Goal: Task Accomplishment & Management: Manage account settings

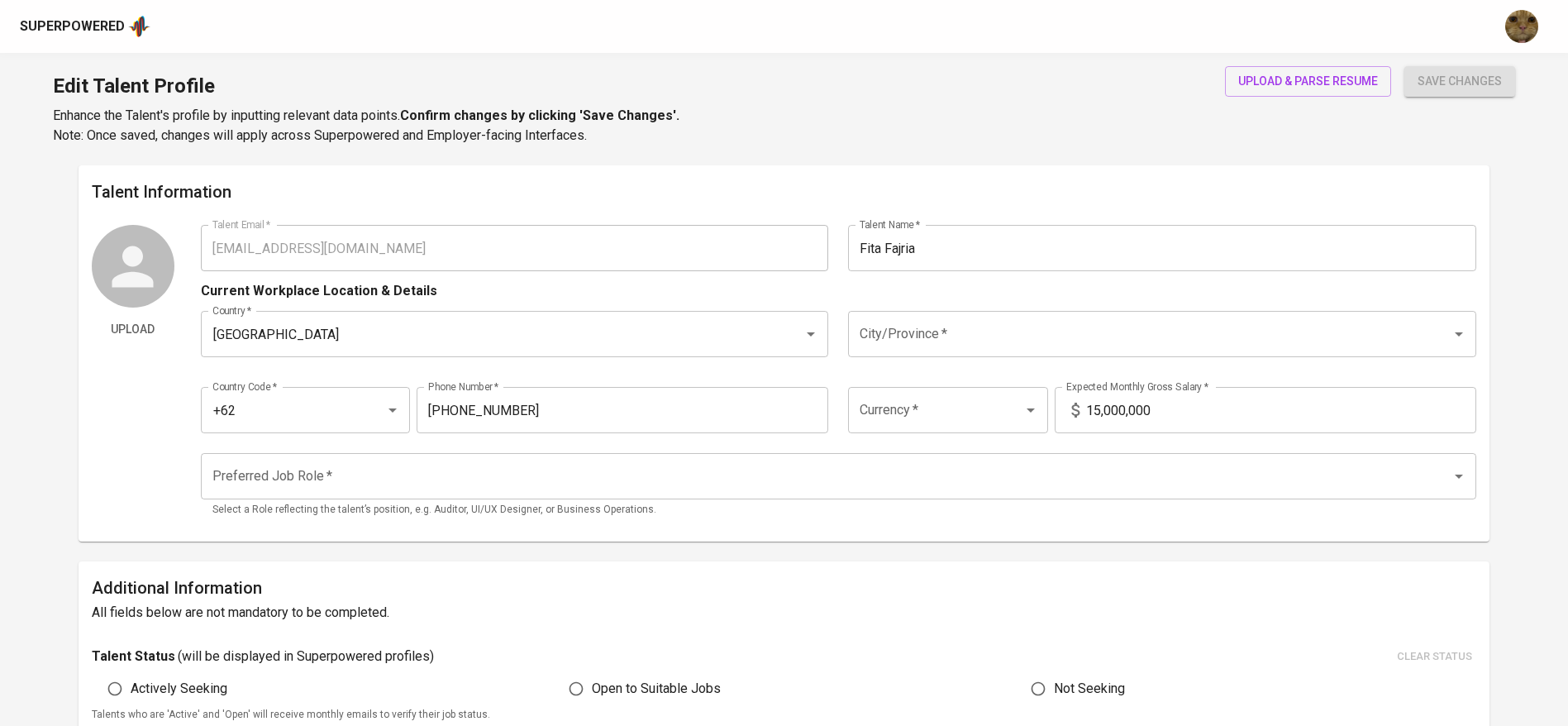
click at [1274, 56] on div "Edit Talent Profile Enhance the Talent's profile by inputting relevant data poi…" at bounding box center [784, 109] width 1568 height 112
click at [1262, 67] on button "upload & parse resume" at bounding box center [1308, 81] width 166 height 31
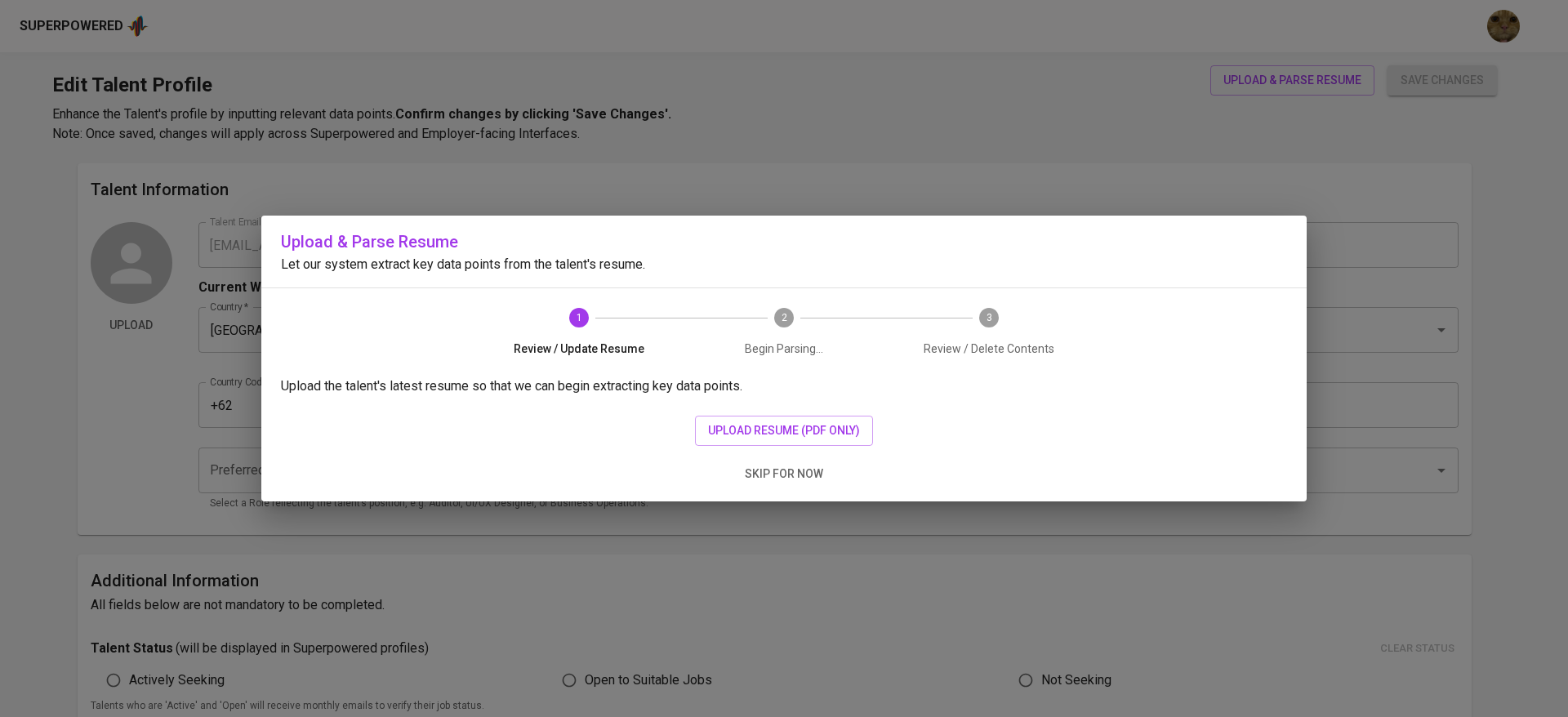
click at [744, 412] on div "Upload the talent's latest resume so that we can begin extracting key data poin…" at bounding box center [784, 439] width 1045 height 125
click at [739, 417] on button "upload resume (pdf only)" at bounding box center [784, 431] width 178 height 30
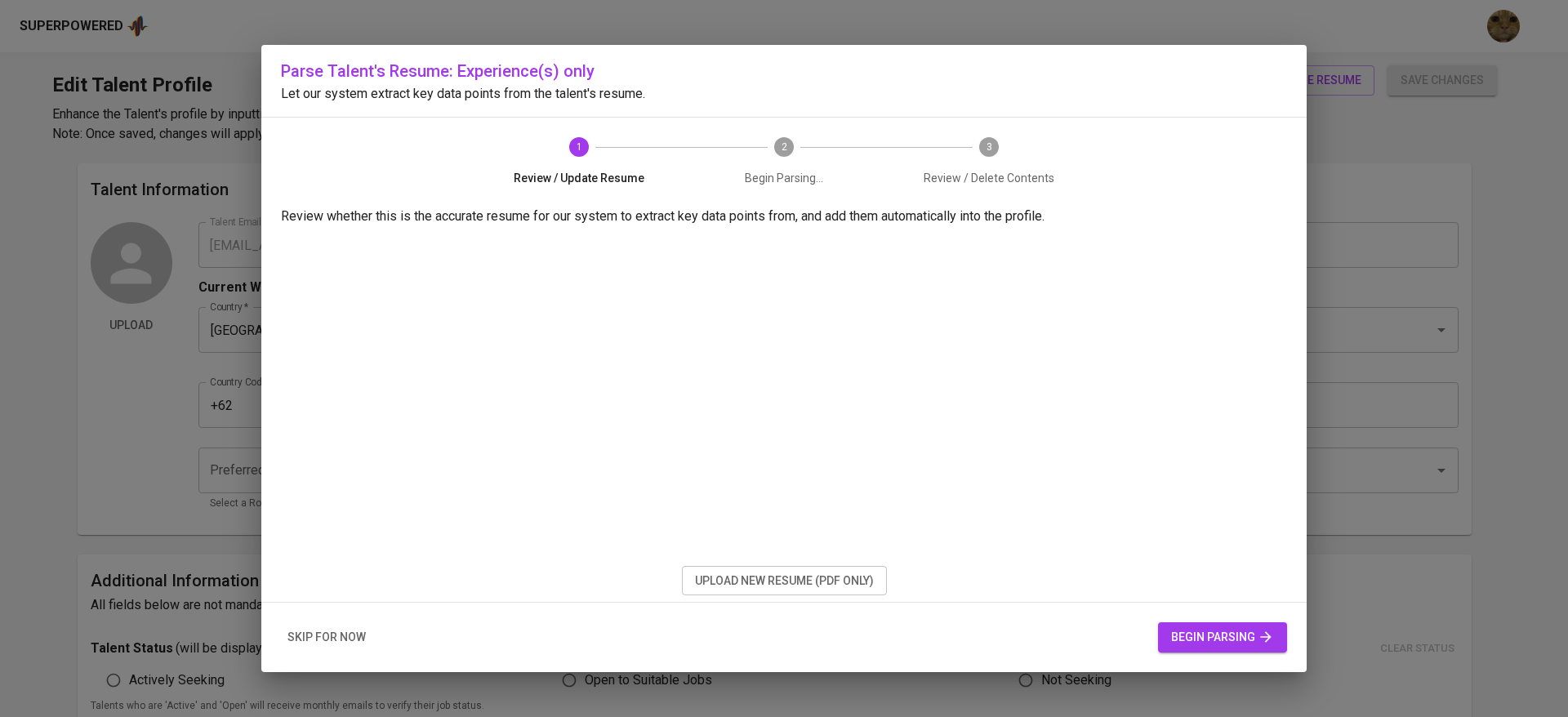
click at [1220, 619] on div "skip for now begin parsing" at bounding box center [784, 637] width 1045 height 69
click at [1187, 639] on span "begin parsing" at bounding box center [1222, 637] width 103 height 20
click at [1221, 640] on span "begin parsing" at bounding box center [1222, 637] width 103 height 20
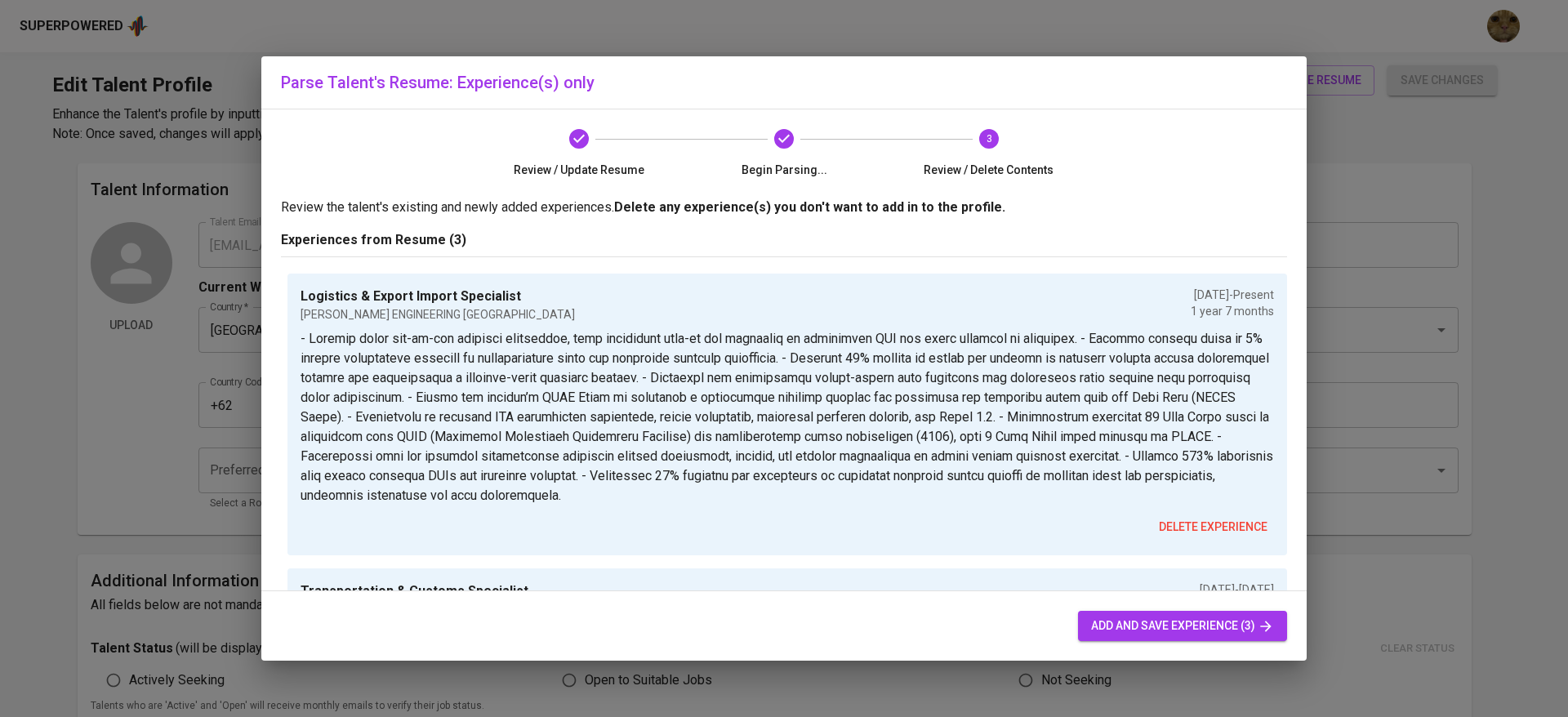
click at [1169, 624] on span "add and save experience (3)" at bounding box center [1182, 625] width 183 height 20
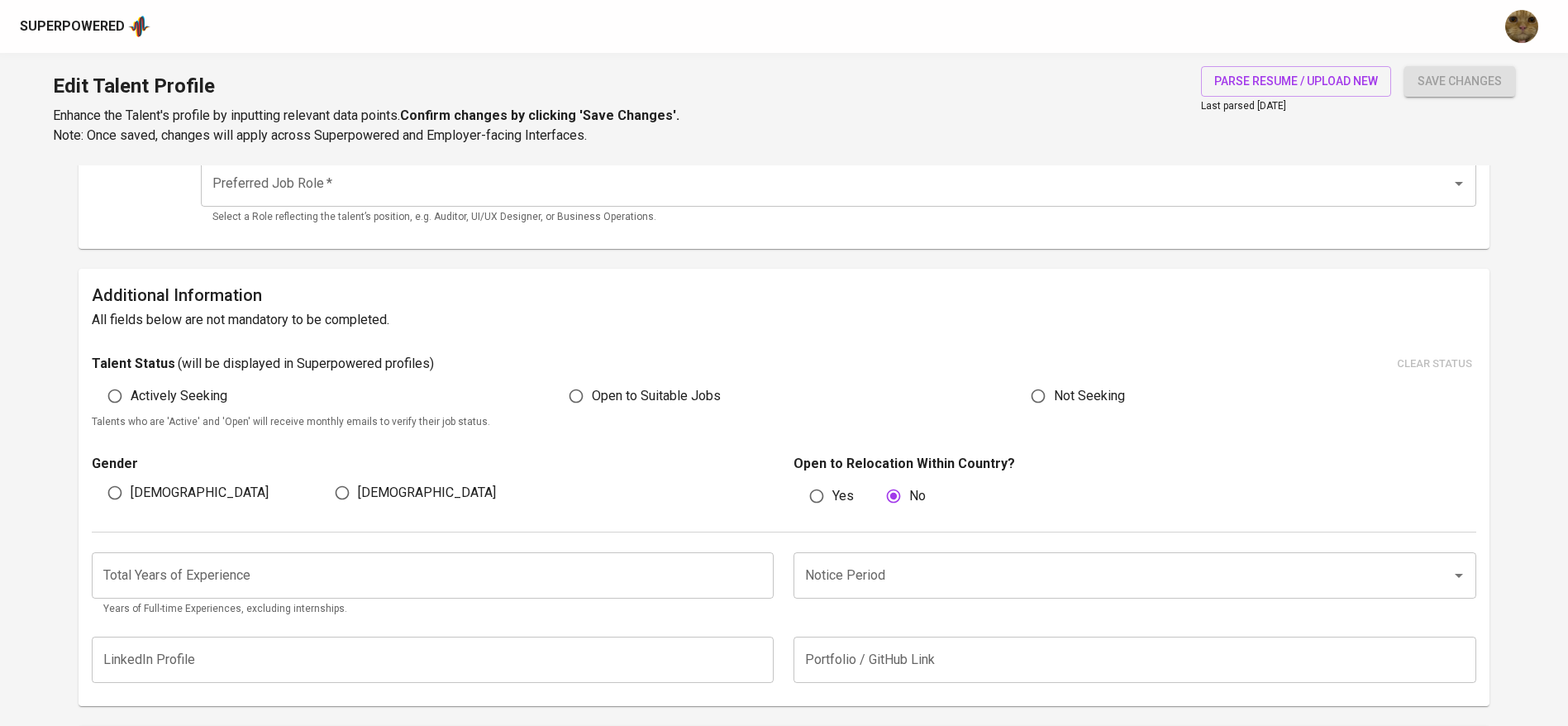
scroll to position [293, 0]
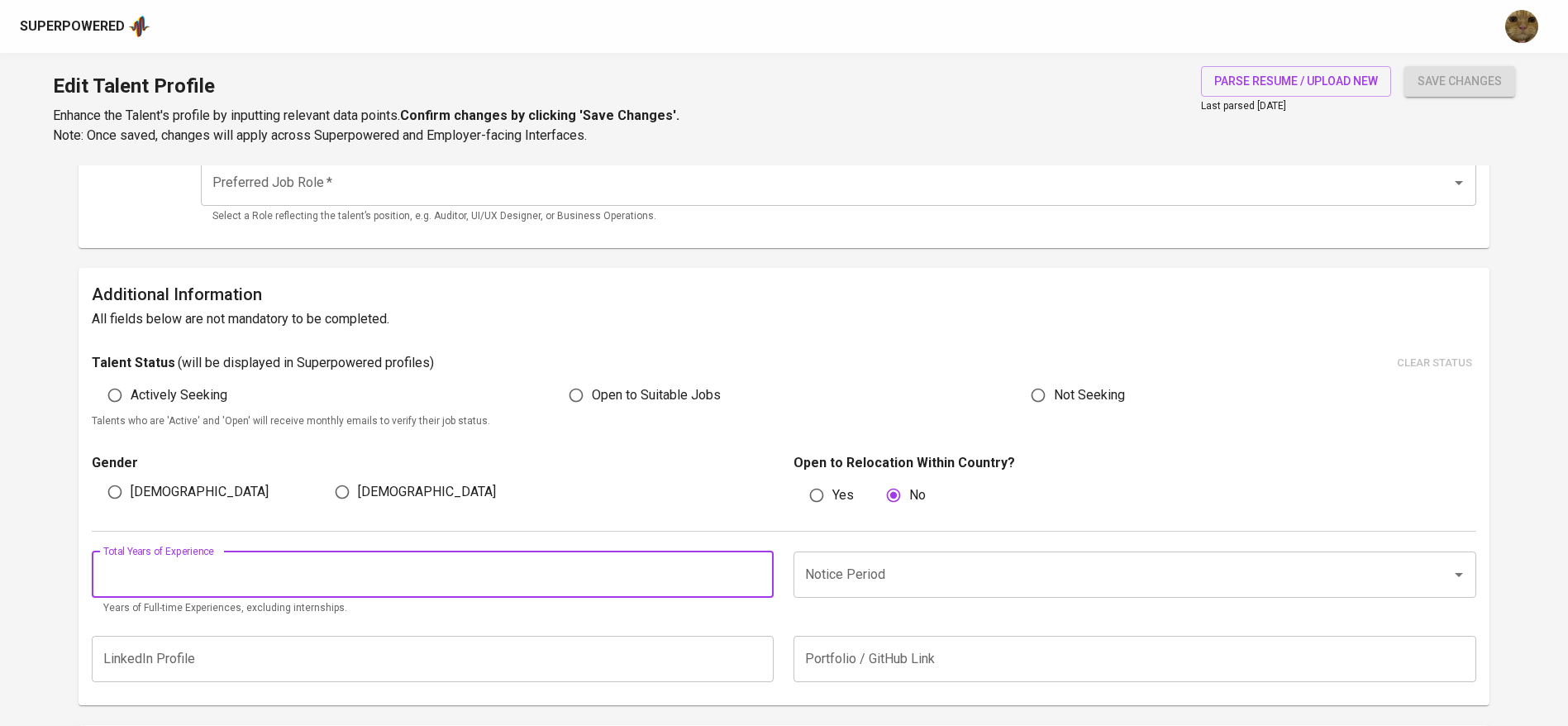
click at [491, 571] on input "number" at bounding box center [433, 574] width 683 height 46
type input "5"
click at [1404, 66] on button "save changes" at bounding box center [1459, 81] width 111 height 31
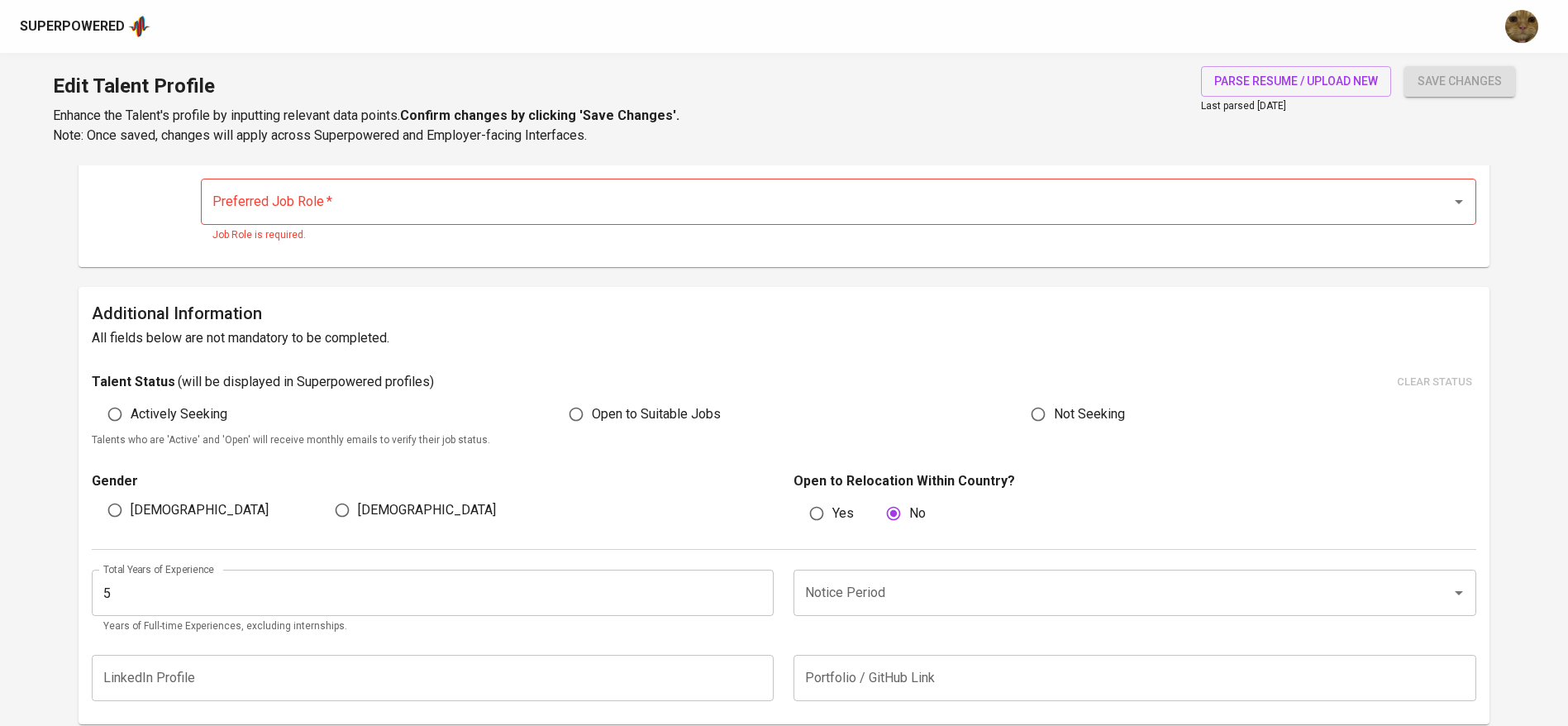
click at [1025, 597] on input "Notice Period" at bounding box center [1111, 592] width 622 height 31
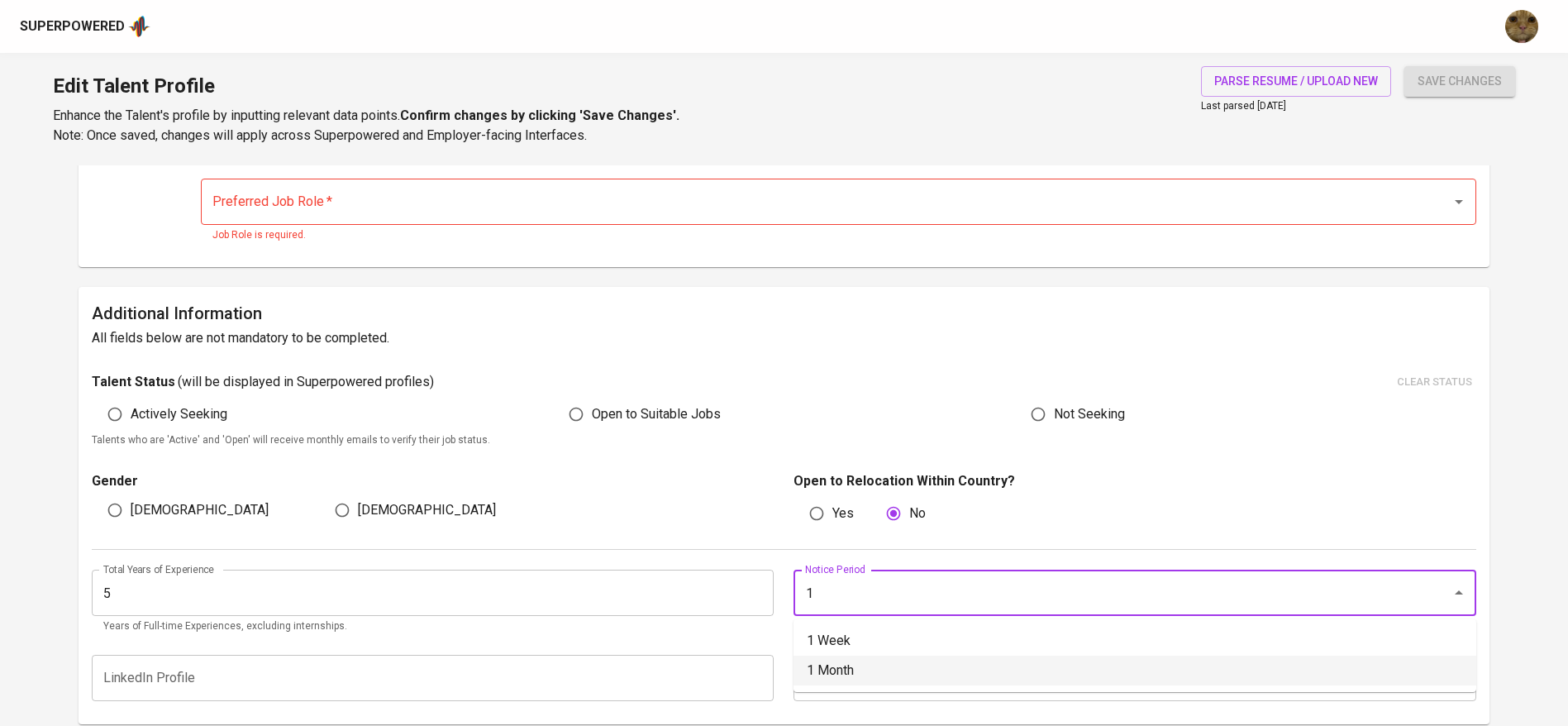
click at [878, 679] on li "1 Month" at bounding box center [1134, 670] width 683 height 30
type input "1 Month"
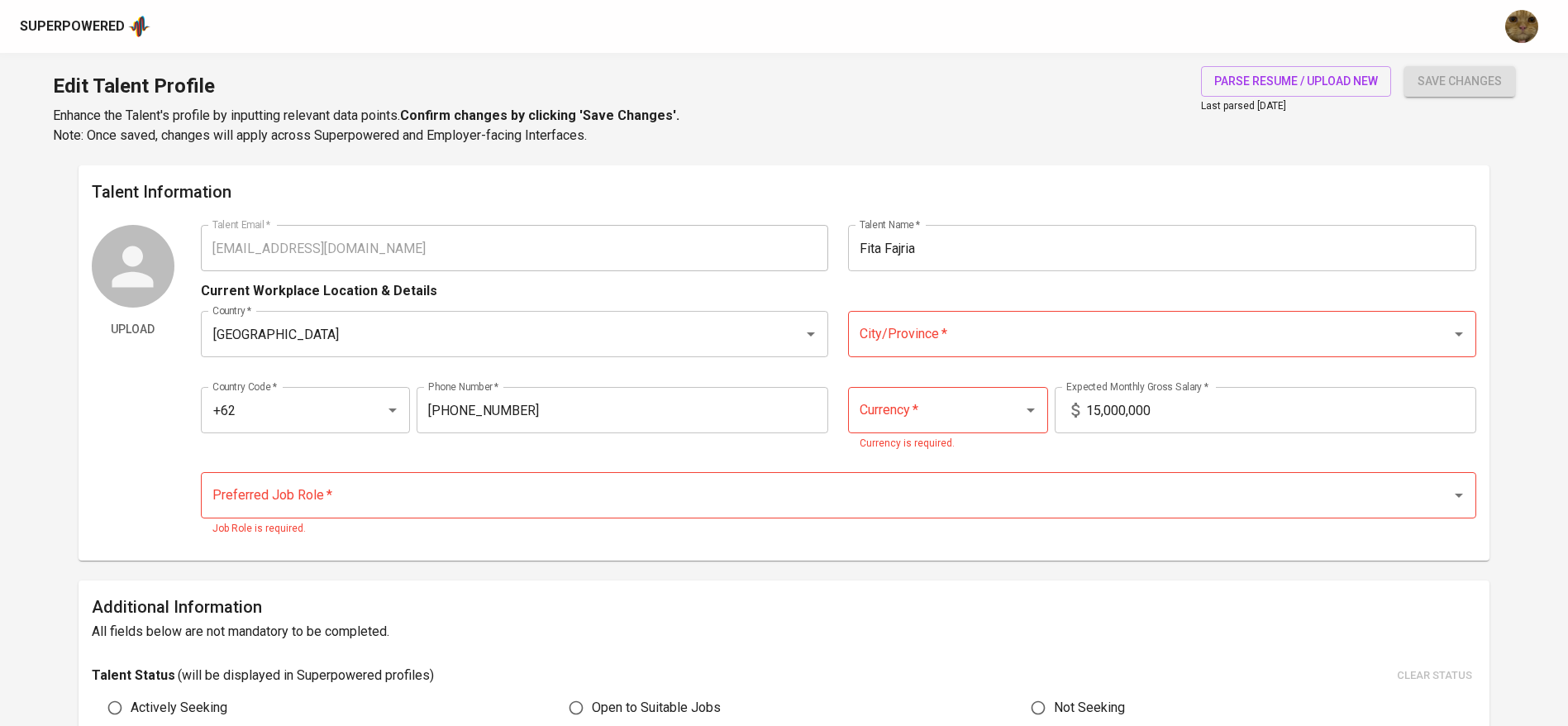
scroll to position [3, 0]
click at [369, 488] on input "Preferred Job Role   *" at bounding box center [816, 492] width 1214 height 31
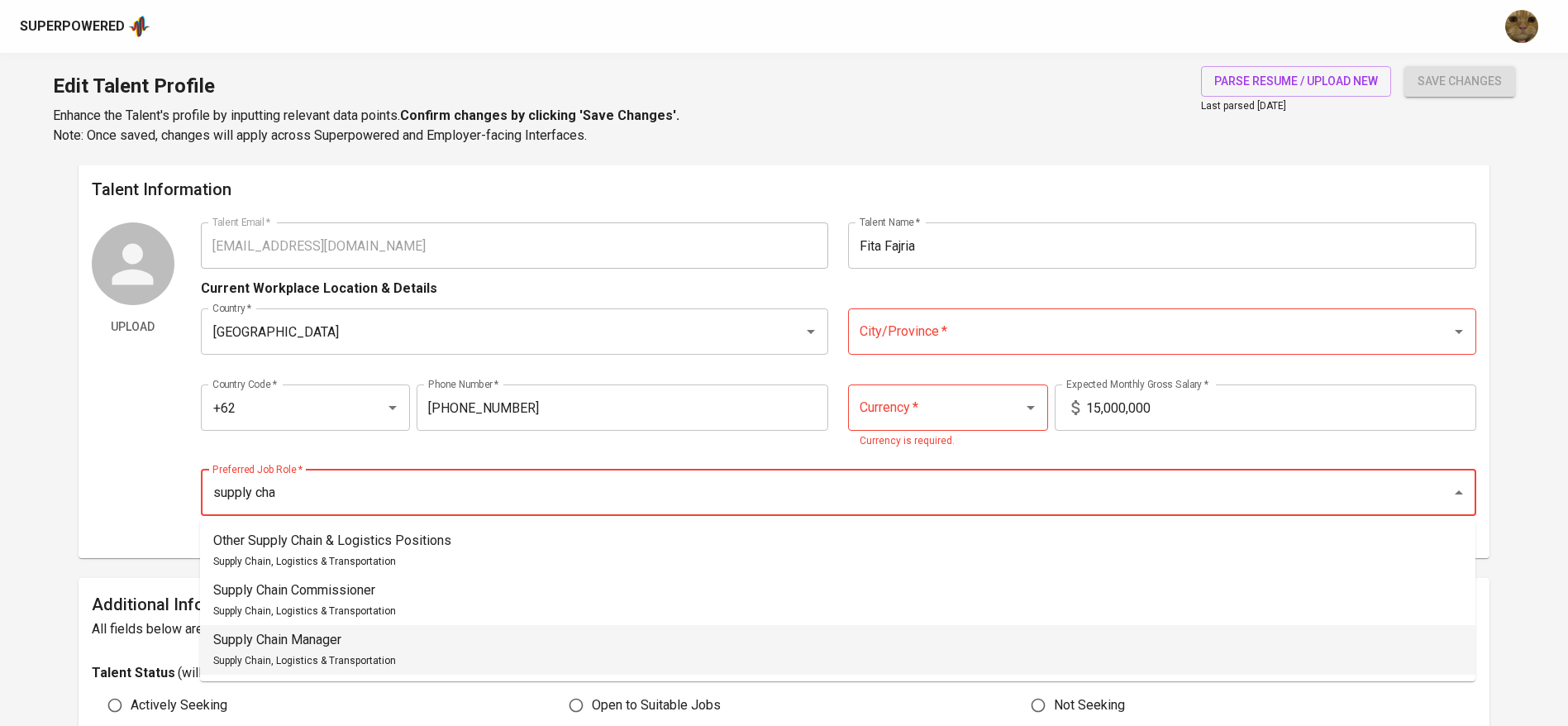
click at [269, 638] on p "Supply Chain Manager" at bounding box center [304, 640] width 183 height 20
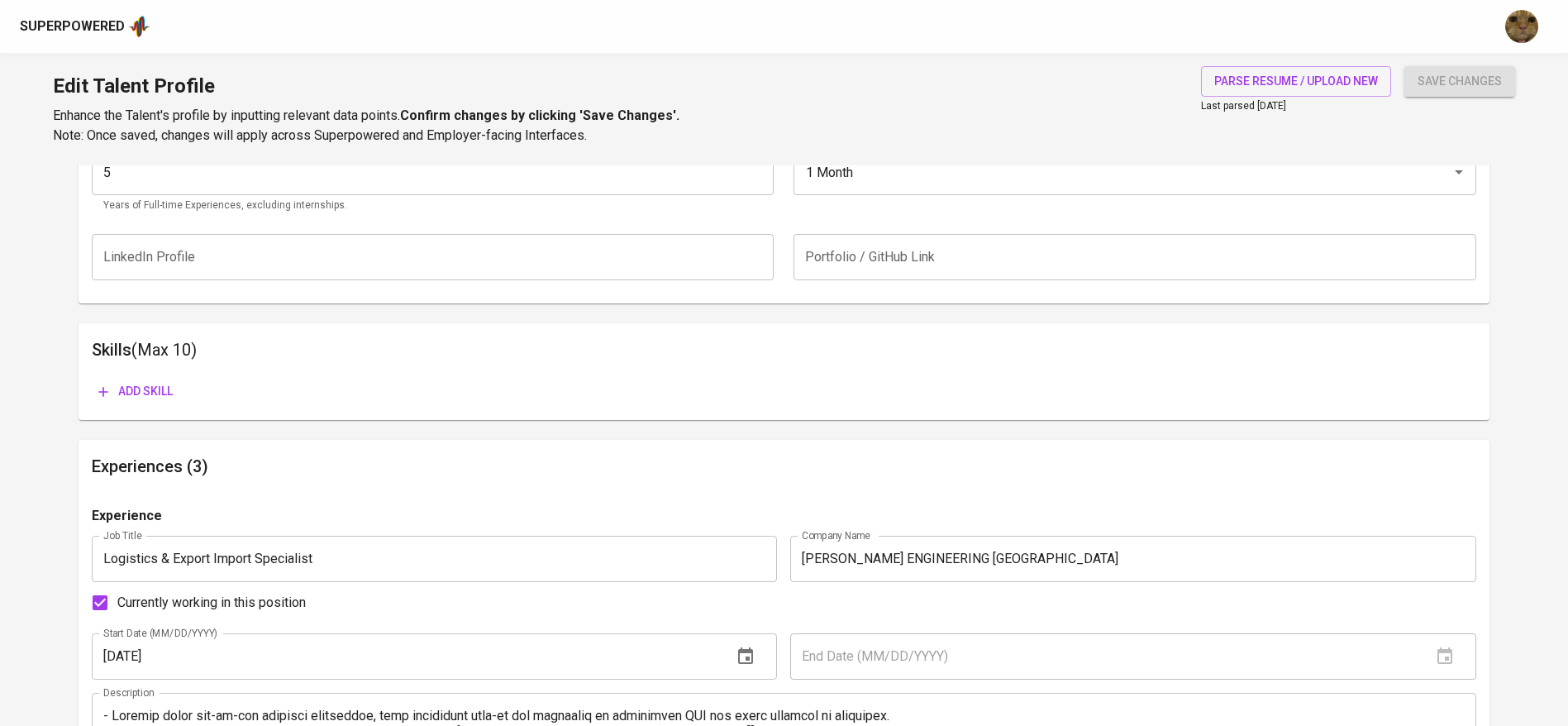
scroll to position [716, 0]
type input "Supply Chain Manager"
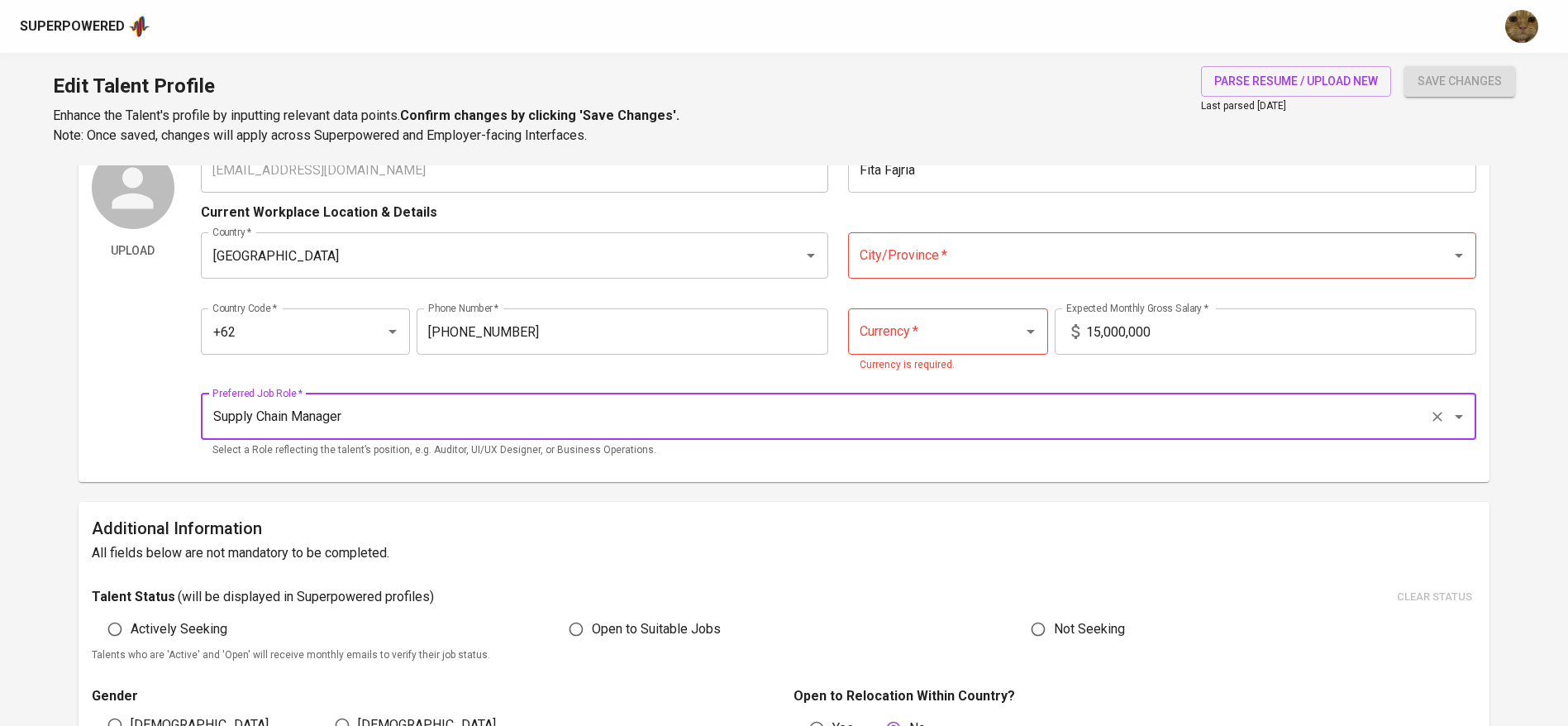
scroll to position [0, 0]
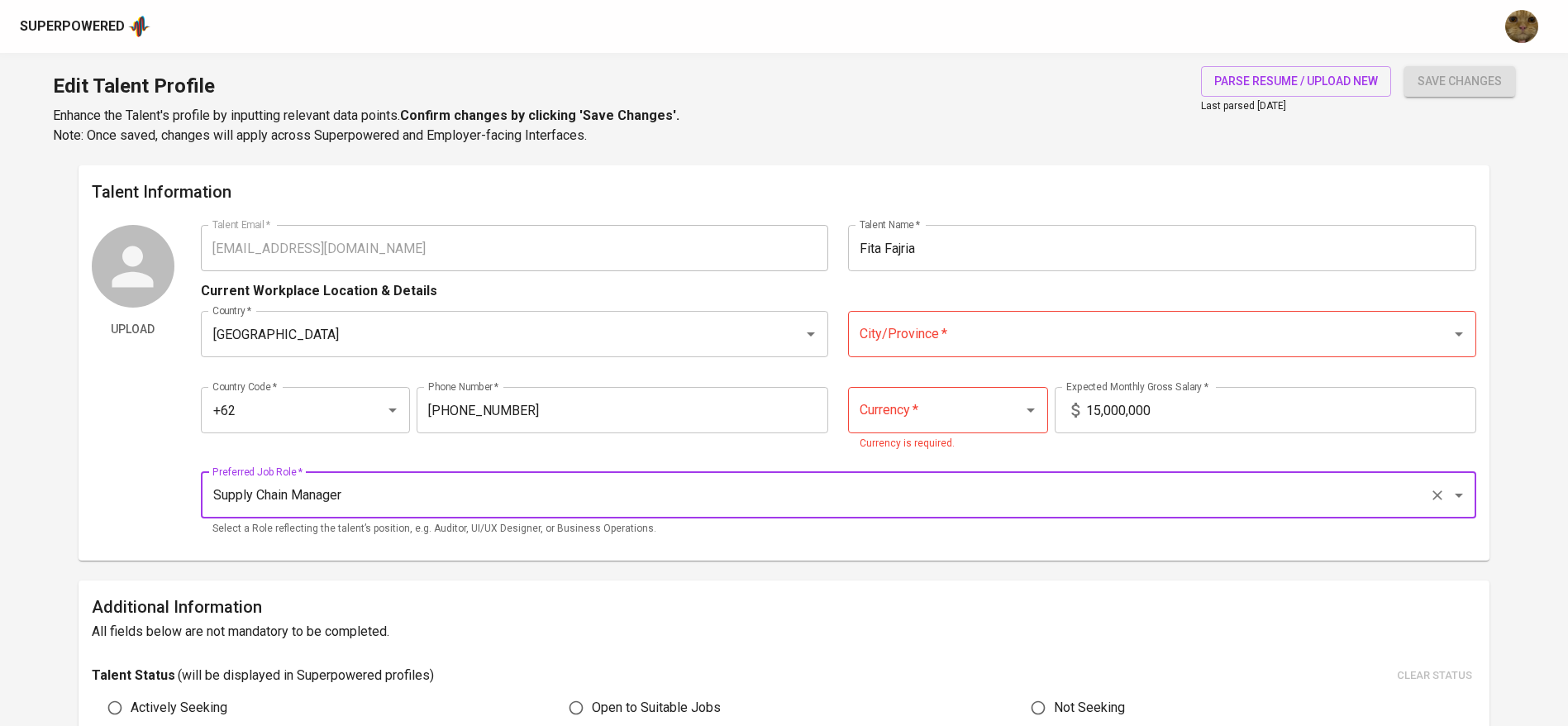
click at [901, 359] on div "Country   * Indonesia Country * City/Province   * City/Province *" at bounding box center [838, 333] width 1276 height 66
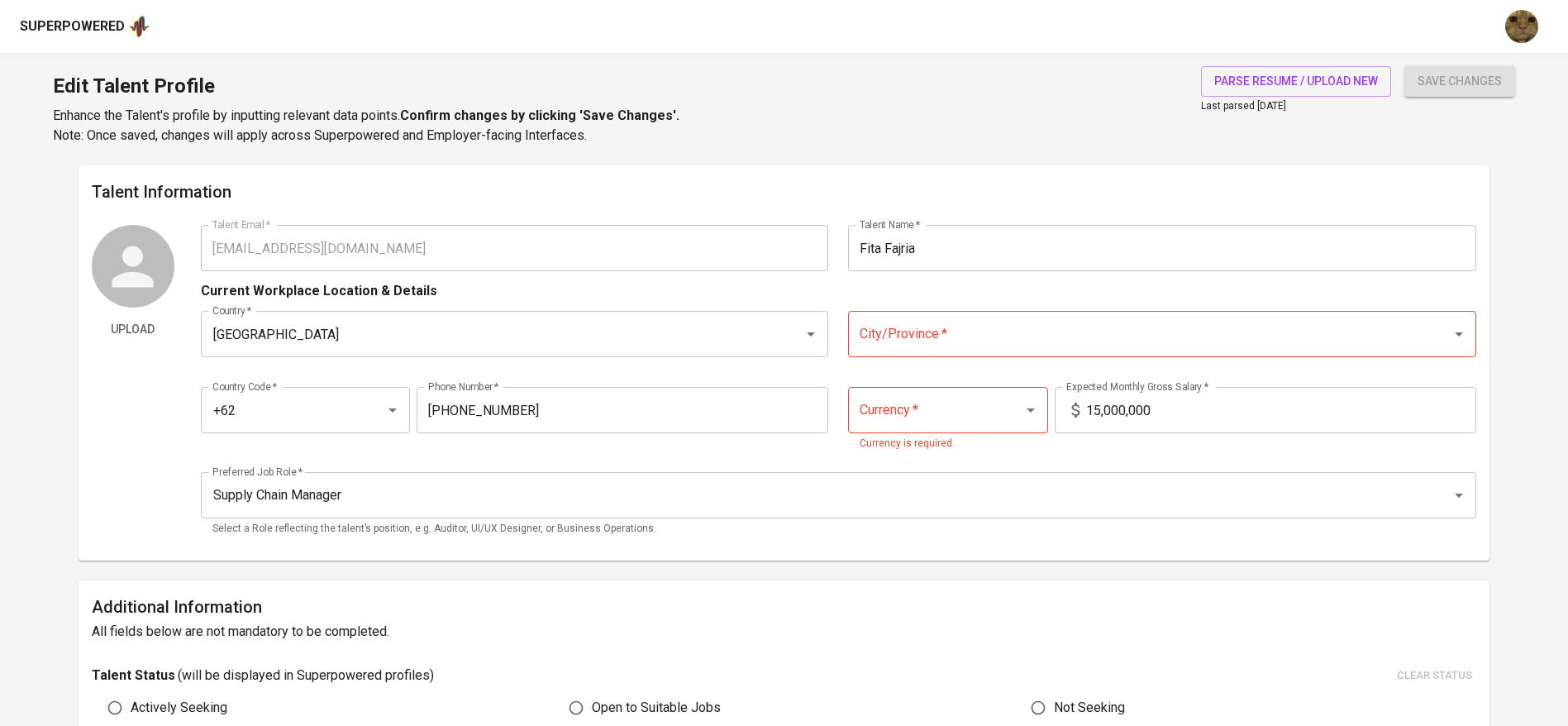
click at [888, 313] on div "City/Province *" at bounding box center [1162, 333] width 628 height 46
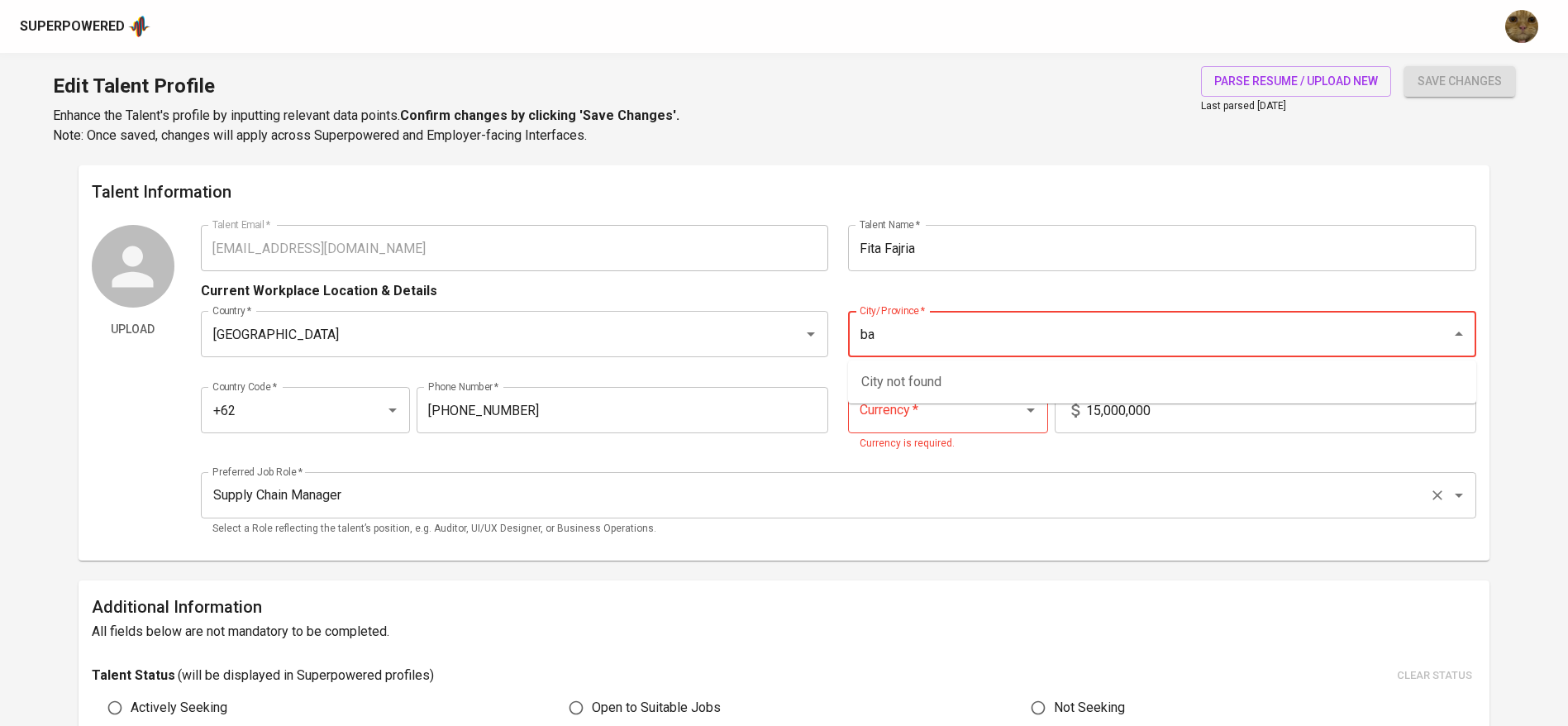
type input "b"
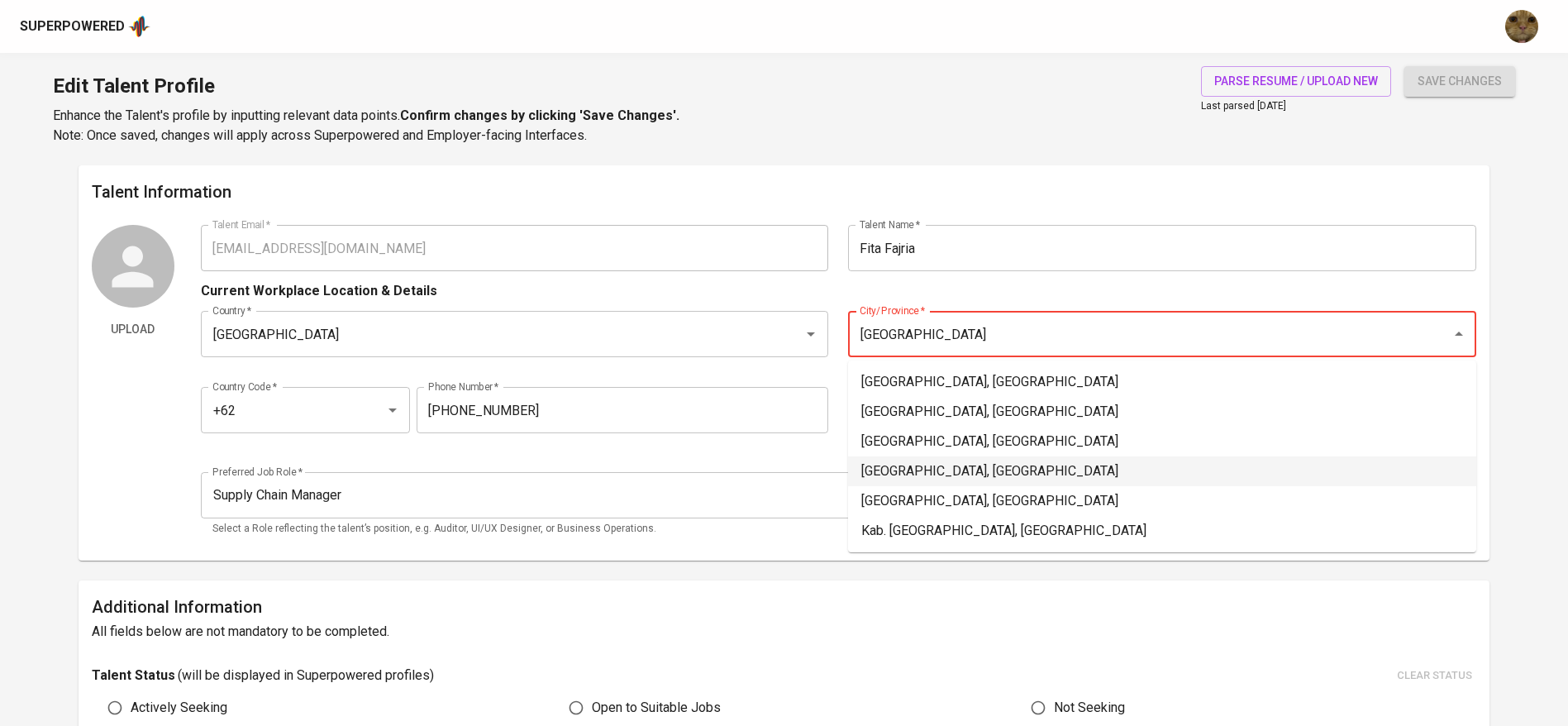
click at [871, 464] on li "[GEOGRAPHIC_DATA], [GEOGRAPHIC_DATA]" at bounding box center [1162, 471] width 628 height 30
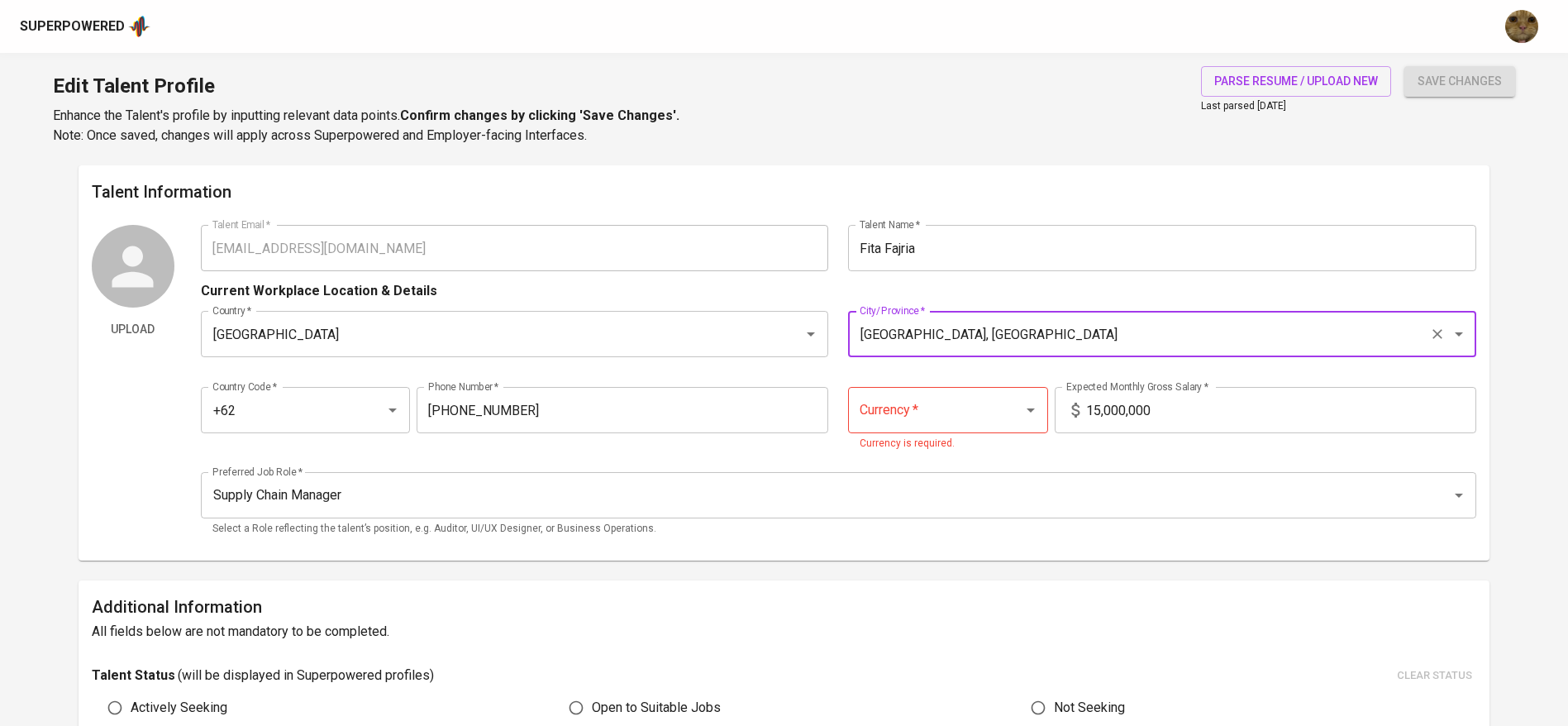
type input "[GEOGRAPHIC_DATA], [GEOGRAPHIC_DATA]"
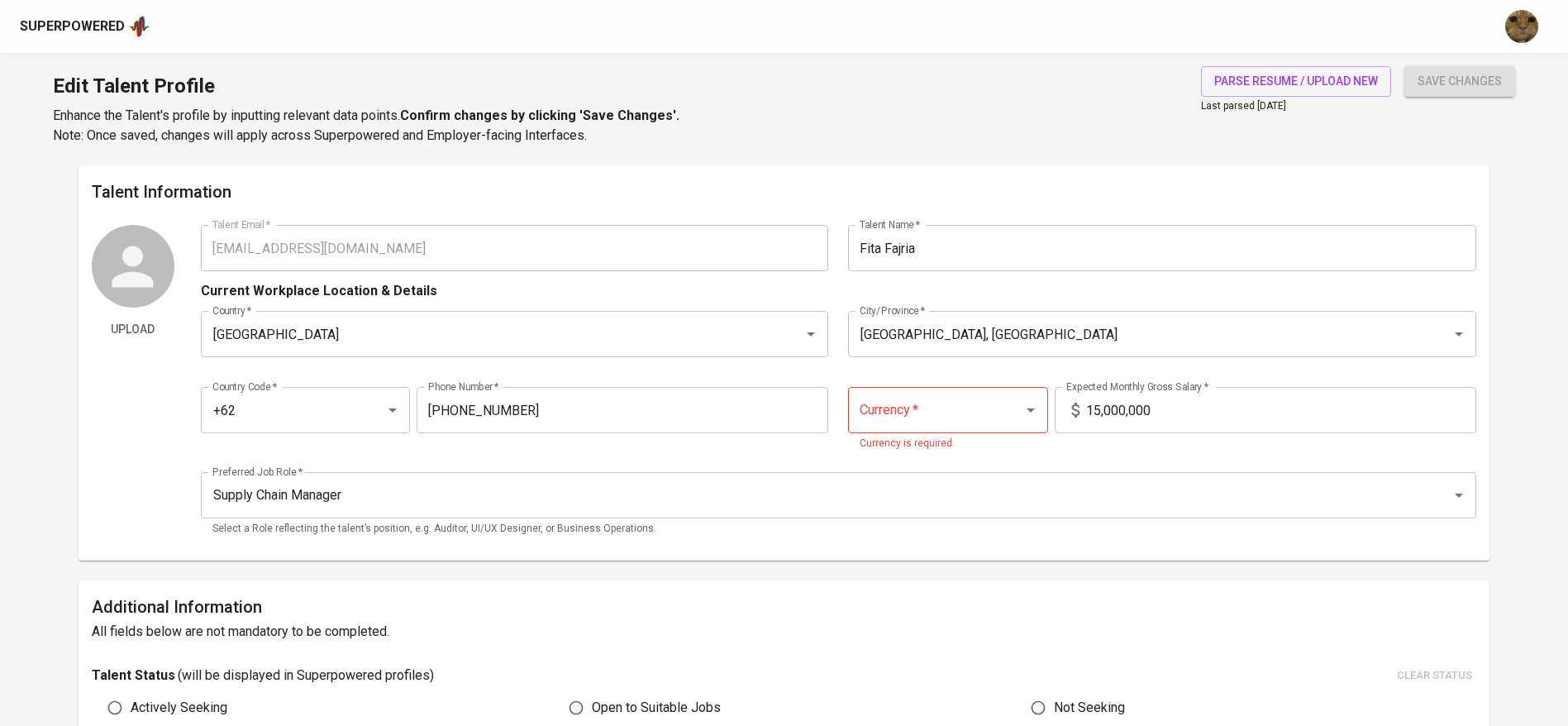
click at [945, 383] on div "Country Code   * +62 Country Code * Phone Number   * 815-7464-1752 Phone Number…" at bounding box center [838, 415] width 1276 height 95
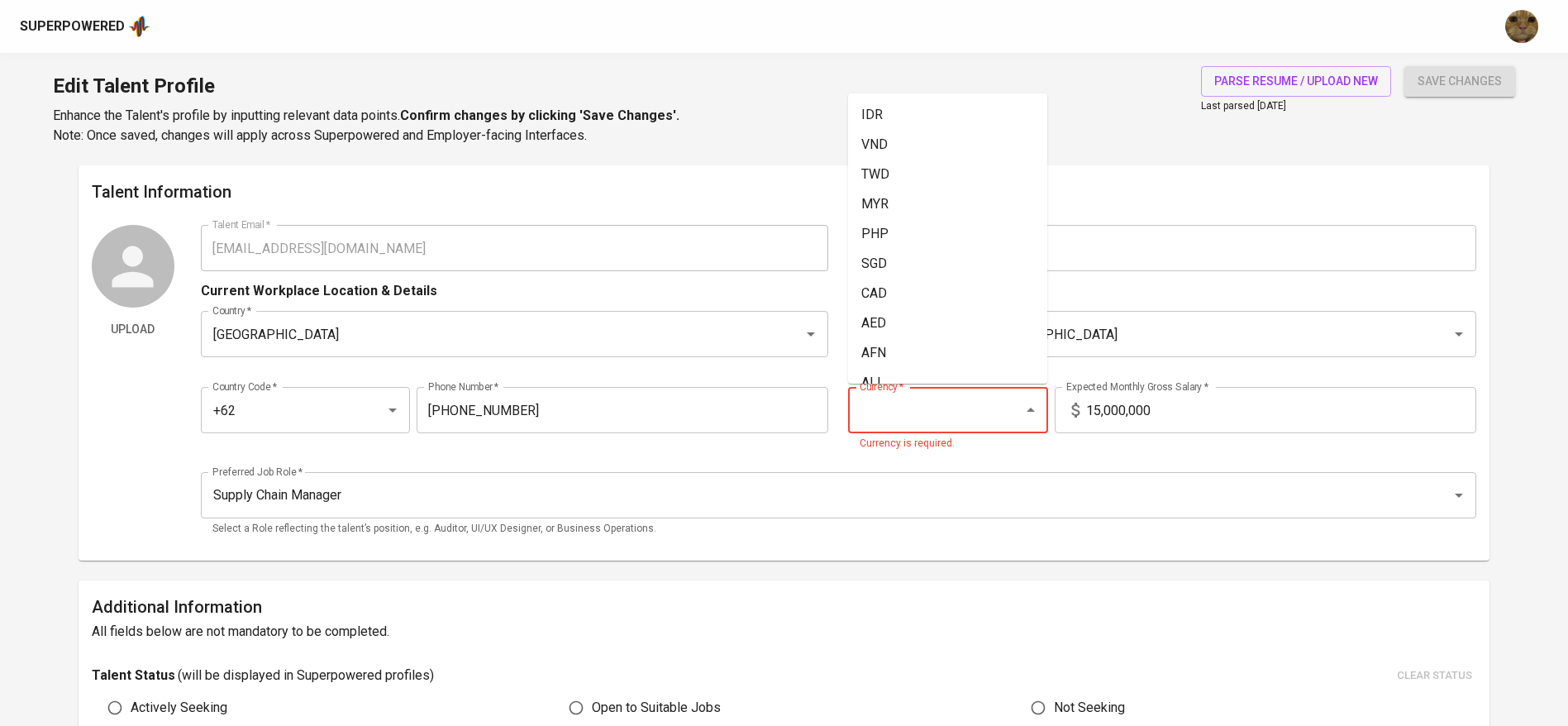
click at [919, 405] on input "Currency   *" at bounding box center [924, 409] width 138 height 31
click at [886, 121] on li "IDR" at bounding box center [947, 114] width 199 height 30
type input "IDR"
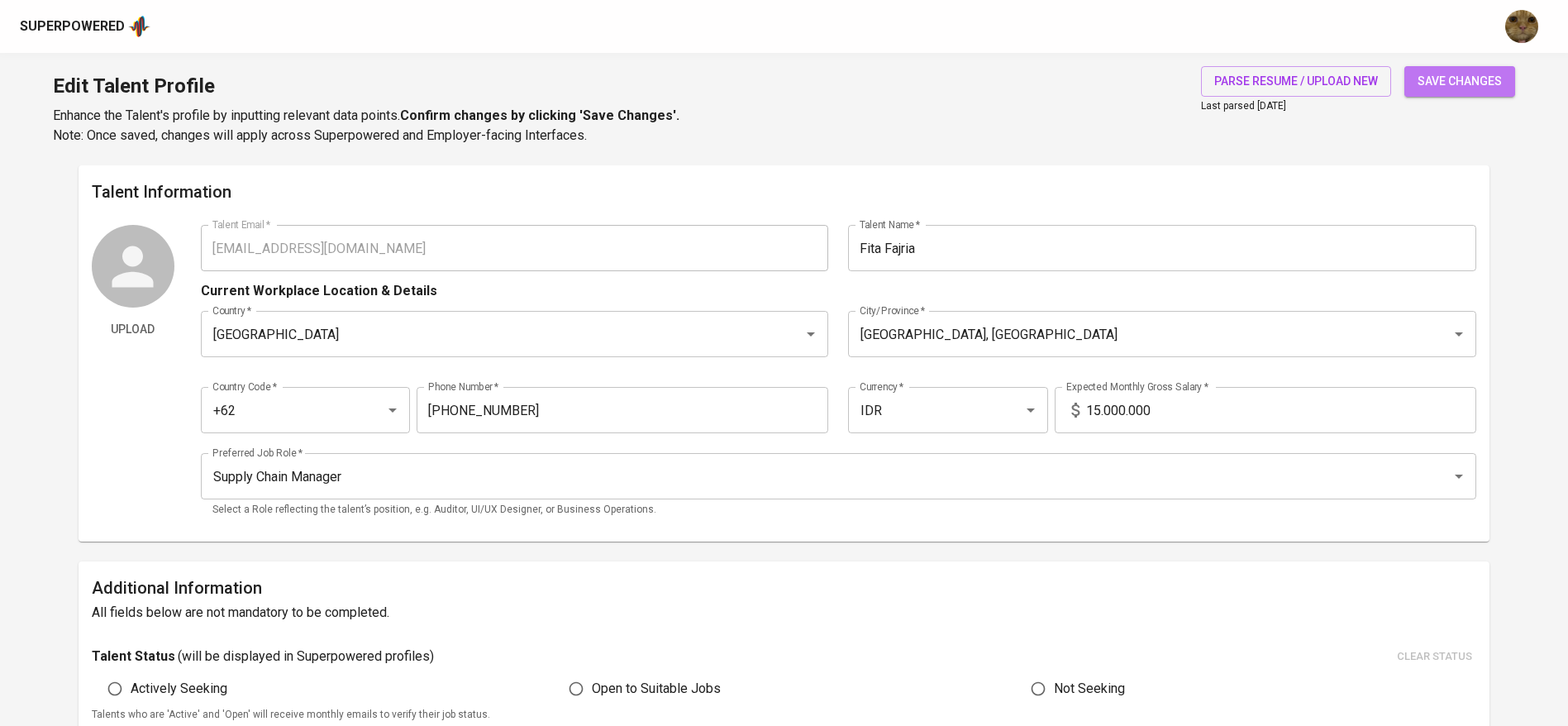
click at [1434, 93] on button "save changes" at bounding box center [1459, 81] width 111 height 31
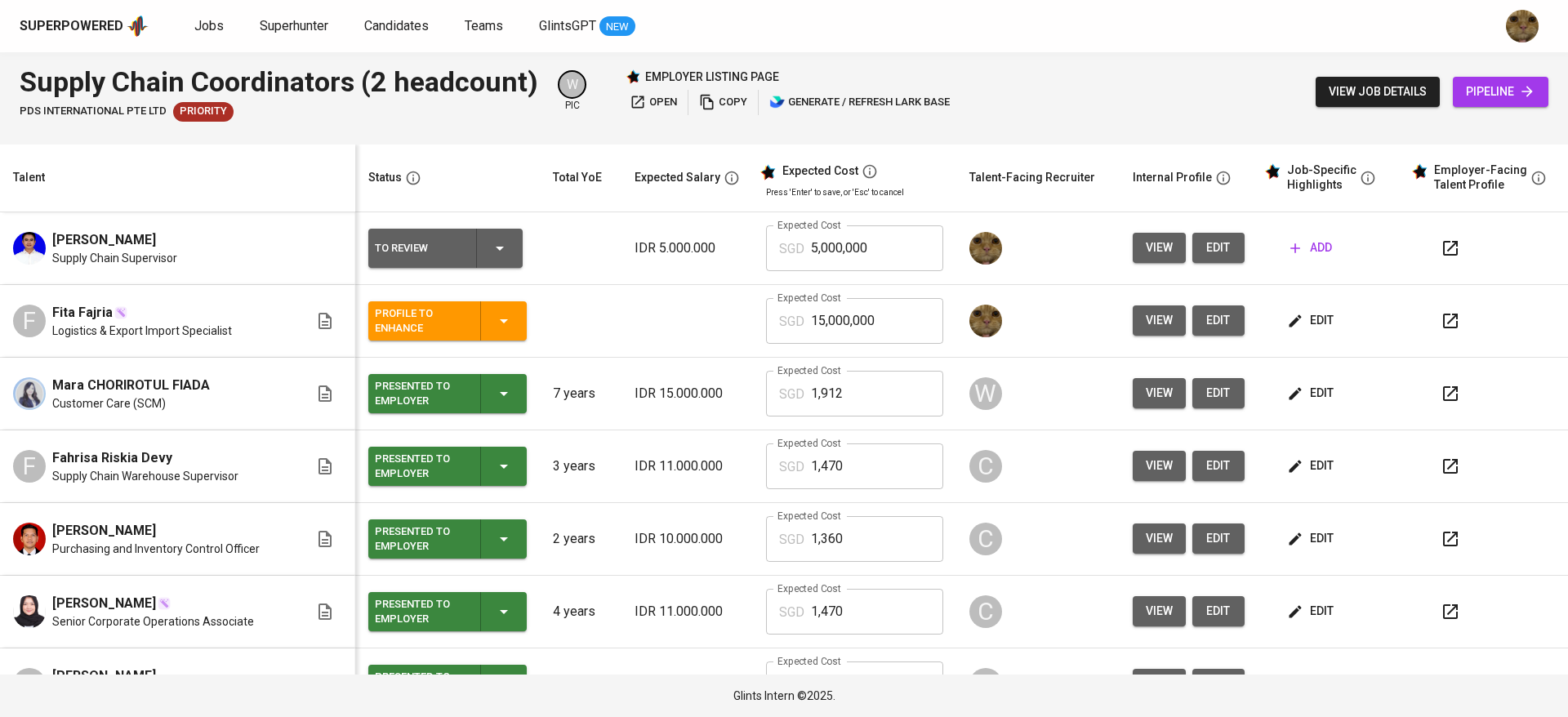
click at [848, 384] on input "1,912" at bounding box center [876, 393] width 132 height 45
click at [817, 323] on input "15,000,000" at bounding box center [876, 320] width 132 height 45
paste input "1,912"
type input "1,912"
click at [494, 323] on icon "button" at bounding box center [504, 321] width 20 height 20
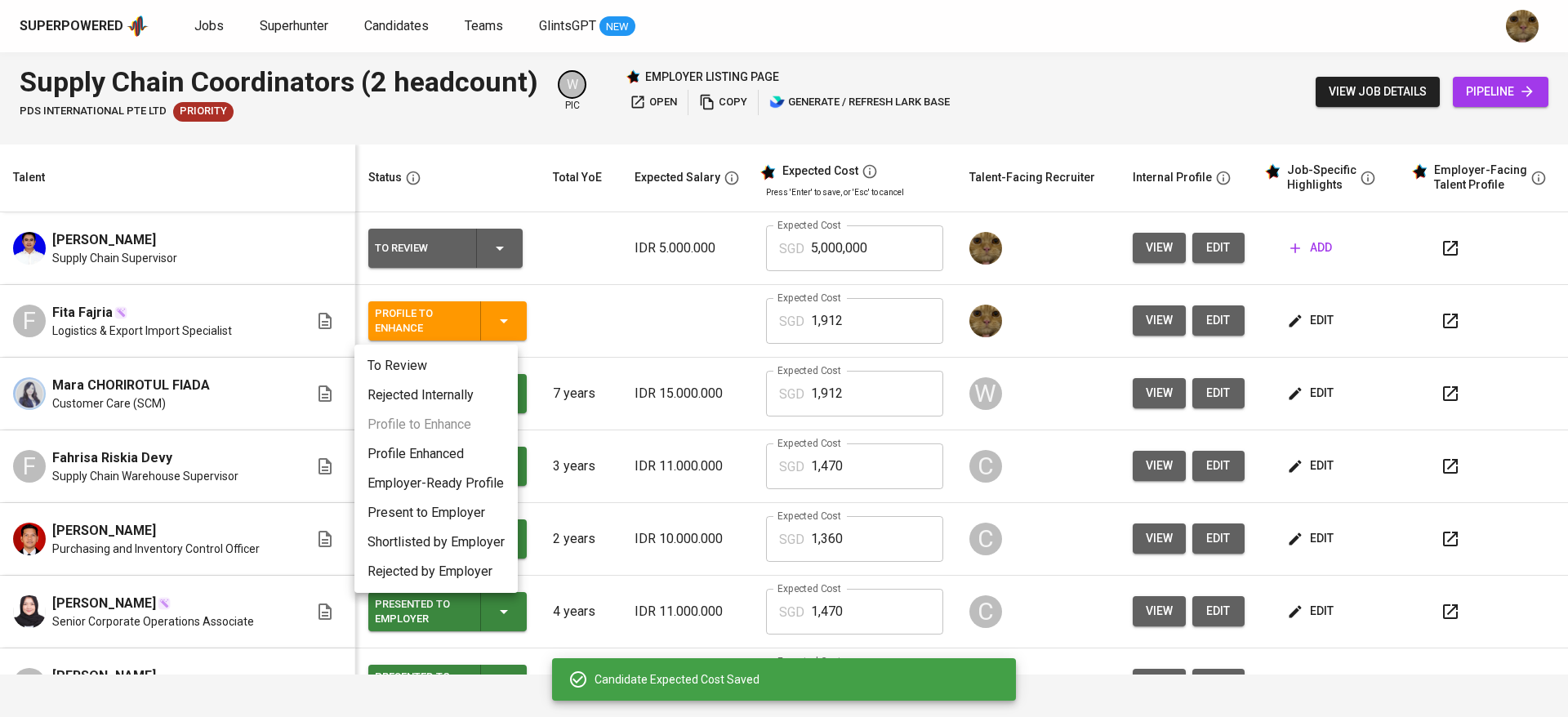
click at [417, 457] on li "Profile Enhanced" at bounding box center [436, 453] width 164 height 29
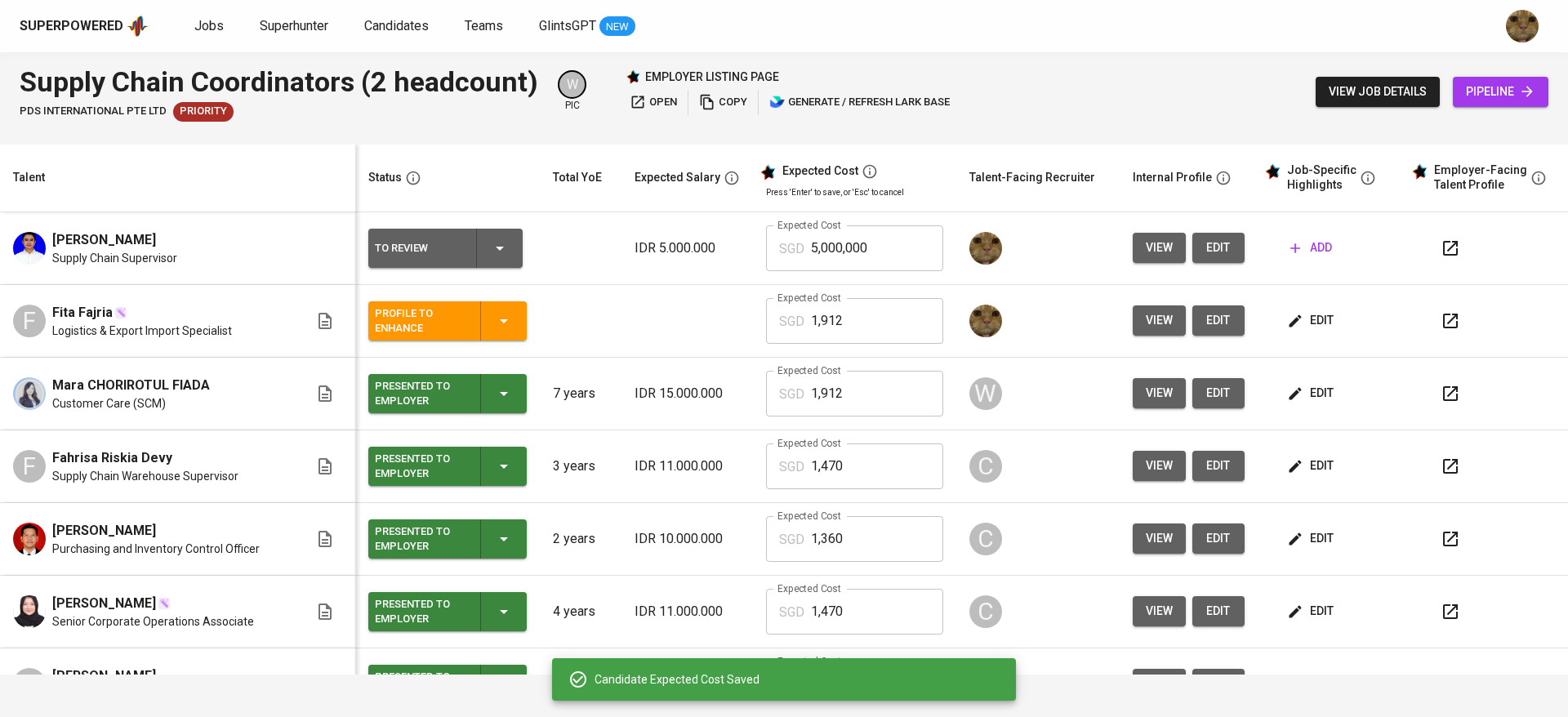
click at [1307, 326] on div "To Review Rejected Internally Profile to Enhance Profile Enhanced Employer-Read…" at bounding box center [784, 358] width 1568 height 717
click at [1292, 317] on span "edit" at bounding box center [1312, 320] width 44 height 20
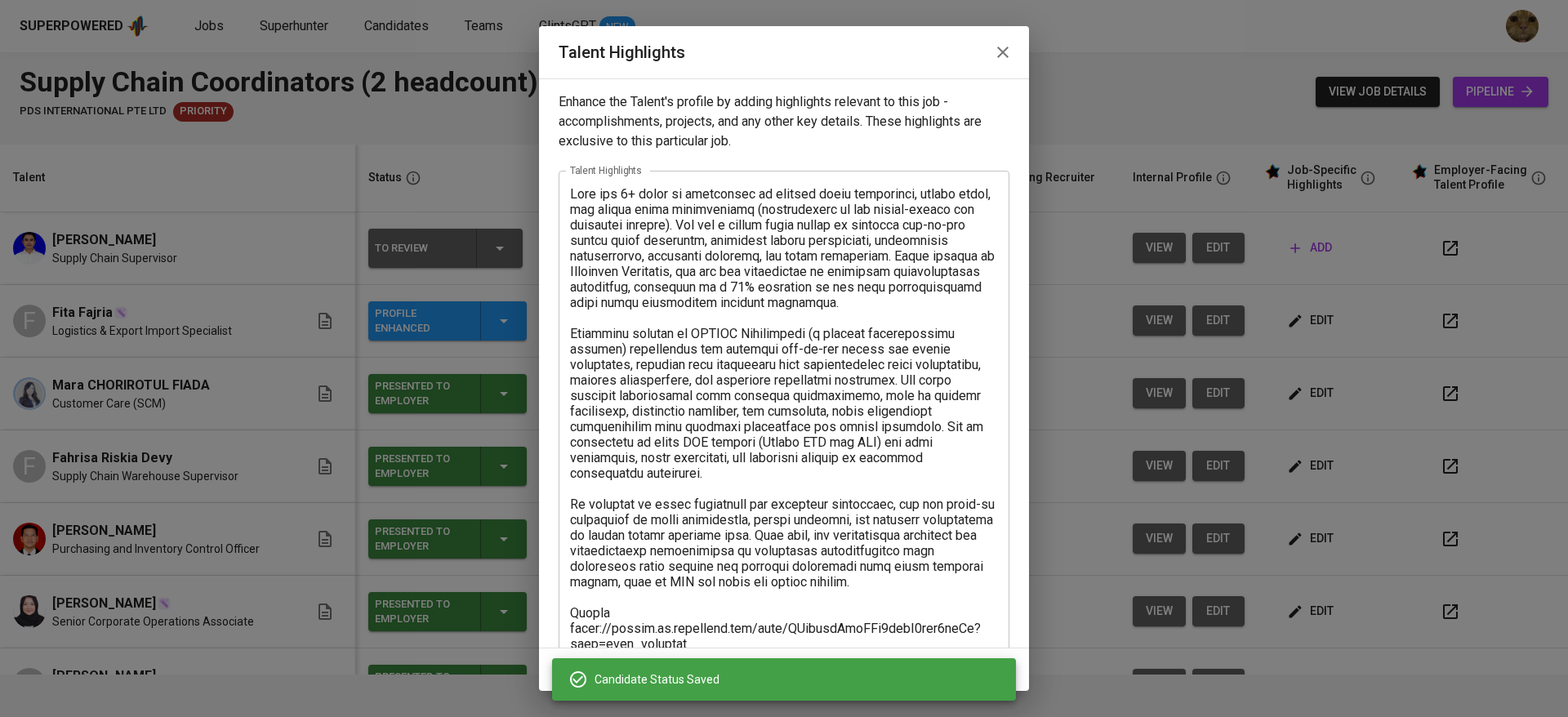
scroll to position [187, 0]
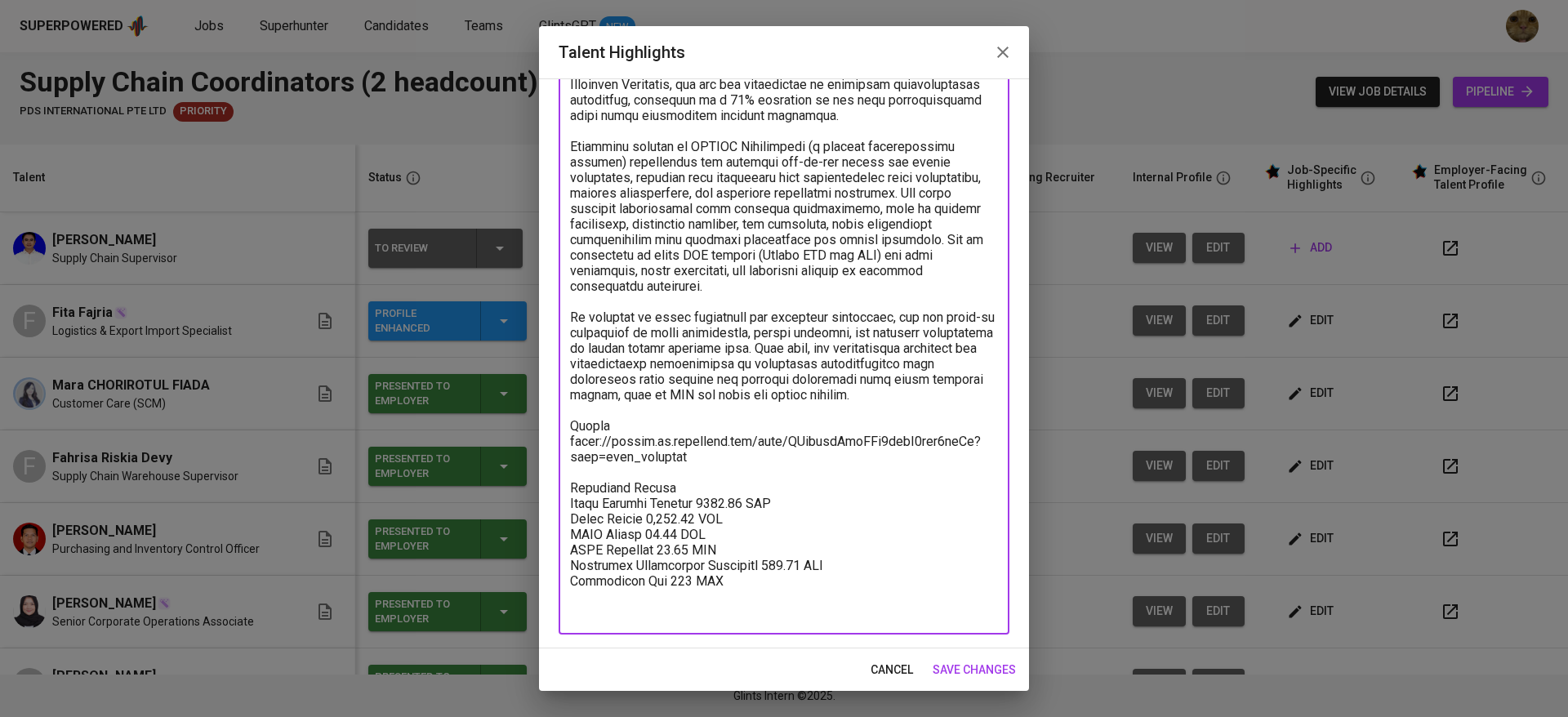
click at [663, 604] on textarea at bounding box center [783, 309] width 428 height 620
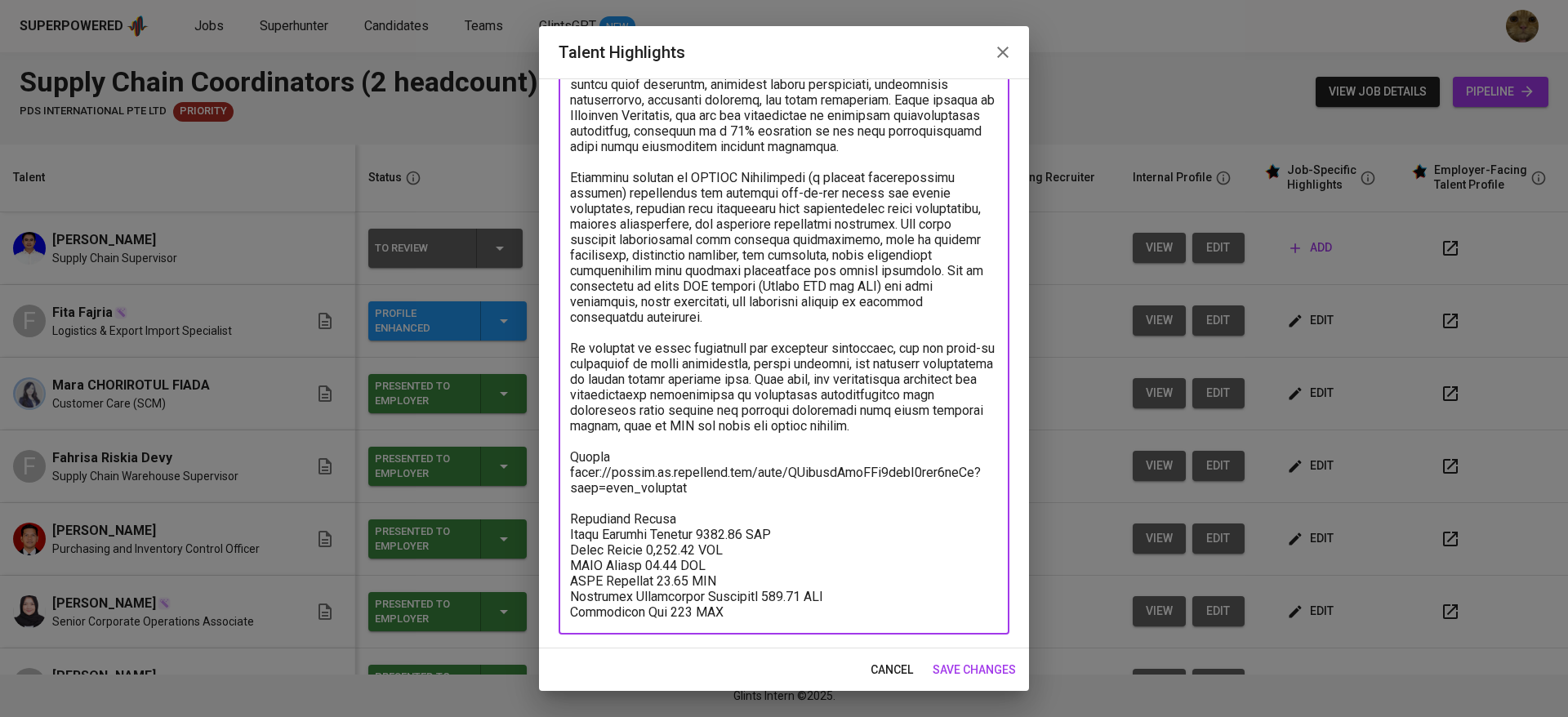
scroll to position [155, 0]
type textarea "Fita has 5+ years of experience in foreign trade operations, global sales, and …"
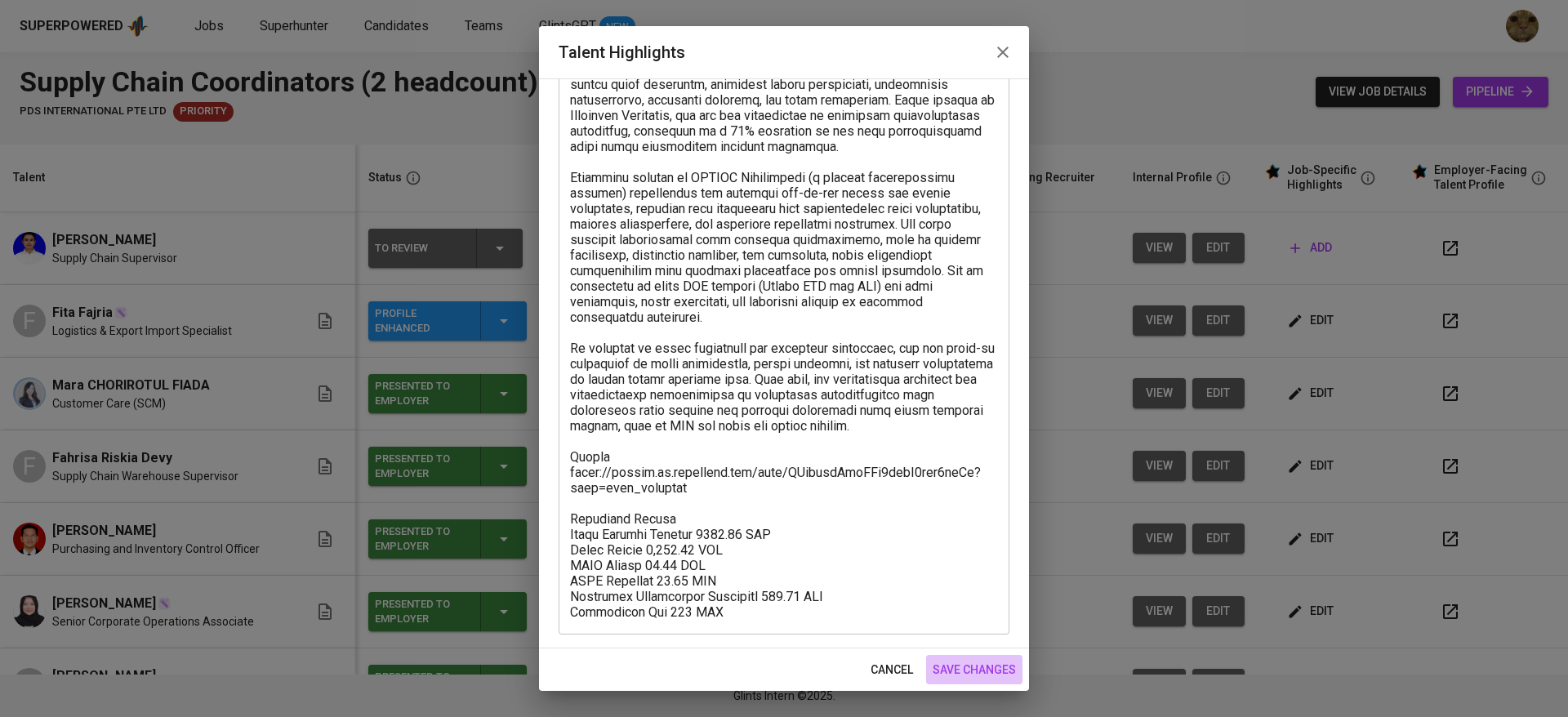
click at [997, 664] on span "save changes" at bounding box center [974, 669] width 84 height 20
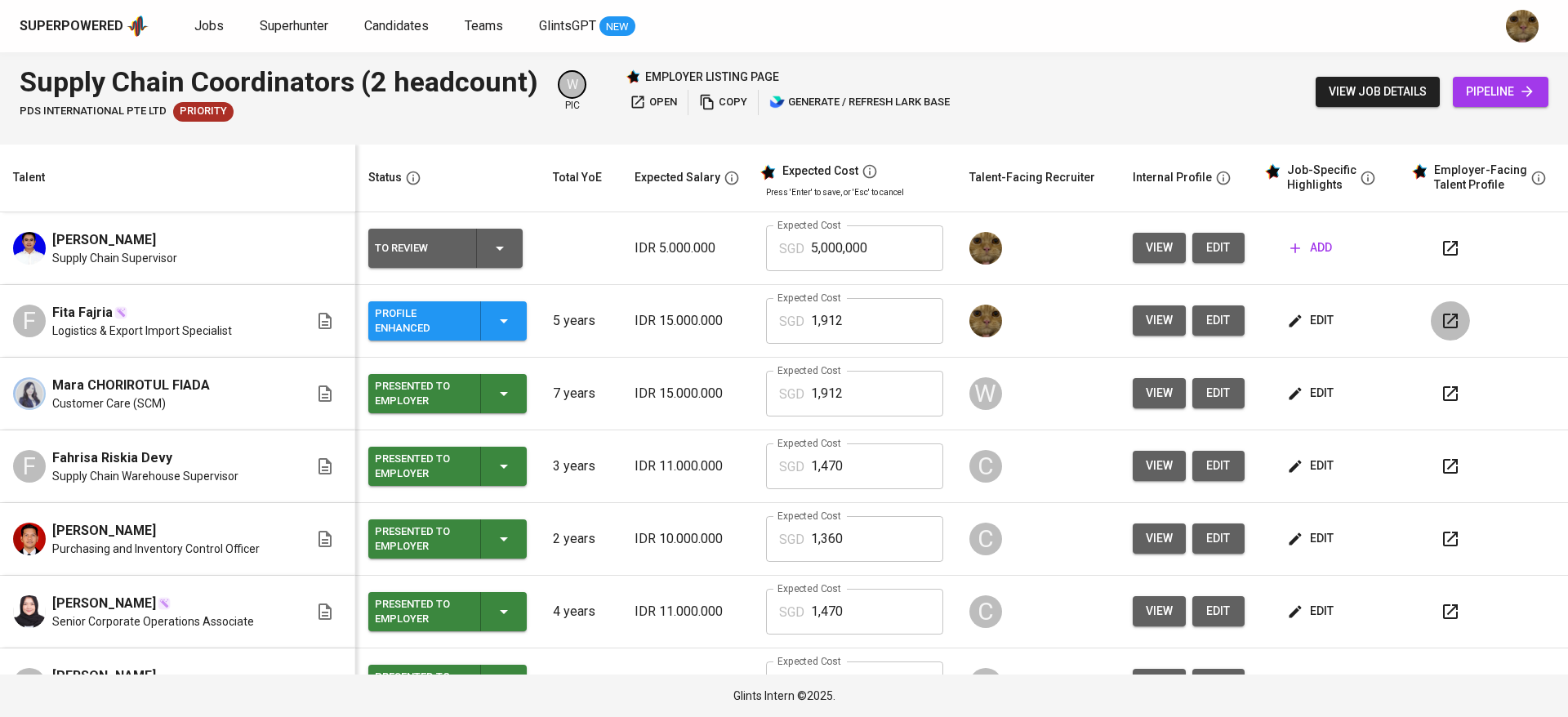
click at [1443, 315] on icon "button" at bounding box center [1450, 321] width 15 height 15
click at [1443, 315] on icon "button" at bounding box center [1450, 321] width 15 height 15
click at [1447, 319] on button "button" at bounding box center [1451, 321] width 39 height 39
click at [1306, 316] on span "edit" at bounding box center [1312, 320] width 44 height 20
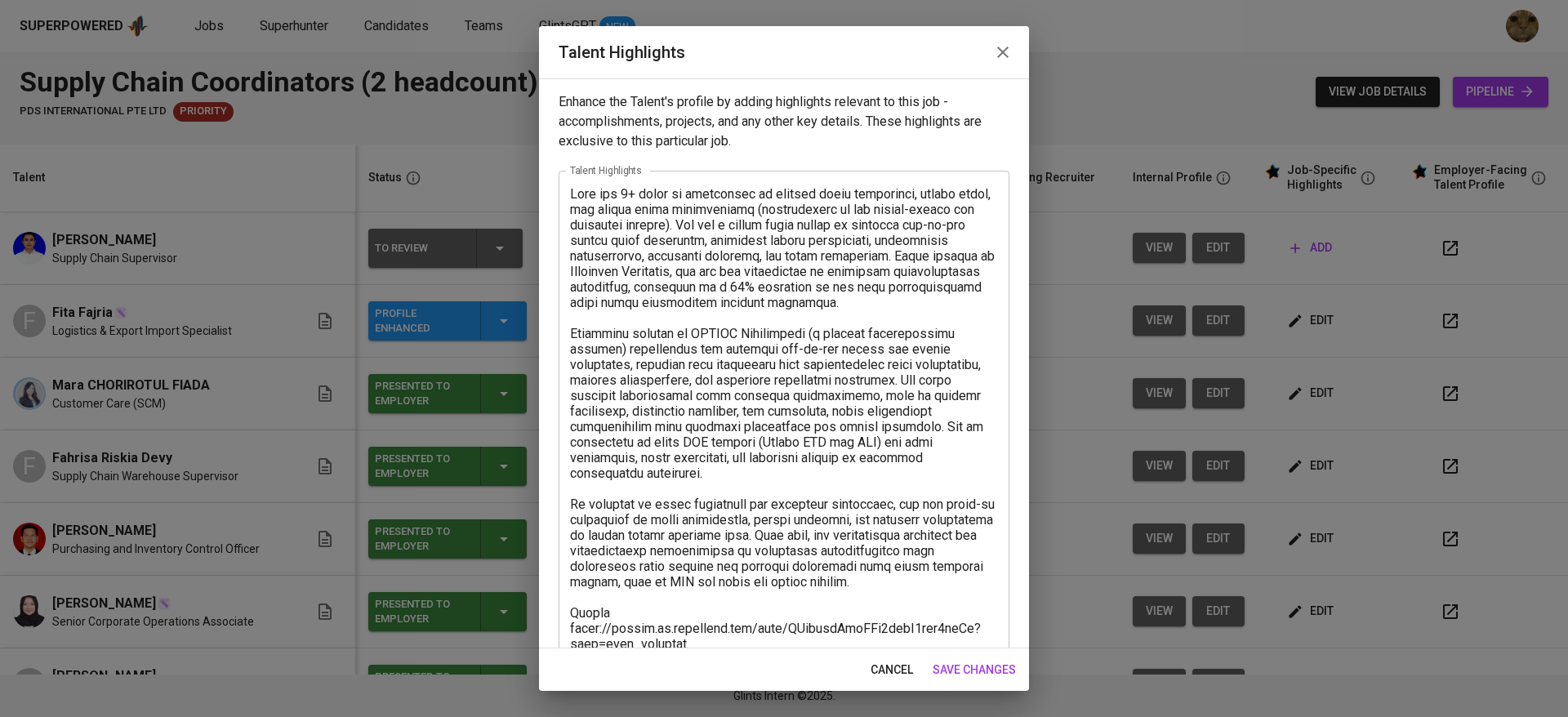
scroll to position [155, 0]
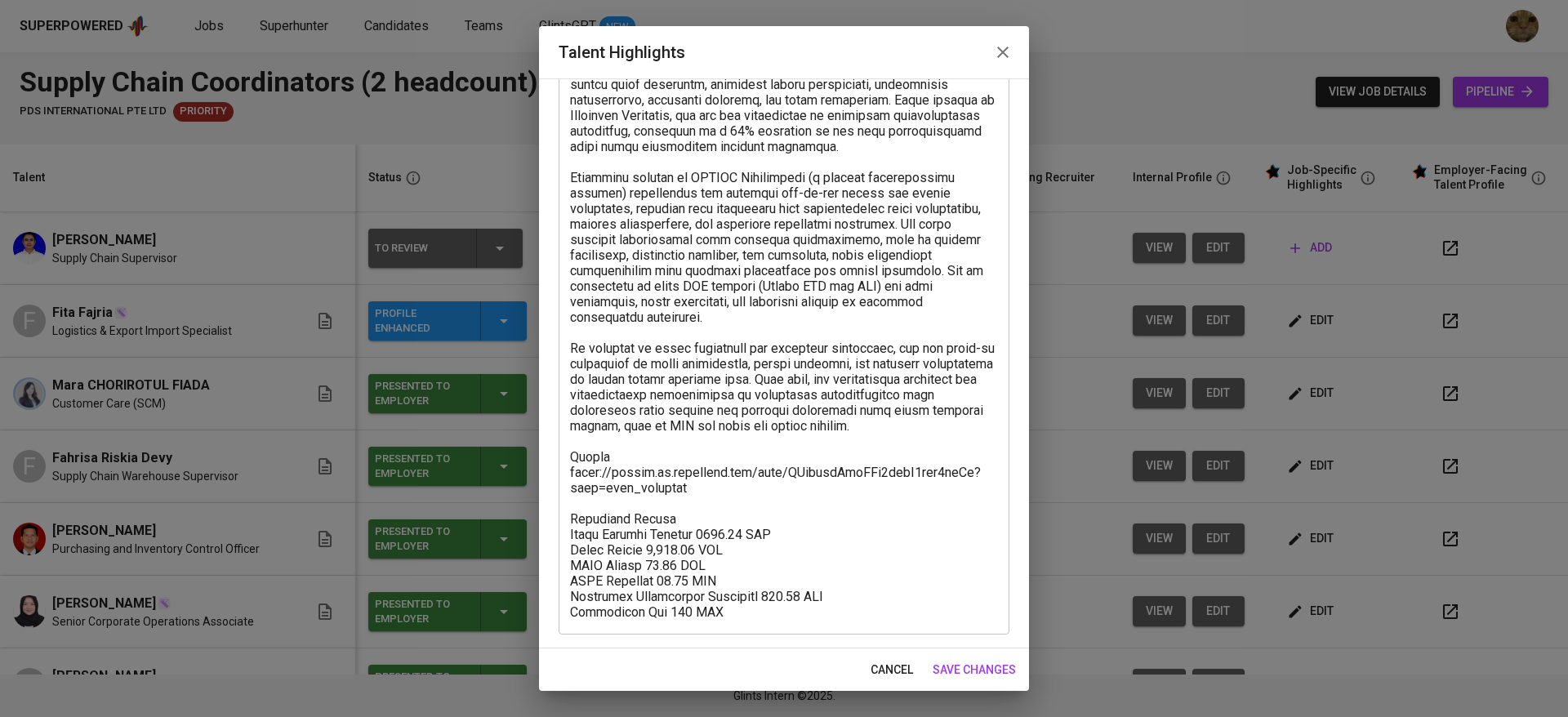
click at [599, 444] on textarea at bounding box center [783, 324] width 428 height 589
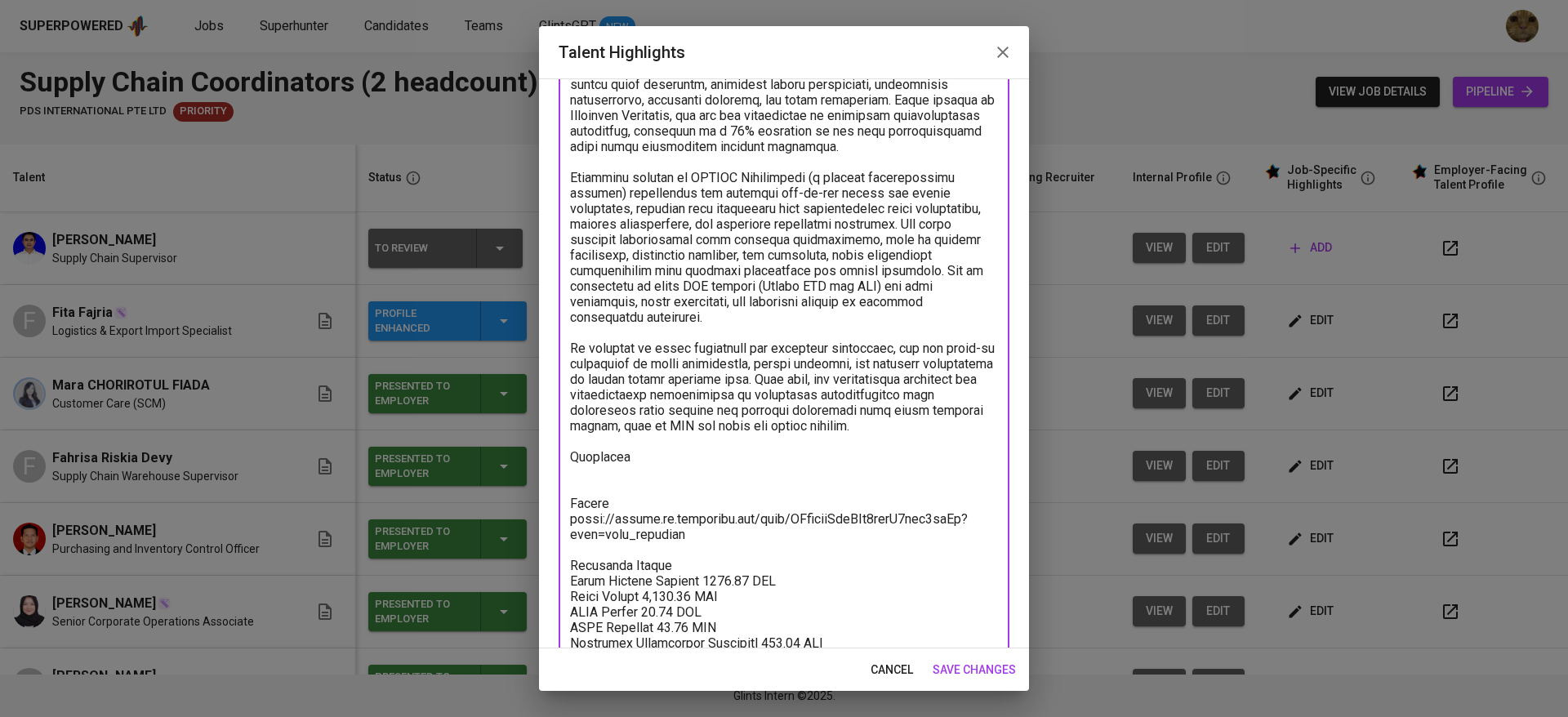
paste textarea "https://glints.sg.larksuite.com/minutes/obsgcu3o82b7sts66f7t9s6c?from=from_copy…"
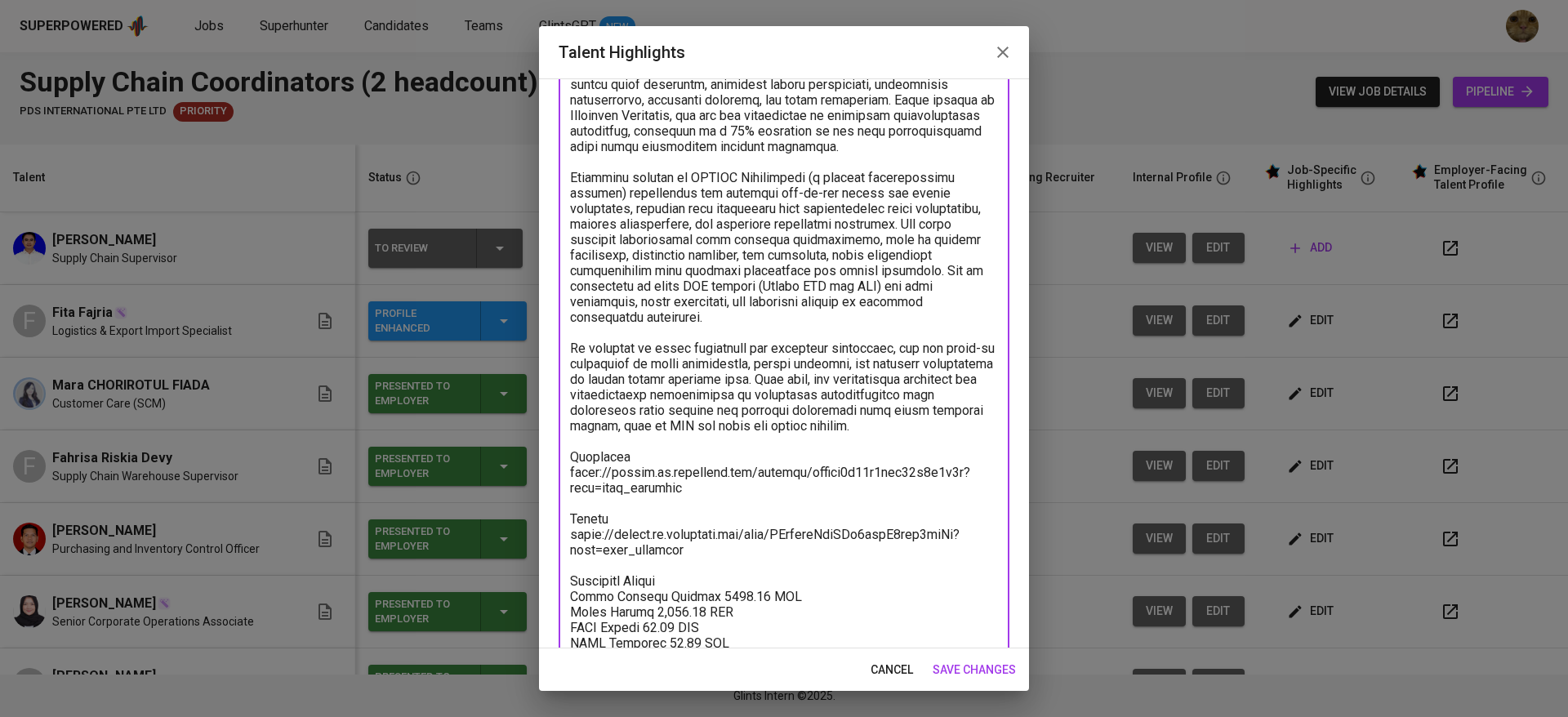
scroll to position [218, 0]
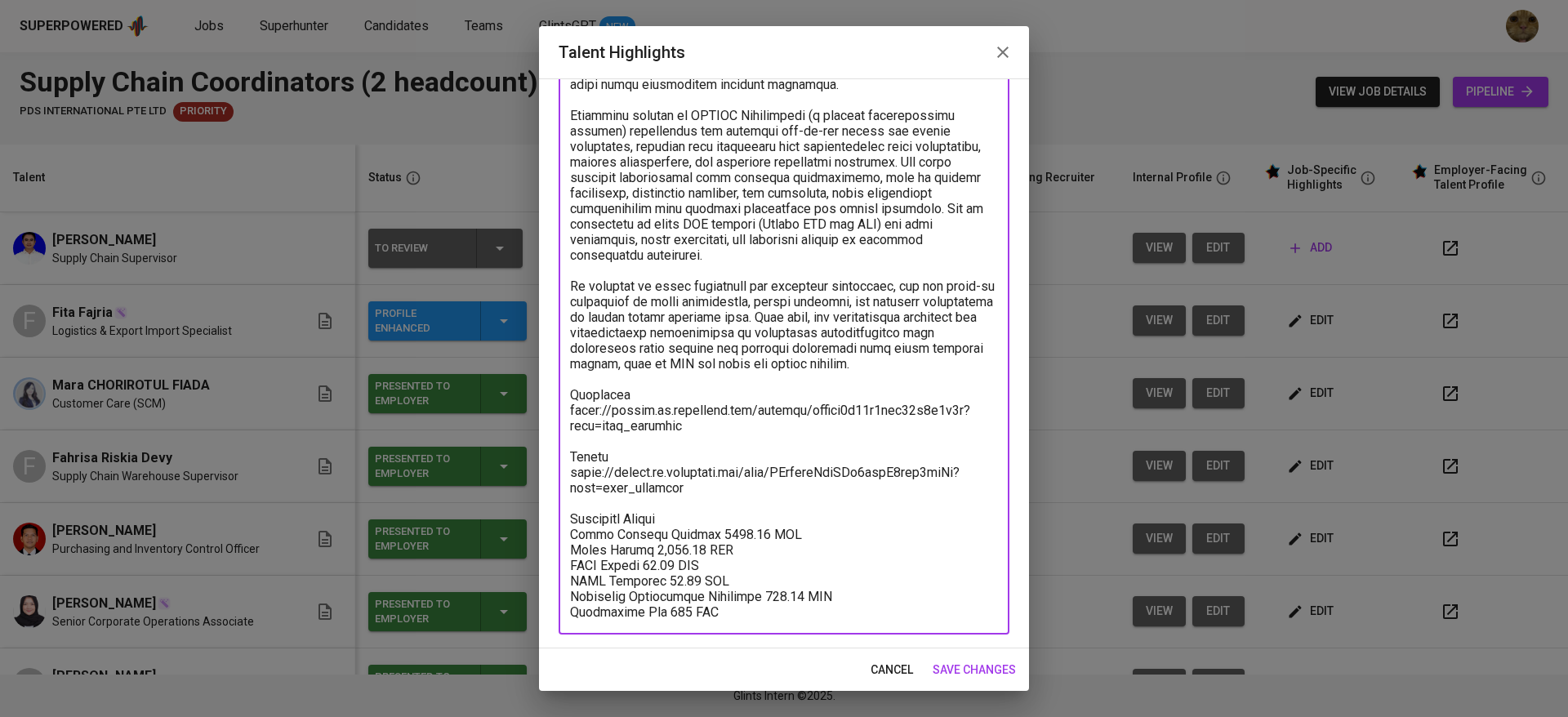
type textarea "Fita has 5+ years of experience in foreign trade operations, global sales, and …"
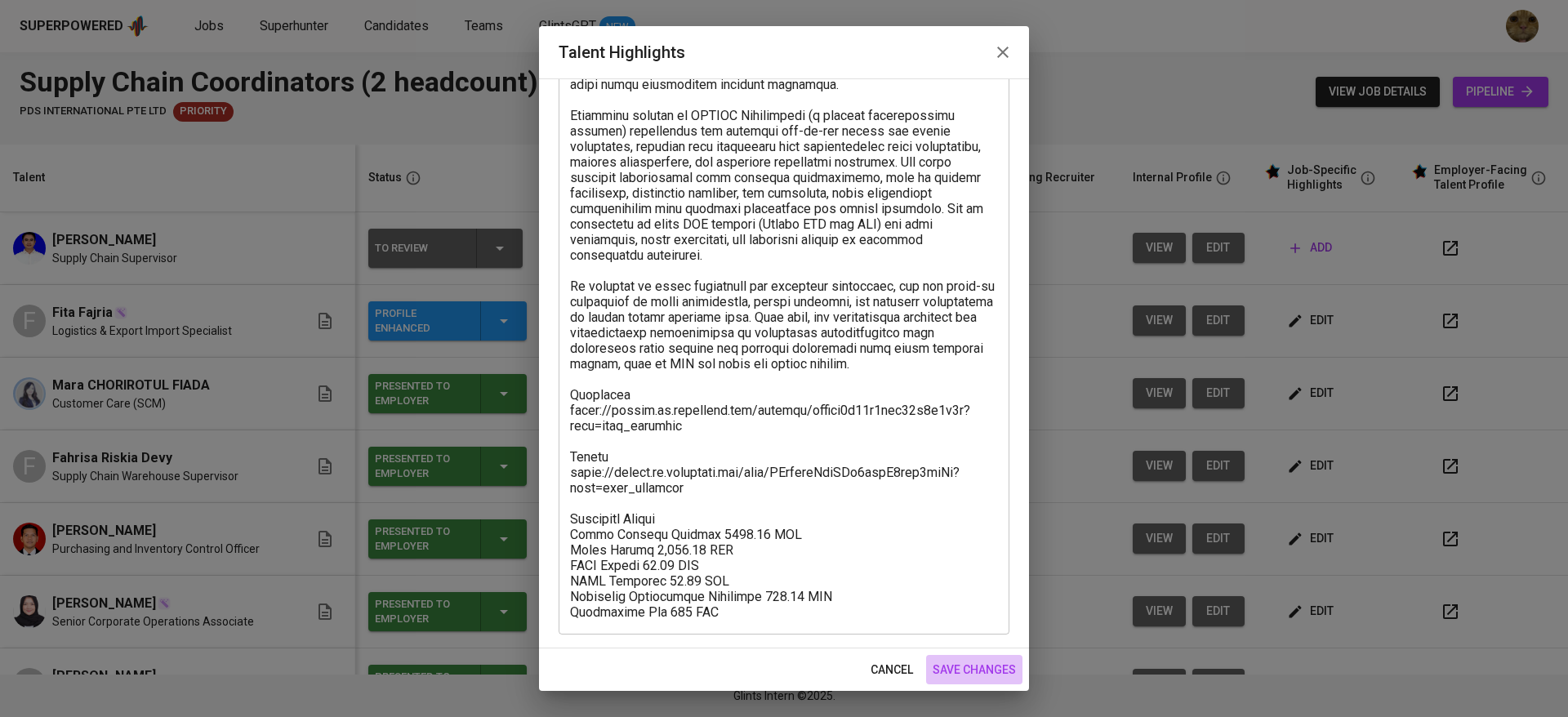
click at [999, 659] on span "save changes" at bounding box center [974, 669] width 84 height 20
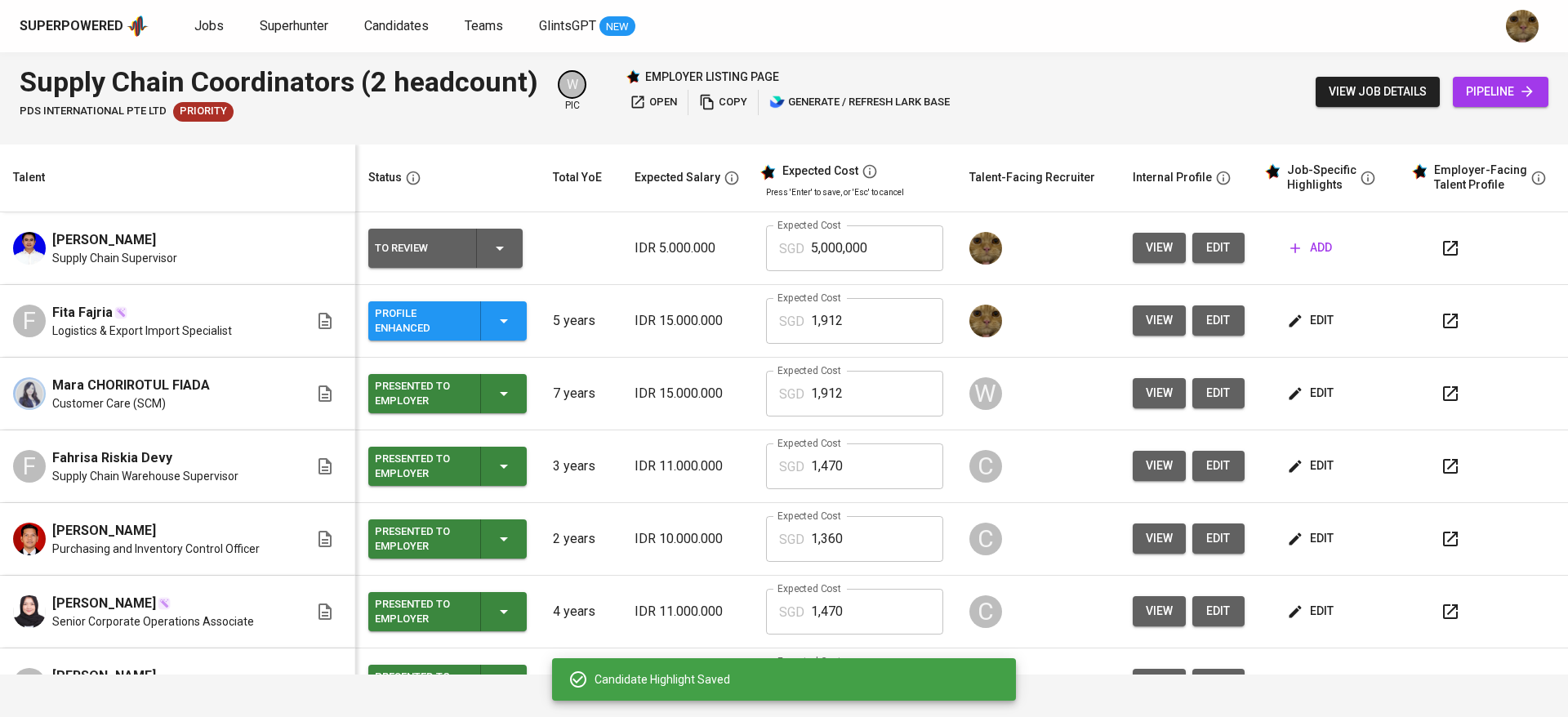
click at [490, 242] on icon "button" at bounding box center [500, 248] width 20 height 20
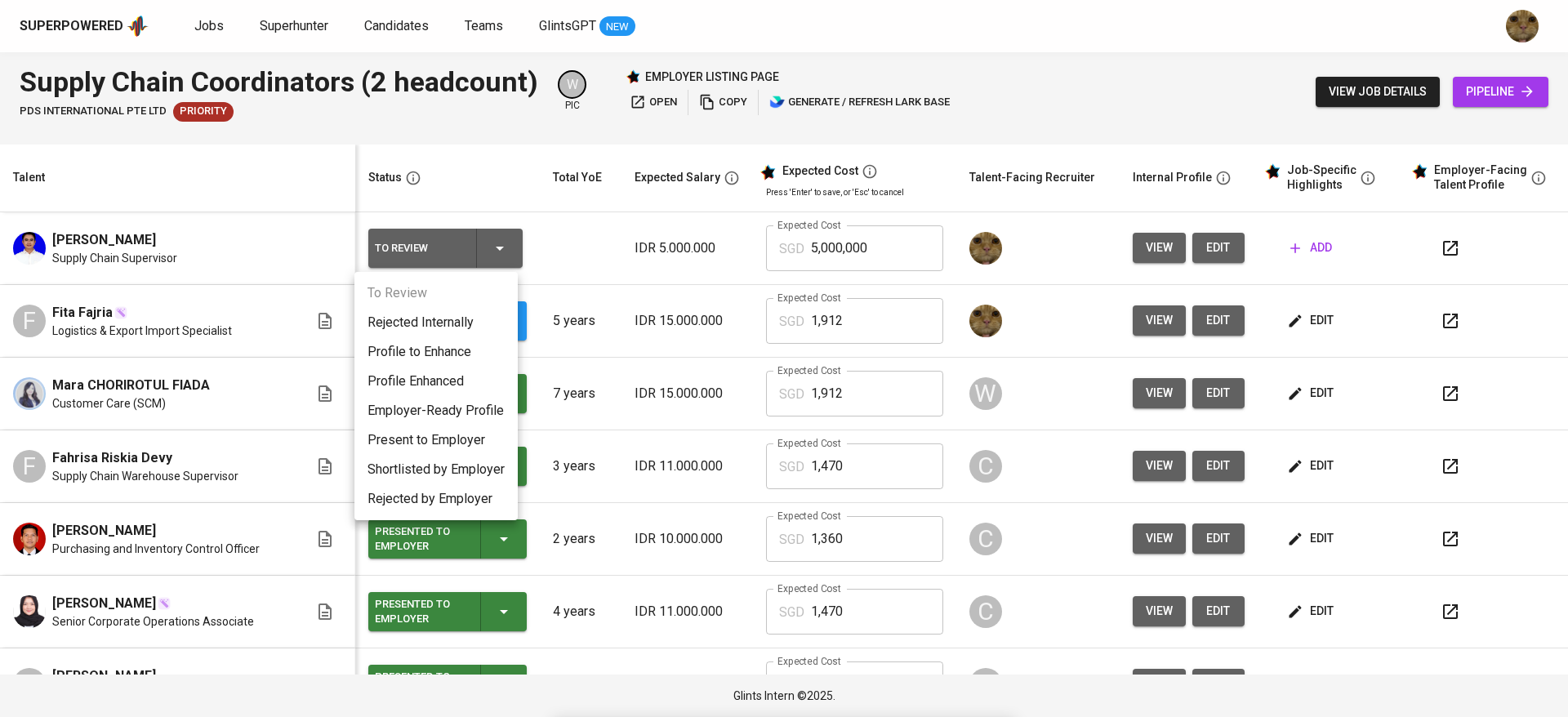
click at [604, 251] on div at bounding box center [784, 358] width 1568 height 717
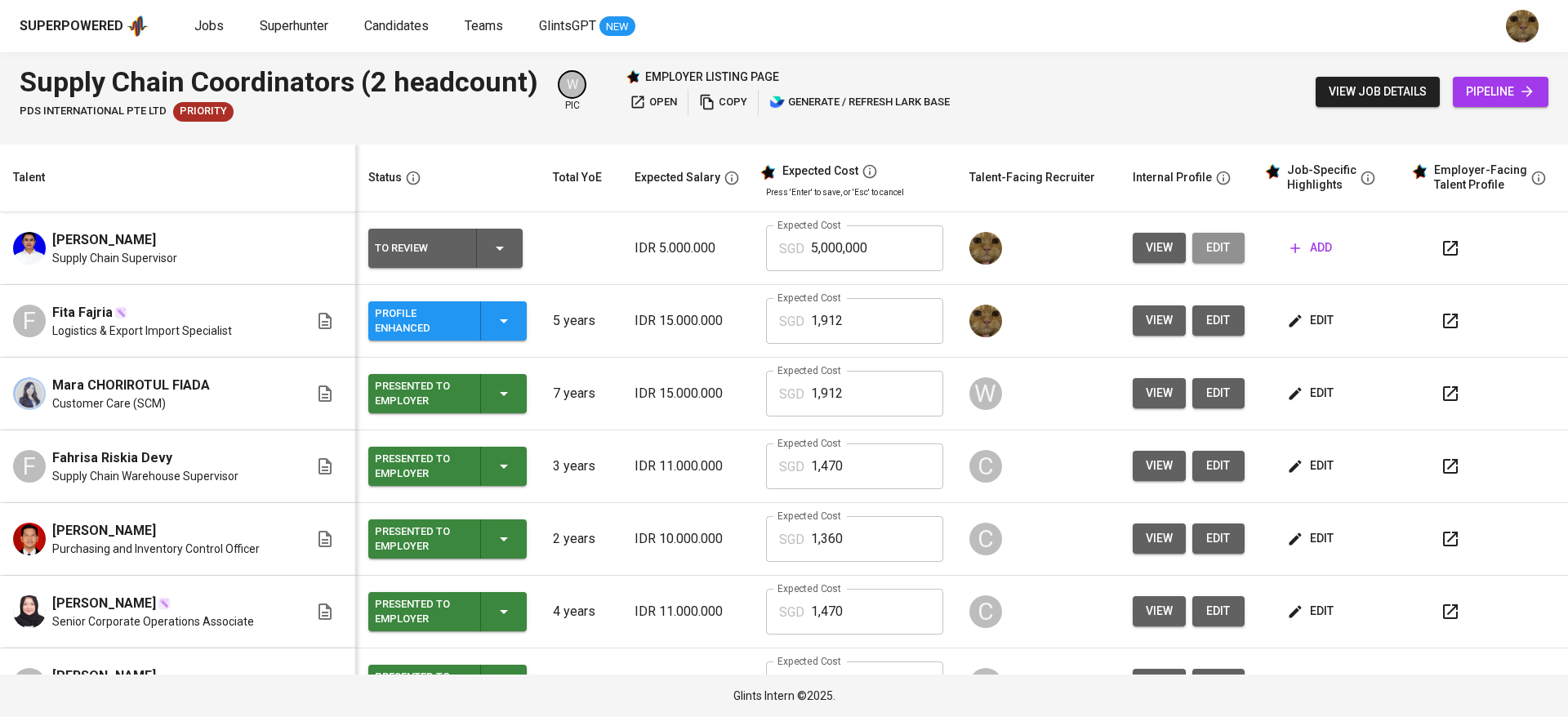
click at [1195, 261] on button "edit" at bounding box center [1218, 248] width 52 height 30
click at [492, 246] on icon "button" at bounding box center [500, 248] width 20 height 20
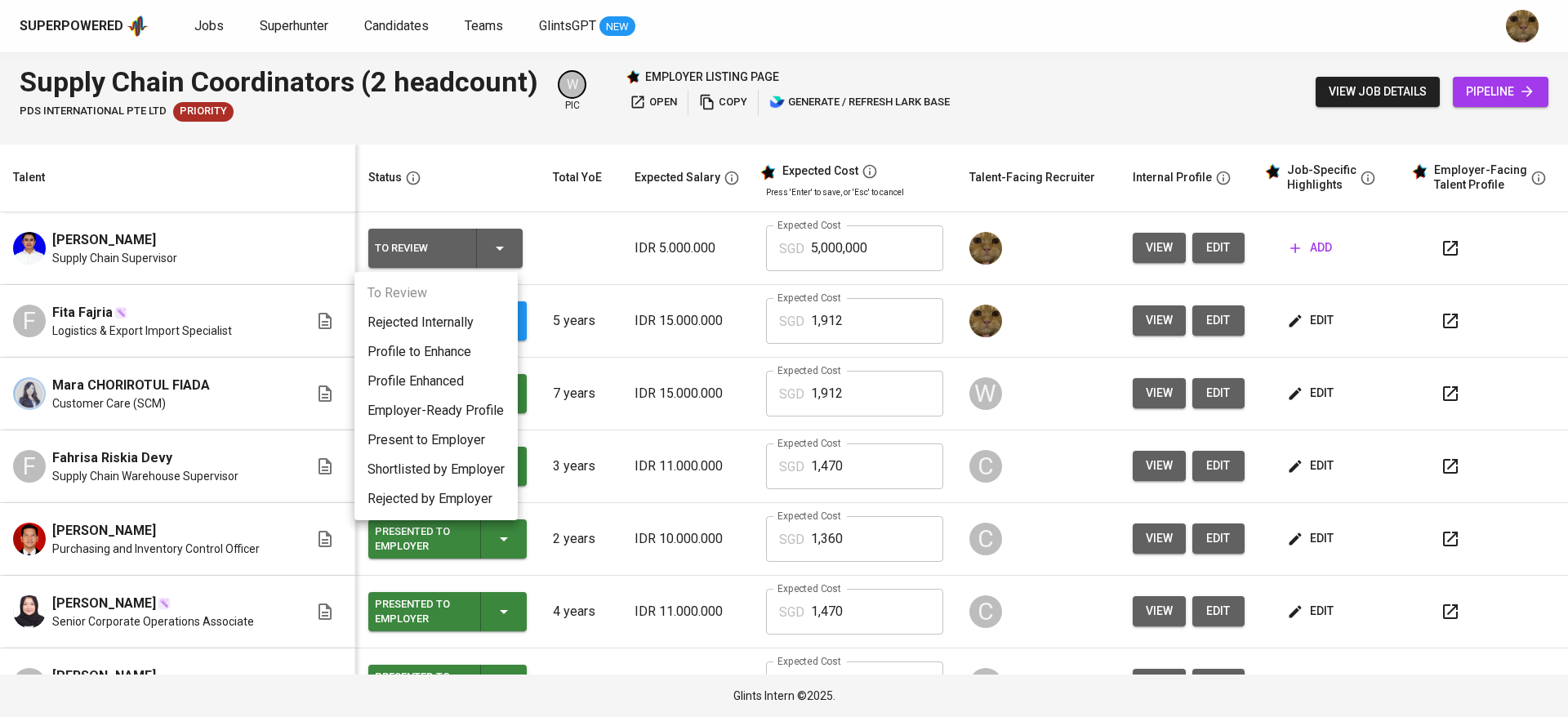
click at [596, 247] on div at bounding box center [784, 358] width 1568 height 717
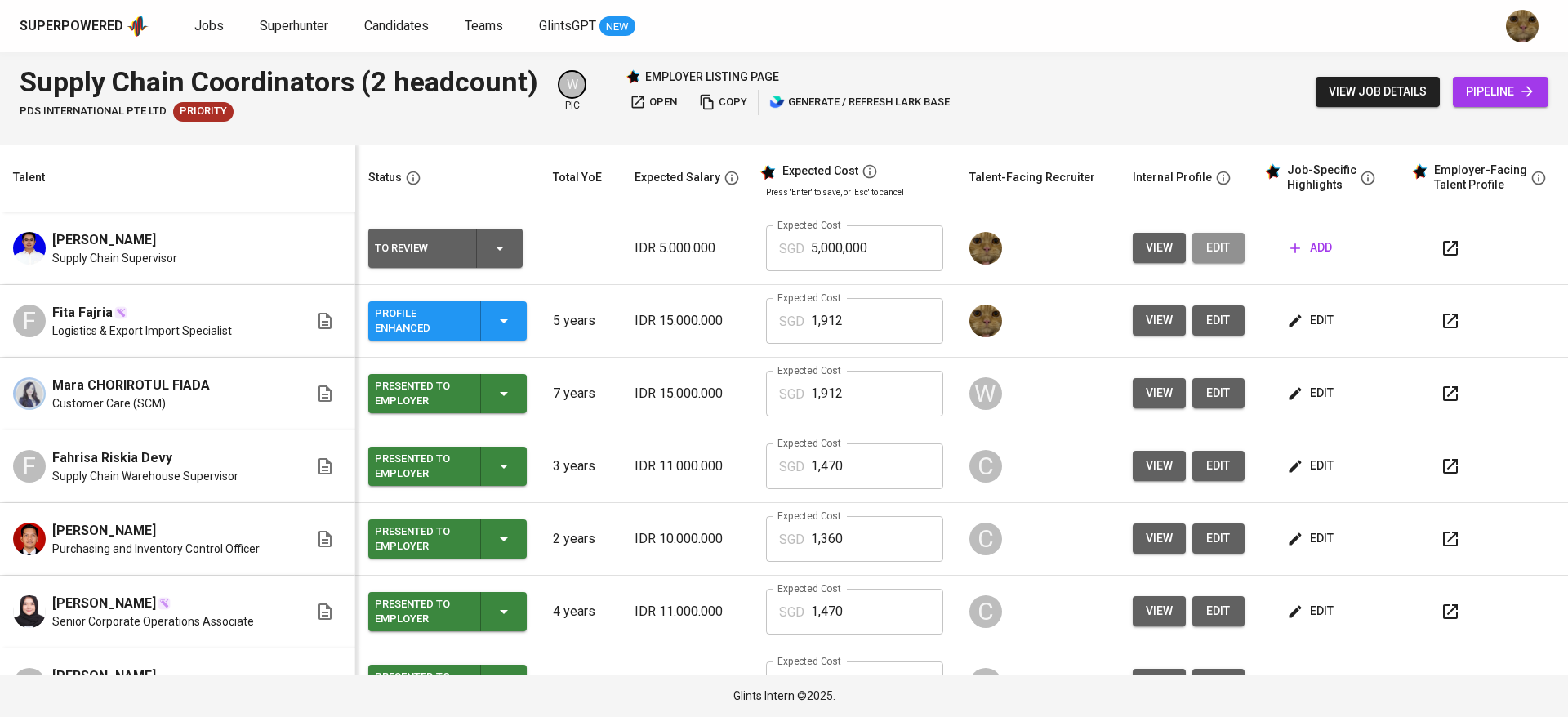
click at [1205, 245] on span "edit" at bounding box center [1218, 247] width 26 height 20
click at [1300, 239] on span "add" at bounding box center [1311, 247] width 42 height 20
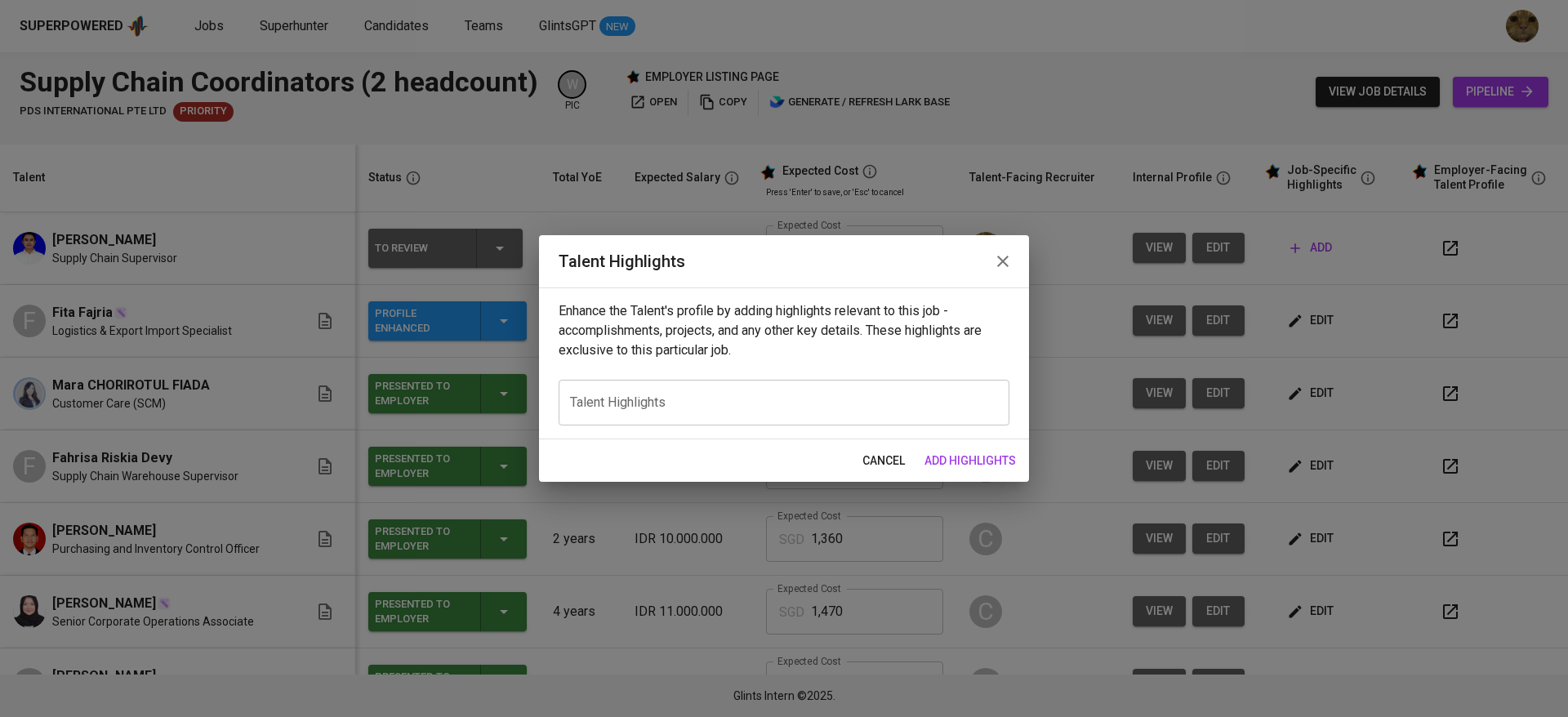
click at [618, 391] on div "x Talent Highlights" at bounding box center [783, 402] width 451 height 45
paste textarea "My name is Ramadan, but you can call me Tia. I hold a Bachelor's degree in Mana…"
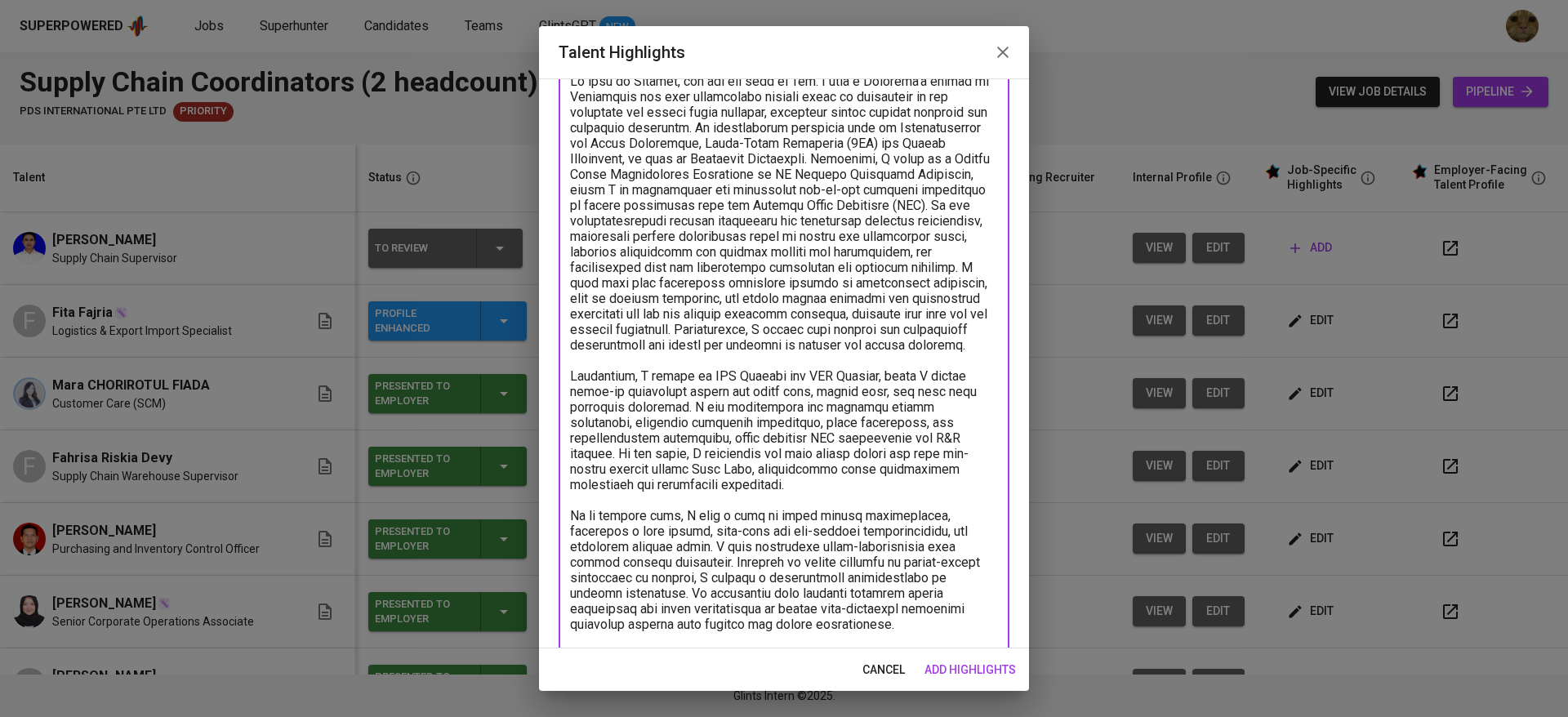
scroll to position [0, 0]
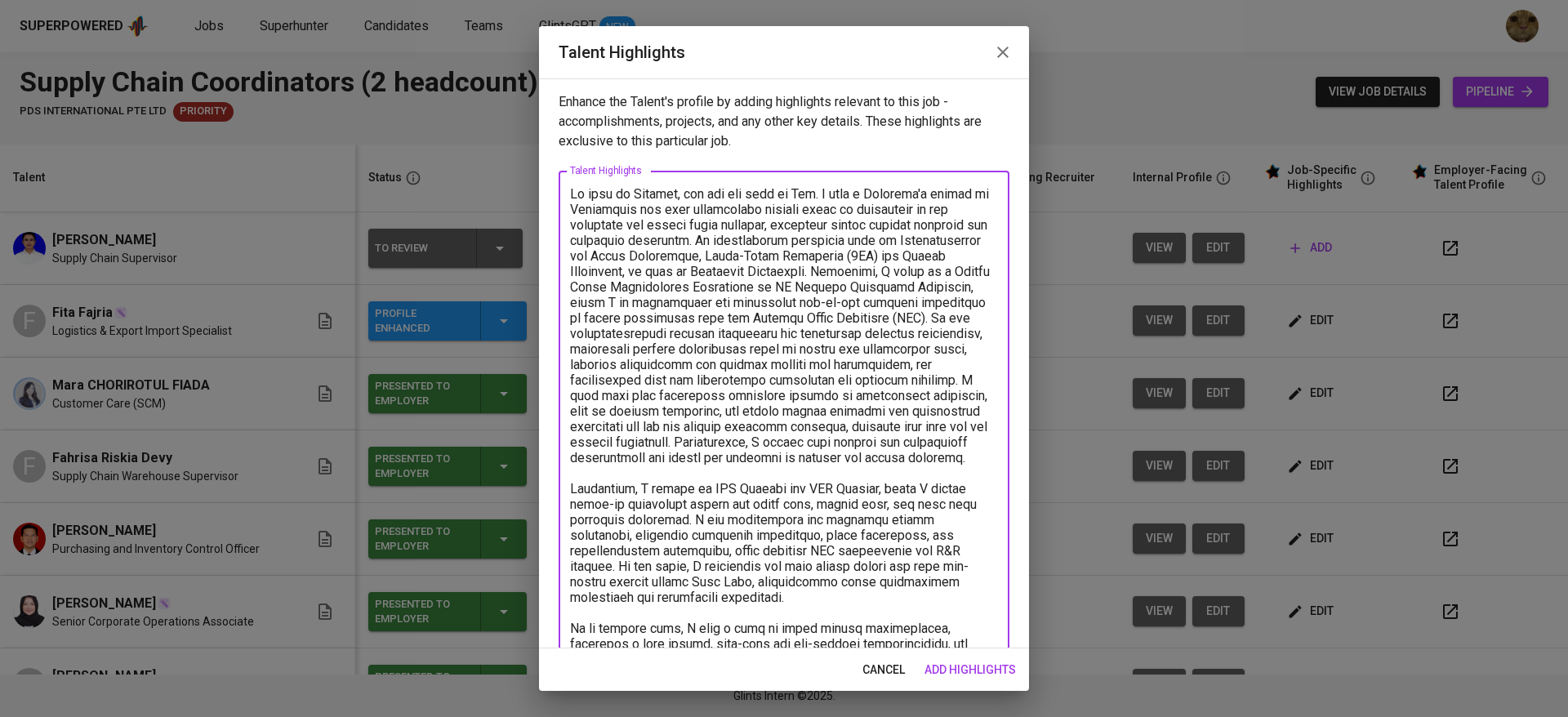
drag, startPoint x: 943, startPoint y: 198, endPoint x: 487, endPoint y: 175, distance: 456.6
click at [487, 175] on div "Talent Highlights Enhance the Talent's profile by adding highlights relevant to…" at bounding box center [784, 358] width 1568 height 717
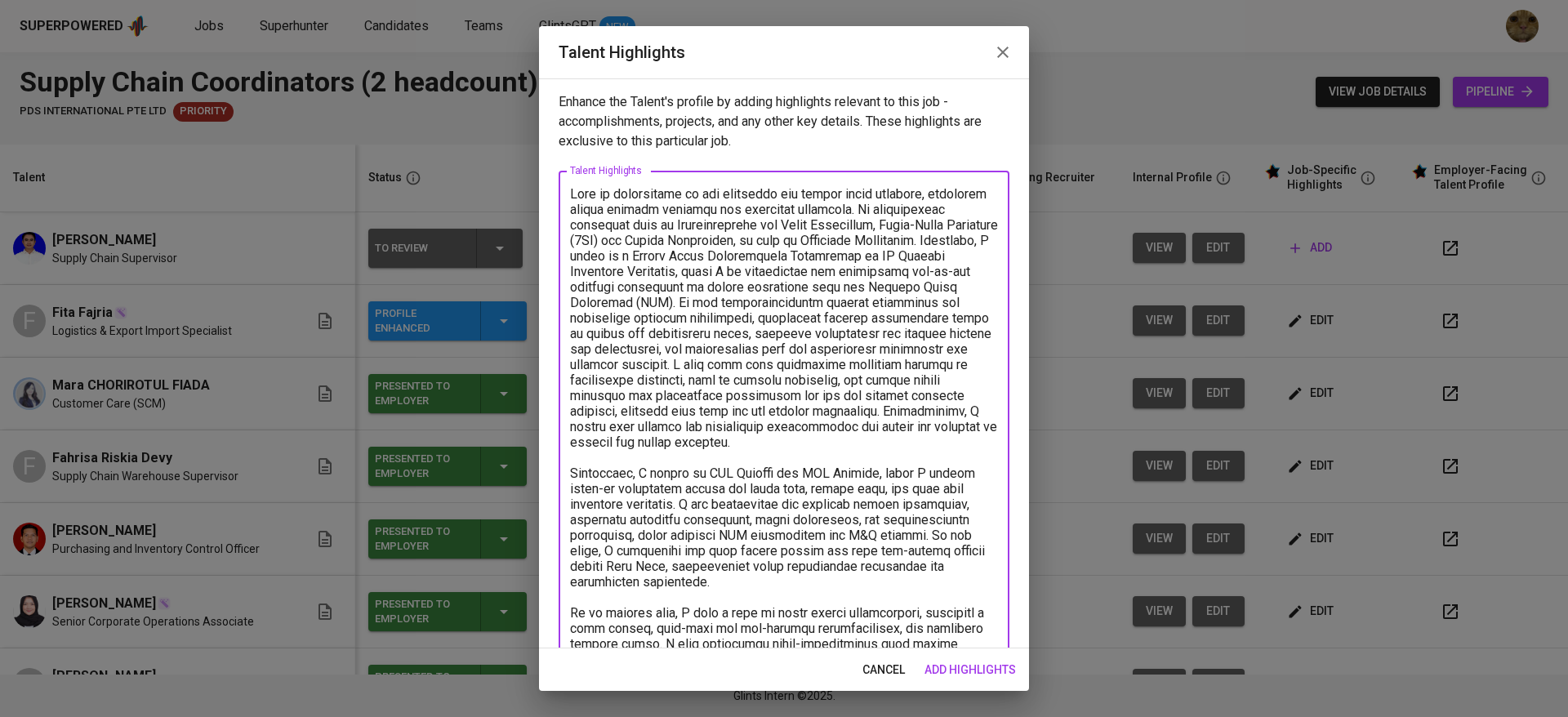
drag, startPoint x: 860, startPoint y: 206, endPoint x: 870, endPoint y: 209, distance: 10.4
click at [870, 209] on textarea at bounding box center [783, 465] width 428 height 558
click at [706, 256] on textarea at bounding box center [783, 465] width 428 height 558
drag, startPoint x: 872, startPoint y: 268, endPoint x: 900, endPoint y: 270, distance: 28.1
click at [900, 270] on textarea at bounding box center [783, 465] width 428 height 558
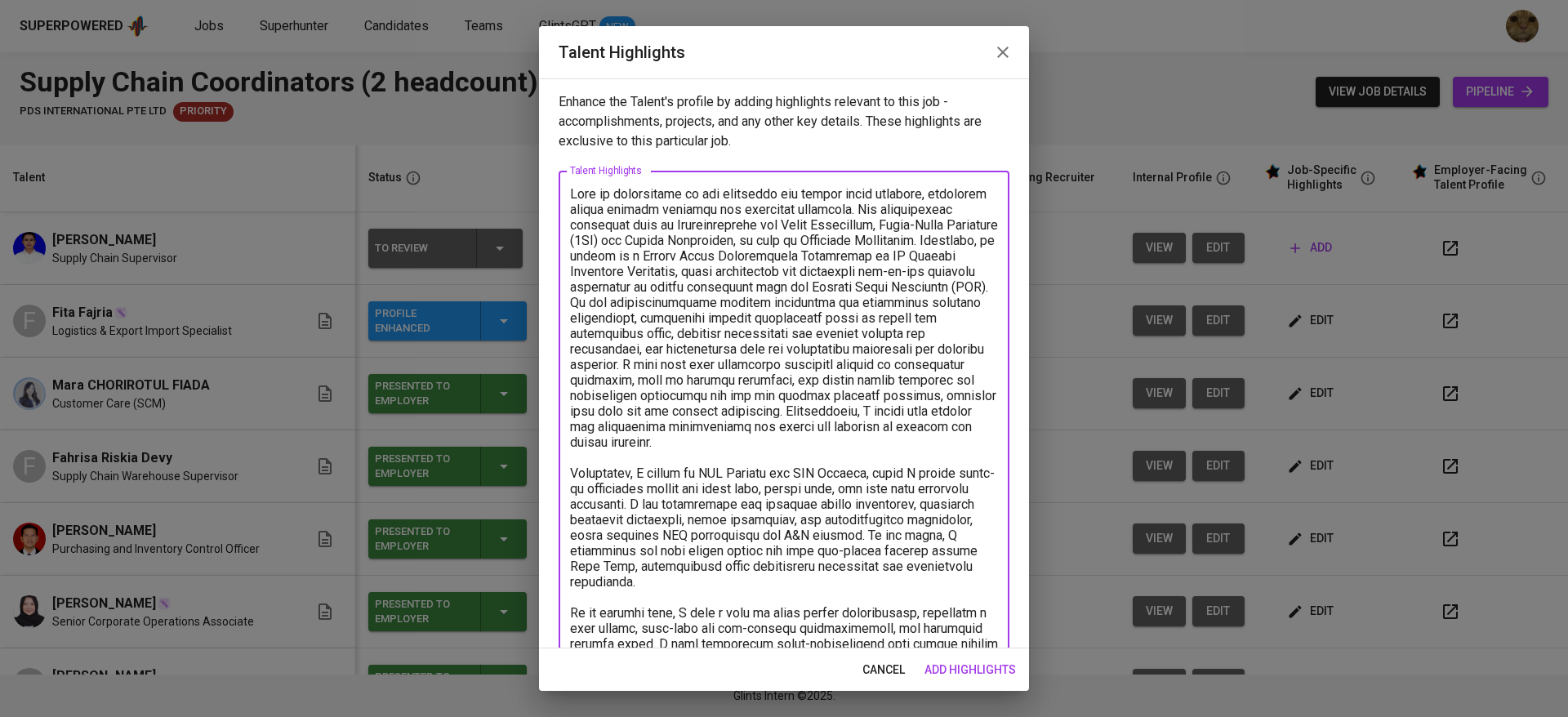
drag, startPoint x: 779, startPoint y: 297, endPoint x: 793, endPoint y: 301, distance: 14.6
click at [793, 301] on textarea at bounding box center [783, 465] width 428 height 558
drag, startPoint x: 780, startPoint y: 302, endPoint x: 905, endPoint y: 362, distance: 138.7
click at [905, 362] on textarea at bounding box center [783, 465] width 428 height 558
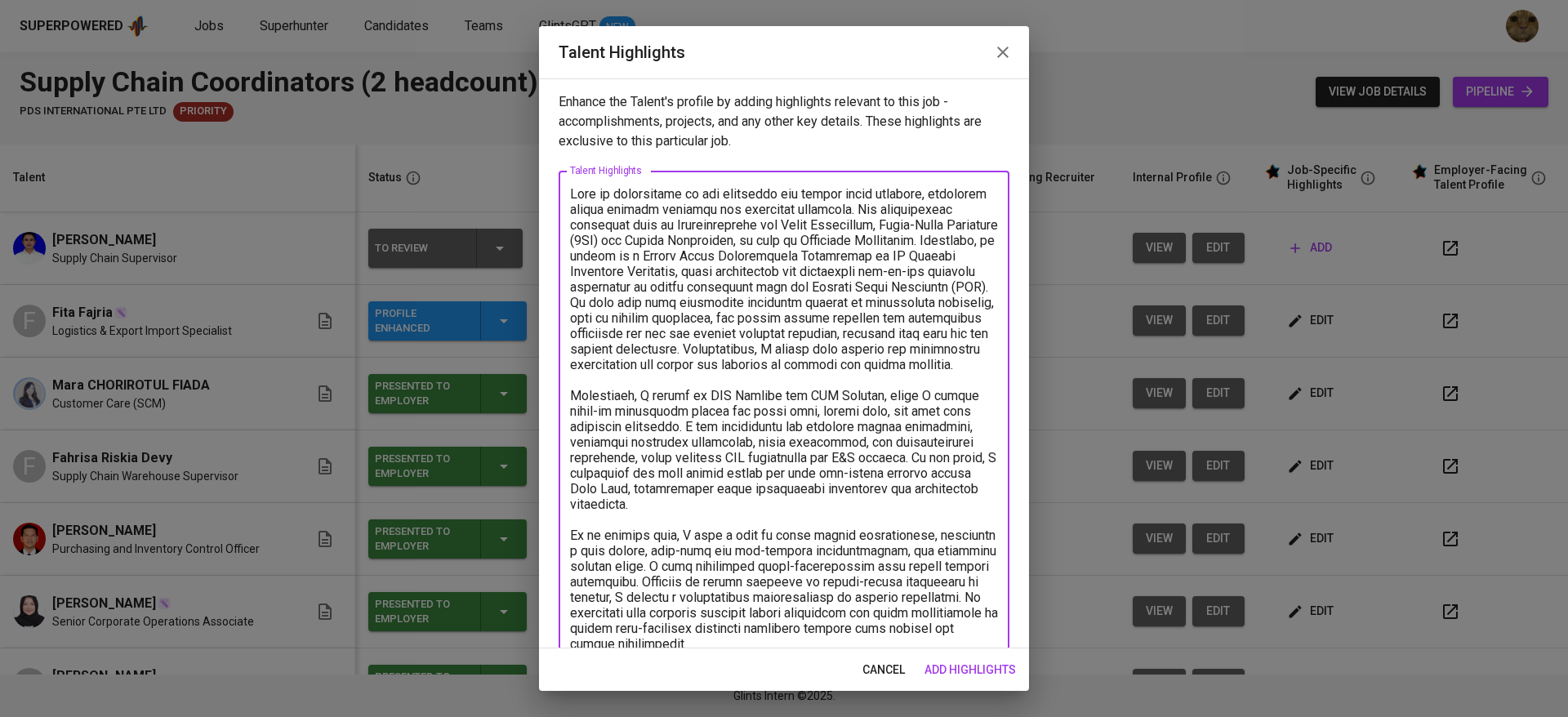
drag, startPoint x: 641, startPoint y: 365, endPoint x: 990, endPoint y: 381, distance: 349.4
click at [990, 381] on div "Enhance the Talent's profile by adding highlights relevant to this job - accomp…" at bounding box center [783, 362] width 490 height 570
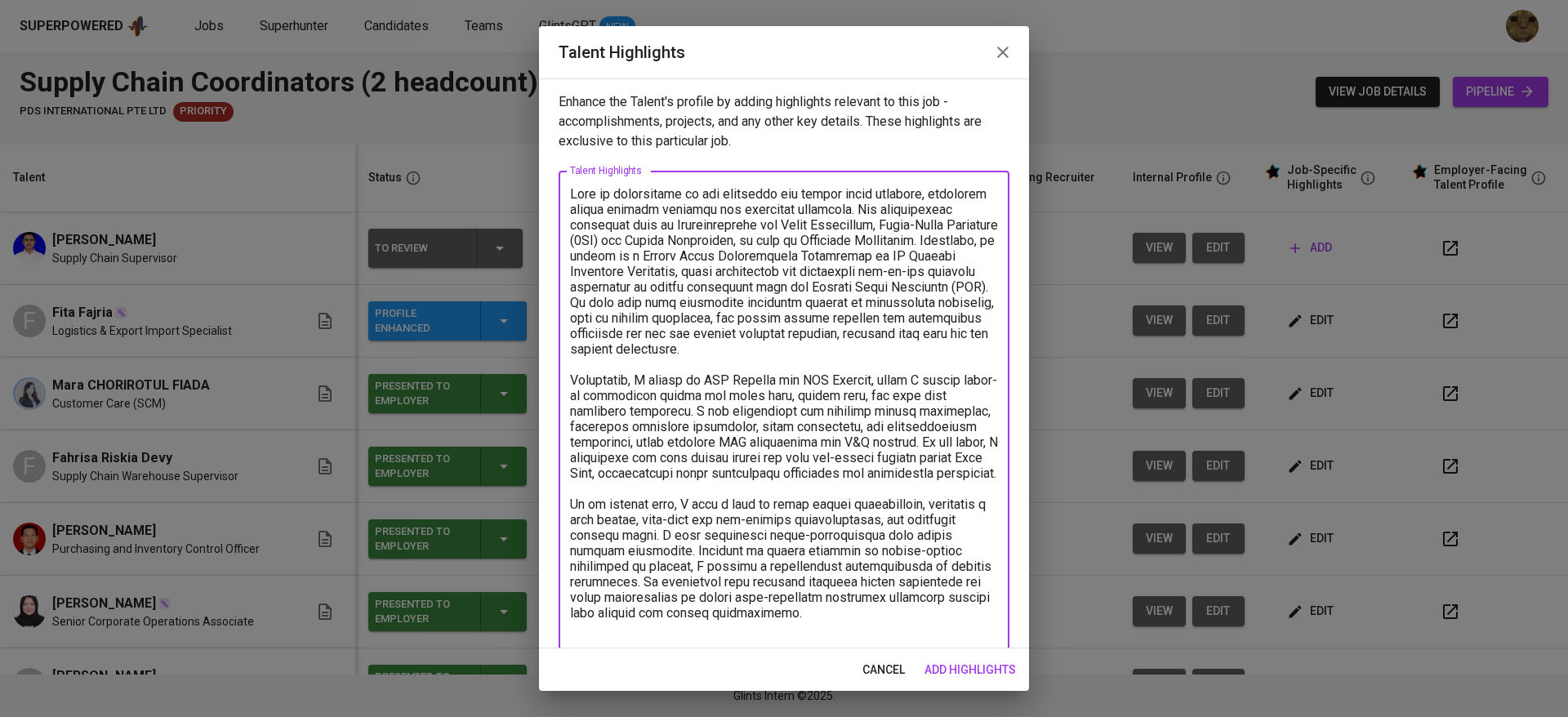
click at [635, 397] on textarea at bounding box center [783, 418] width 428 height 466
drag, startPoint x: 891, startPoint y: 397, endPoint x: 784, endPoint y: 396, distance: 107.0
click at [784, 396] on textarea at bounding box center [783, 418] width 428 height 466
click at [647, 418] on textarea at bounding box center [783, 418] width 428 height 466
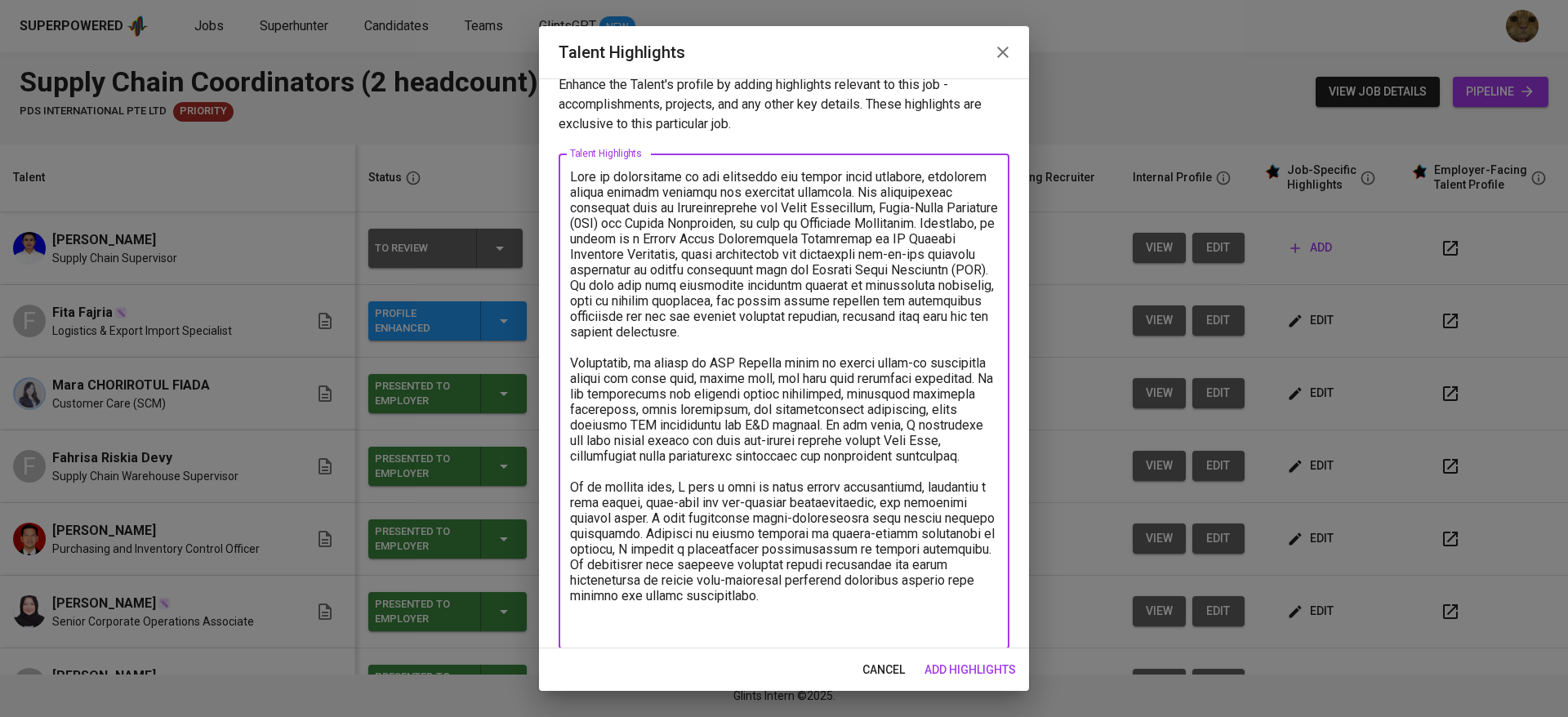
scroll to position [32, 0]
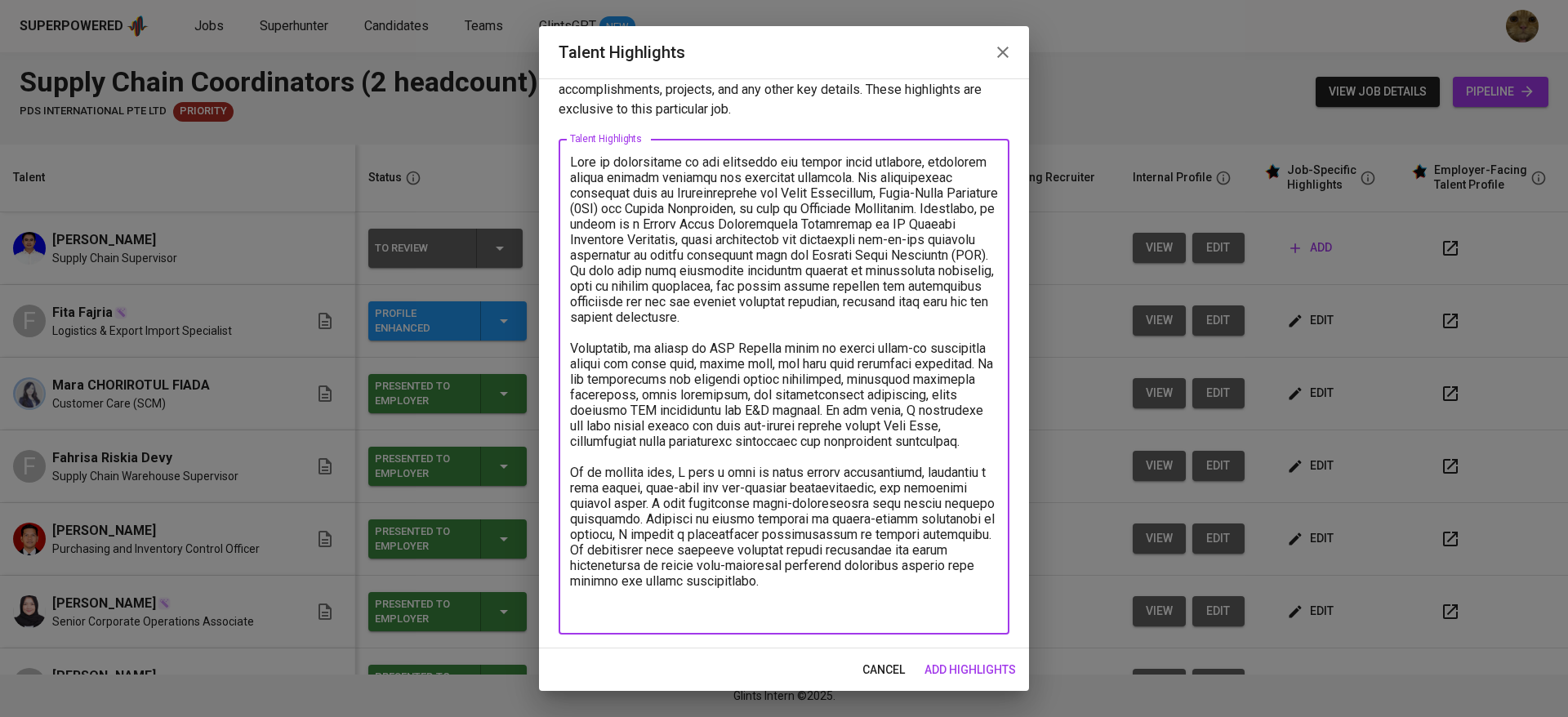
click at [611, 436] on textarea at bounding box center [783, 387] width 428 height 466
drag, startPoint x: 849, startPoint y: 617, endPoint x: 535, endPoint y: 499, distance: 335.4
click at [535, 499] on div "Talent Highlights Enhance the Talent's profile by adding highlights relevant to…" at bounding box center [784, 358] width 1568 height 717
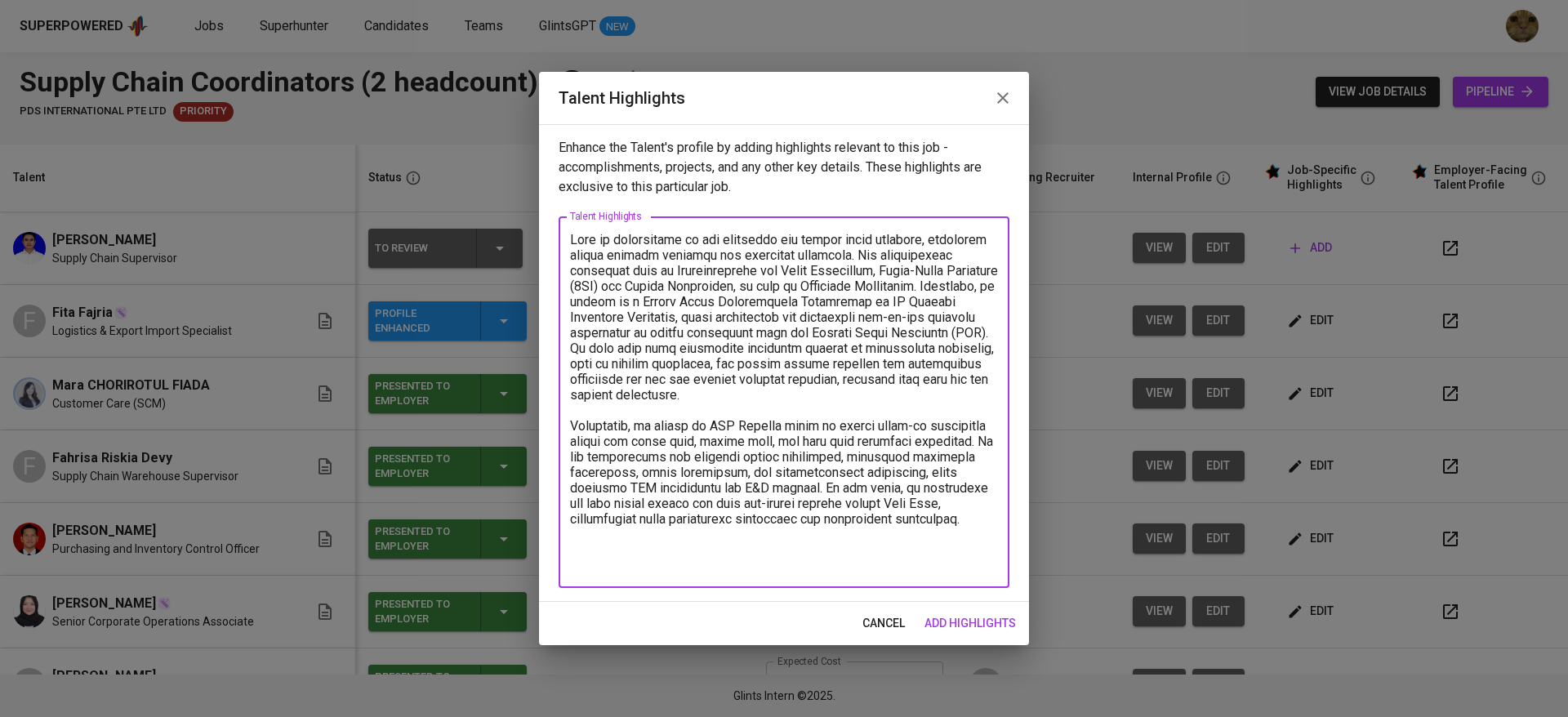
scroll to position [0, 0]
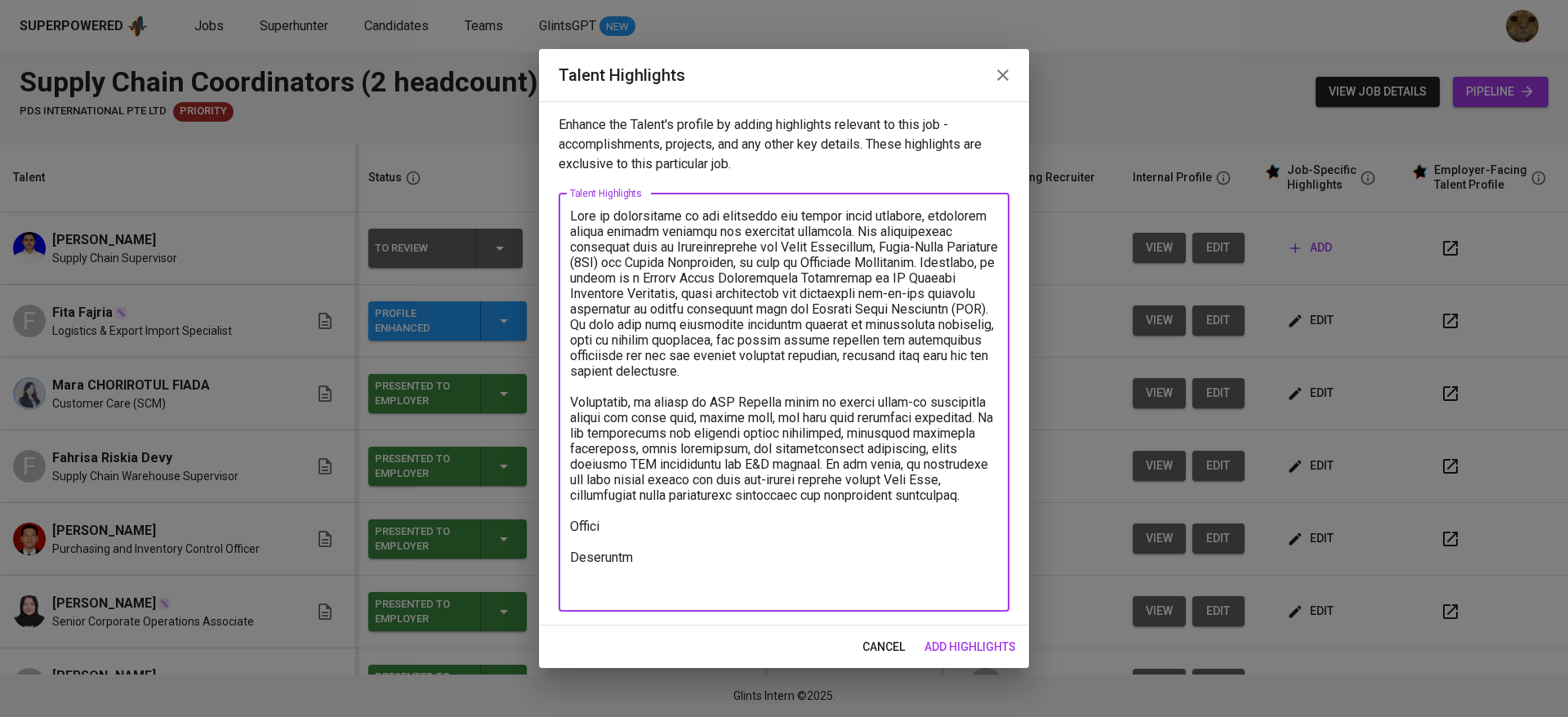
type textarea "Tiar is experienced in the logistics and supply chain industry, primarily withi…"
click at [960, 648] on span "add highlights" at bounding box center [970, 647] width 92 height 20
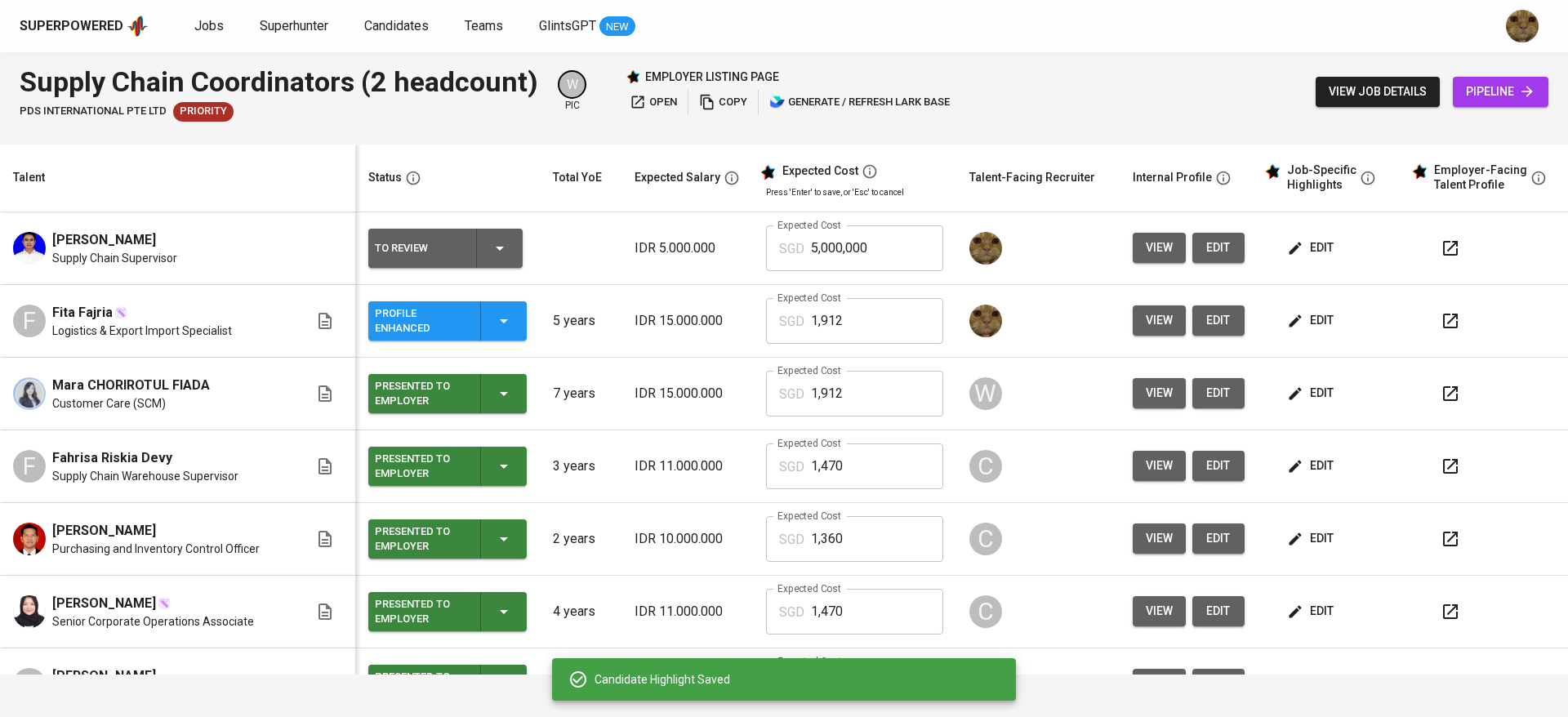
click at [1296, 231] on td "edit" at bounding box center [1331, 249] width 147 height 73
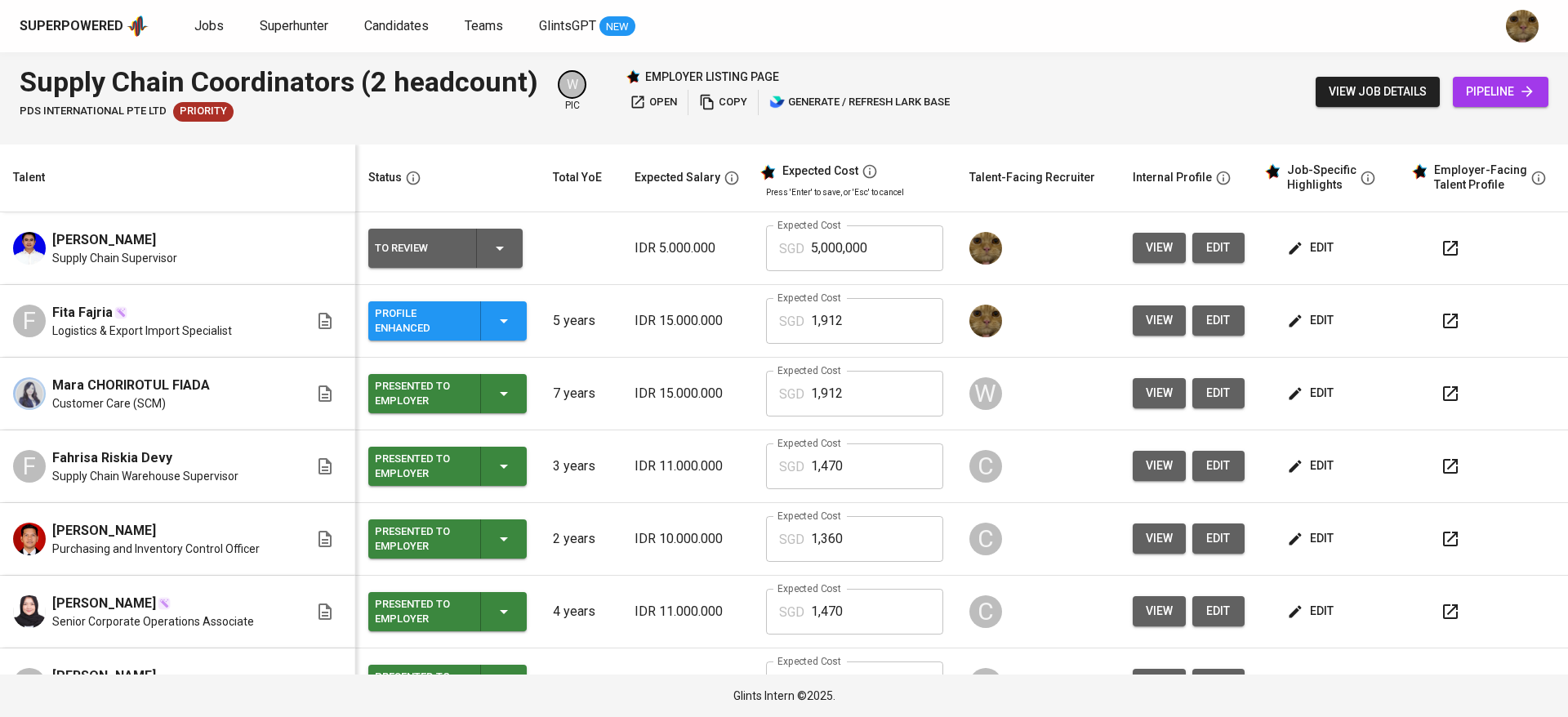
click at [1288, 236] on button "edit" at bounding box center [1311, 248] width 56 height 30
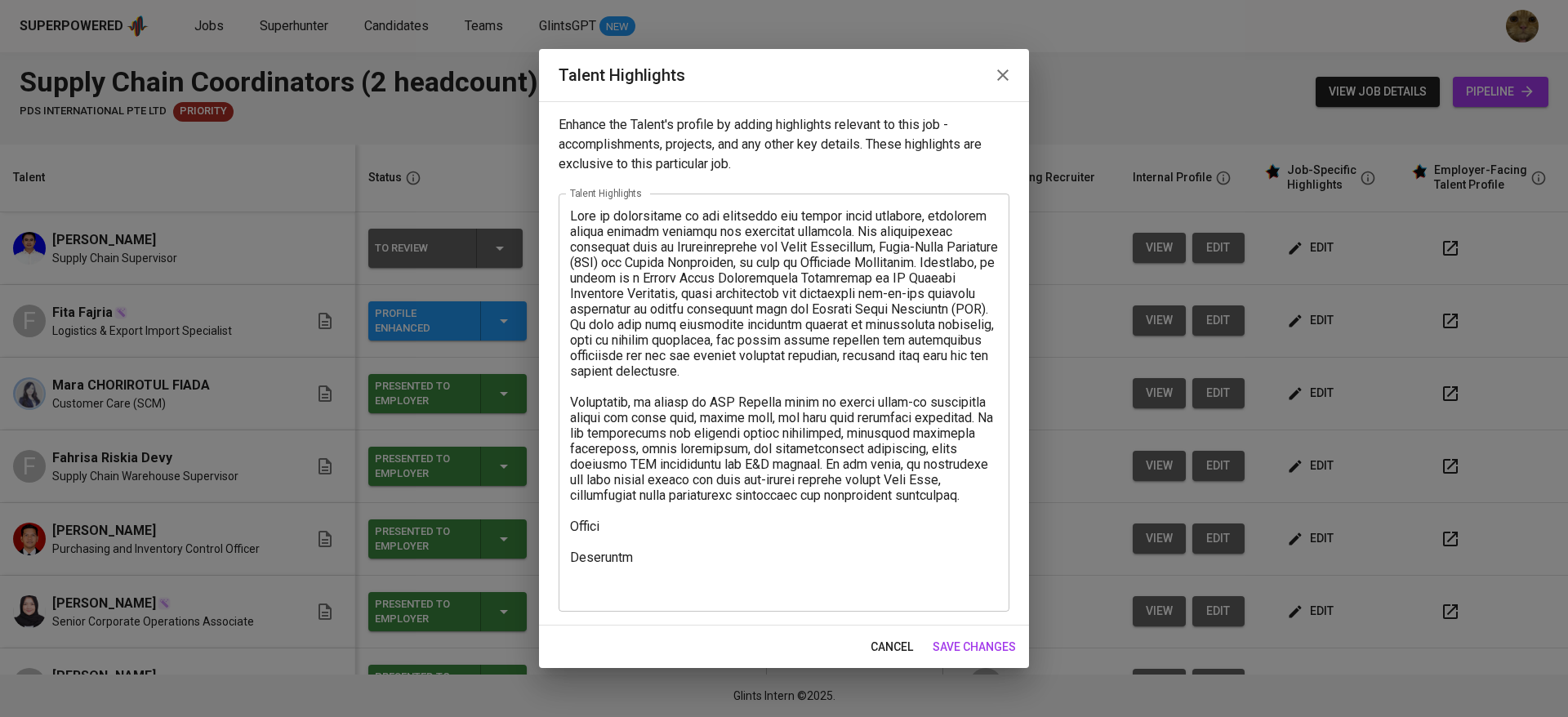
click at [635, 633] on div "cancel save changes" at bounding box center [783, 647] width 490 height 44
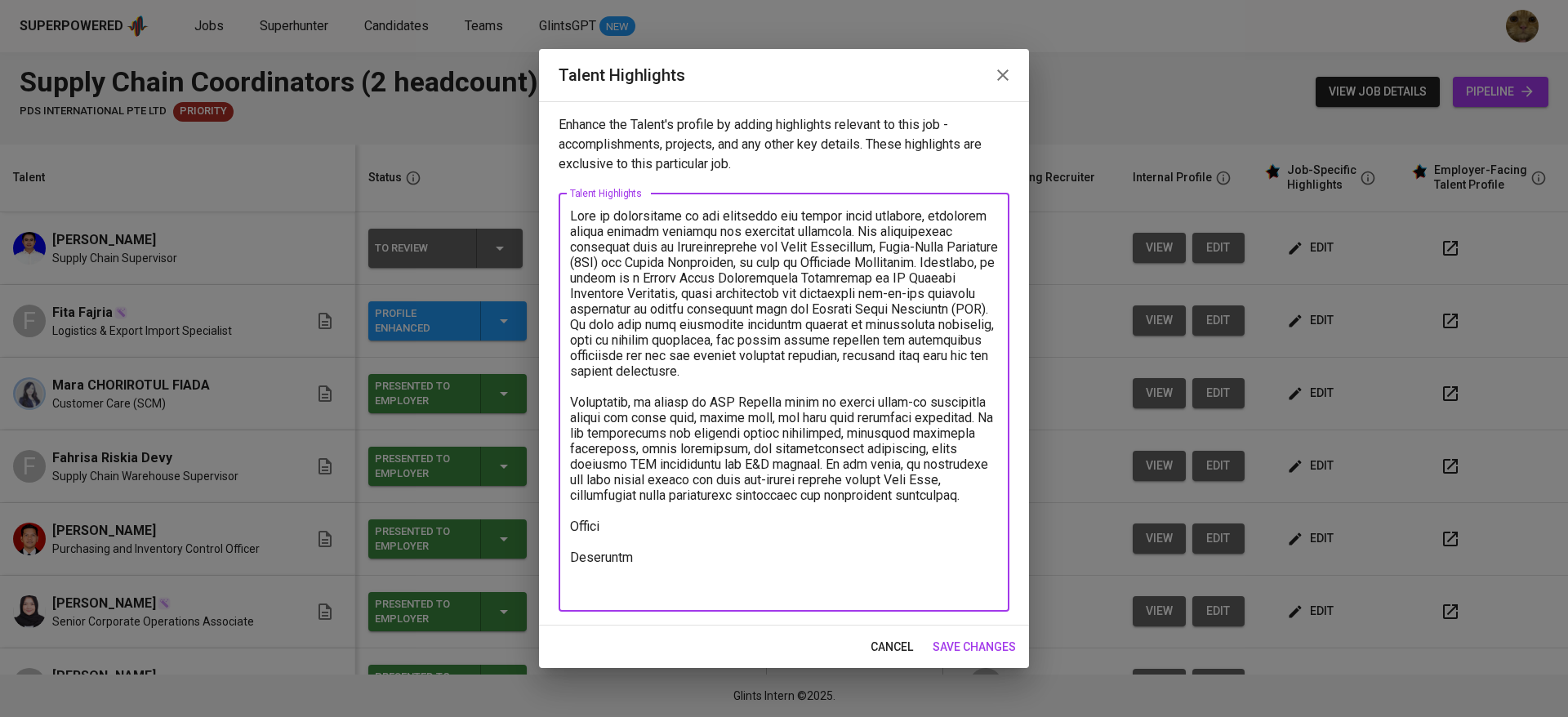
click at [611, 590] on textarea at bounding box center [783, 402] width 428 height 387
click at [597, 549] on textarea at bounding box center [783, 402] width 428 height 387
paste textarea "https://glints.sg.larksuite.com/file/XGJZbStwmohuaoxYsFjlUDT6gre?from=from_copy…"
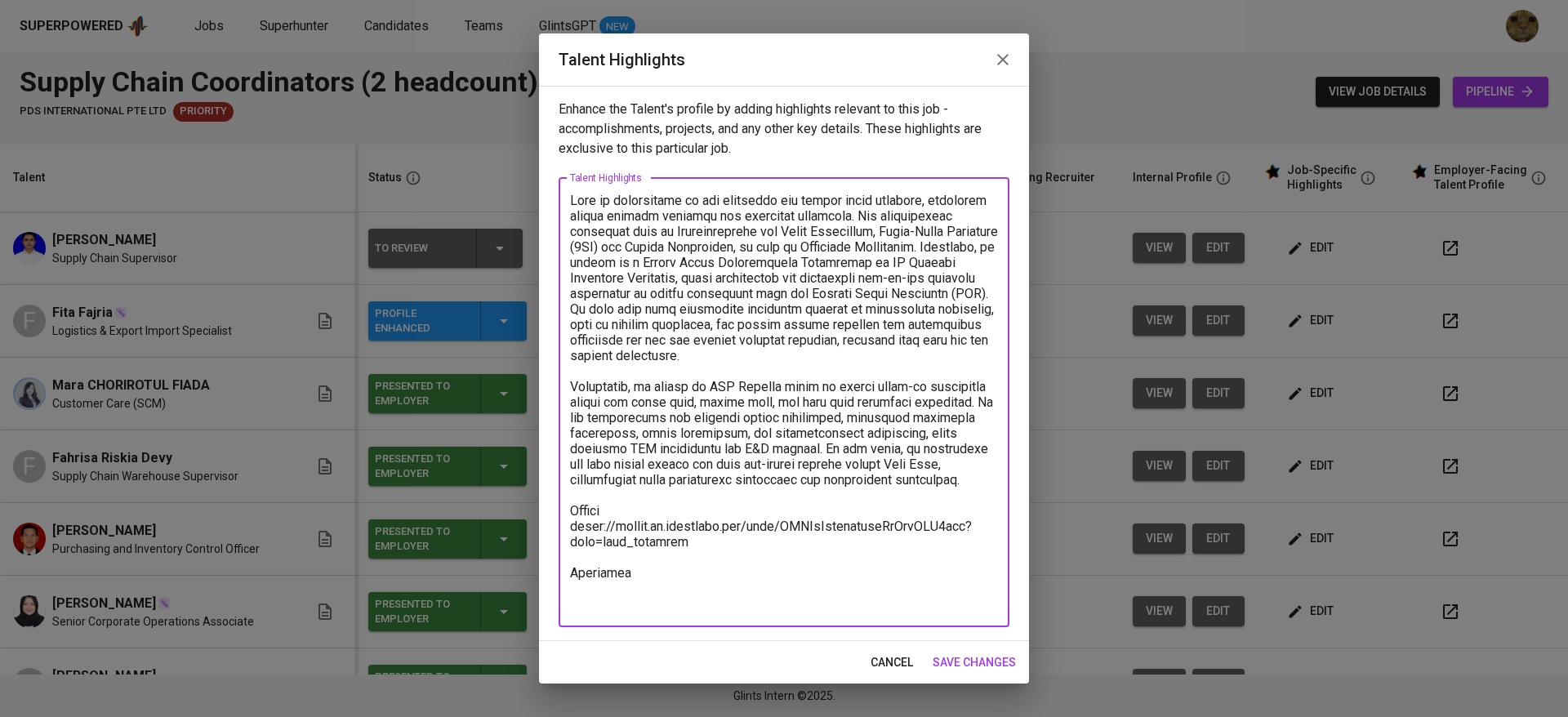
click at [636, 590] on textarea at bounding box center [783, 402] width 428 height 418
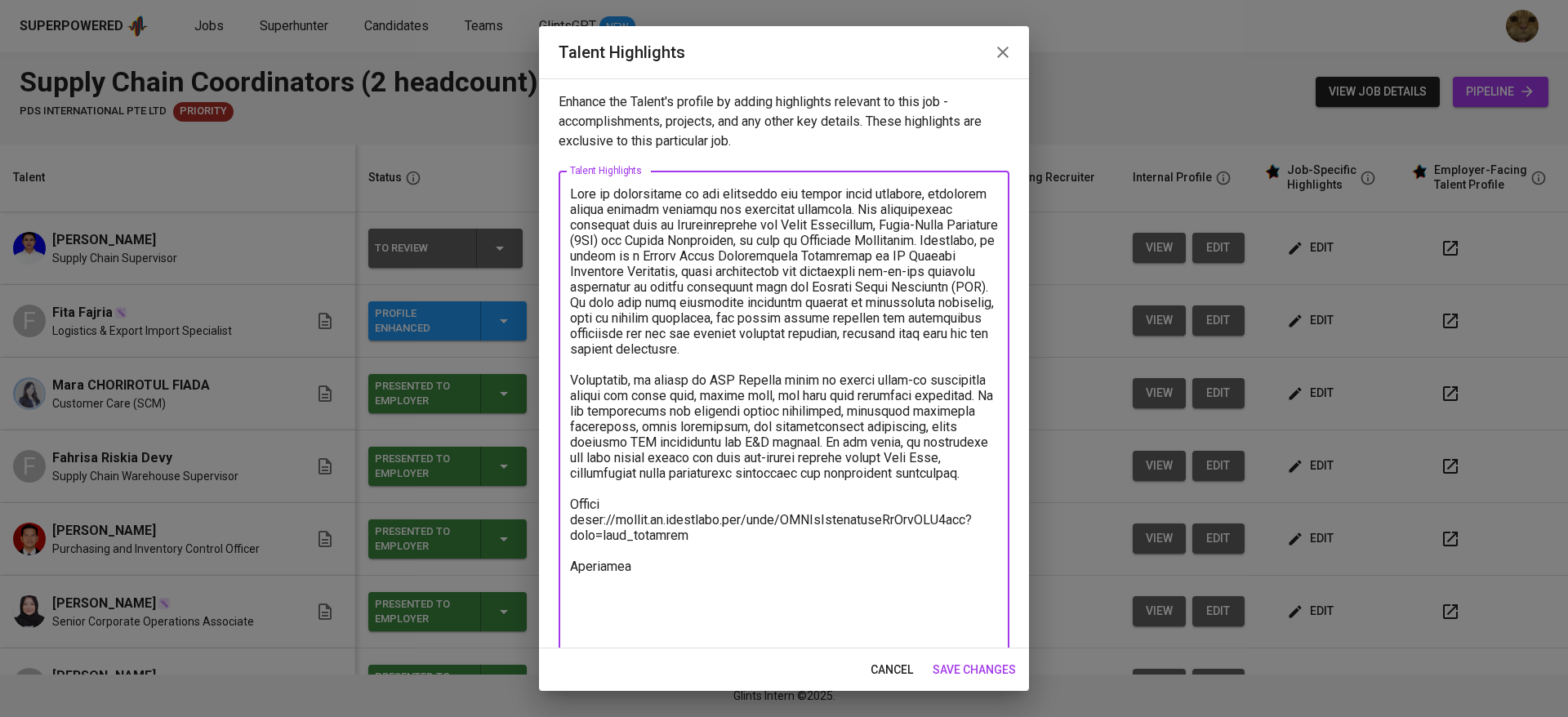
type textarea "Tiar is experienced in the logistics and supply chain industry, primarily withi…"
click at [946, 663] on span "save changes" at bounding box center [974, 669] width 84 height 20
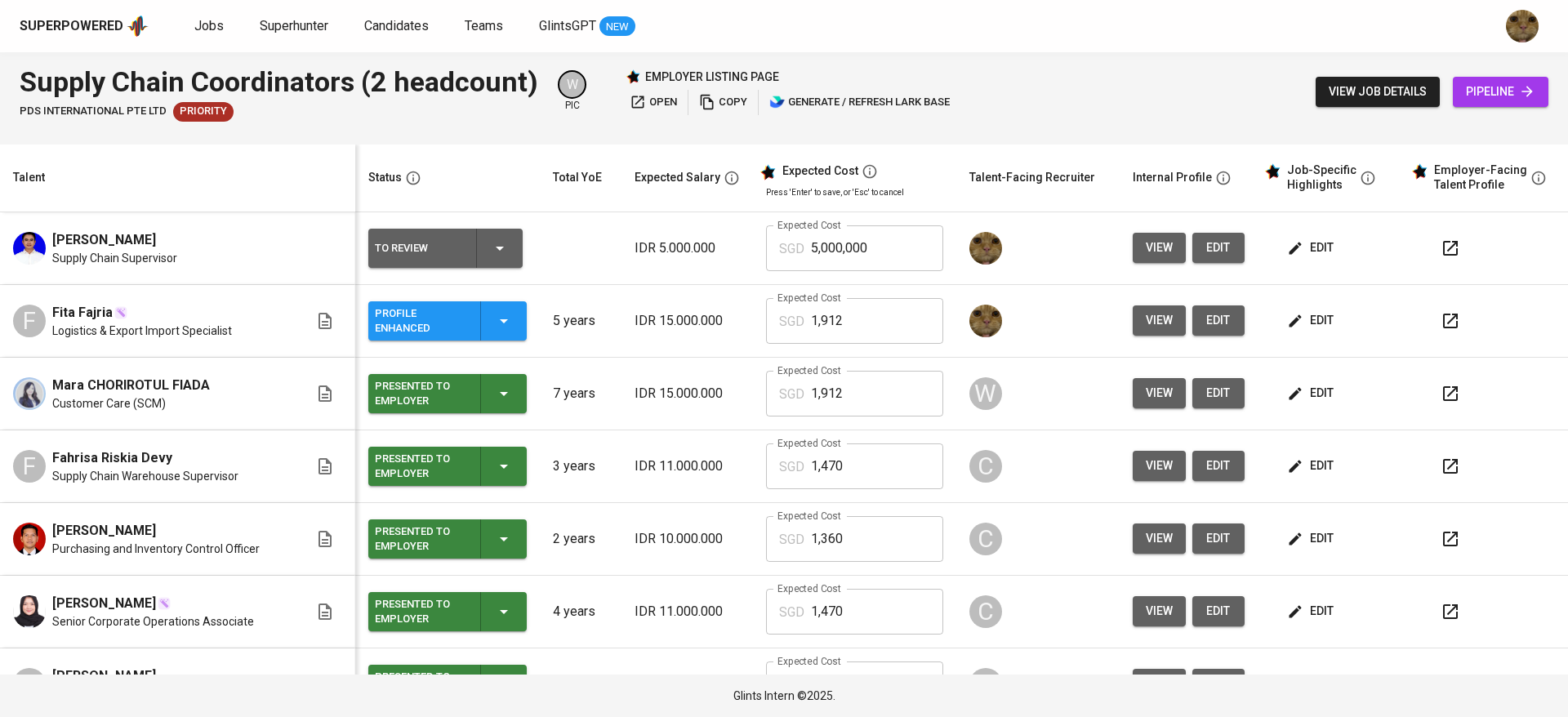
click at [1291, 243] on span "edit" at bounding box center [1312, 247] width 44 height 20
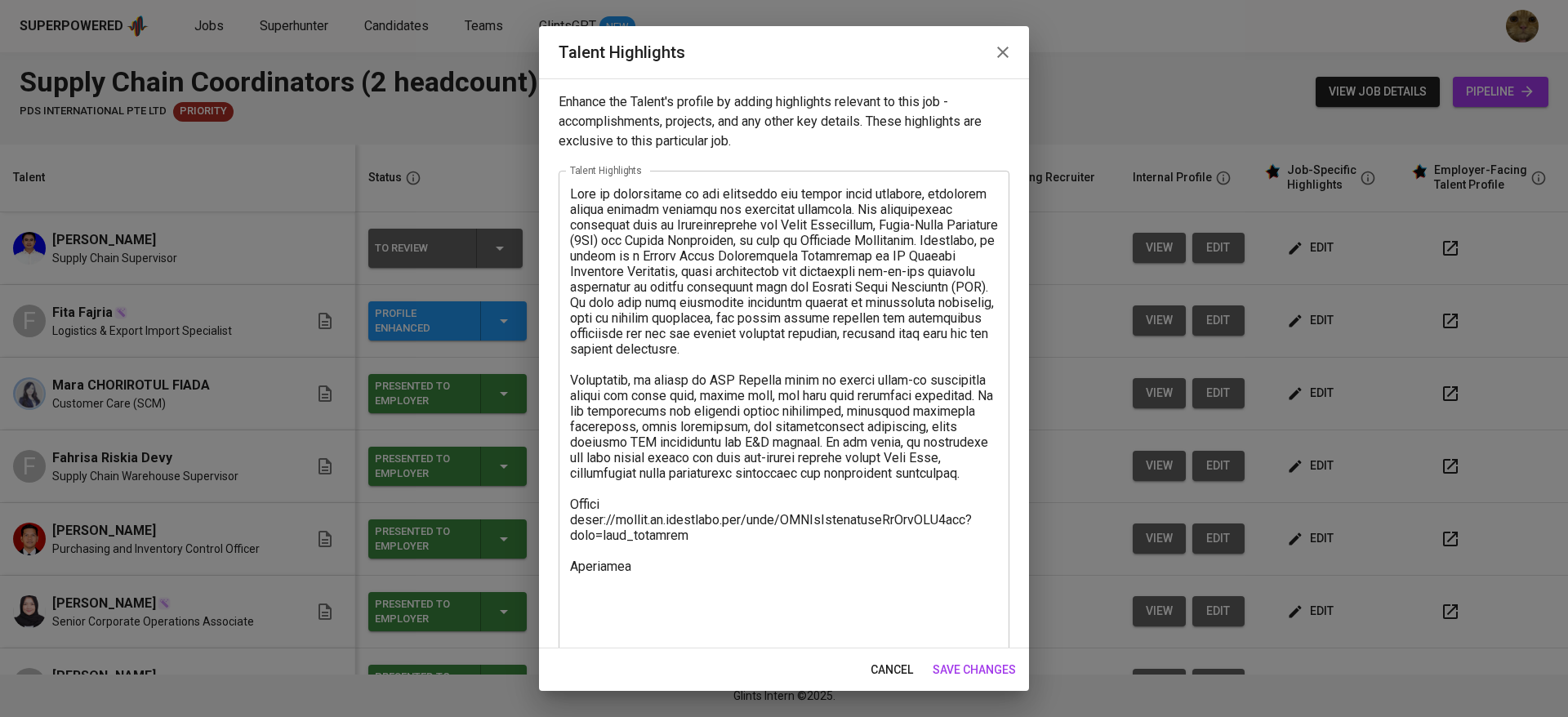
scroll to position [16, 0]
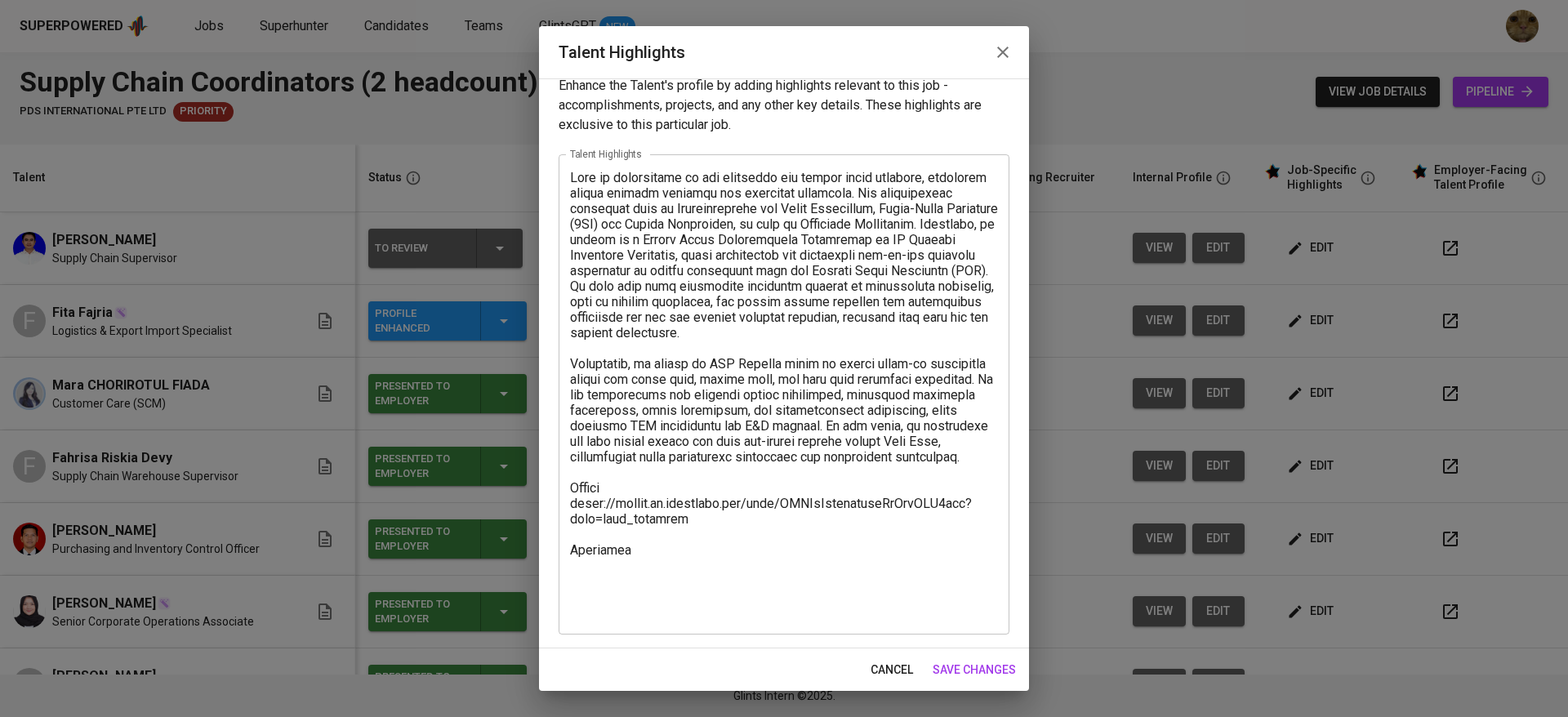
click at [628, 593] on textarea at bounding box center [783, 394] width 428 height 450
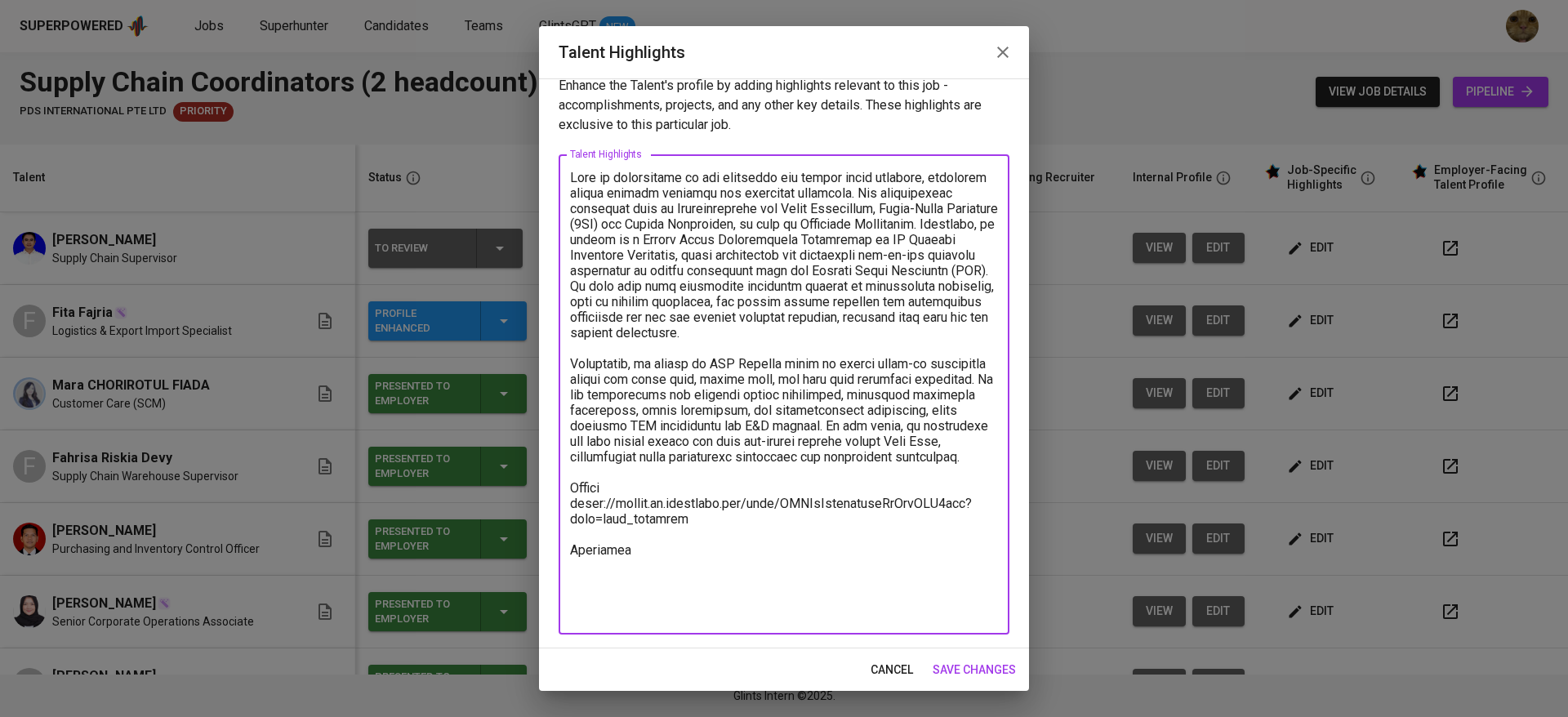
paste textarea "https://glints.sg.larksuite.com/minutes/obsgdb4d2wpxr13t1po531m4?from=from_copy…"
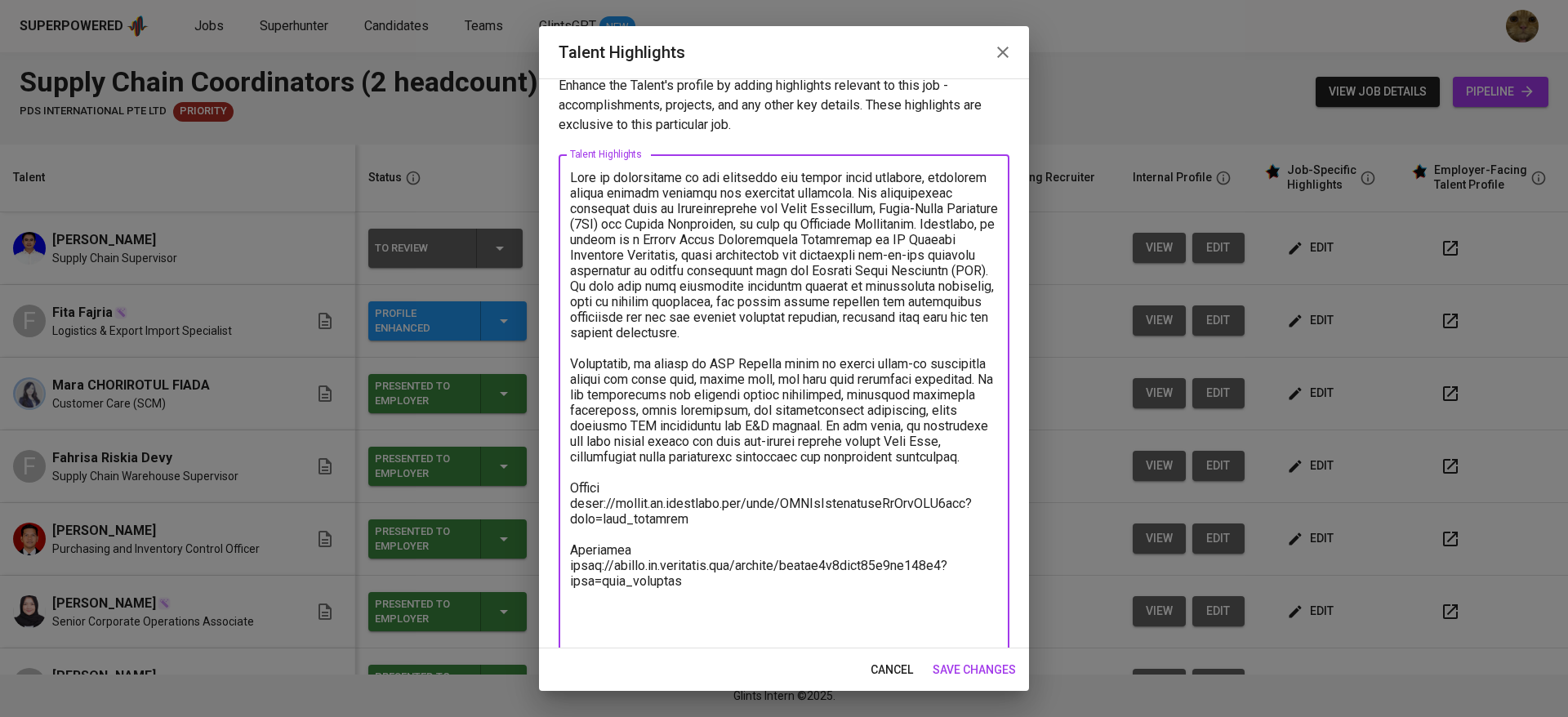
scroll to position [20, 0]
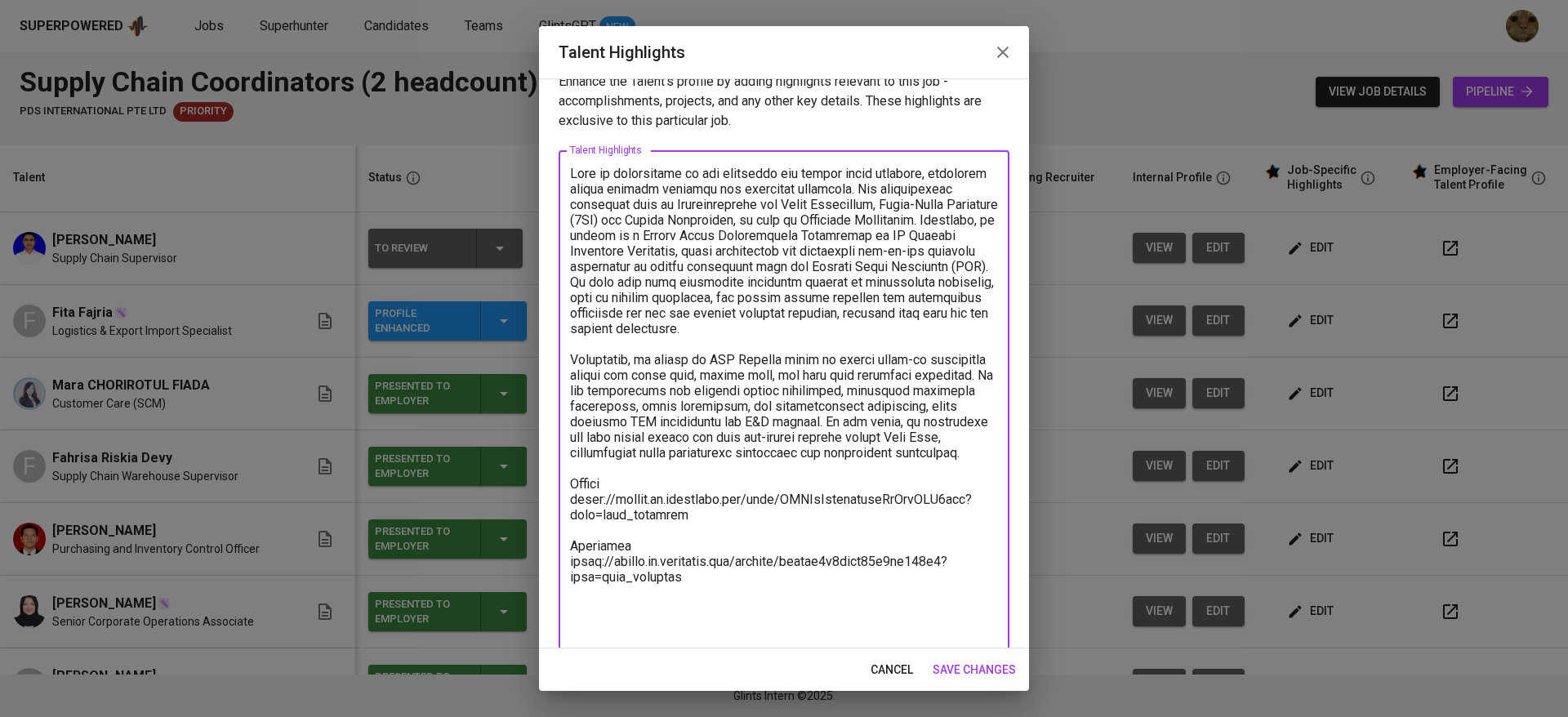
type textarea "Tiar is experienced in the logistics and supply chain industry, primarily withi…"
click at [959, 668] on span "save changes" at bounding box center [974, 669] width 84 height 20
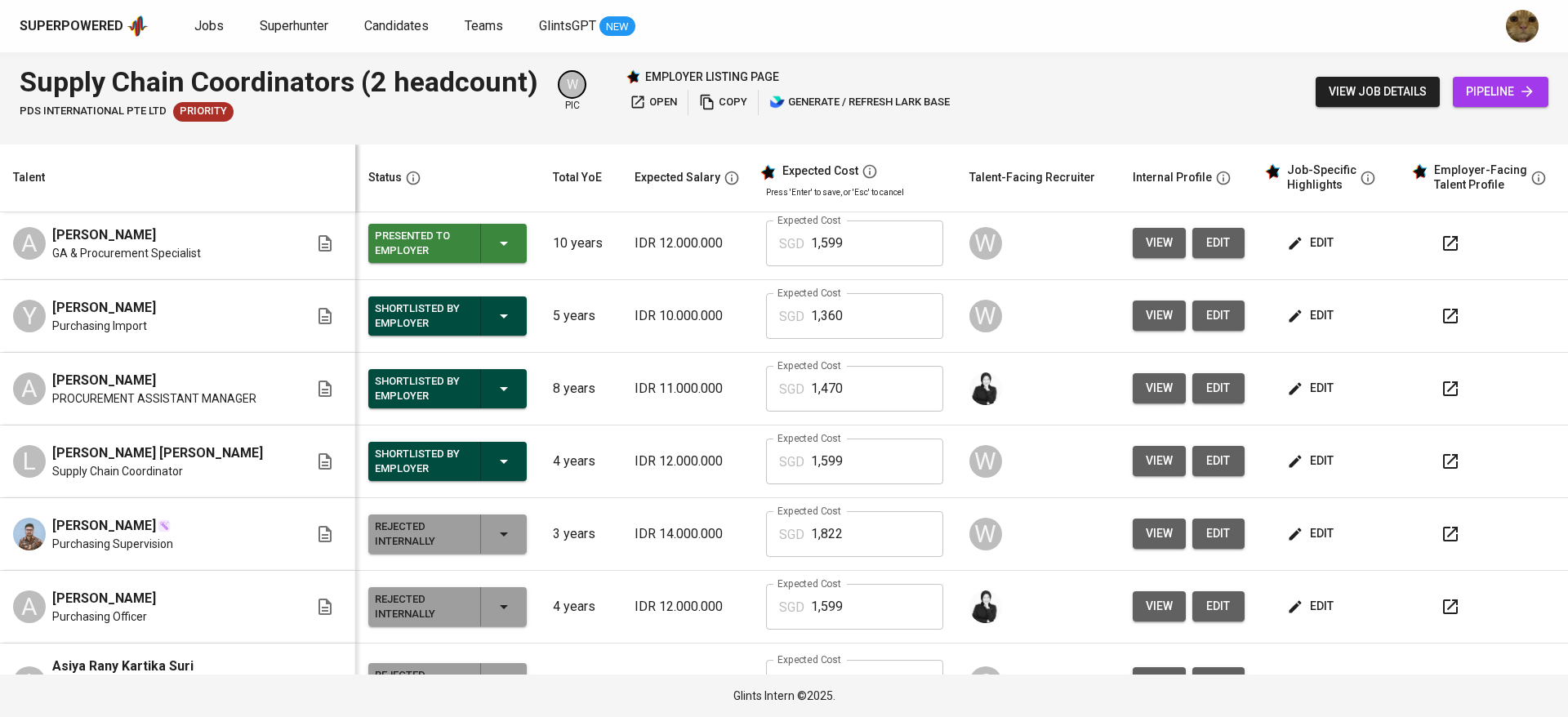
scroll to position [442, 0]
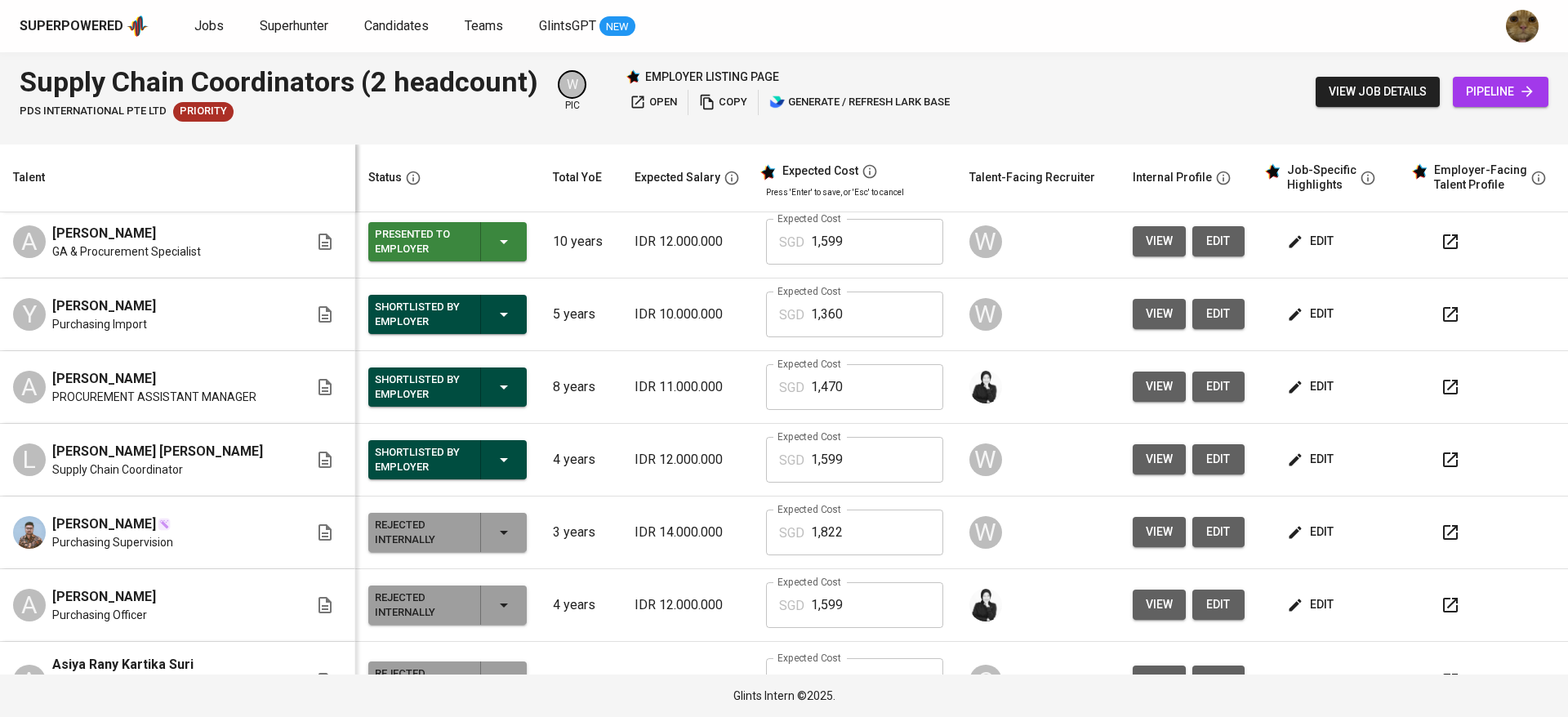
click at [1291, 532] on span "edit" at bounding box center [1312, 531] width 44 height 20
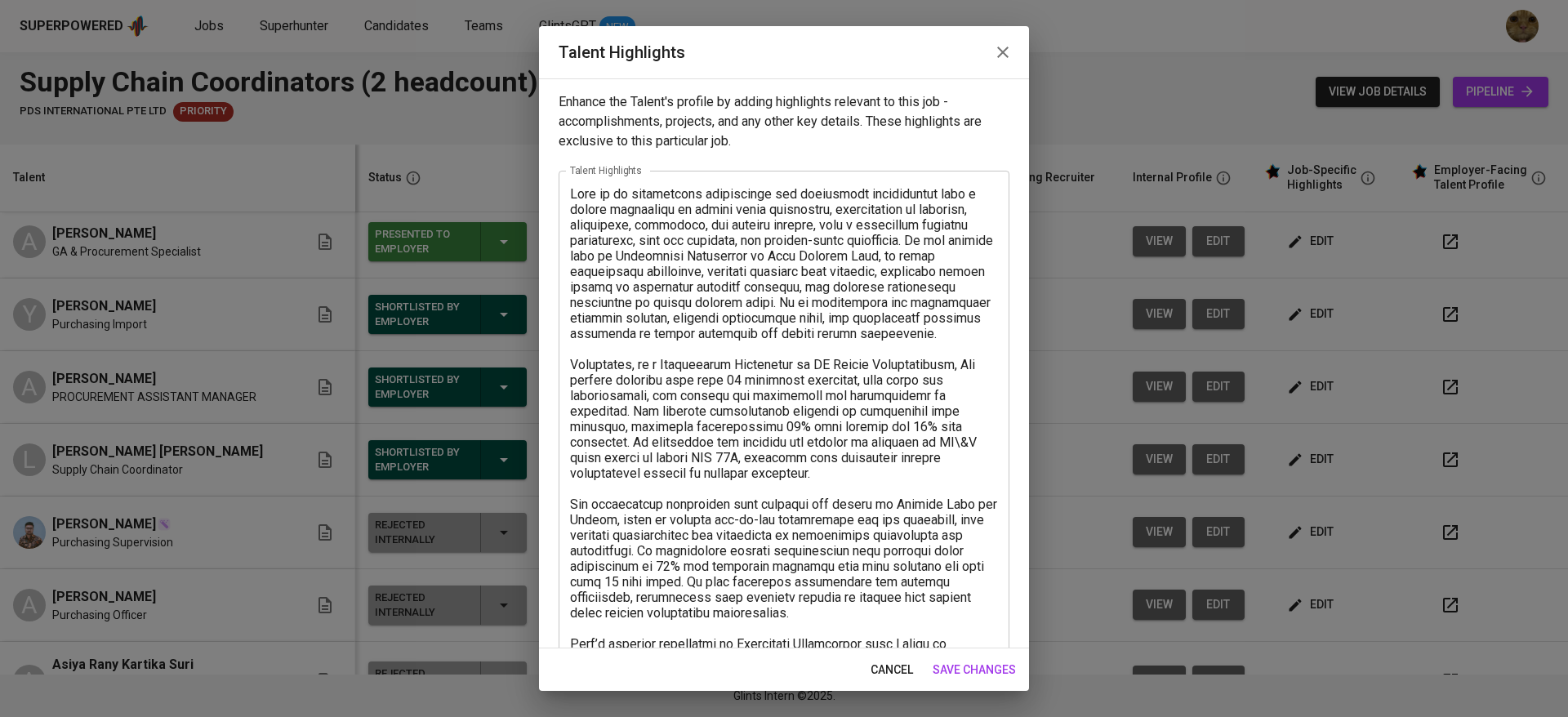
scroll to position [419, 0]
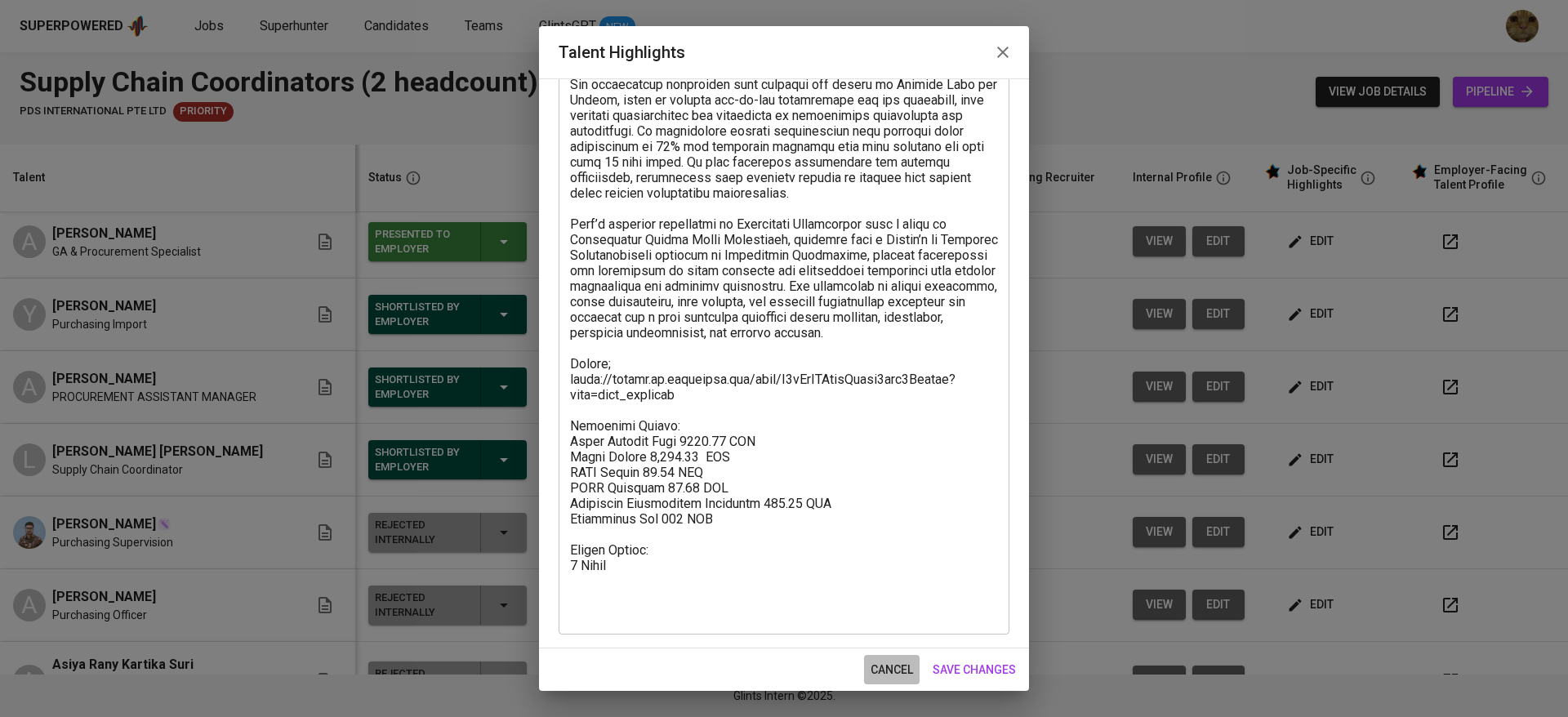
click at [899, 674] on span "cancel" at bounding box center [892, 669] width 43 height 20
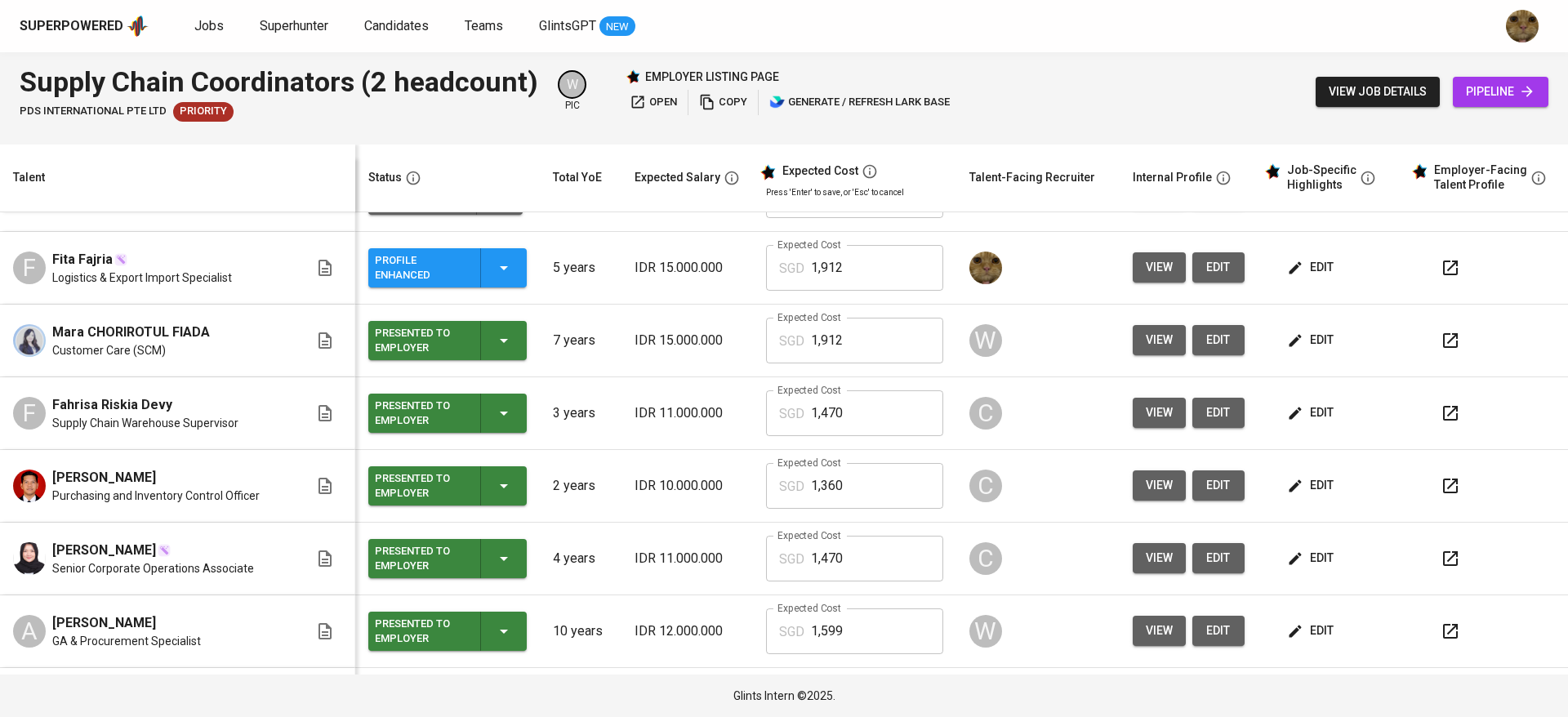
scroll to position [0, 0]
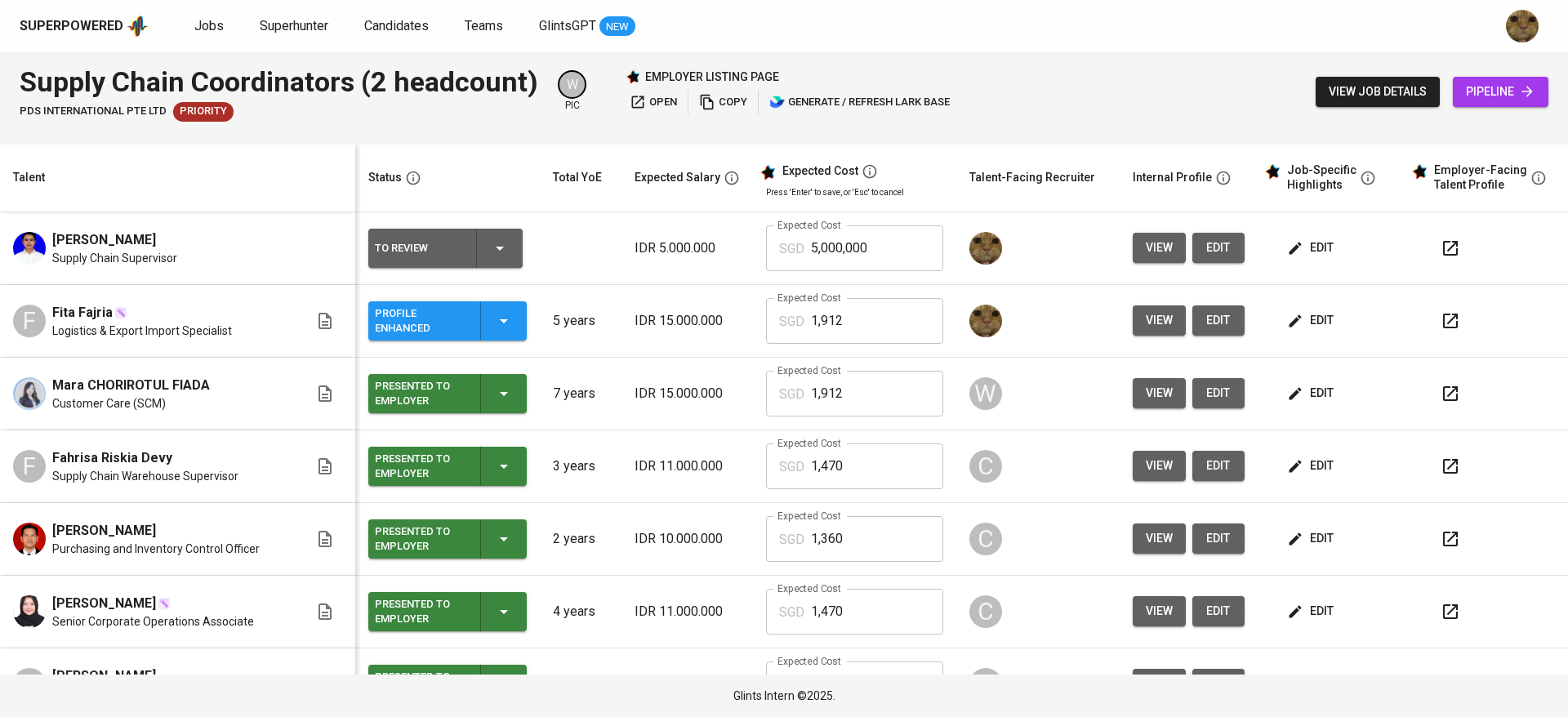
click at [1205, 310] on span "edit" at bounding box center [1218, 320] width 26 height 20
click at [1192, 236] on button "edit" at bounding box center [1218, 248] width 52 height 30
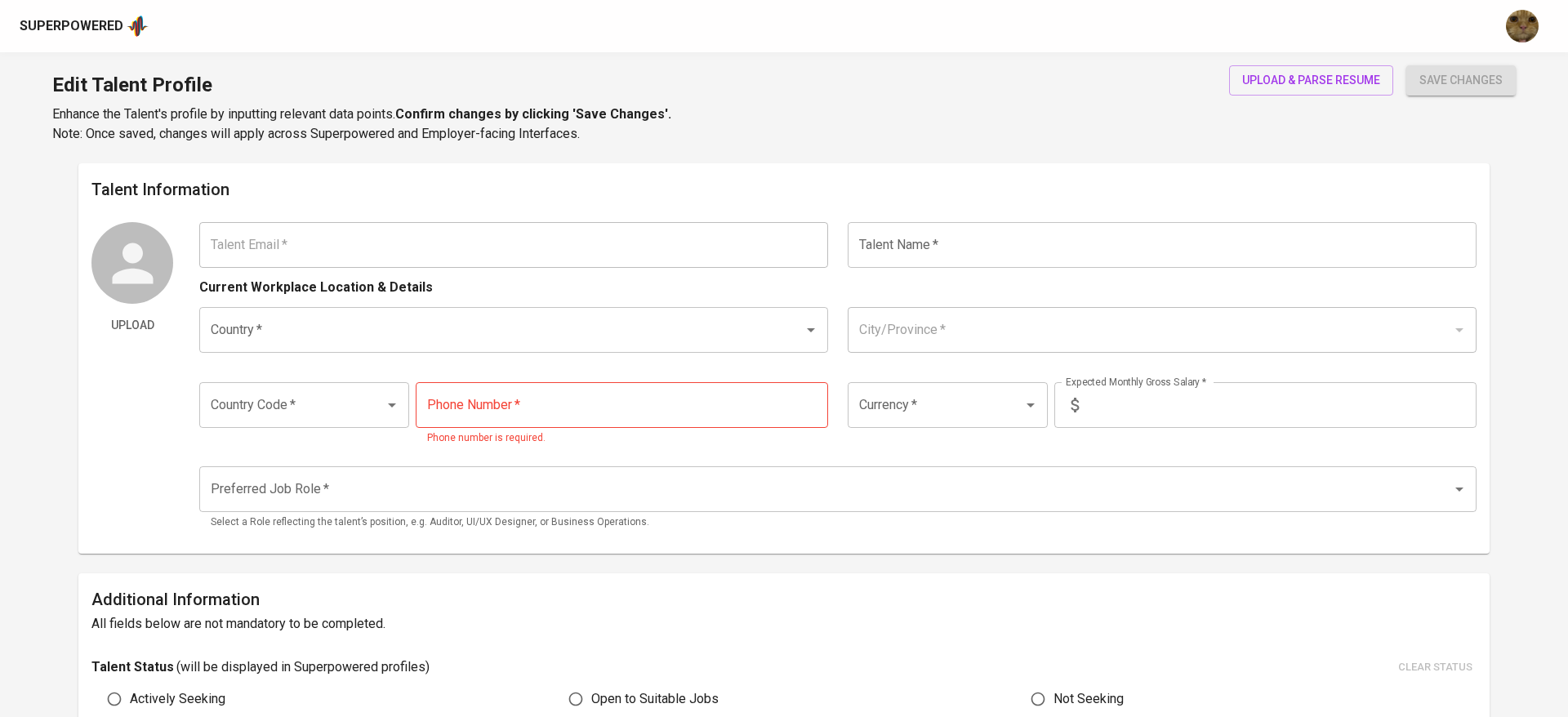
type input "[DOMAIN_NAME][EMAIL_ADDRESS][DOMAIN_NAME]"
type input "[PERSON_NAME]"
type input "Indonesia"
type input "+62"
type input "813-9480-8844"
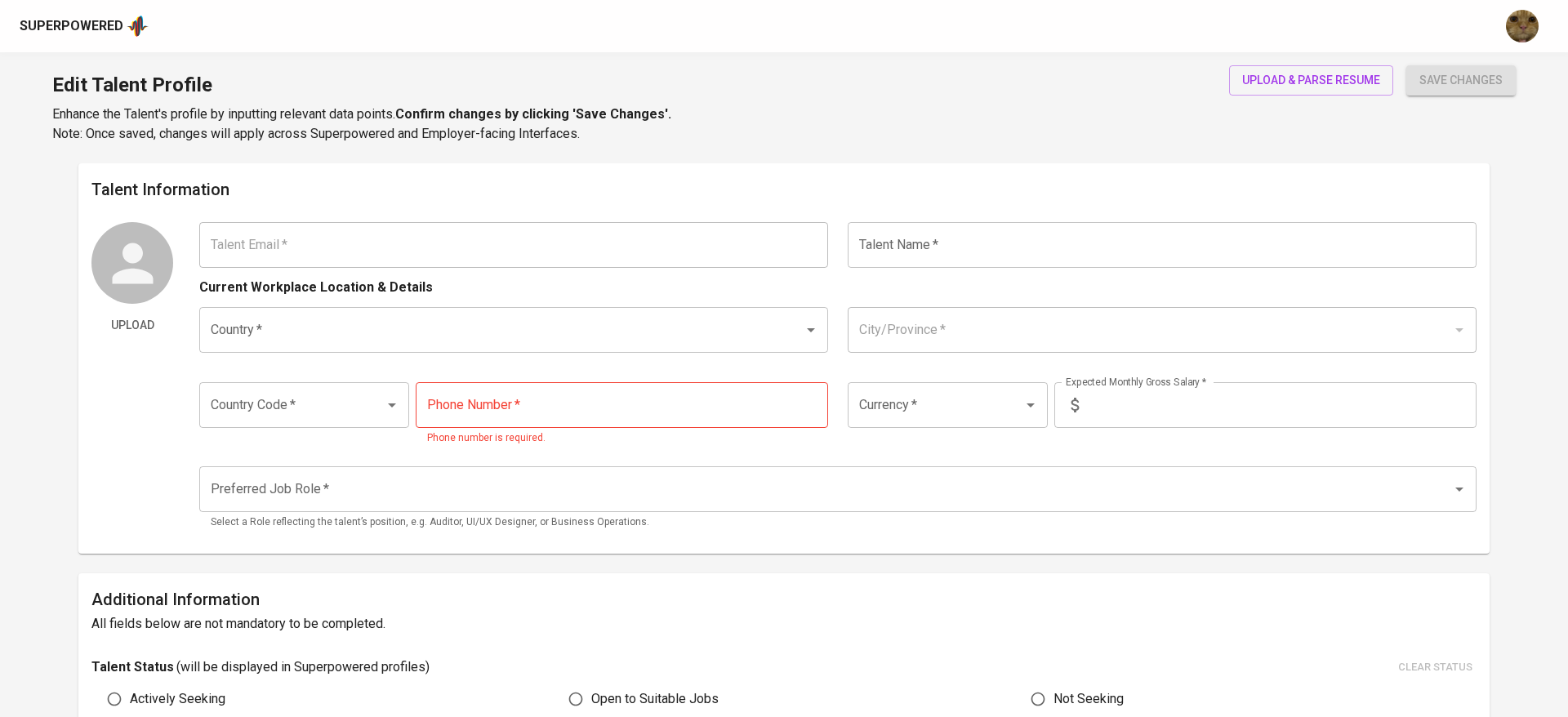
type input "IDR"
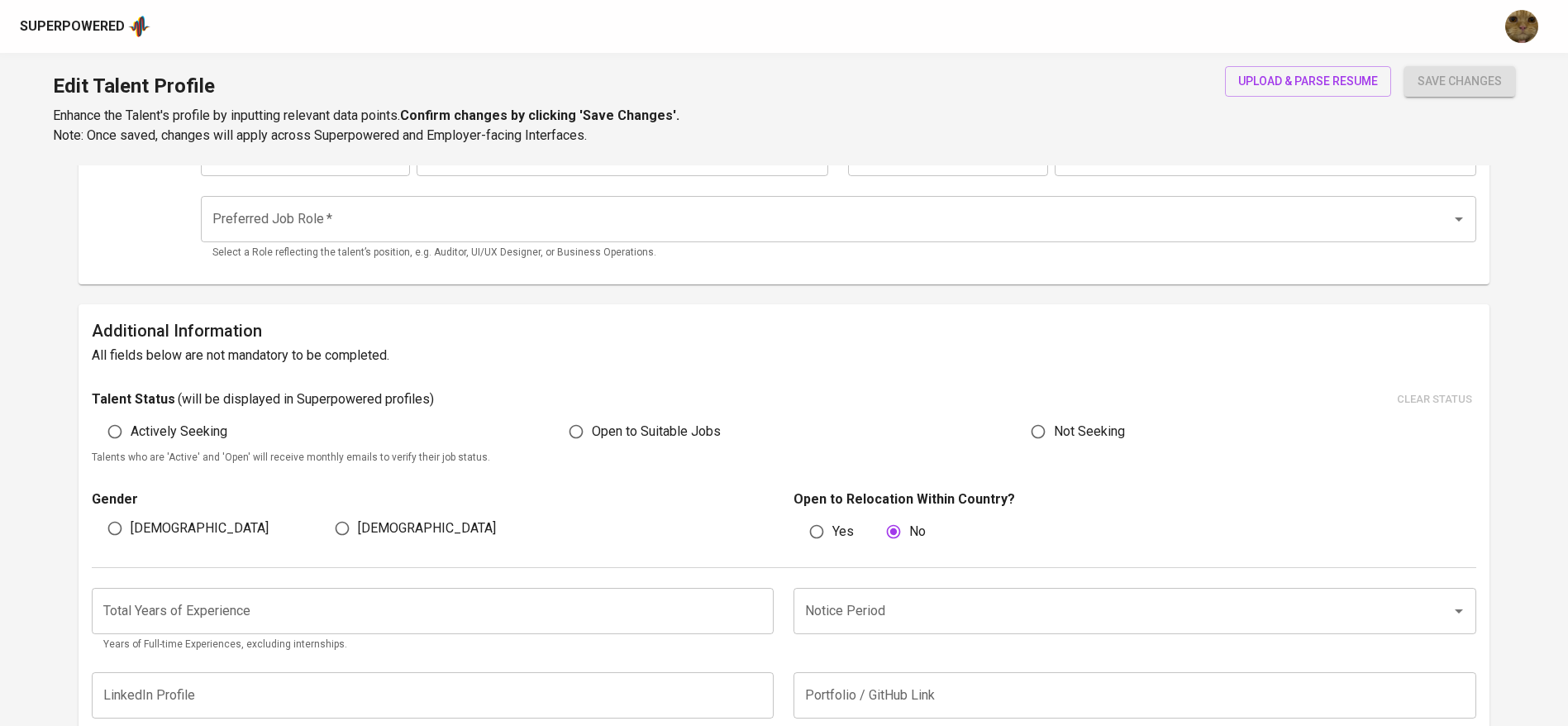
scroll to position [273, 0]
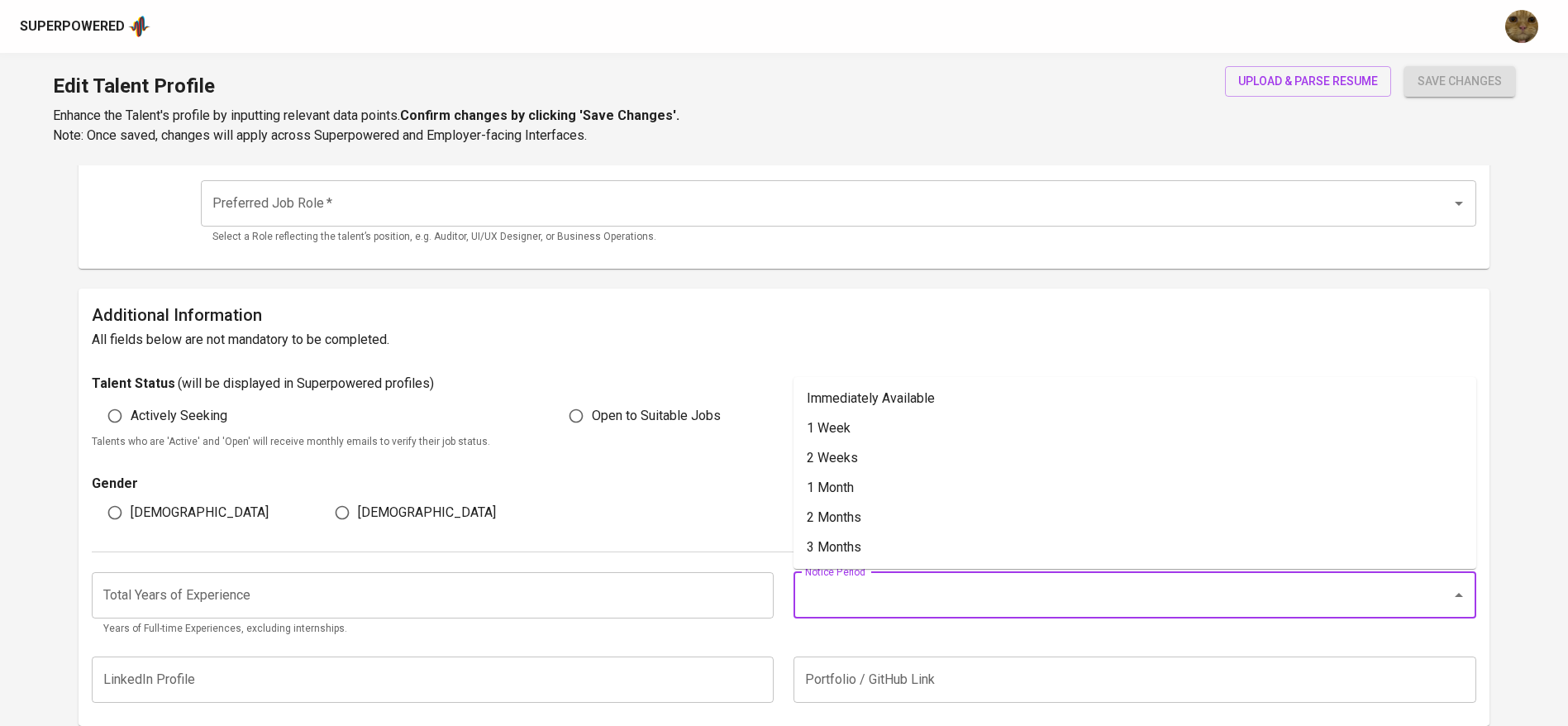
click at [831, 595] on input "Notice Period" at bounding box center [1111, 595] width 622 height 31
click at [829, 494] on li "1 Month" at bounding box center [1134, 488] width 683 height 30
type input "1 Month"
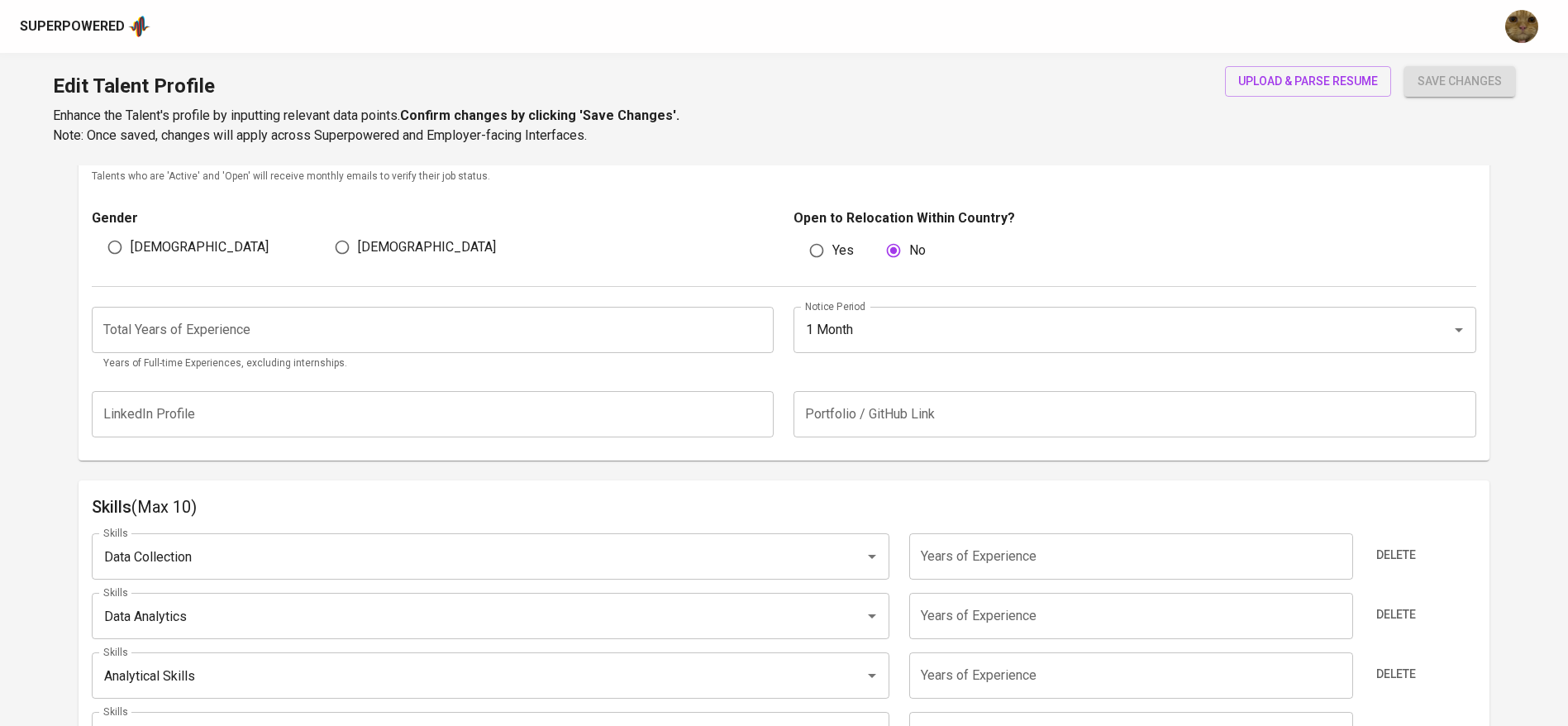
scroll to position [540, 0]
click at [207, 302] on div "Total Years of Experience Total Years of Experience Years of Full-time Experien…" at bounding box center [784, 333] width 1384 height 95
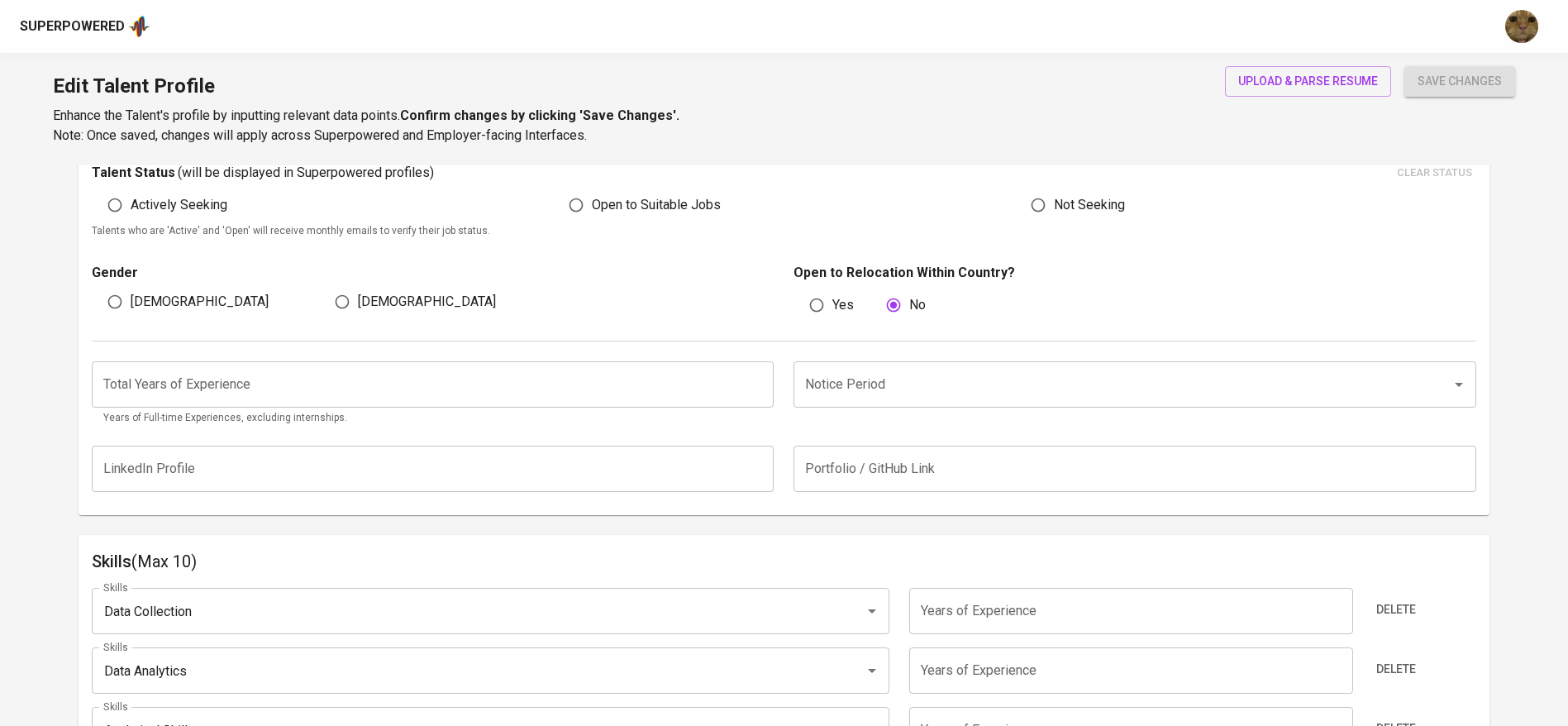
scroll to position [498, 0]
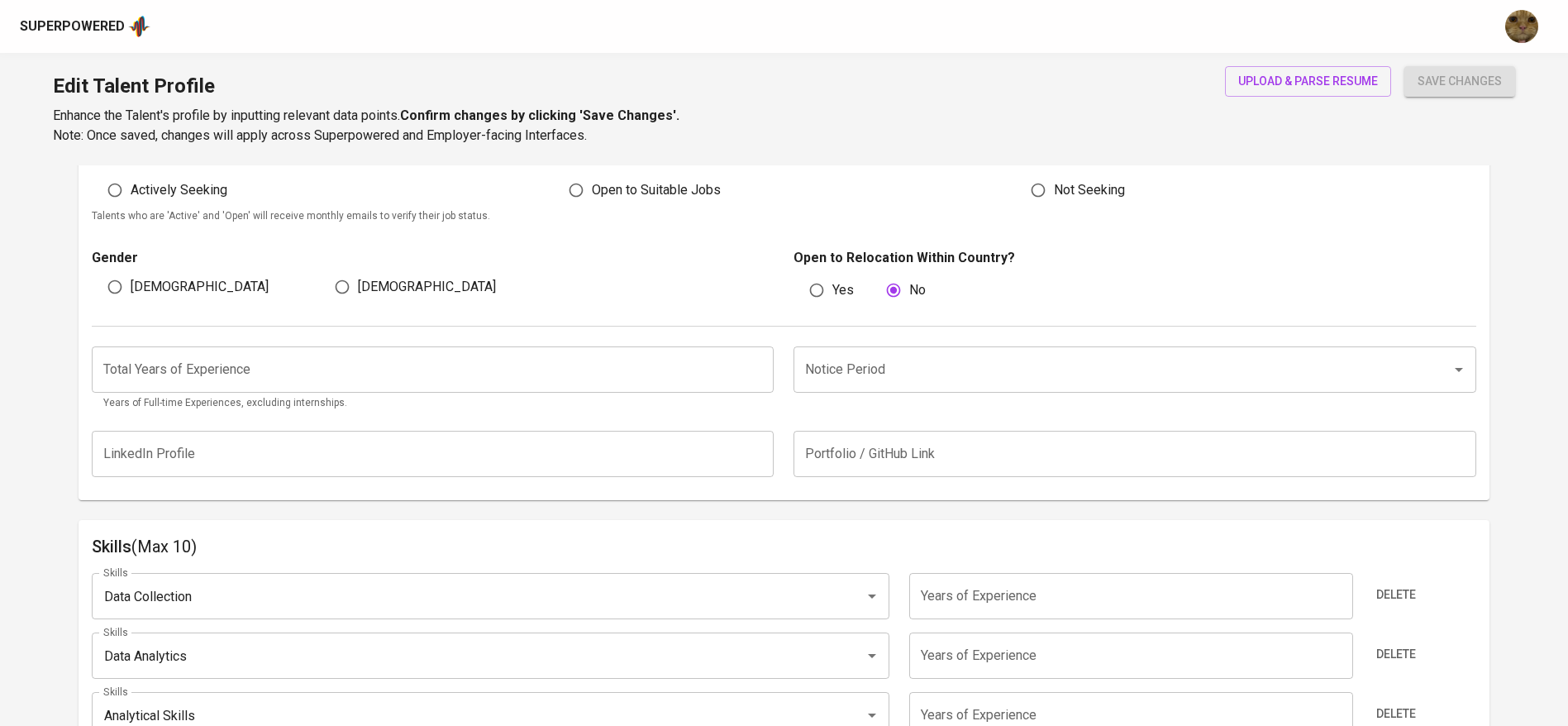
click at [495, 384] on input "number" at bounding box center [433, 369] width 683 height 46
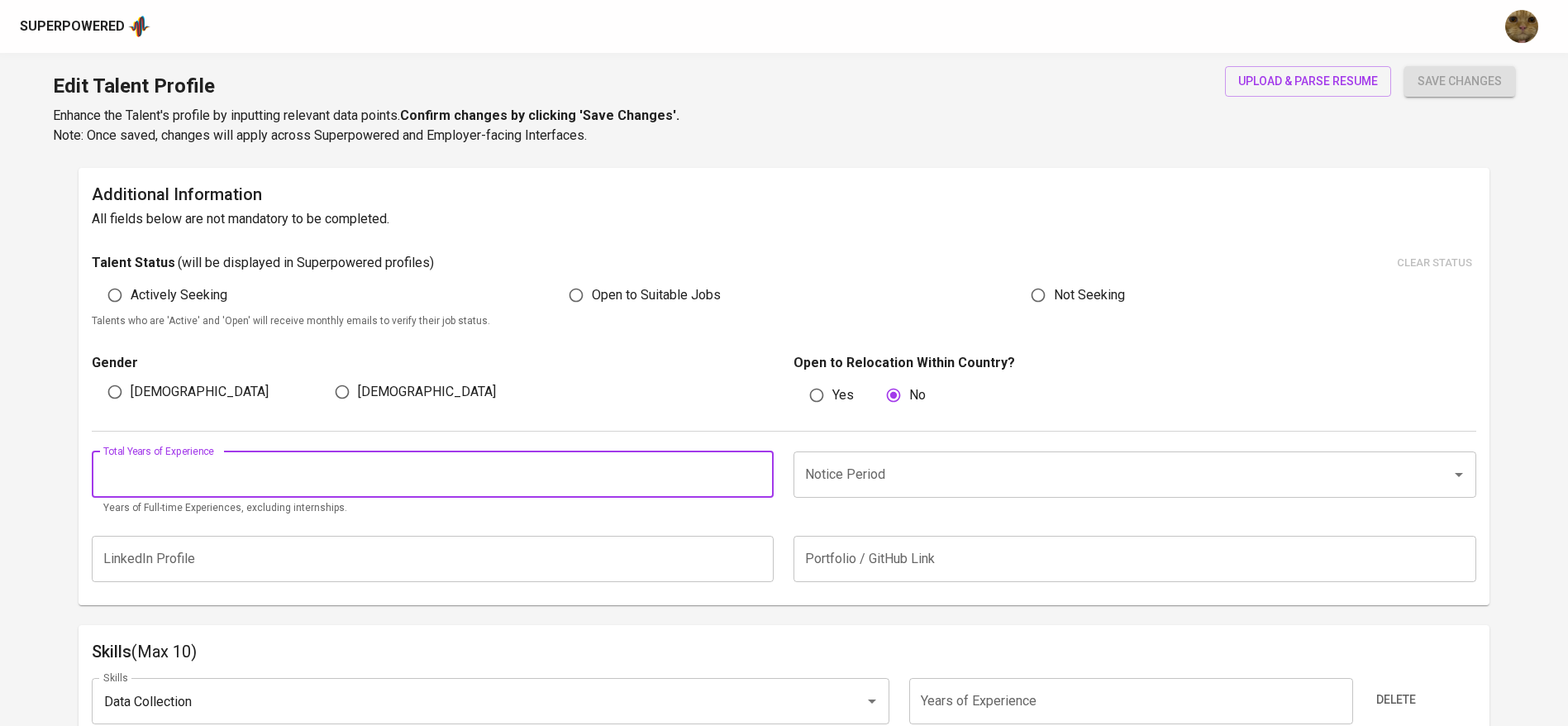
scroll to position [396, 0]
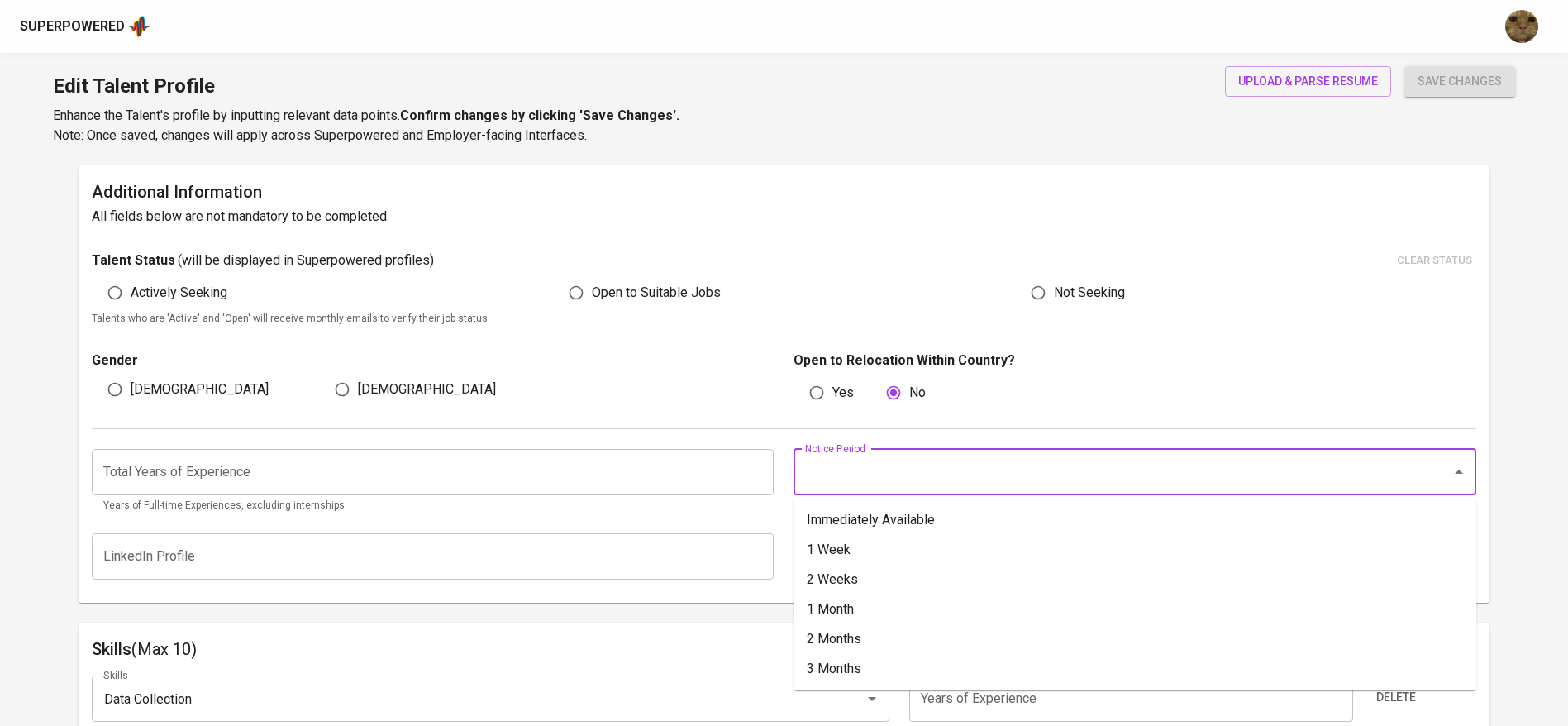
click at [859, 477] on input "Notice Period" at bounding box center [1111, 471] width 622 height 31
click at [849, 609] on li "1 Month" at bounding box center [1134, 609] width 683 height 30
type input "1 Month"
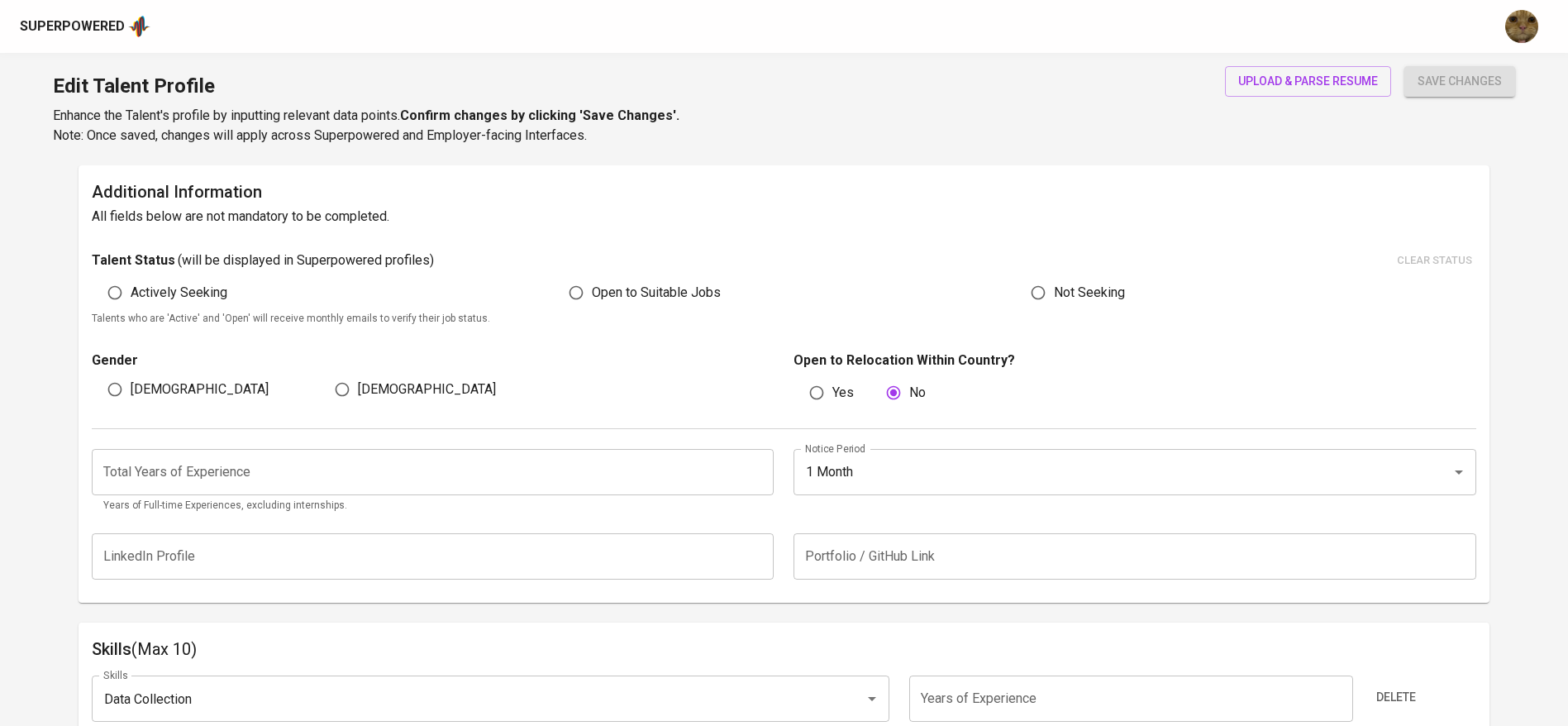
click at [465, 483] on input "number" at bounding box center [433, 471] width 683 height 46
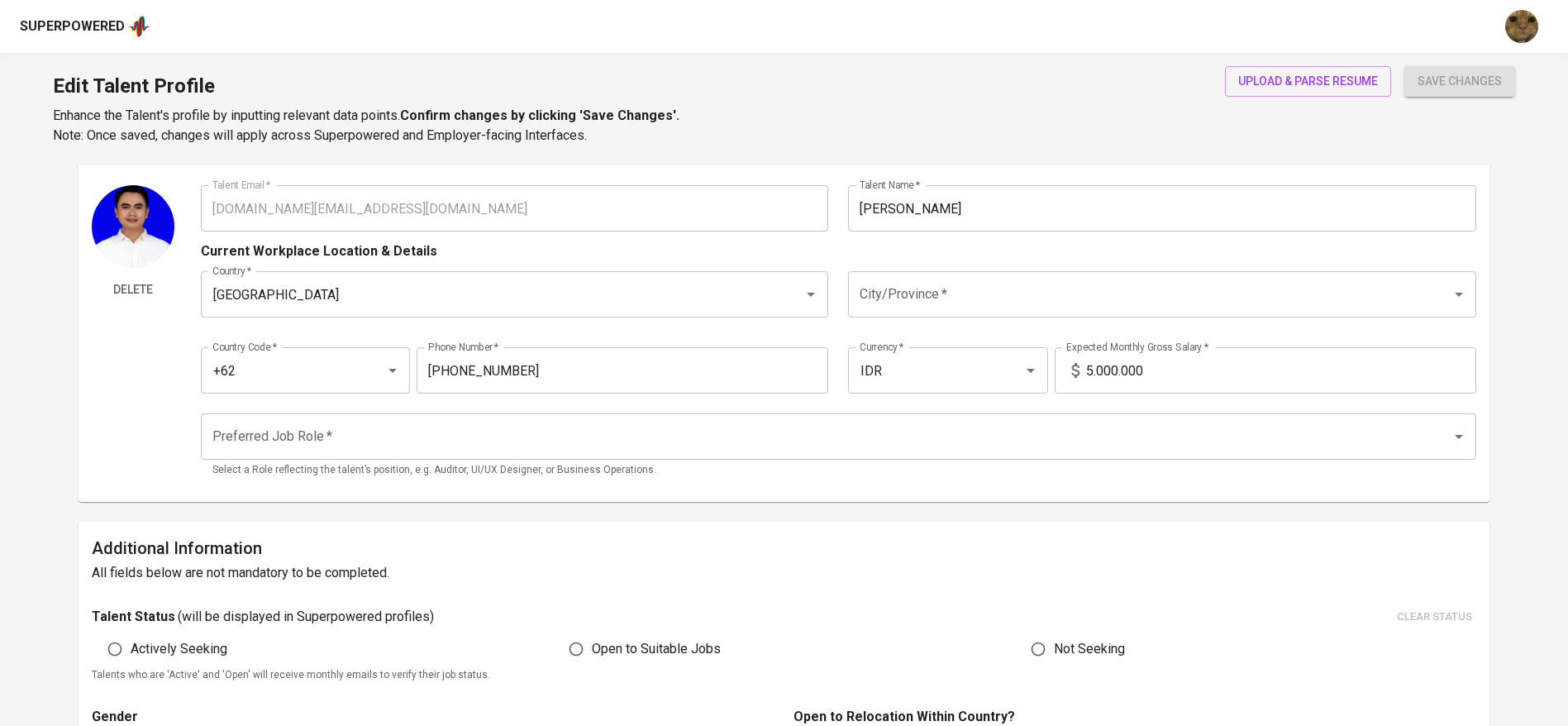
scroll to position [0, 0]
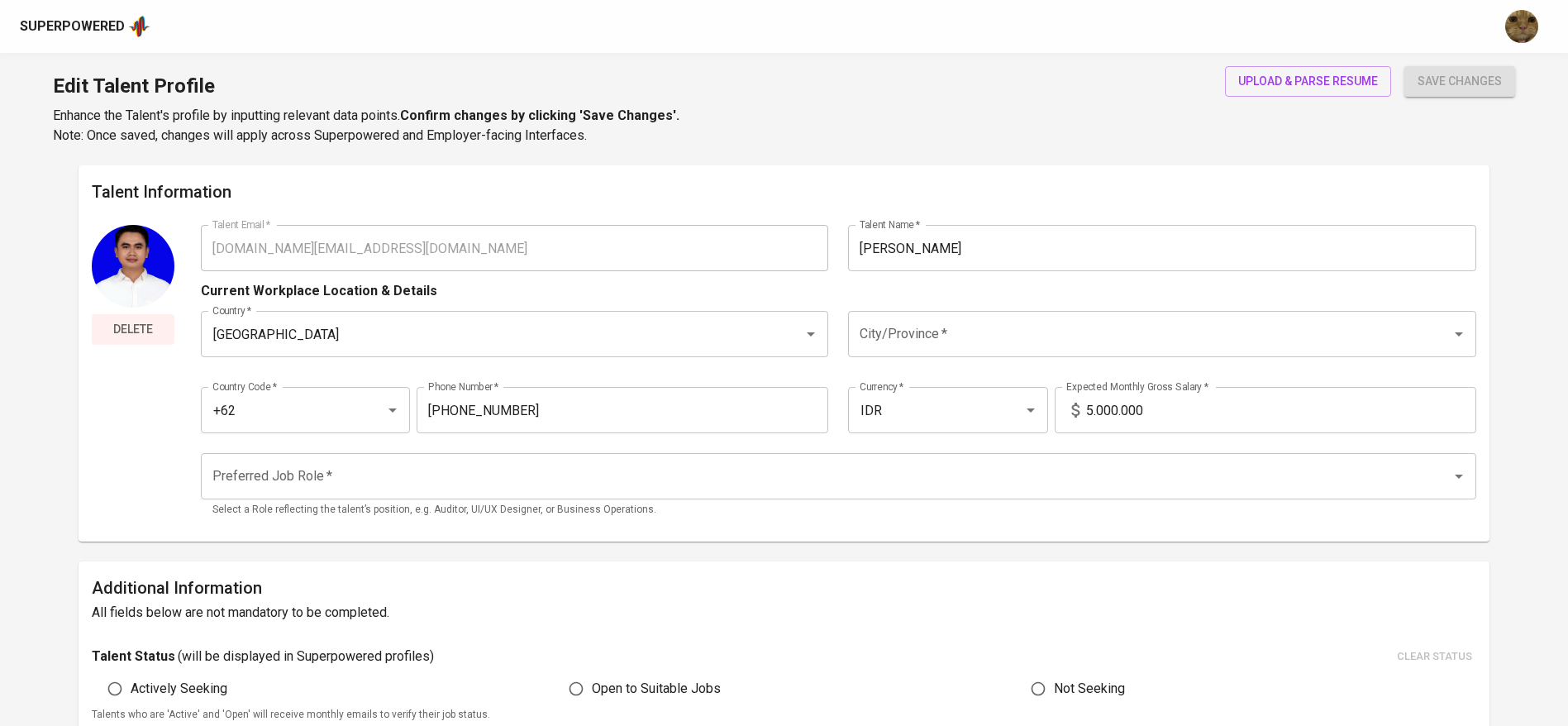
click at [127, 322] on span "Delete" at bounding box center [132, 329] width 69 height 21
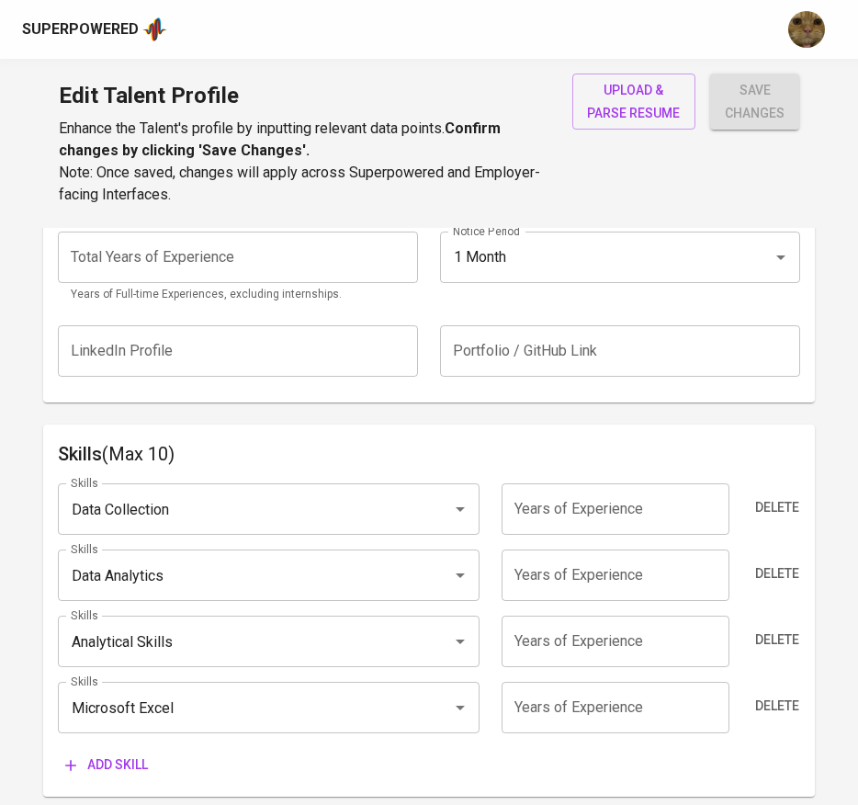
scroll to position [816, 0]
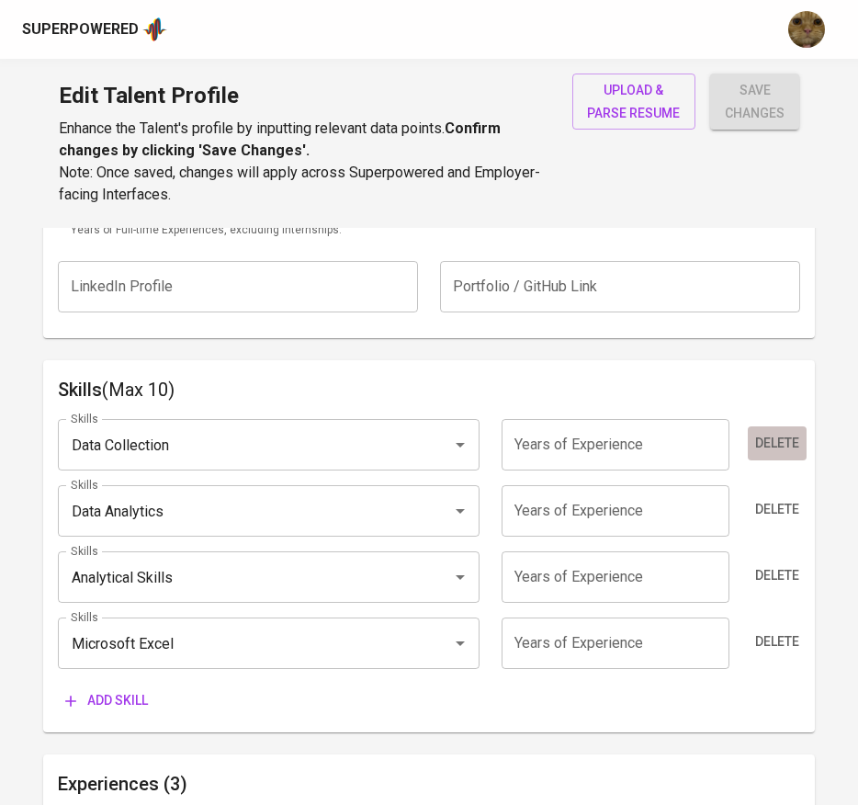
click at [764, 455] on button "Delete" at bounding box center [777, 443] width 59 height 34
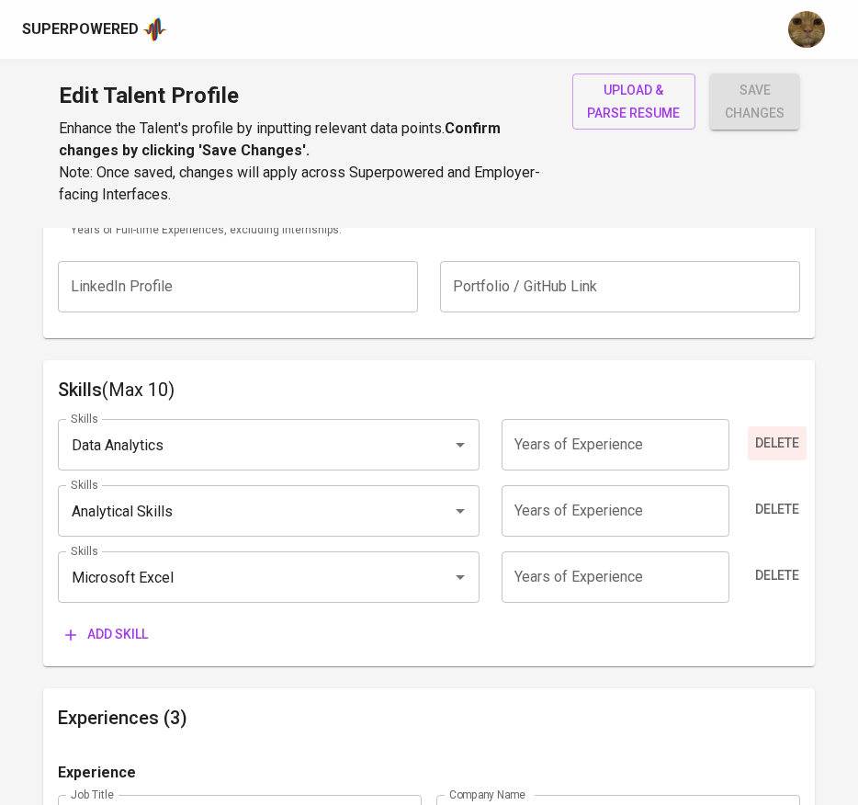
click at [763, 455] on button "Delete" at bounding box center [777, 443] width 59 height 34
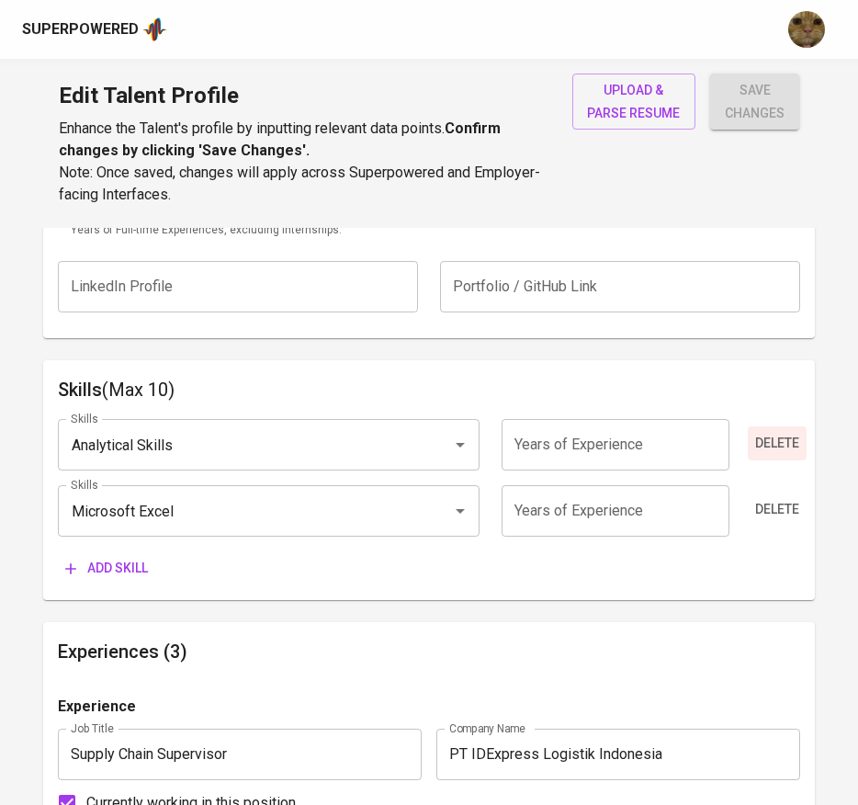
click at [761, 451] on span "Delete" at bounding box center [777, 443] width 44 height 23
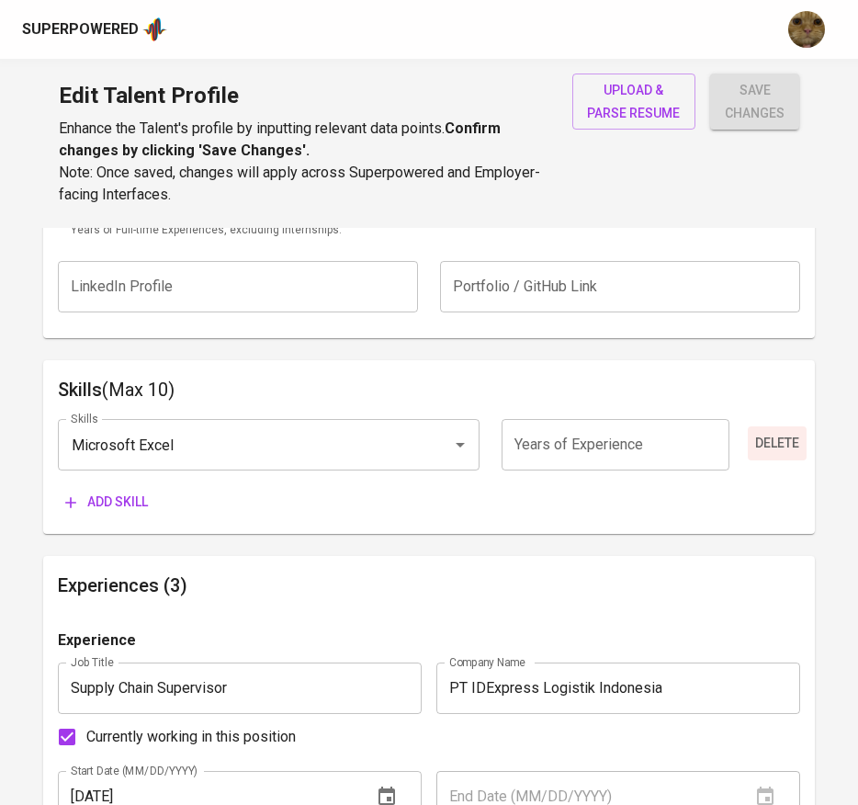
click at [761, 453] on span "Delete" at bounding box center [777, 443] width 44 height 23
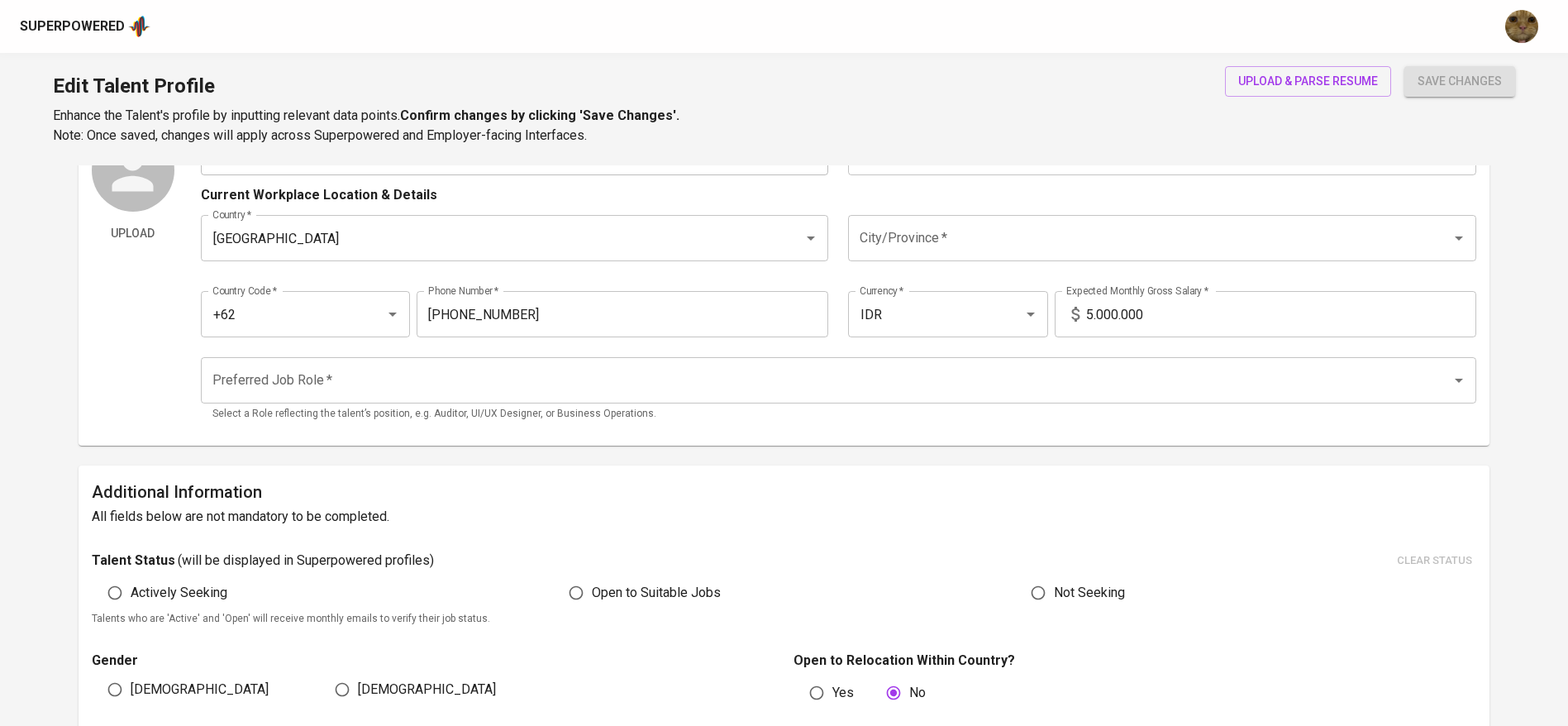
scroll to position [0, 0]
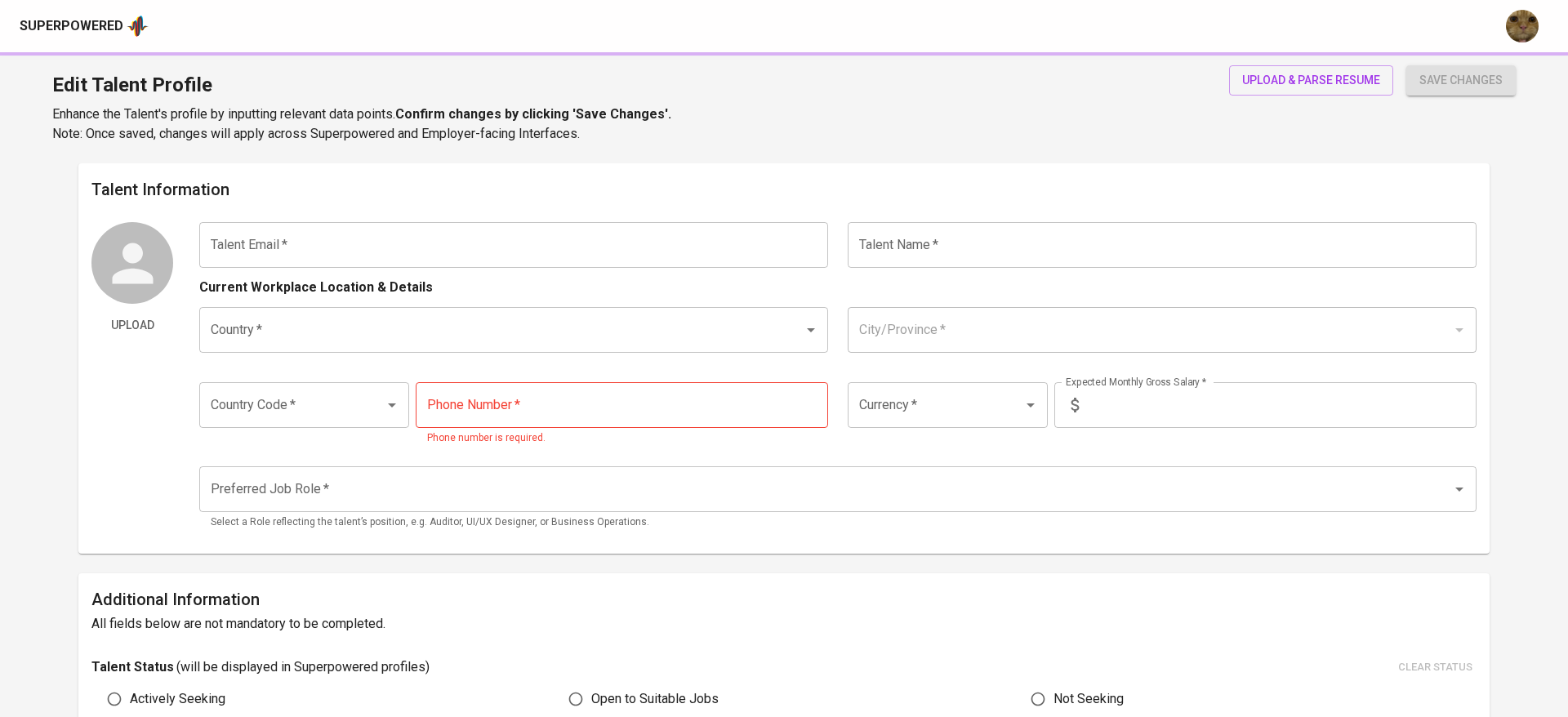
type input "[DOMAIN_NAME][EMAIL_ADDRESS][DOMAIN_NAME]"
type input "[PERSON_NAME]"
type input "[GEOGRAPHIC_DATA]"
type input "+62"
type input "[PHONE_NUMBER]"
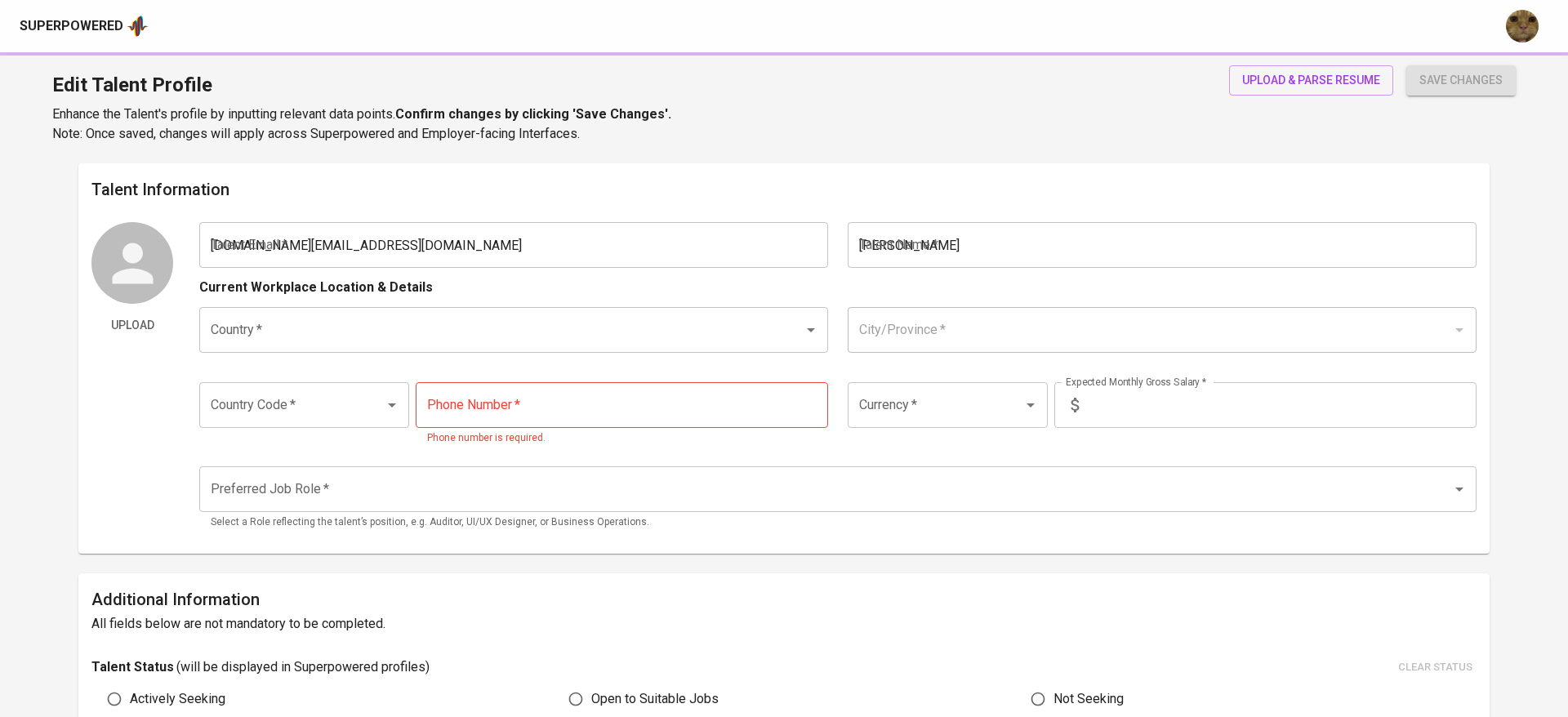
type input "IDR"
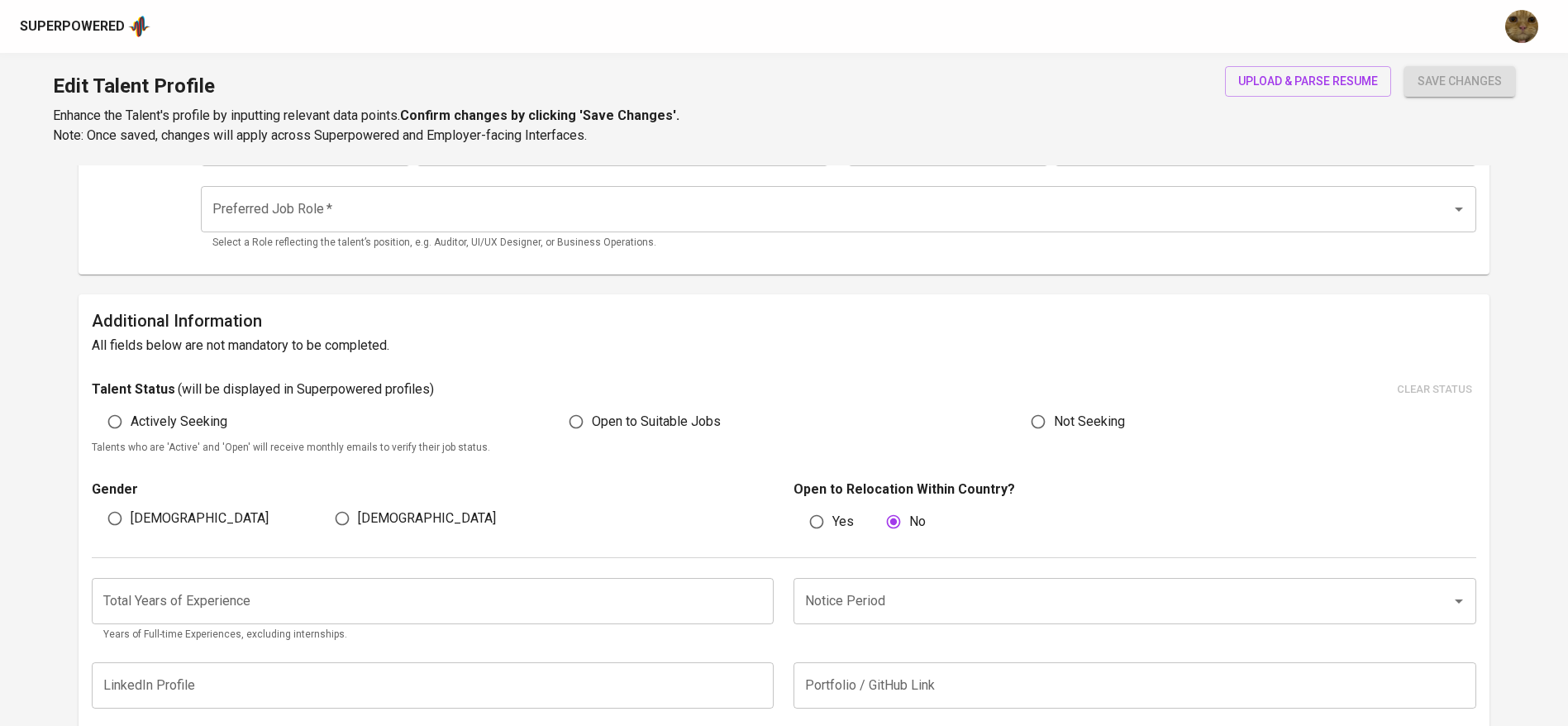
scroll to position [275, 0]
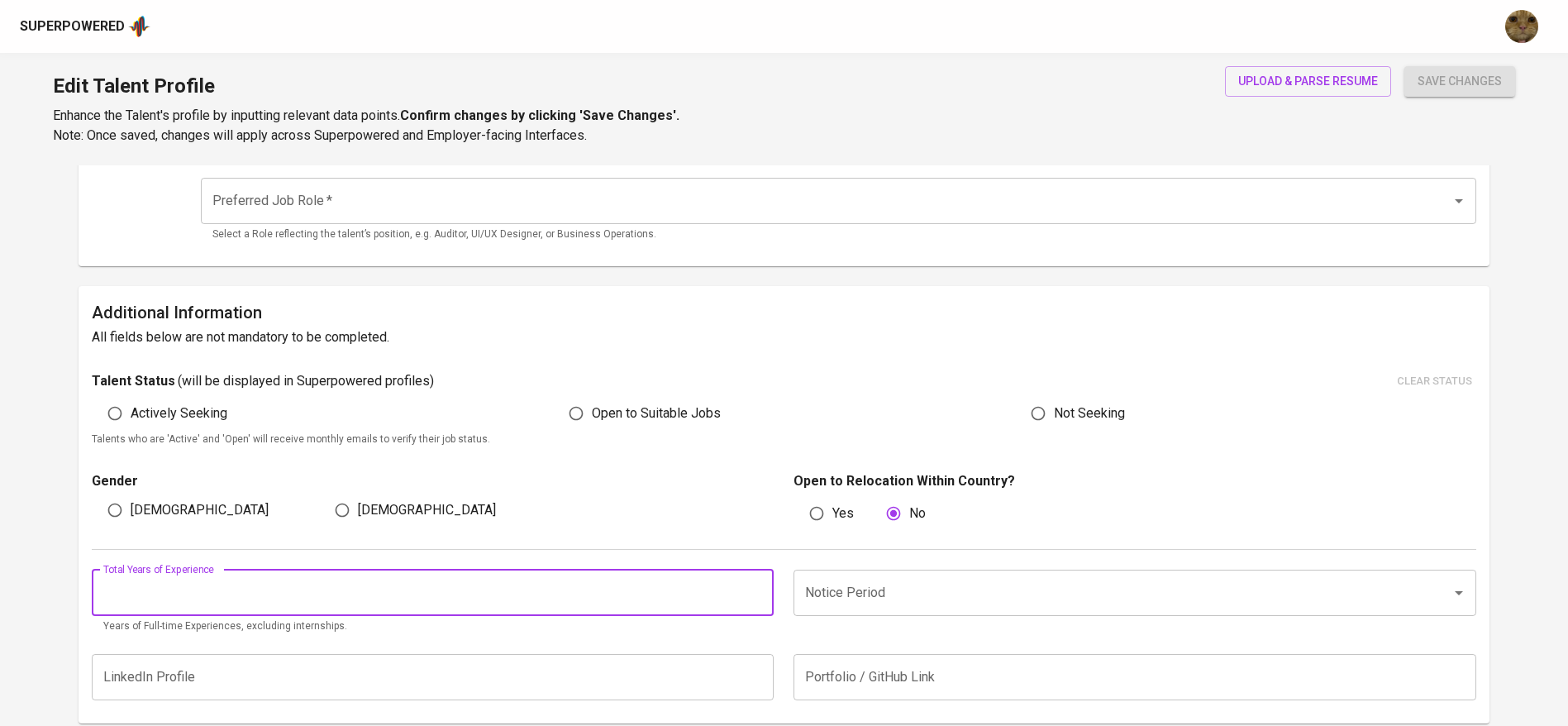
click at [289, 582] on input "number" at bounding box center [433, 592] width 683 height 46
type input "5"
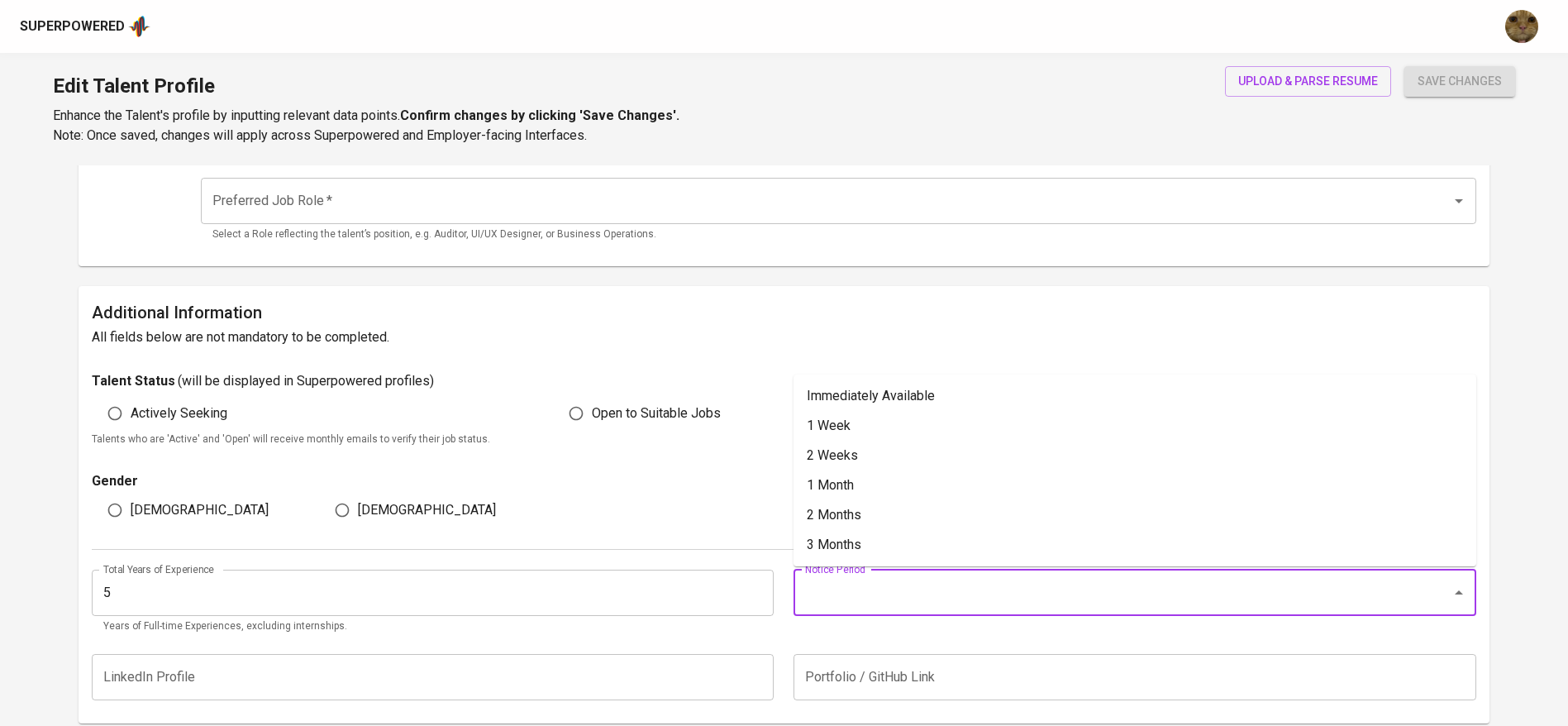
click at [902, 596] on input "Notice Period" at bounding box center [1111, 592] width 622 height 31
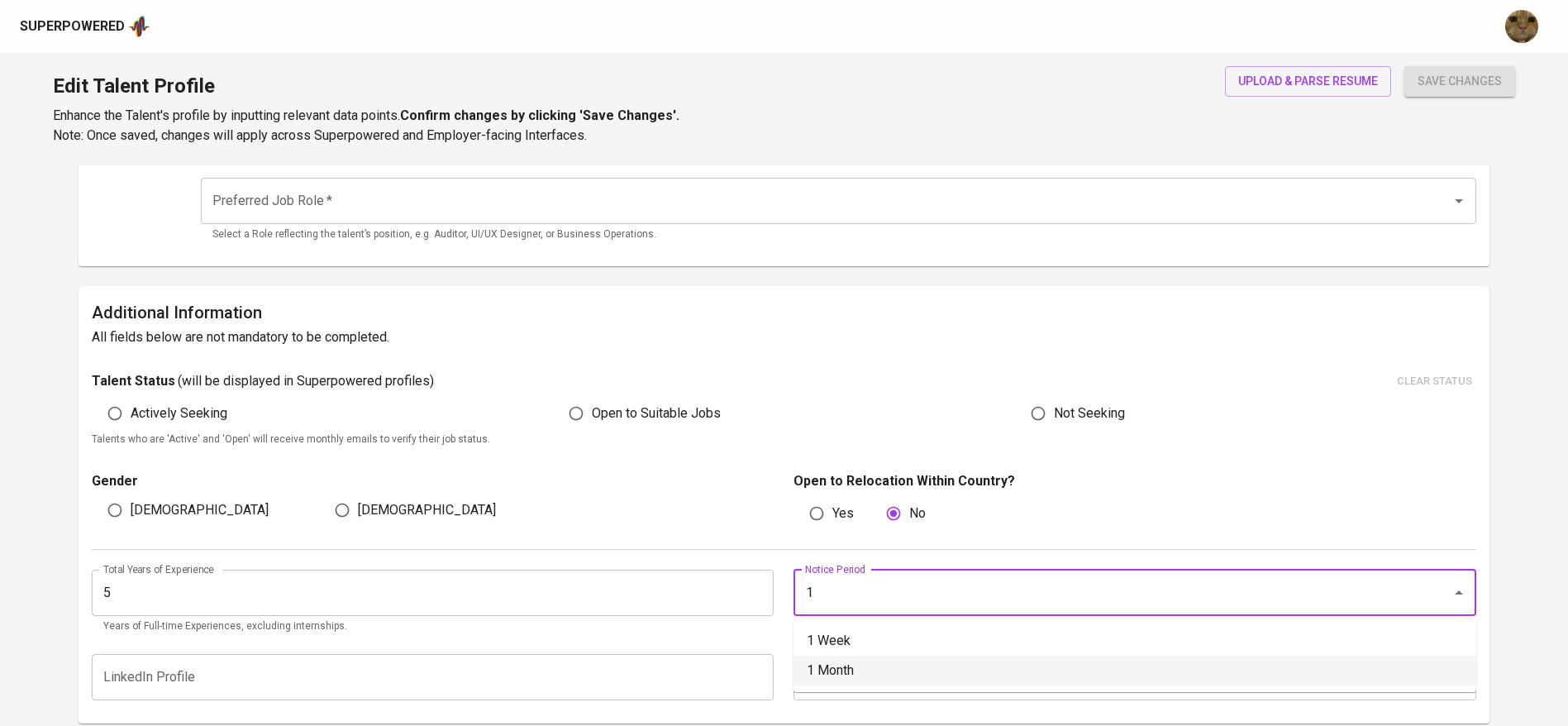
click at [835, 668] on li "1 Month" at bounding box center [1134, 670] width 683 height 30
type input "1 Month"
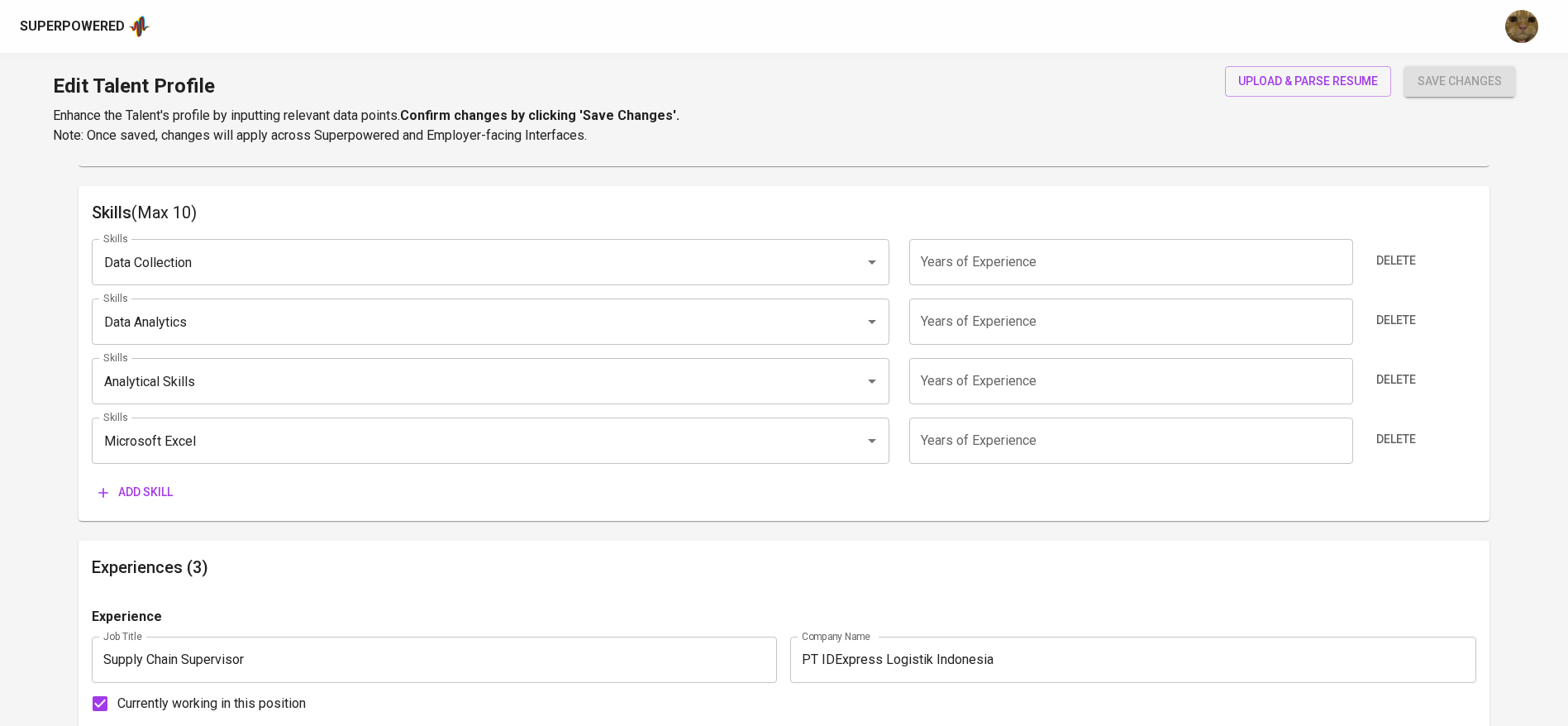
scroll to position [816, 0]
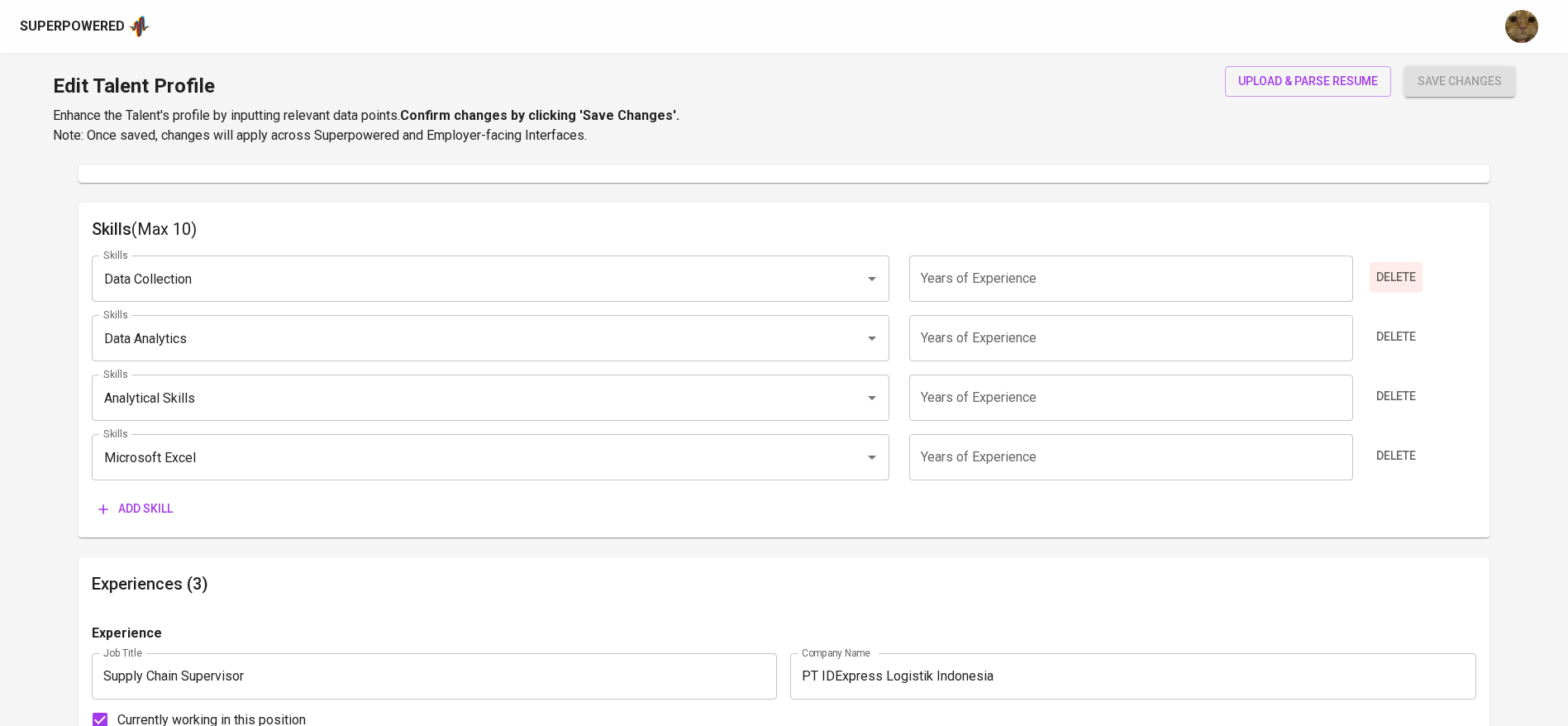
click at [1389, 281] on span "Delete" at bounding box center [1396, 277] width 40 height 21
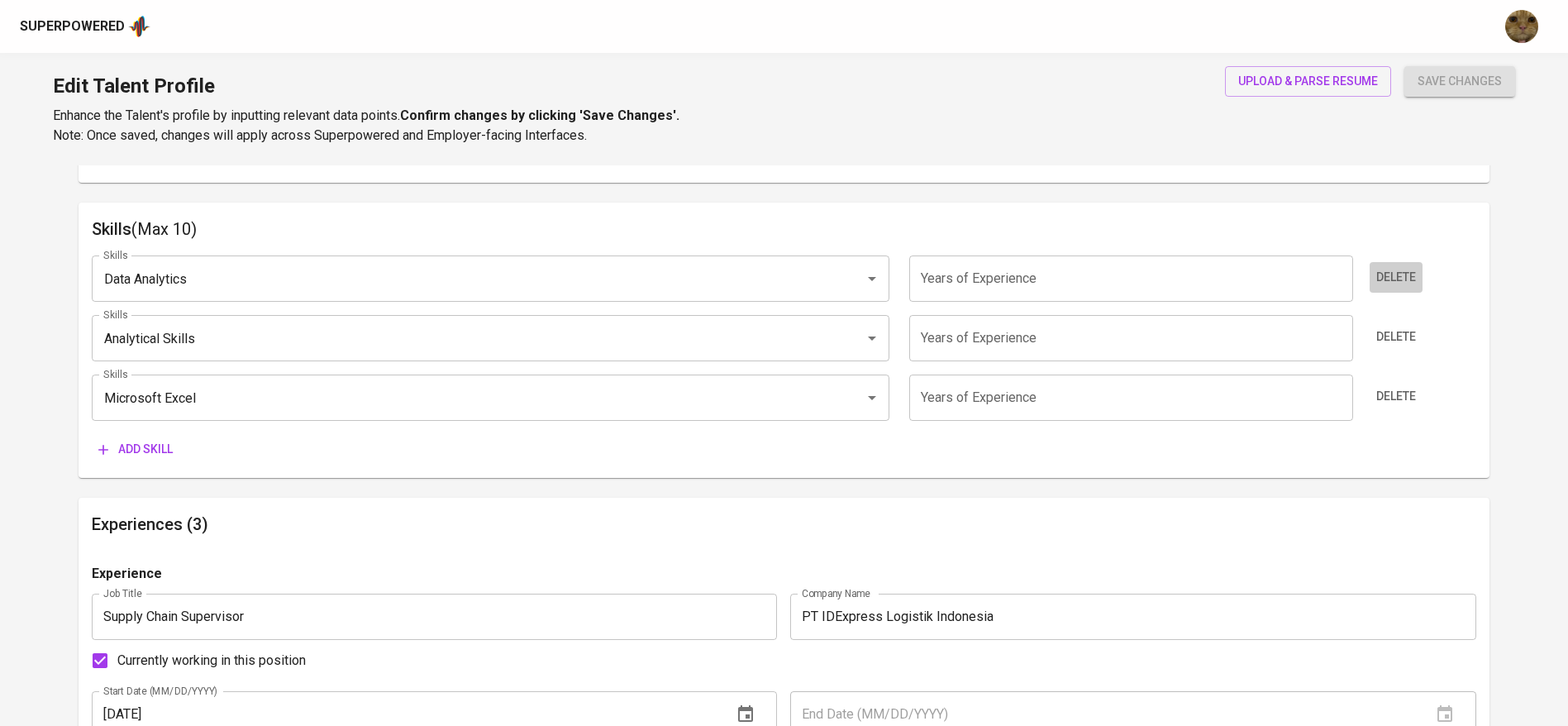
click at [1389, 281] on span "Delete" at bounding box center [1396, 277] width 40 height 21
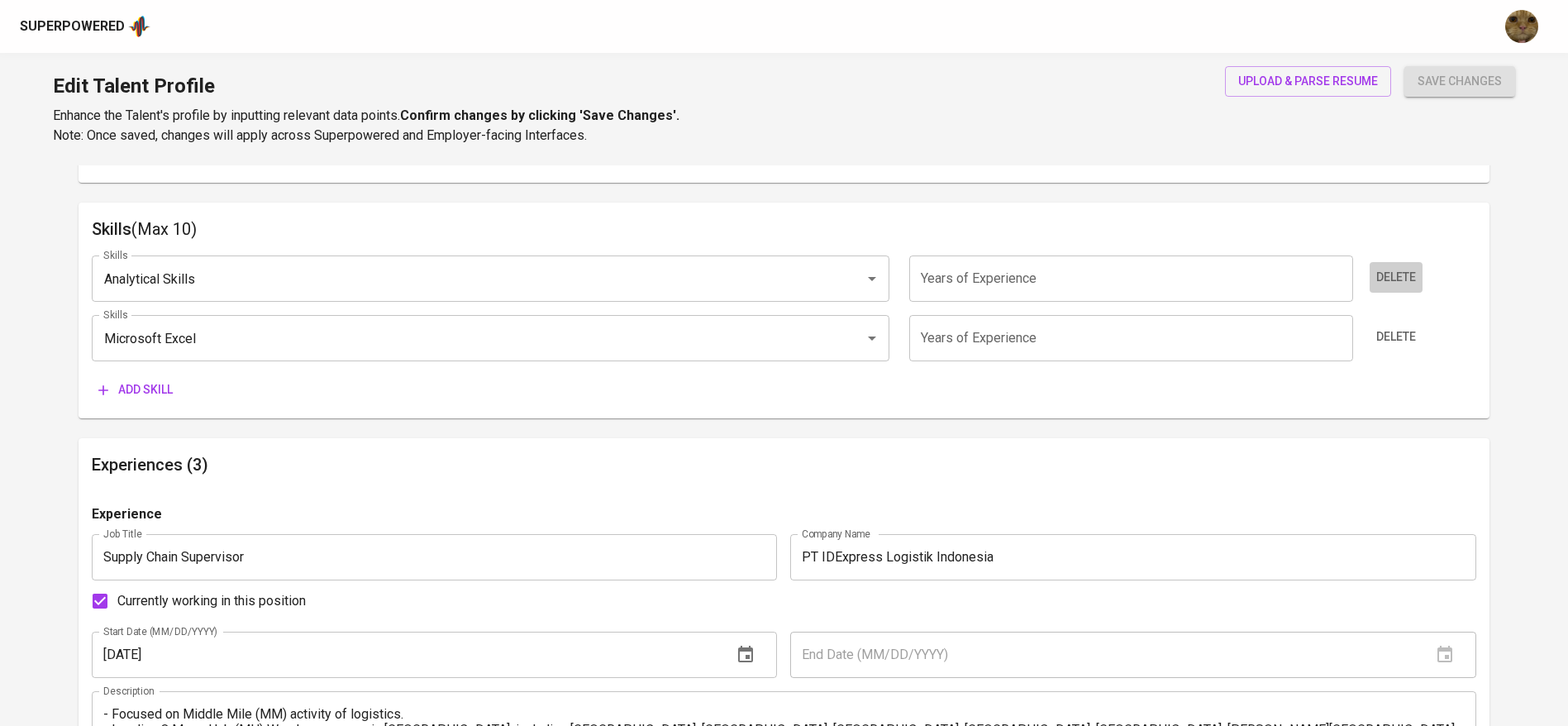
click at [1389, 281] on span "Delete" at bounding box center [1396, 277] width 40 height 21
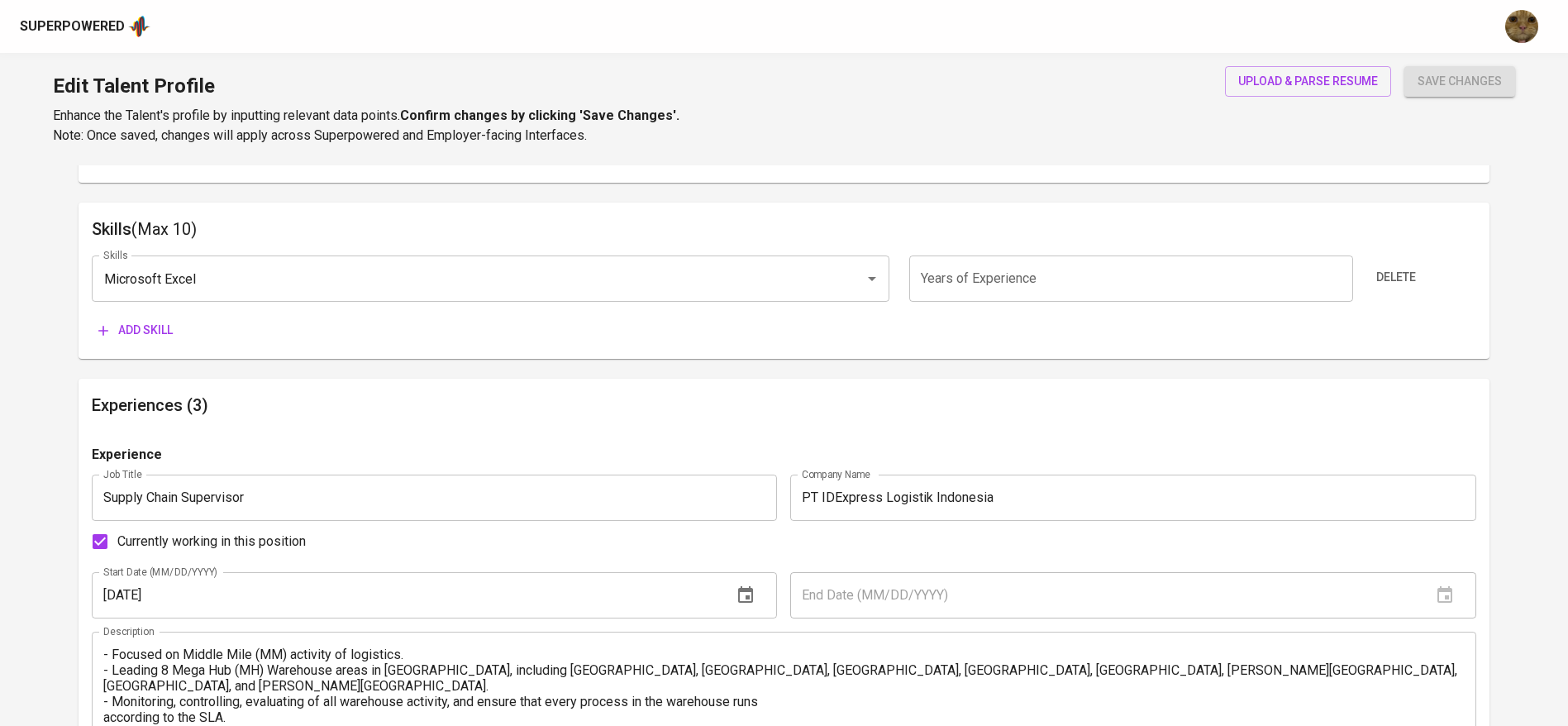
click at [1389, 281] on span "Delete" at bounding box center [1396, 277] width 40 height 21
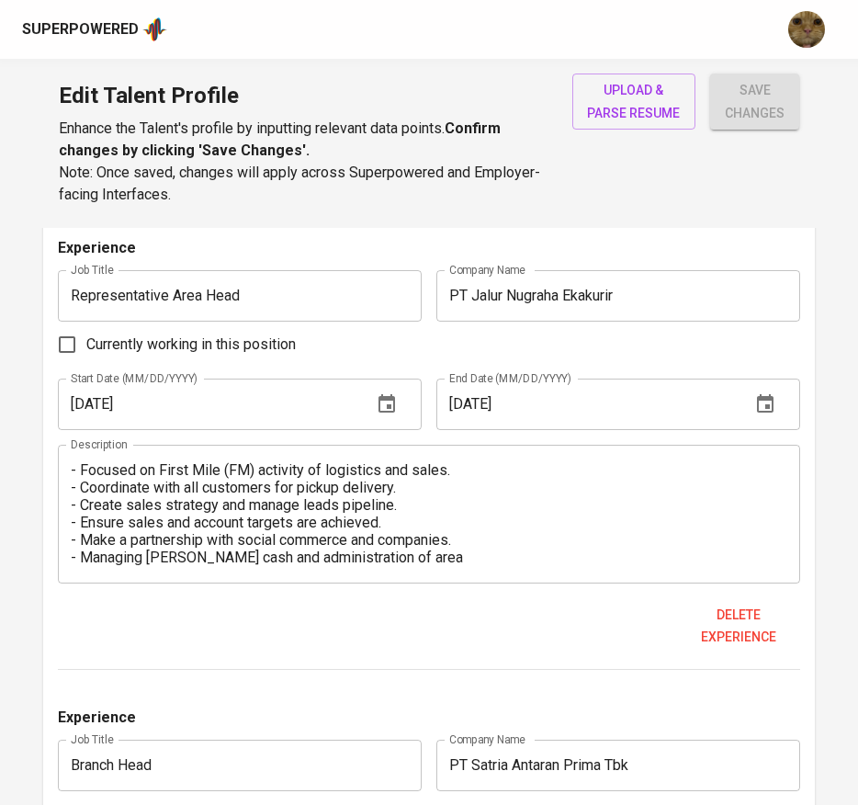
scroll to position [1612, 0]
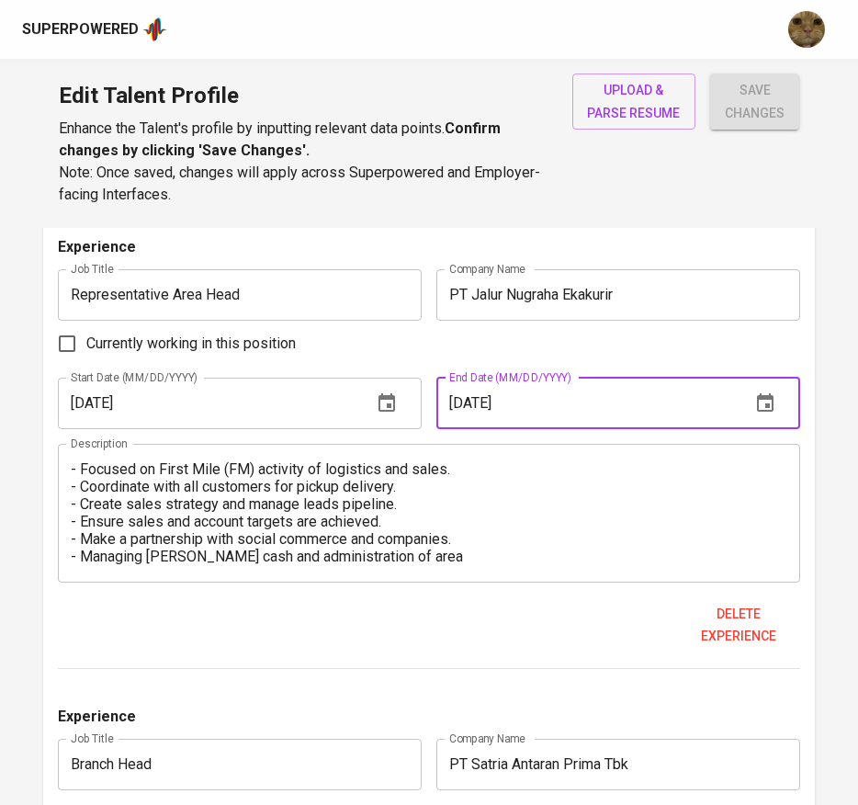
click at [469, 402] on input "05/01/2023" at bounding box center [586, 403] width 300 height 51
type input "04/01/2023"
click at [710, 73] on button "save changes" at bounding box center [754, 101] width 89 height 56
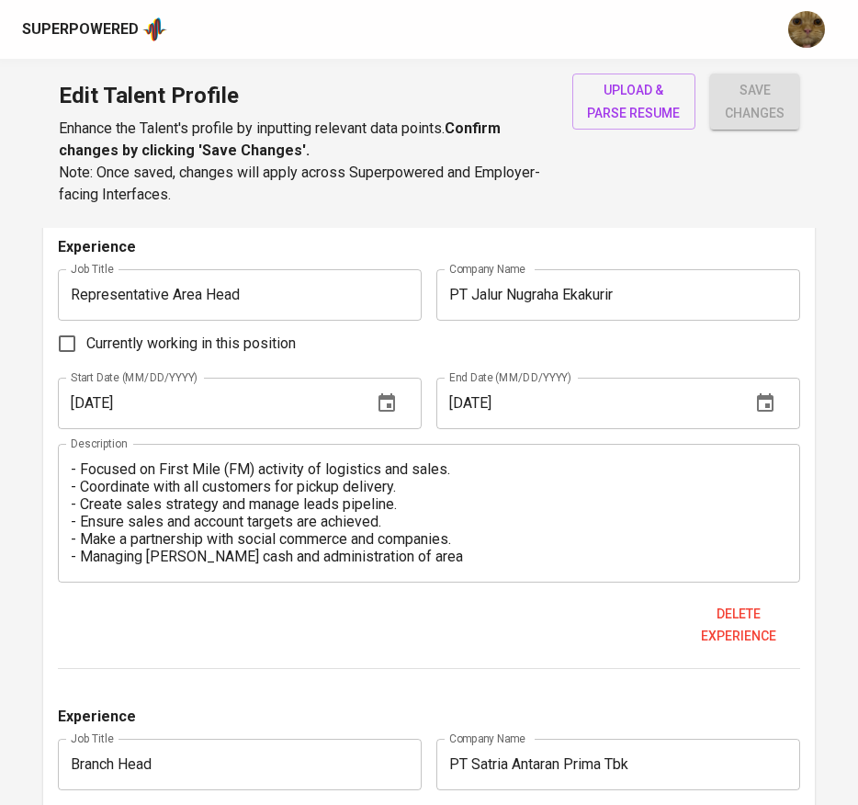
scroll to position [13, 0]
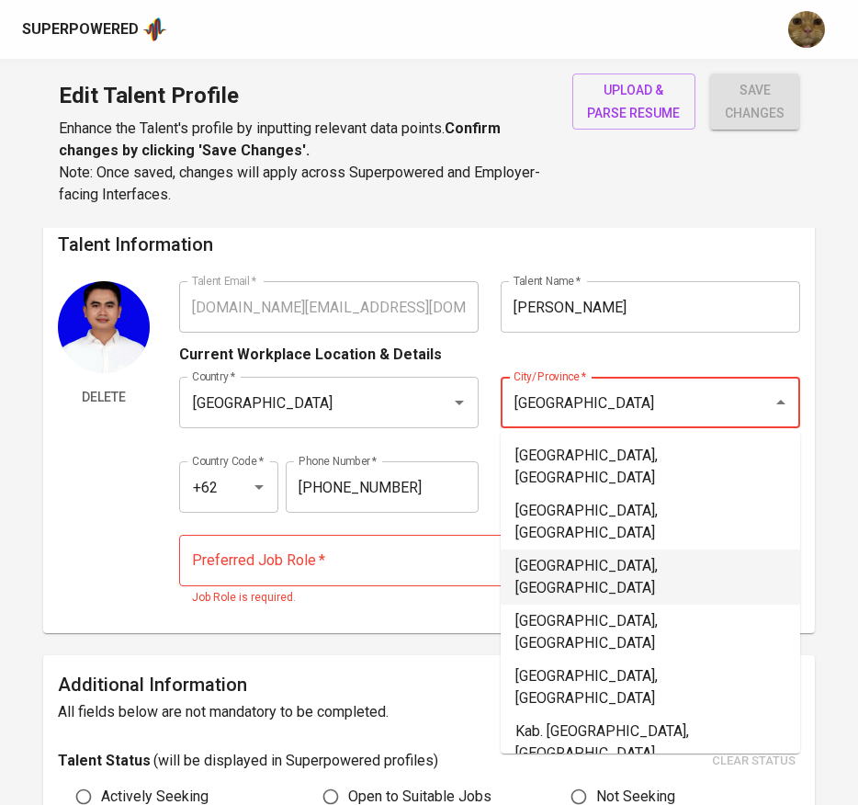
click at [560, 549] on li "Jakarta Barat, DKI Jakarta" at bounding box center [651, 576] width 300 height 55
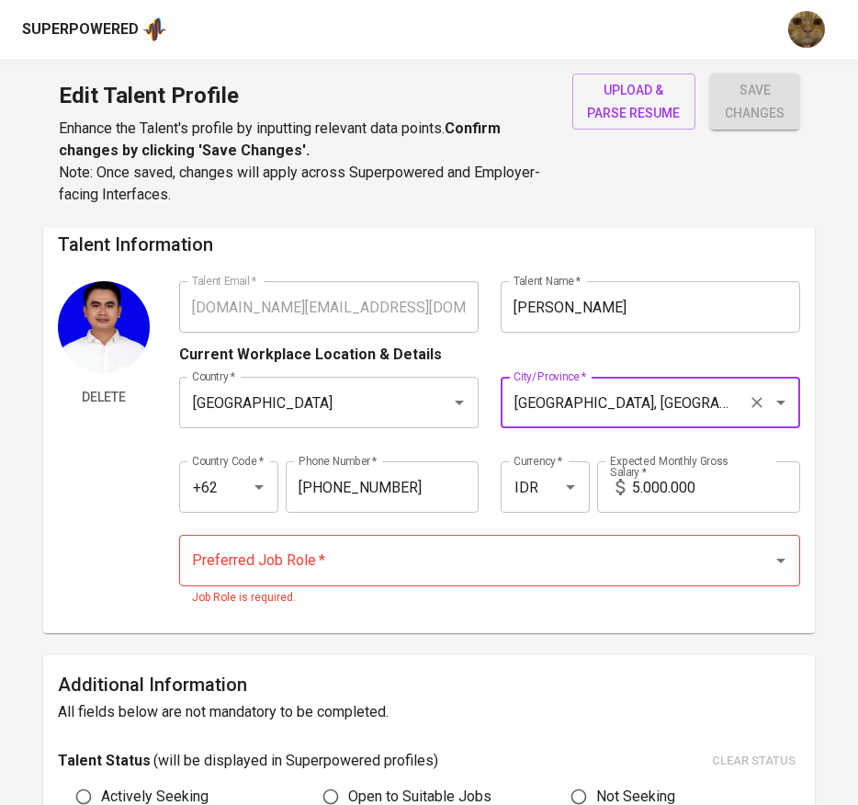
type input "Jakarta Barat, DKI Jakarta"
click at [515, 560] on input "Preferred Job Role   *" at bounding box center [464, 560] width 554 height 35
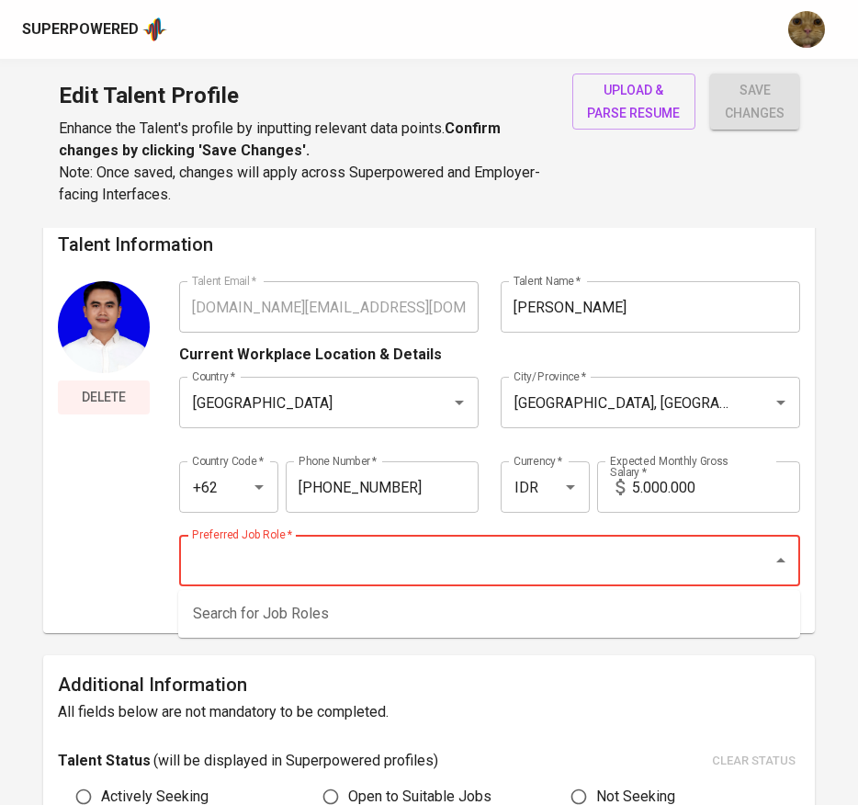
click at [100, 401] on span "Delete" at bounding box center [103, 397] width 77 height 23
click at [368, 576] on input "Preferred Job Role   *" at bounding box center [464, 560] width 554 height 35
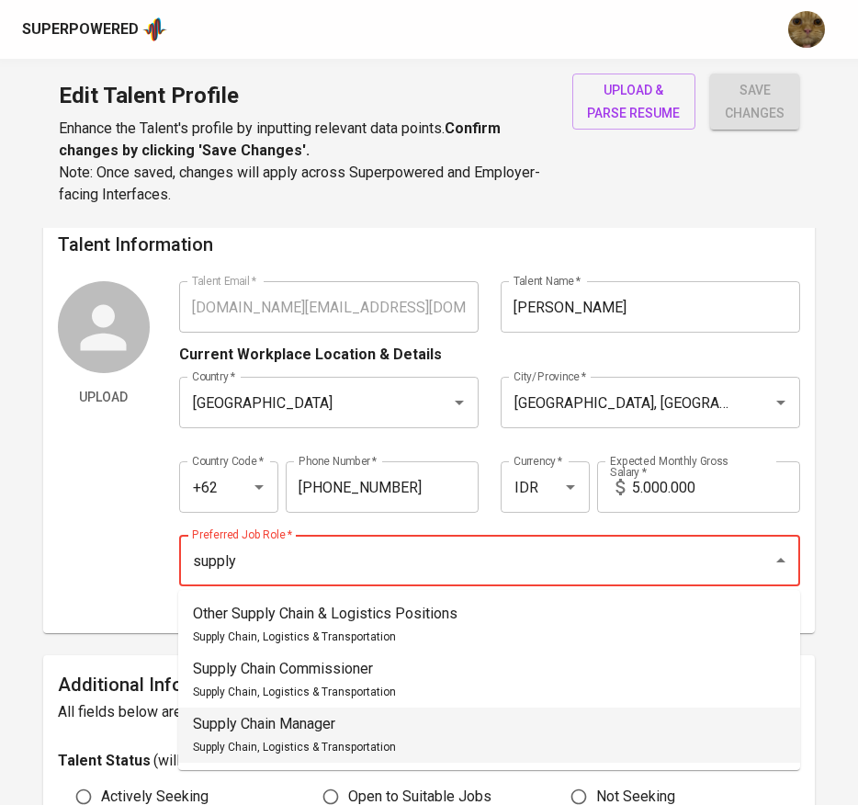
click at [270, 709] on li "Supply Chain Manager Supply Chain, Logistics & Transportation" at bounding box center [489, 734] width 622 height 55
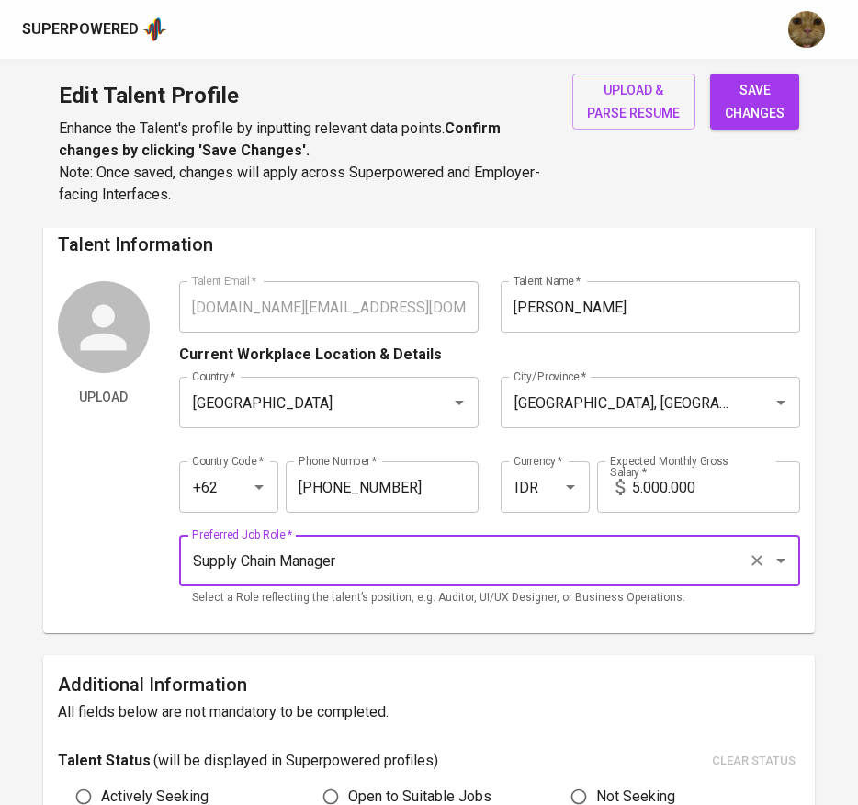
type input "Supply Chain Manager"
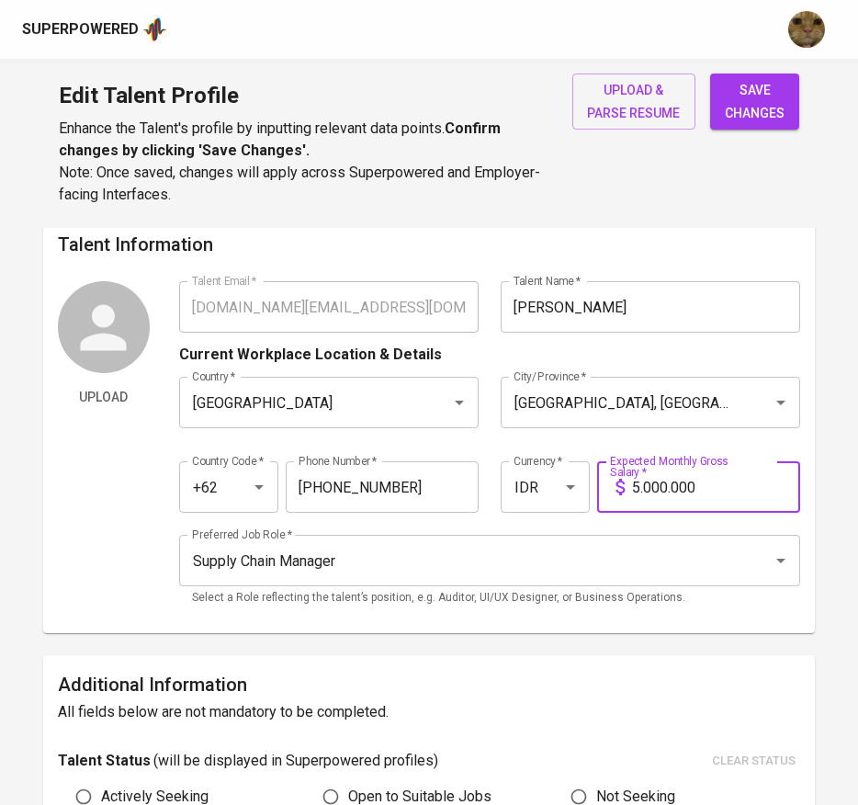
click at [703, 470] on input "5.000.000" at bounding box center [716, 486] width 169 height 51
type input "14.000.000"
click at [710, 73] on button "save changes" at bounding box center [754, 101] width 89 height 56
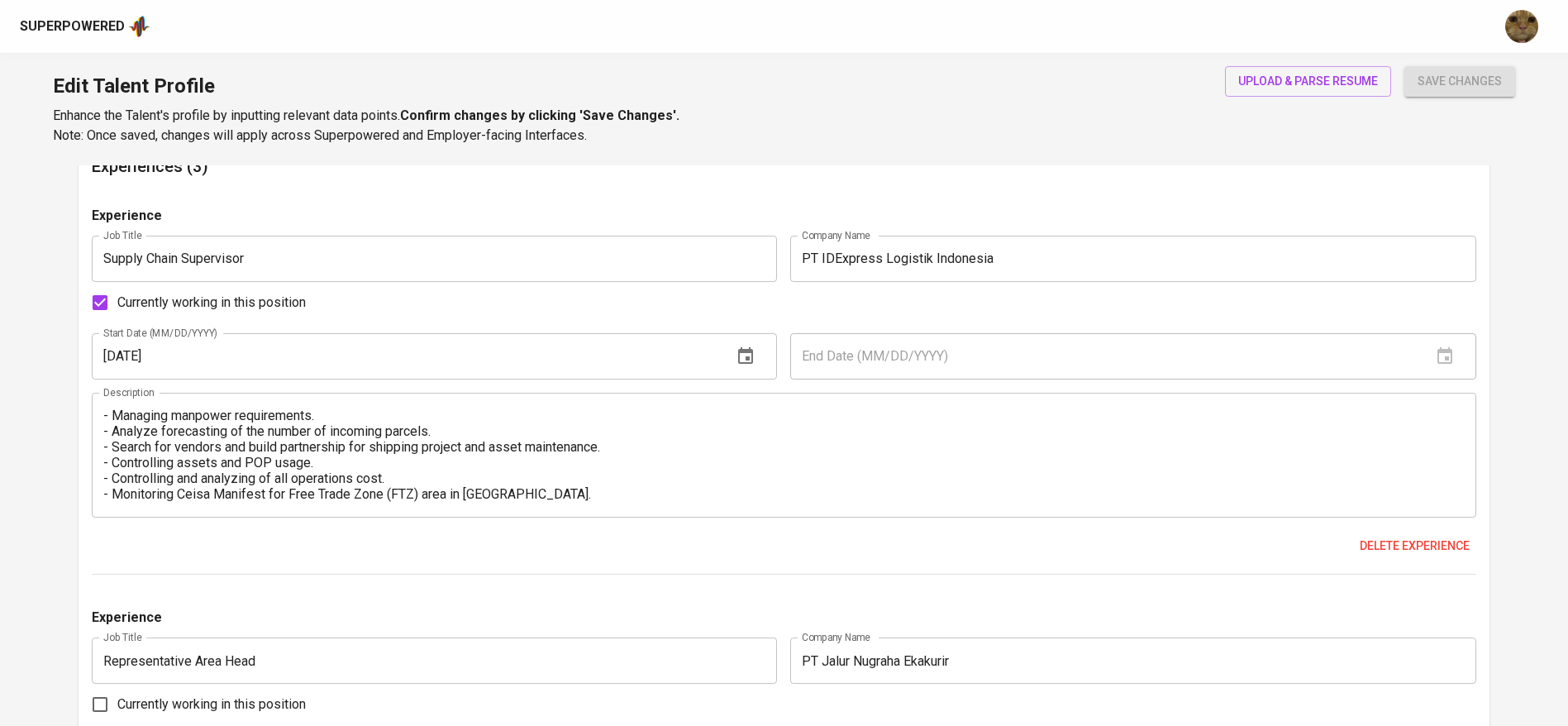
scroll to position [886, 0]
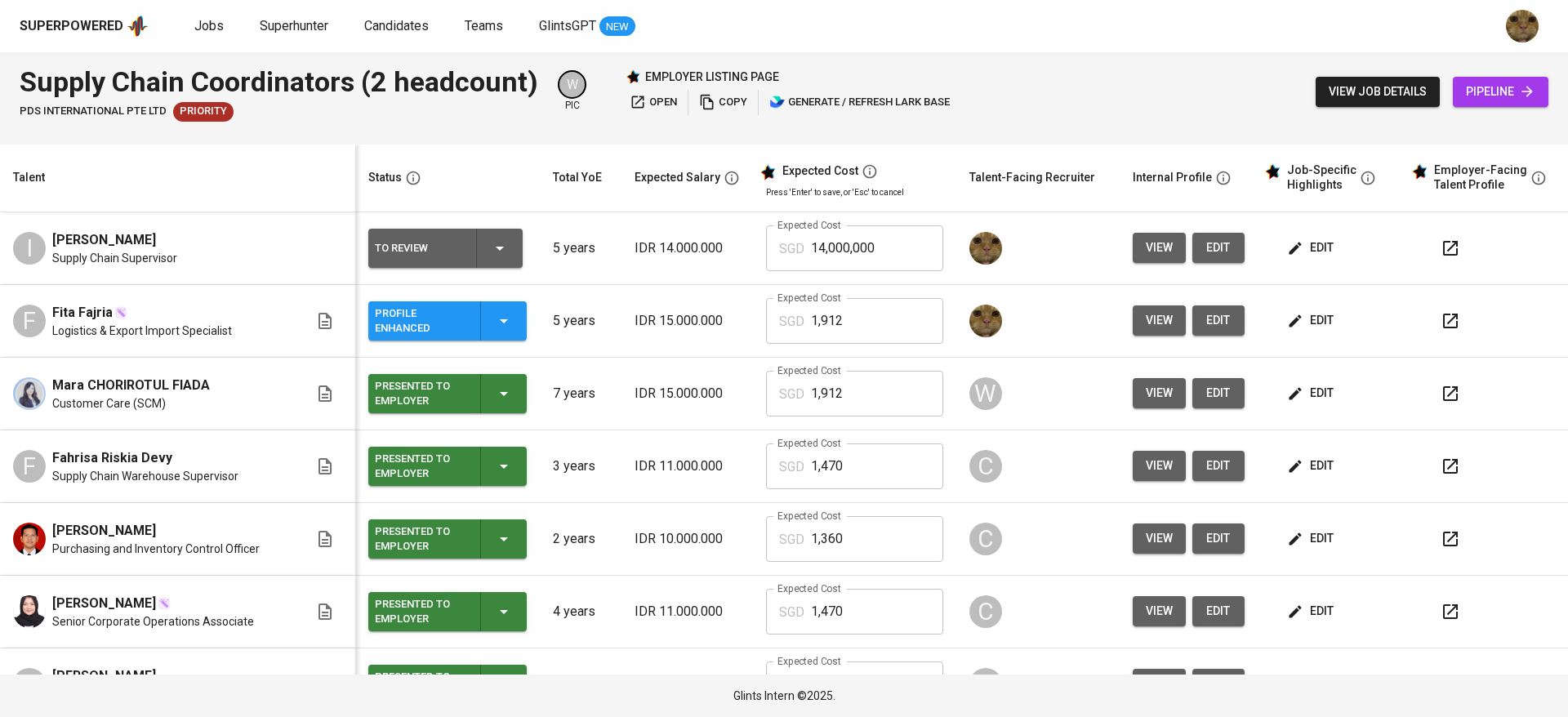
click at [1292, 327] on span "edit" at bounding box center [1312, 320] width 44 height 20
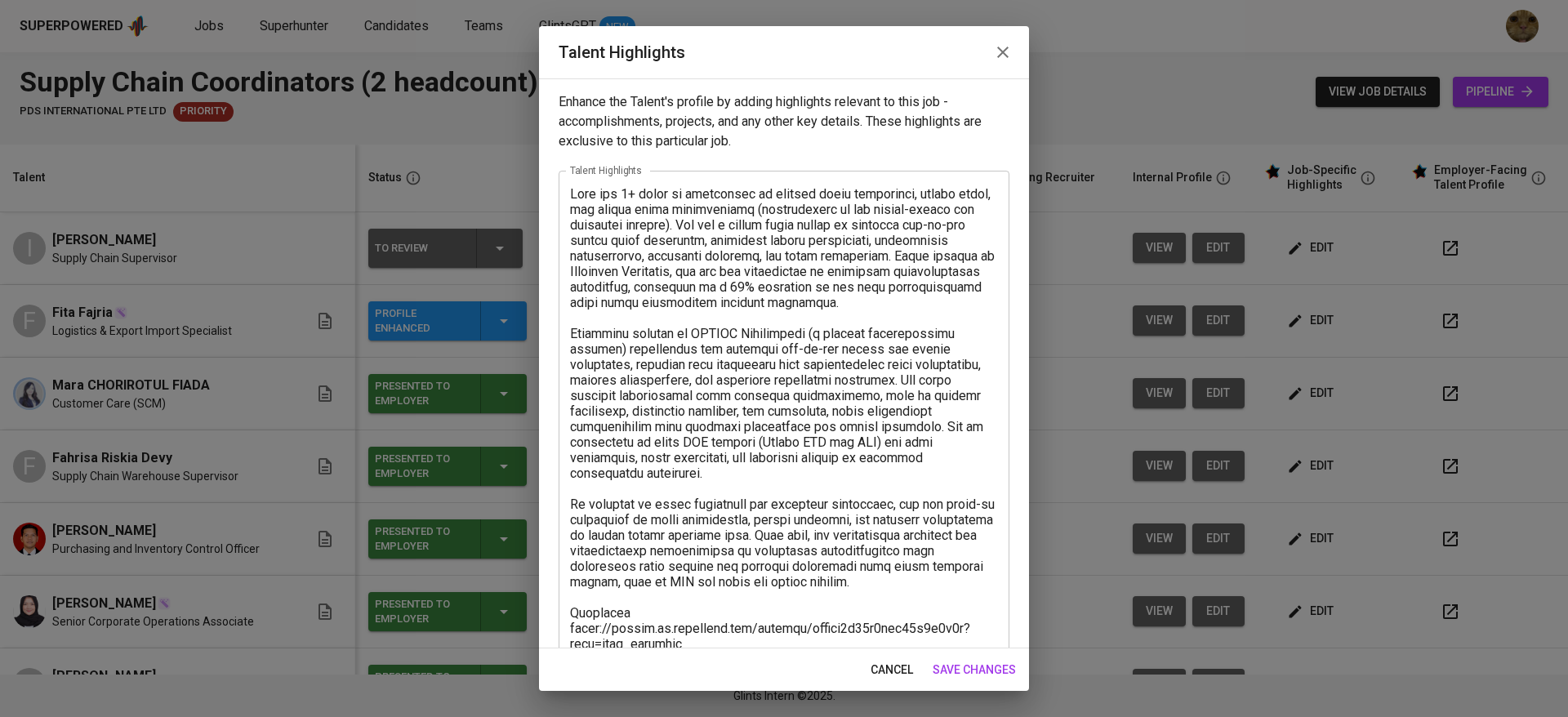
scroll to position [218, 0]
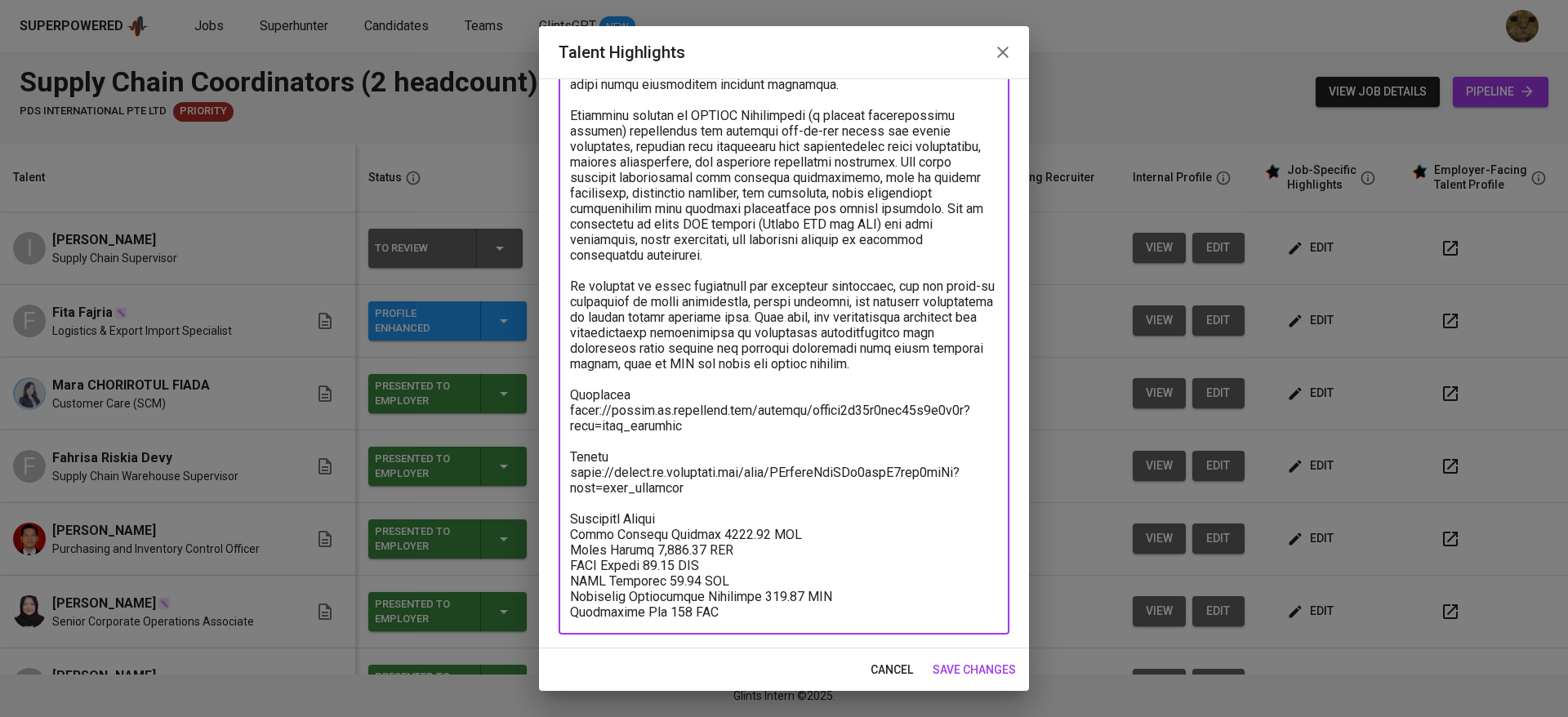
drag, startPoint x: 731, startPoint y: 605, endPoint x: 570, endPoint y: 519, distance: 182.5
click at [570, 519] on textarea at bounding box center [783, 293] width 428 height 651
click at [900, 662] on span "cancel" at bounding box center [892, 669] width 43 height 20
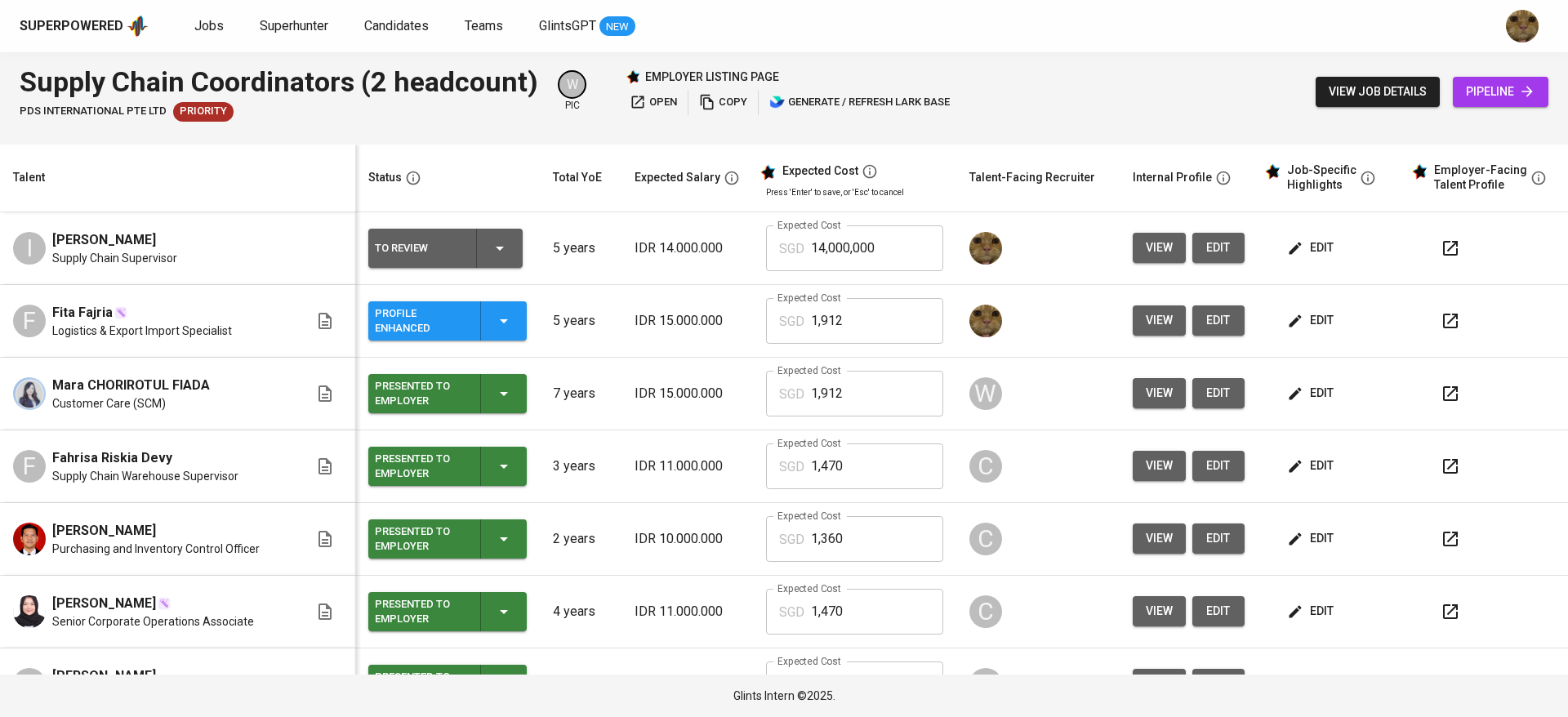
click at [1308, 250] on span "edit" at bounding box center [1312, 247] width 44 height 20
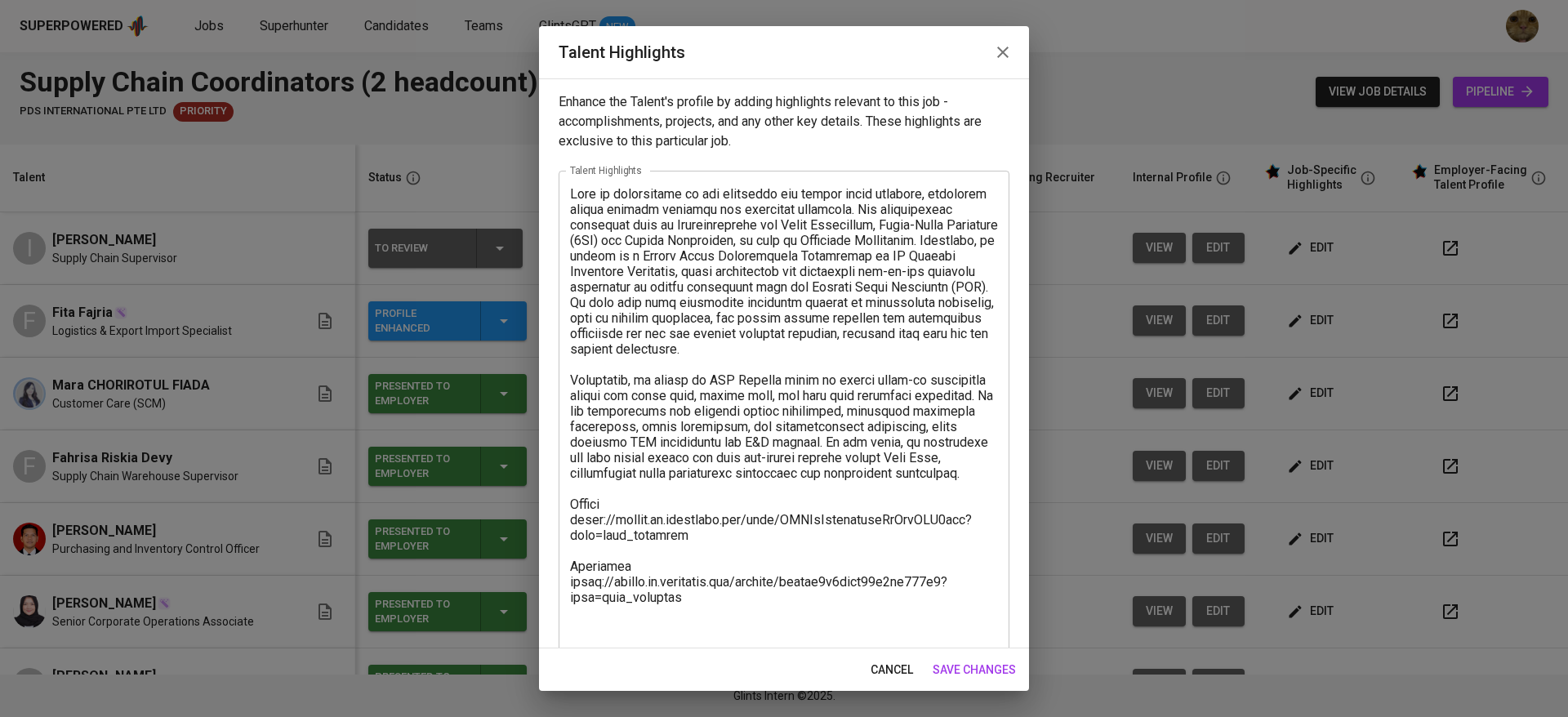
scroll to position [63, 0]
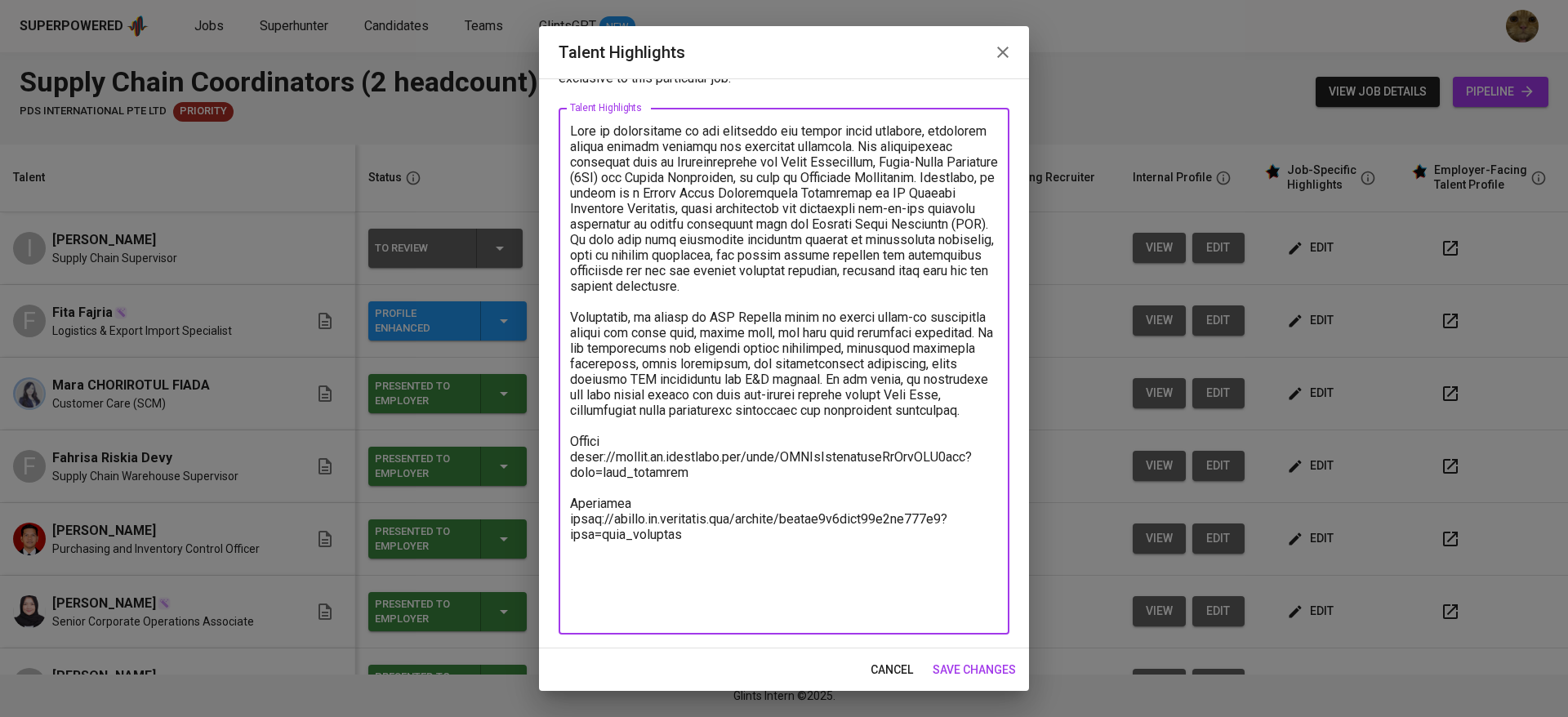
click at [733, 597] on textarea at bounding box center [783, 371] width 428 height 497
paste textarea "Breakdown Salary Total Payroll Monthly 1911.29 SGD Basic Salary 1,372.50 SGD BP…"
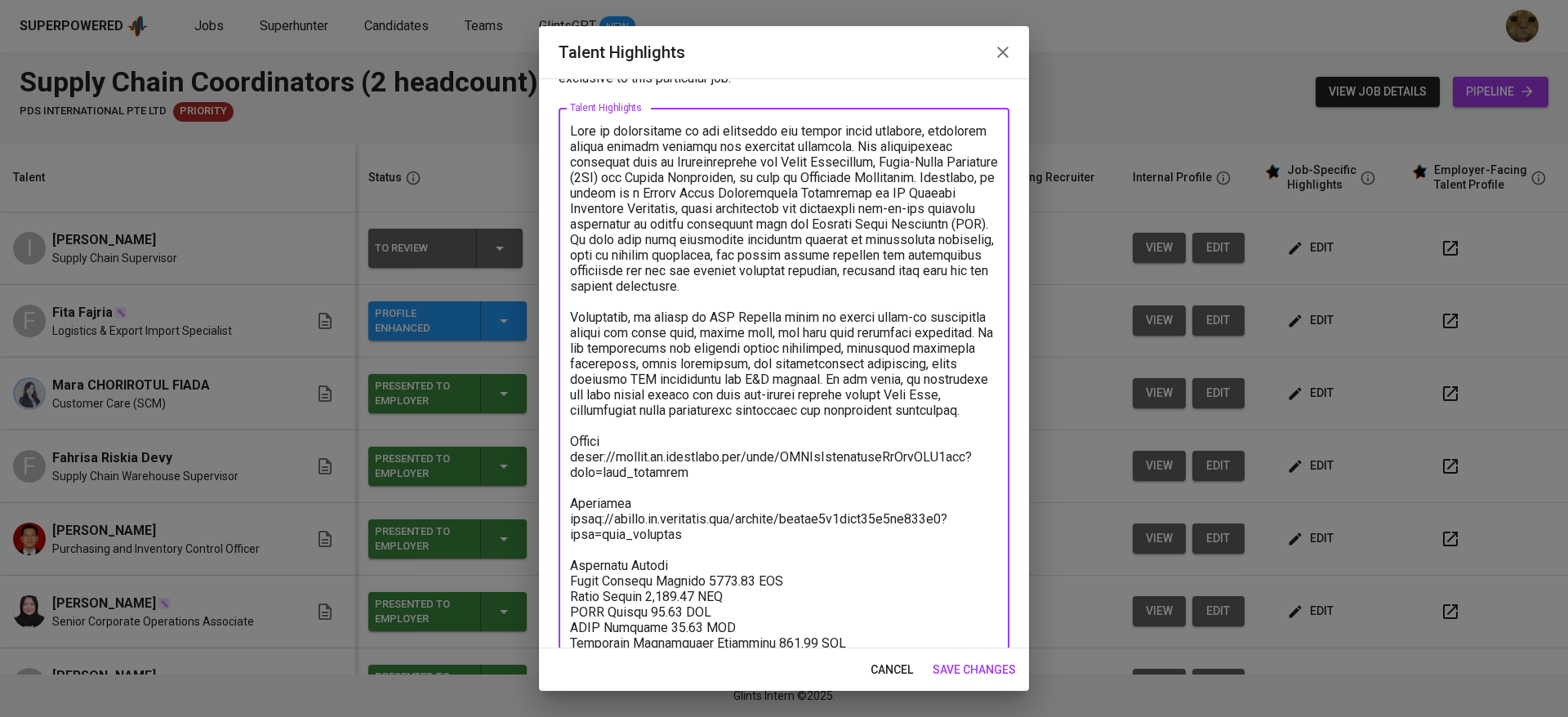
scroll to position [114, 0]
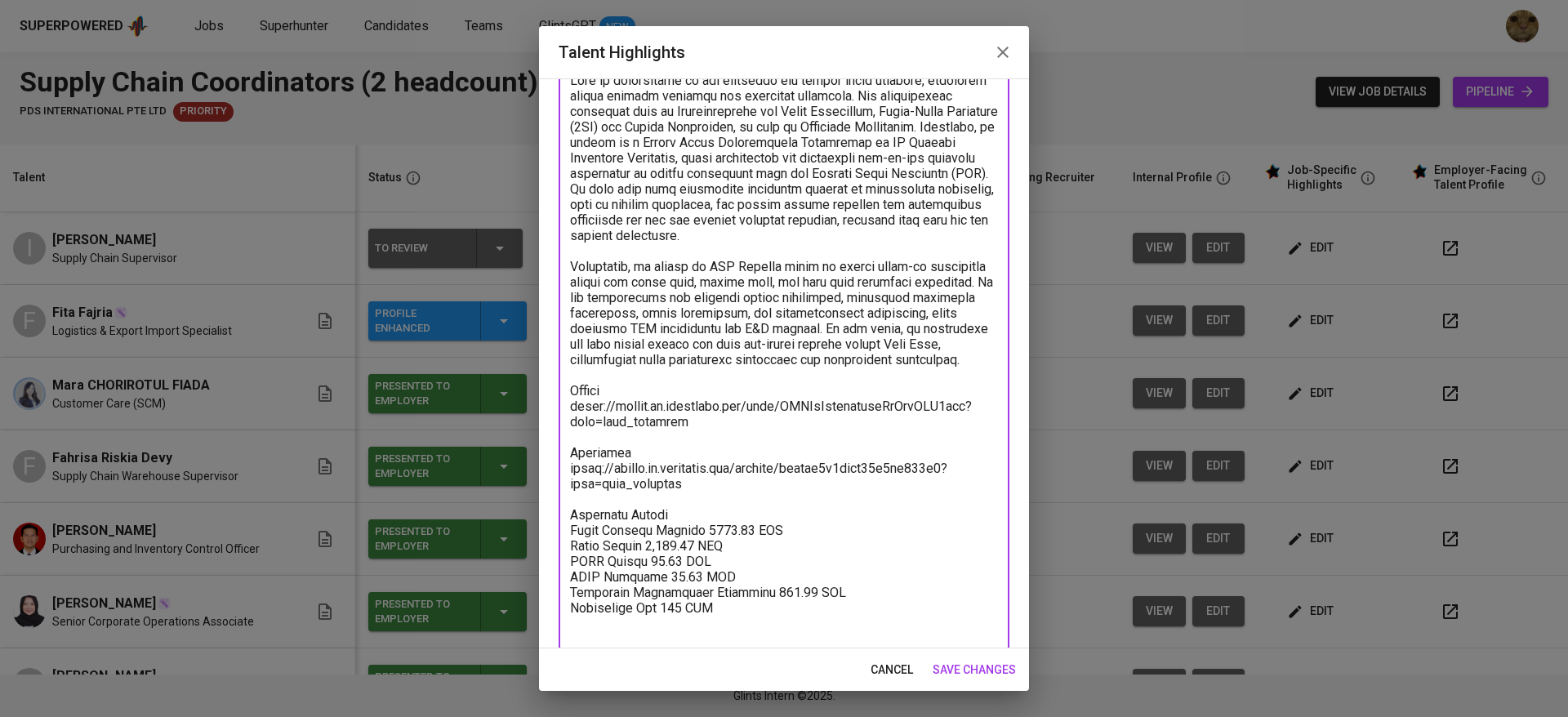
type textarea "Tiar is experienced in the logistics and supply chain industry, primarily withi…"
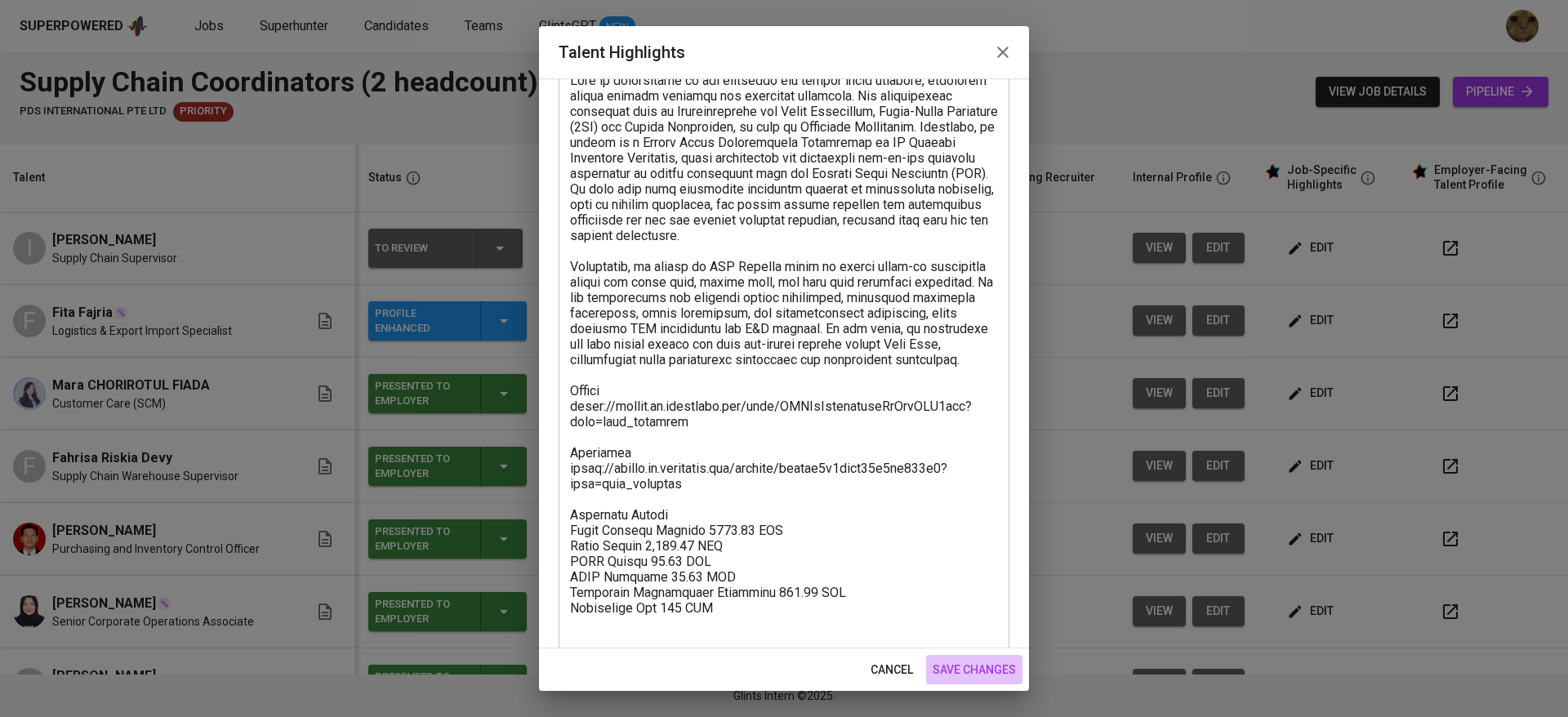
click at [983, 674] on span "save changes" at bounding box center [974, 669] width 84 height 20
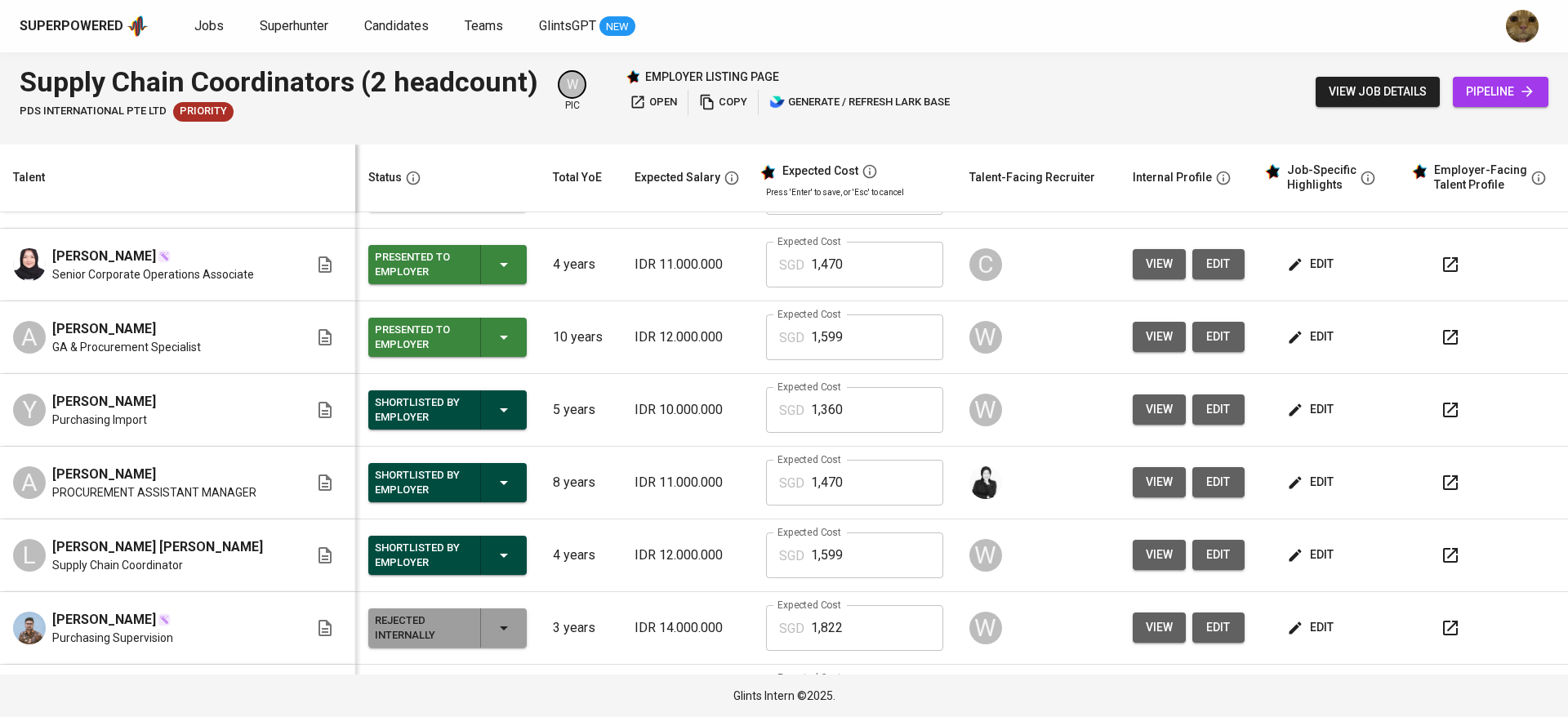
scroll to position [479, 0]
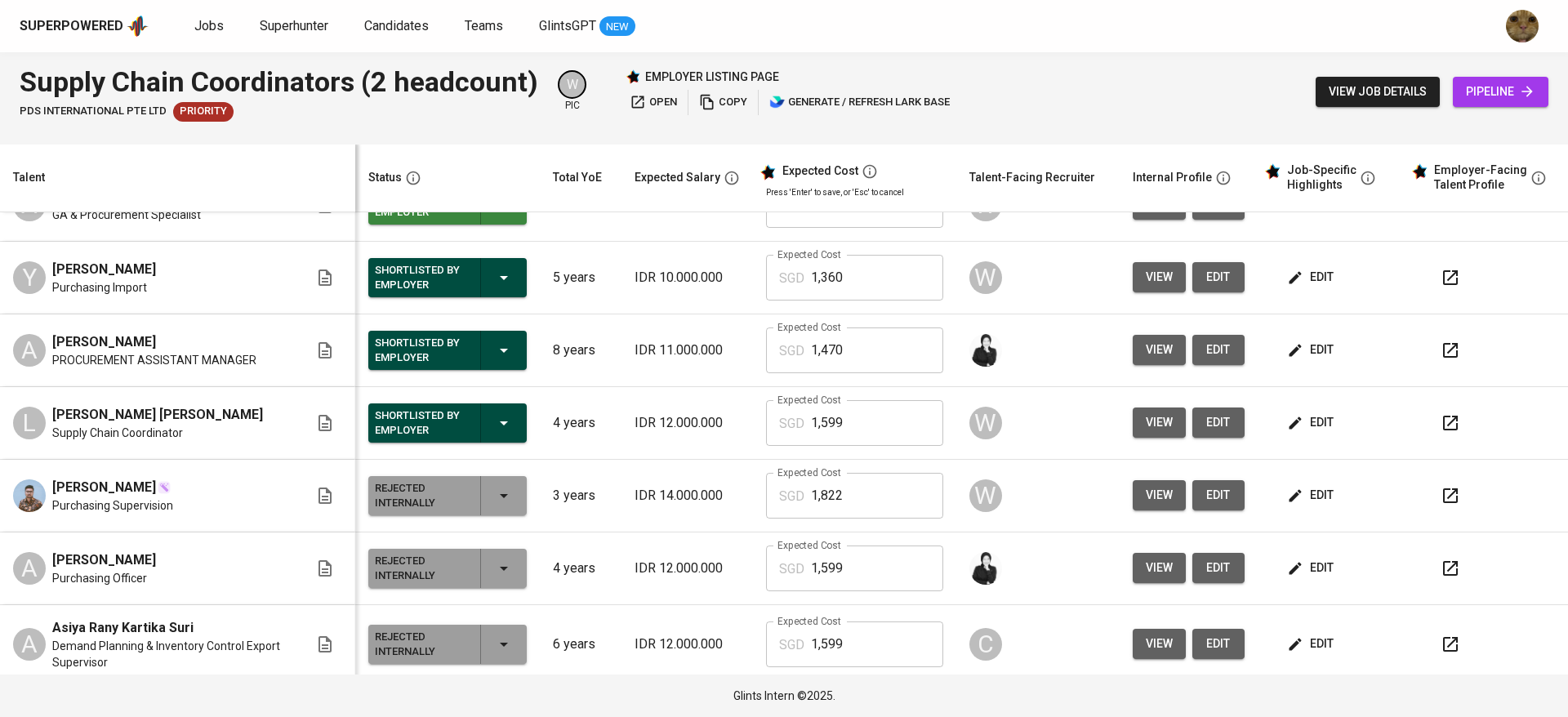
click at [1291, 487] on span "edit" at bounding box center [1312, 495] width 44 height 20
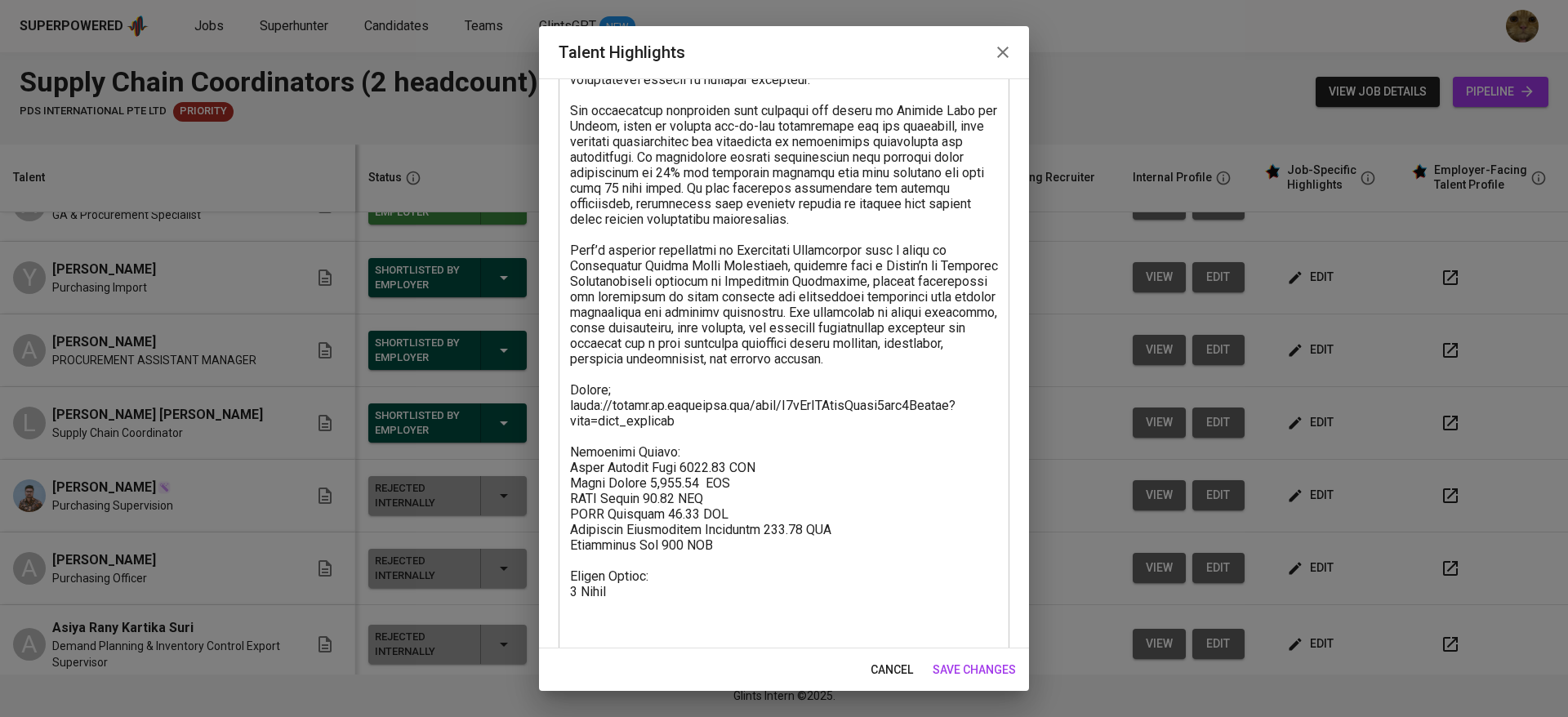
scroll to position [419, 0]
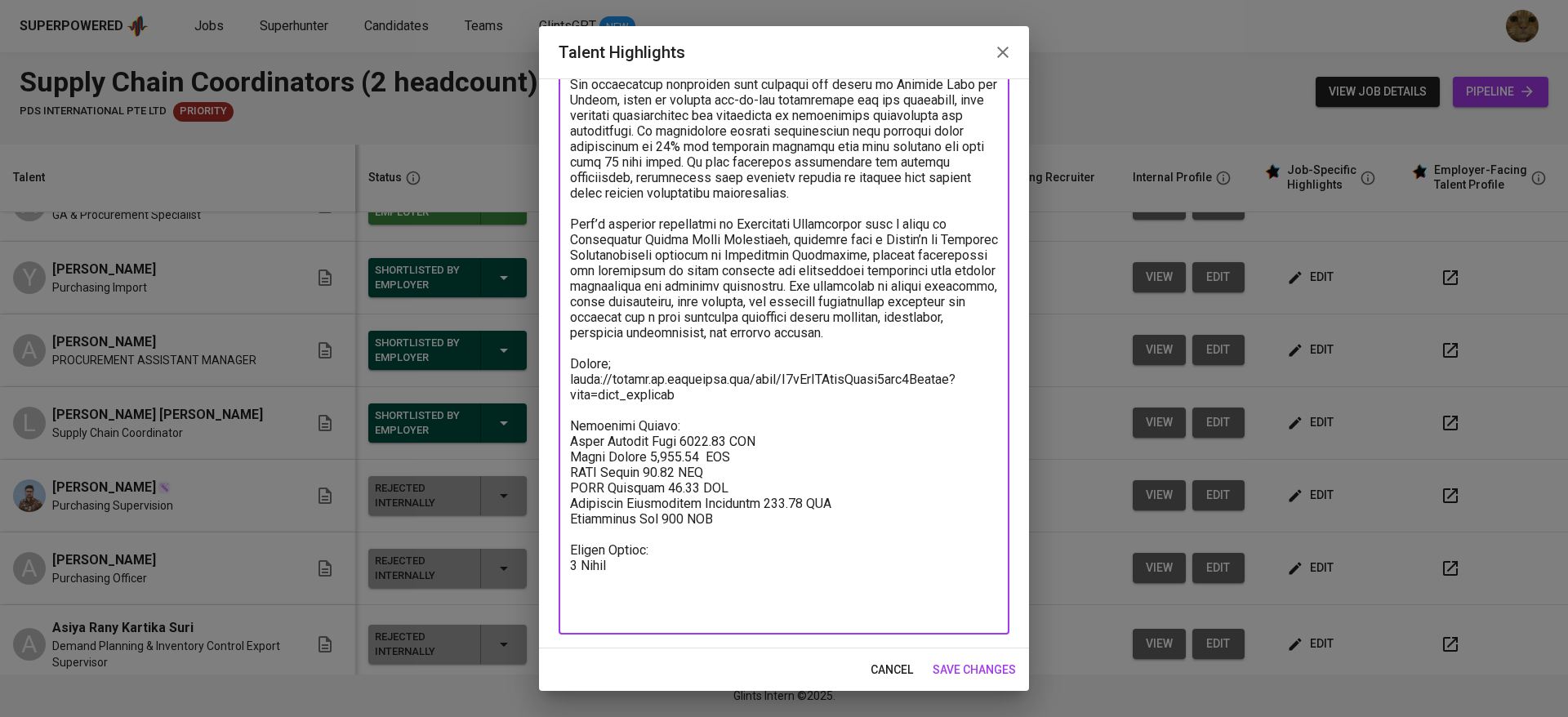
drag, startPoint x: 743, startPoint y: 573, endPoint x: 549, endPoint y: 463, distance: 223.0
click at [549, 463] on div "Enhance the Talent's profile by adding highlights relevant to this job - accomp…" at bounding box center [783, 362] width 490 height 570
click at [880, 665] on span "cancel" at bounding box center [892, 669] width 43 height 20
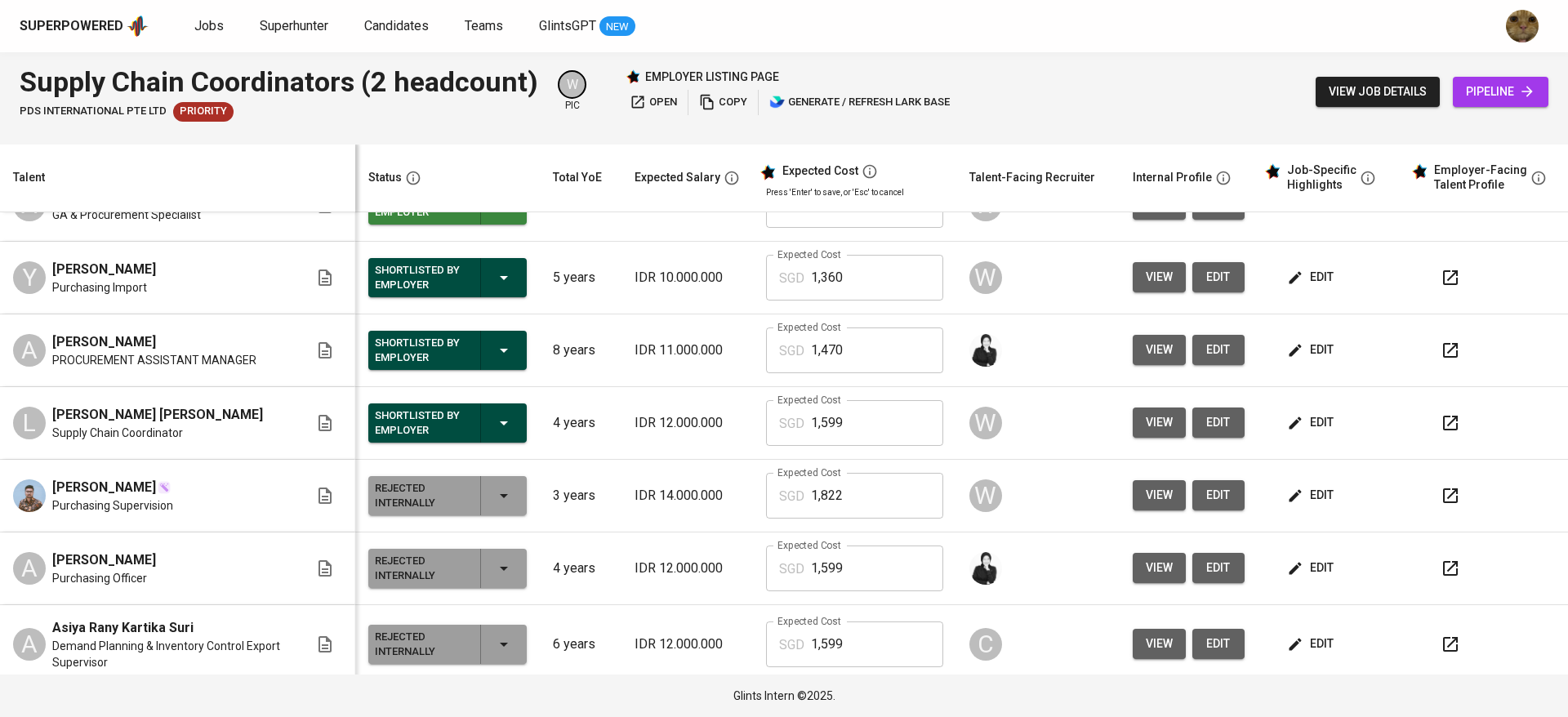
scroll to position [0, 0]
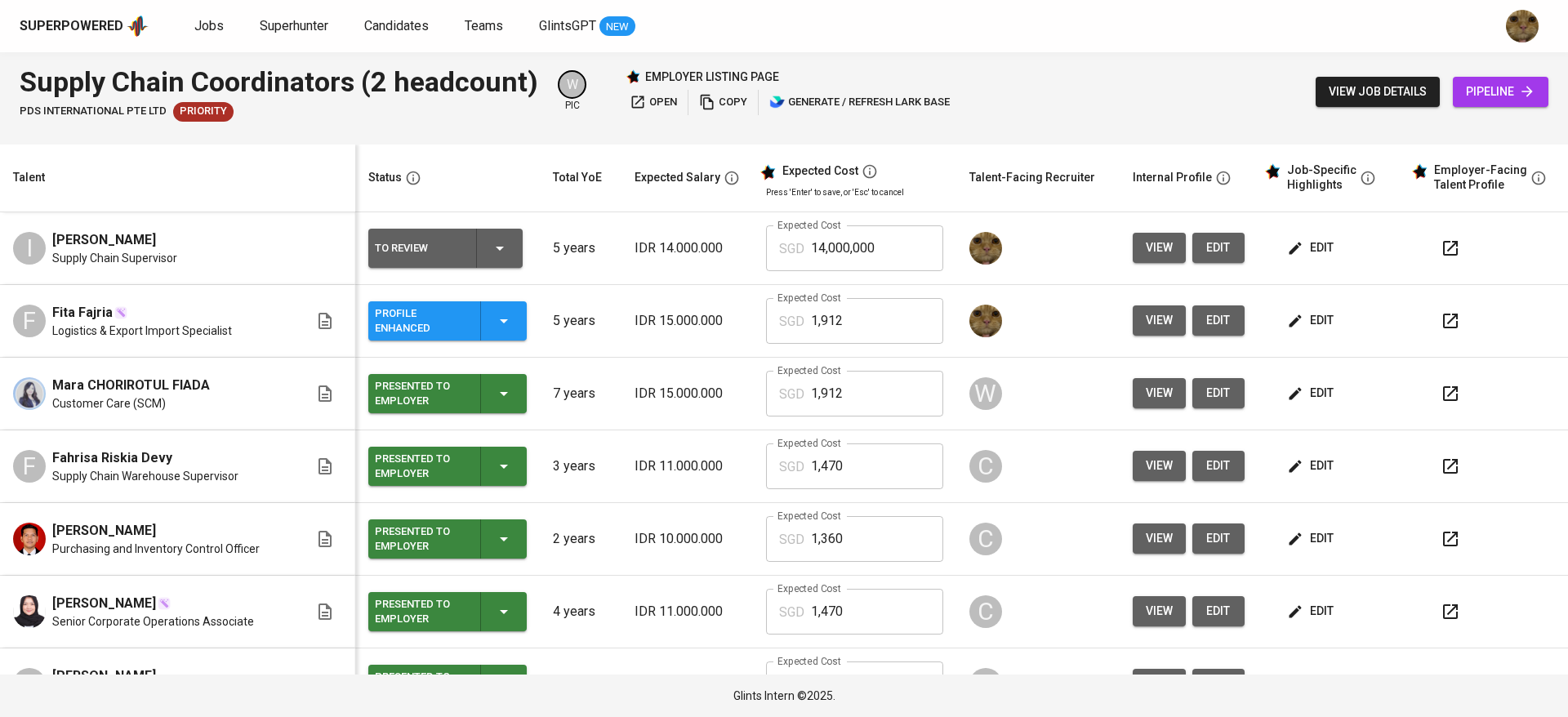
click at [1293, 267] on td "edit" at bounding box center [1331, 249] width 147 height 73
click at [1292, 251] on span "edit" at bounding box center [1312, 247] width 44 height 20
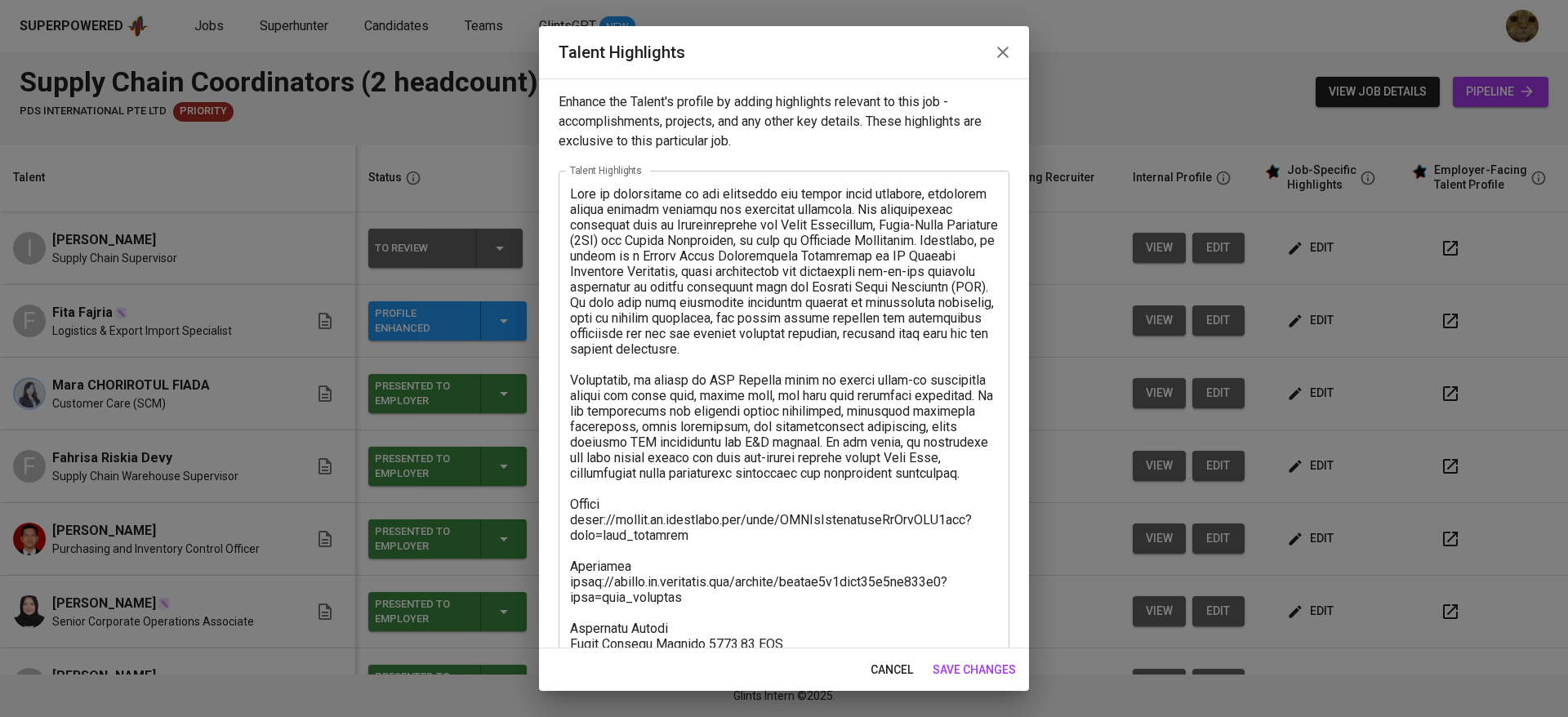
scroll to position [155, 0]
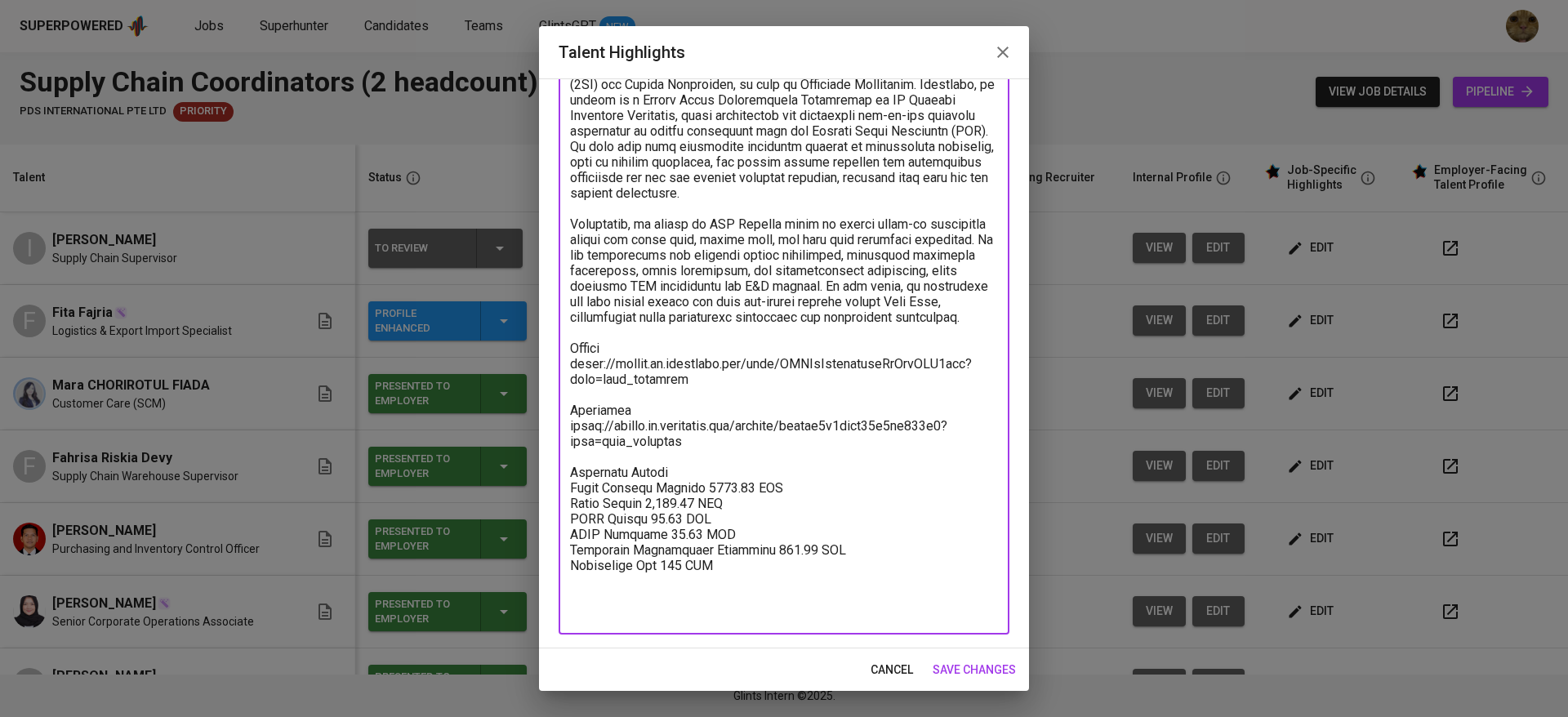
click at [722, 612] on textarea at bounding box center [783, 324] width 428 height 589
drag, startPoint x: 739, startPoint y: 611, endPoint x: 563, endPoint y: 517, distance: 199.5
click at [563, 517] on div "x Talent Highlights" at bounding box center [783, 324] width 451 height 619
paste textarea "Breakdown Salary: Total Payroll Cost 1821.62 SGD Basic Salary 1,292.05 SGD BPJS…"
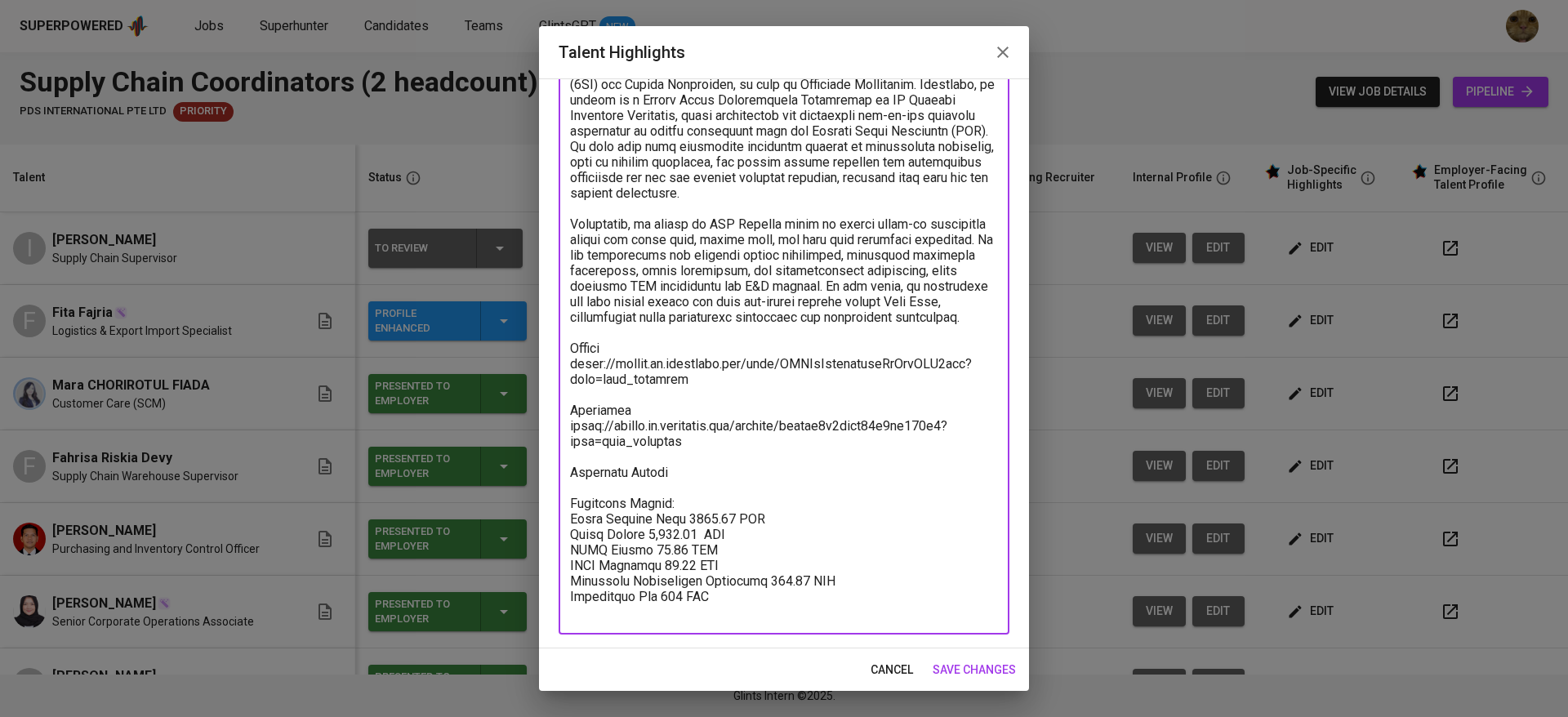
scroll to position [159, 0]
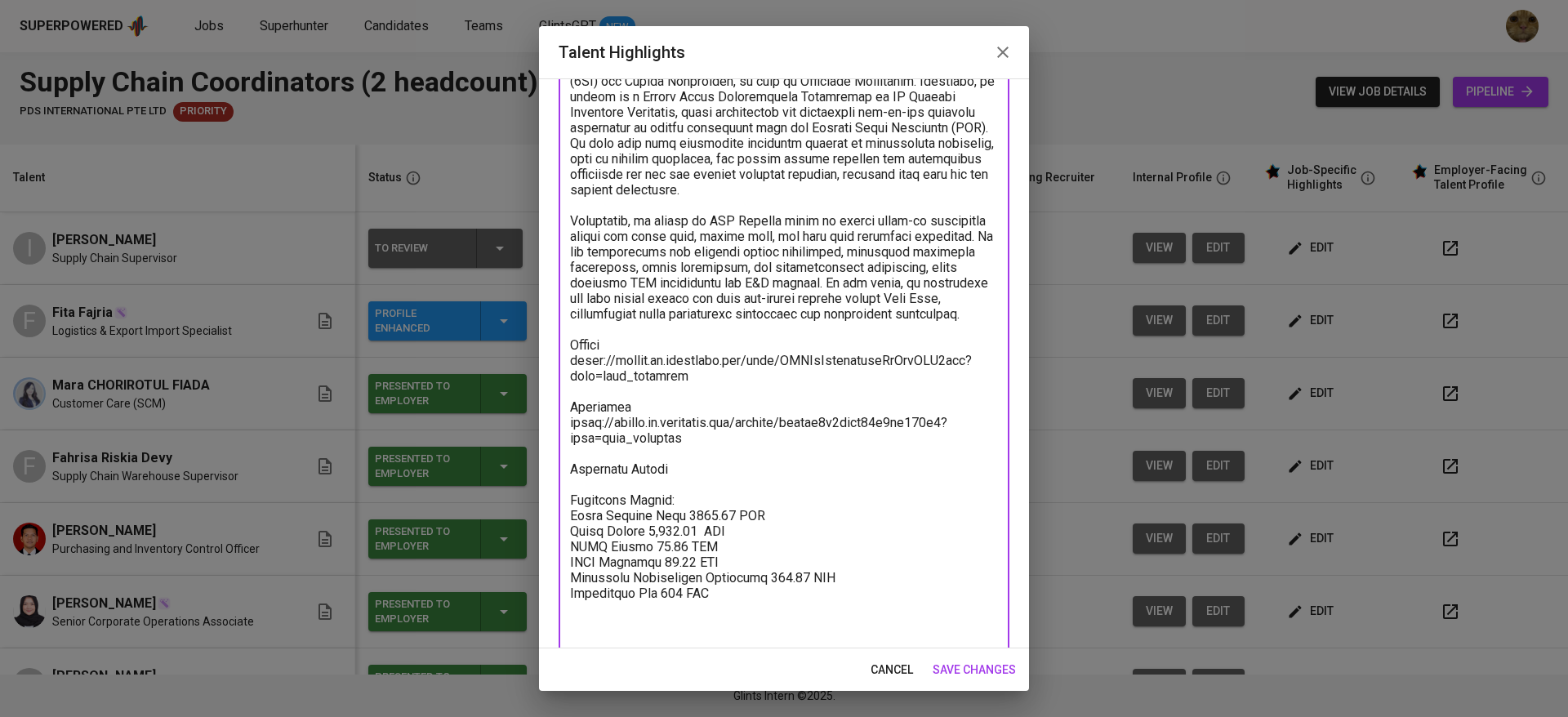
drag, startPoint x: 702, startPoint y: 499, endPoint x: 557, endPoint y: 498, distance: 145.0
click at [557, 498] on div "Enhance the Talent's profile by adding highlights relevant to this job - accomp…" at bounding box center [783, 362] width 490 height 570
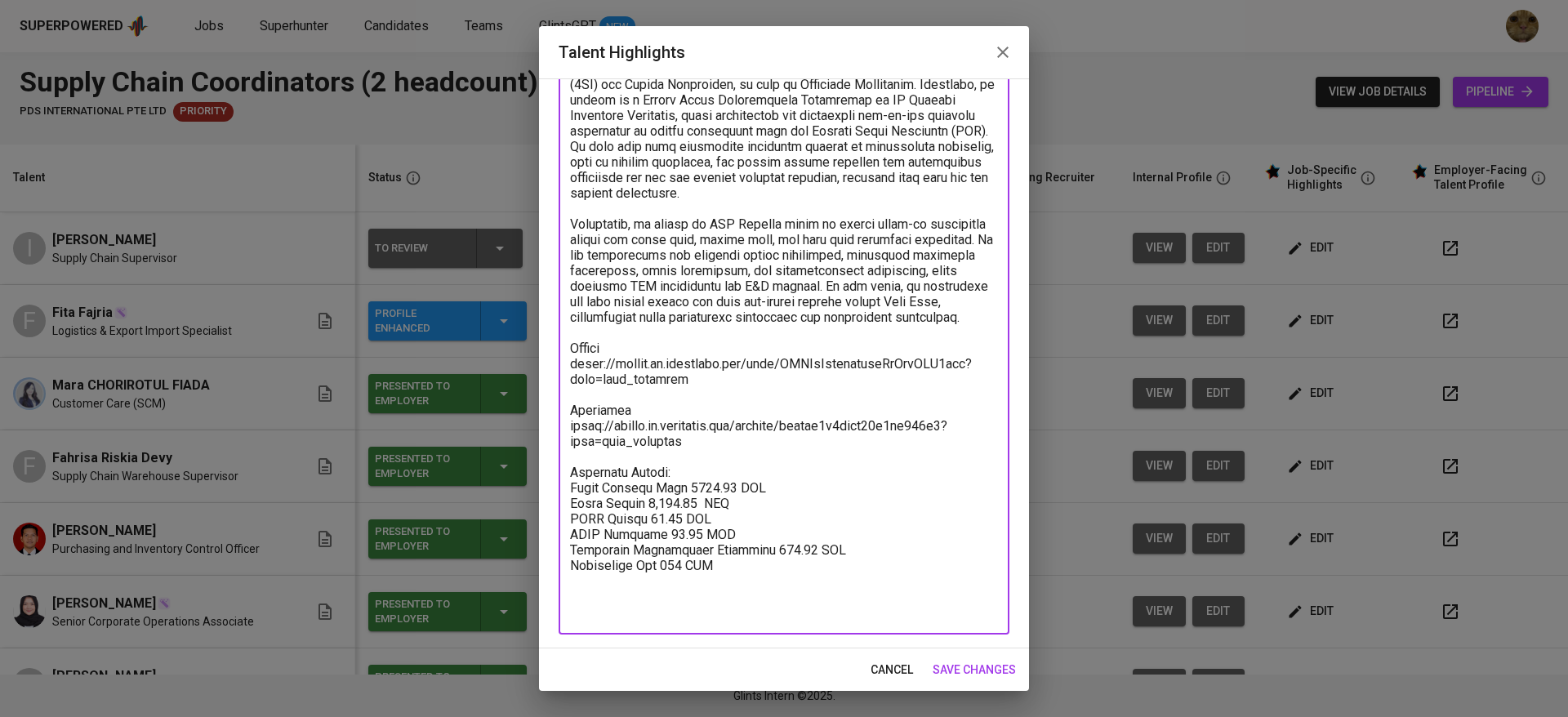
scroll to position [155, 0]
click at [763, 608] on textarea at bounding box center [783, 324] width 428 height 589
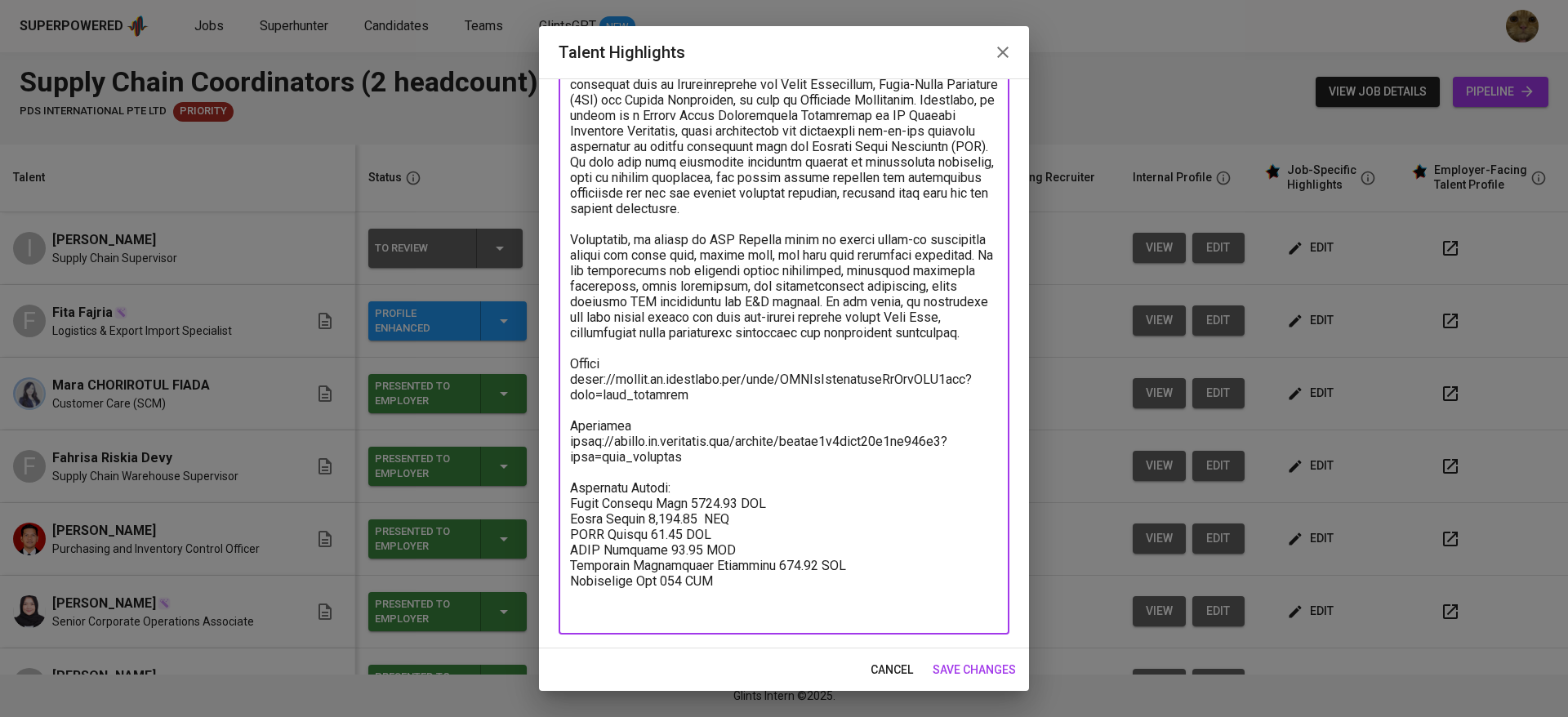
scroll to position [140, 0]
drag, startPoint x: 692, startPoint y: 550, endPoint x: 648, endPoint y: 547, distance: 44.1
click at [648, 547] on textarea at bounding box center [783, 332] width 428 height 574
paste textarea "74.5"
drag, startPoint x: 676, startPoint y: 570, endPoint x: 644, endPoint y: 567, distance: 32.1
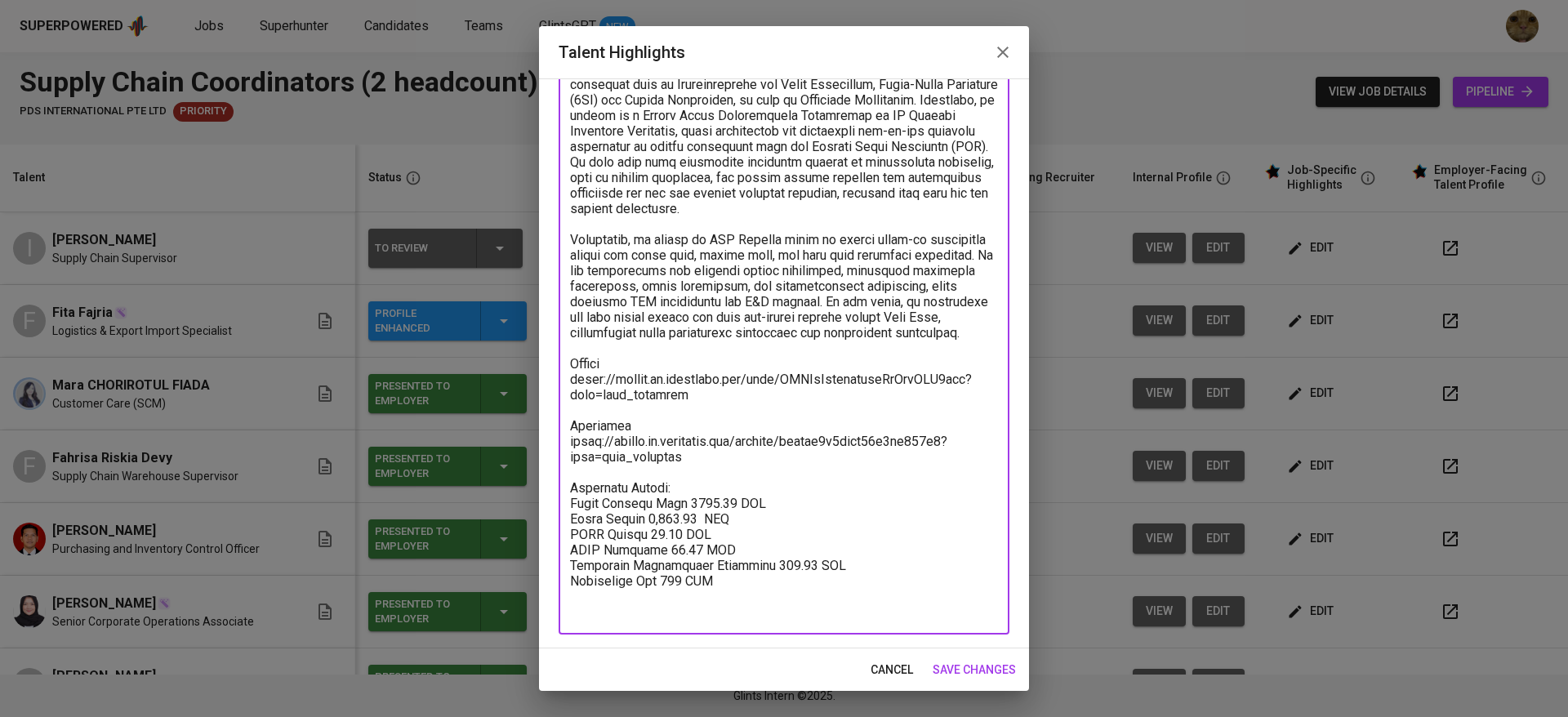
click at [644, 567] on textarea at bounding box center [783, 332] width 428 height 574
paste textarea "8.99"
drag, startPoint x: 704, startPoint y: 570, endPoint x: 668, endPoint y: 570, distance: 36.0
click at [668, 570] on textarea at bounding box center [783, 332] width 428 height 574
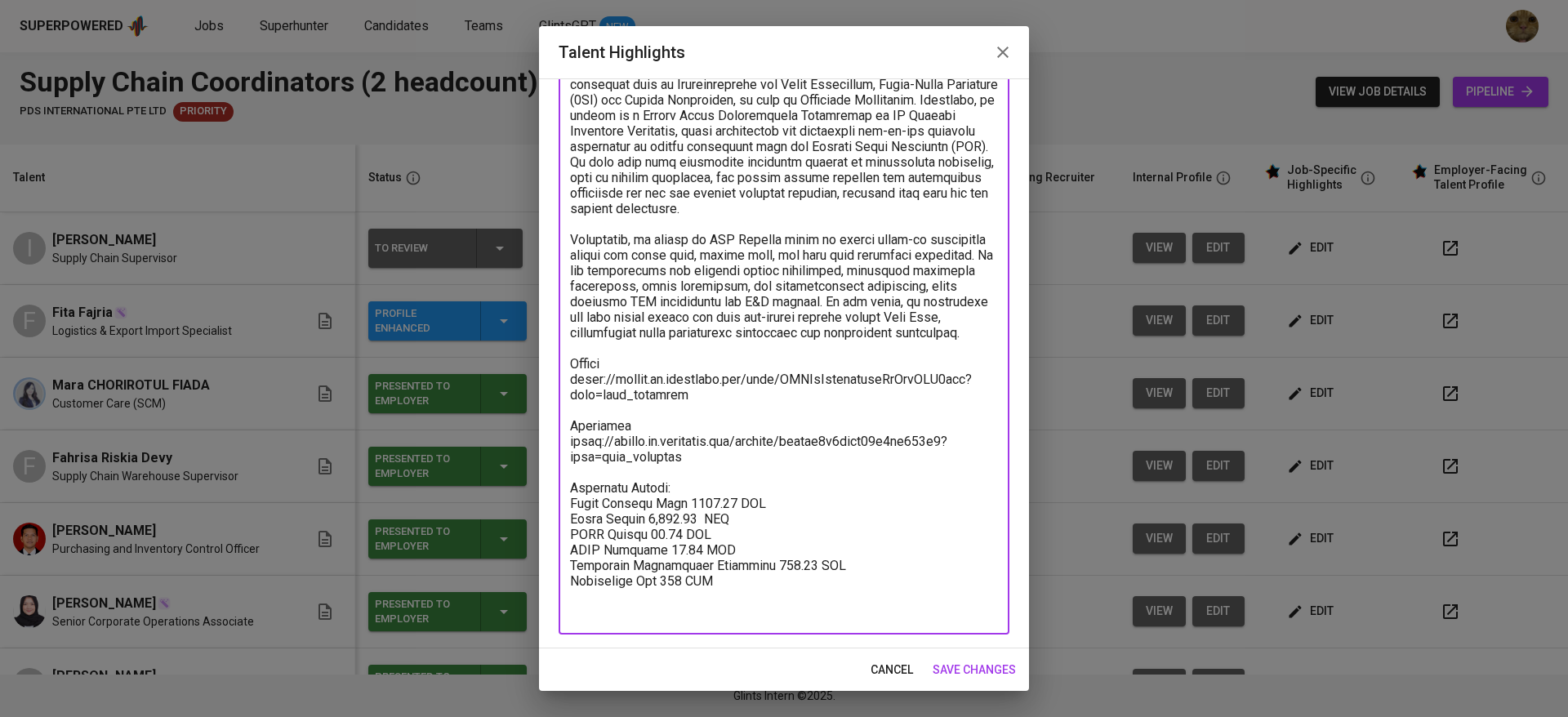
drag, startPoint x: 699, startPoint y: 578, endPoint x: 668, endPoint y: 573, distance: 31.4
click at [668, 573] on textarea at bounding box center [783, 332] width 428 height 574
paste textarea "1.26"
drag, startPoint x: 754, startPoint y: 597, endPoint x: 792, endPoint y: 595, distance: 38.1
click at [792, 595] on textarea at bounding box center [783, 332] width 428 height 574
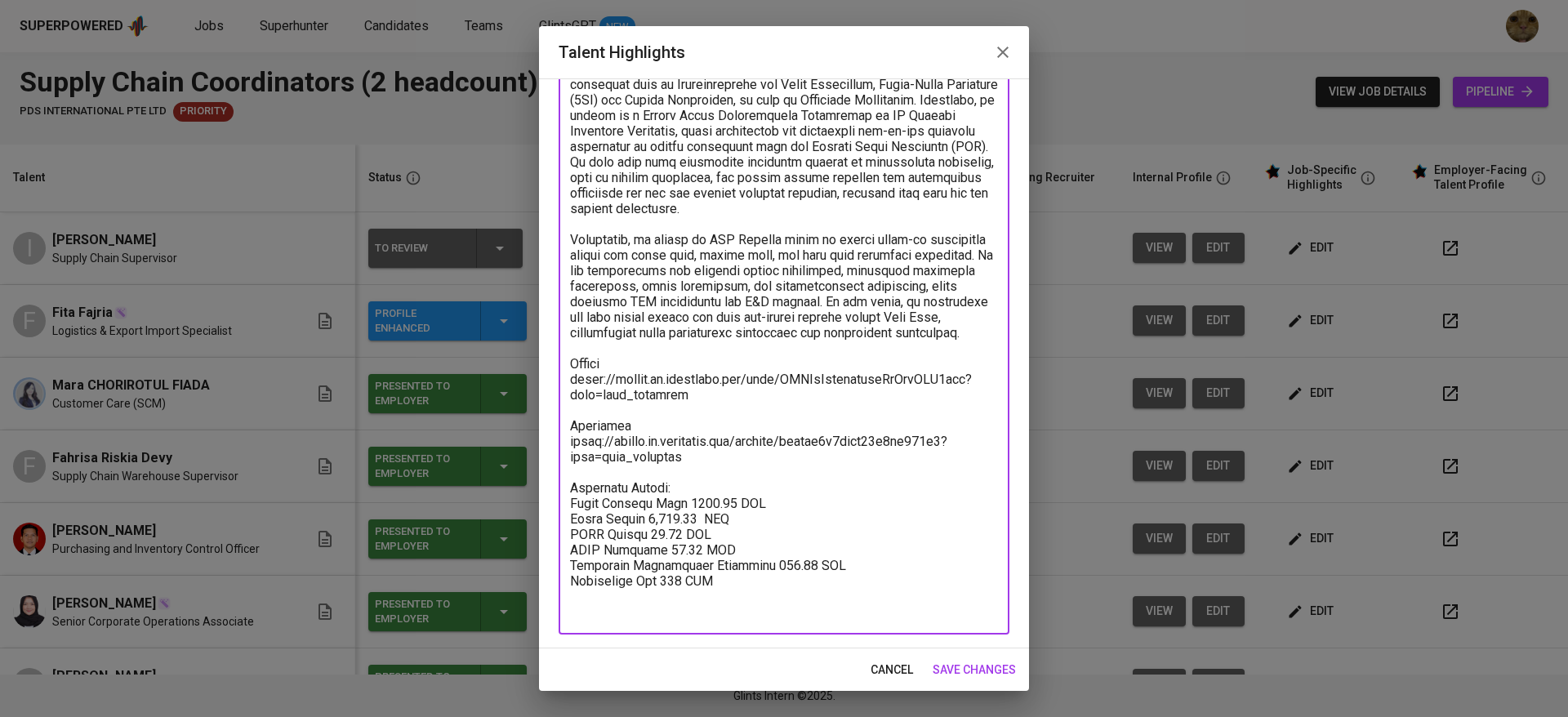
paste textarea "6.21"
drag, startPoint x: 678, startPoint y: 532, endPoint x: 720, endPoint y: 532, distance: 42.0
click at [720, 532] on textarea at bounding box center [783, 332] width 428 height 574
paste textarea ",801.01"
click at [695, 522] on textarea at bounding box center [783, 332] width 428 height 574
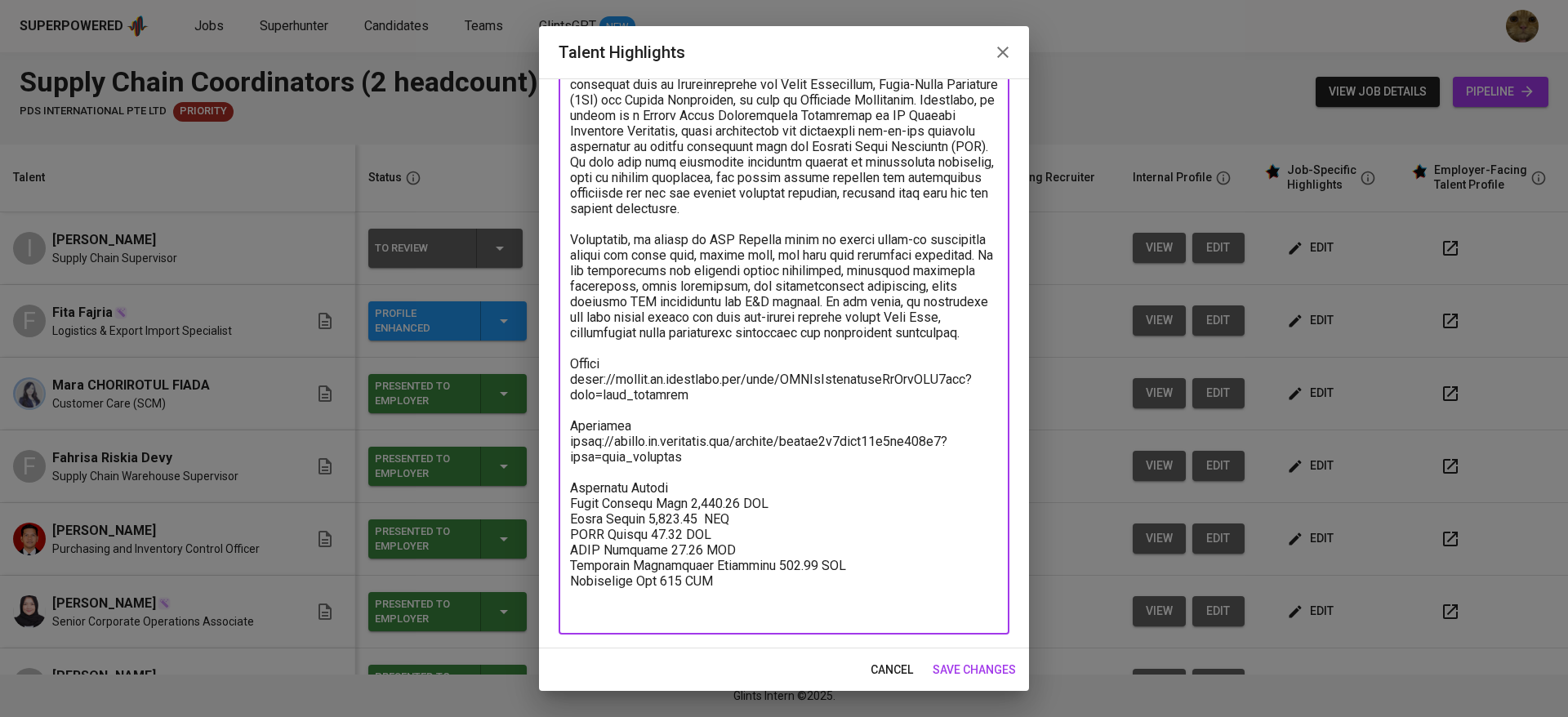
type textarea "Tiar is experienced in the logistics and supply chain industry, primarily withi…"
click at [945, 670] on span "save changes" at bounding box center [974, 669] width 84 height 20
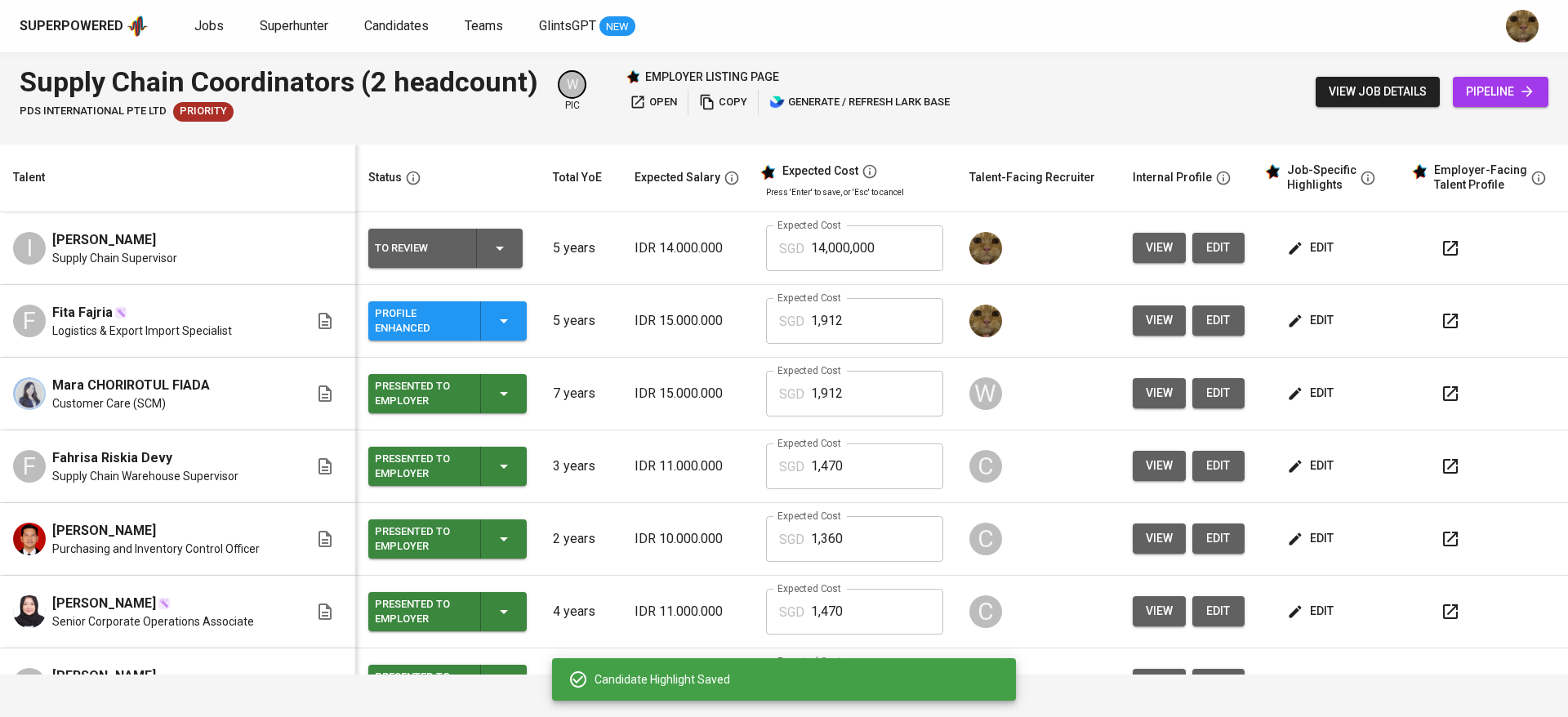
click at [894, 272] on td "Expected Cost SGD 14,000,000 Expected Cost" at bounding box center [854, 249] width 204 height 73
drag, startPoint x: 892, startPoint y: 254, endPoint x: 772, endPoint y: 251, distance: 120.0
click at [772, 251] on div "SGD 14,000,000 Expected Cost" at bounding box center [854, 248] width 177 height 45
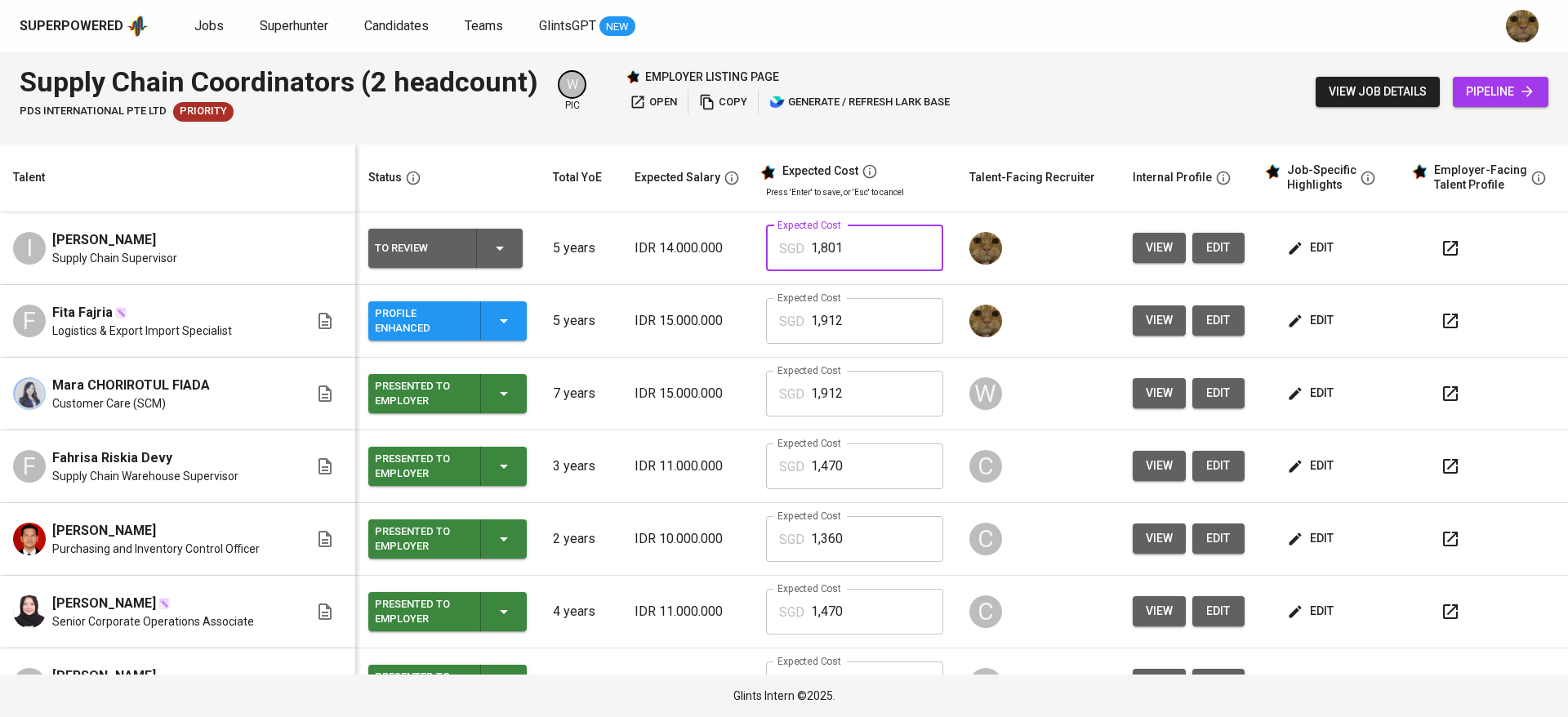
type input "1,801"
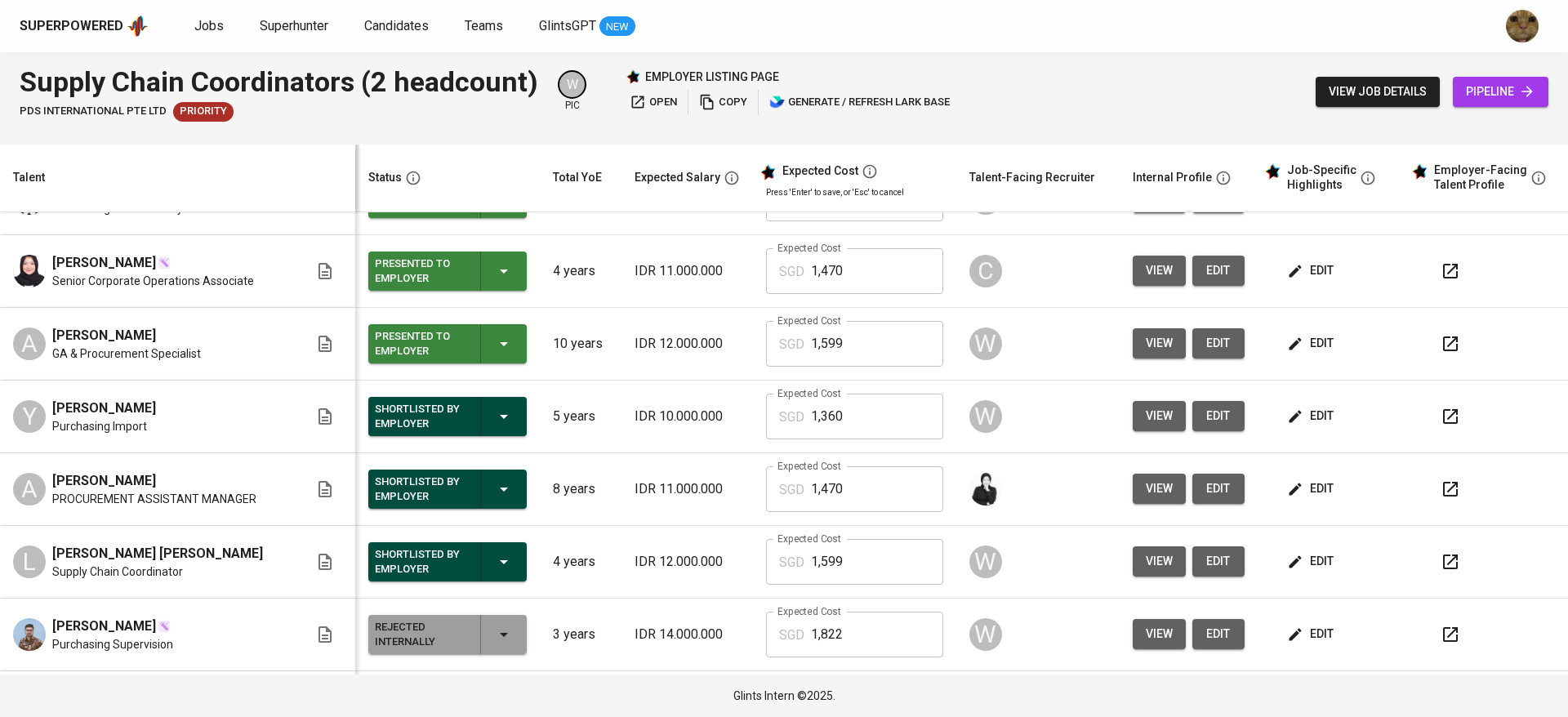
scroll to position [0, 0]
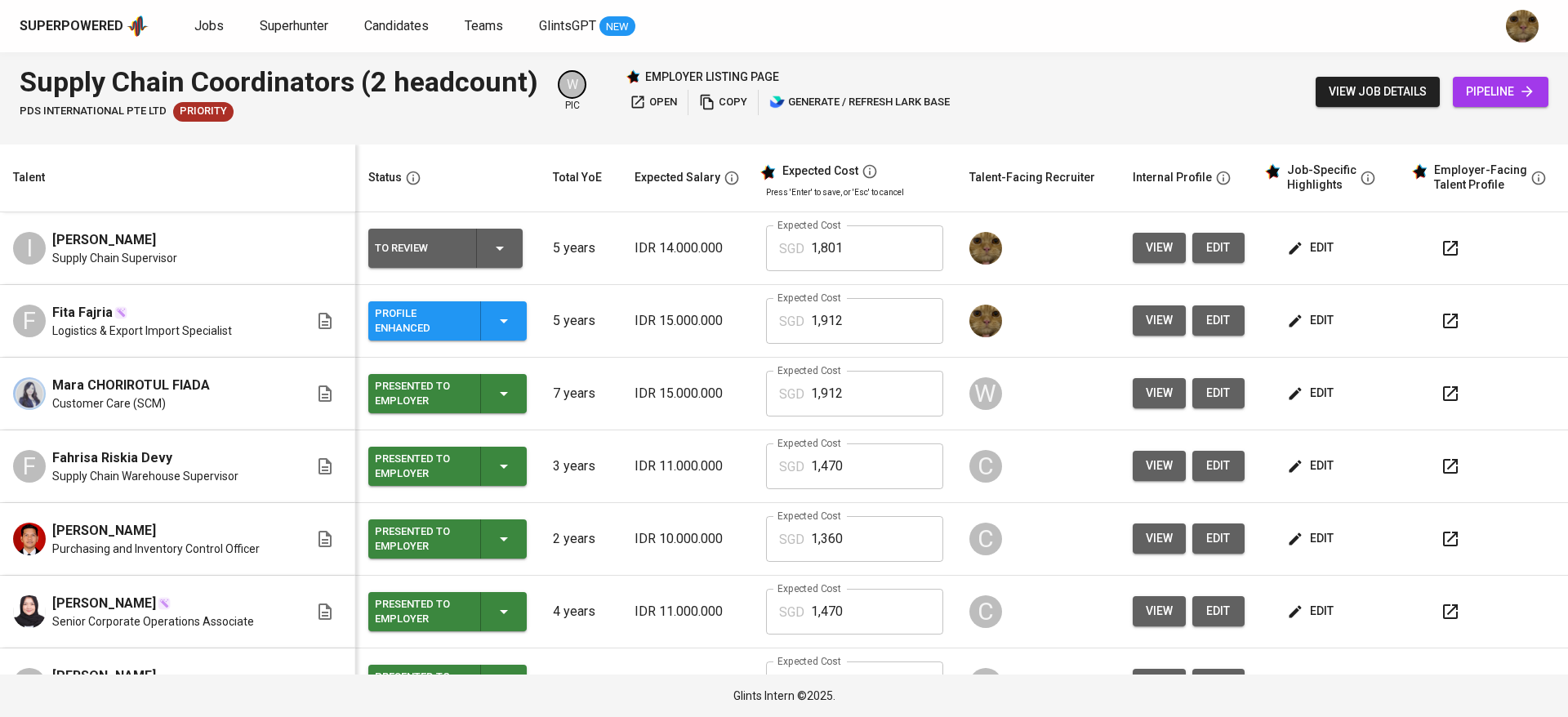
click at [490, 258] on icon "button" at bounding box center [500, 248] width 20 height 20
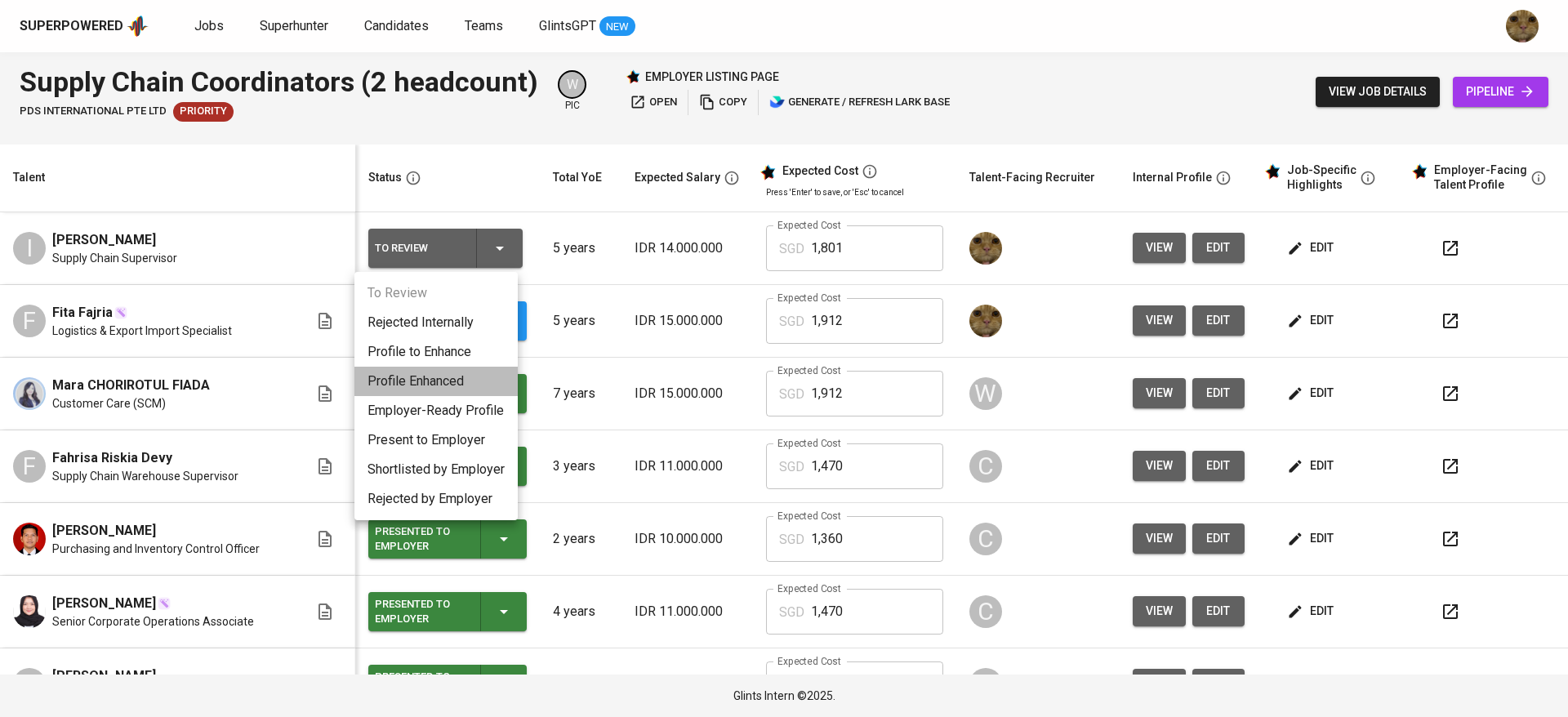
click at [410, 373] on li "Profile Enhanced" at bounding box center [436, 381] width 164 height 29
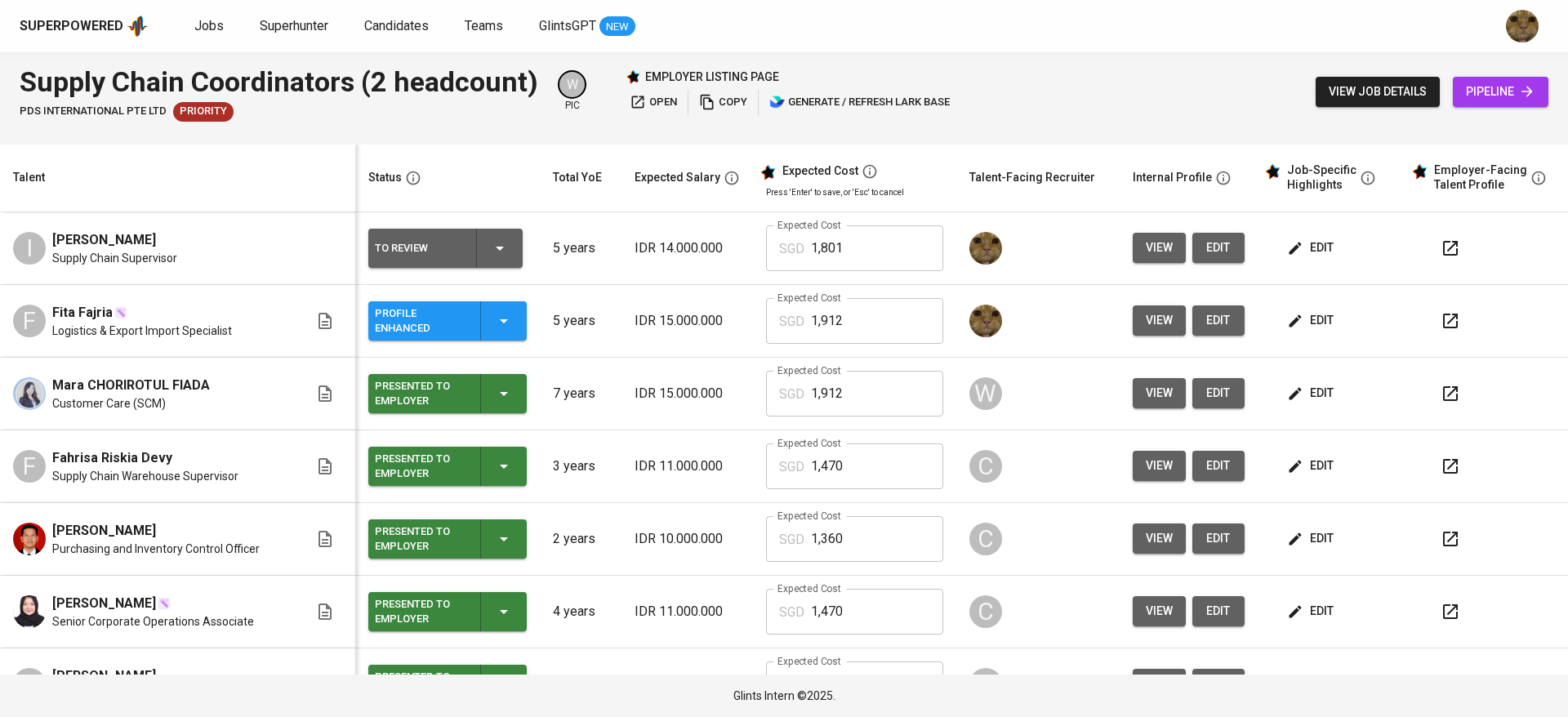
click at [1440, 243] on div "To Review Rejected Internally Profile to Enhance Profile Enhanced Employer-Read…" at bounding box center [784, 358] width 1568 height 717
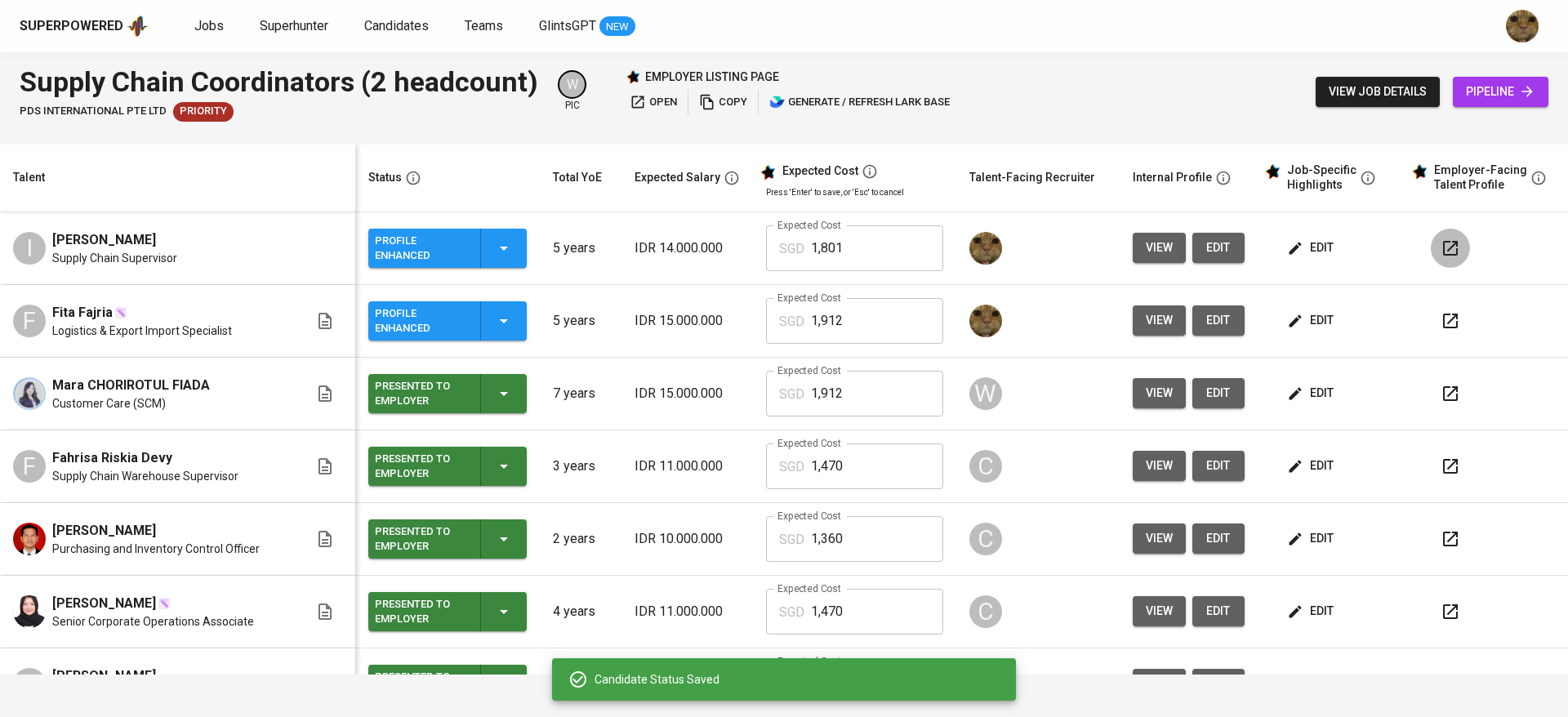
click at [1441, 245] on icon "button" at bounding box center [1451, 248] width 20 height 20
click at [1284, 236] on button "edit" at bounding box center [1311, 248] width 56 height 30
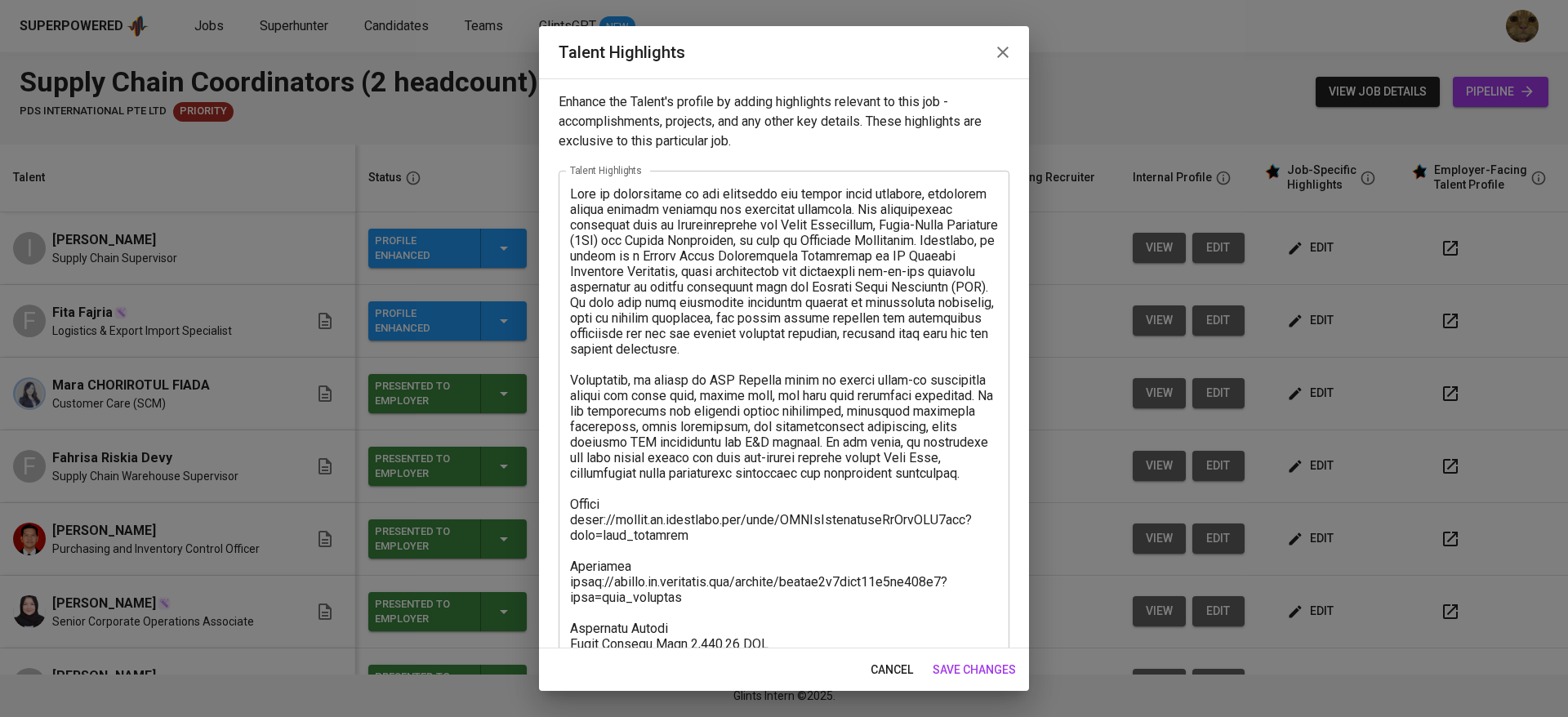
scroll to position [85, 0]
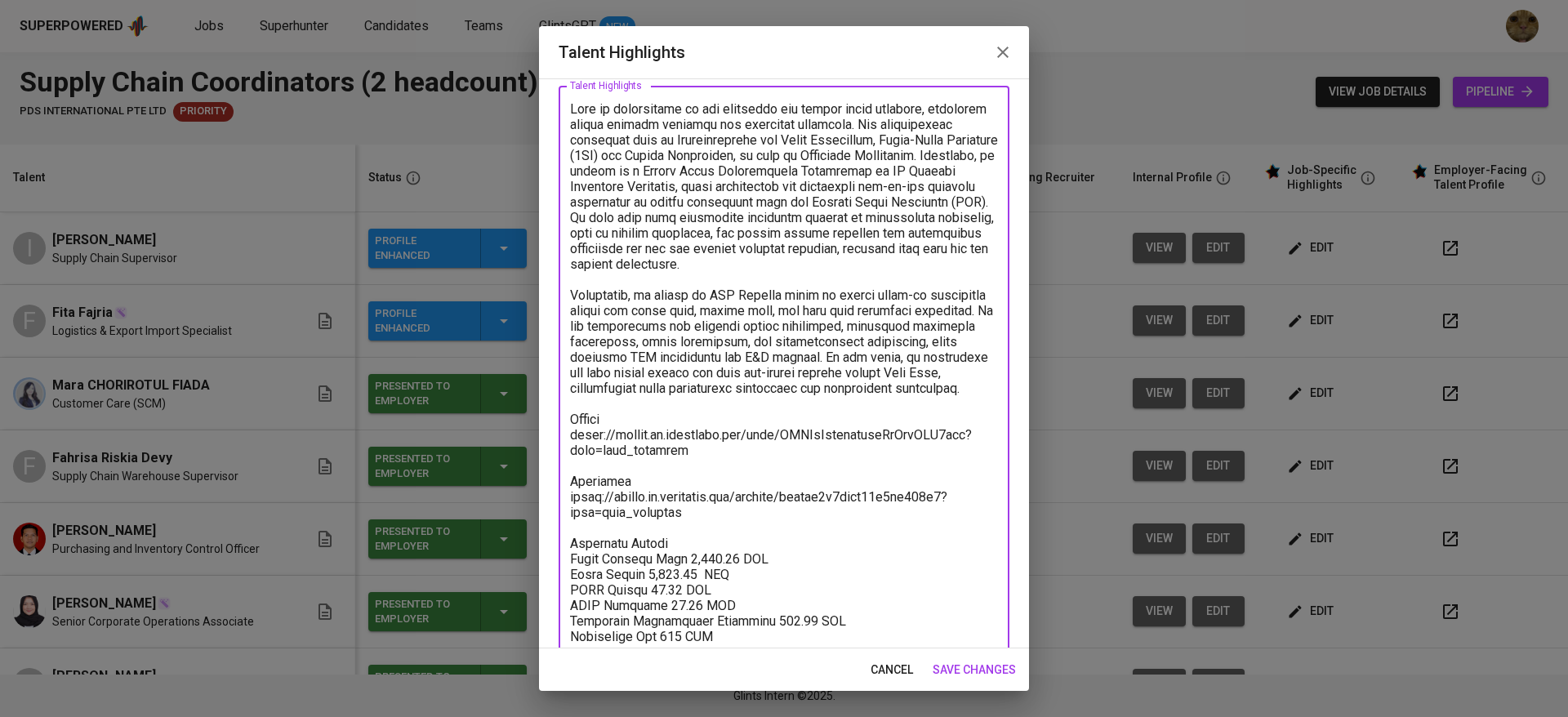
click at [770, 266] on textarea at bounding box center [783, 388] width 428 height 574
click at [748, 275] on textarea at bounding box center [783, 388] width 428 height 574
paste textarea "In my current role, I lead a team of seven direct subordinates, including a tea…"
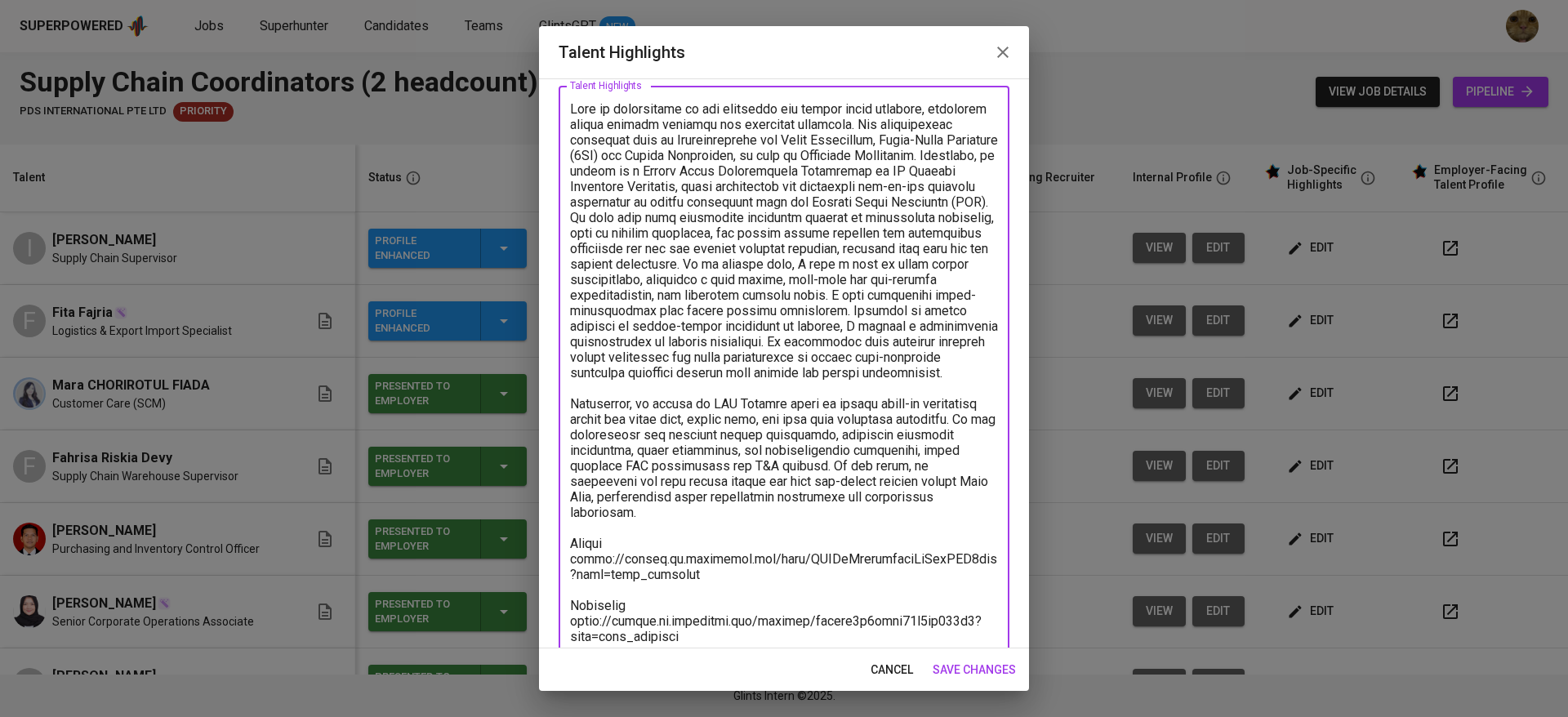
drag, startPoint x: 641, startPoint y: 277, endPoint x: 754, endPoint y: 280, distance: 113.0
click at [754, 280] on textarea at bounding box center [783, 450] width 428 height 698
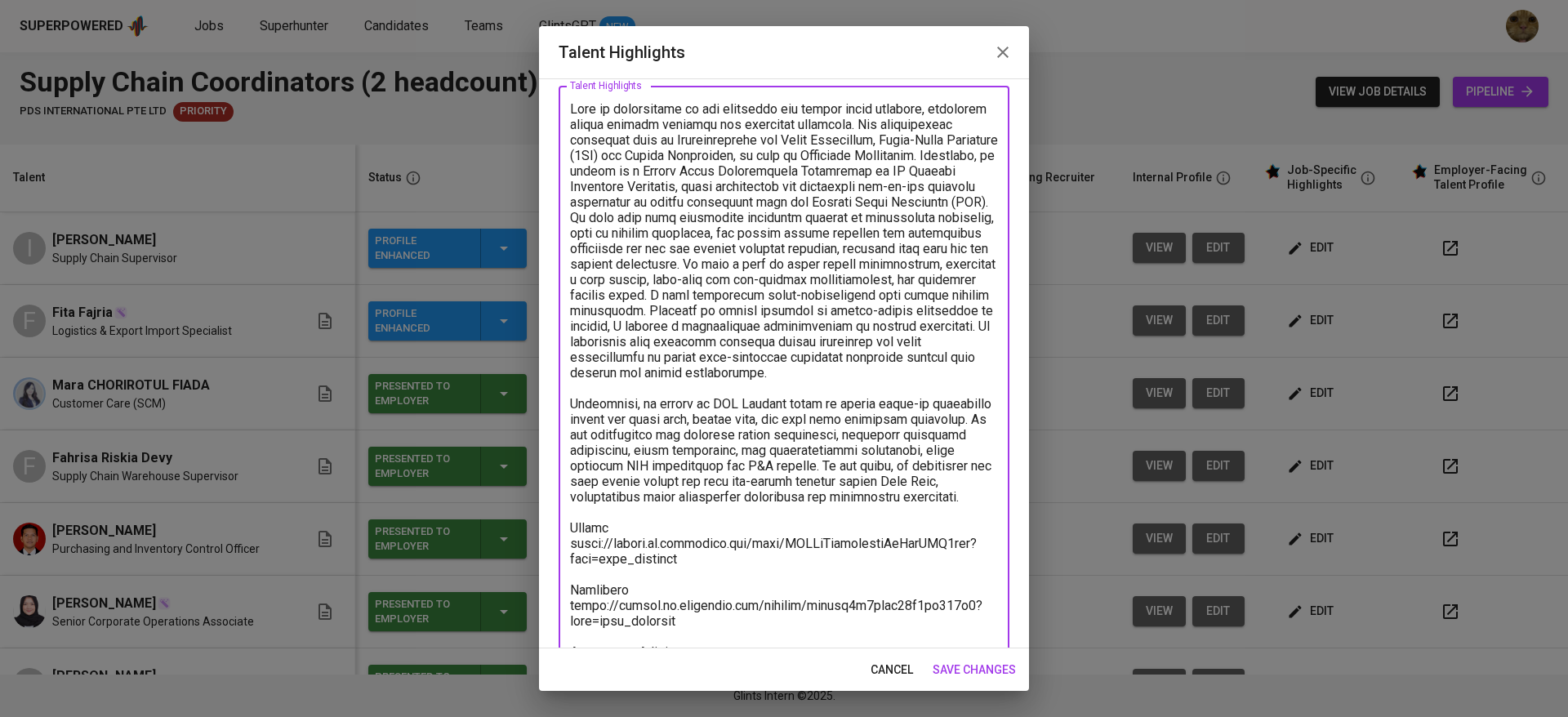
drag, startPoint x: 754, startPoint y: 280, endPoint x: 779, endPoint y: 282, distance: 25.1
click at [779, 282] on textarea at bounding box center [783, 442] width 428 height 682
click at [646, 171] on textarea at bounding box center [783, 442] width 428 height 682
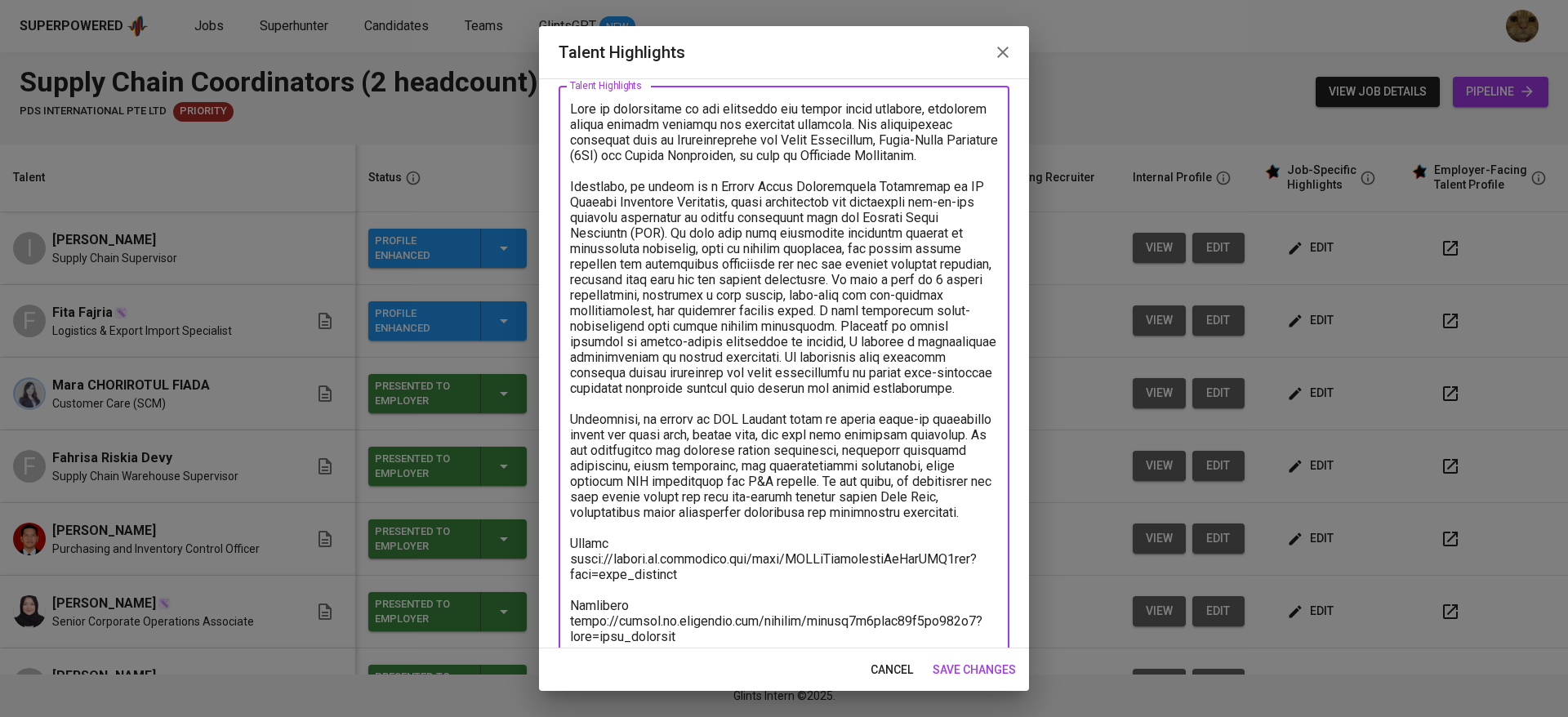
click at [879, 331] on textarea at bounding box center [783, 458] width 428 height 713
drag, startPoint x: 869, startPoint y: 326, endPoint x: 911, endPoint y: 331, distance: 42.3
click at [911, 331] on textarea at bounding box center [783, 458] width 428 height 713
click at [854, 370] on textarea at bounding box center [783, 458] width 428 height 713
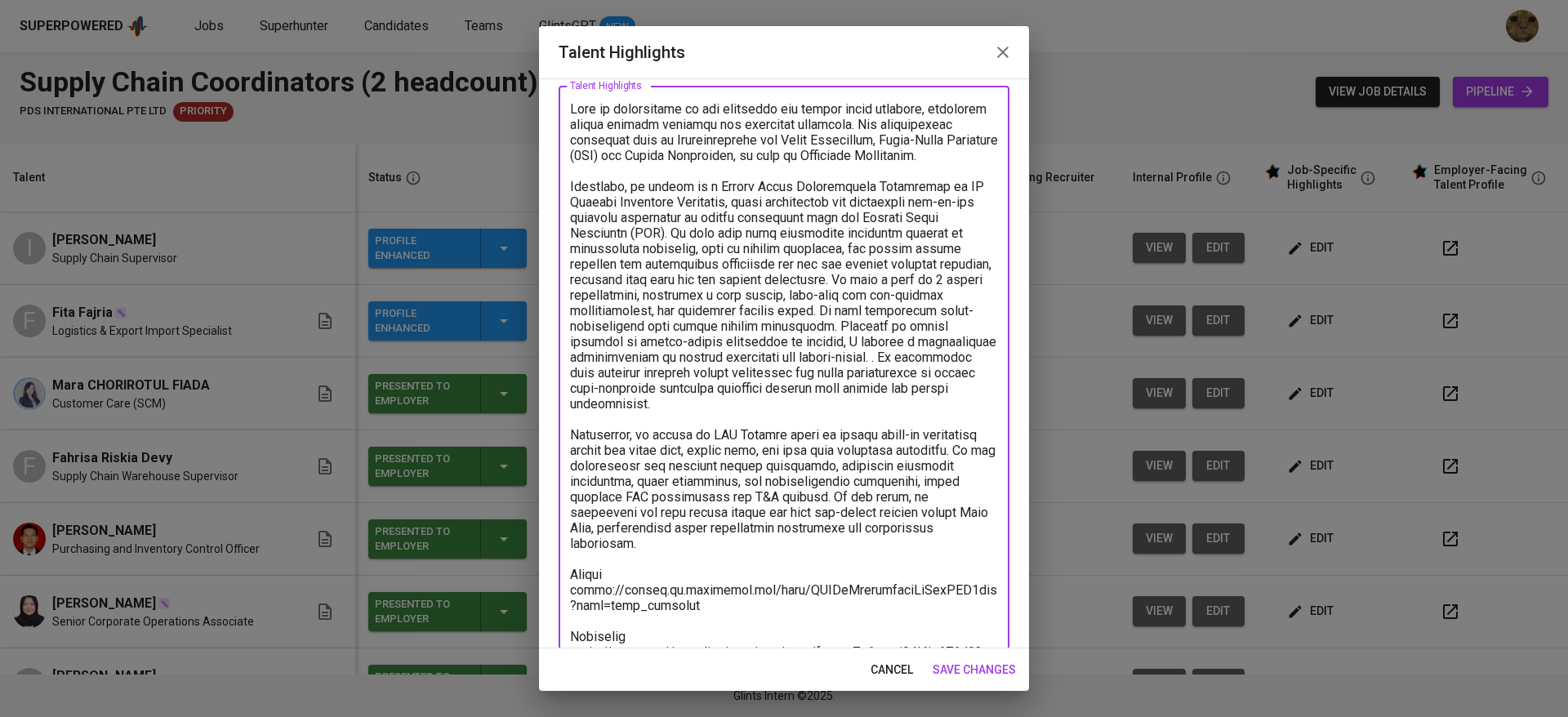
click at [963, 377] on textarea at bounding box center [783, 458] width 428 height 713
drag, startPoint x: 876, startPoint y: 326, endPoint x: 909, endPoint y: 354, distance: 43.3
click at [909, 354] on textarea at bounding box center [783, 458] width 428 height 713
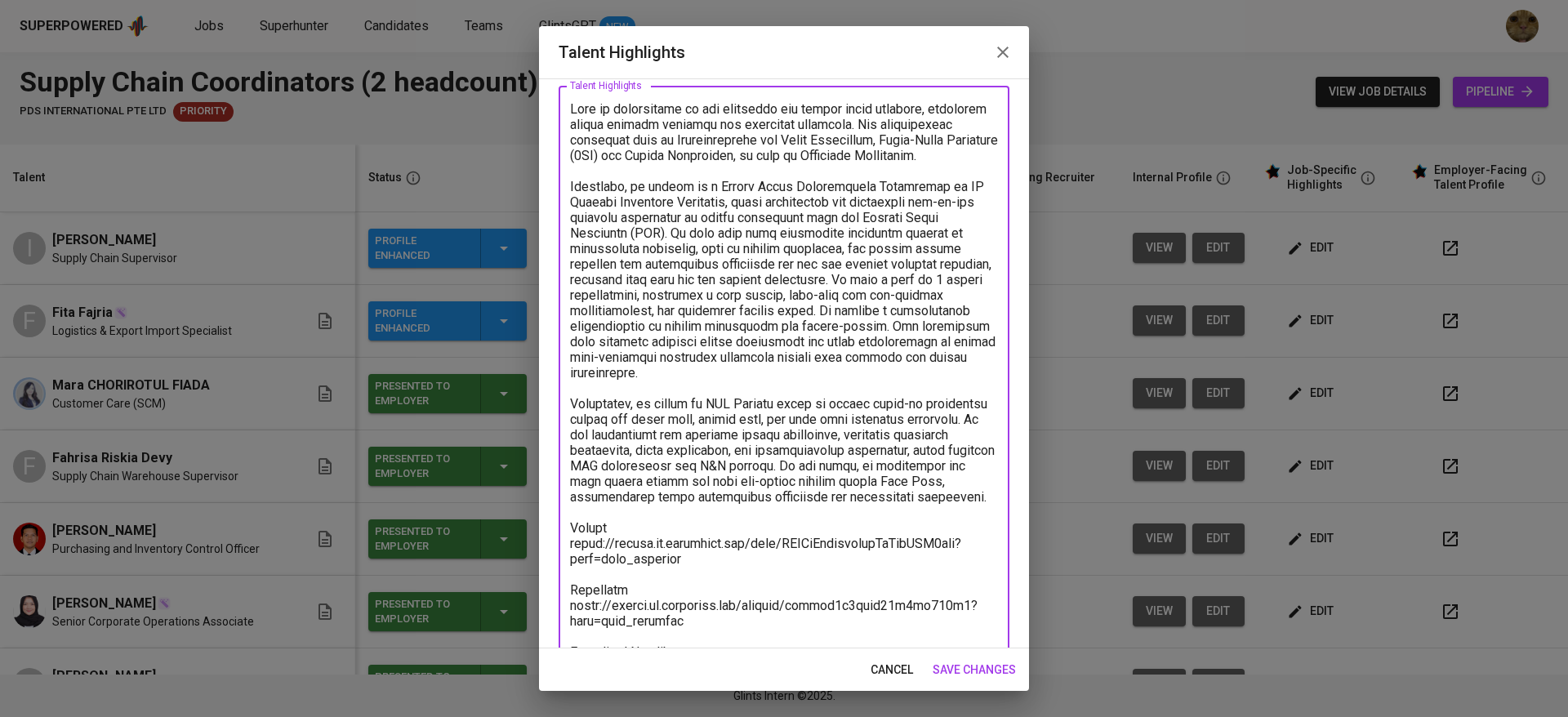
drag, startPoint x: 836, startPoint y: 389, endPoint x: 556, endPoint y: 356, distance: 281.9
click at [556, 356] on div "Enhance the Talent's profile by adding highlights relevant to this job - accomp…" at bounding box center [783, 362] width 490 height 570
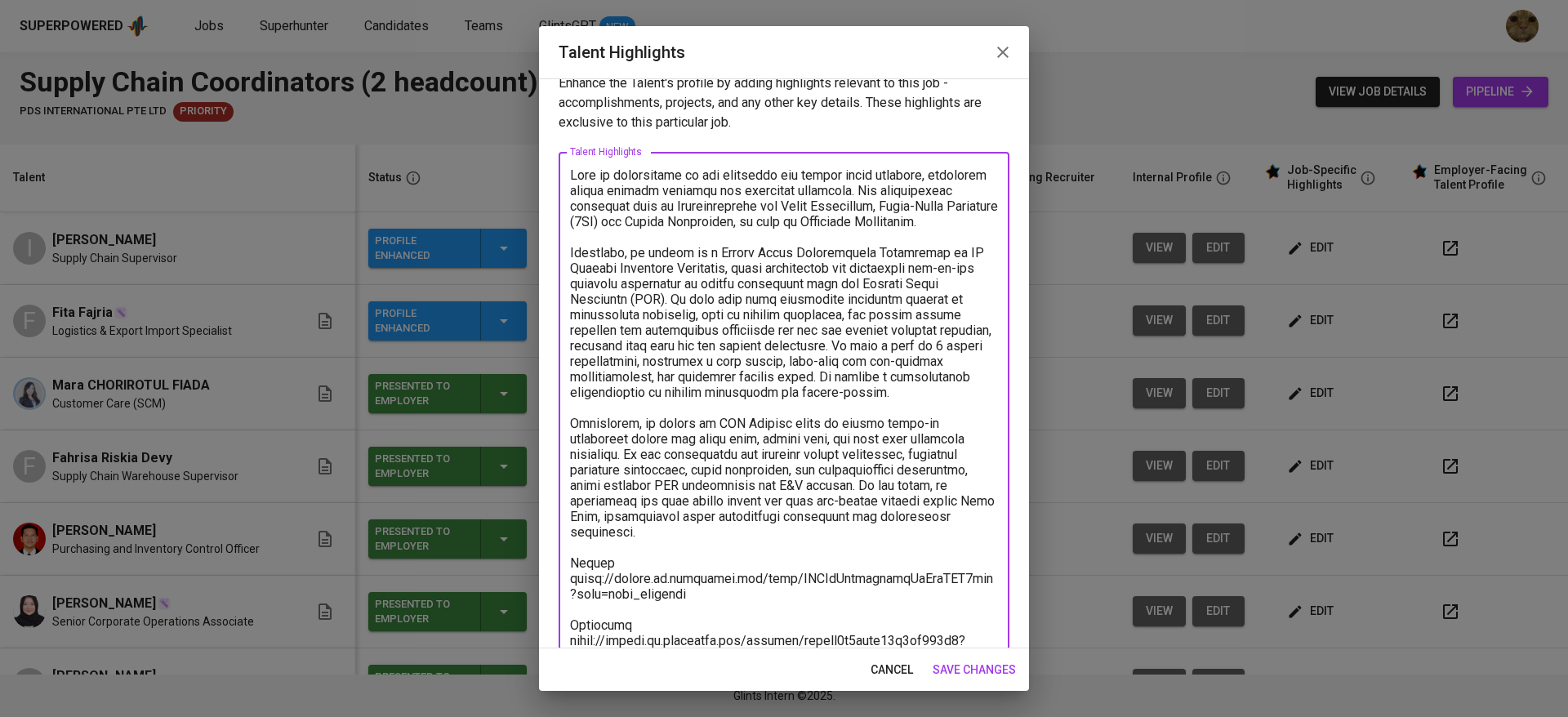
scroll to position [16, 0]
type textarea "Tiar is experienced in the logistics and supply chain industry, primarily withi…"
click at [960, 666] on span "save changes" at bounding box center [974, 669] width 84 height 20
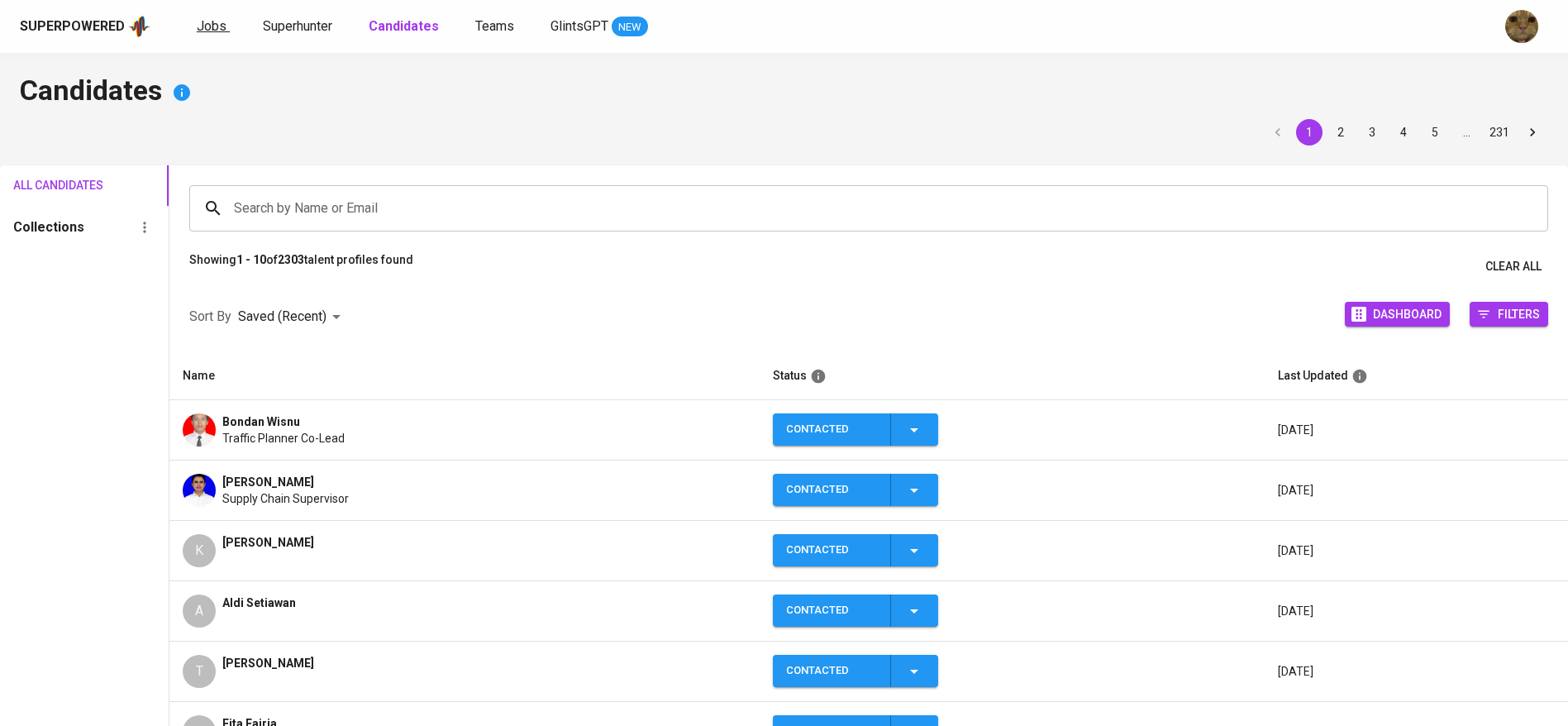
click at [226, 30] on link "Jobs" at bounding box center [213, 26] width 33 height 21
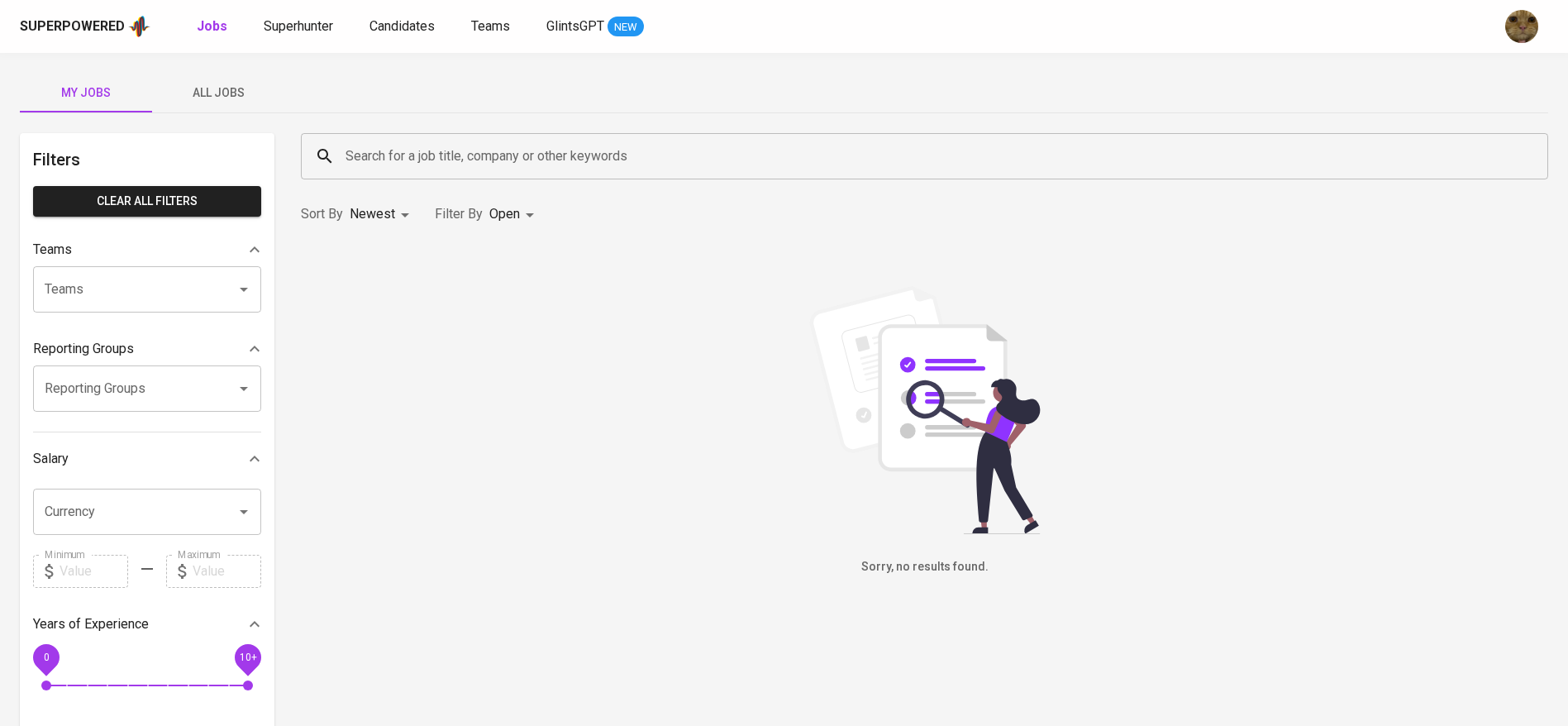
click at [203, 84] on span "All Jobs" at bounding box center [218, 93] width 112 height 21
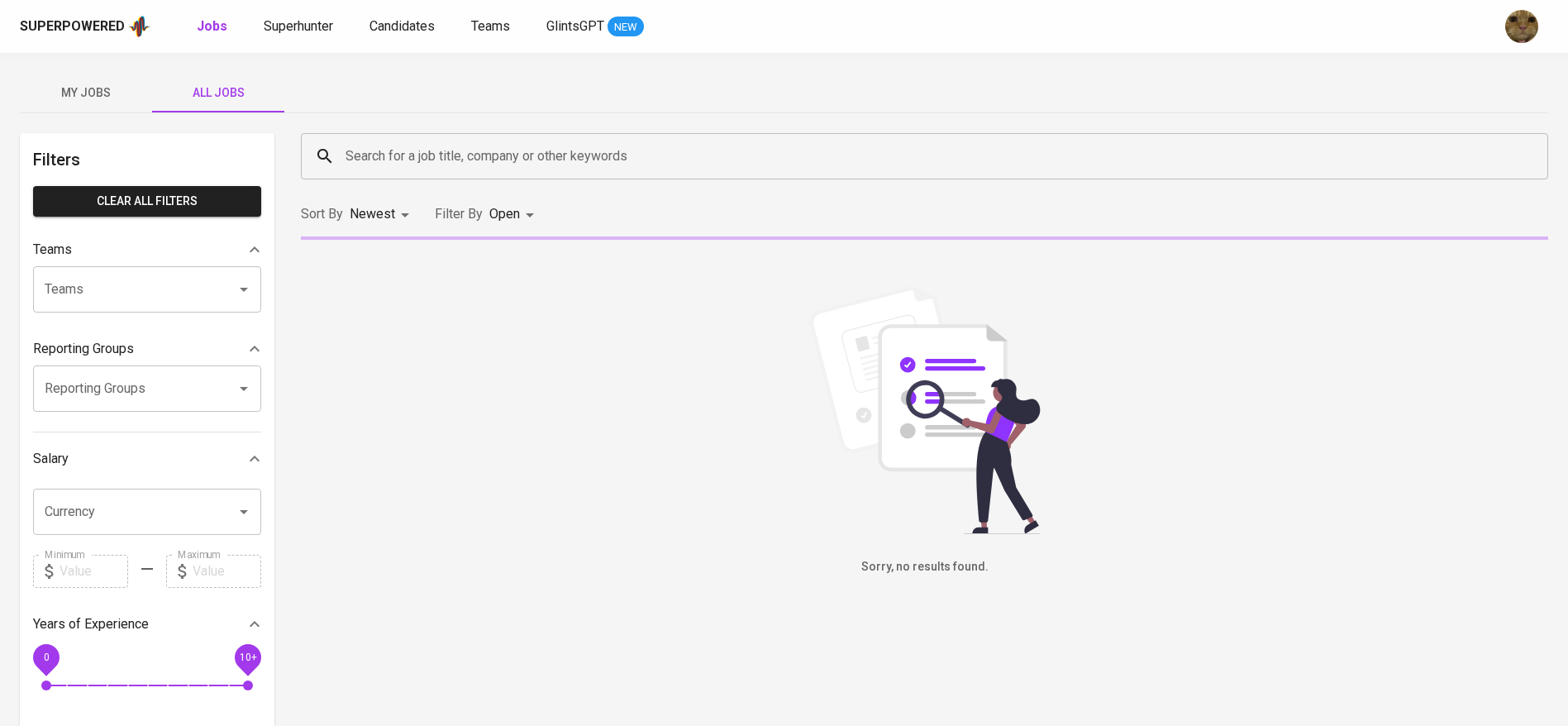
click at [430, 150] on input "Search for a job title, company or other keywords" at bounding box center [928, 156] width 1175 height 31
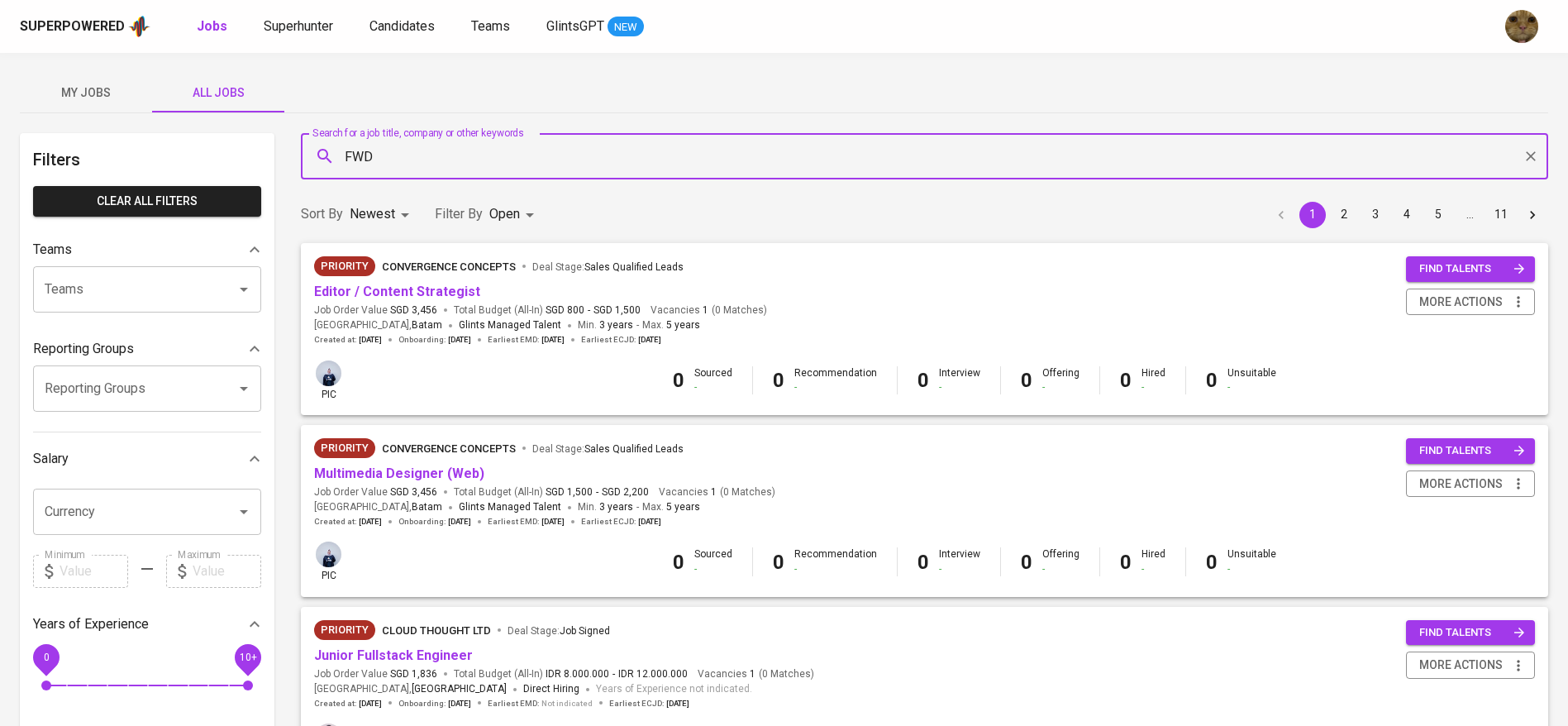
type input "FWD"
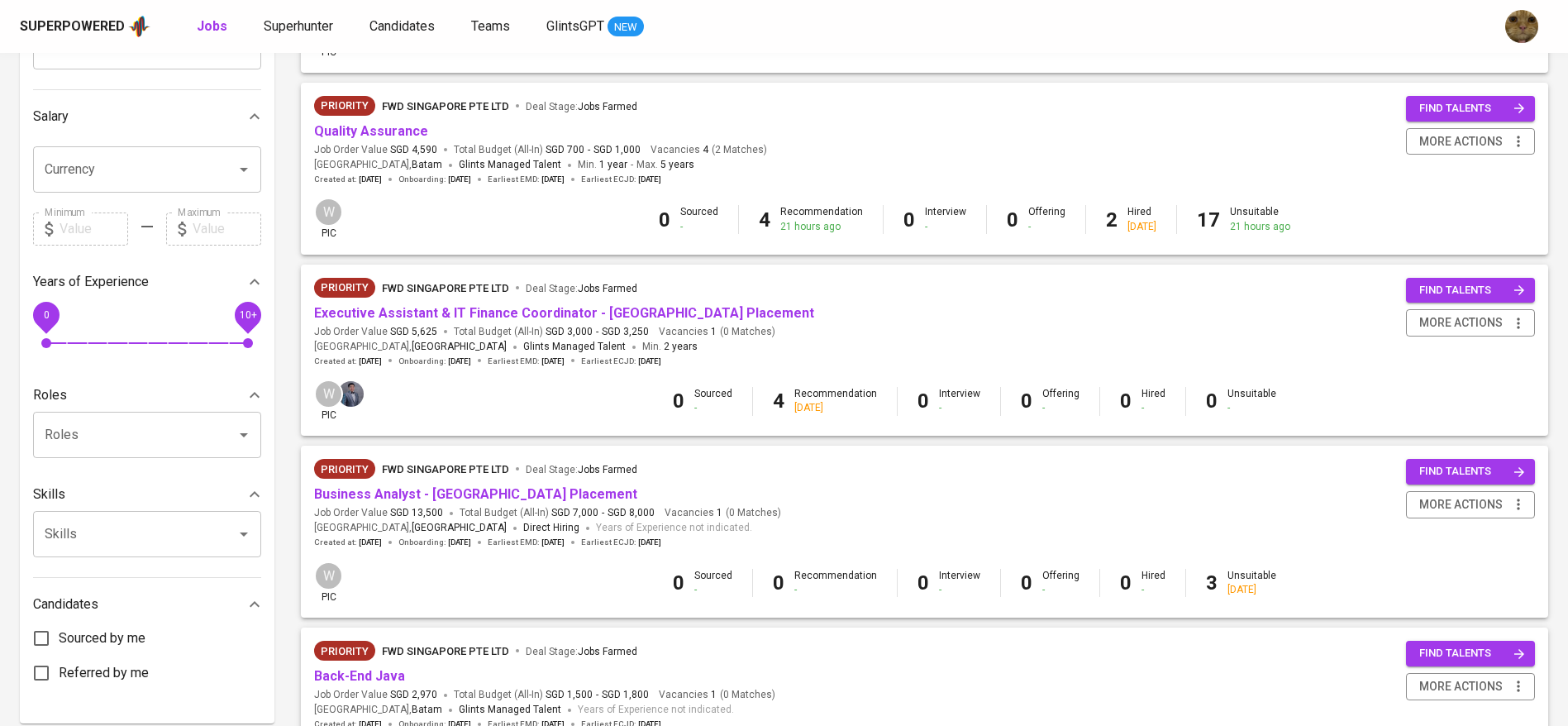
scroll to position [278, 0]
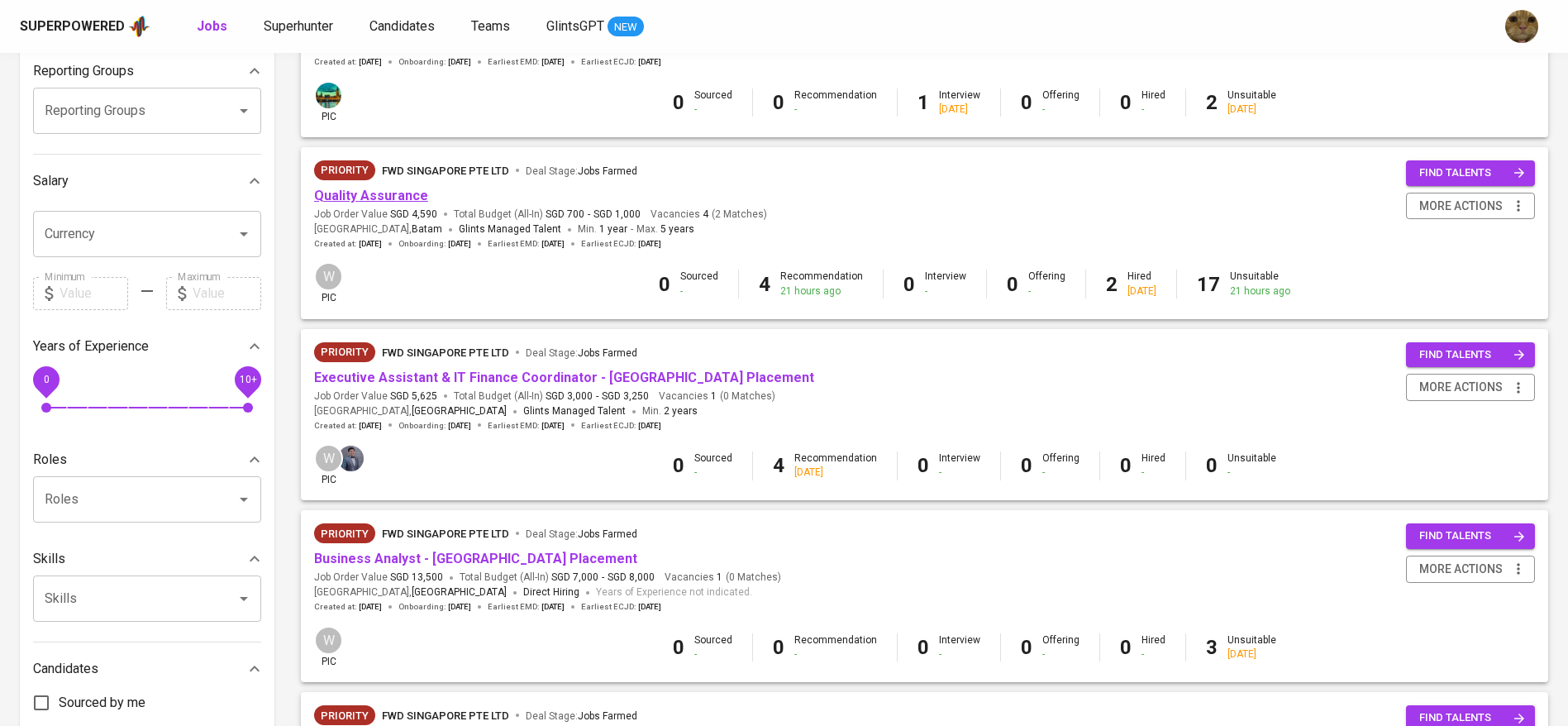
click at [354, 202] on link "Quality Assurance" at bounding box center [371, 195] width 114 height 15
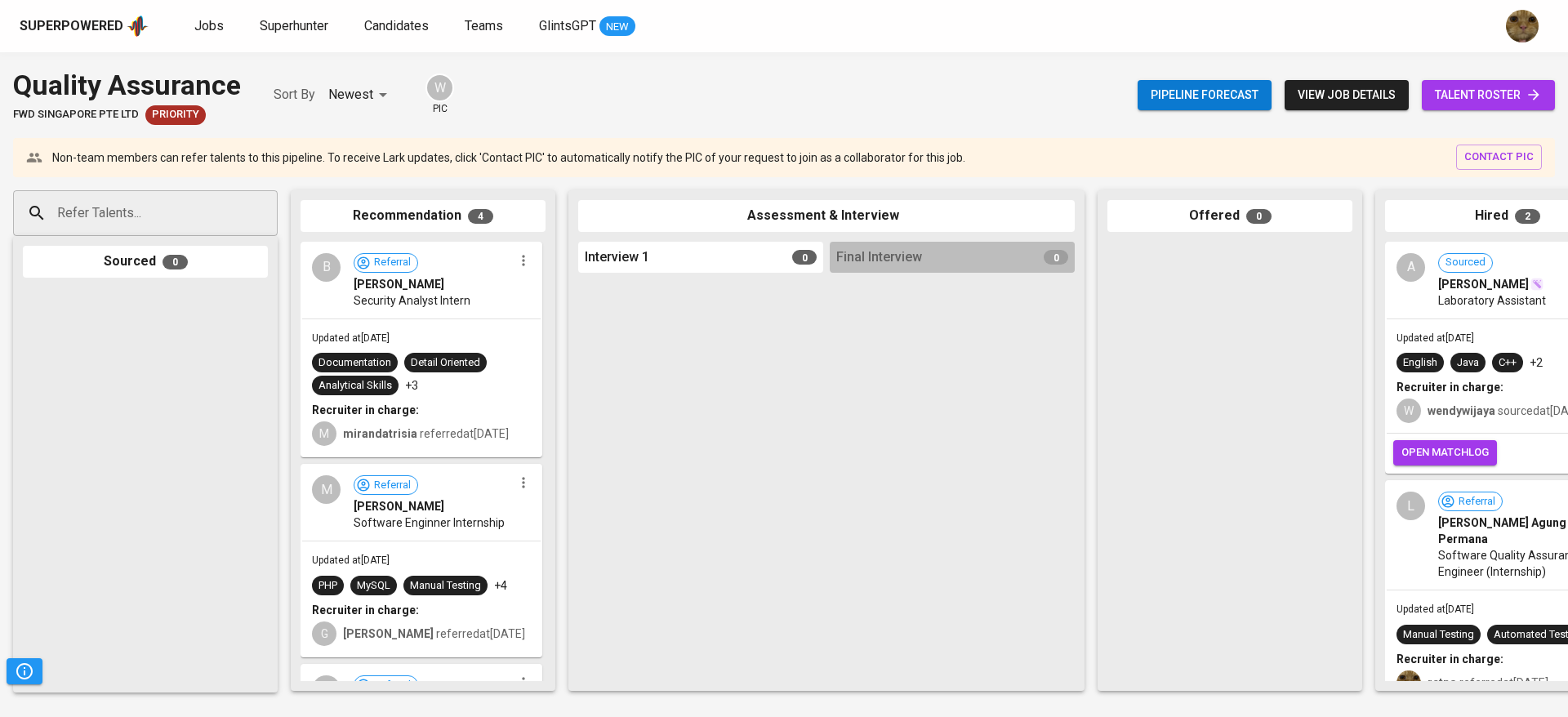
scroll to position [0, 377]
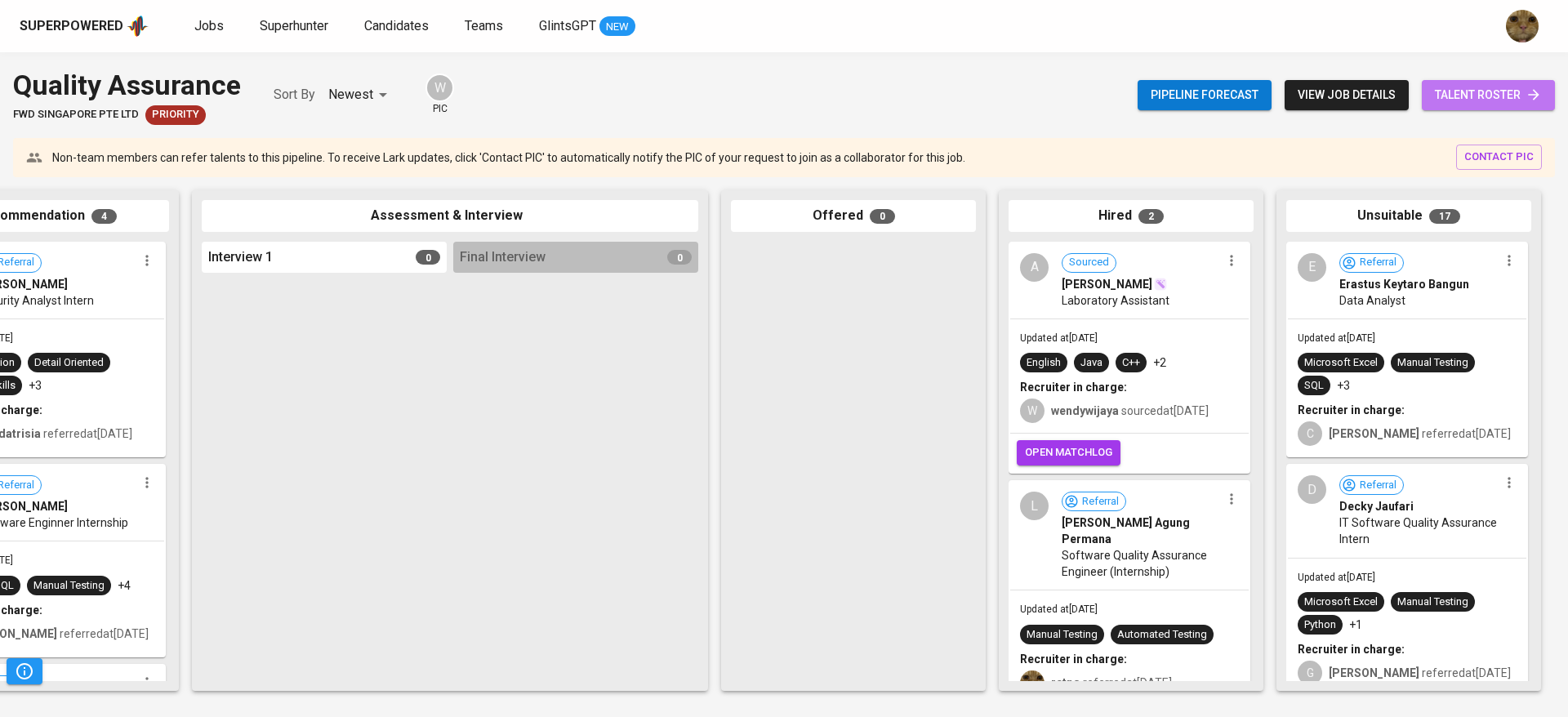
click at [1492, 80] on link "talent roster" at bounding box center [1489, 95] width 133 height 30
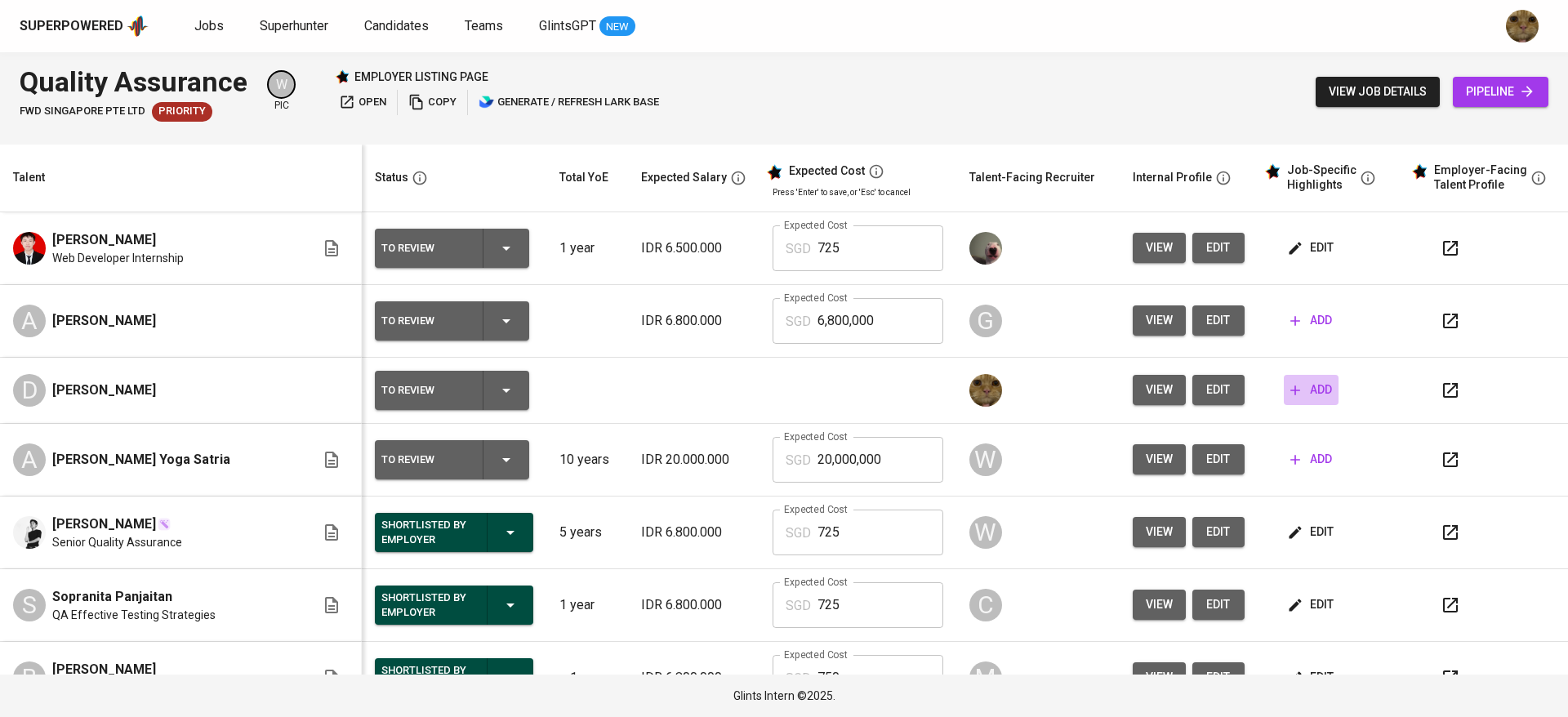
click at [1291, 397] on span "add" at bounding box center [1311, 389] width 42 height 20
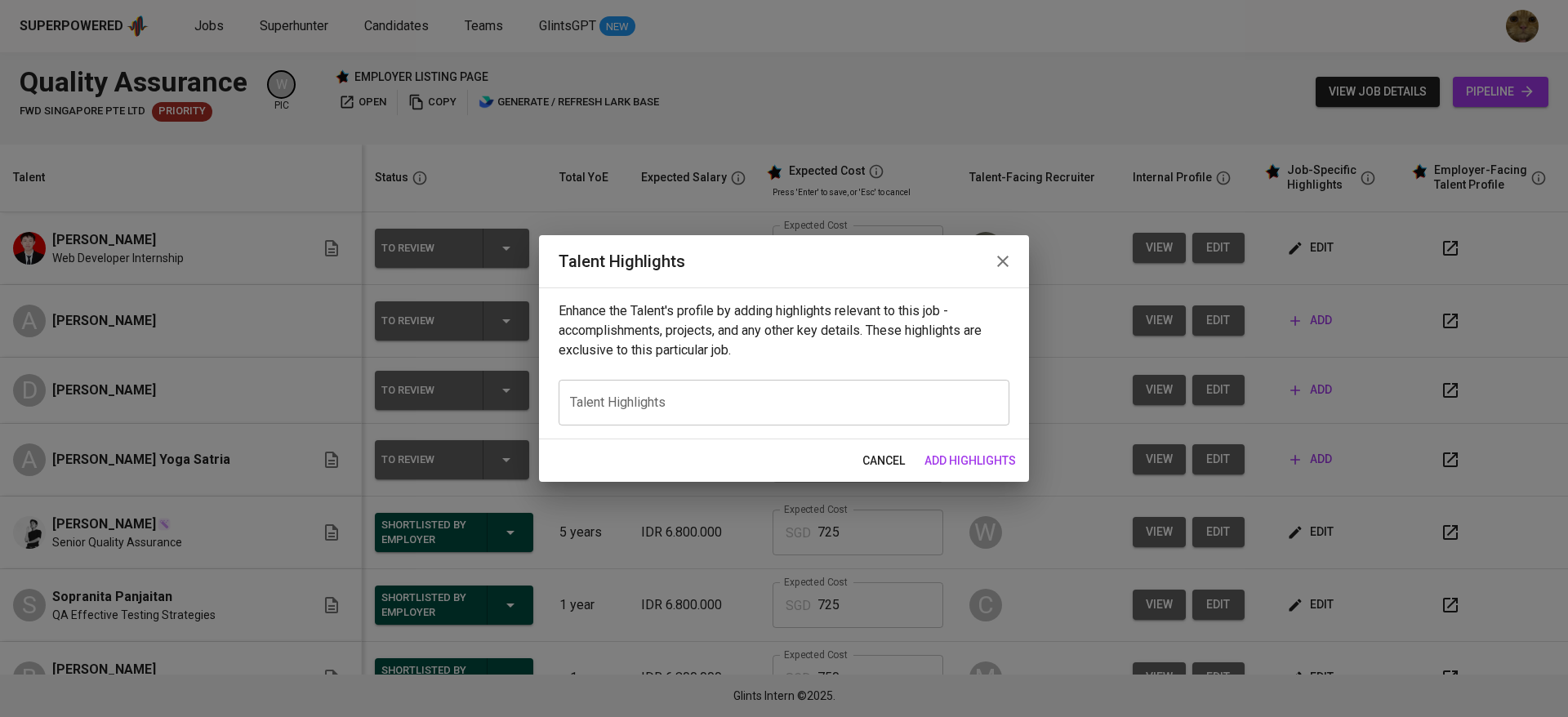
click at [890, 461] on span "cancel" at bounding box center [884, 460] width 43 height 20
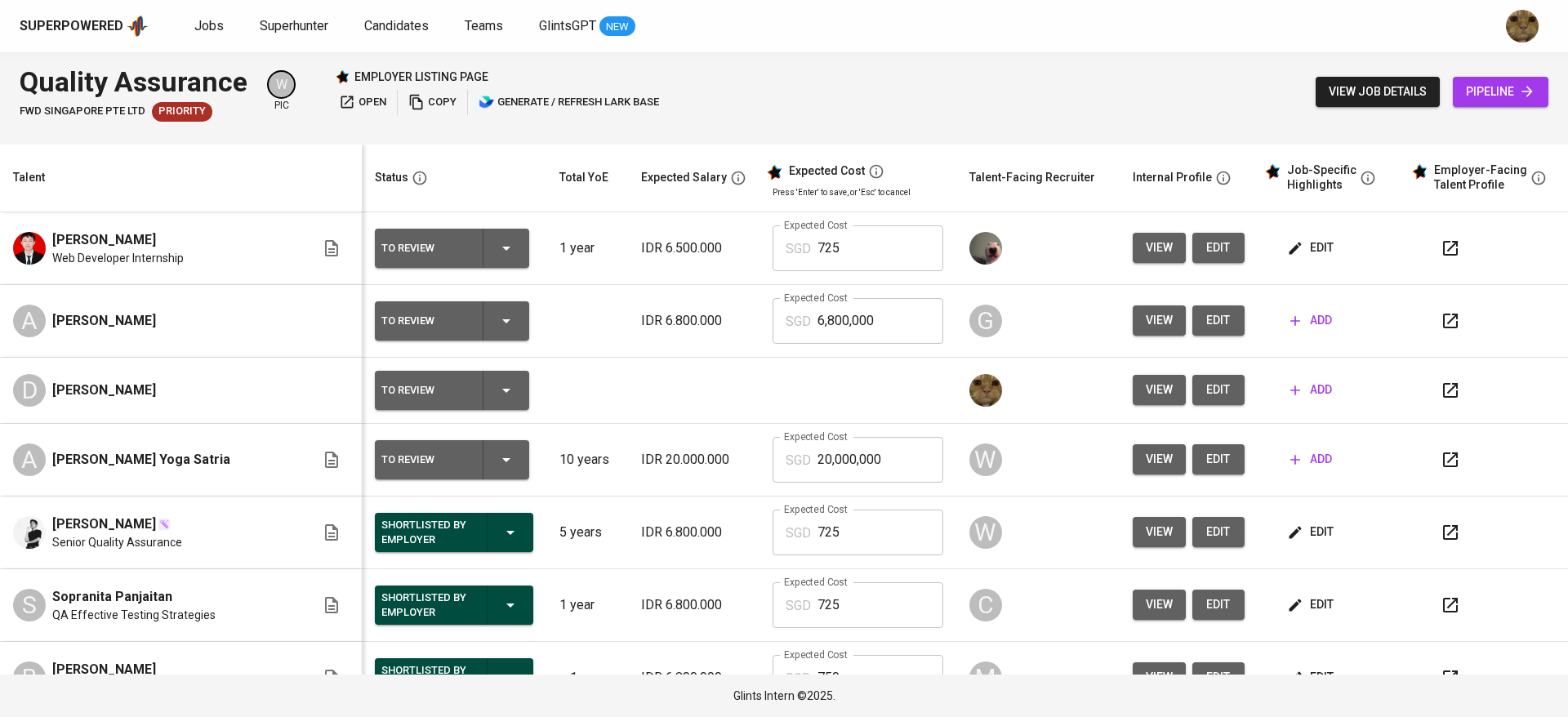
click at [1441, 390] on icon "button" at bounding box center [1451, 390] width 20 height 20
click at [496, 402] on div "To Review" at bounding box center [452, 390] width 141 height 39
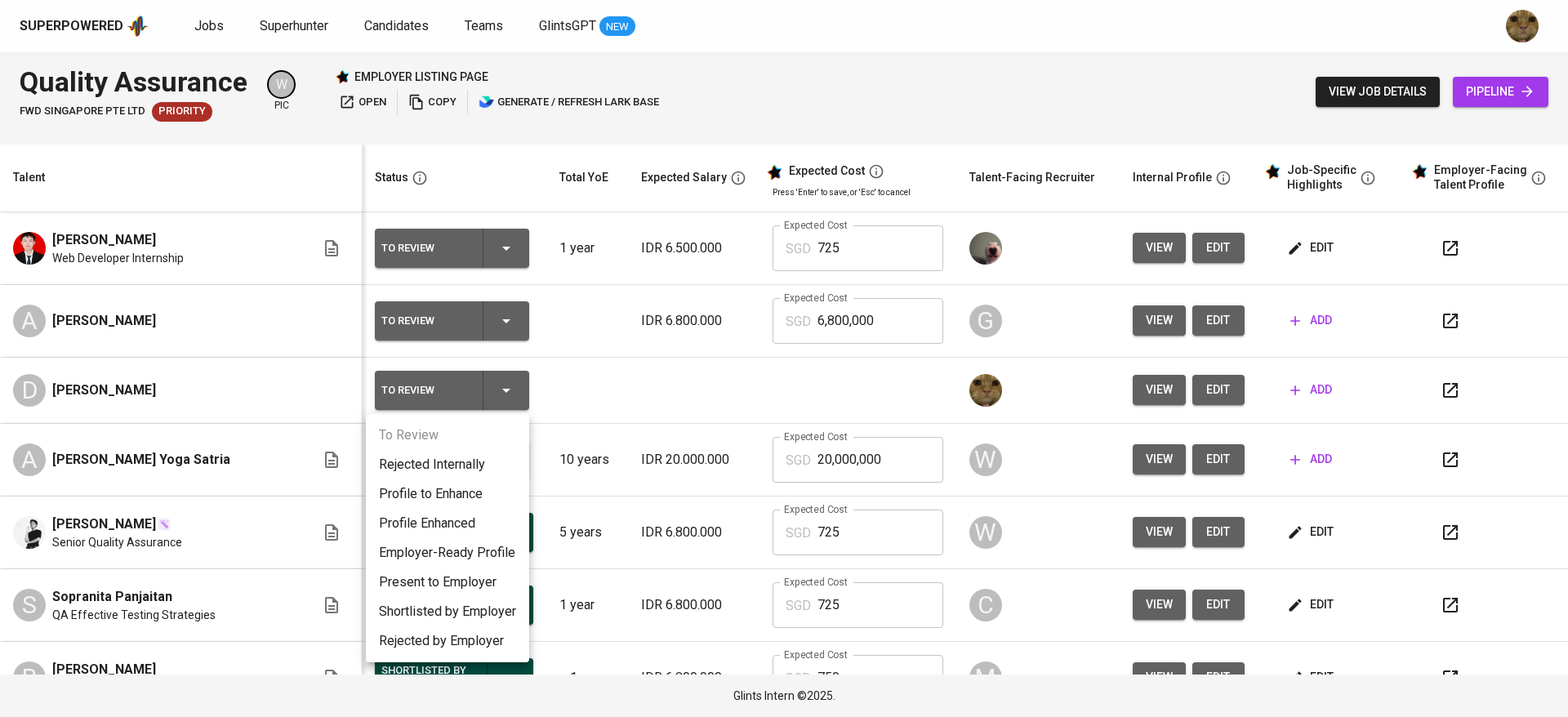
click at [620, 376] on div at bounding box center [784, 358] width 1568 height 717
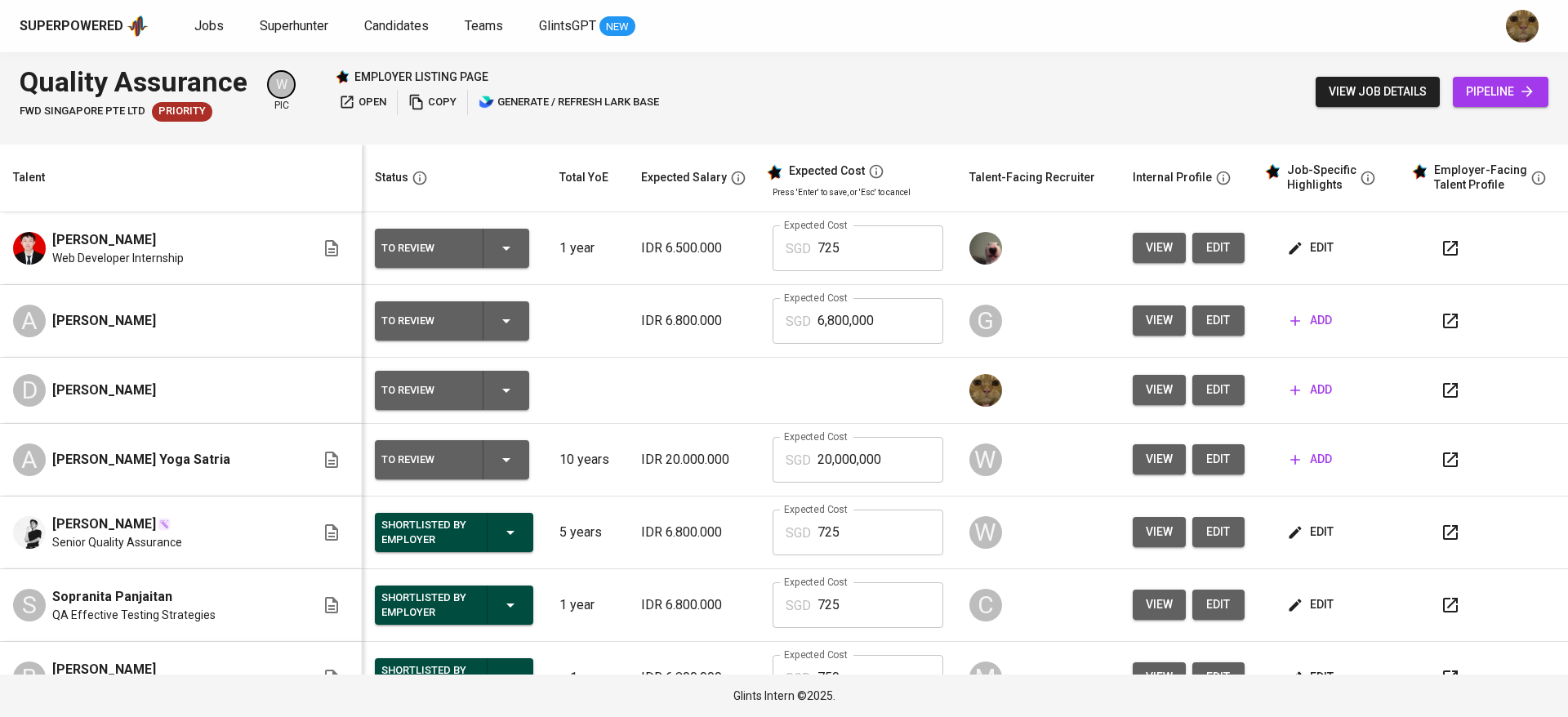
click at [1205, 398] on span "edit" at bounding box center [1218, 389] width 26 height 20
click at [1192, 405] on button "edit" at bounding box center [1218, 390] width 52 height 30
click at [1441, 380] on icon "button" at bounding box center [1451, 390] width 20 height 20
click at [1192, 378] on button "edit" at bounding box center [1218, 390] width 52 height 30
click at [1301, 395] on span "add" at bounding box center [1311, 389] width 42 height 20
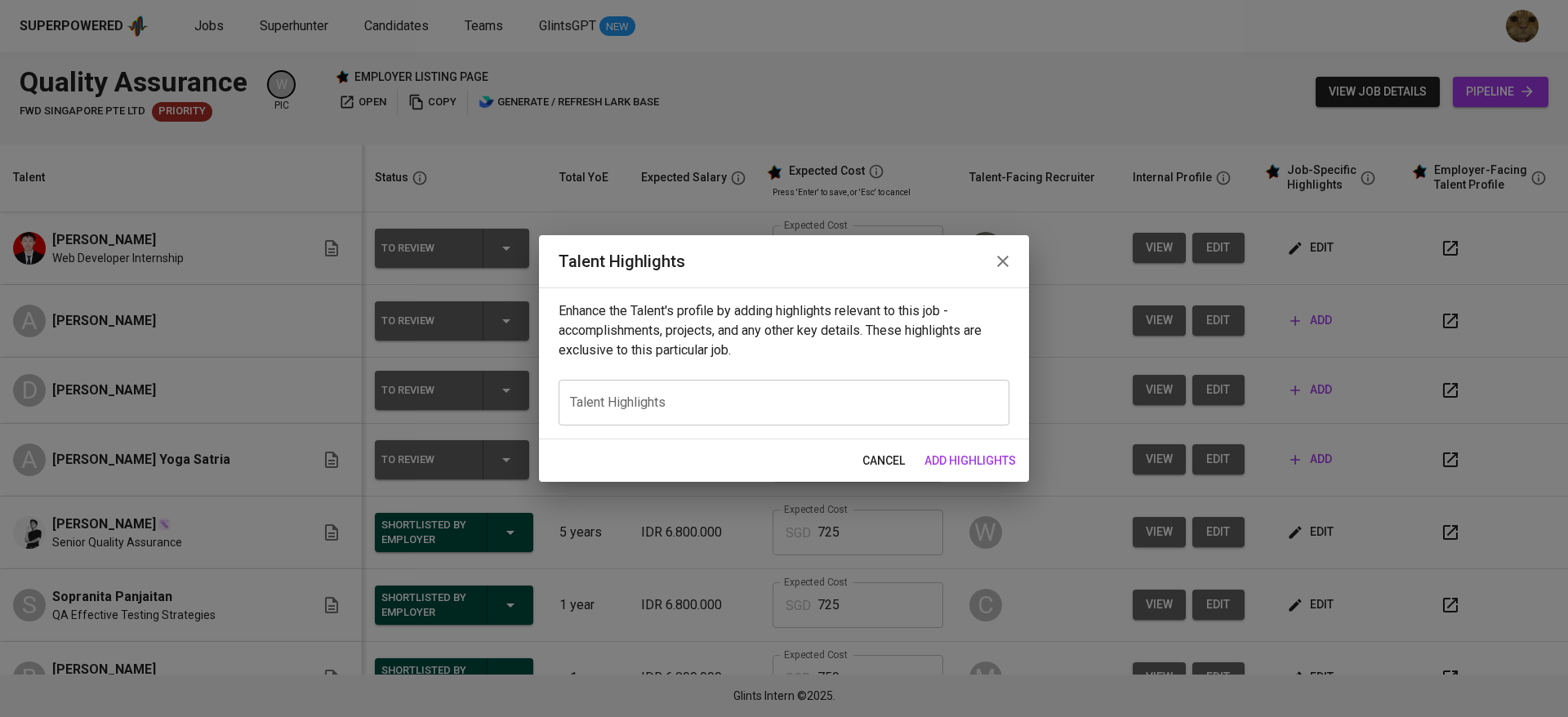
click at [811, 420] on div "x Talent Highlights" at bounding box center [783, 402] width 451 height 45
paste textarea "My primary responsibility was to manually test the client’s web-based storage m…"
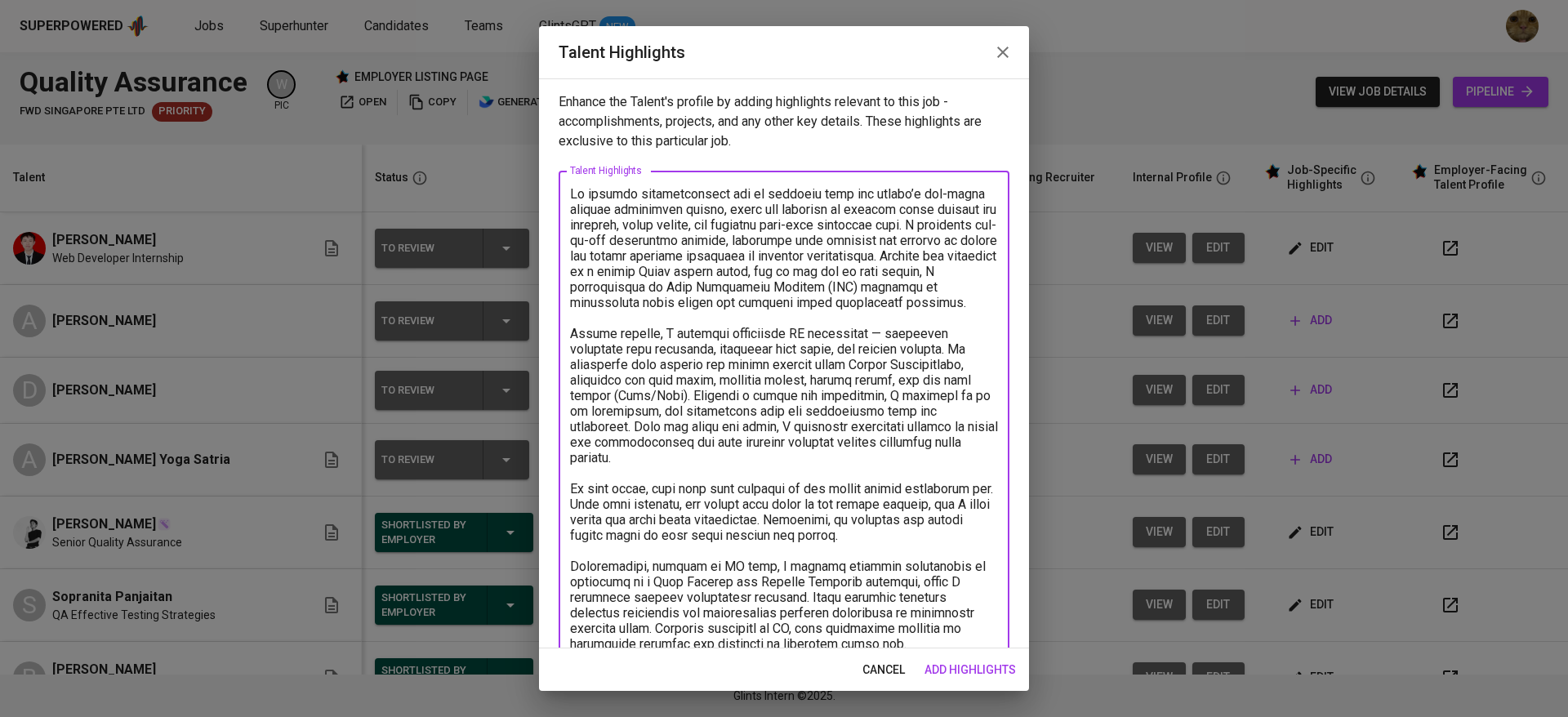
drag, startPoint x: 718, startPoint y: 192, endPoint x: 551, endPoint y: 194, distance: 167.0
click at [551, 194] on div "Enhance the Talent's profile by adding highlights relevant to this job - accomp…" at bounding box center [783, 362] width 490 height 570
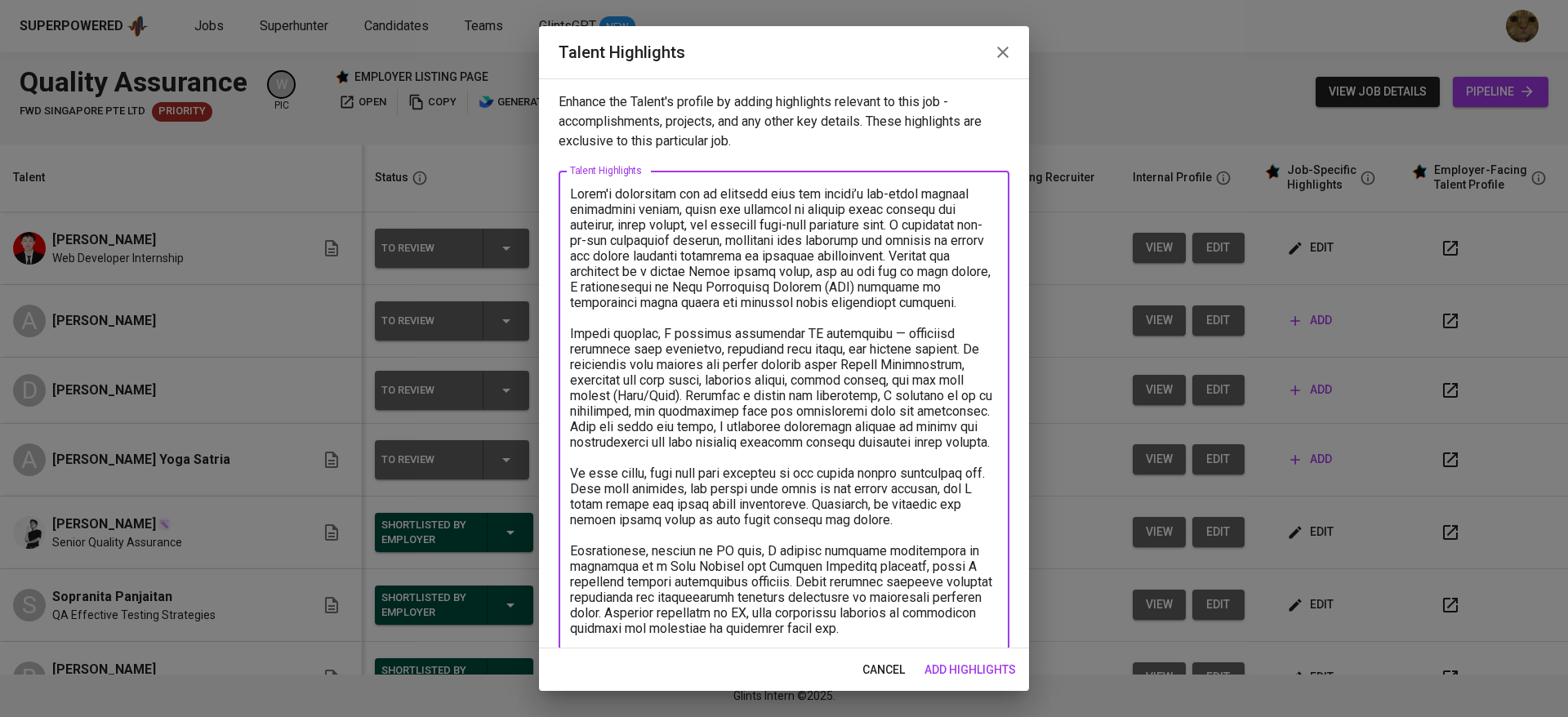
click at [950, 221] on textarea at bounding box center [783, 434] width 428 height 497
click at [749, 288] on textarea at bounding box center [783, 434] width 428 height 497
drag, startPoint x: 851, startPoint y: 283, endPoint x: 620, endPoint y: 304, distance: 232.0
click at [620, 304] on textarea at bounding box center [783, 434] width 428 height 497
click at [663, 335] on textarea at bounding box center [783, 426] width 428 height 481
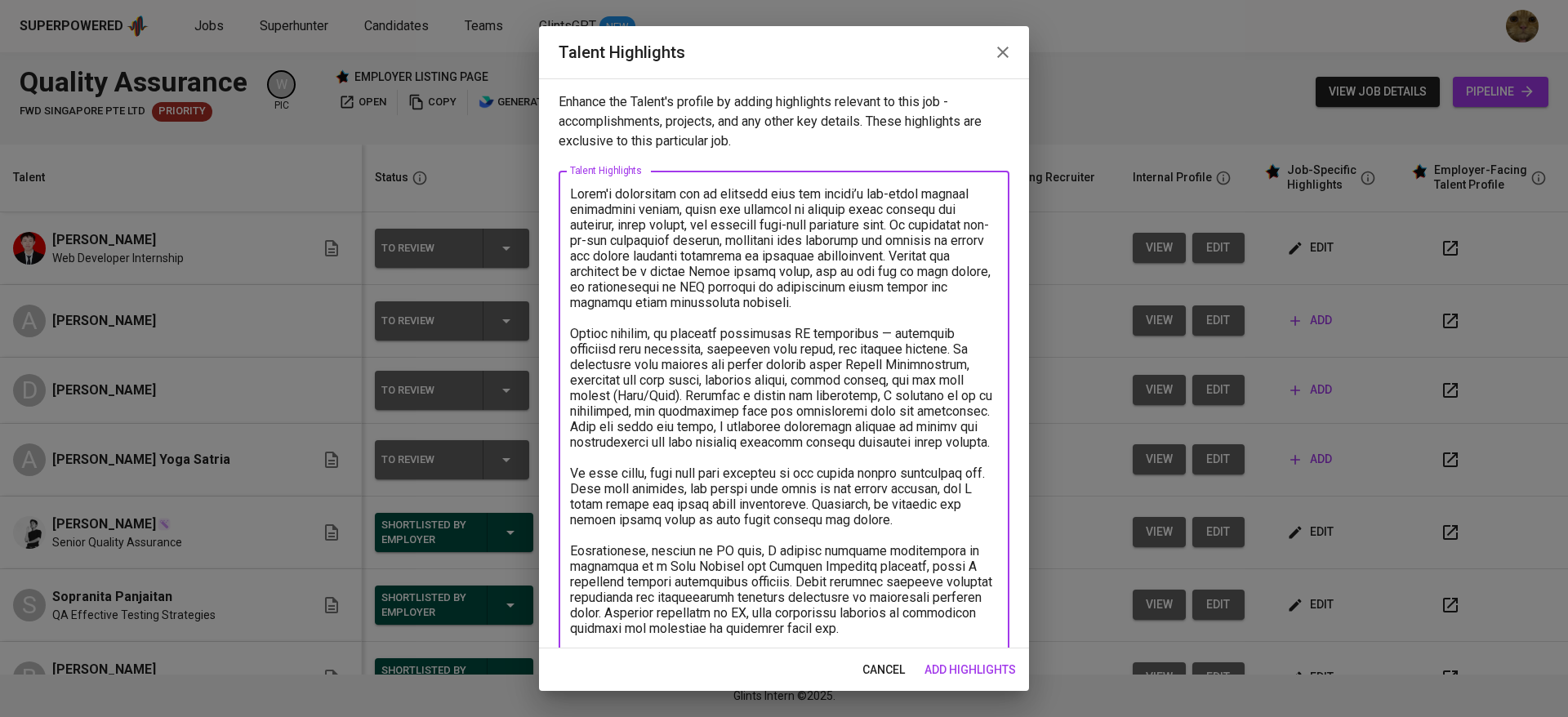
drag, startPoint x: 588, startPoint y: 366, endPoint x: 564, endPoint y: 366, distance: 24.0
click at [564, 366] on div "x Talent Highlights" at bounding box center [783, 426] width 451 height 511
click at [854, 386] on textarea at bounding box center [783, 426] width 428 height 481
drag, startPoint x: 849, startPoint y: 367, endPoint x: 712, endPoint y: 374, distance: 137.2
click at [712, 374] on textarea at bounding box center [783, 426] width 428 height 481
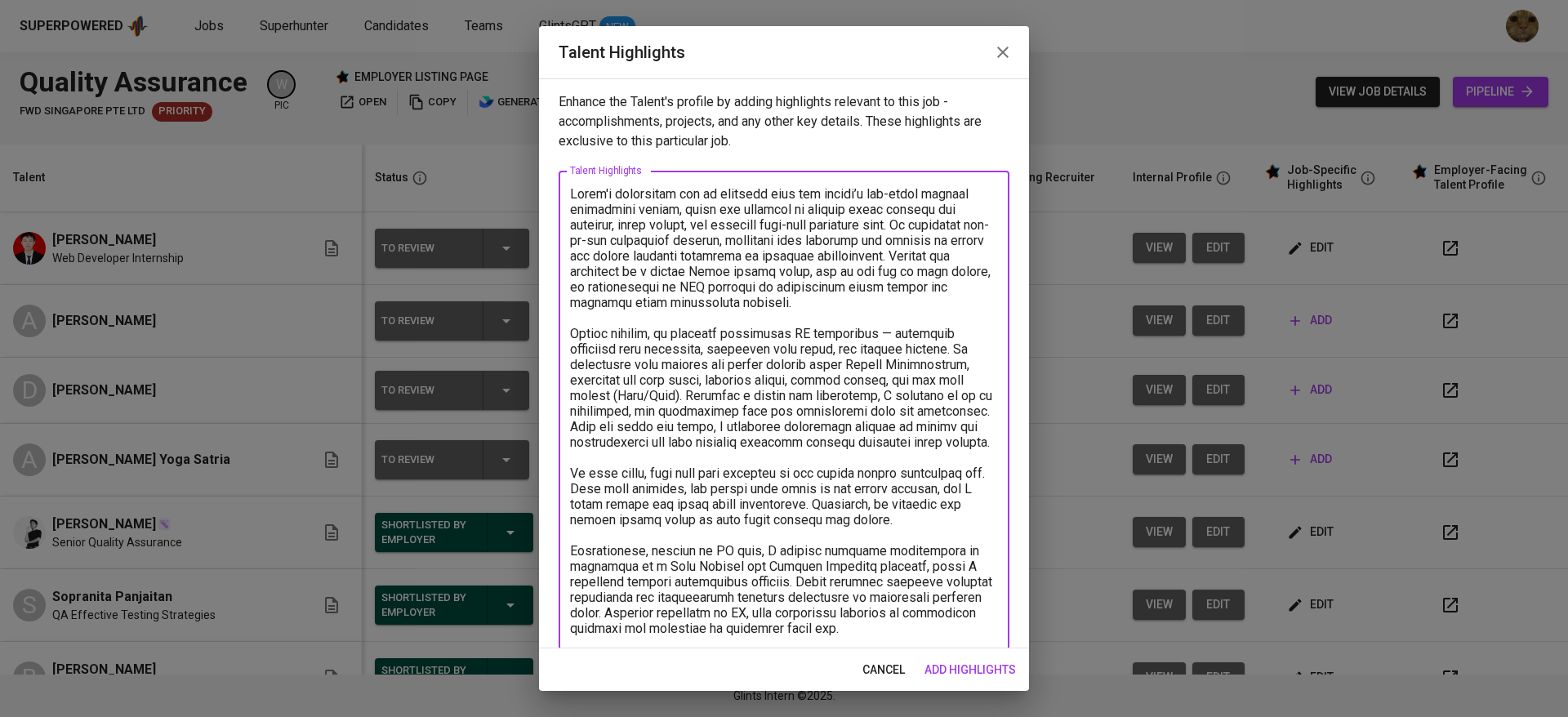
click at [712, 374] on textarea at bounding box center [783, 426] width 428 height 481
click at [590, 373] on textarea at bounding box center [783, 426] width 428 height 481
click at [951, 397] on textarea at bounding box center [783, 426] width 428 height 481
click at [668, 411] on textarea at bounding box center [783, 426] width 428 height 481
drag, startPoint x: 753, startPoint y: 396, endPoint x: 797, endPoint y: 543, distance: 153.4
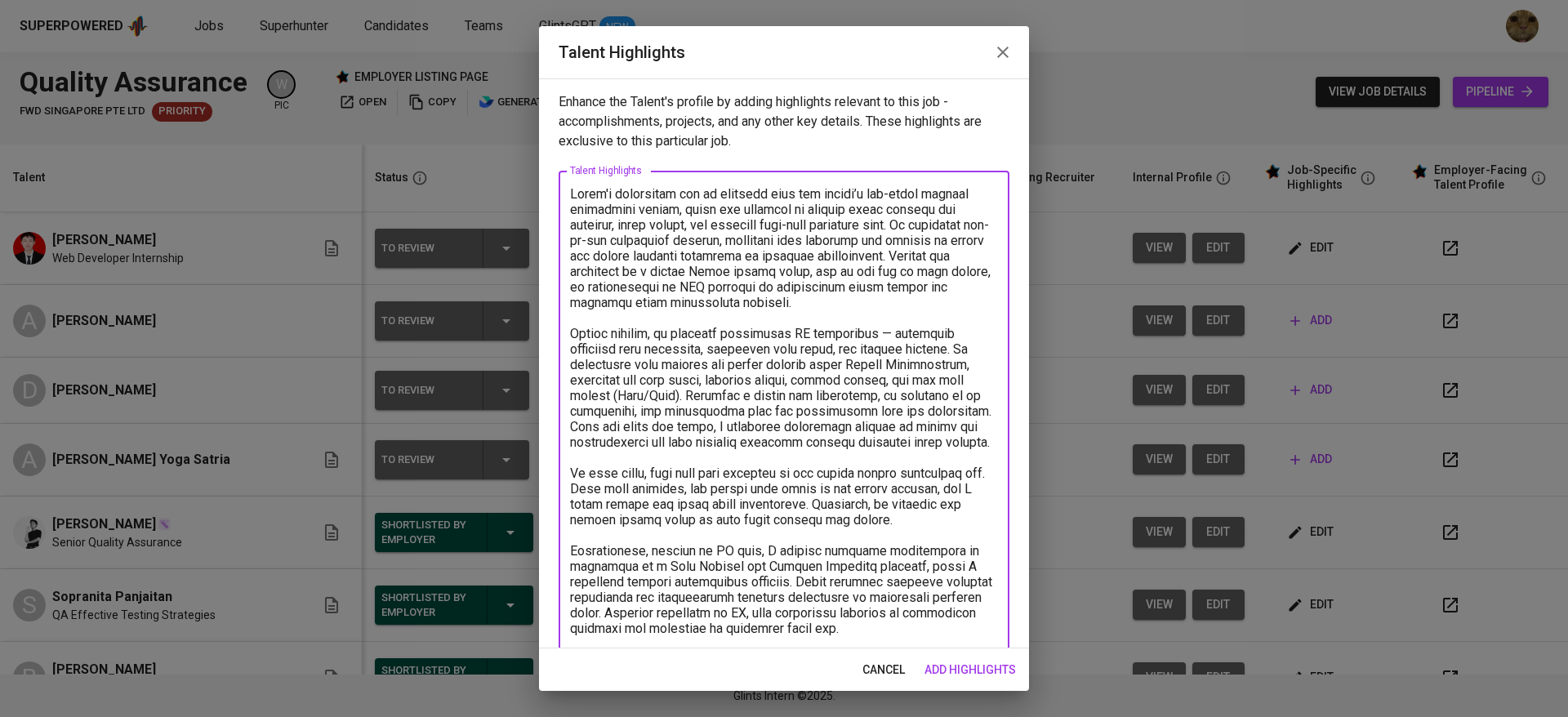
click at [797, 543] on textarea at bounding box center [783, 426] width 428 height 481
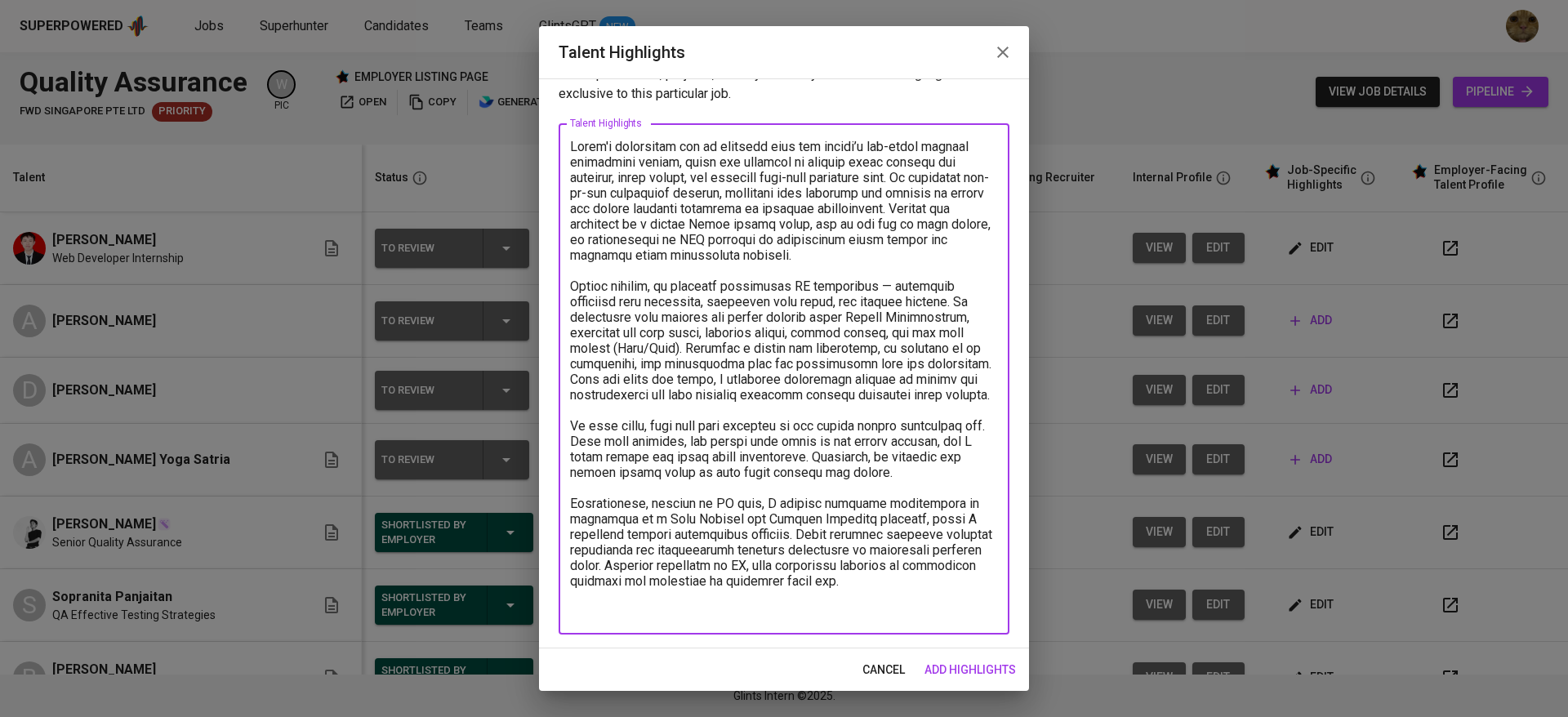
click at [678, 147] on textarea at bounding box center [783, 378] width 428 height 481
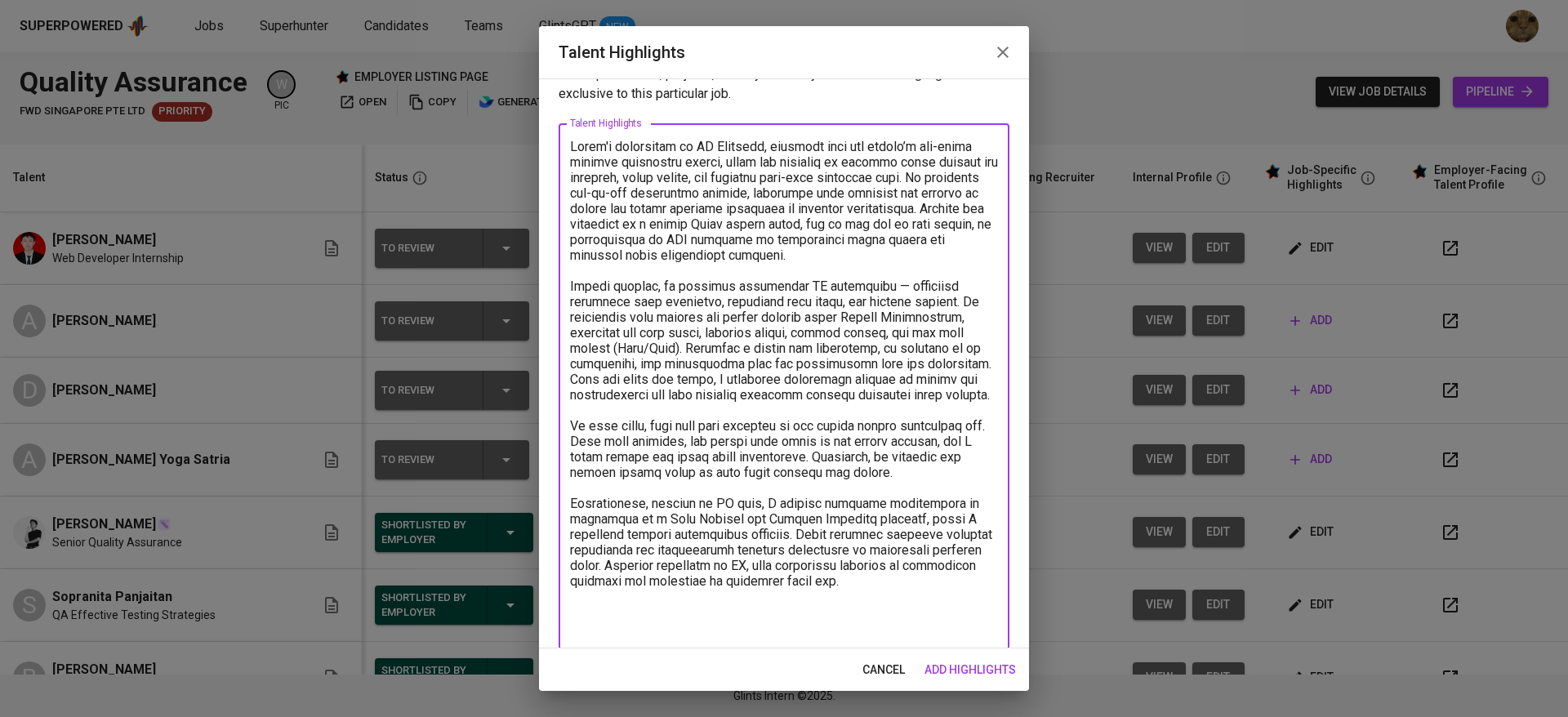
drag, startPoint x: 758, startPoint y: 358, endPoint x: 829, endPoint y: 521, distance: 177.8
click at [829, 521] on textarea at bounding box center [783, 386] width 428 height 497
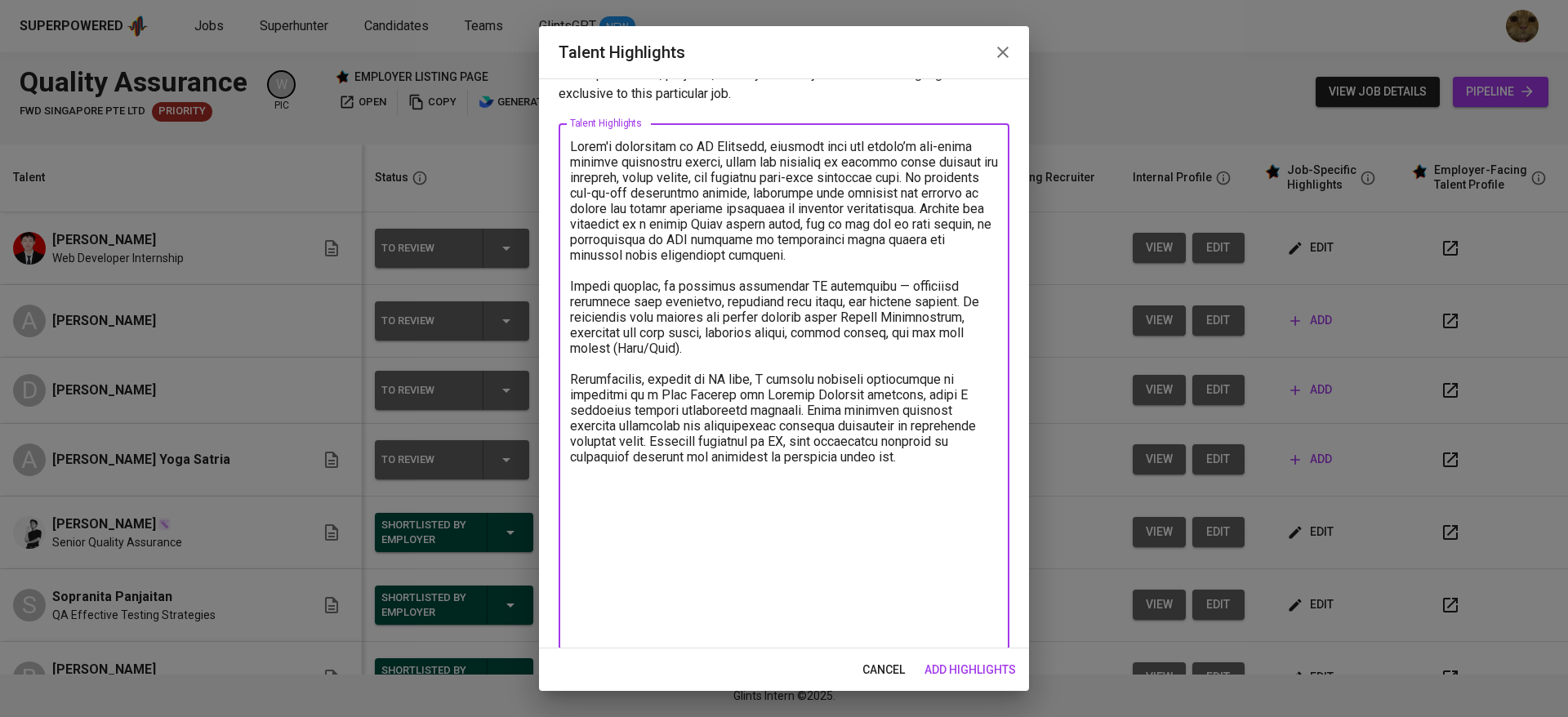
scroll to position [0, 0]
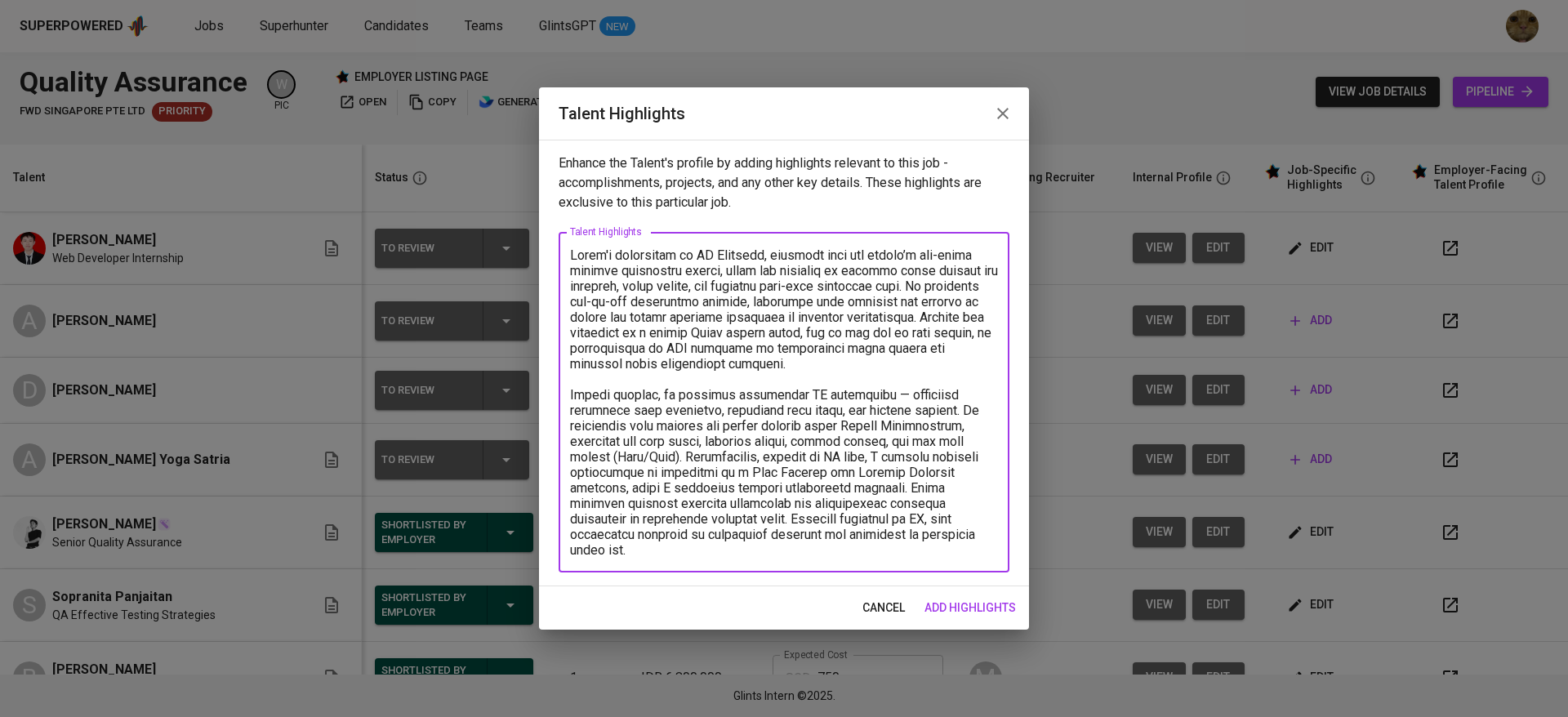
click at [878, 456] on textarea at bounding box center [783, 402] width 428 height 310
click at [683, 454] on textarea at bounding box center [783, 402] width 428 height 310
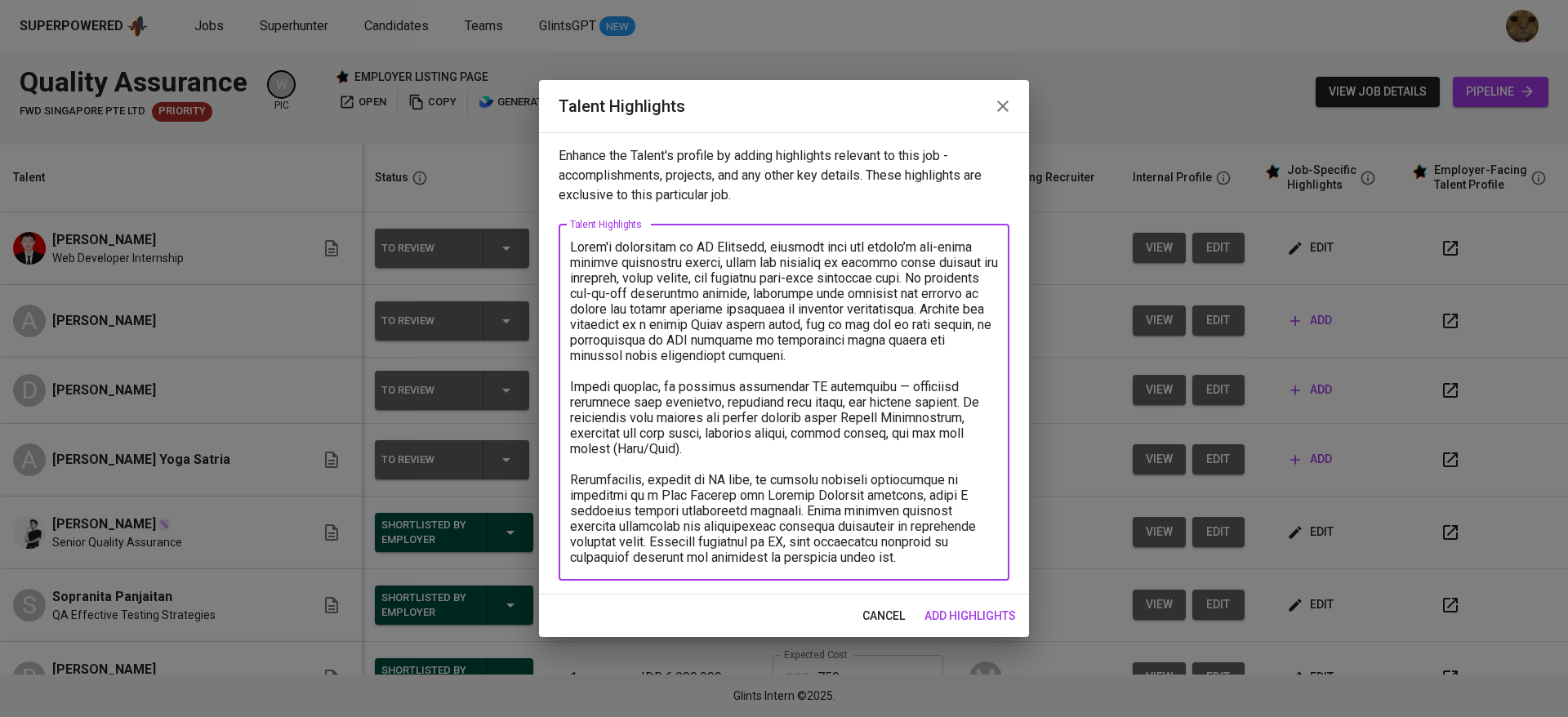
drag, startPoint x: 683, startPoint y: 454, endPoint x: 550, endPoint y: 389, distance: 148.0
click at [550, 389] on div "Enhance the Talent's profile by adding highlights relevant to this job - accomp…" at bounding box center [783, 363] width 490 height 462
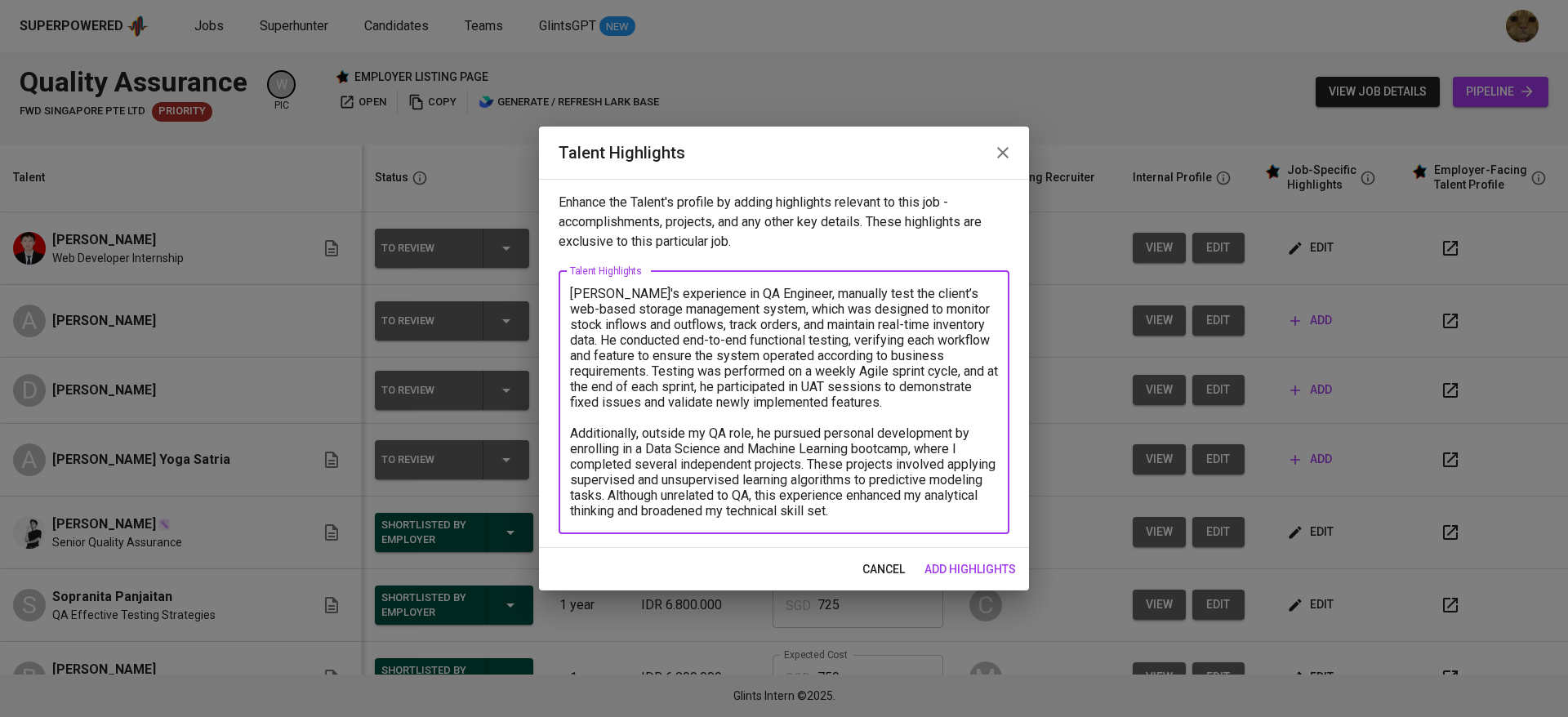
click at [714, 419] on textarea "Dzaki's experience in QA Engineer, manually test the client’s web-based storage…" at bounding box center [783, 402] width 428 height 233
click at [714, 423] on textarea "Dzaki's experience in QA Engineer, manually test the client’s web-based storage…" at bounding box center [783, 402] width 428 height 233
click at [712, 437] on textarea "Dzaki's experience in QA Engineer, manually test the client’s web-based storage…" at bounding box center [783, 402] width 428 height 233
click at [764, 290] on textarea "Dzaki's experience in QA Engineer, manually test the client’s web-based storage…" at bounding box center [783, 402] width 428 height 233
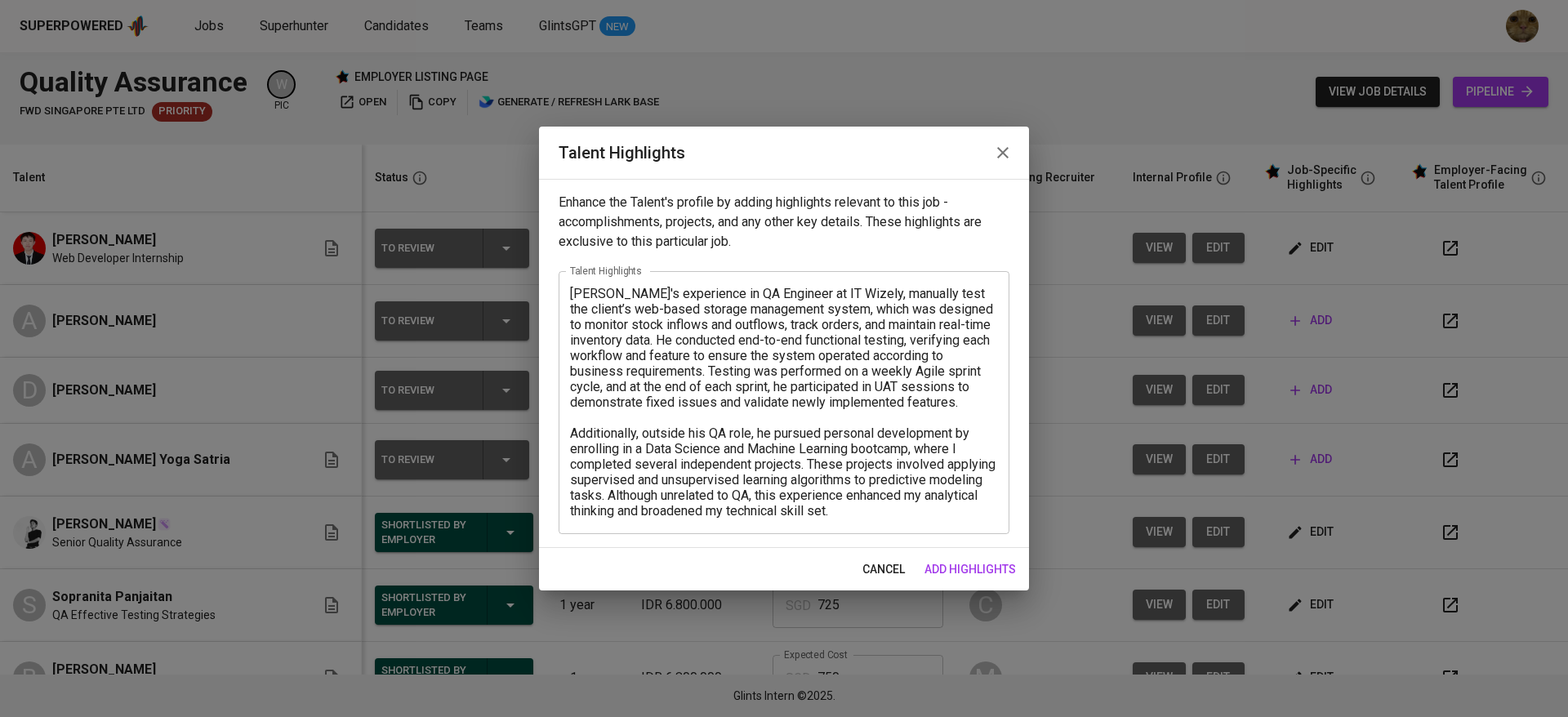
click at [660, 340] on textarea "Dzaki's experience in QA Engineer at IT Wizely, manually test the client’s web-…" at bounding box center [783, 402] width 428 height 233
click at [828, 281] on div "Dzaki's experience in QA Engineer at IT Wizely, manually test the client’s web-…" at bounding box center [783, 402] width 451 height 263
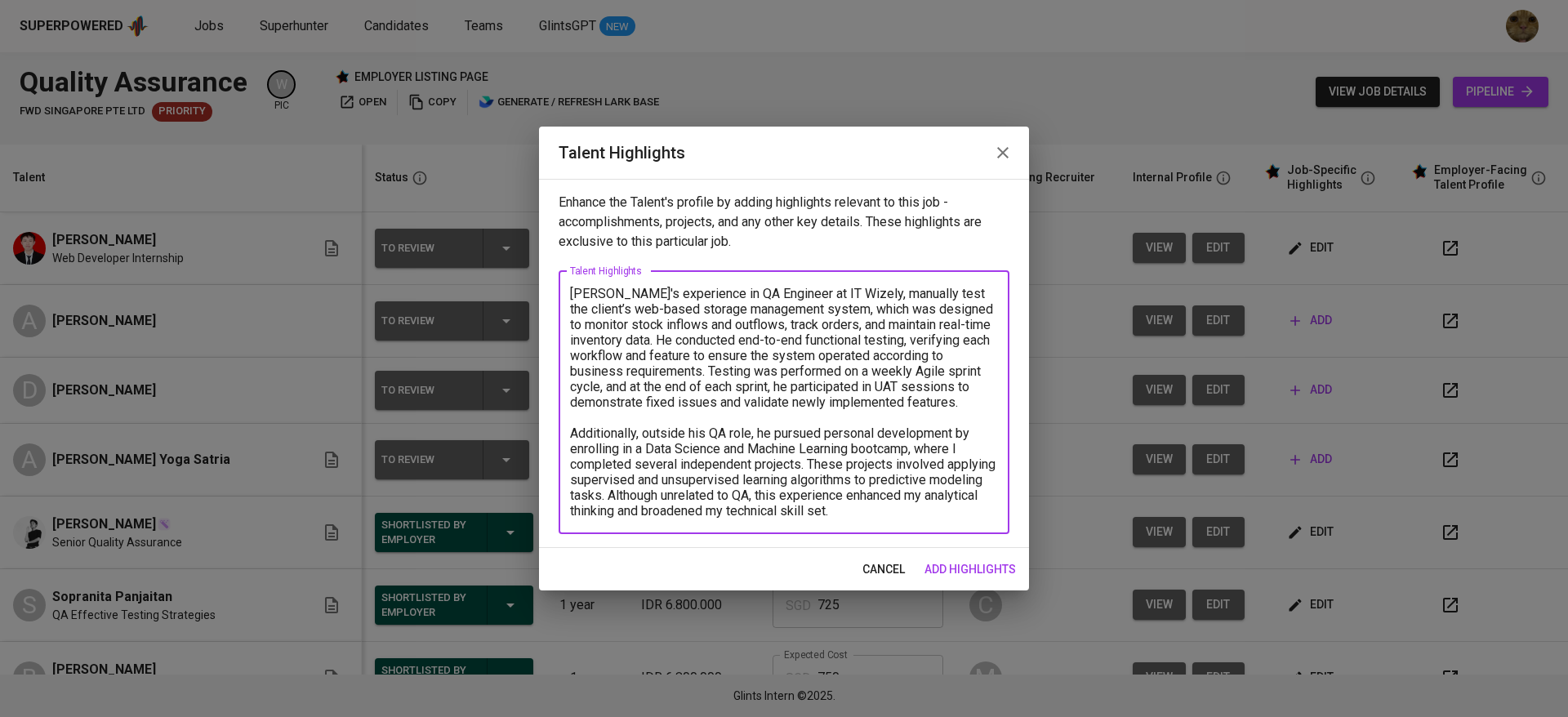
click at [836, 295] on textarea "Dzaki's experience in QA Engineer at IT Wizely, manually test the client’s web-…" at bounding box center [783, 402] width 428 height 233
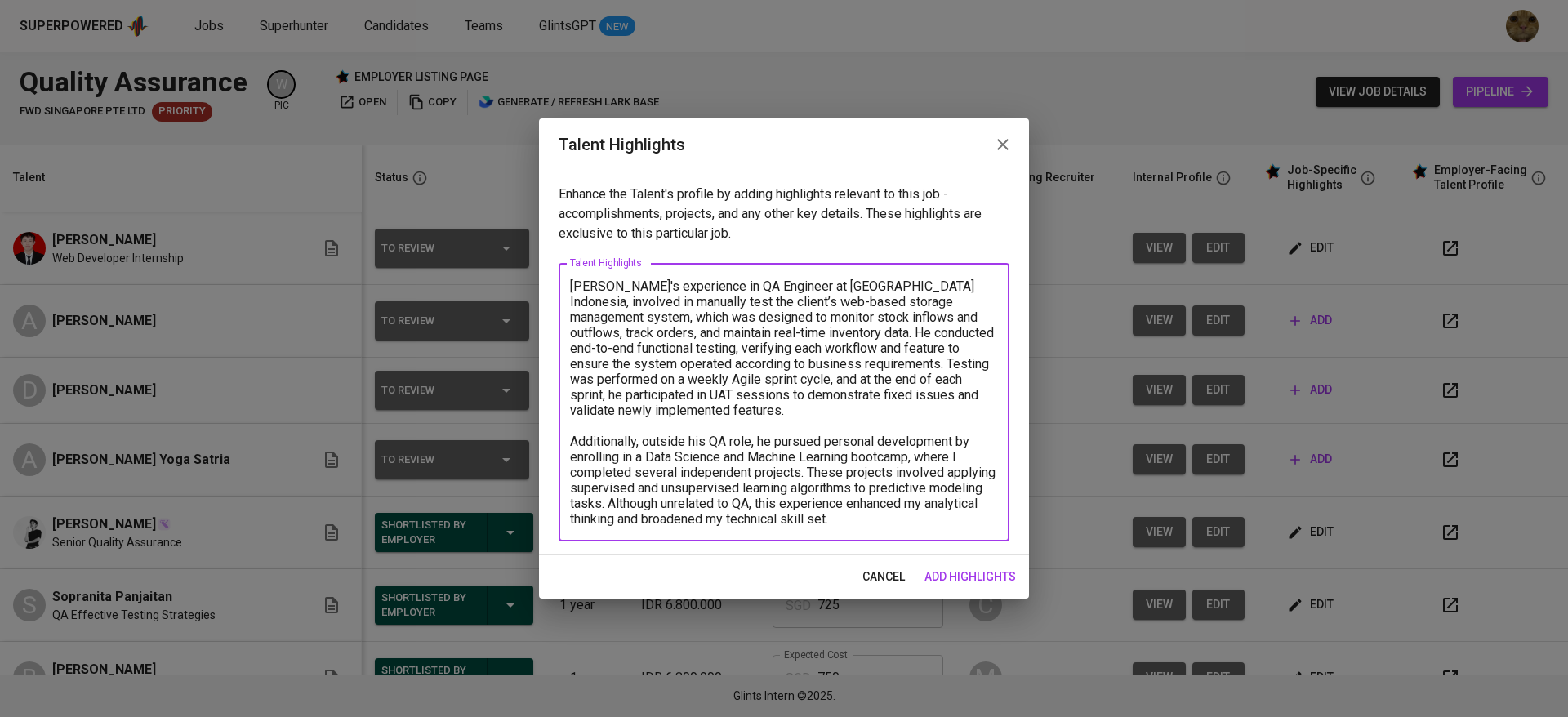
click at [619, 299] on textarea "Dzaki's experience in QA Engineer at Waizly Indonesia, involved in manually tes…" at bounding box center [783, 402] width 428 height 248
click at [595, 307] on textarea "Dzaki's experience in QA Engineer at Waizly Indonesia, involved in manual test …" at bounding box center [783, 402] width 428 height 248
click at [933, 306] on textarea "Dzaki's experience in QA Engineer at Waizly Indonesia, involved in manual testi…" at bounding box center [783, 402] width 428 height 248
click at [958, 455] on textarea "Dzaki's experience in QA Engineer at Waizly Indonesia, involved in manual testi…" at bounding box center [783, 402] width 428 height 248
drag, startPoint x: 837, startPoint y: 514, endPoint x: 609, endPoint y: 507, distance: 228.1
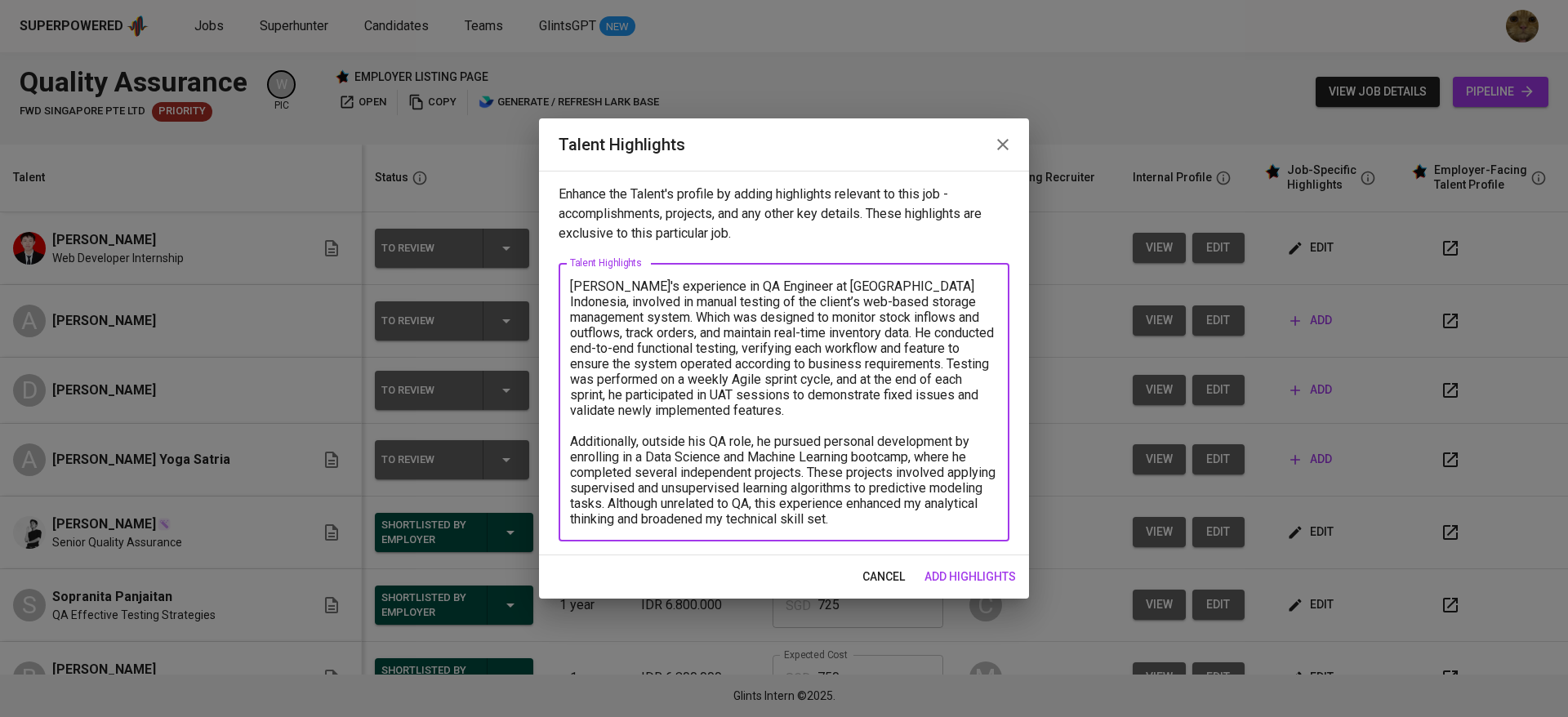
click at [609, 507] on textarea "Dzaki's experience in QA Engineer at Waizly Indonesia, involved in manual testi…" at bounding box center [783, 402] width 428 height 248
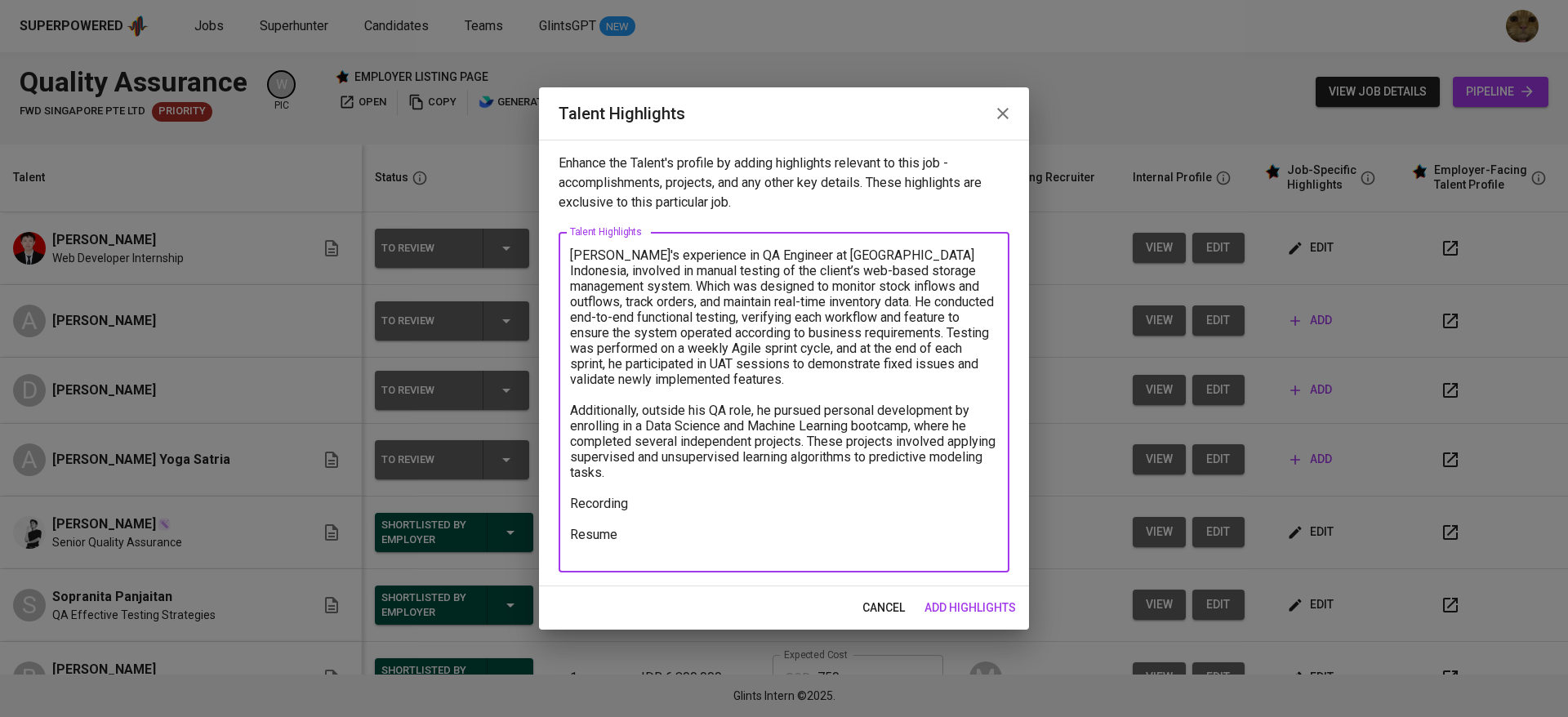
type textarea "Dzaki's experience in QA Engineer at Waizly Indonesia, involved in manual testi…"
click at [950, 611] on span "add highlights" at bounding box center [970, 608] width 92 height 20
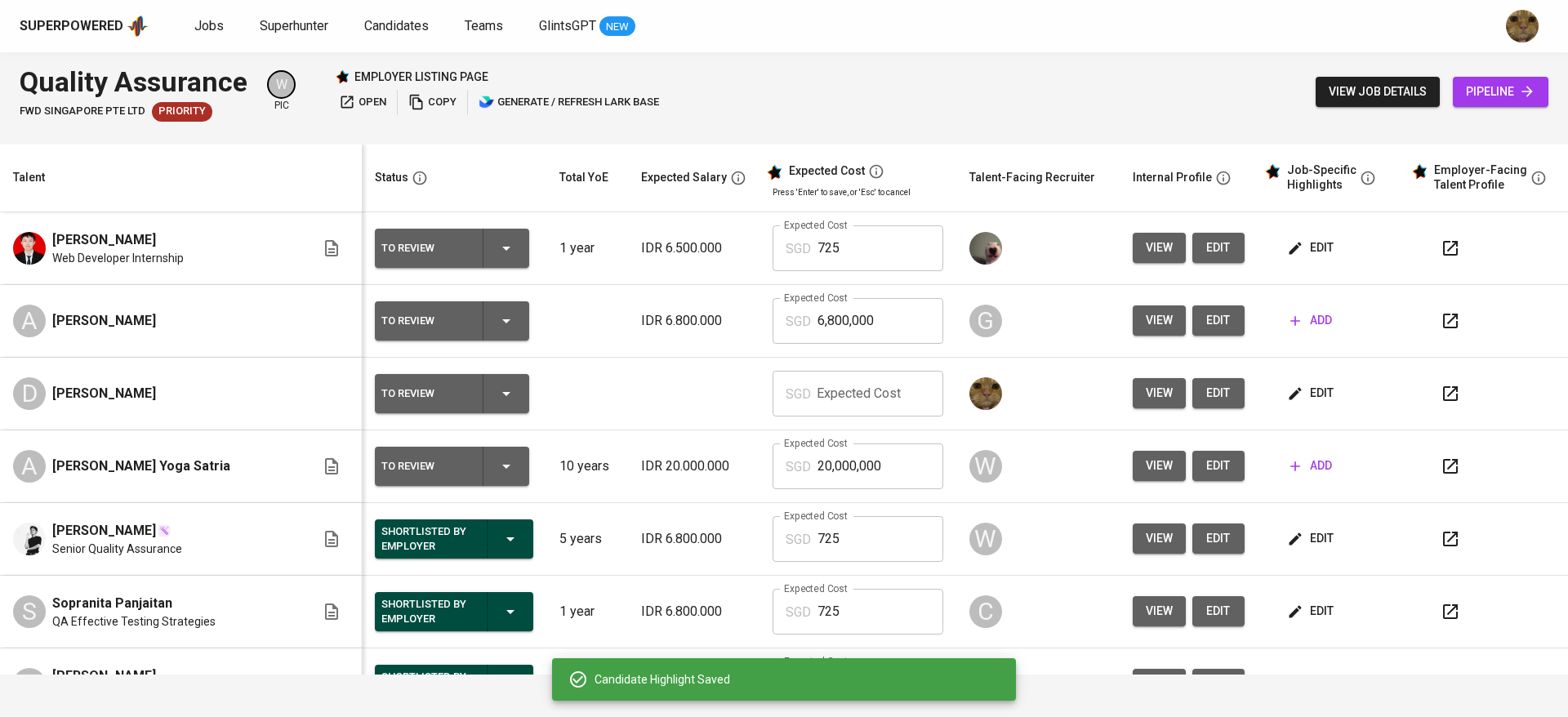
click at [1441, 247] on icon "button" at bounding box center [1451, 248] width 20 height 20
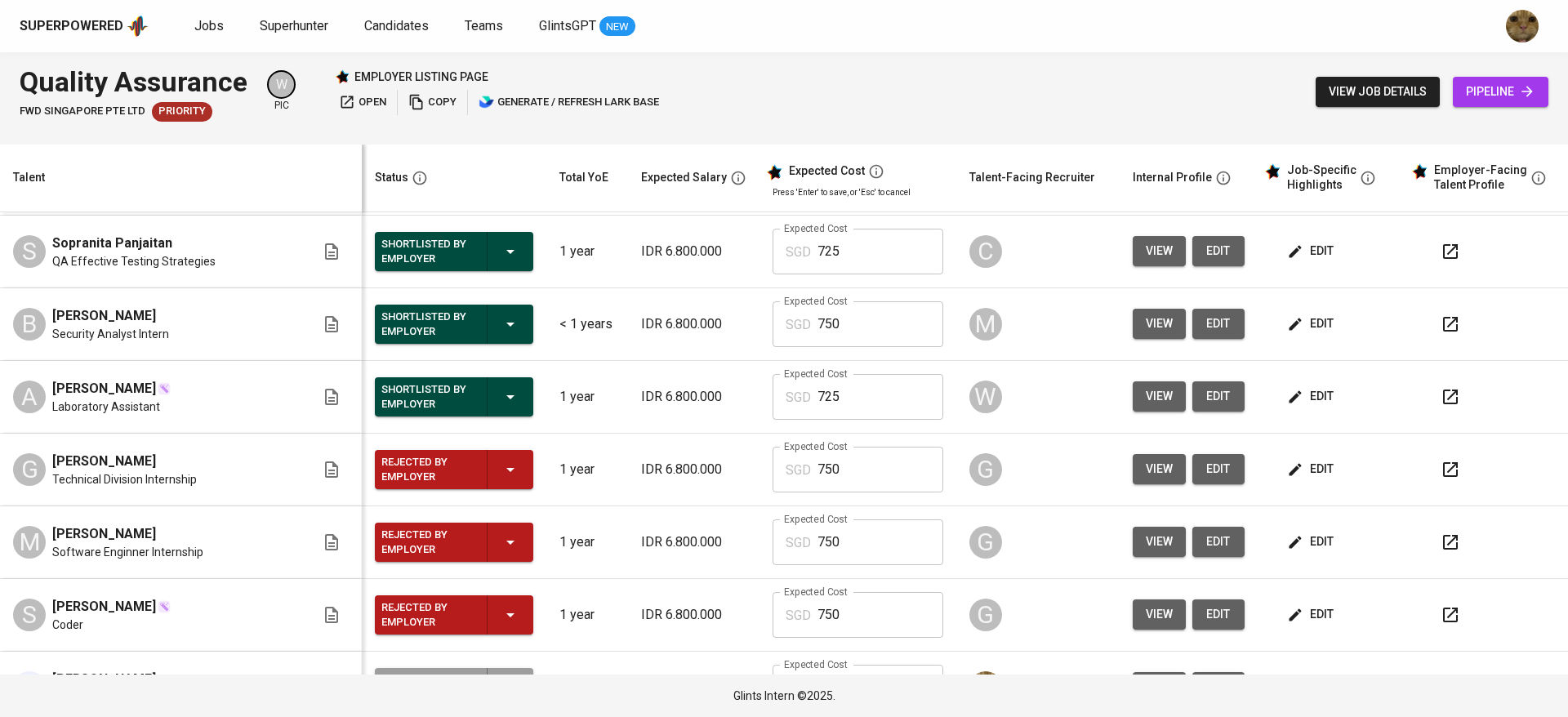
scroll to position [370, 0]
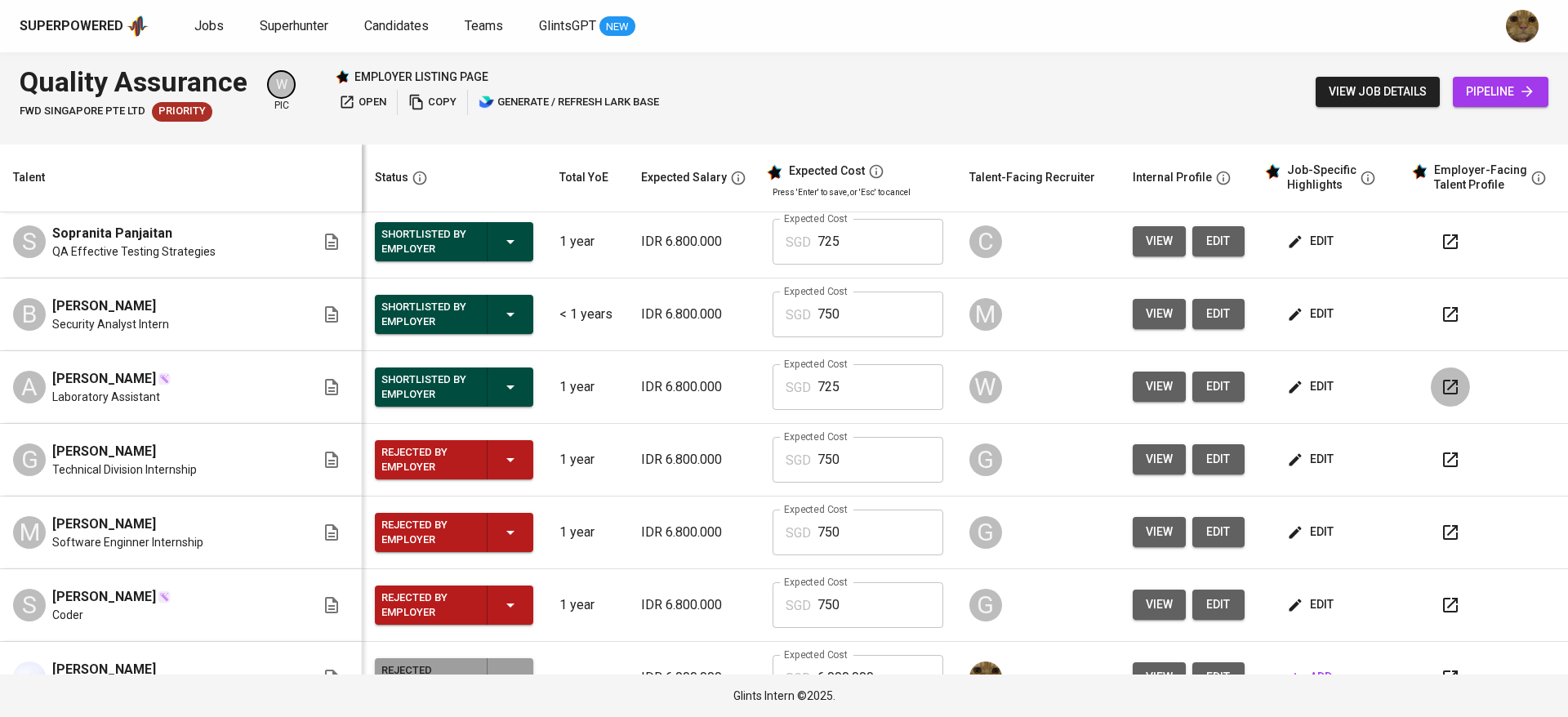
click at [1441, 396] on icon "button" at bounding box center [1451, 386] width 20 height 20
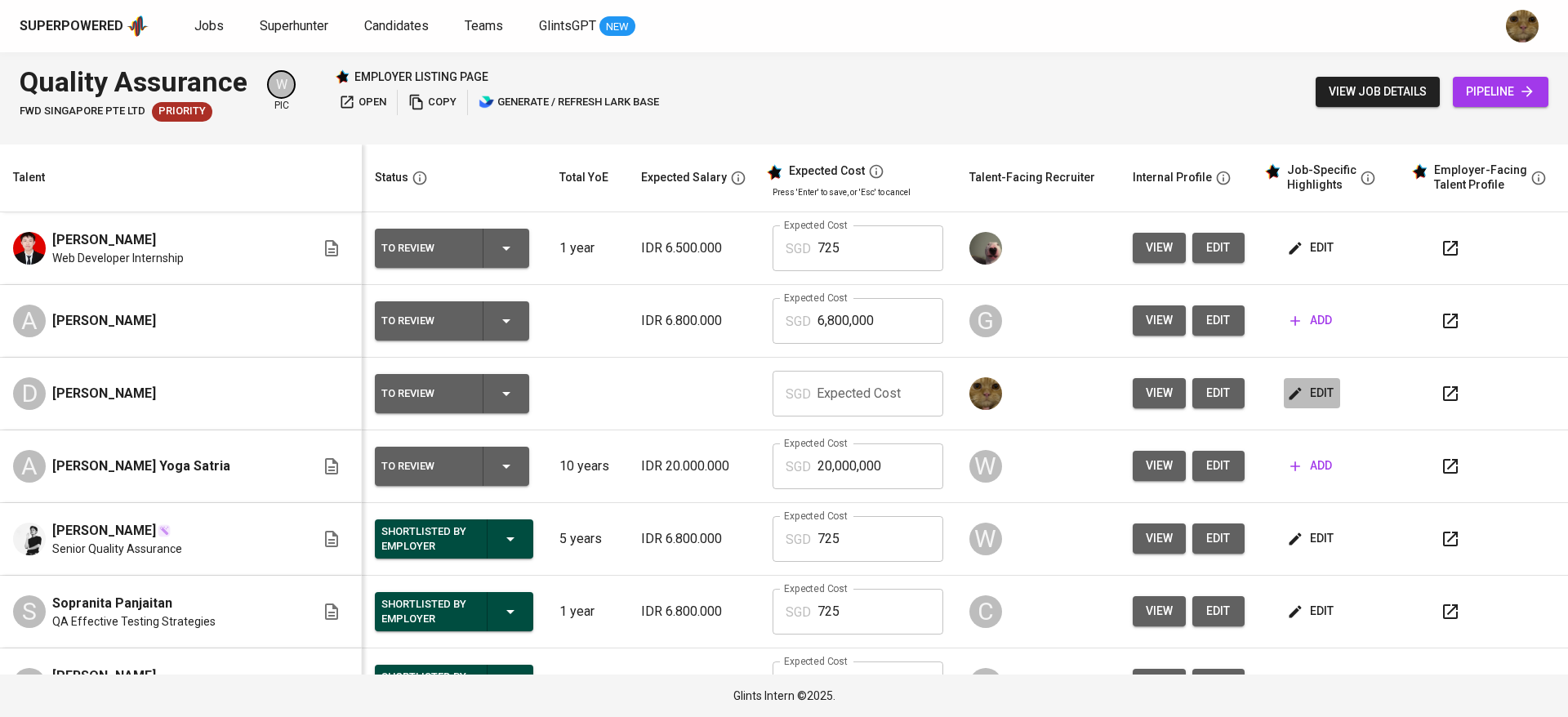
click at [1299, 393] on span "edit" at bounding box center [1312, 393] width 44 height 20
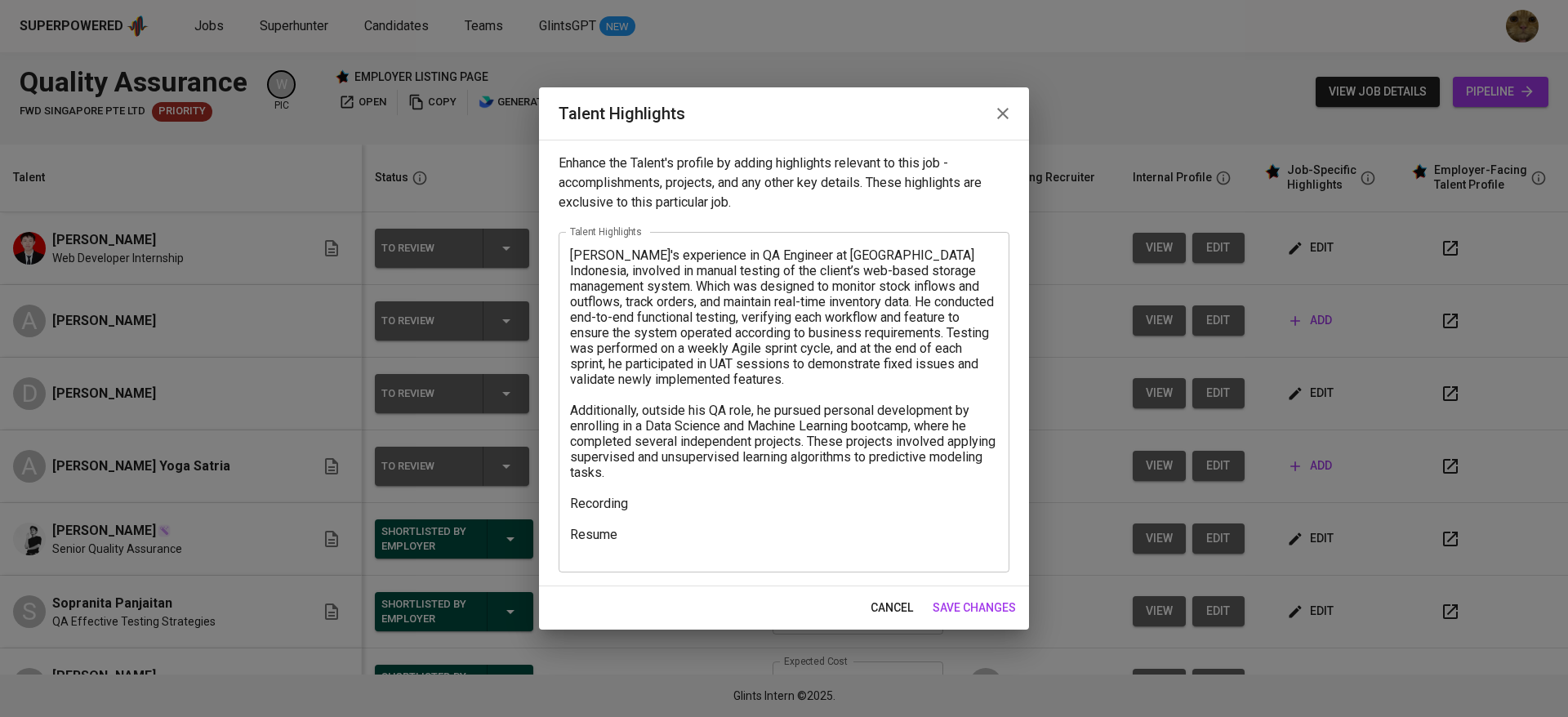
click at [598, 517] on textarea "Dzaki's experience in QA Engineer at Waizly Indonesia, involved in manual testi…" at bounding box center [783, 402] width 428 height 310
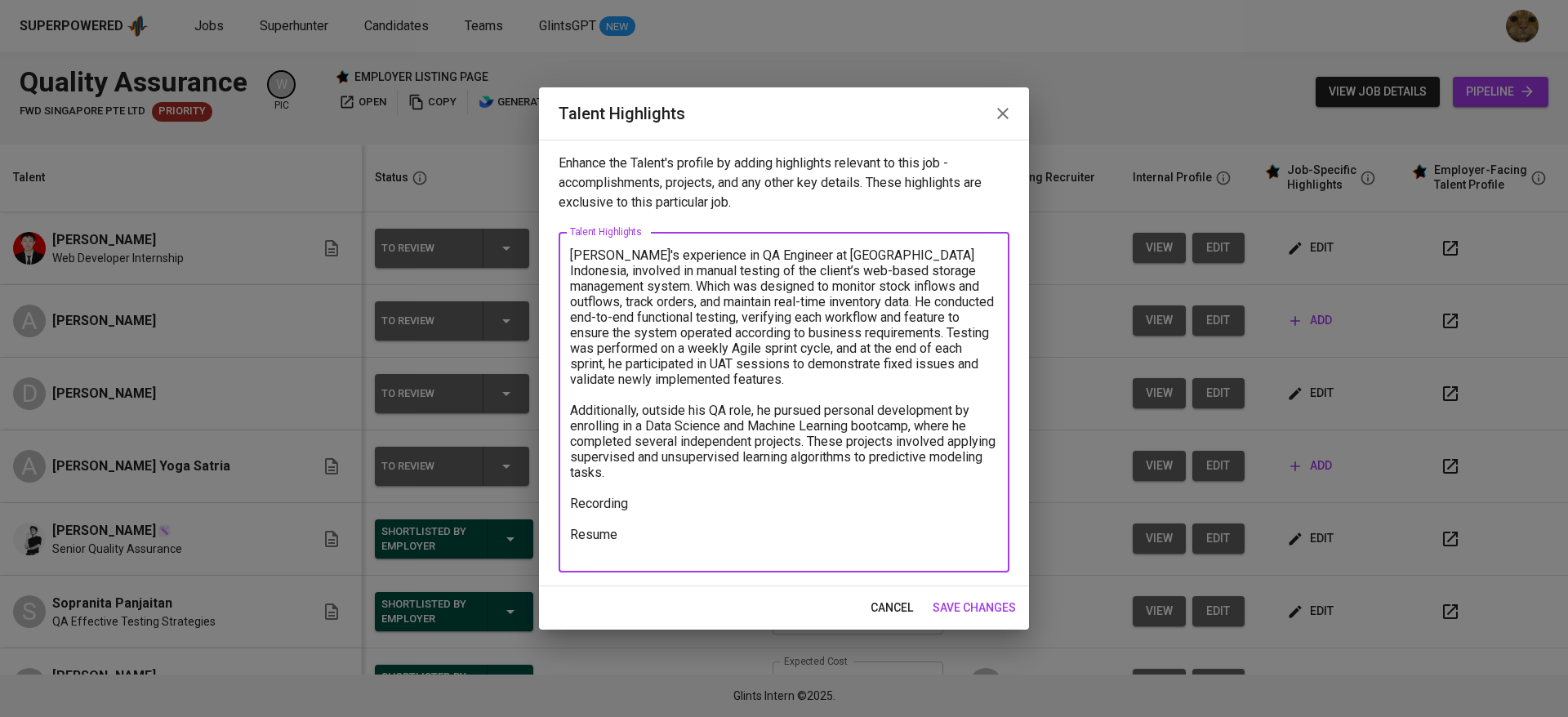
paste textarea "https://glints.sg.larksuite.com/minutes/obsgdg72d3ye96jk7559lq8n?from=from_copy…"
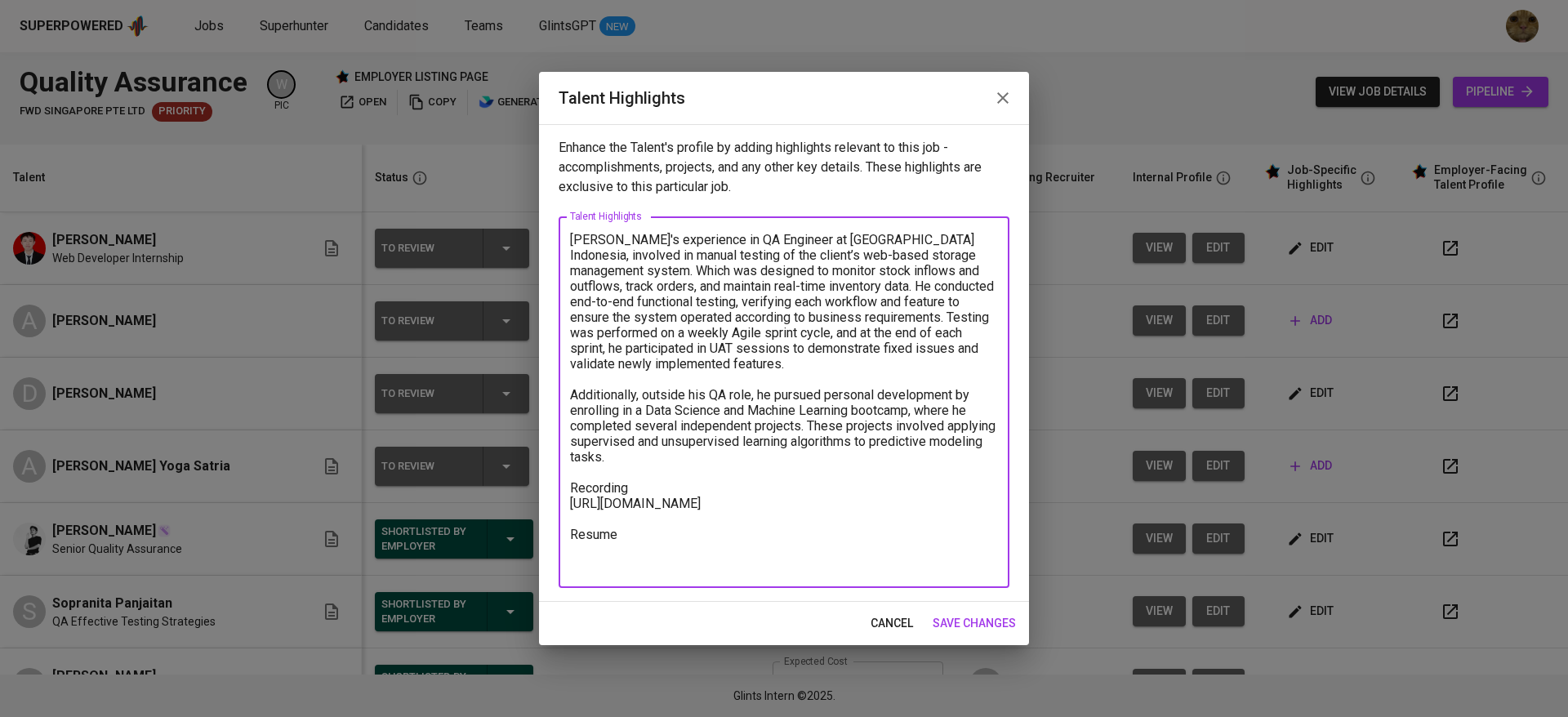
type textarea "Dzaki's experience in QA Engineer at Waizly Indonesia, involved in manual testi…"
click at [952, 615] on span "save changes" at bounding box center [974, 623] width 84 height 20
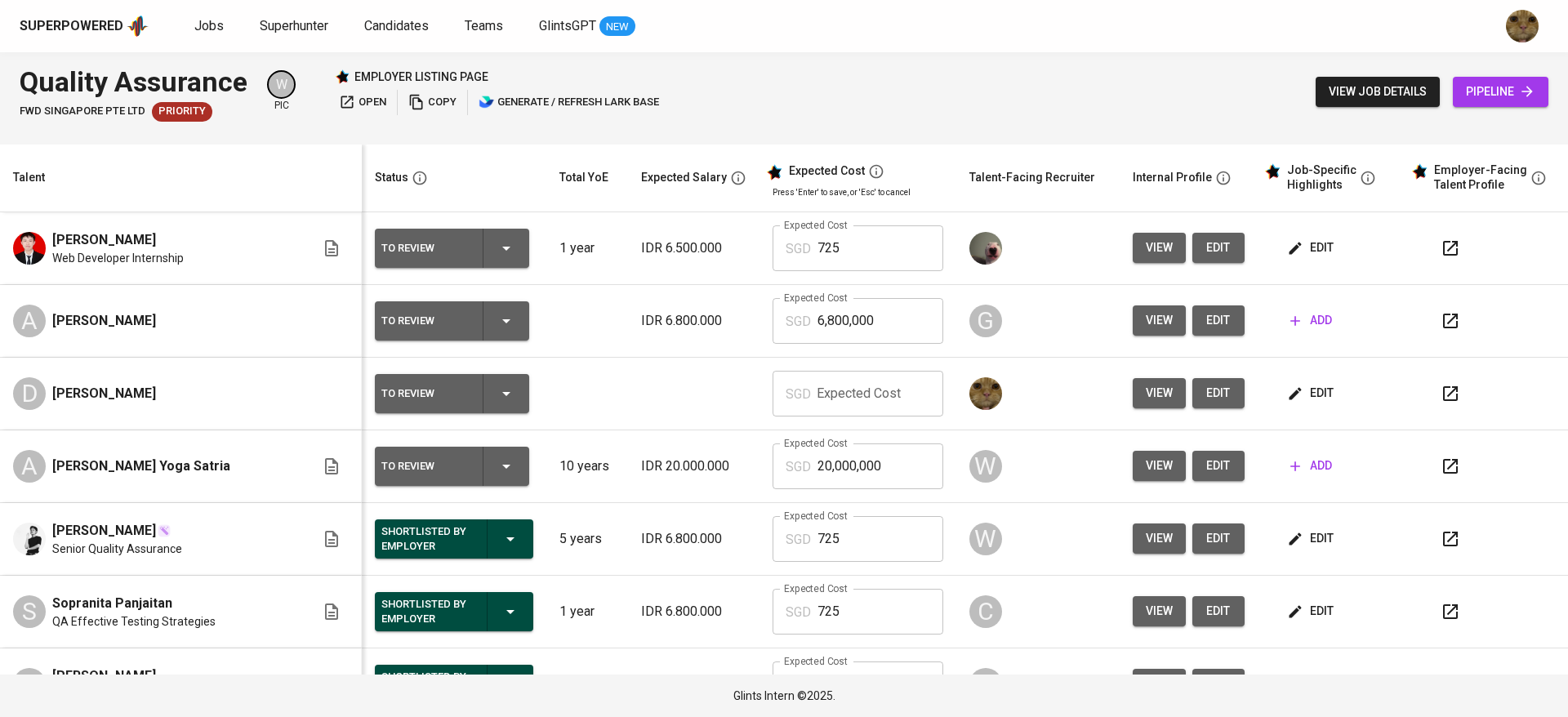
click at [1312, 396] on span "edit" at bounding box center [1312, 393] width 44 height 20
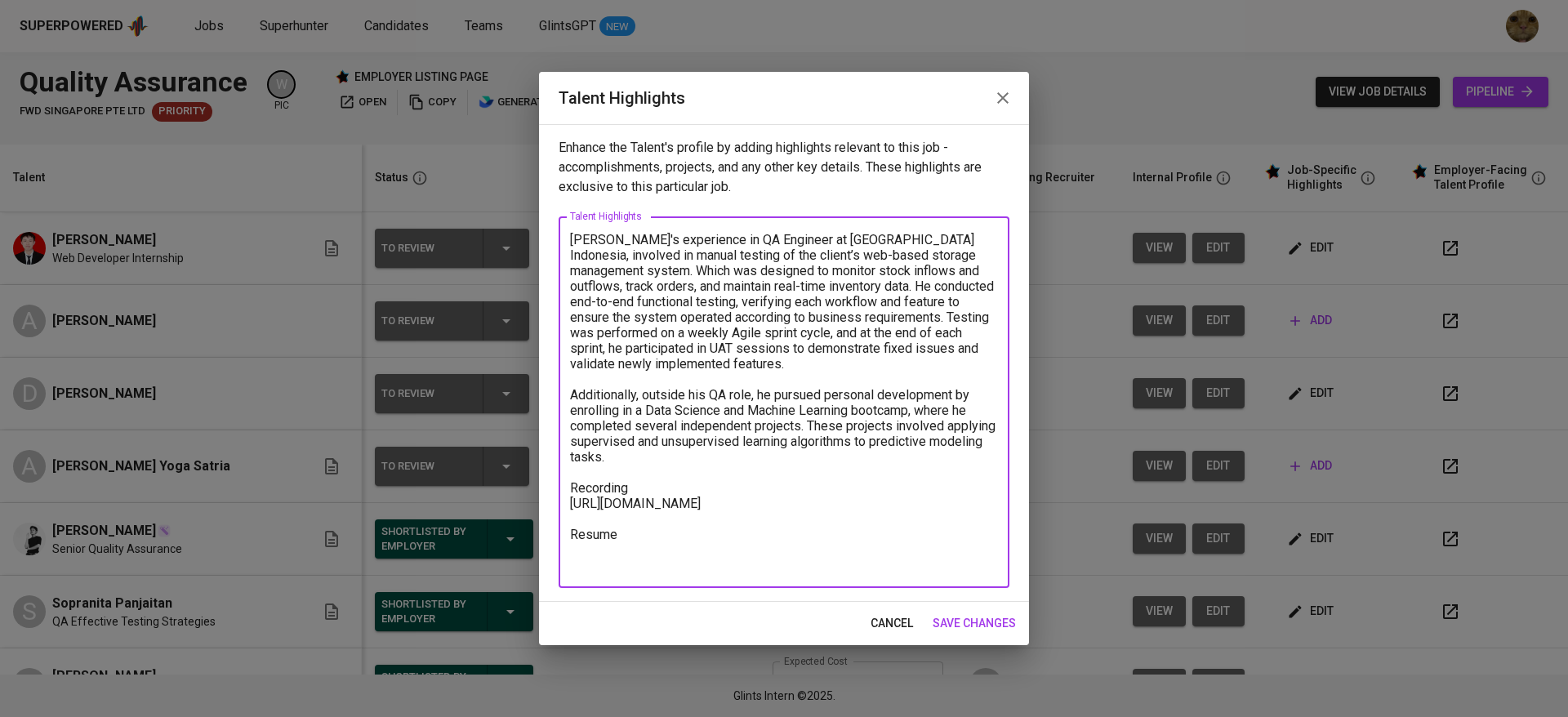
click at [596, 569] on textarea "Dzaki's experience in QA Engineer at Waizly Indonesia, involved in manual testi…" at bounding box center [783, 402] width 428 height 341
paste textarea "https://glints.sg.larksuite.com/file/MVqjbGUm8o69EPx51dilNMILgvc?from=from_copy…"
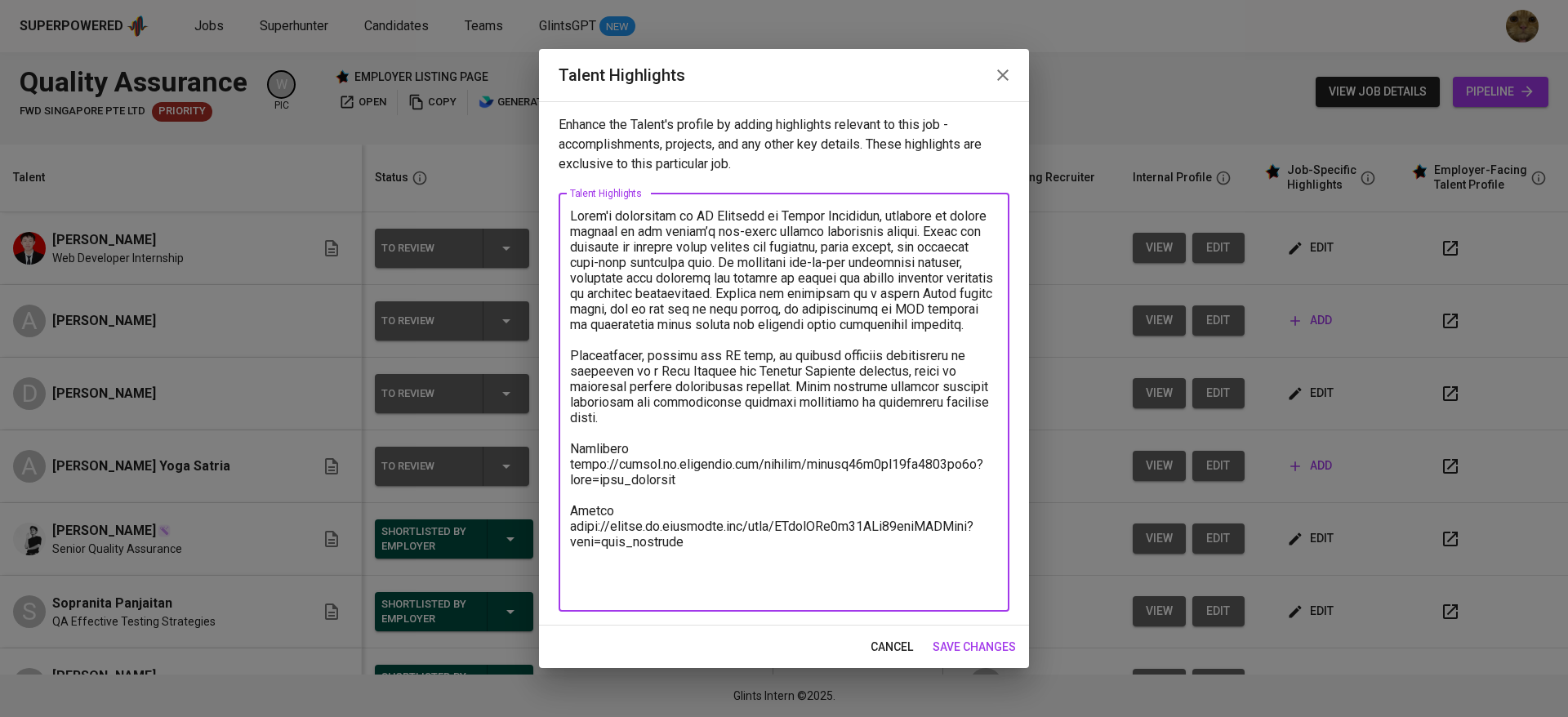
type textarea "Dzaki's experience in QA Engineer at Waizly Indonesia, involved in manual testi…"
click at [969, 641] on span "save changes" at bounding box center [974, 647] width 84 height 20
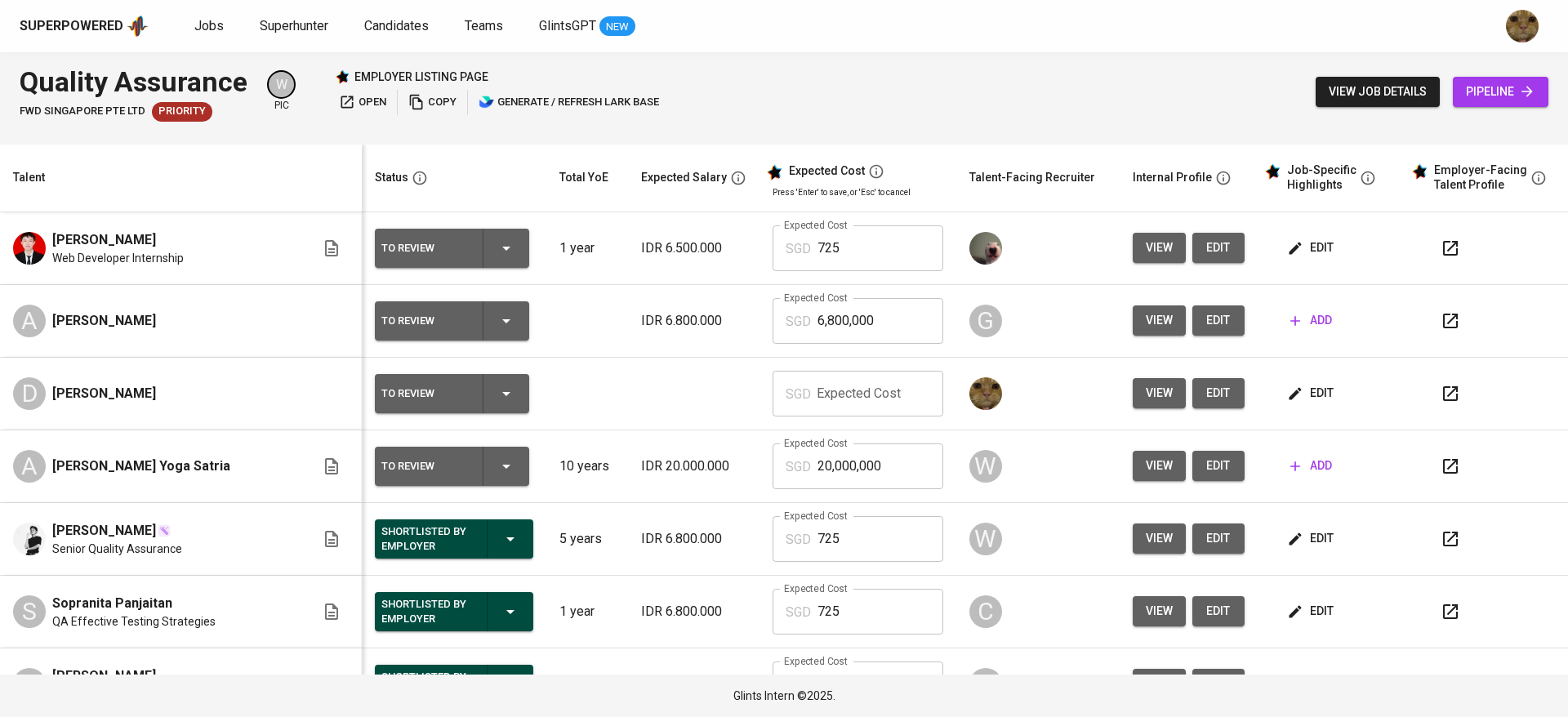
click at [497, 399] on icon "button" at bounding box center [507, 394] width 20 height 20
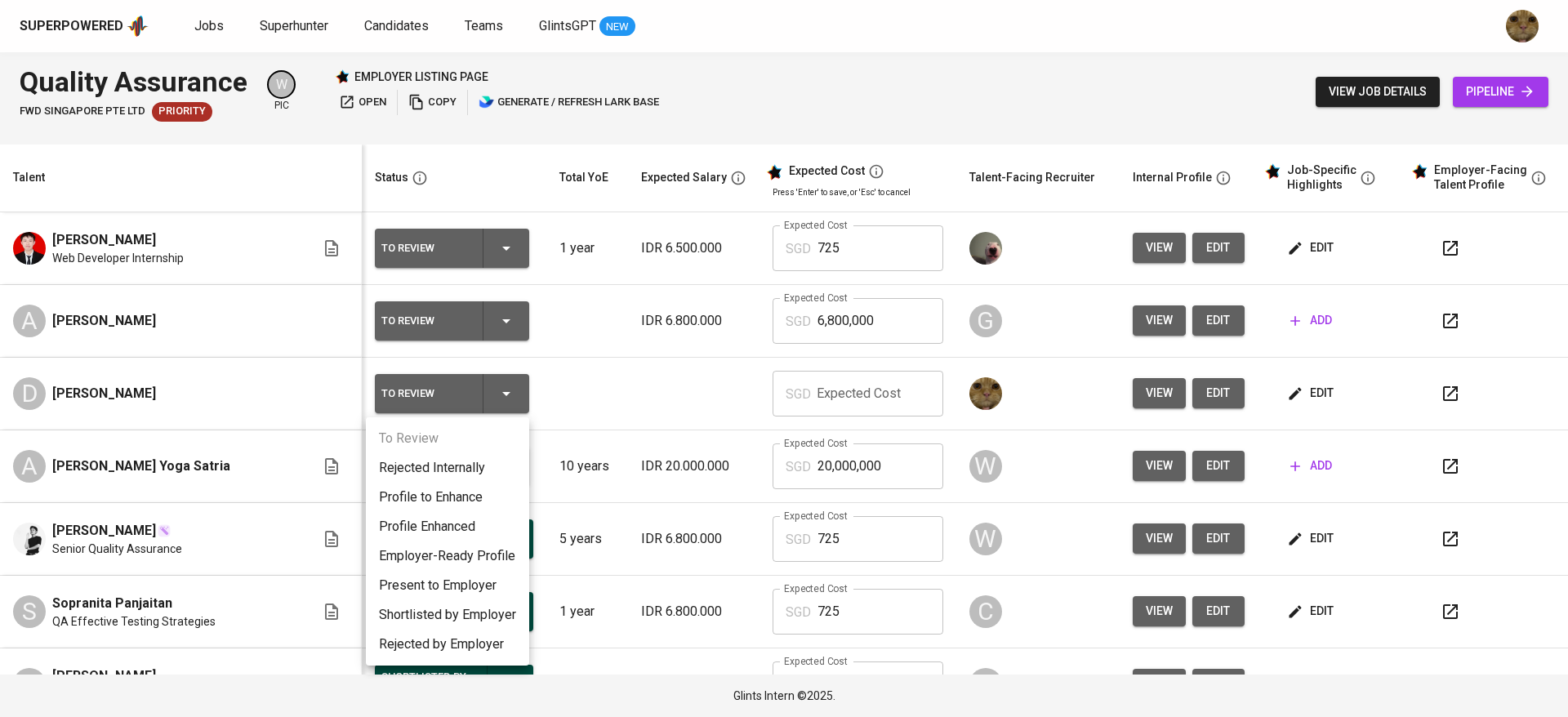
click at [618, 401] on div at bounding box center [784, 358] width 1568 height 717
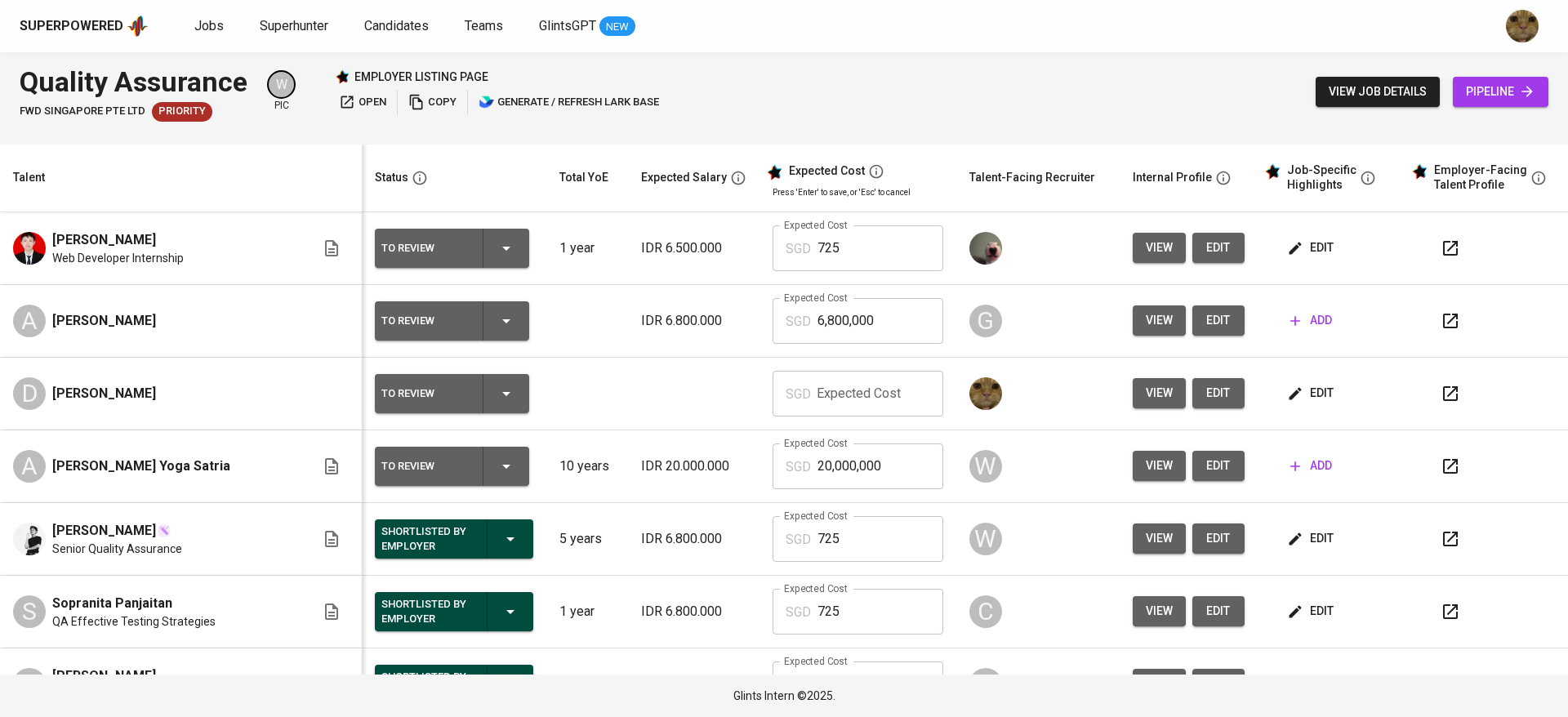
click at [1441, 392] on icon "button" at bounding box center [1451, 394] width 20 height 20
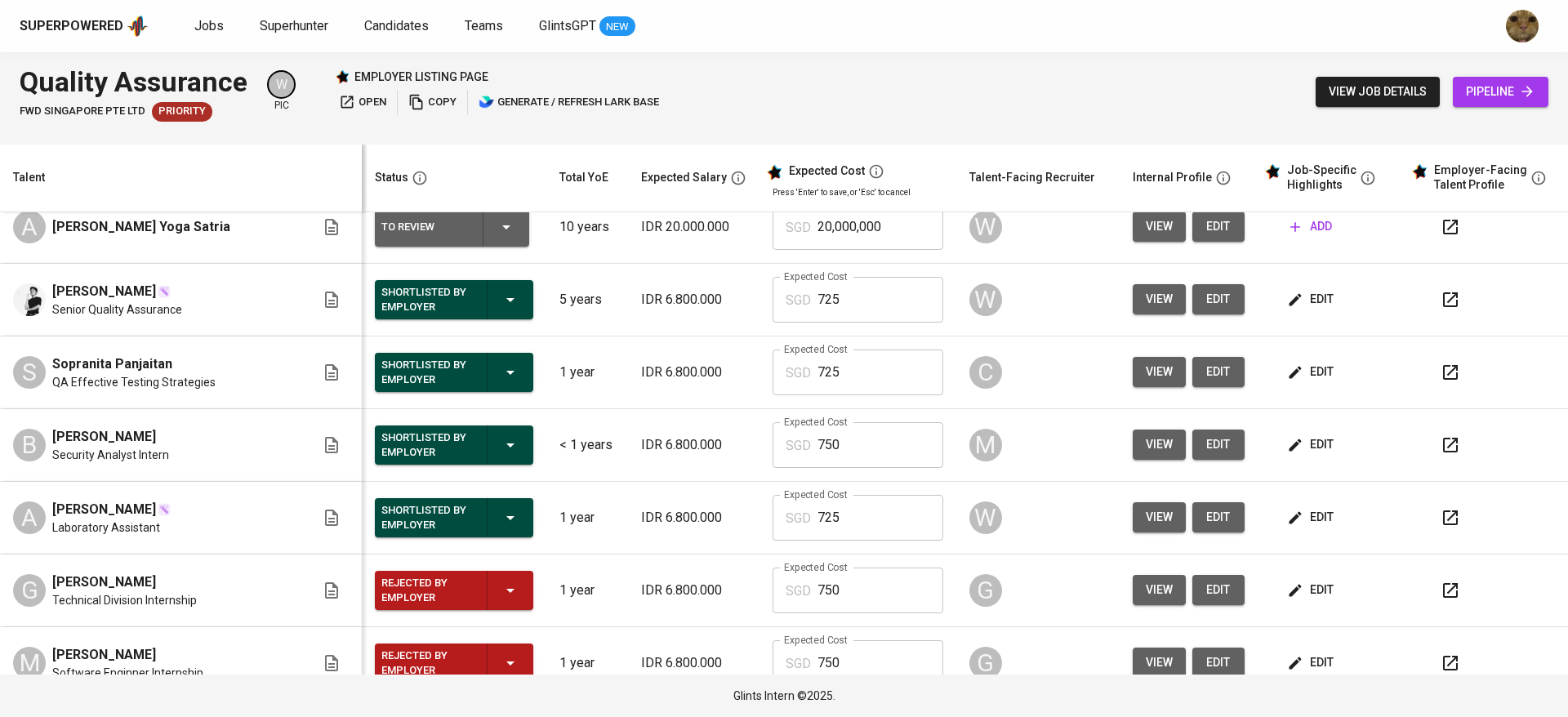
scroll to position [327, 0]
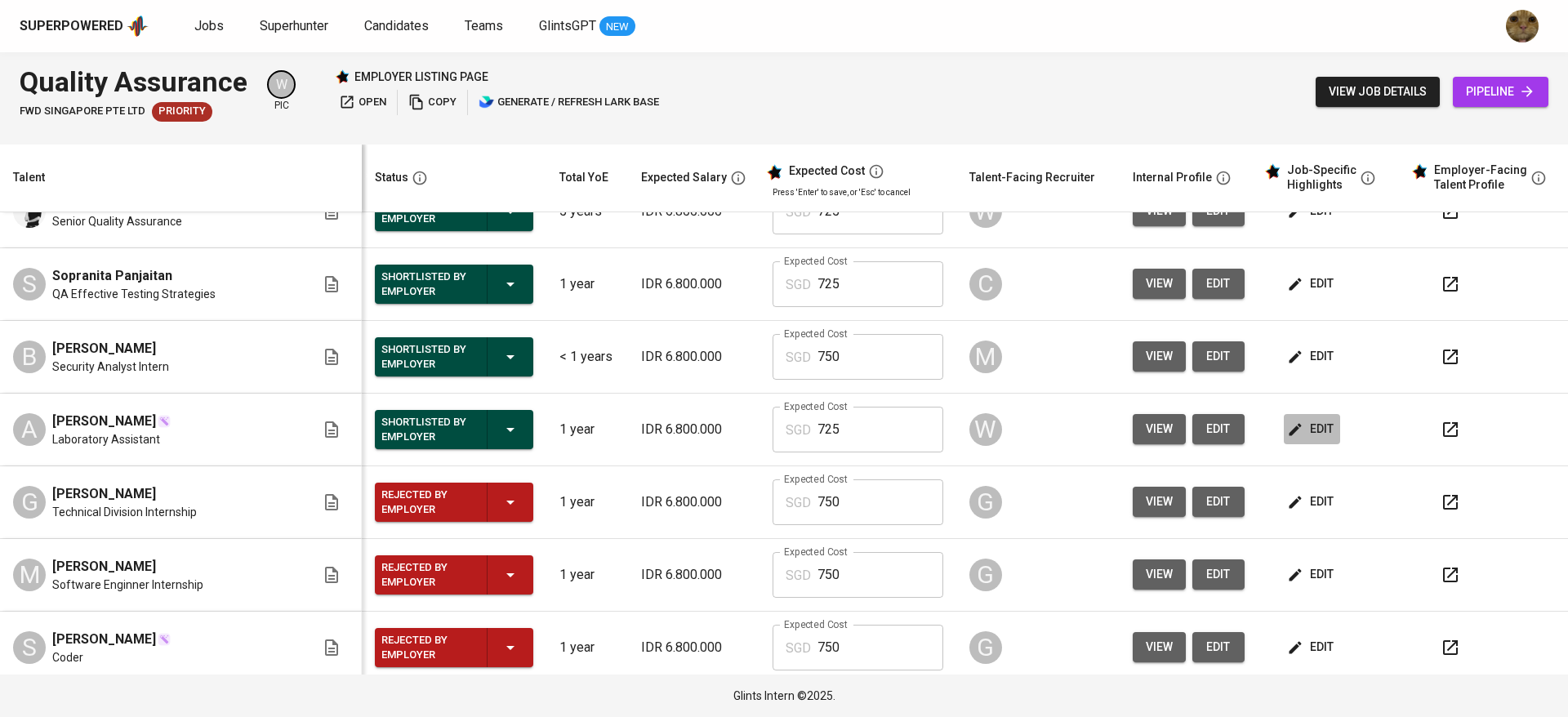
click at [1292, 441] on button "edit" at bounding box center [1311, 429] width 56 height 30
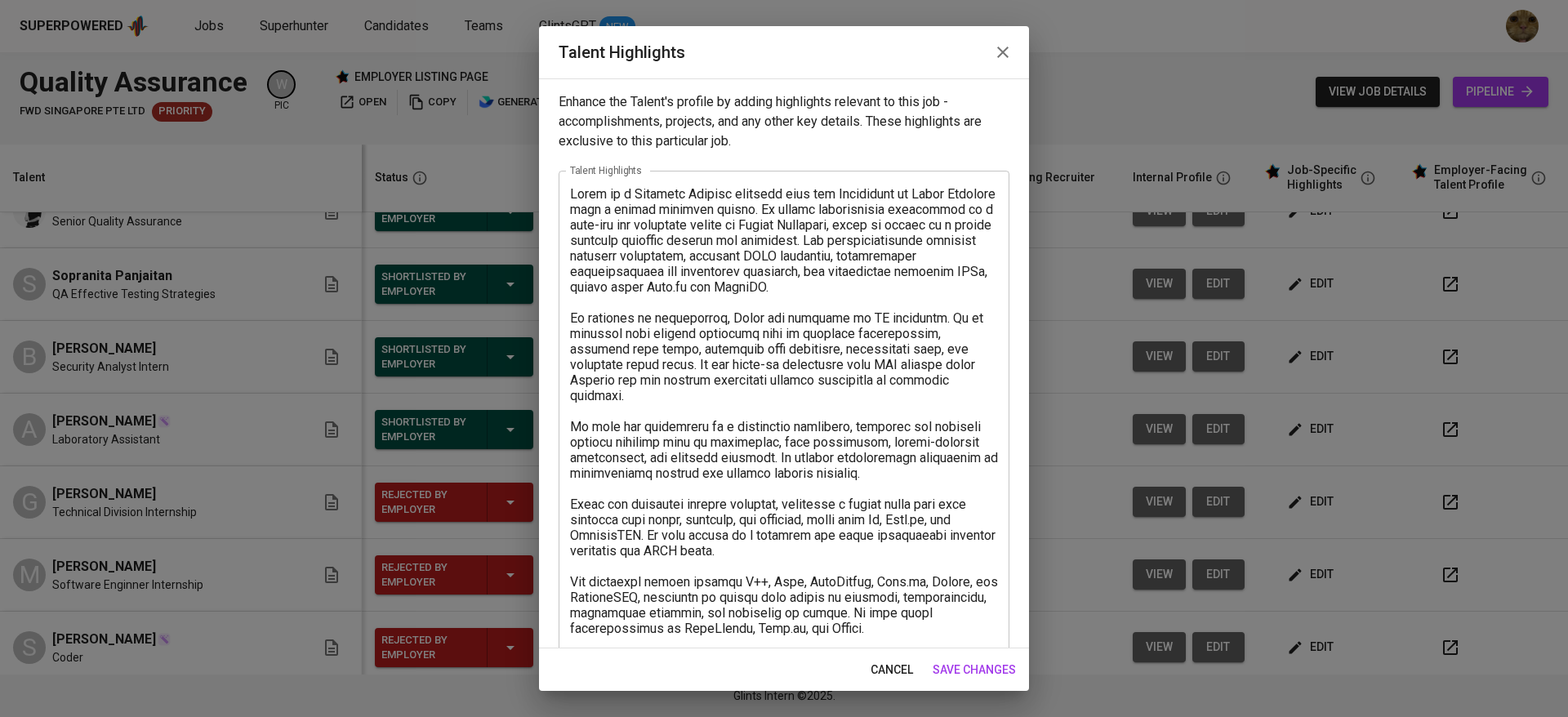
scroll to position [296, 0]
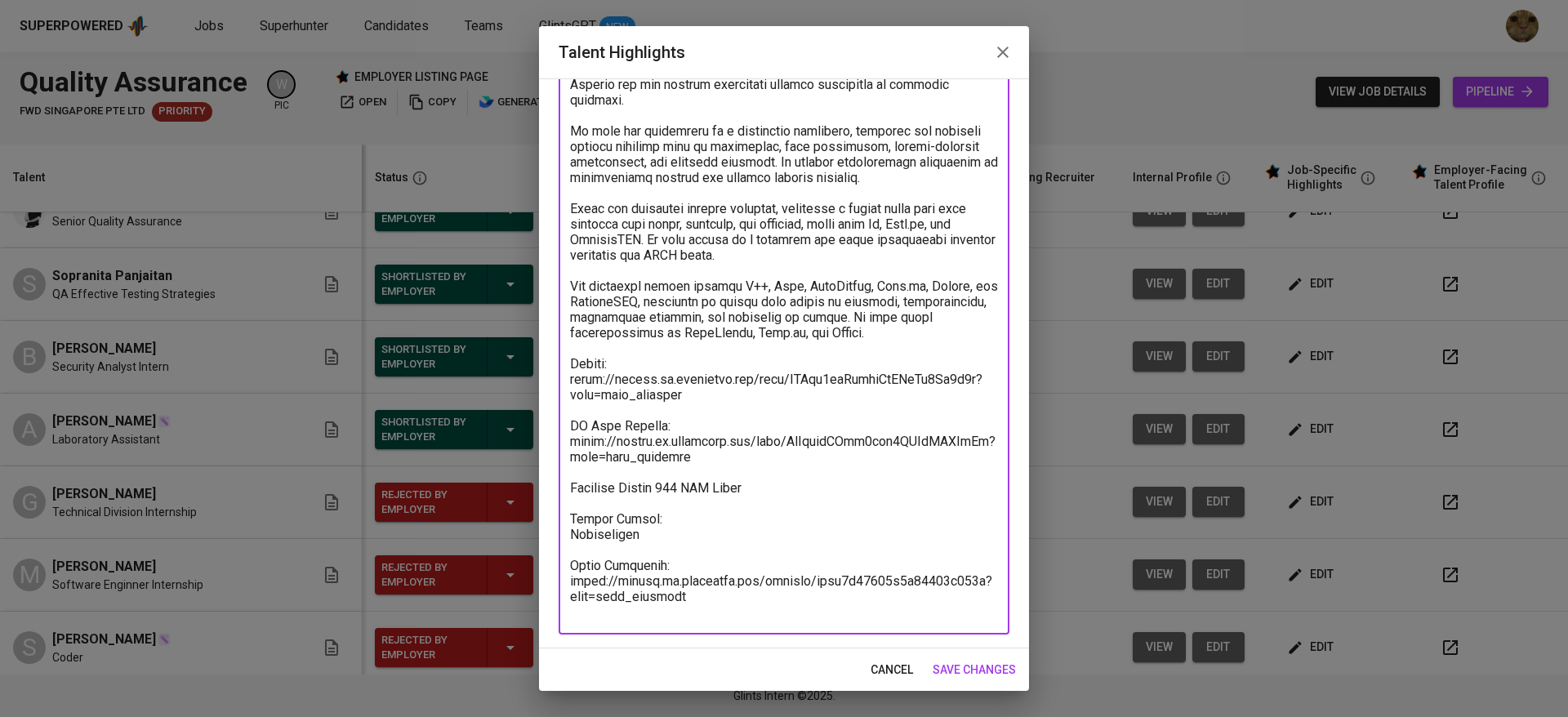
drag, startPoint x: 705, startPoint y: 440, endPoint x: 564, endPoint y: 438, distance: 141.0
click at [564, 438] on div "x Talent Highlights" at bounding box center [783, 254] width 451 height 759
click at [702, 472] on textarea at bounding box center [783, 255] width 428 height 729
drag, startPoint x: 764, startPoint y: 498, endPoint x: 589, endPoint y: 445, distance: 182.8
click at [589, 445] on textarea at bounding box center [783, 255] width 428 height 729
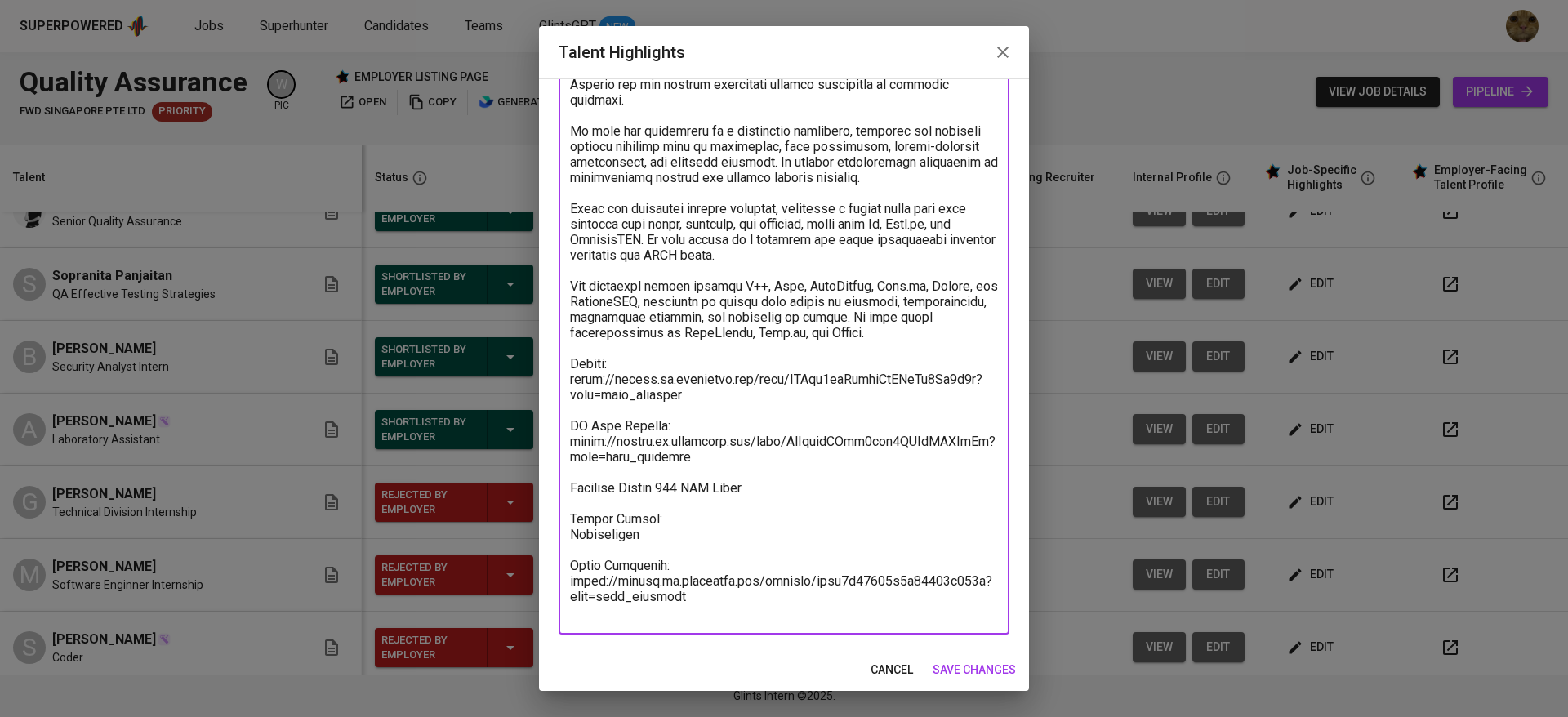
click at [662, 504] on textarea at bounding box center [783, 255] width 428 height 729
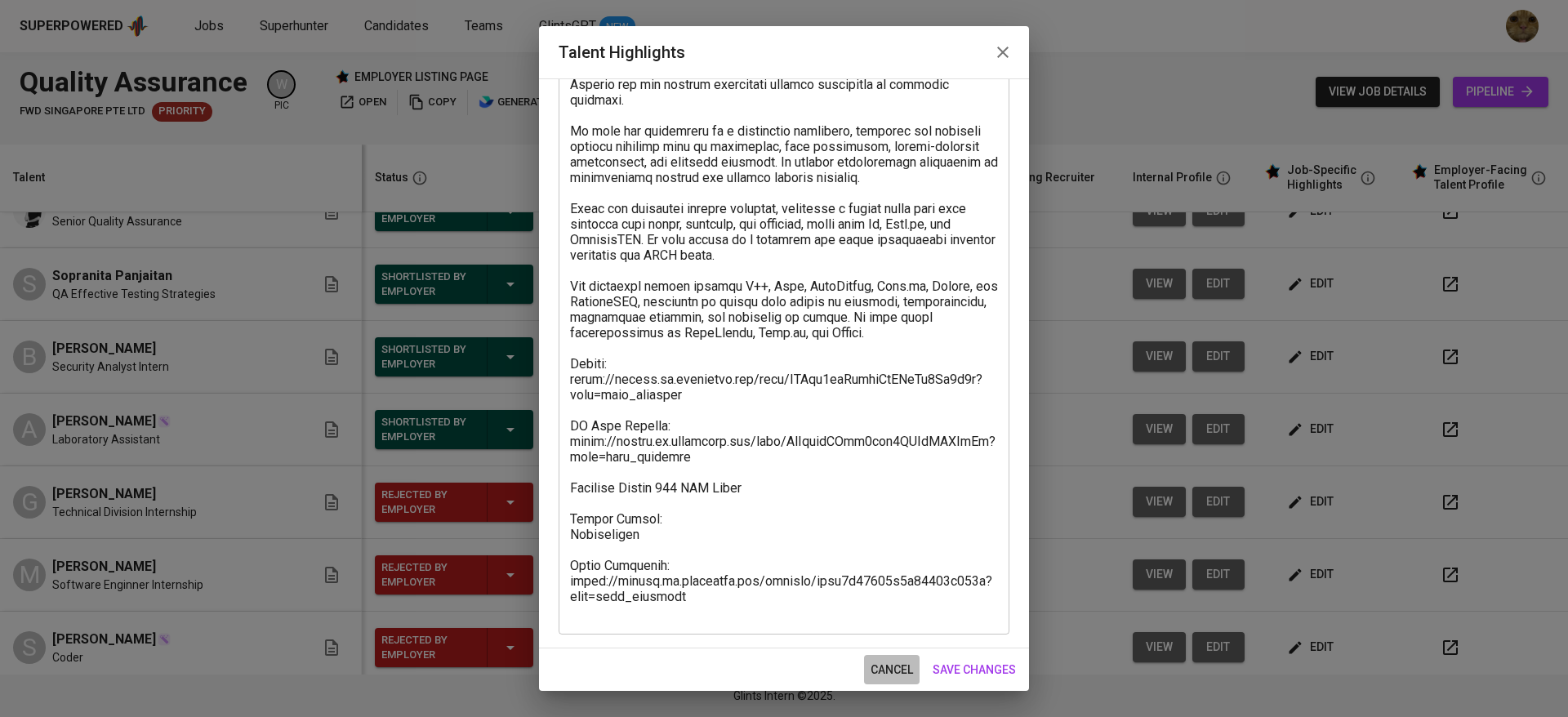
click at [874, 674] on span "cancel" at bounding box center [892, 669] width 43 height 20
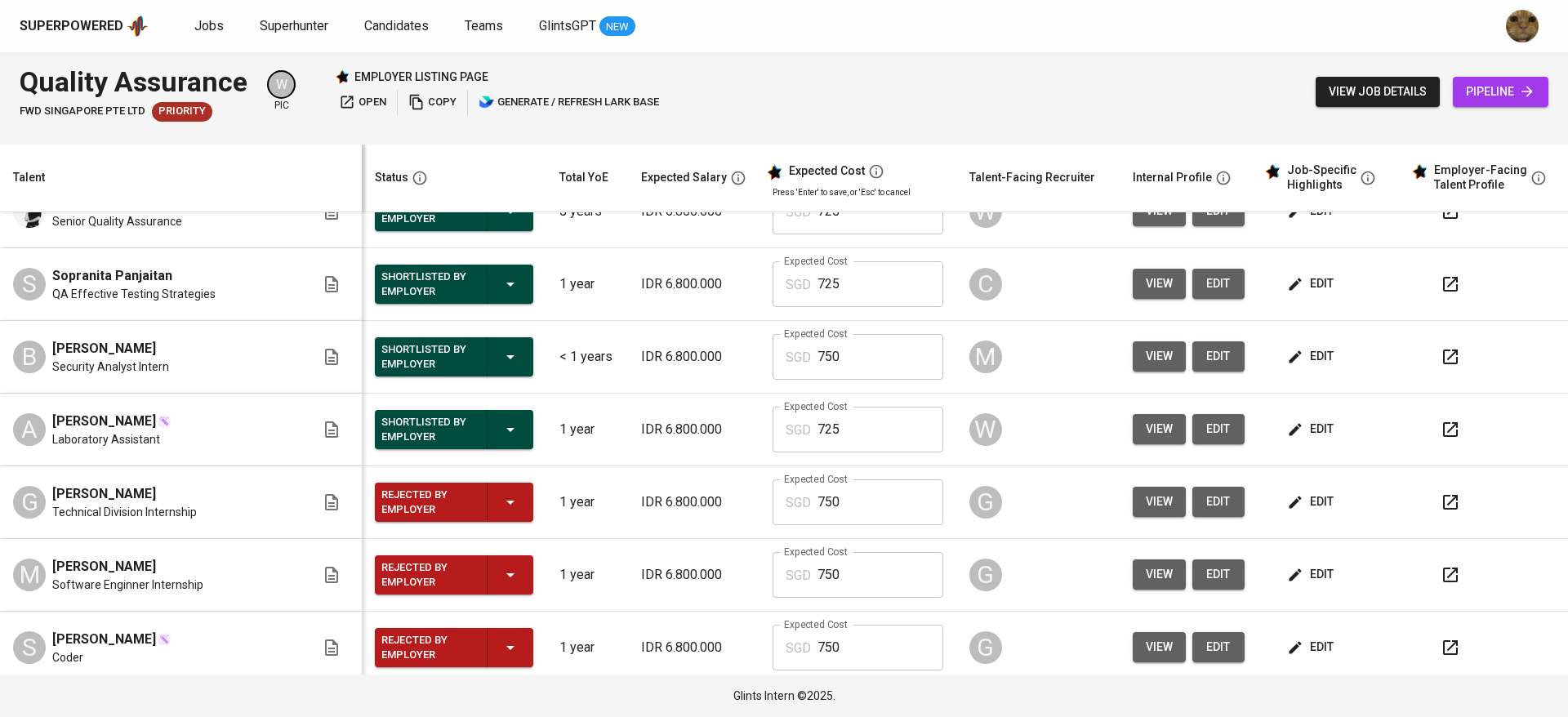
scroll to position [0, 0]
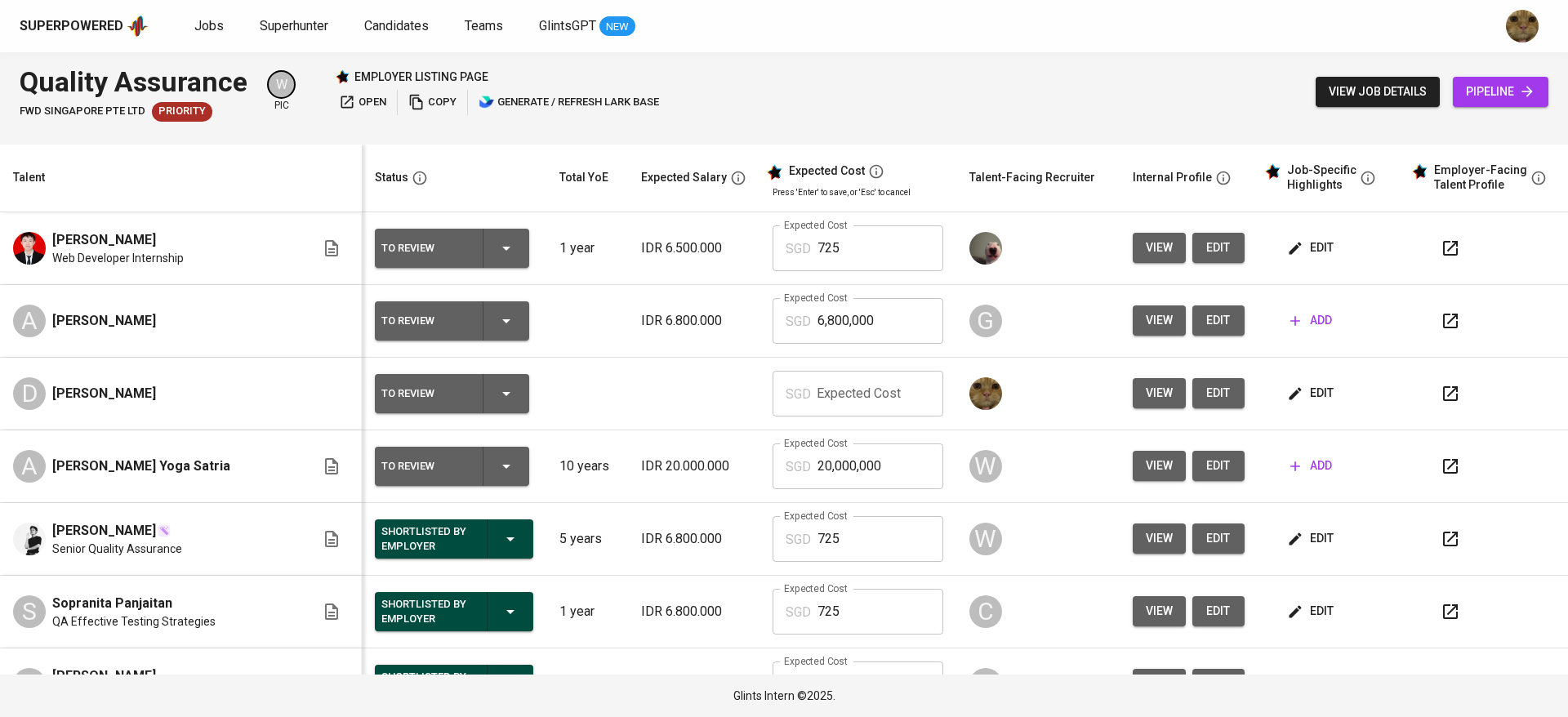
click at [1312, 388] on span "edit" at bounding box center [1312, 393] width 44 height 20
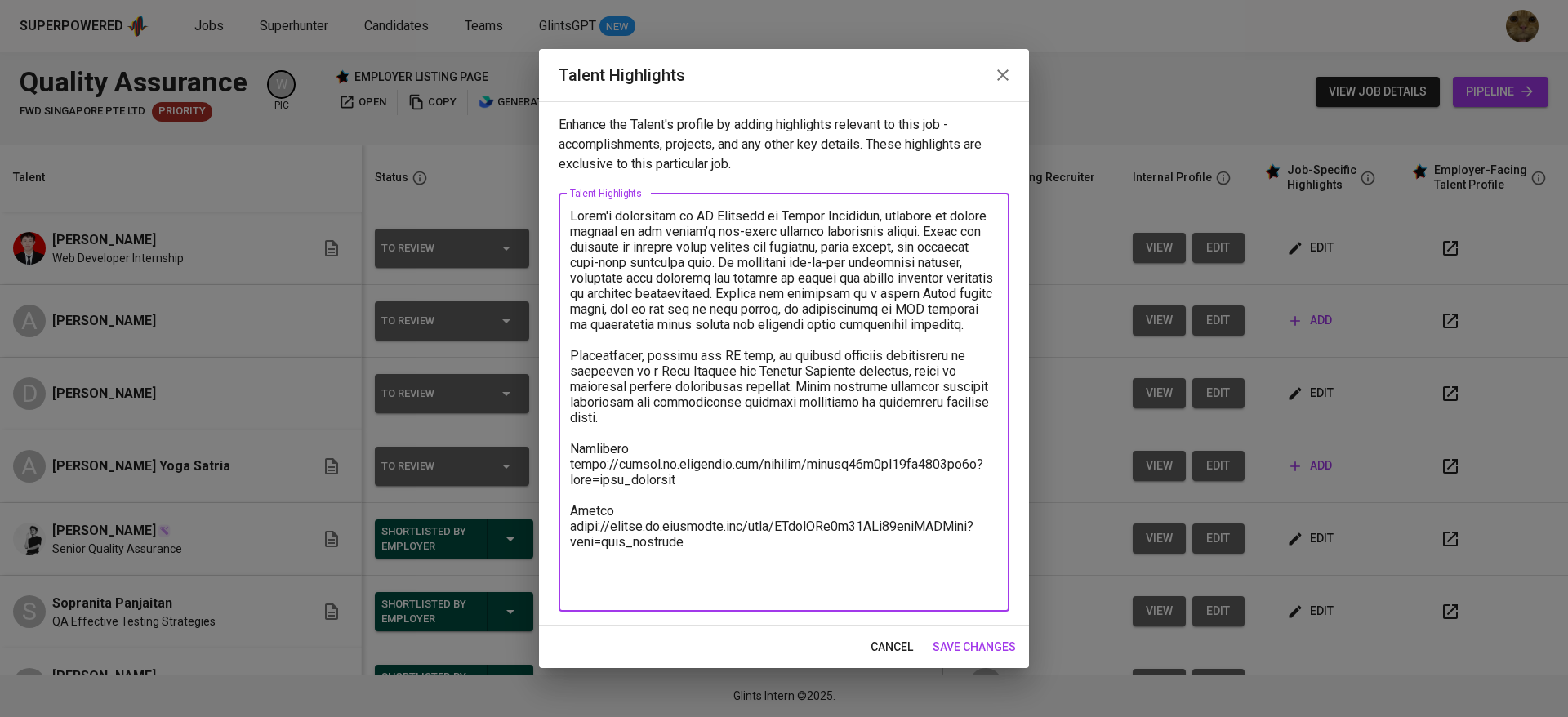
drag, startPoint x: 700, startPoint y: 557, endPoint x: 550, endPoint y: 531, distance: 152.2
click at [550, 531] on div "Enhance the Talent's profile by adding highlights relevant to this job - accomp…" at bounding box center [783, 363] width 490 height 524
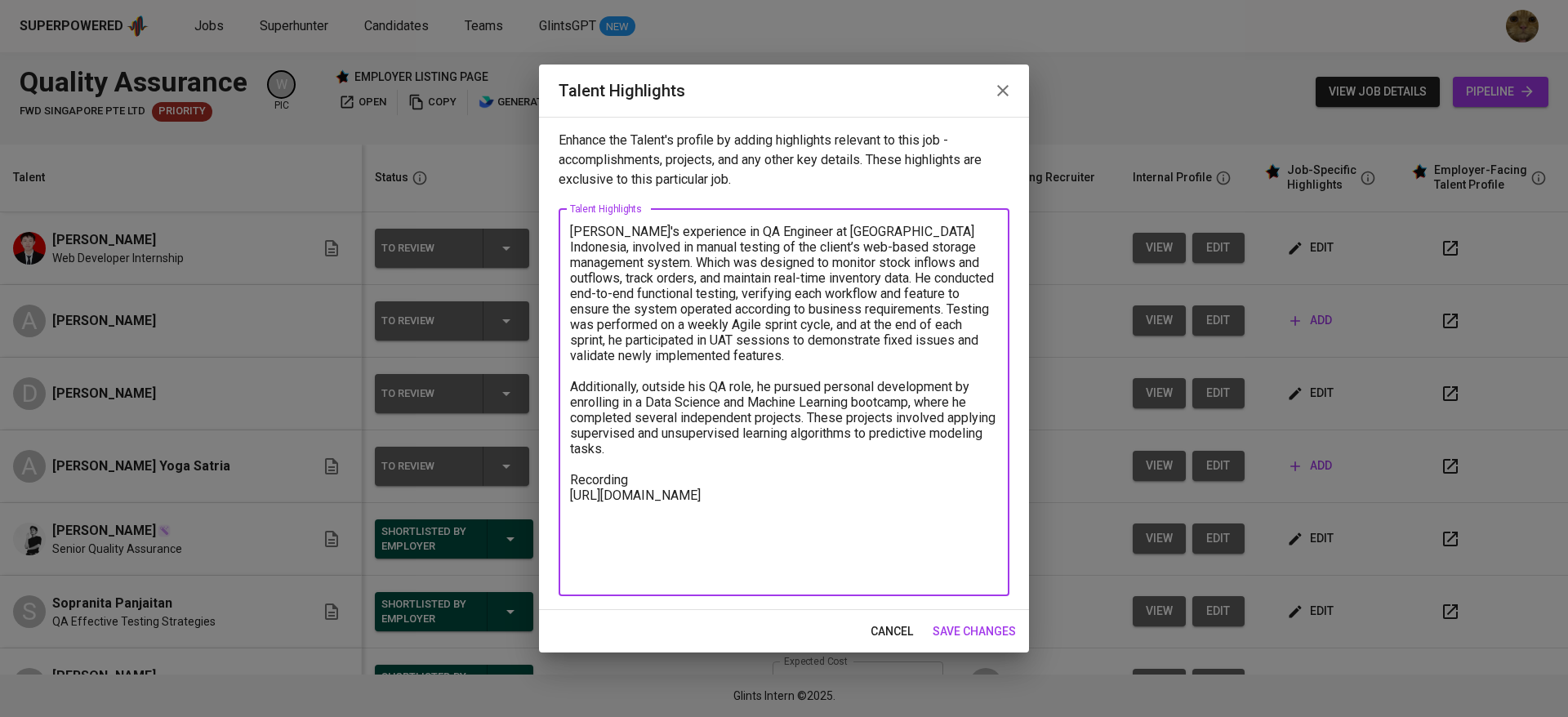
click at [639, 458] on textarea "Dzaki's experience in QA Engineer at Waizly Indonesia, involved in manual testi…" at bounding box center [783, 402] width 428 height 356
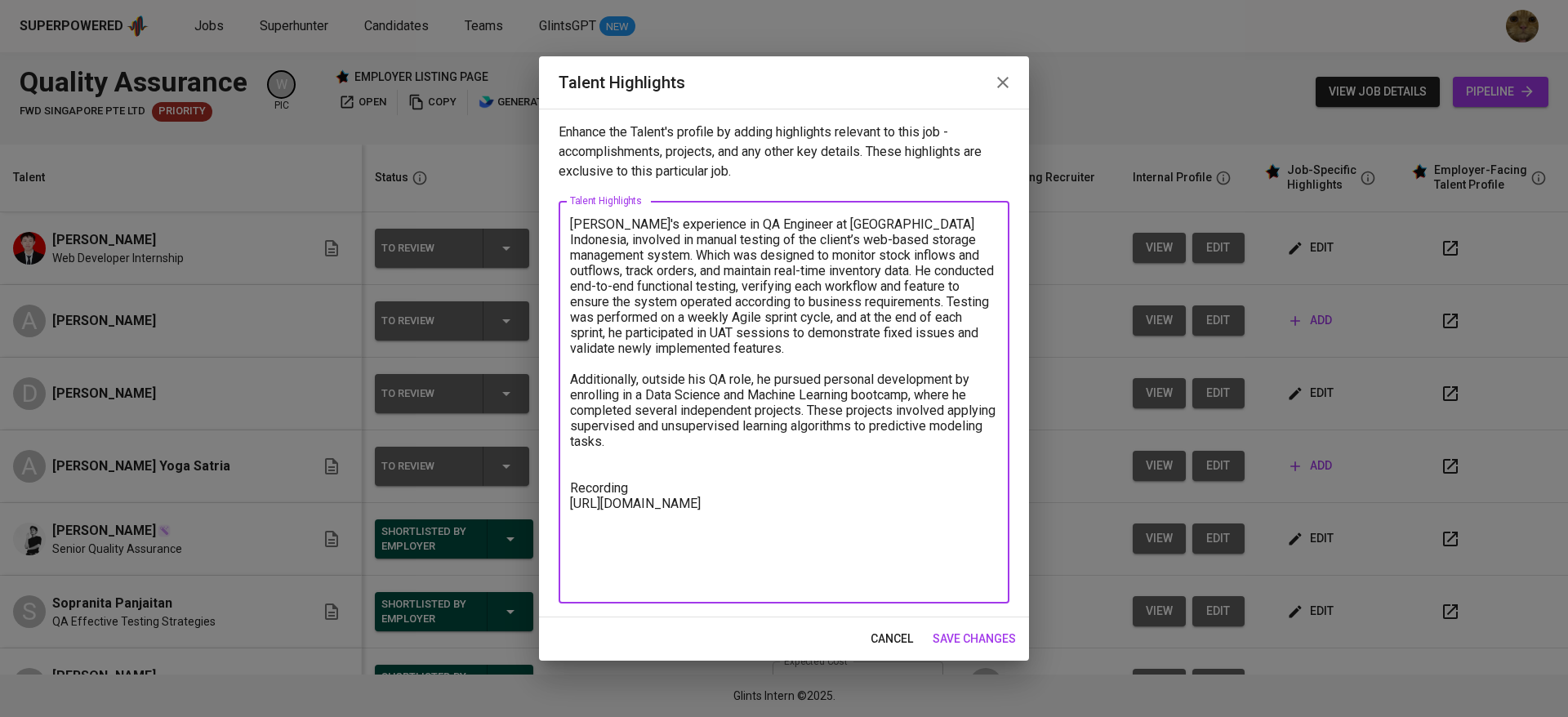
paste textarea "Resume https://glints.sg.larksuite.com/file/MVqjbGUm8o69EPx51dilNMILgvc?from=fr…"
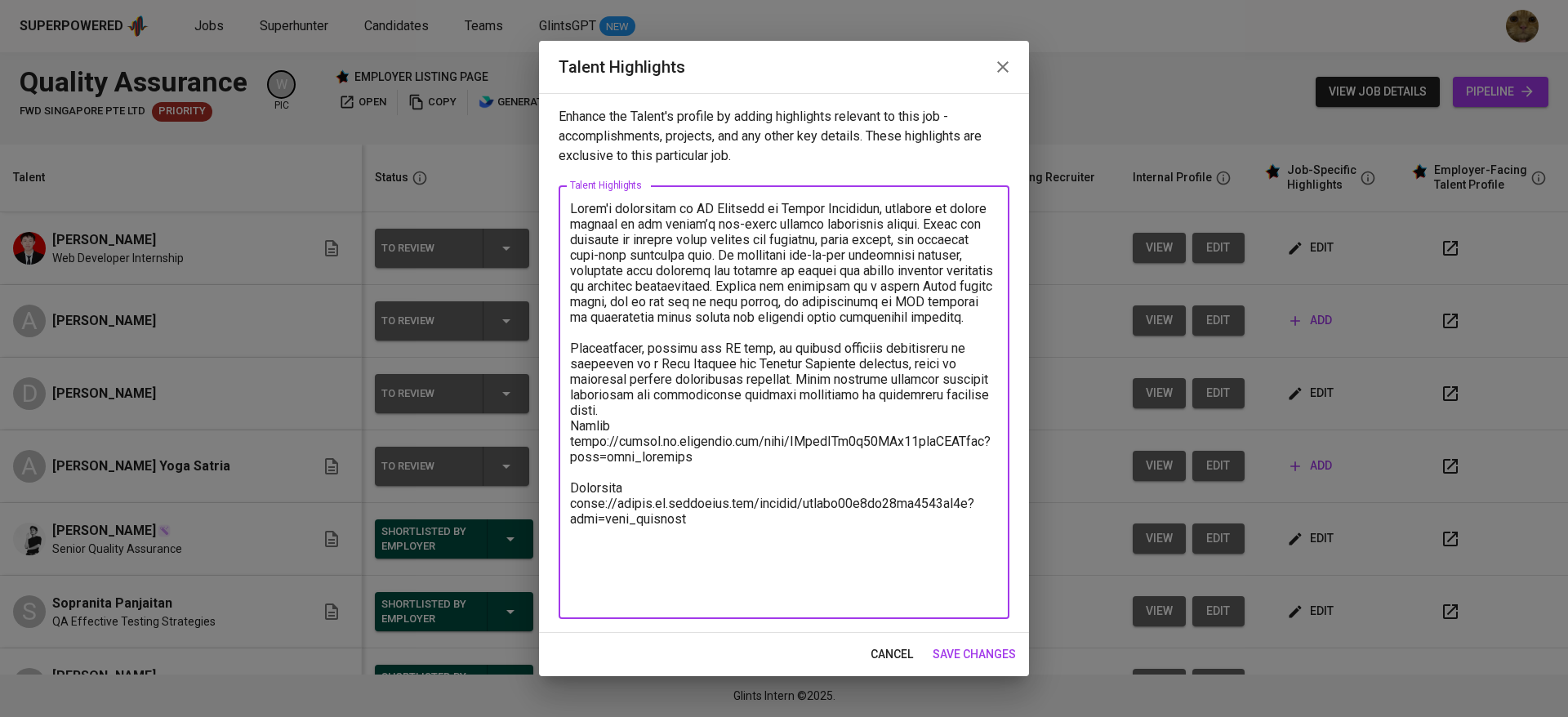
click at [617, 427] on textarea at bounding box center [783, 402] width 428 height 403
type textarea "Dzaki's experience in QA Engineer at Waizly Indonesia, involved in manual testi…"
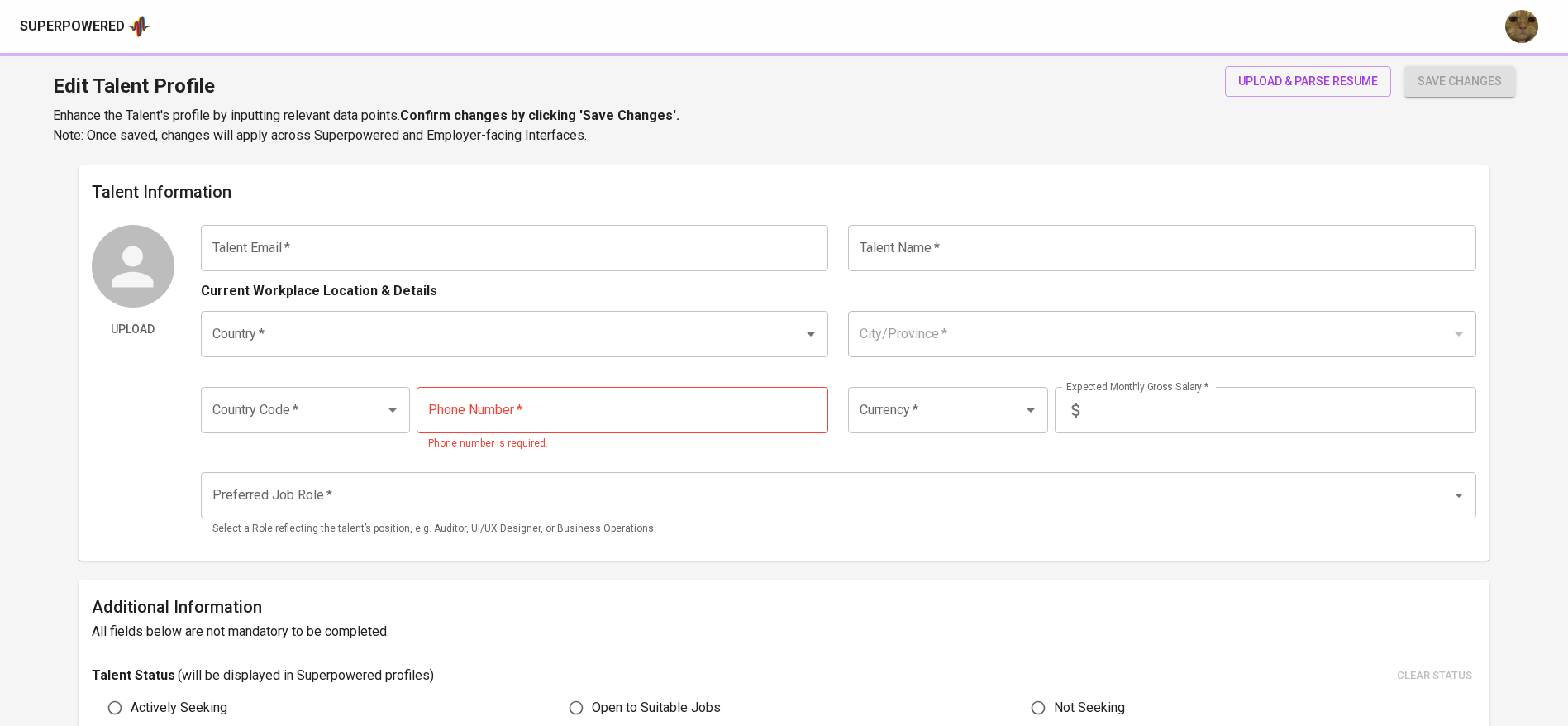
type input "[EMAIL_ADDRESS][DOMAIN_NAME]"
type input "[PERSON_NAME]"
type input "[GEOGRAPHIC_DATA]"
type input "+62"
type input "[PHONE_NUMBER]"
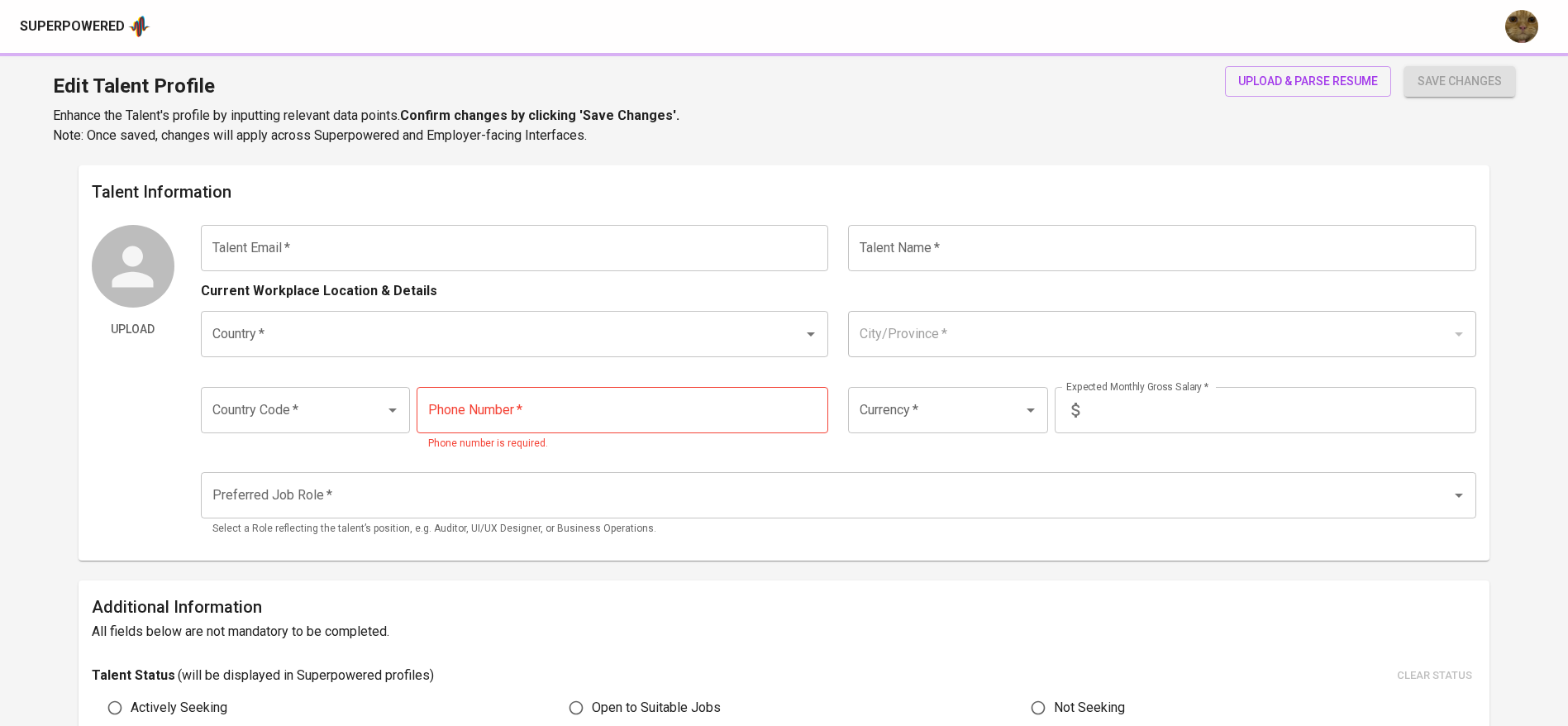
type input "IDR"
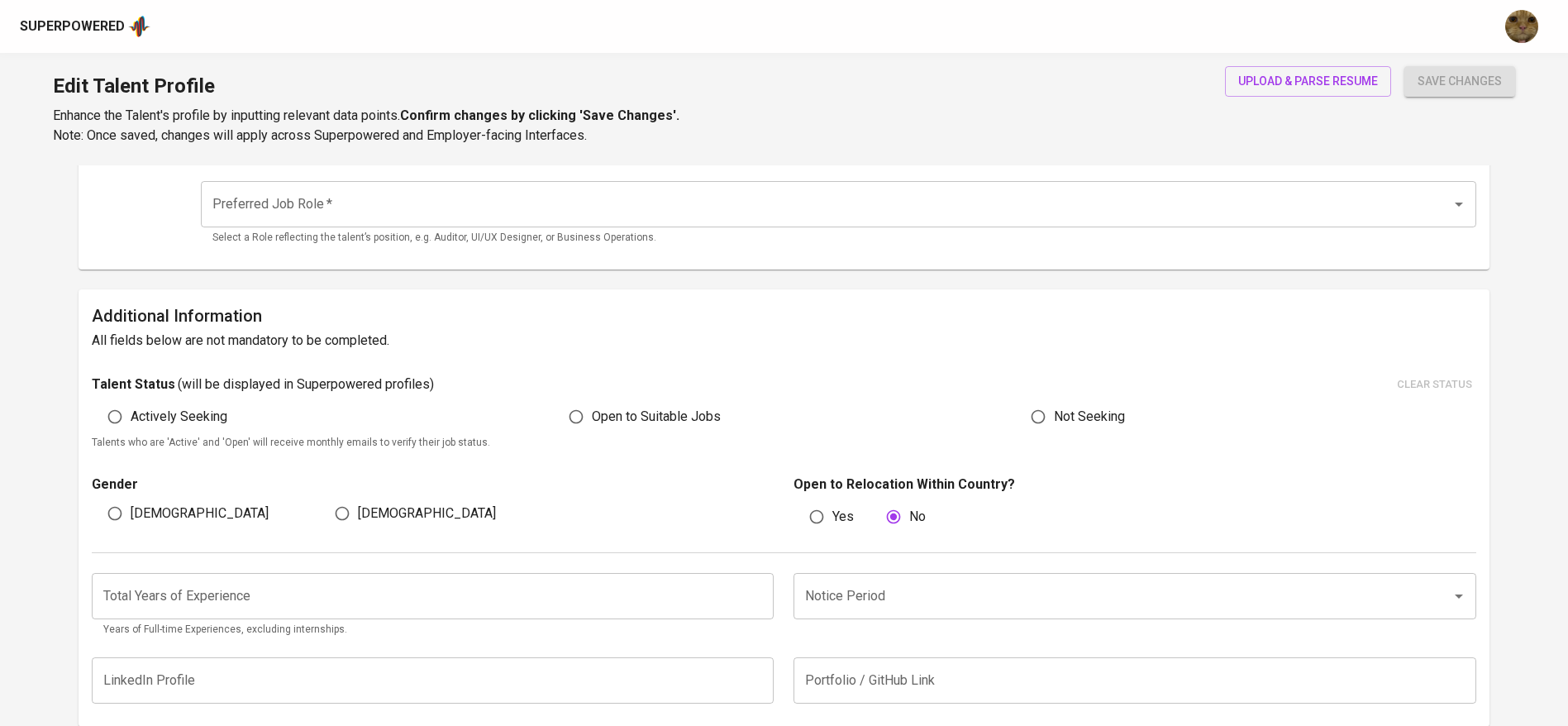
scroll to position [282, 0]
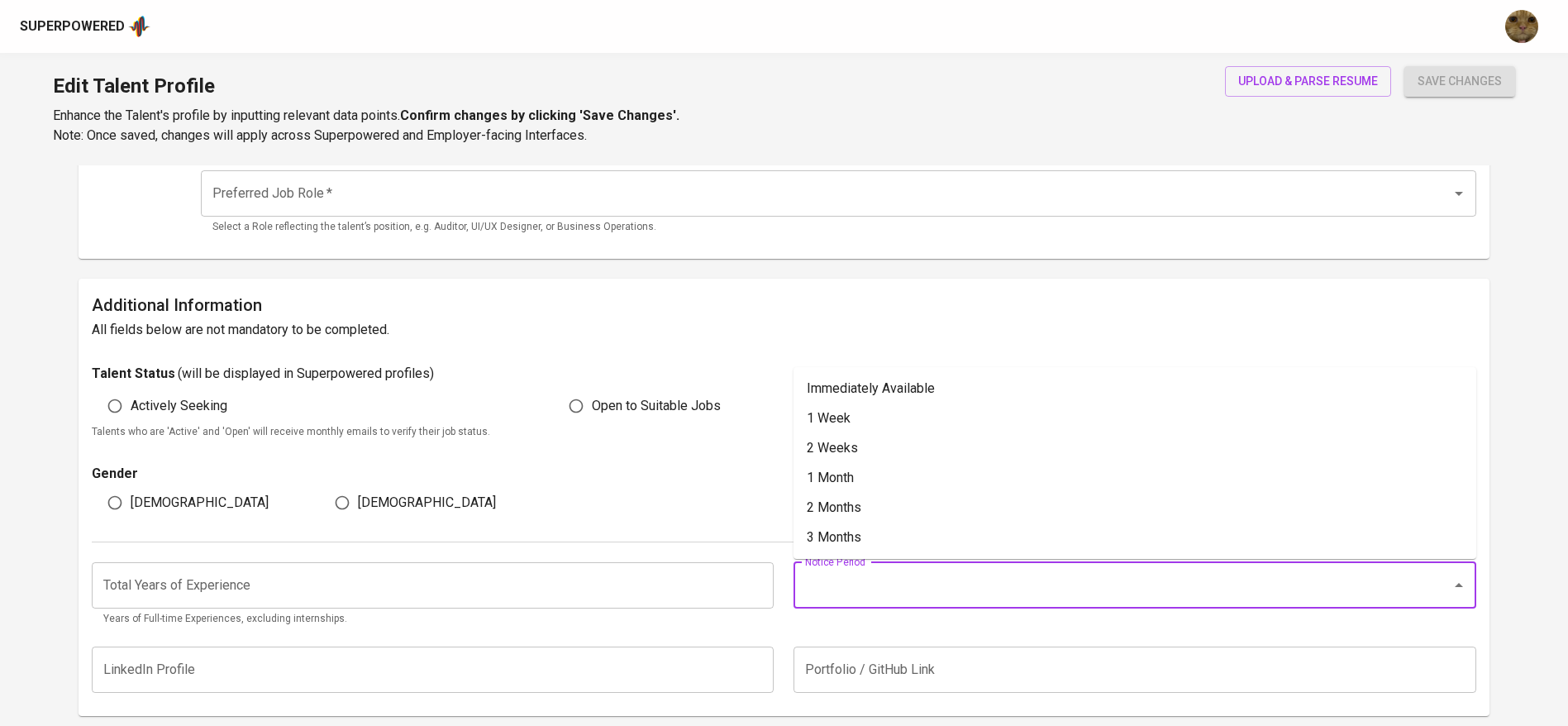
click at [838, 571] on input "Notice Period" at bounding box center [1111, 585] width 622 height 31
click at [594, 483] on div "Gender [DEMOGRAPHIC_DATA] [DEMOGRAPHIC_DATA]" at bounding box center [438, 492] width 693 height 58
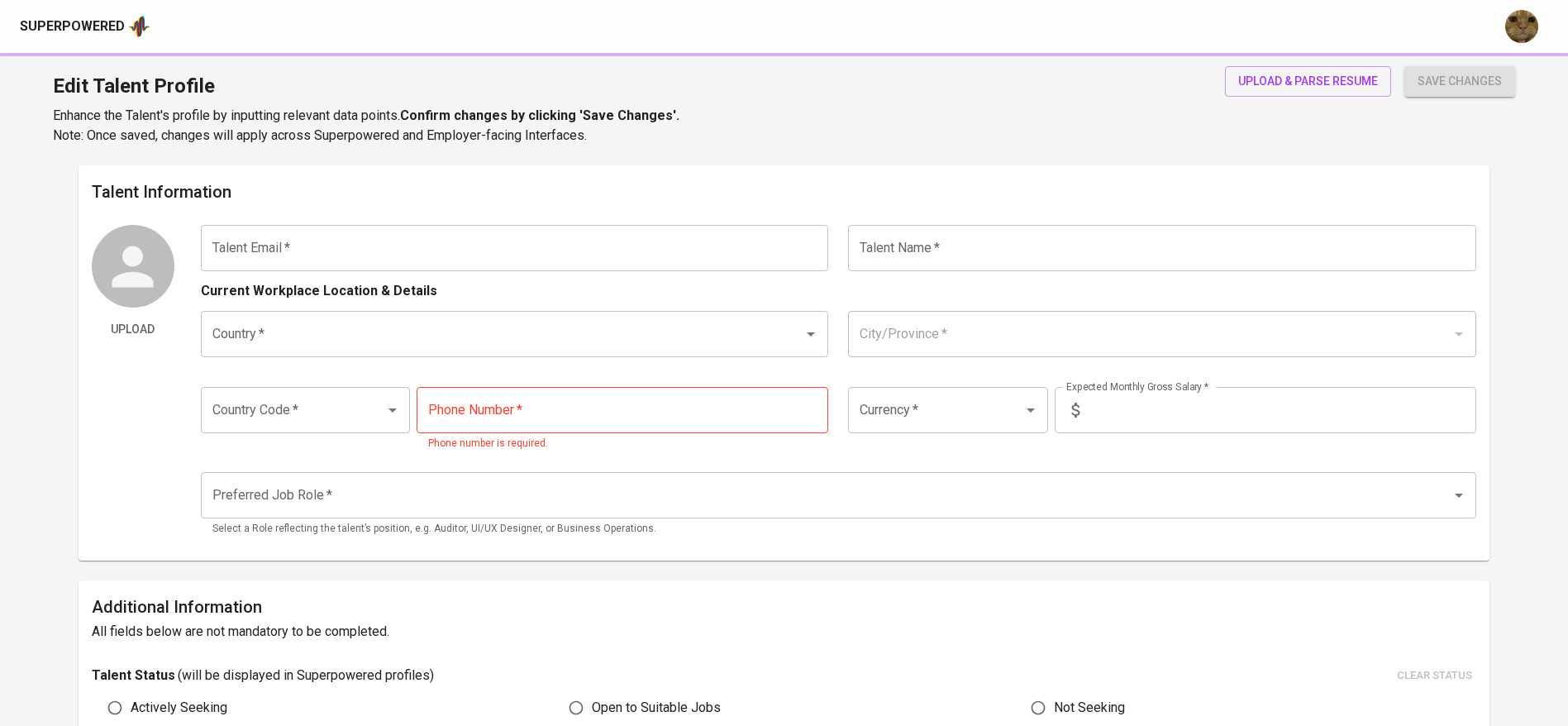
type input "[EMAIL_ADDRESS][DOMAIN_NAME]"
type input "[PERSON_NAME]"
type input "[GEOGRAPHIC_DATA]"
type input "+62"
type input "[PHONE_NUMBER]"
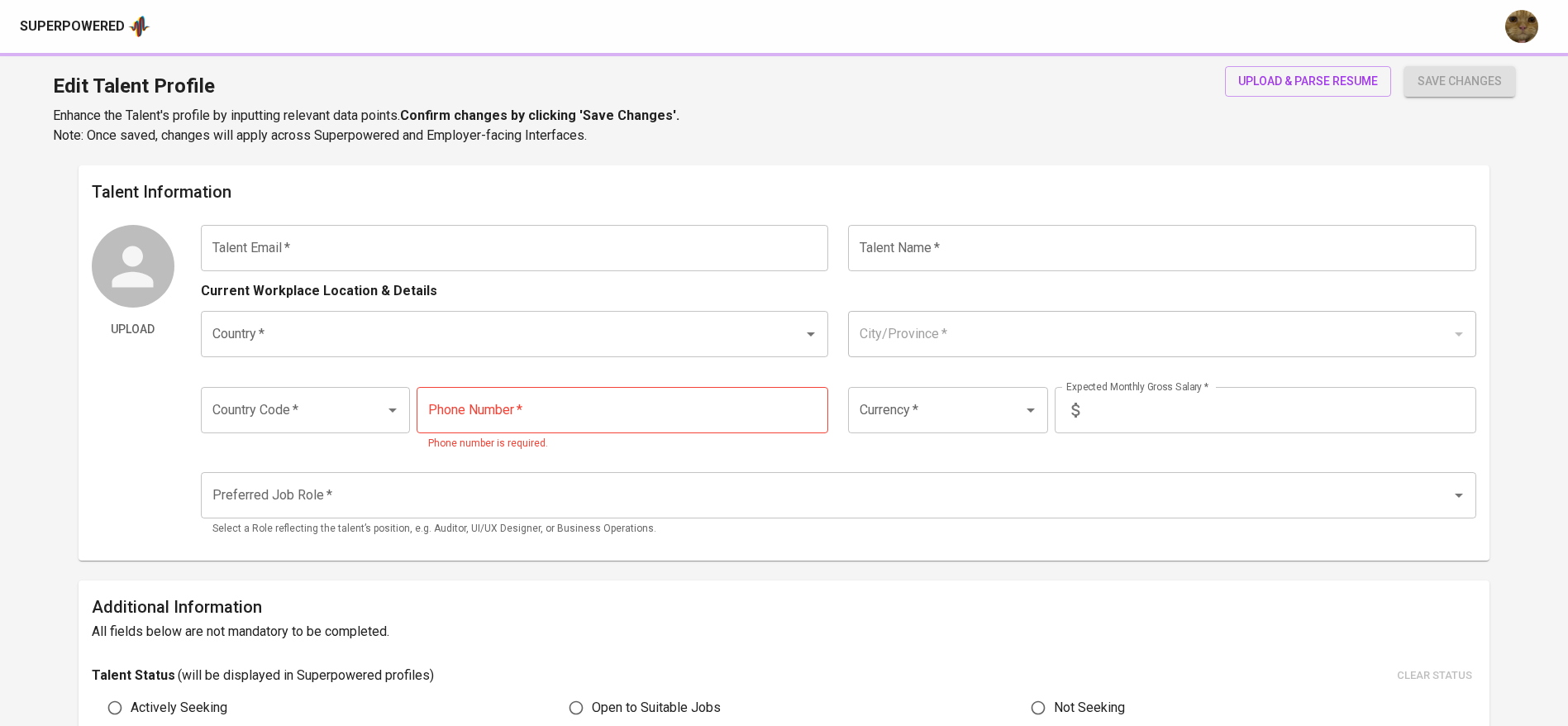
type input "IDR"
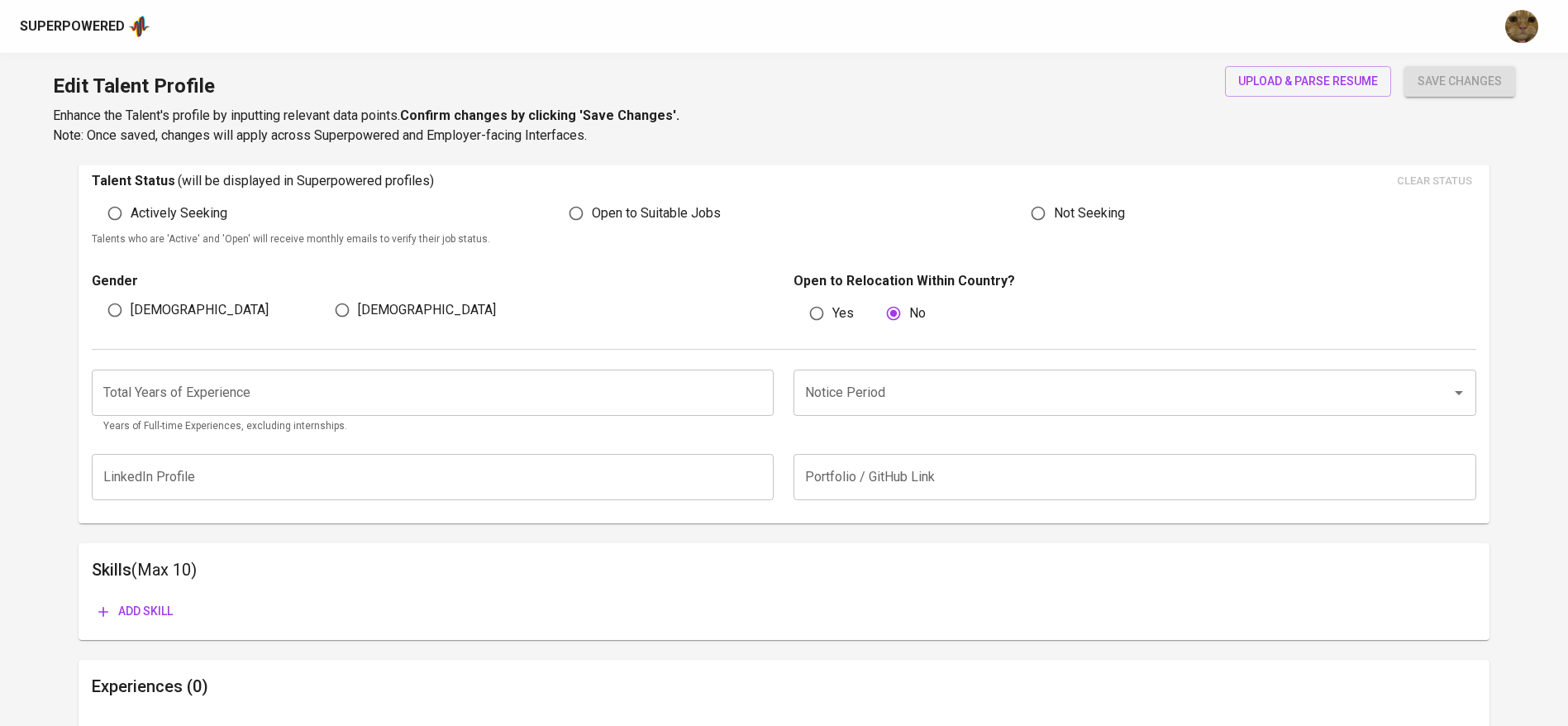
scroll to position [486, 0]
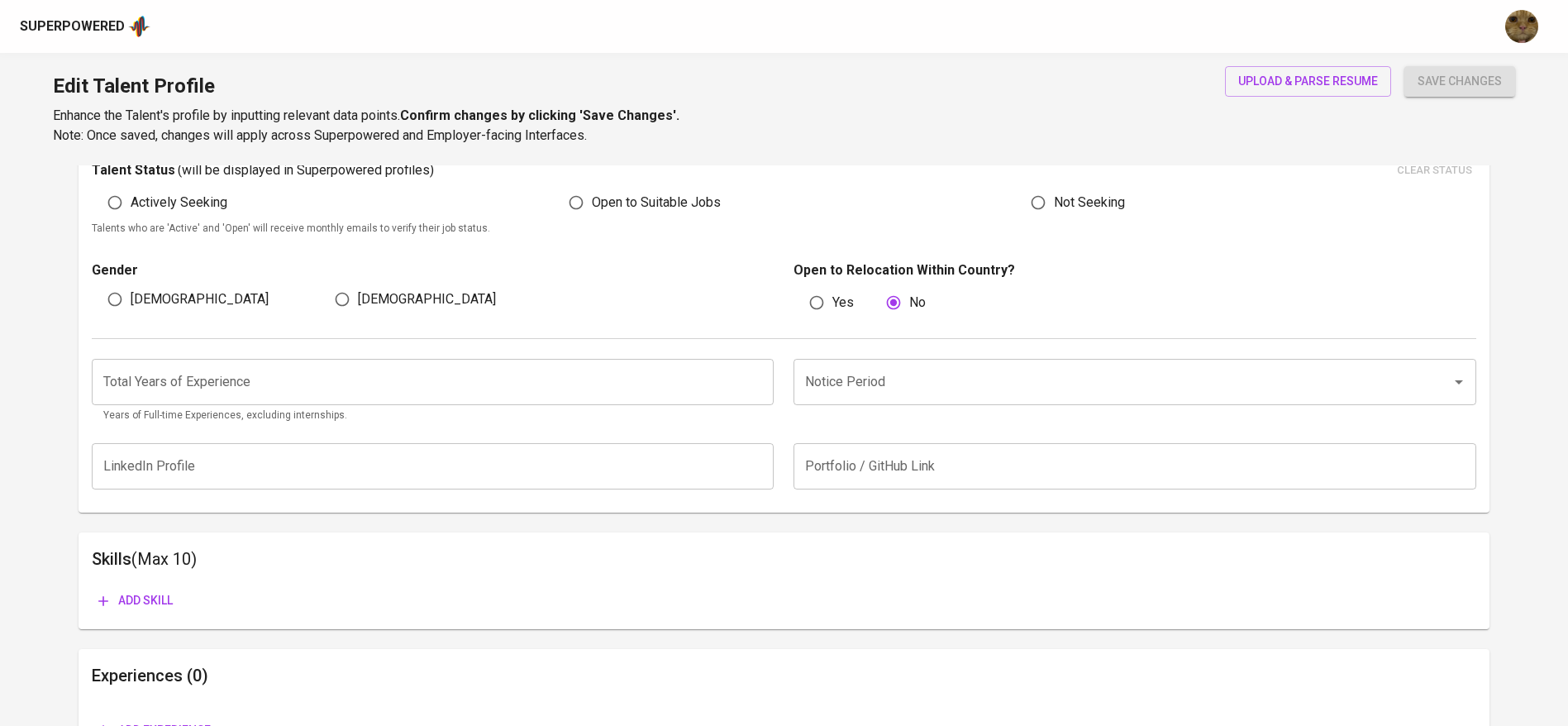
click at [874, 399] on div "Notice Period" at bounding box center [1134, 381] width 683 height 46
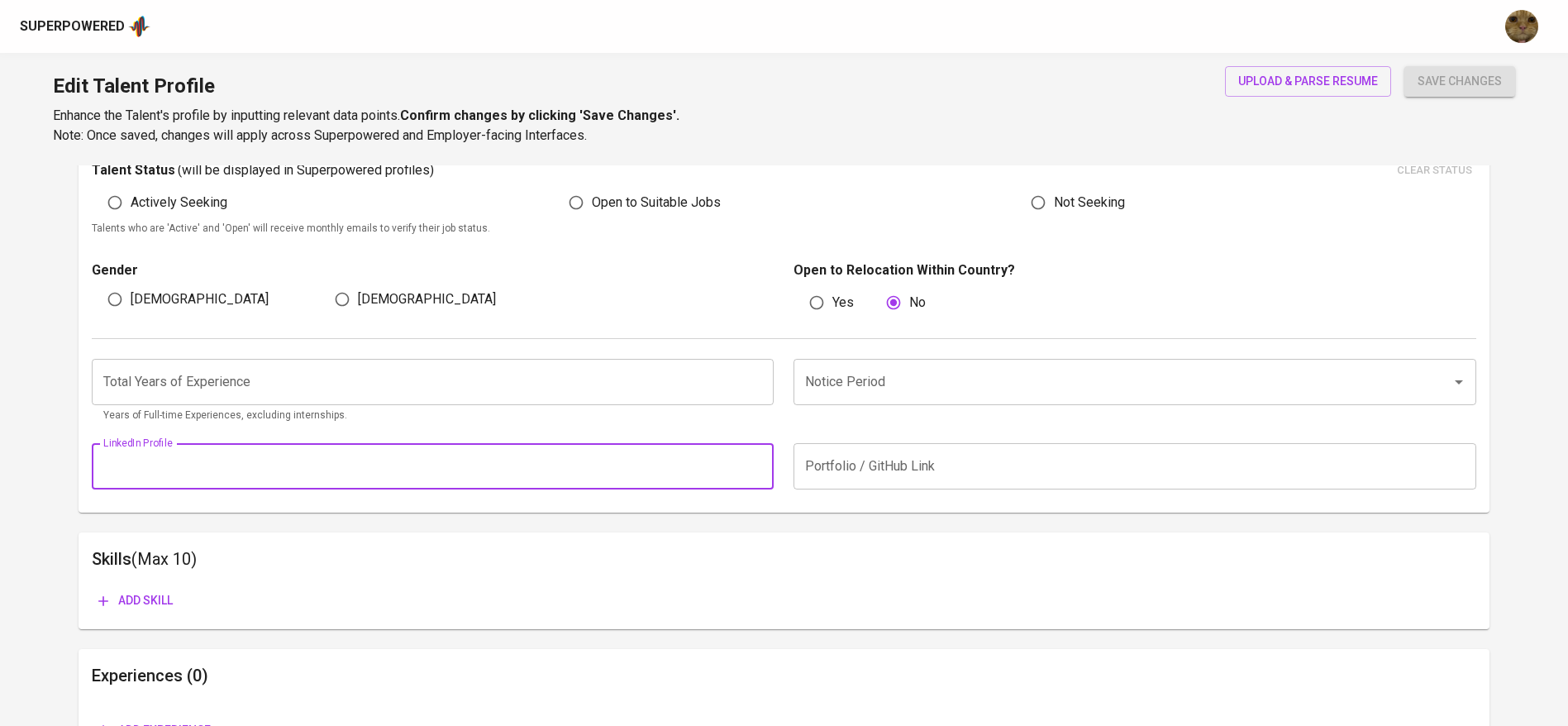
click at [770, 452] on input "text" at bounding box center [433, 465] width 683 height 46
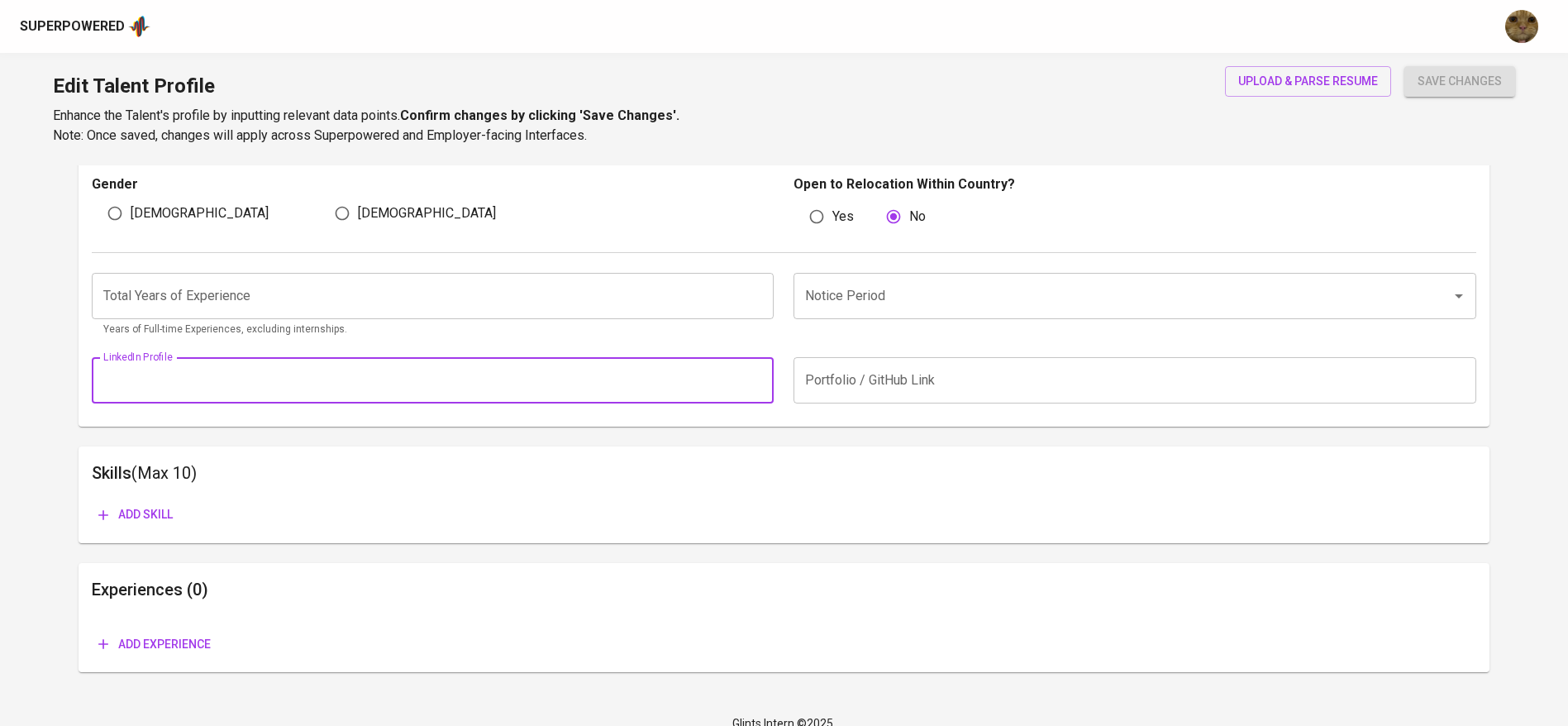
scroll to position [575, 0]
click at [703, 468] on h6 "Skills (Max 10)" at bounding box center [784, 469] width 1384 height 26
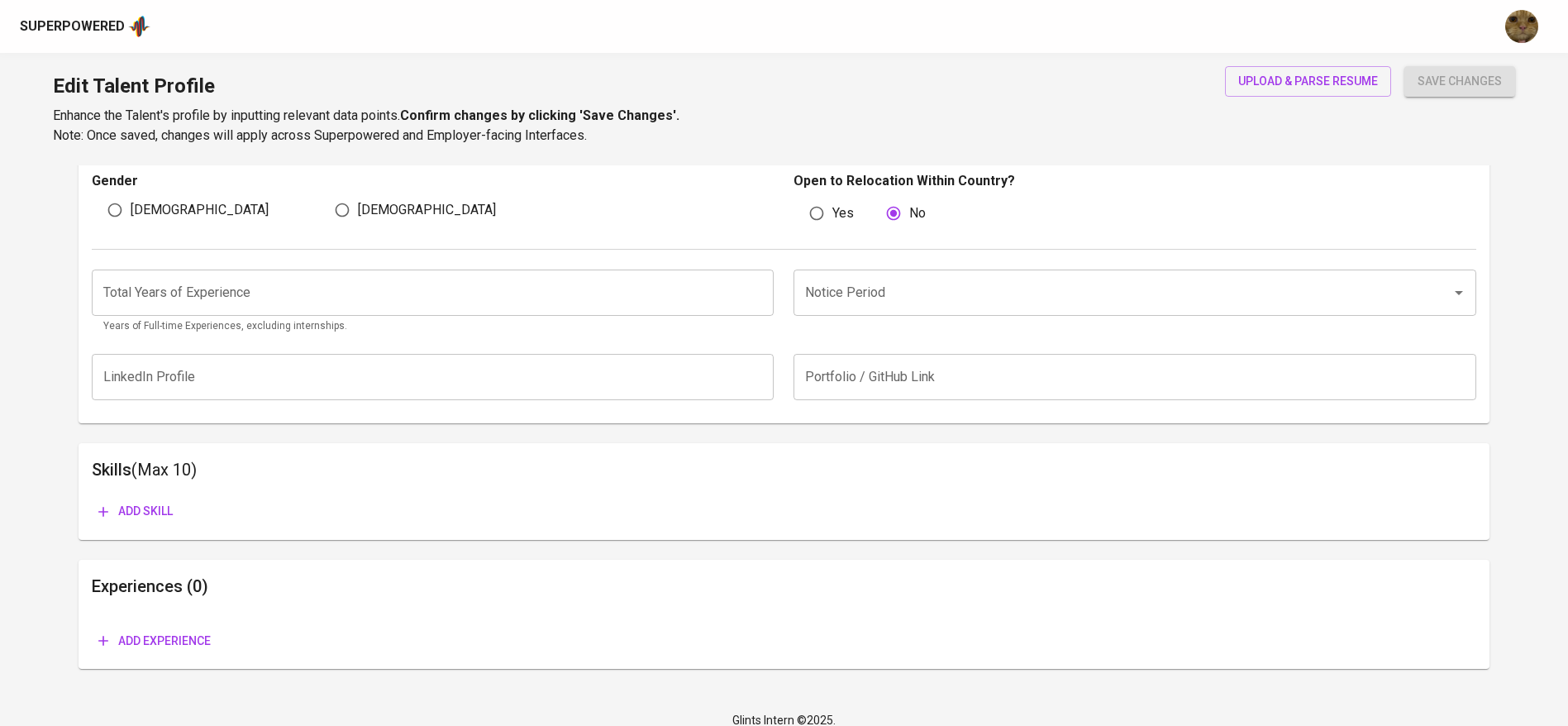
scroll to position [0, 0]
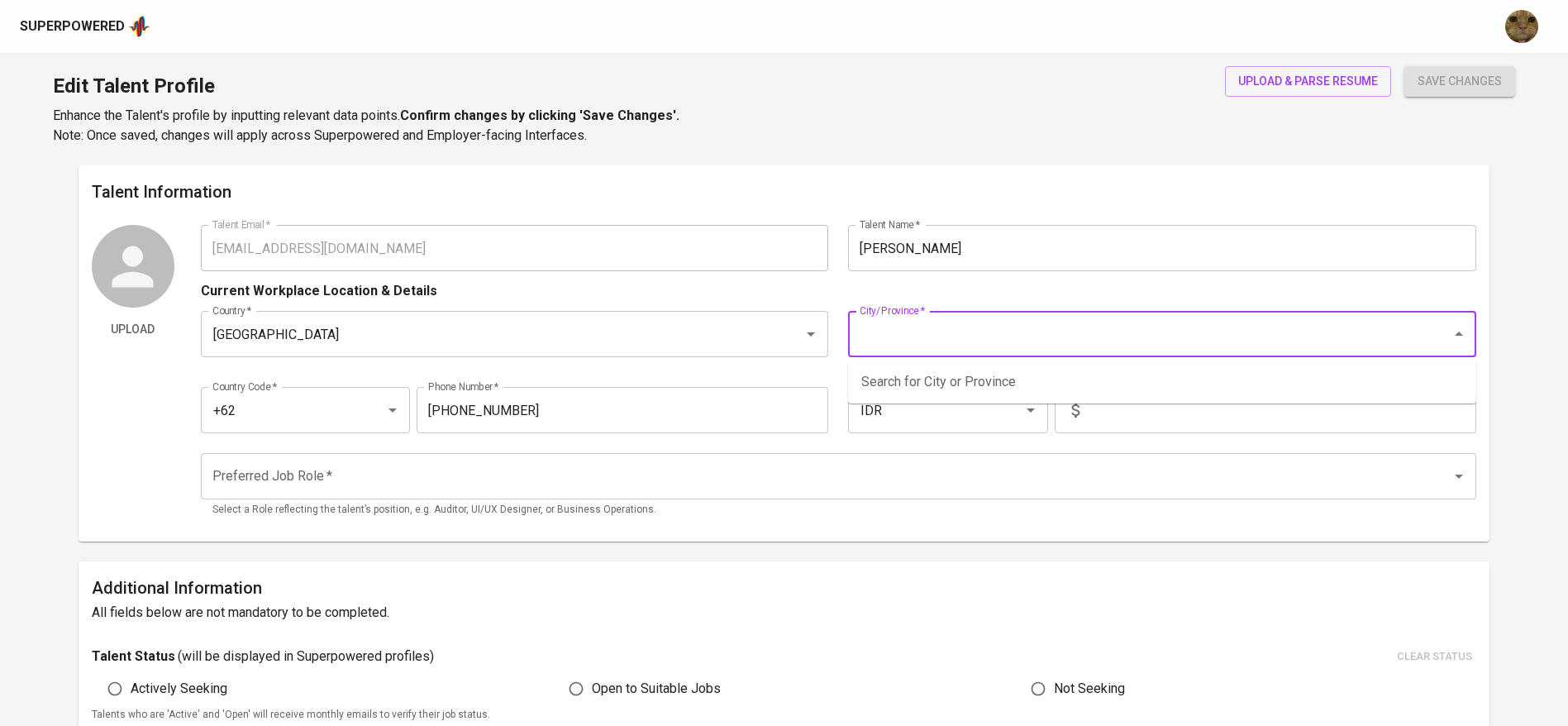
click at [1033, 343] on input "City/Province   *" at bounding box center [1139, 334] width 567 height 31
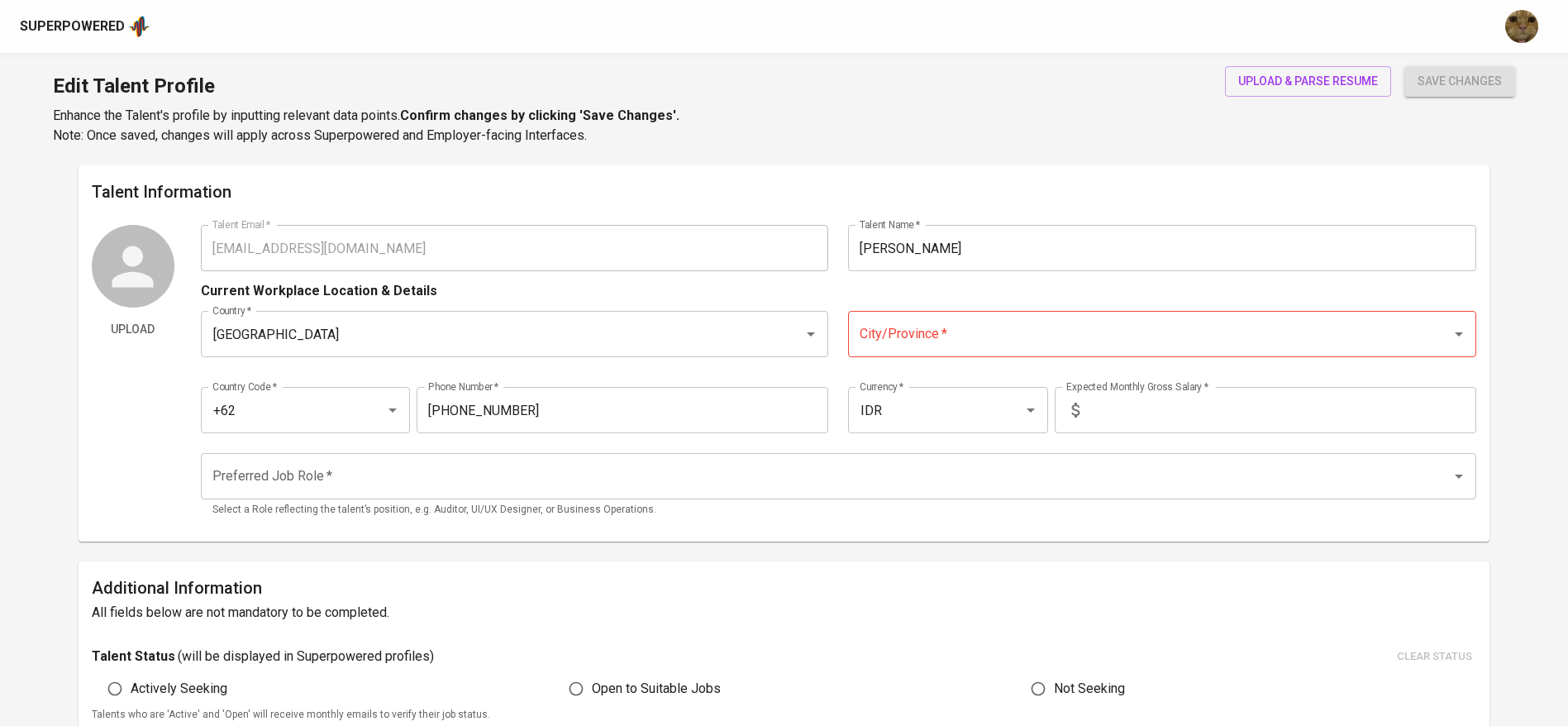
click at [864, 284] on div "Current Workplace Location & Details" at bounding box center [838, 285] width 1276 height 30
click at [908, 339] on input "City/Province   *" at bounding box center [1139, 334] width 567 height 31
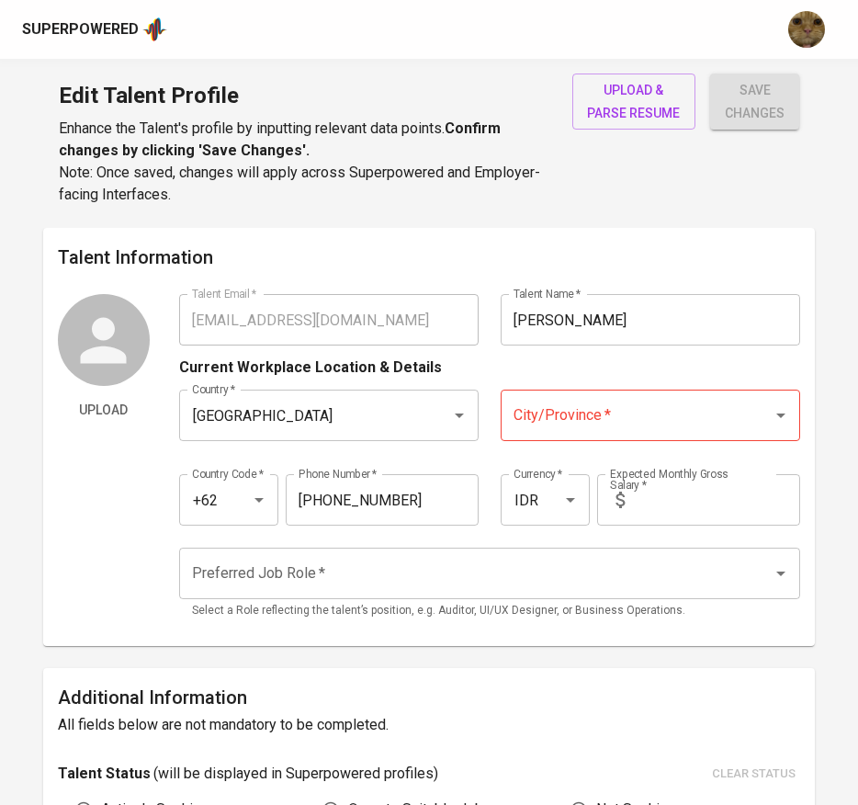
click at [622, 405] on input "City/Province   *" at bounding box center [625, 415] width 232 height 35
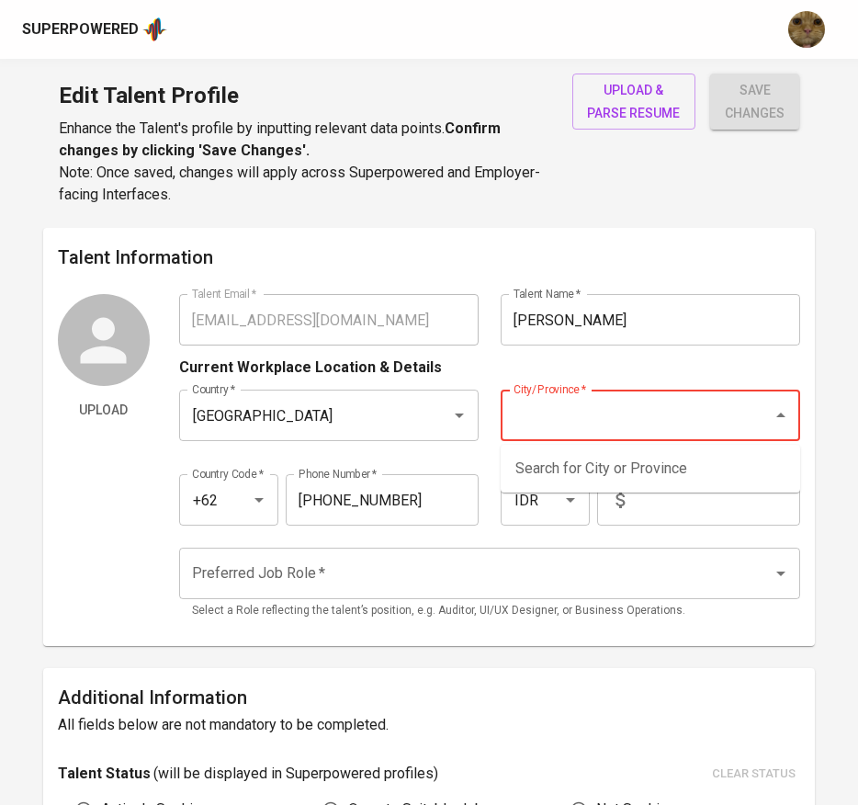
click at [551, 362] on div "Current Workplace Location & Details" at bounding box center [490, 361] width 622 height 33
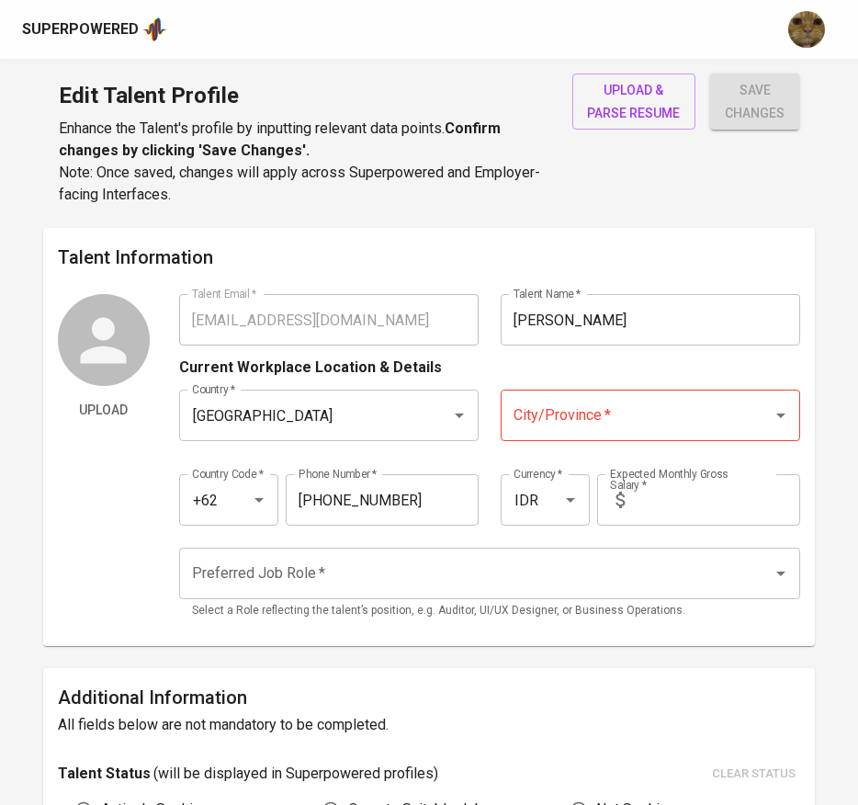
click at [523, 391] on div "City/Province *" at bounding box center [651, 415] width 300 height 51
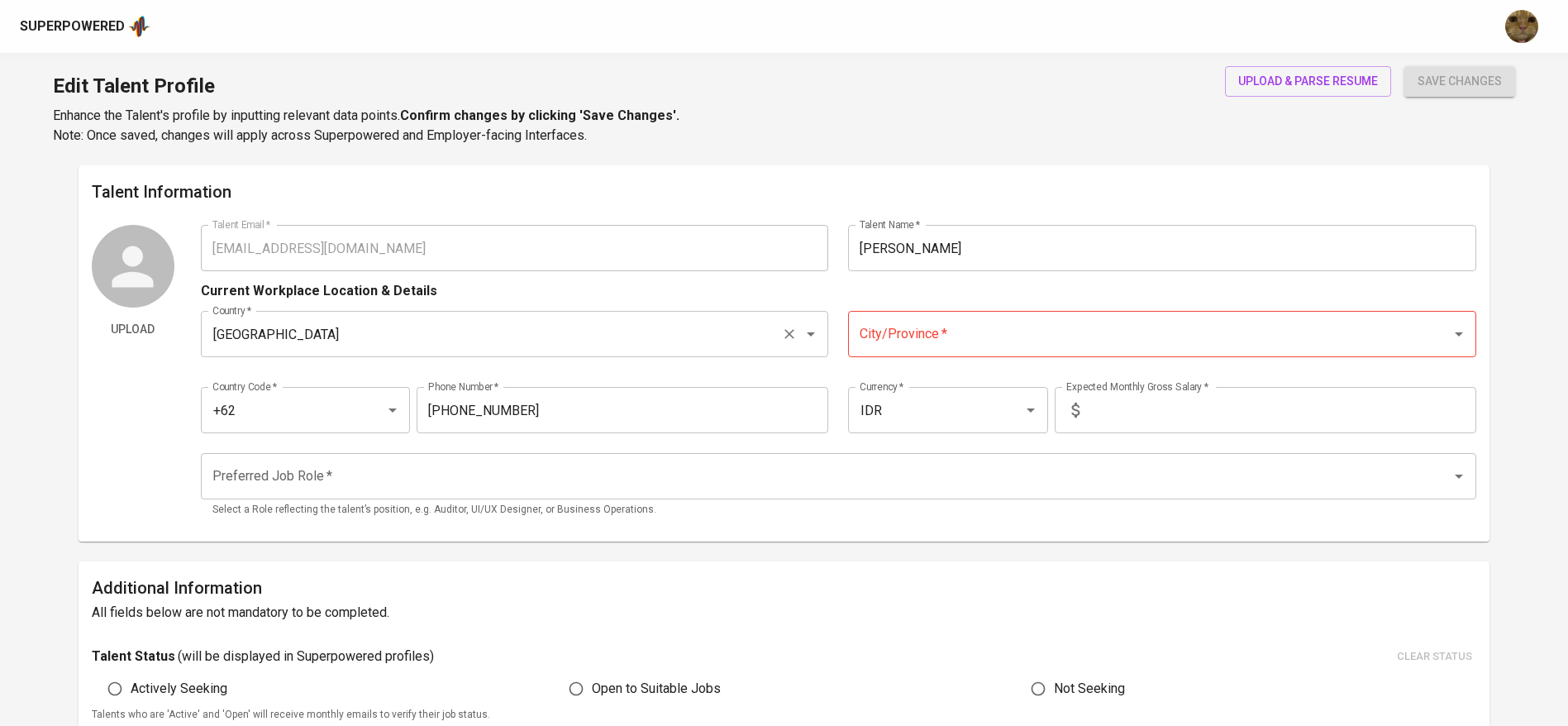
click at [757, 313] on div "Indonesia Country *" at bounding box center [515, 333] width 628 height 46
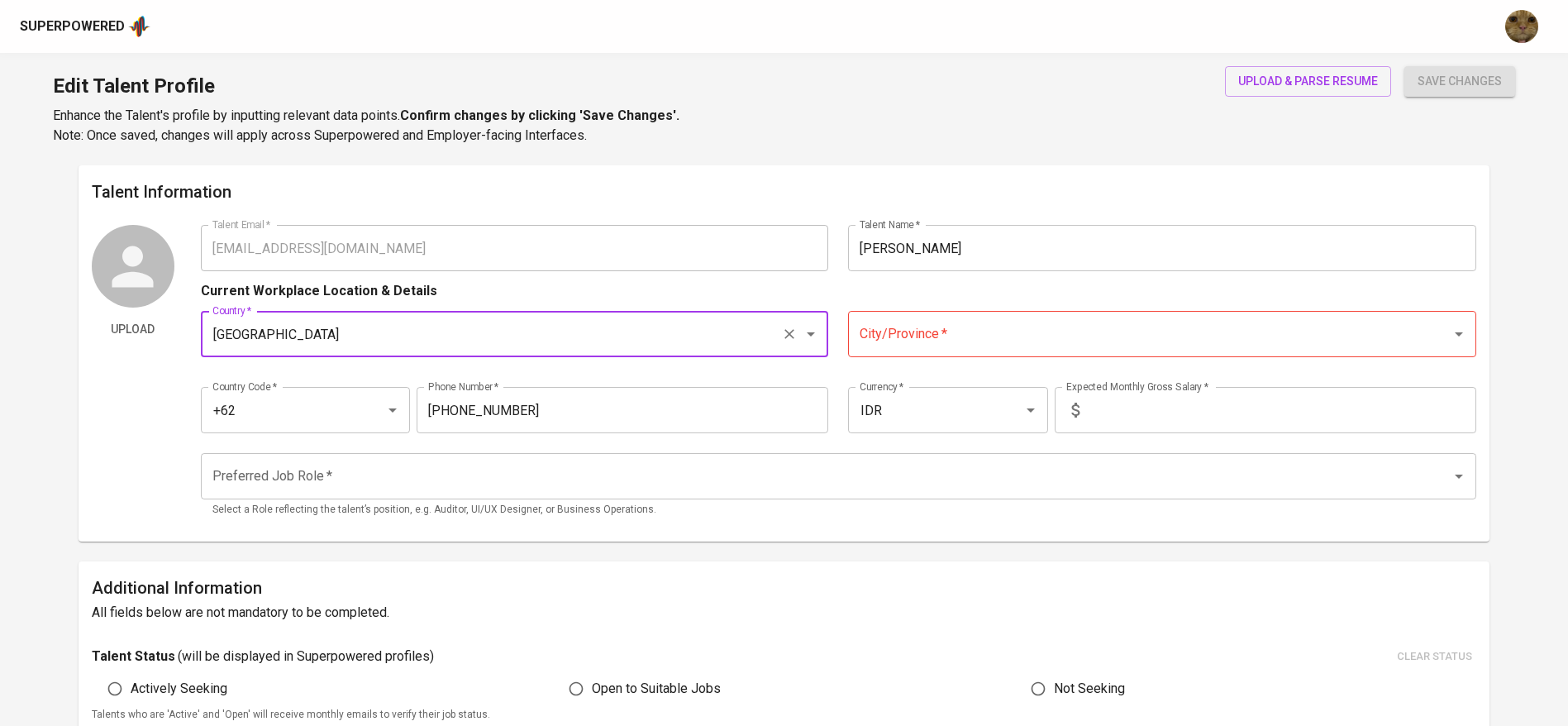
drag, startPoint x: 930, startPoint y: 322, endPoint x: 922, endPoint y: 315, distance: 10.6
click at [930, 320] on input "City/Province   *" at bounding box center [1139, 334] width 567 height 31
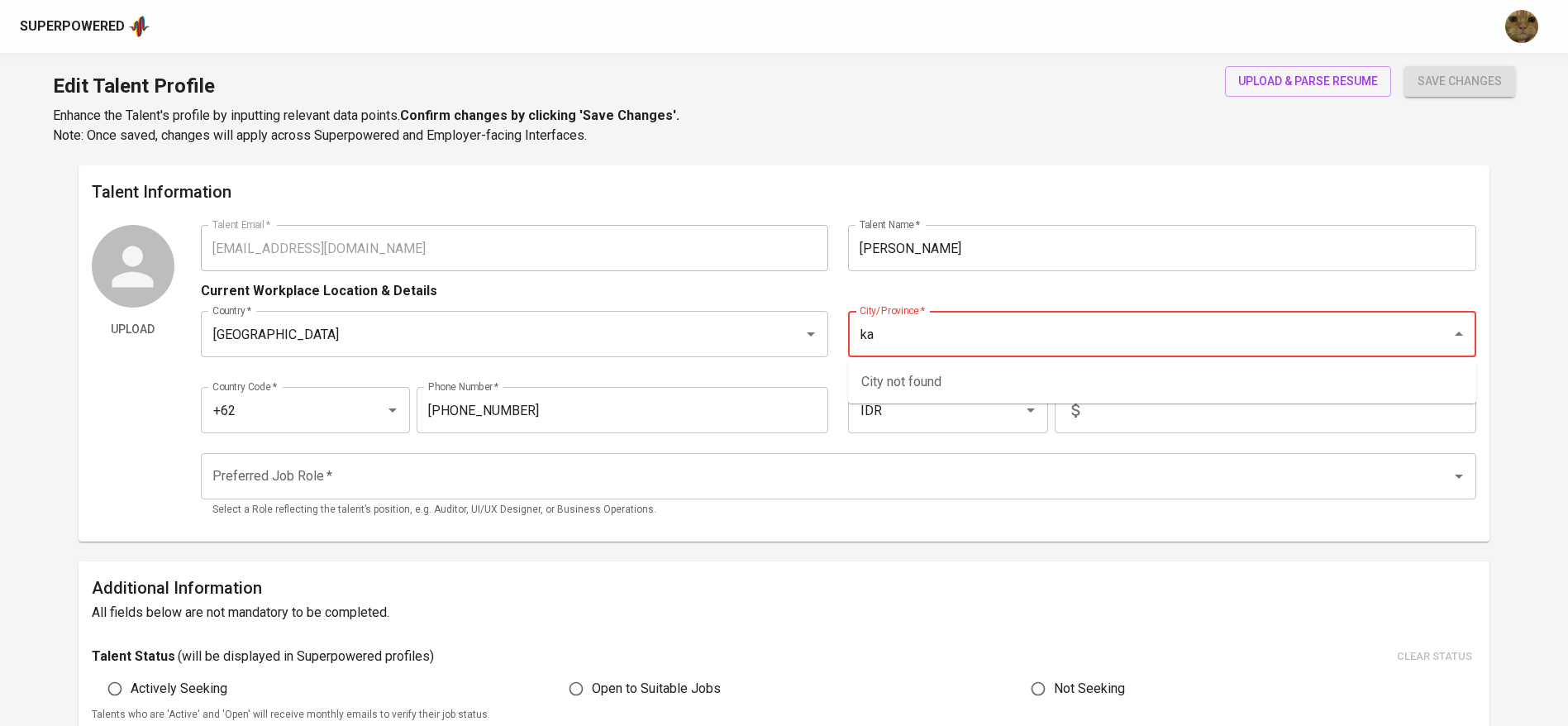
type input "k"
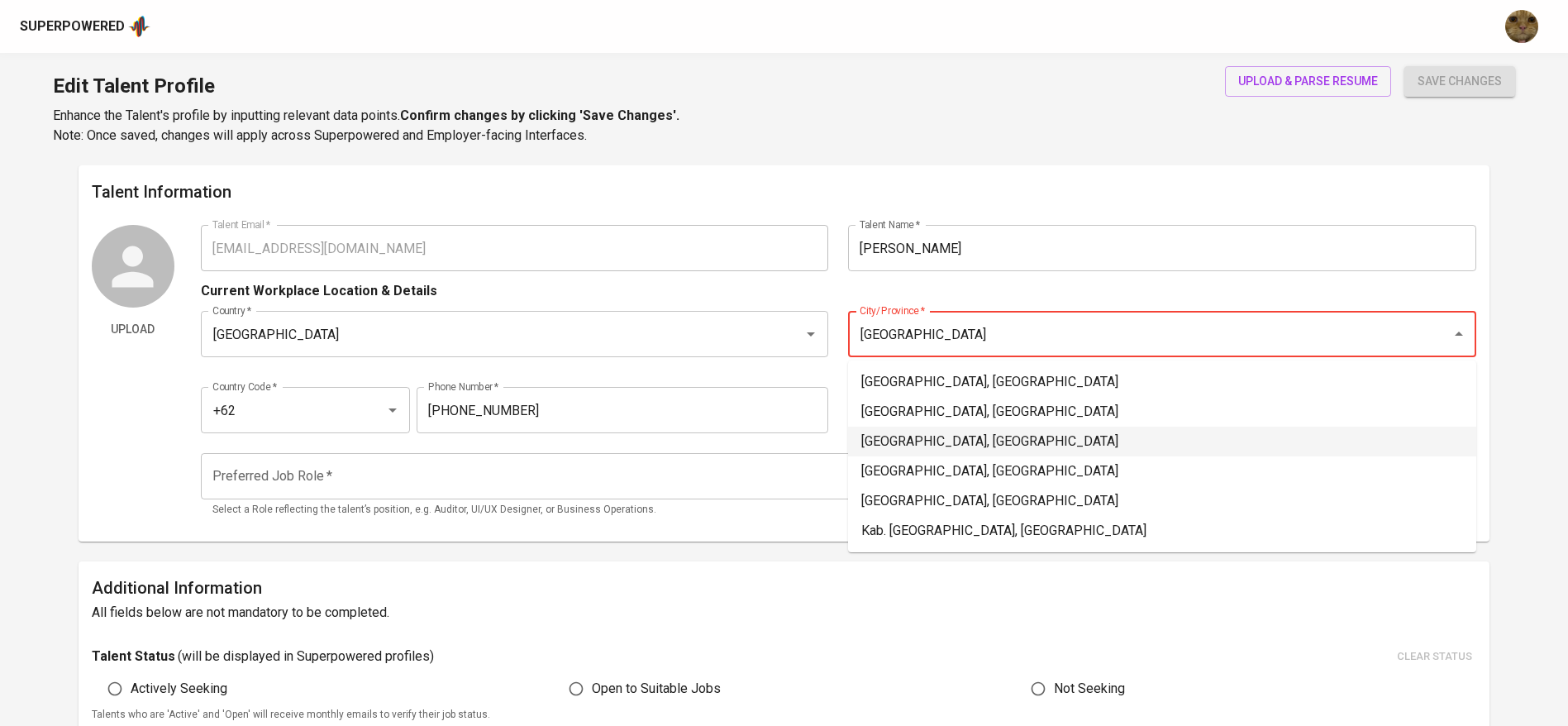
click at [959, 435] on li "[GEOGRAPHIC_DATA], [GEOGRAPHIC_DATA]" at bounding box center [1162, 441] width 628 height 30
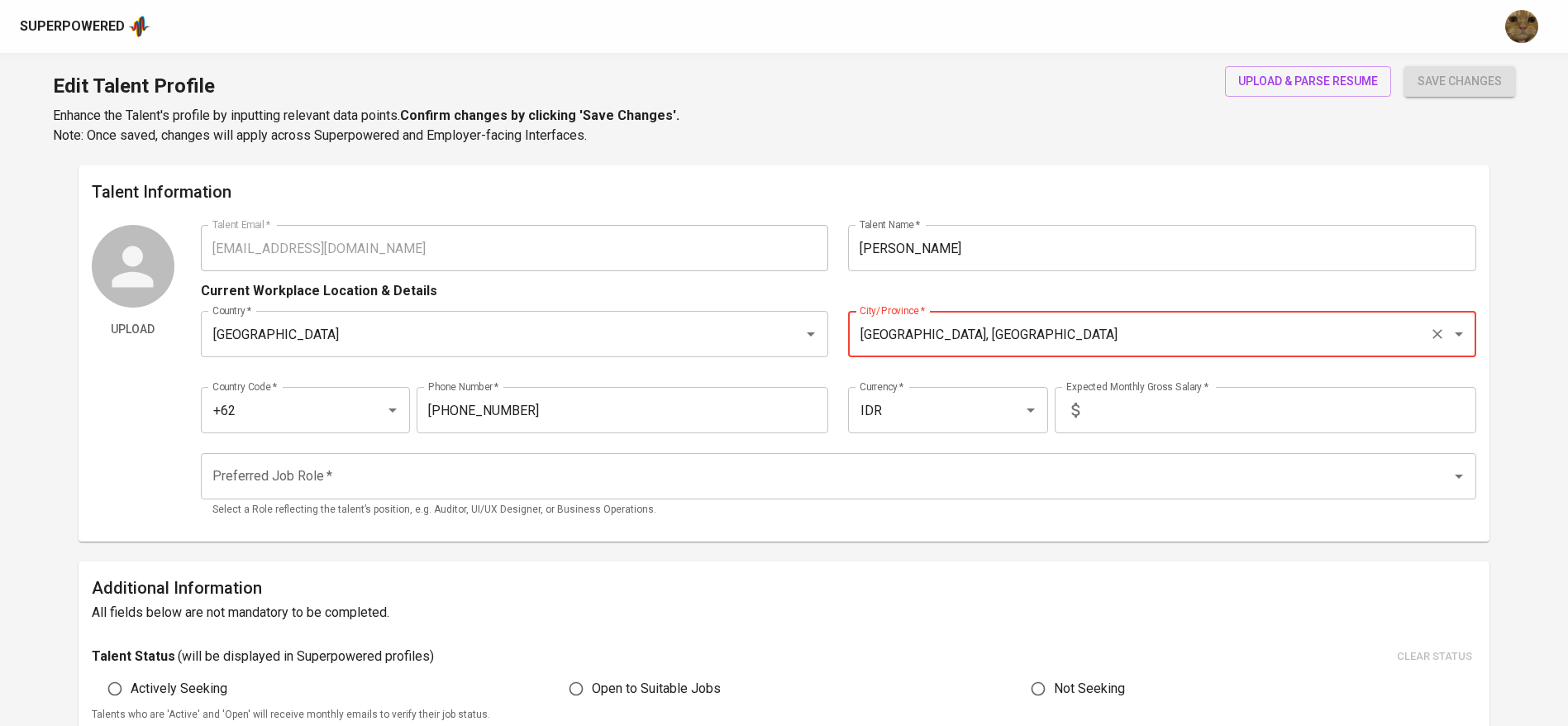
click at [942, 347] on input "[GEOGRAPHIC_DATA], [GEOGRAPHIC_DATA]" at bounding box center [1139, 334] width 567 height 31
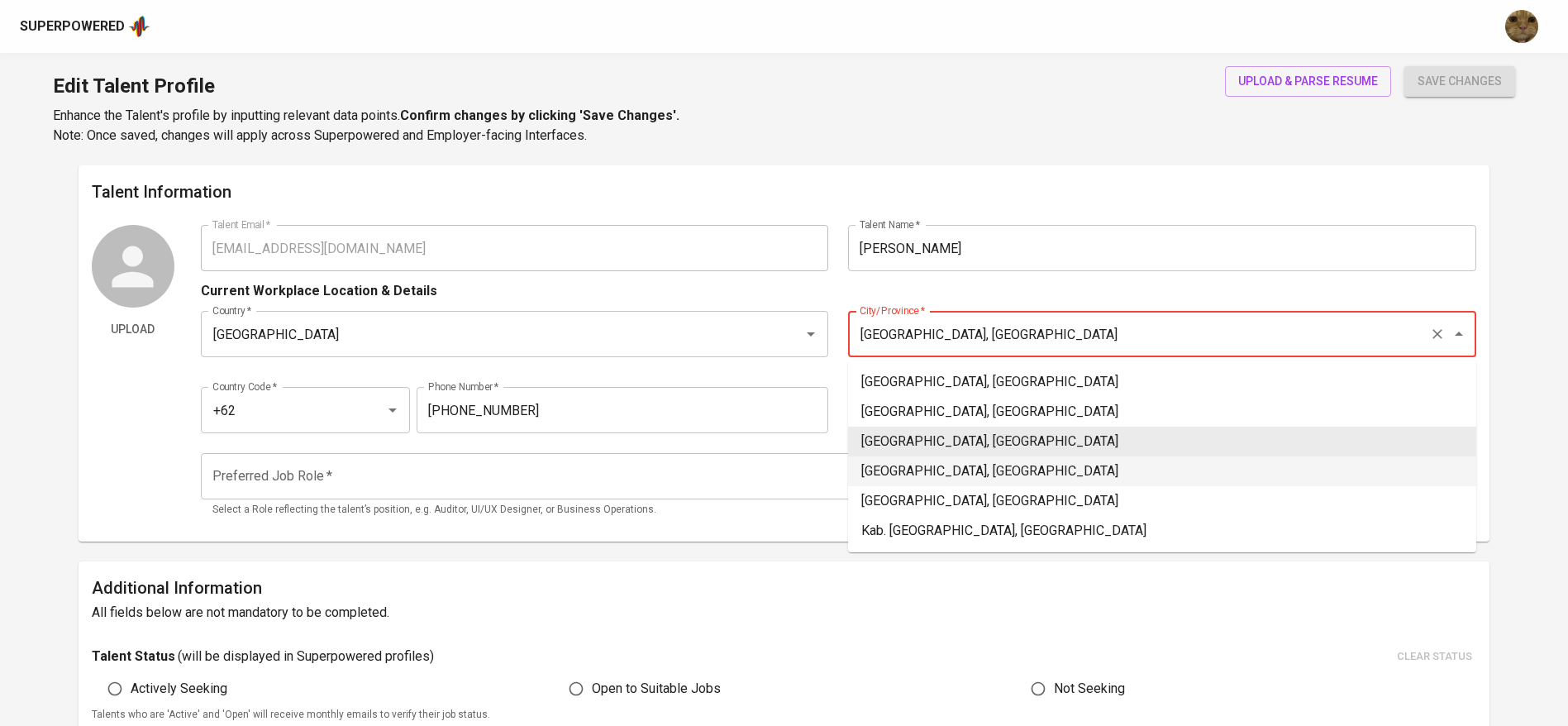
click at [966, 460] on li "[GEOGRAPHIC_DATA], [GEOGRAPHIC_DATA]" at bounding box center [1162, 471] width 628 height 30
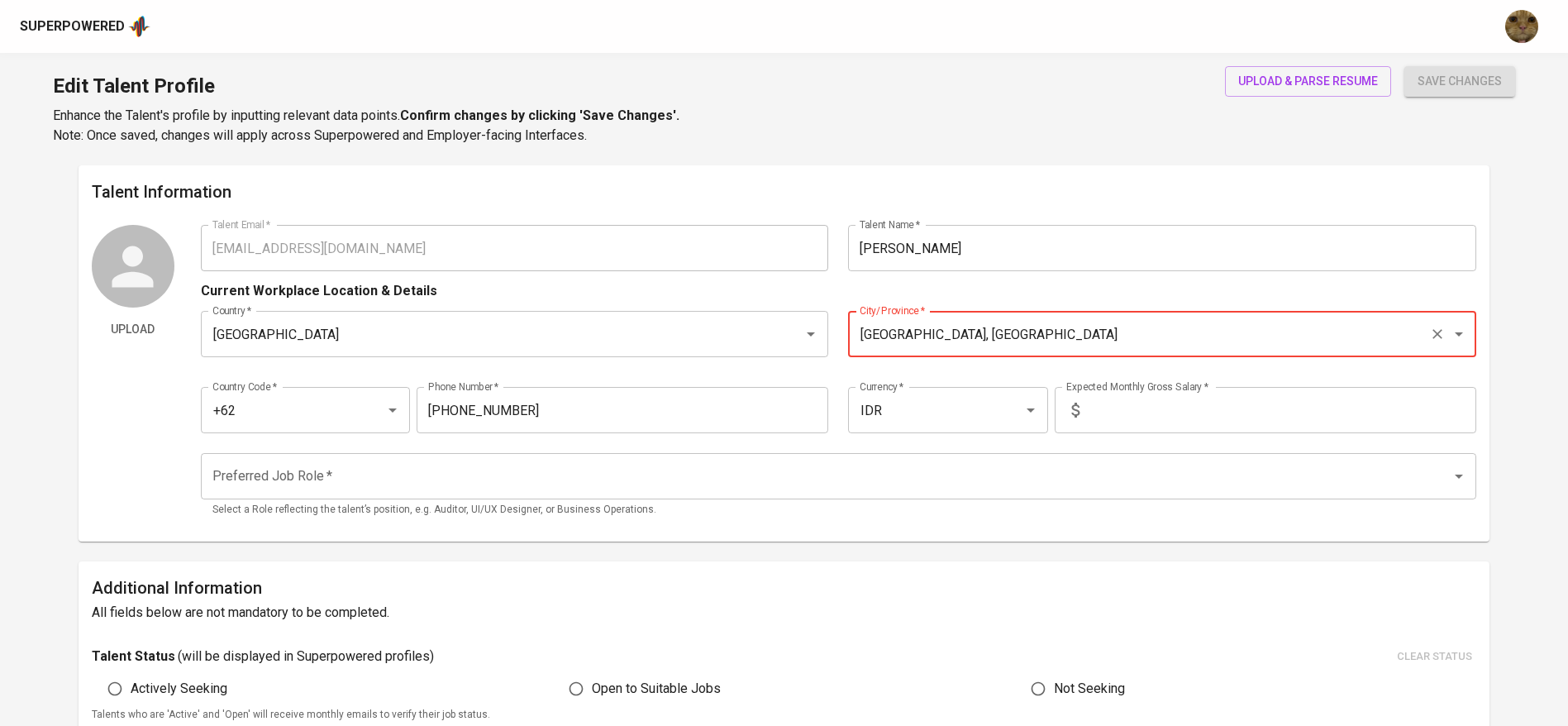
type input "[GEOGRAPHIC_DATA], [GEOGRAPHIC_DATA]"
click at [1083, 436] on div "Country Code   * +62 Country Code * Phone Number   * [PHONE_NUMBER] Phone Numbe…" at bounding box center [838, 405] width 1276 height 76
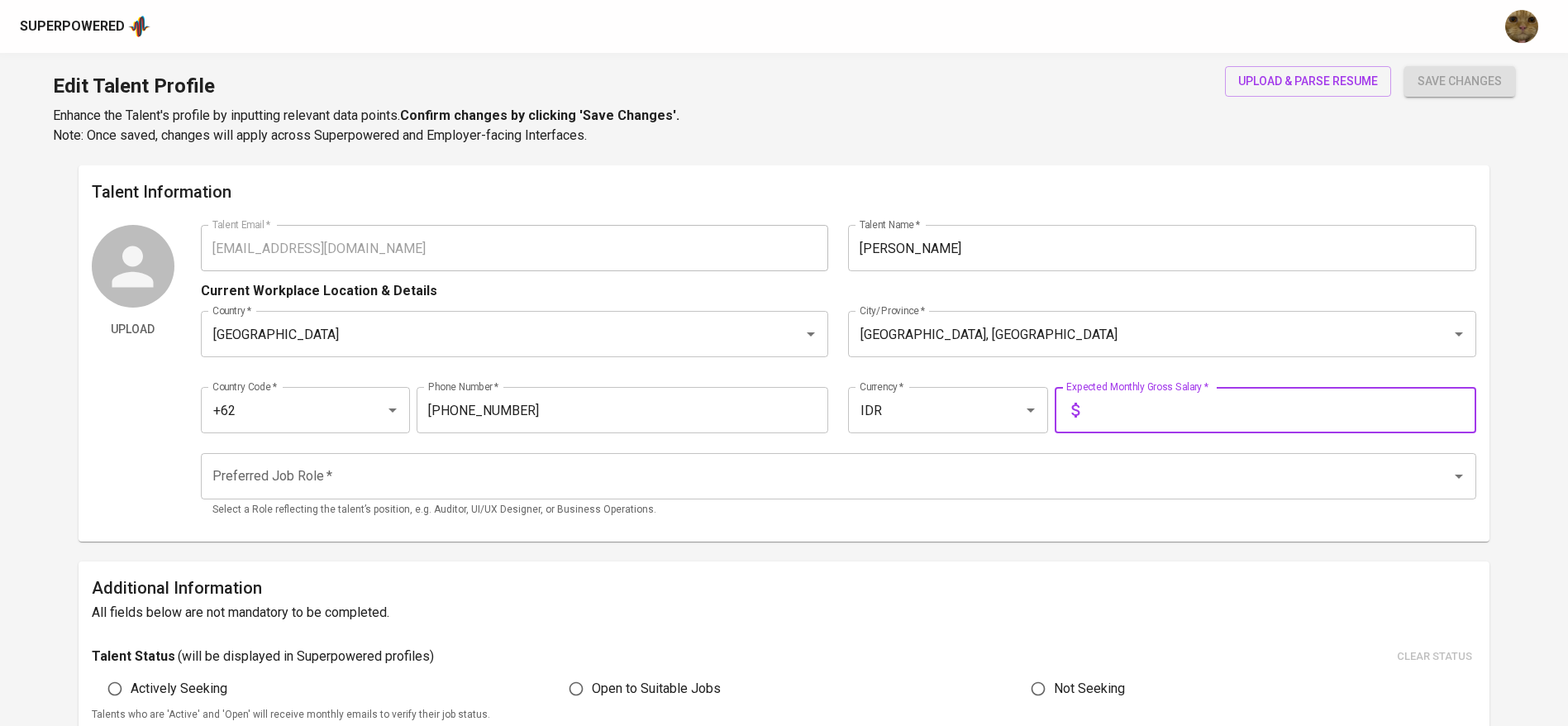
click at [1096, 416] on input "text" at bounding box center [1281, 409] width 390 height 46
type input "7"
type input "7.500.000"
click at [1404, 66] on button "save changes" at bounding box center [1459, 81] width 111 height 31
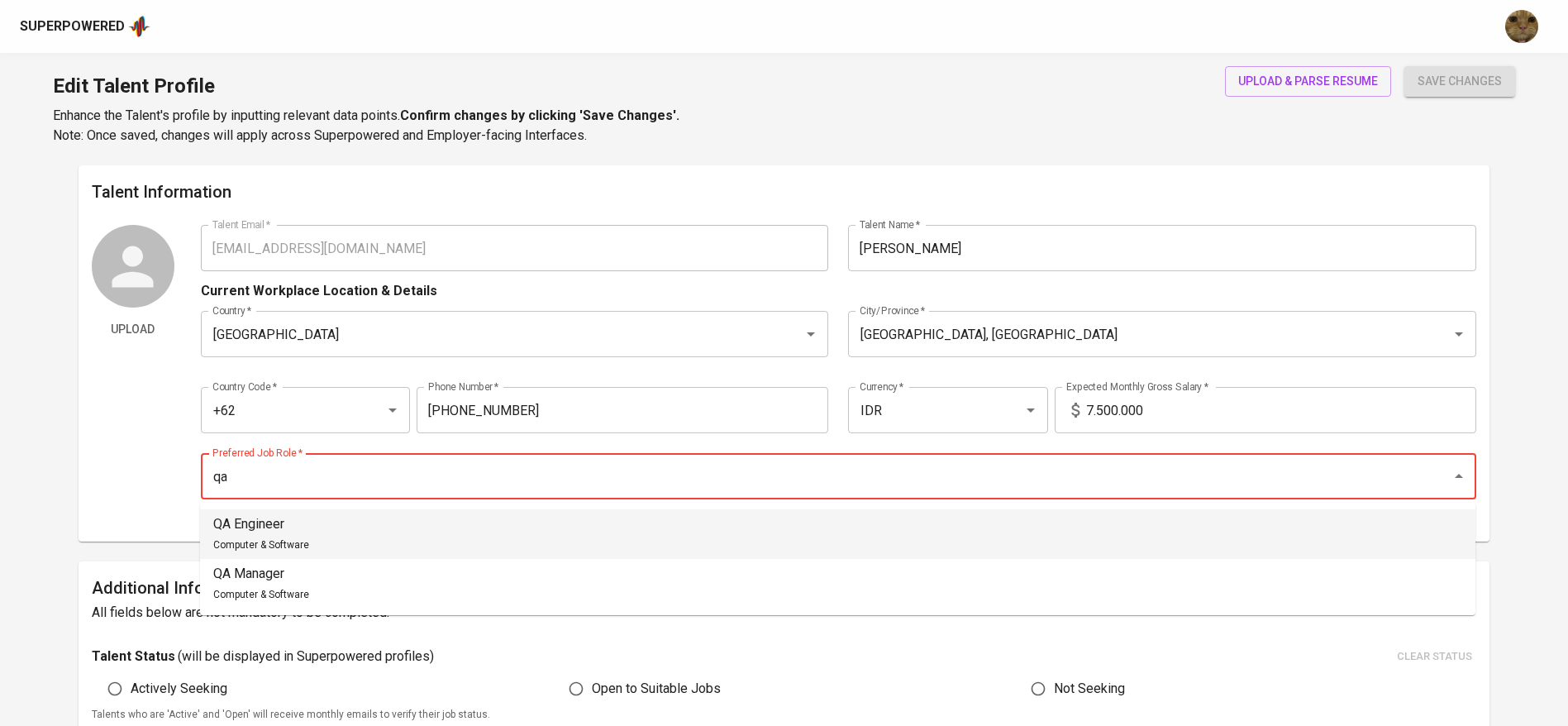
click at [577, 520] on li "QA Engineer Computer & Software" at bounding box center [838, 533] width 1276 height 49
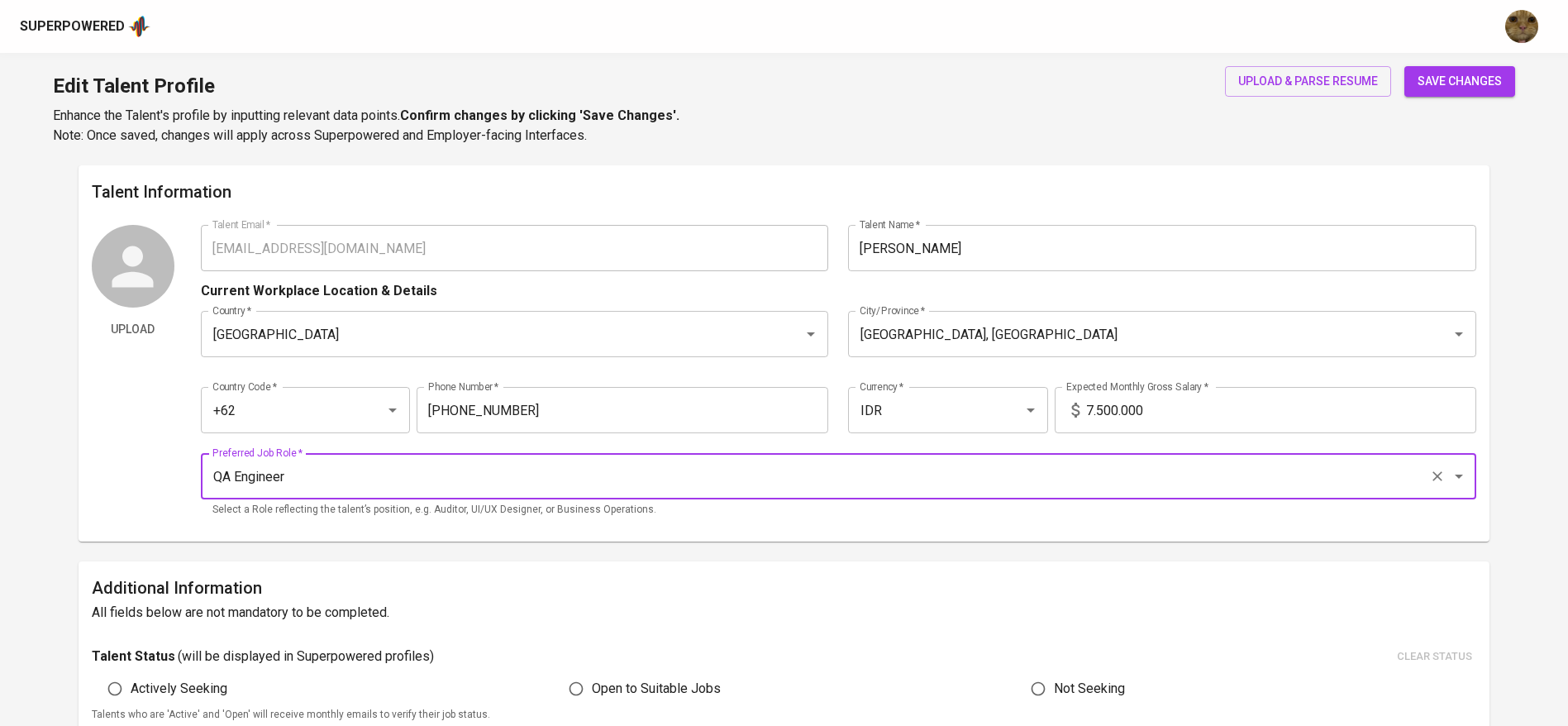
type input "QA Engineer"
click at [1227, 422] on input "7.500.000" at bounding box center [1281, 409] width 390 height 46
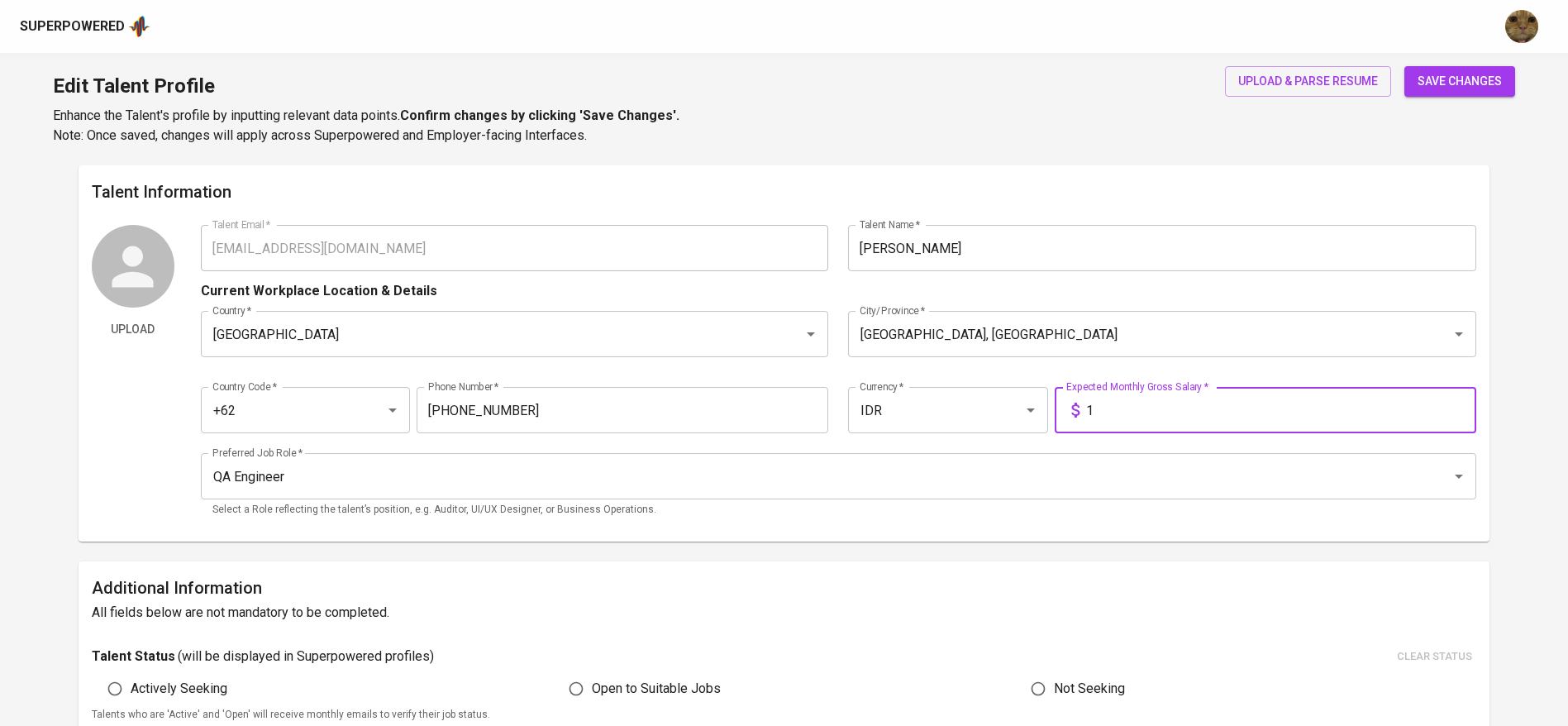
type input "1"
click at [1404, 66] on button "save changes" at bounding box center [1459, 81] width 111 height 31
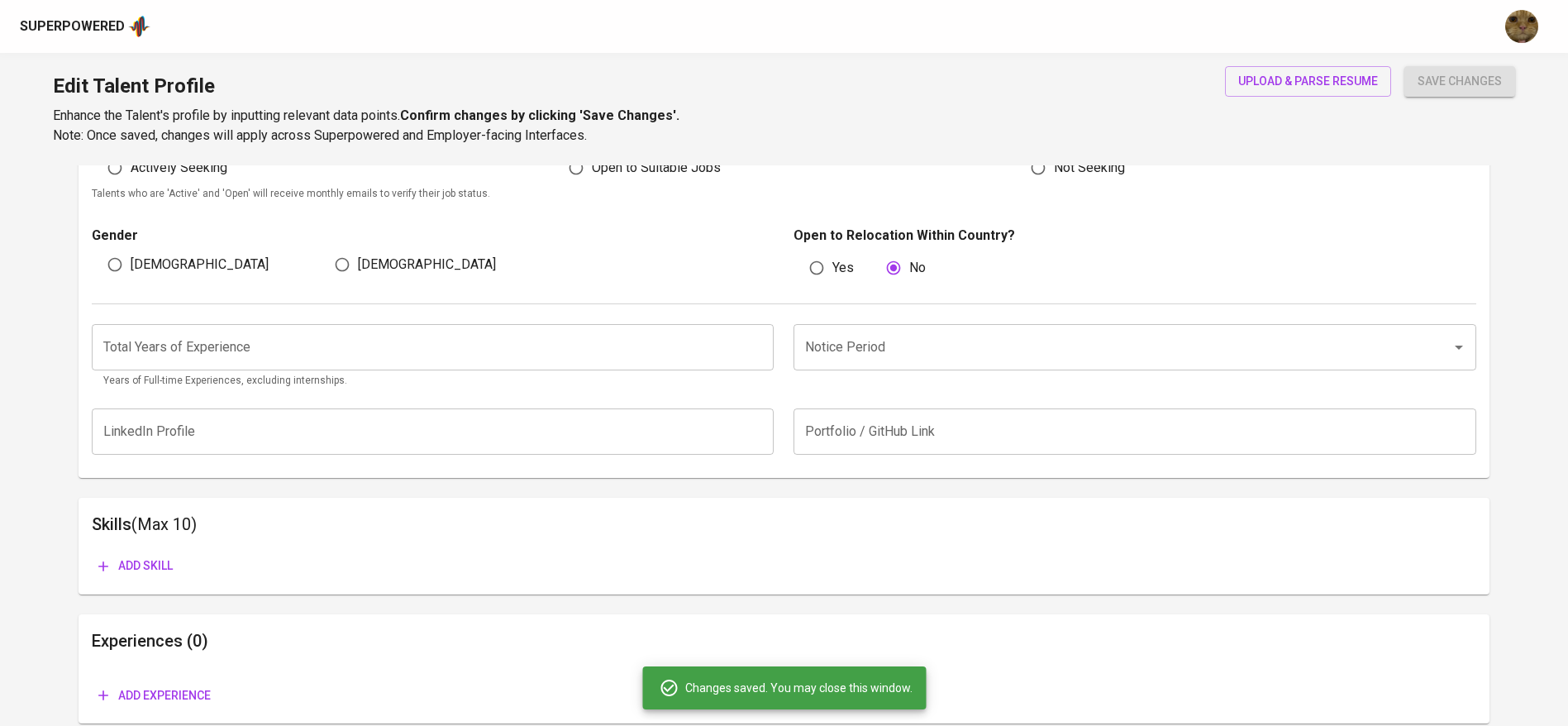
scroll to position [467, 0]
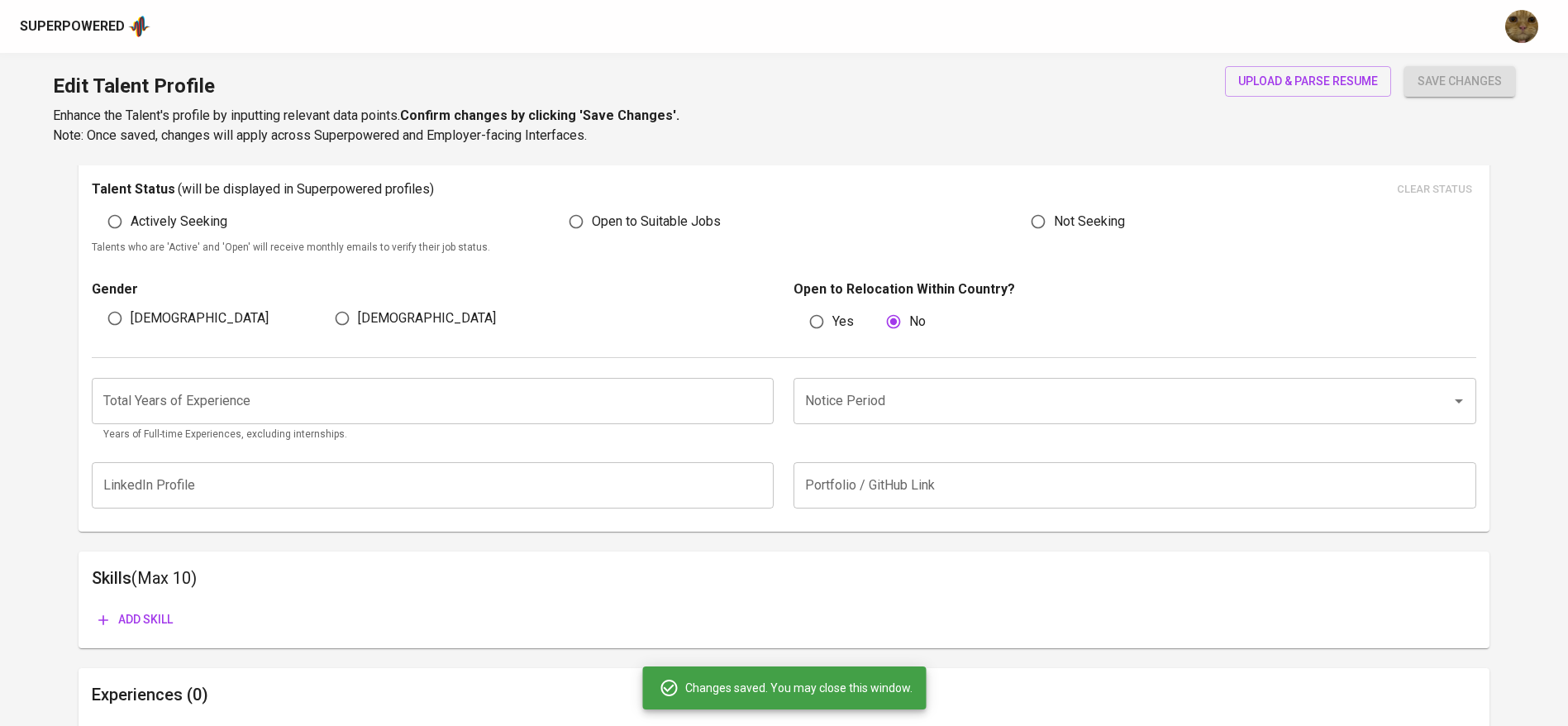
click at [826, 418] on div "Notice Period" at bounding box center [1134, 400] width 683 height 46
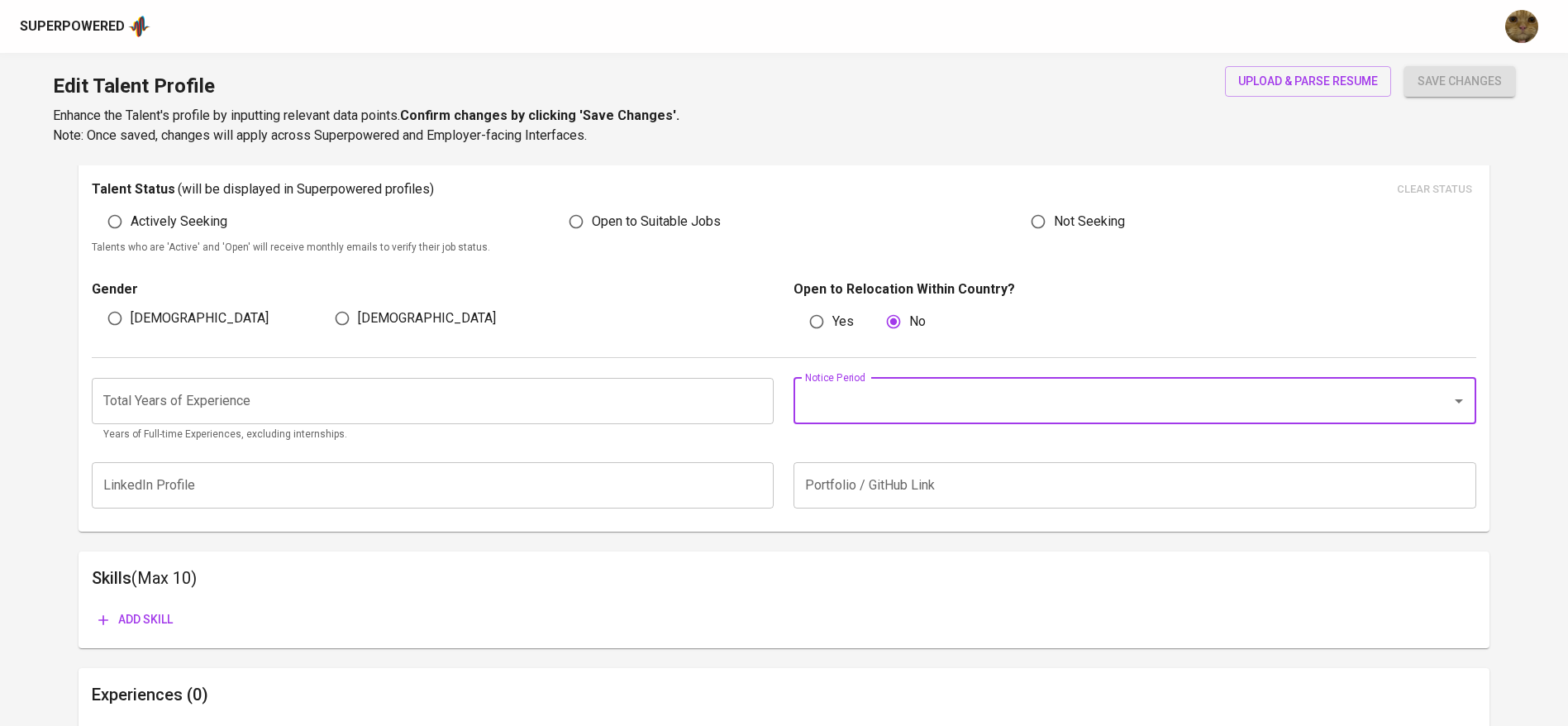
click at [1465, 404] on icon "Open" at bounding box center [1459, 401] width 20 height 20
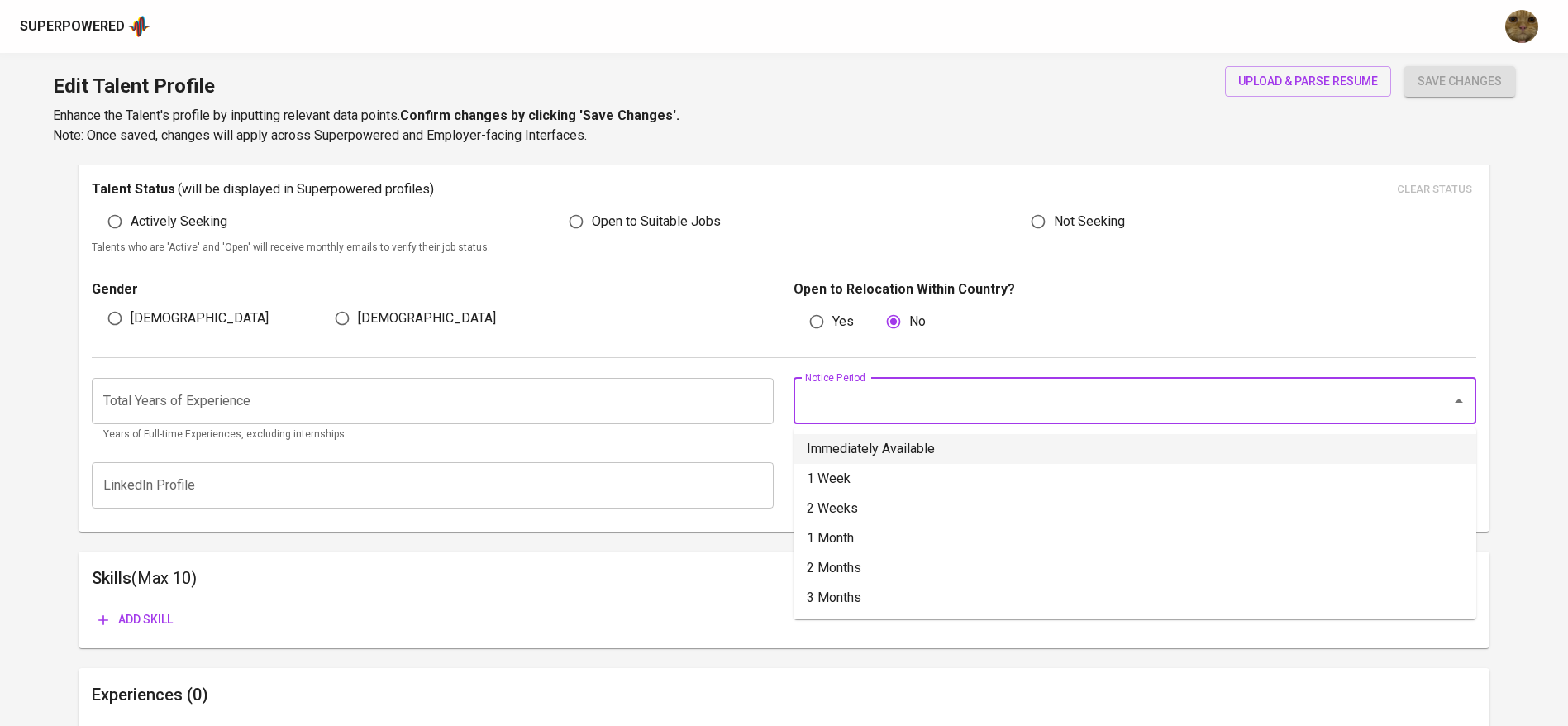
click at [1153, 442] on li "Immediately Available" at bounding box center [1134, 448] width 683 height 30
type input "Immediately Available"
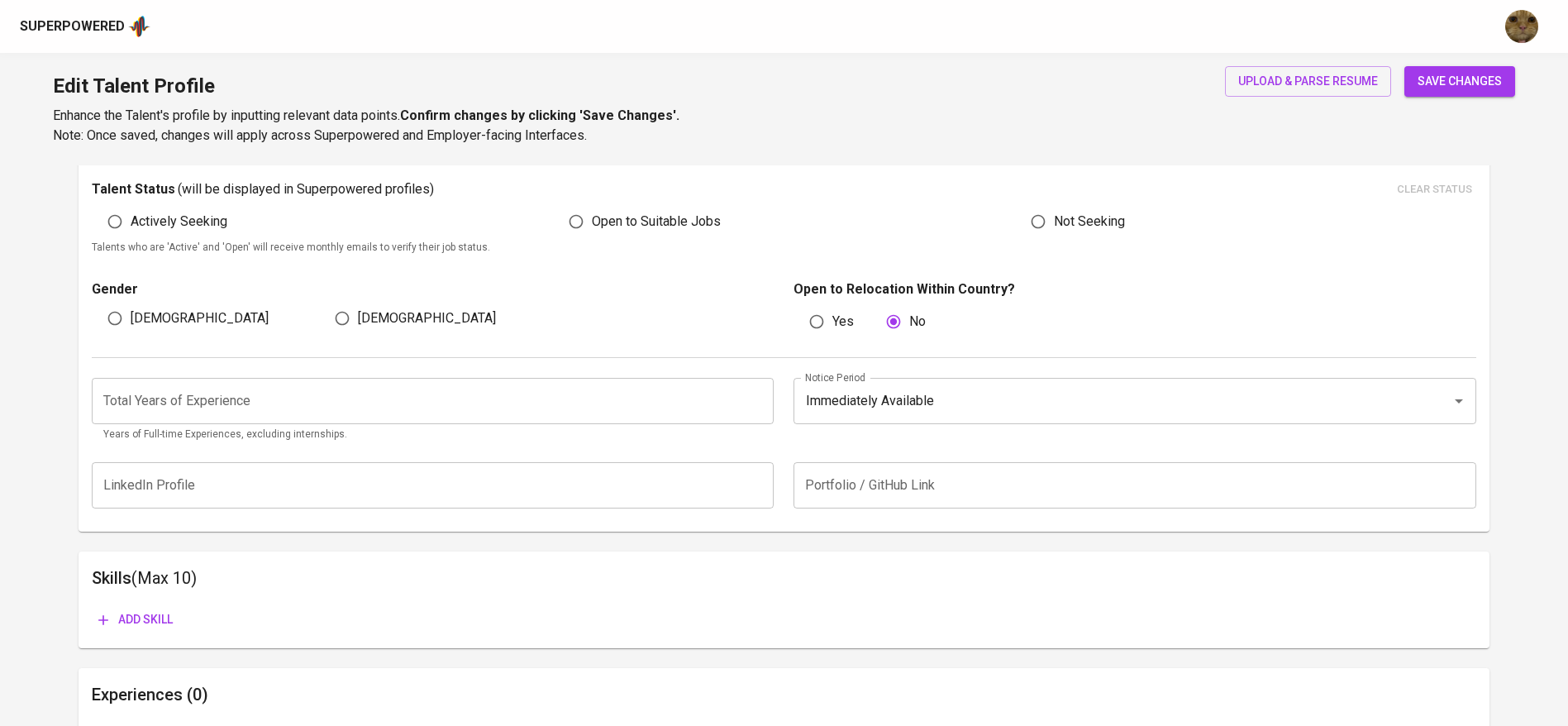
click at [473, 412] on input "number" at bounding box center [433, 400] width 683 height 46
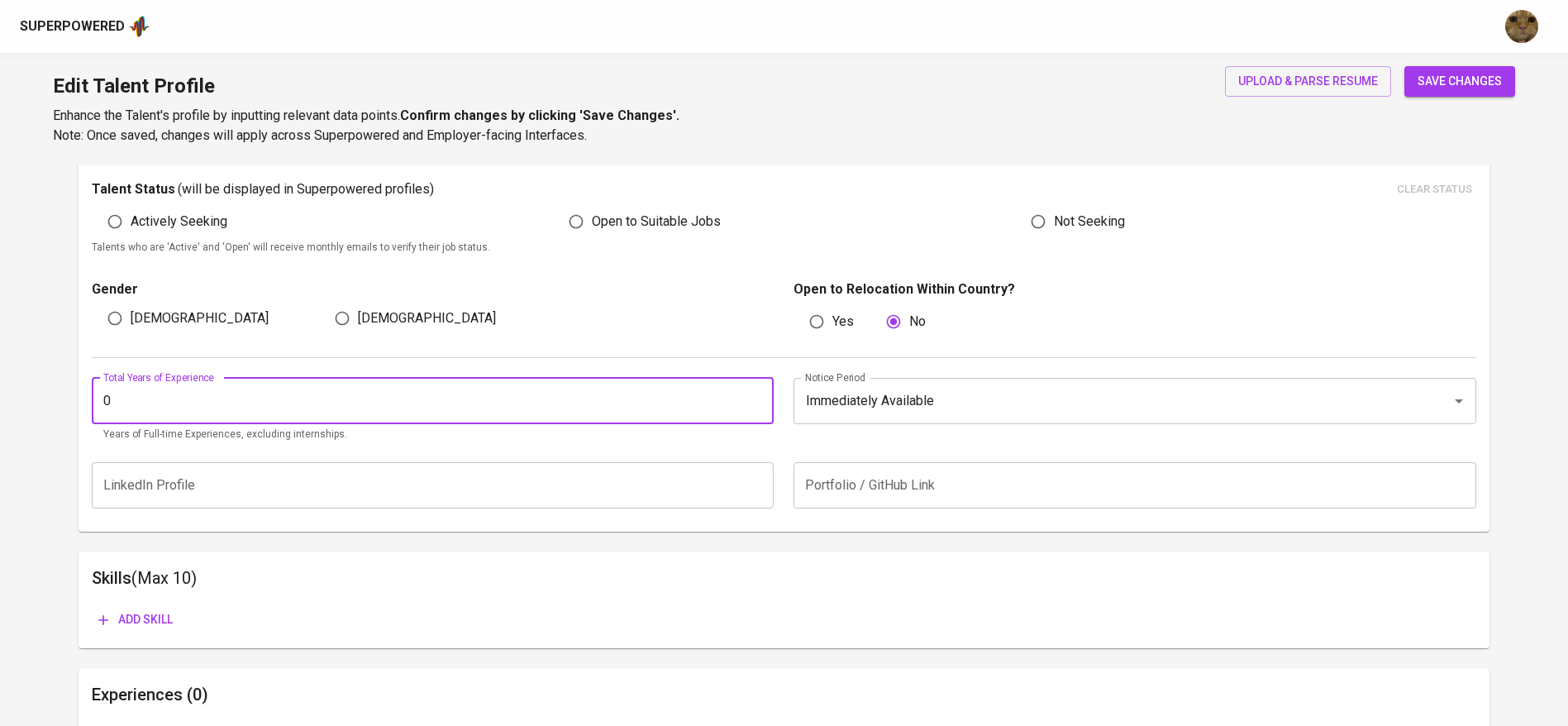
type input "0"
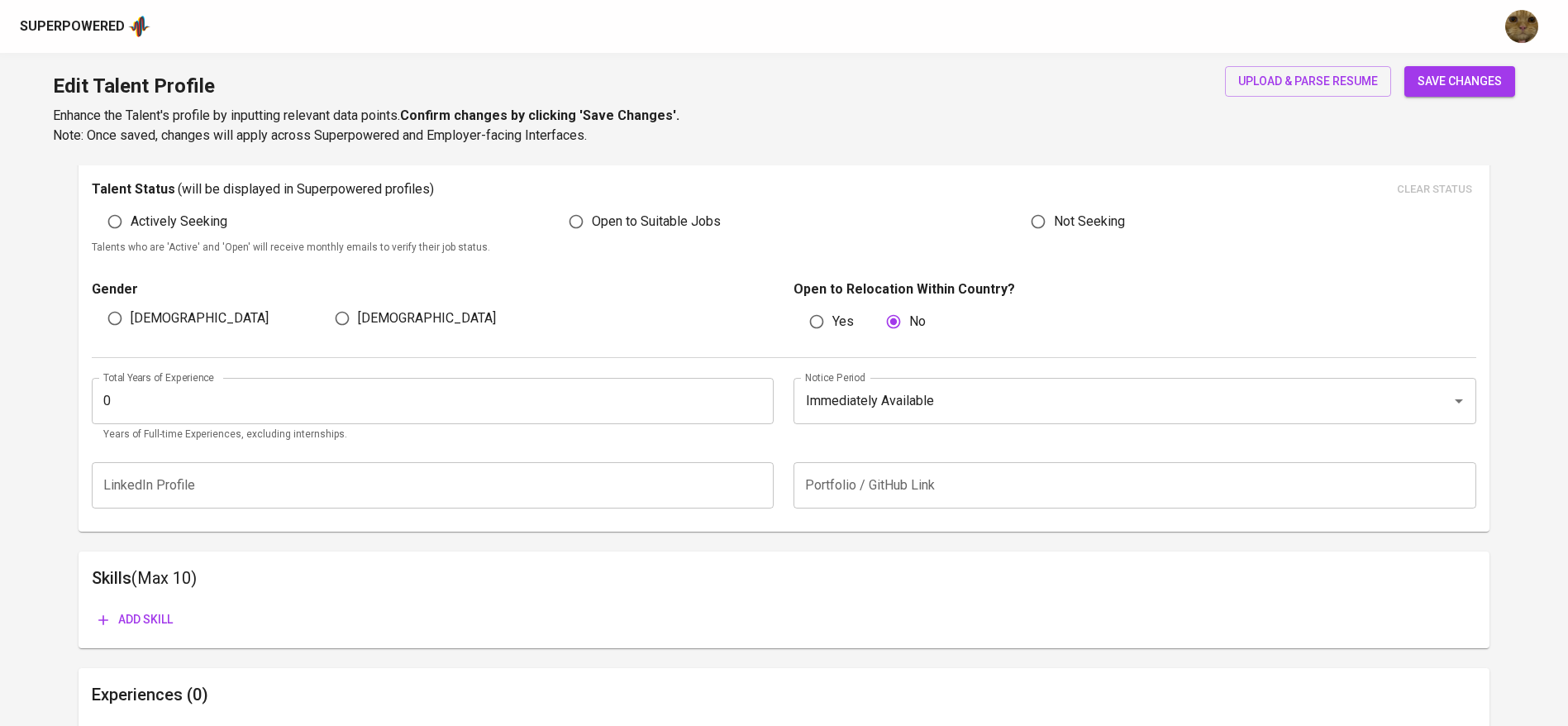
click at [1447, 92] on button "save changes" at bounding box center [1459, 81] width 111 height 31
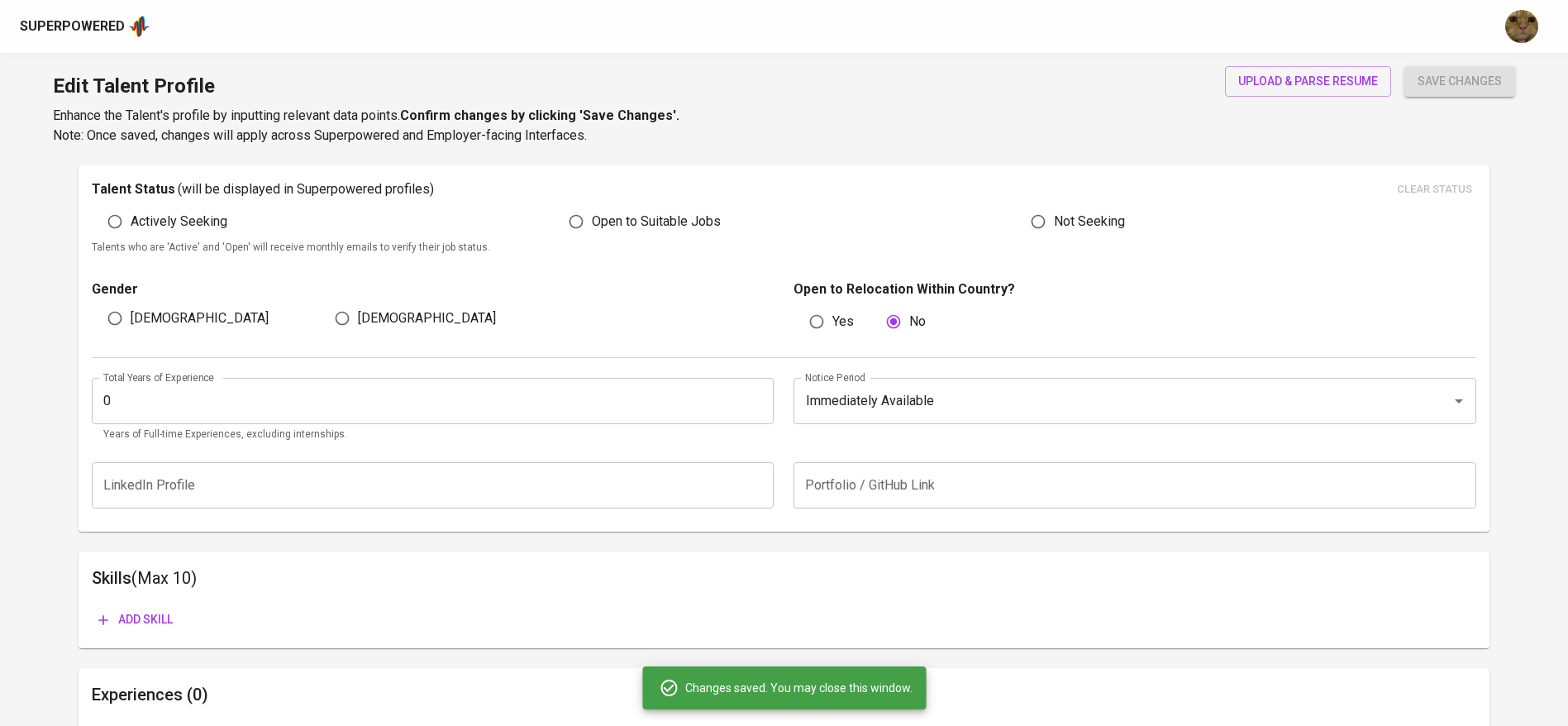
scroll to position [591, 0]
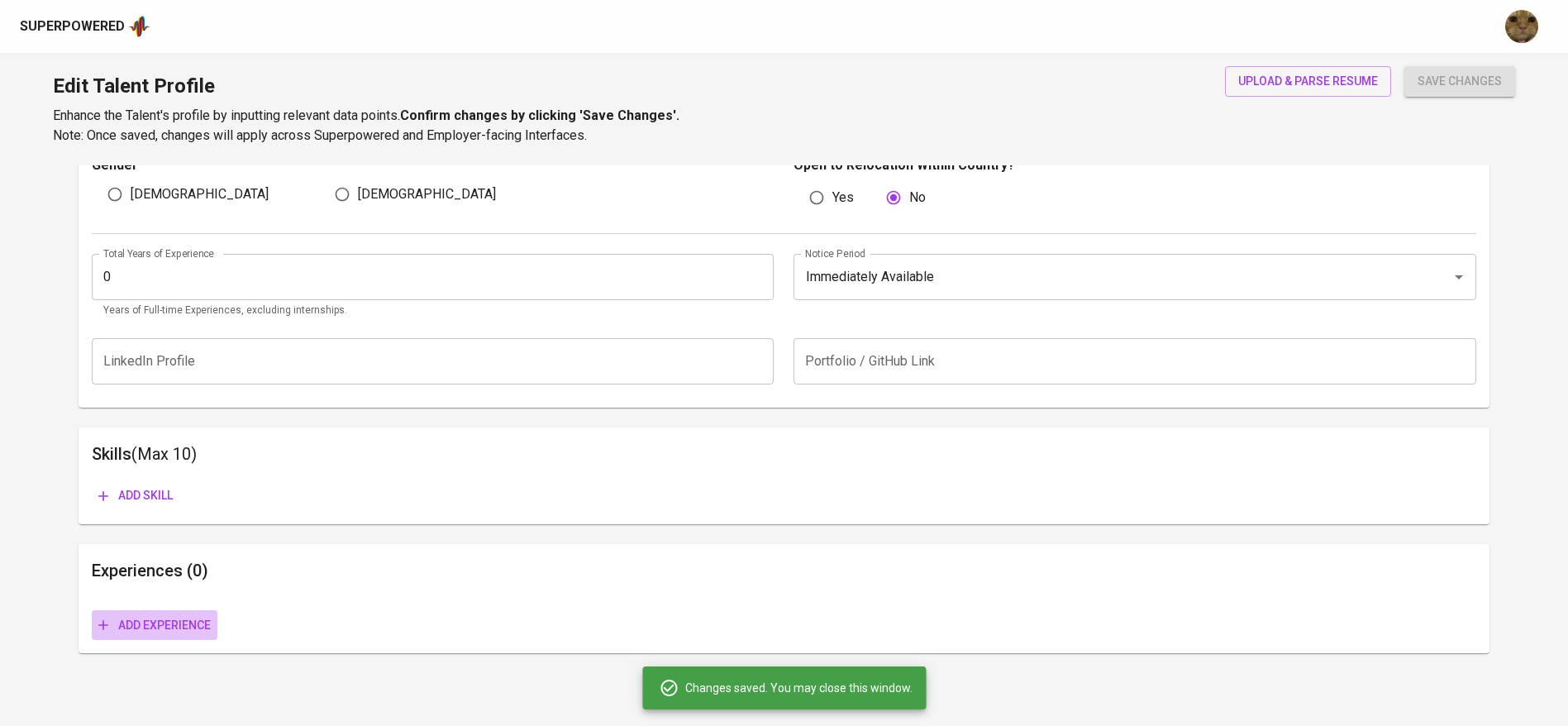
click at [183, 616] on span "Add experience" at bounding box center [154, 625] width 112 height 21
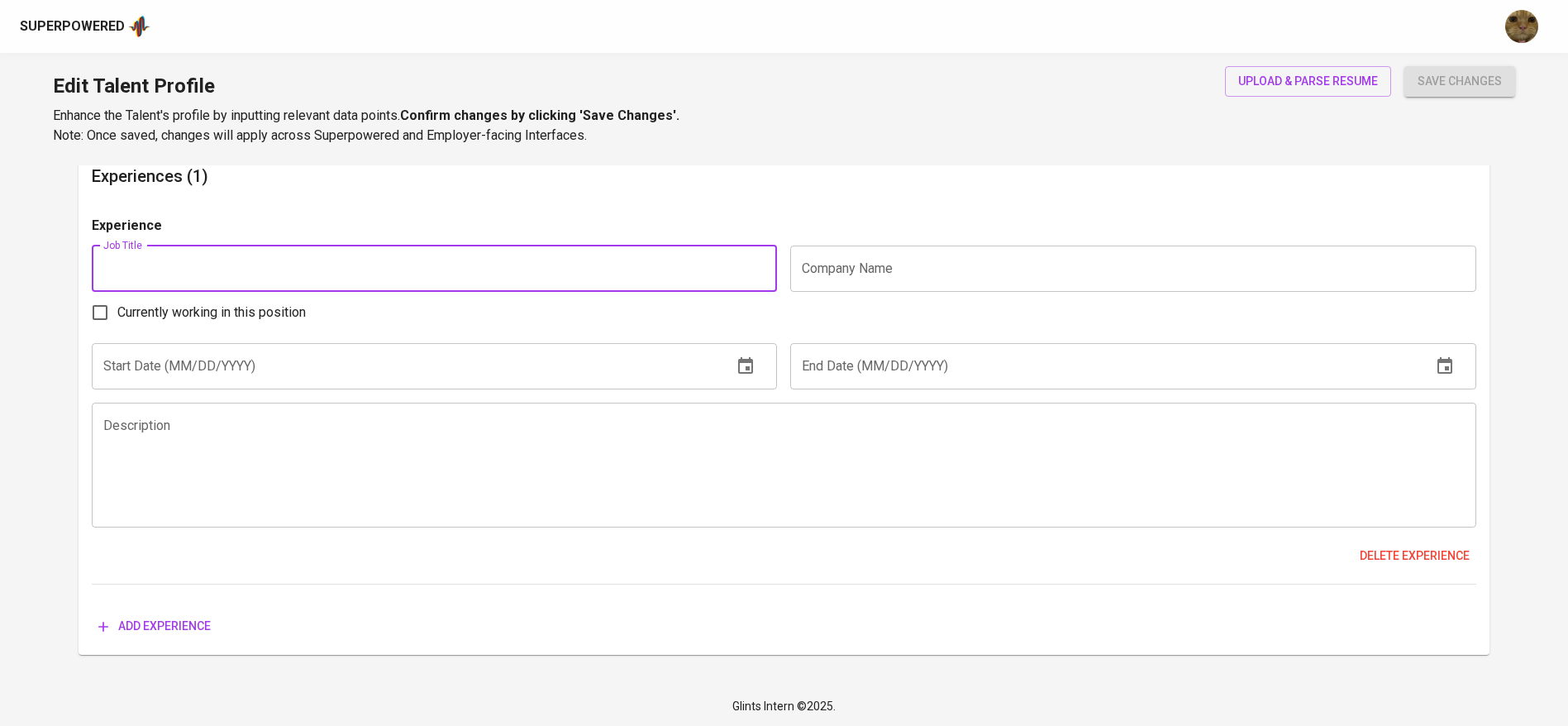
scroll to position [987, 0]
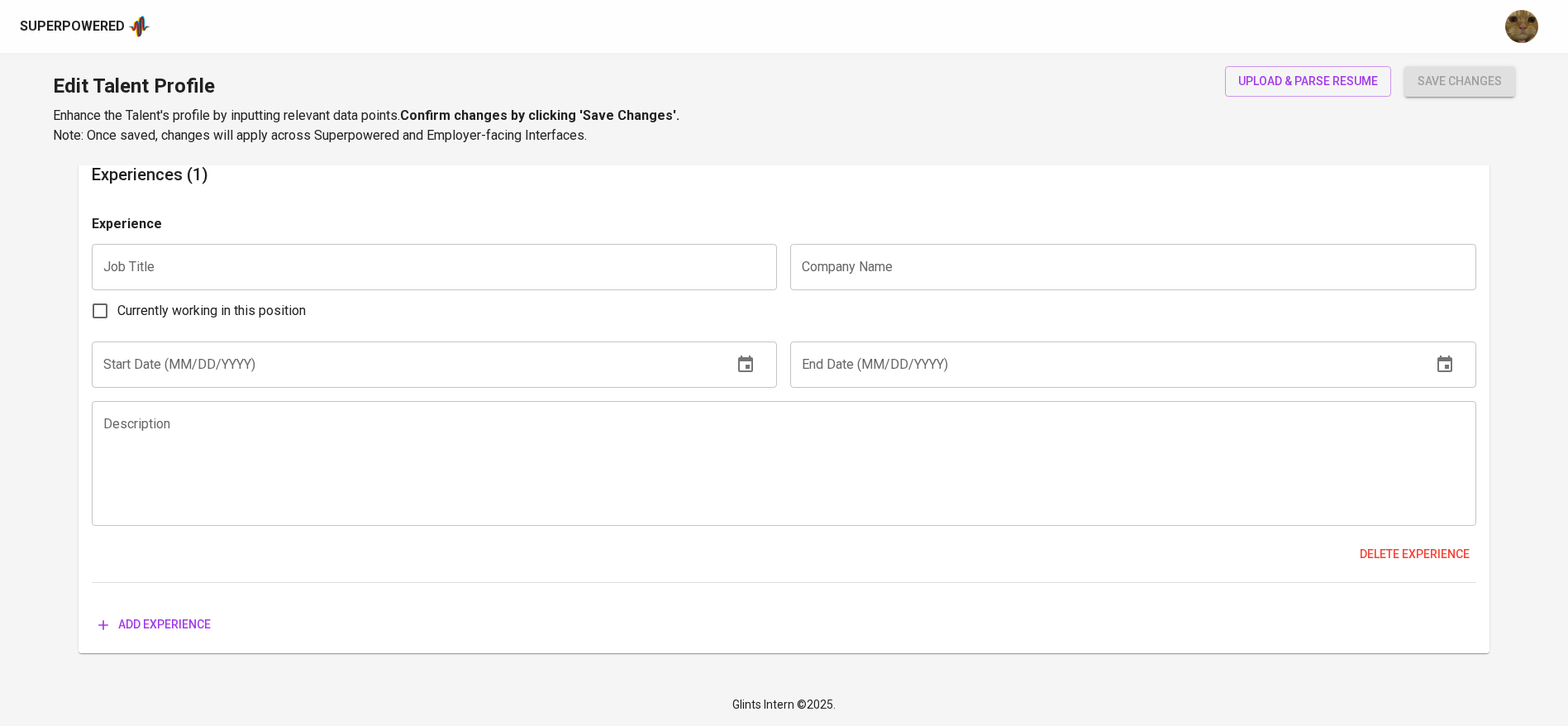
click at [408, 471] on textarea at bounding box center [784, 462] width 1361 height 94
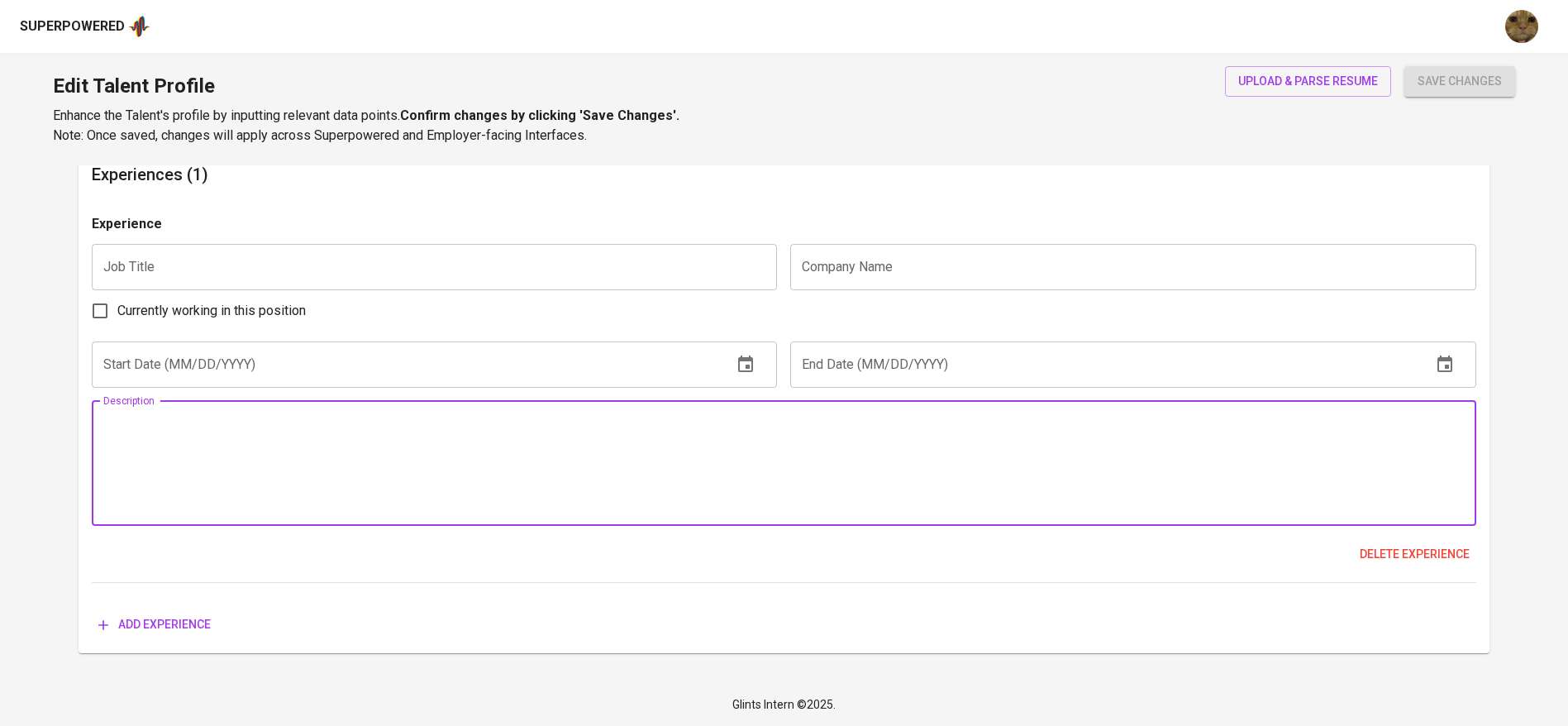
paste textarea "Waizly Technology, [GEOGRAPHIC_DATA], [GEOGRAPHIC_DATA]"
type textarea "Waizly Technology, [GEOGRAPHIC_DATA], [GEOGRAPHIC_DATA]"
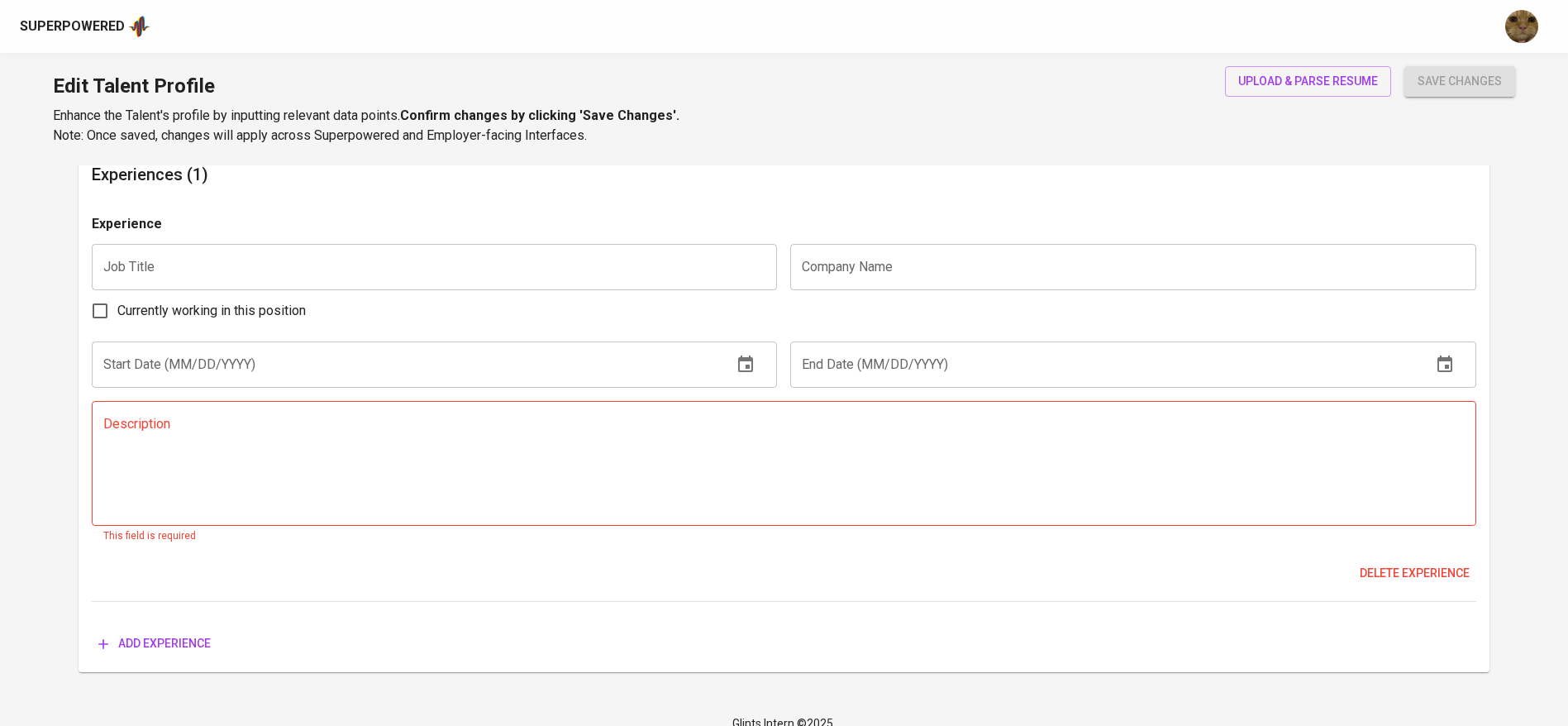
click at [663, 293] on div "Currently working in this position" at bounding box center [784, 310] width 1384 height 35
click at [969, 239] on div "Experience" at bounding box center [784, 229] width 1384 height 30
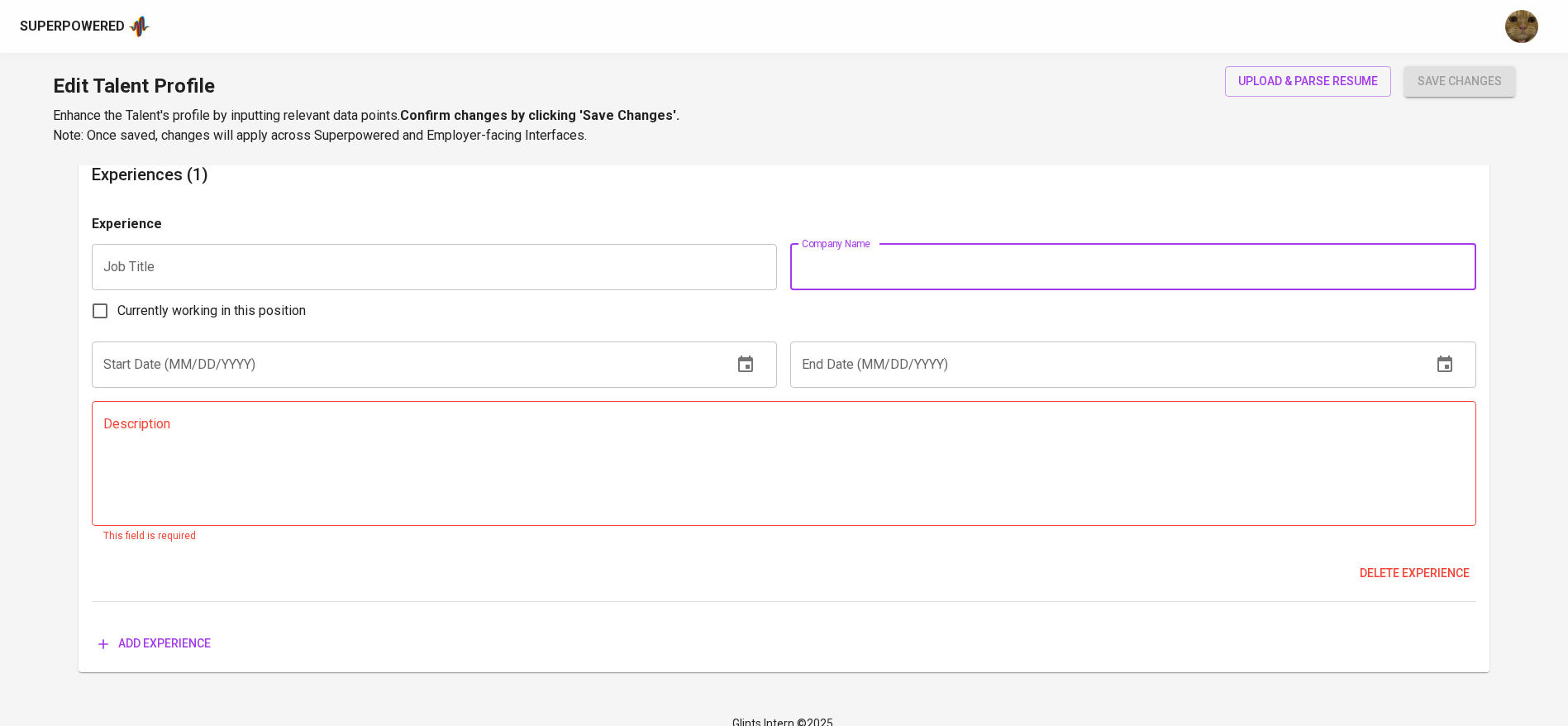
click at [963, 254] on input "text" at bounding box center [1133, 266] width 686 height 46
paste input "Waizly Technology, [GEOGRAPHIC_DATA], [GEOGRAPHIC_DATA]"
drag, startPoint x: 1034, startPoint y: 259, endPoint x: 911, endPoint y: 264, distance: 123.1
click at [911, 264] on input "Waizly Technology, [GEOGRAPHIC_DATA], [GEOGRAPHIC_DATA]" at bounding box center [1133, 266] width 686 height 46
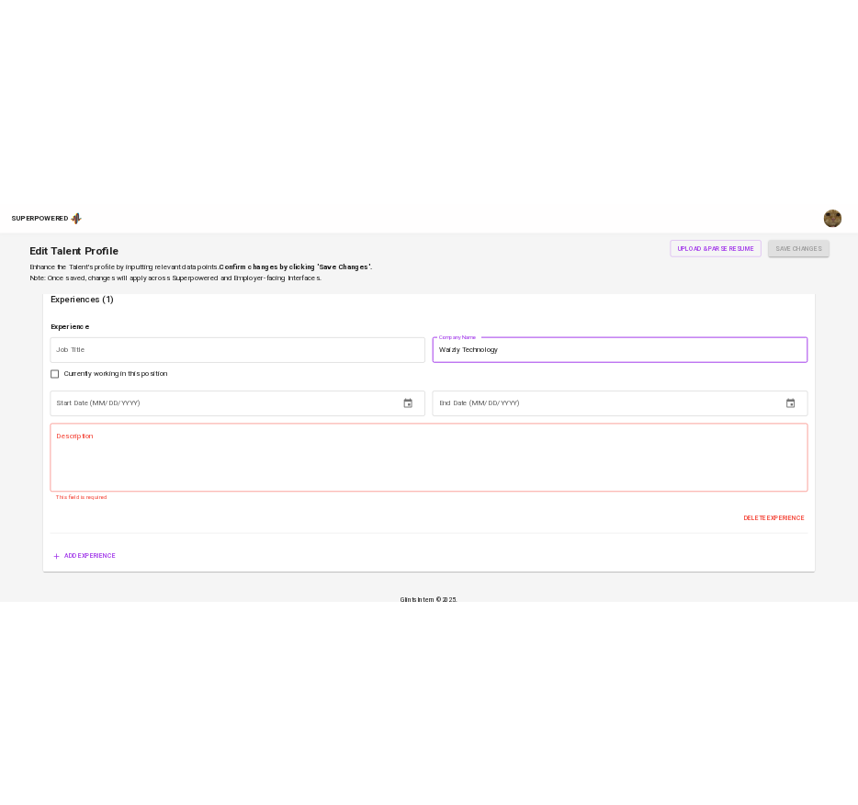
scroll to position [1141, 0]
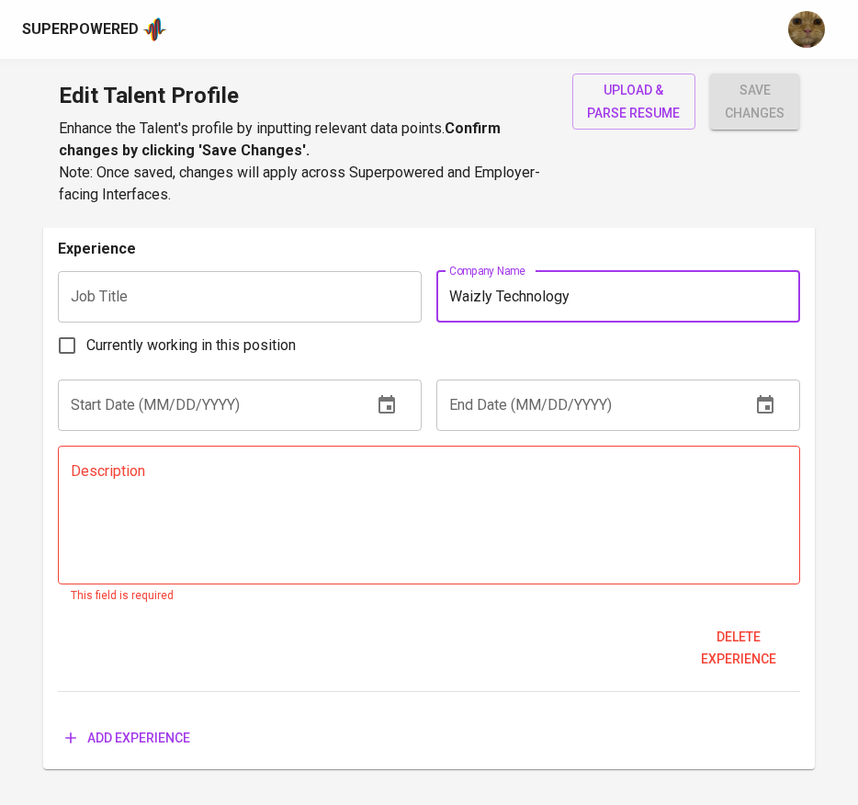
type input "Waizly Technology"
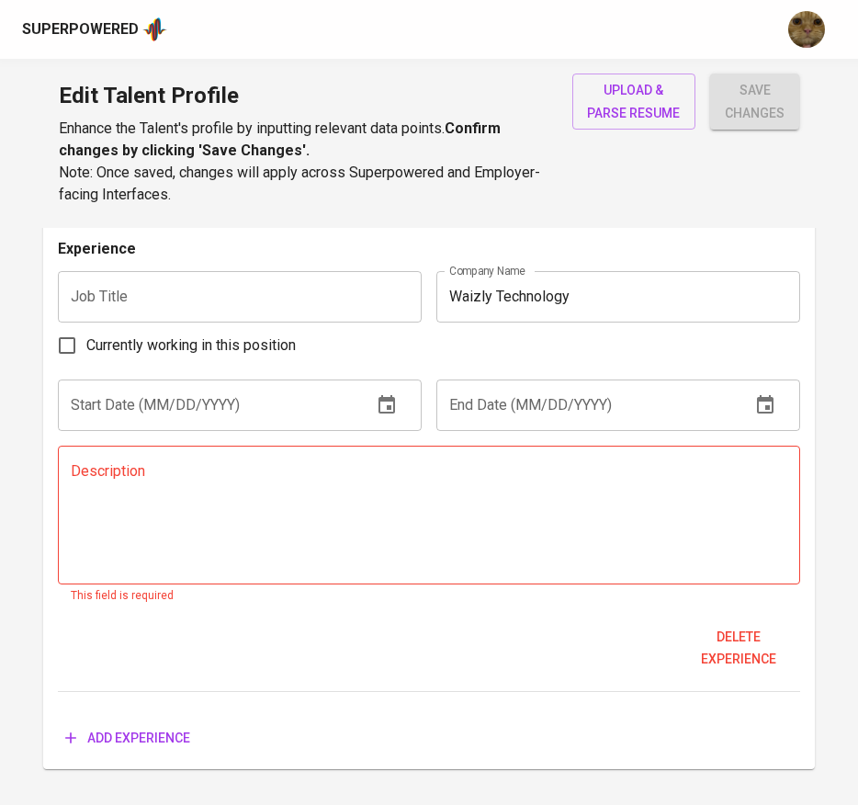
drag, startPoint x: 263, startPoint y: 342, endPoint x: 240, endPoint y: 303, distance: 44.9
click at [256, 335] on span "Currently working in this position" at bounding box center [190, 345] width 209 height 22
click at [240, 303] on input "text" at bounding box center [240, 296] width 364 height 51
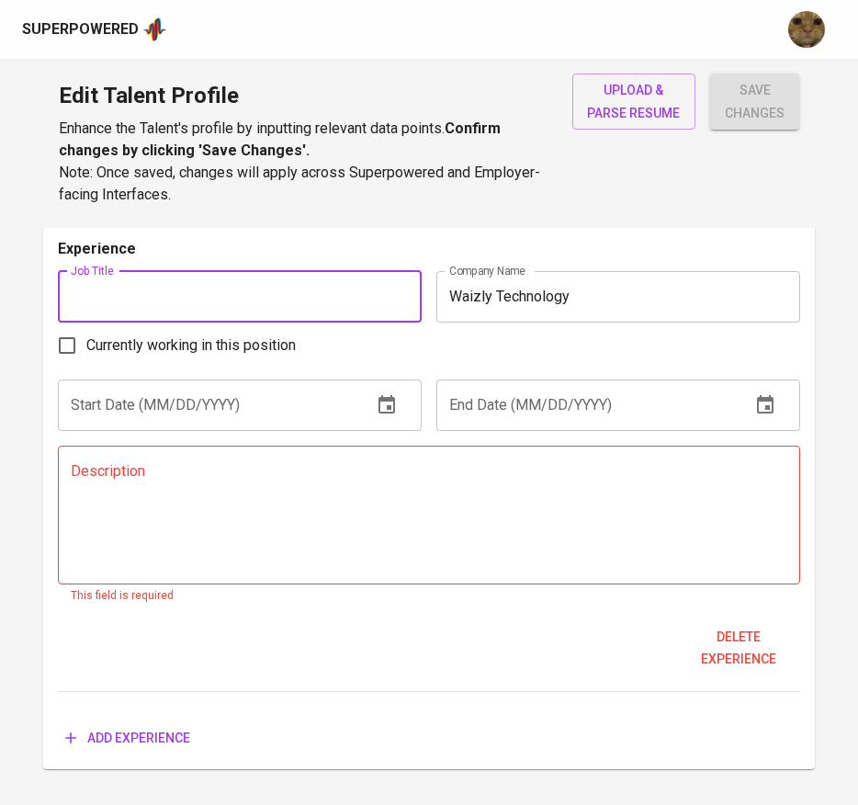
paste input "Quality Assurance Intern"
type input "Quality Assurance (Internship)"
click at [225, 379] on input "text" at bounding box center [208, 404] width 300 height 51
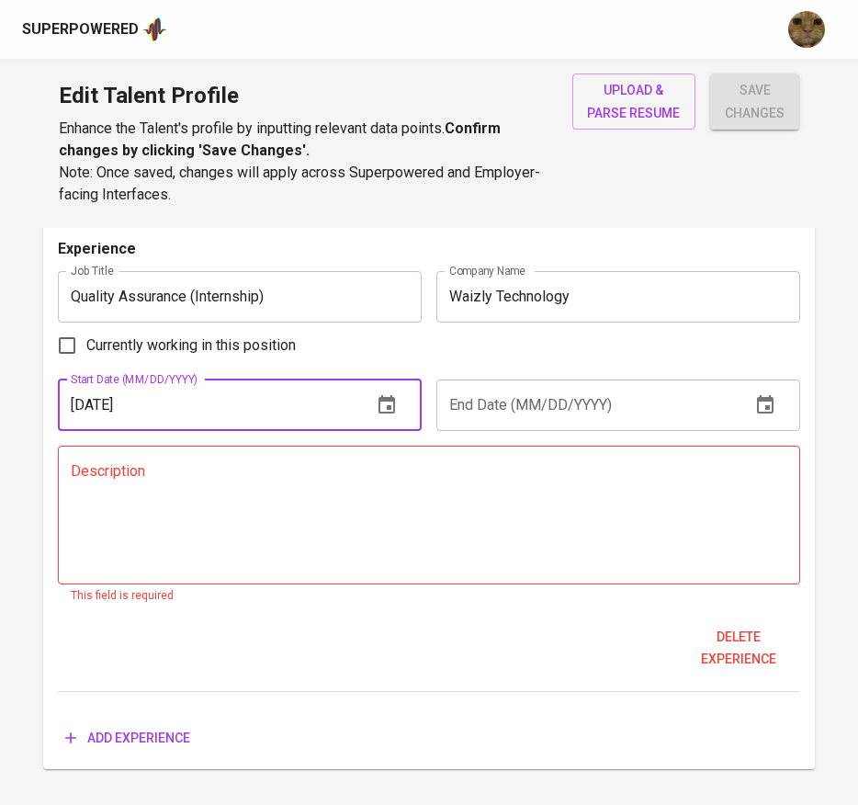
type input "[DATE]"
click at [59, 338] on input "Currently working in this position" at bounding box center [67, 345] width 39 height 39
checkbox input "true"
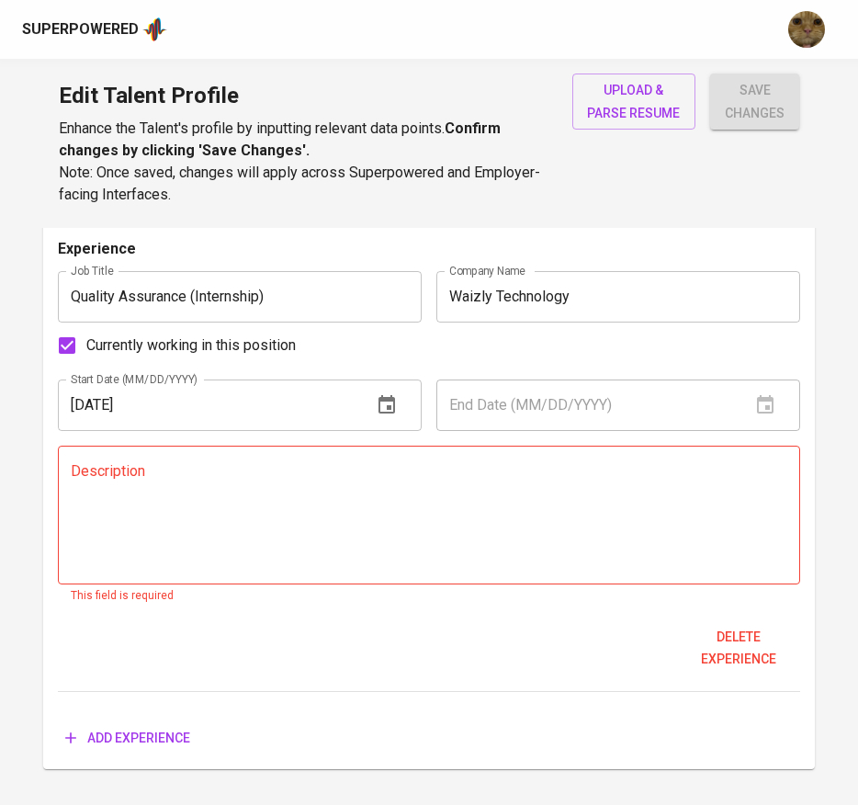
click at [319, 562] on textarea at bounding box center [430, 514] width 718 height 105
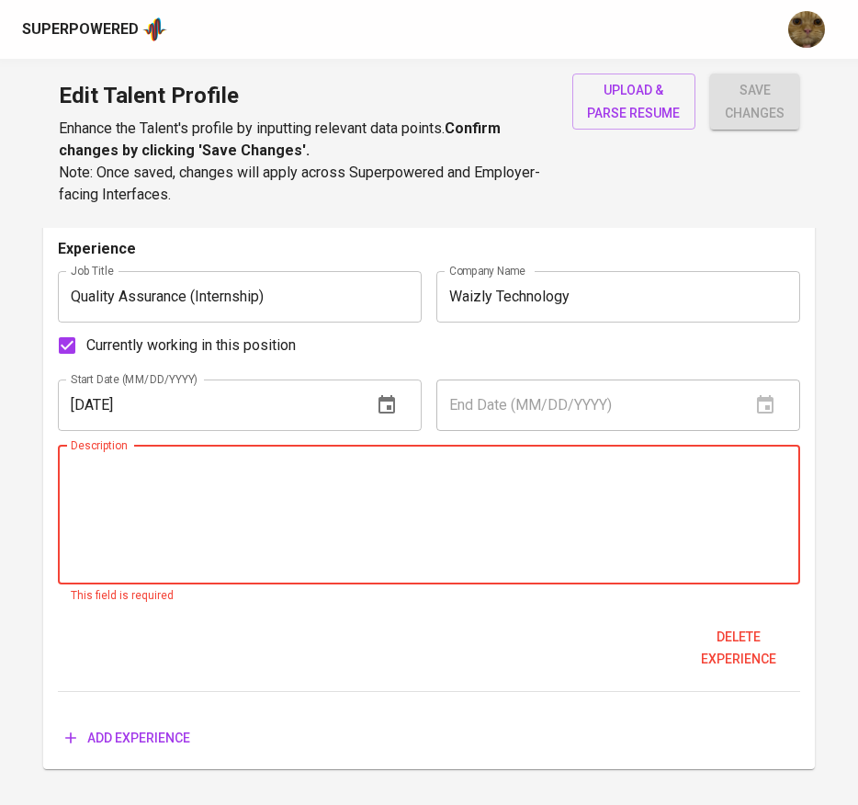
paste textarea "● Conducted manual testing on website features to ensure all functionalities me…"
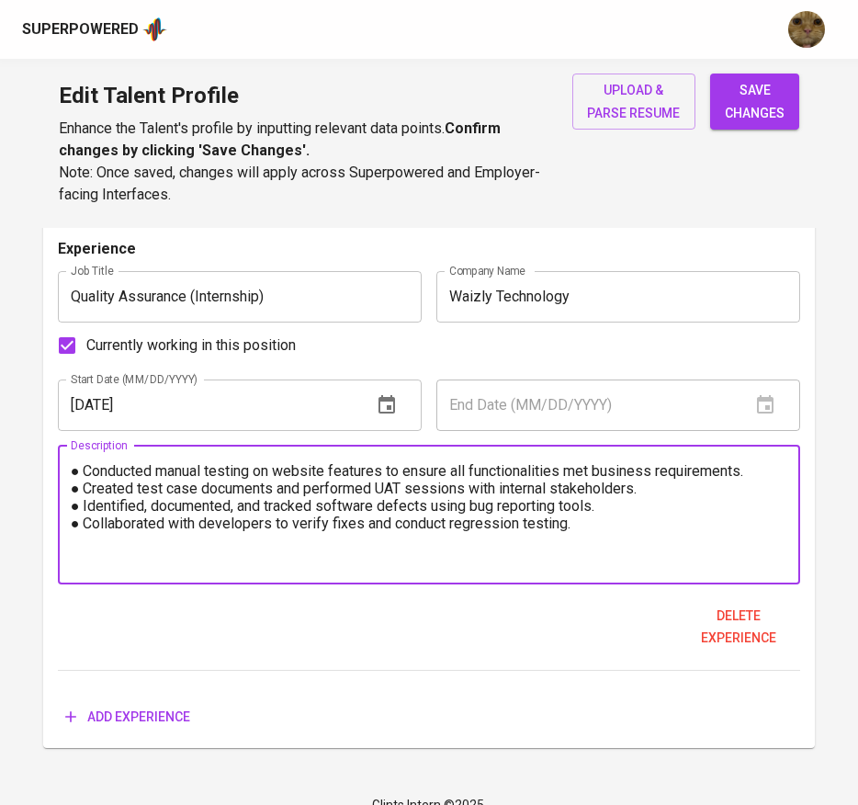
scroll to position [1129, 0]
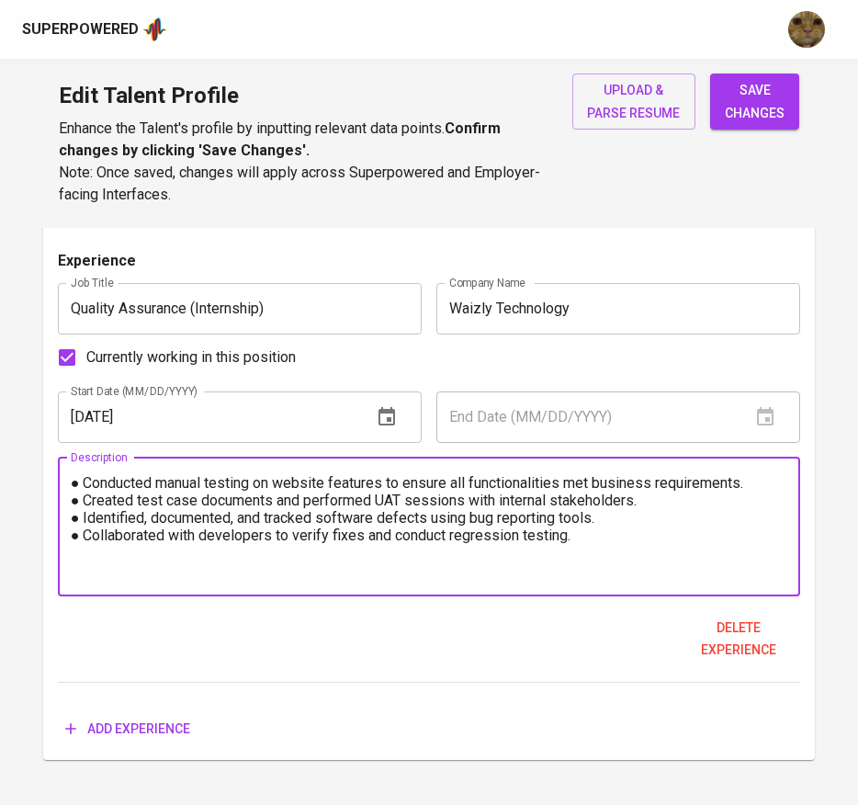
type textarea "● Conducted manual testing on website features to ensure all functionalities me…"
click at [72, 369] on input "Currently working in this position" at bounding box center [67, 357] width 39 height 39
checkbox input "false"
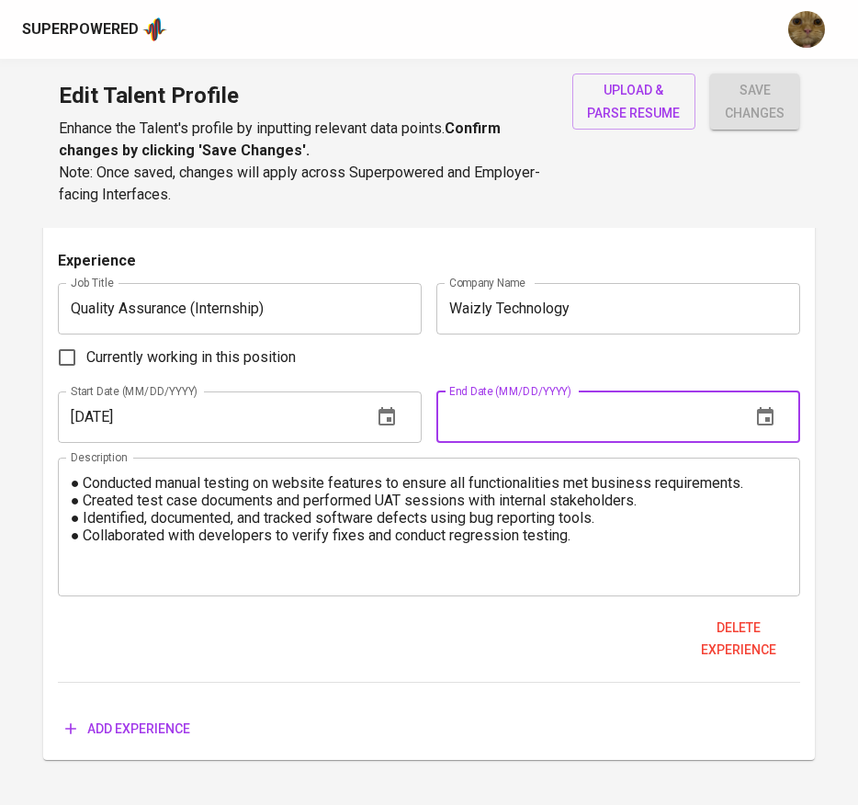
click at [456, 401] on input "text" at bounding box center [586, 416] width 300 height 51
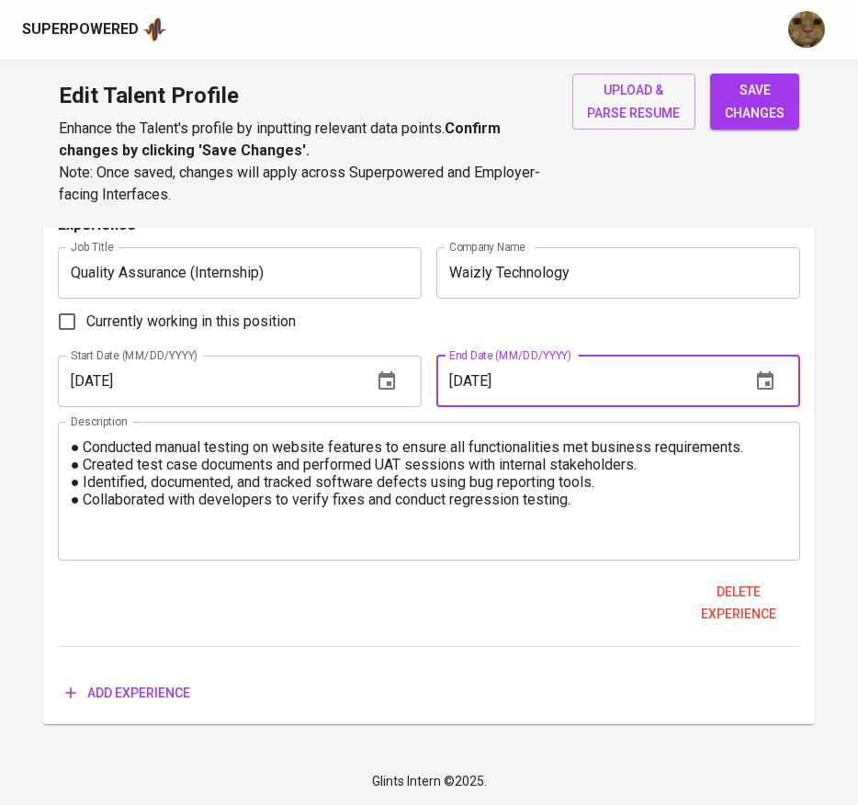
type input "[DATE]"
click at [779, 112] on span "save changes" at bounding box center [755, 101] width 60 height 45
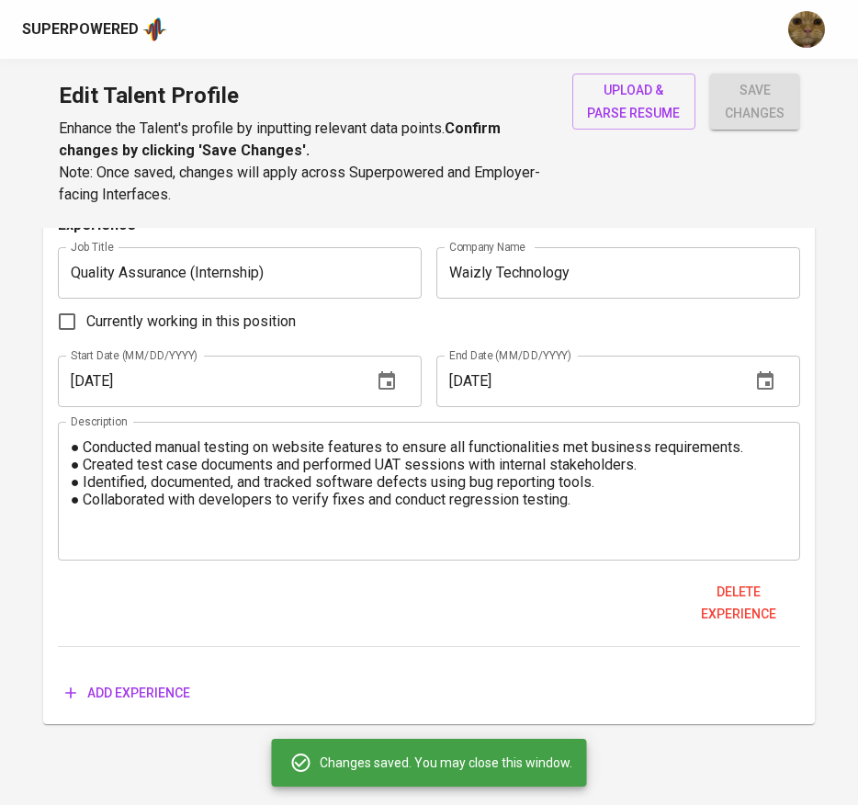
click at [150, 687] on span "Add experience" at bounding box center [127, 693] width 125 height 23
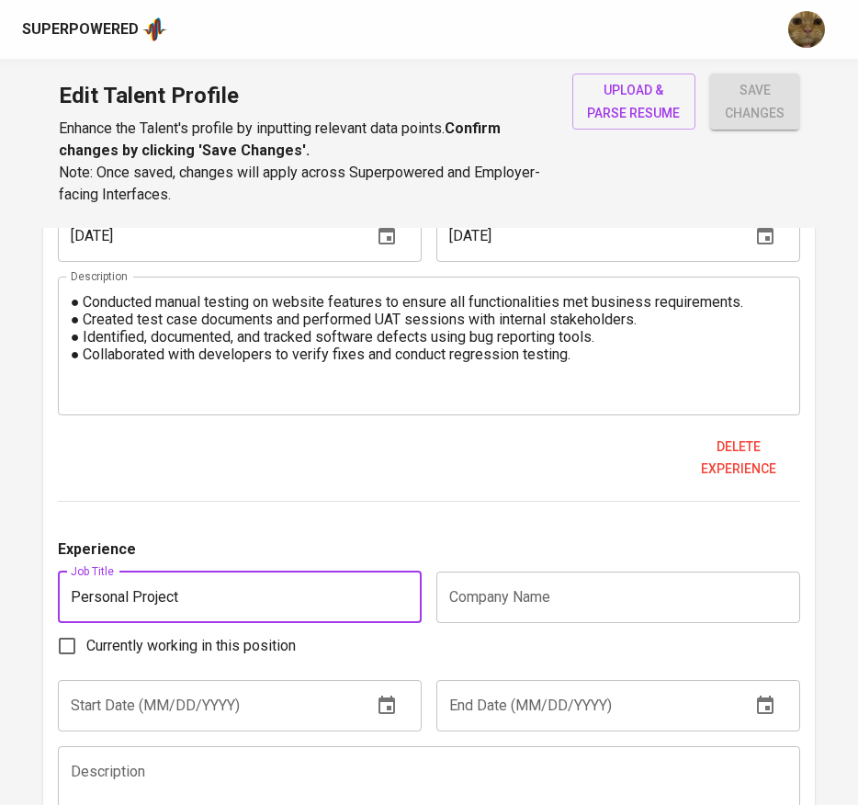
scroll to position [1311, 0]
type input "Personal Project"
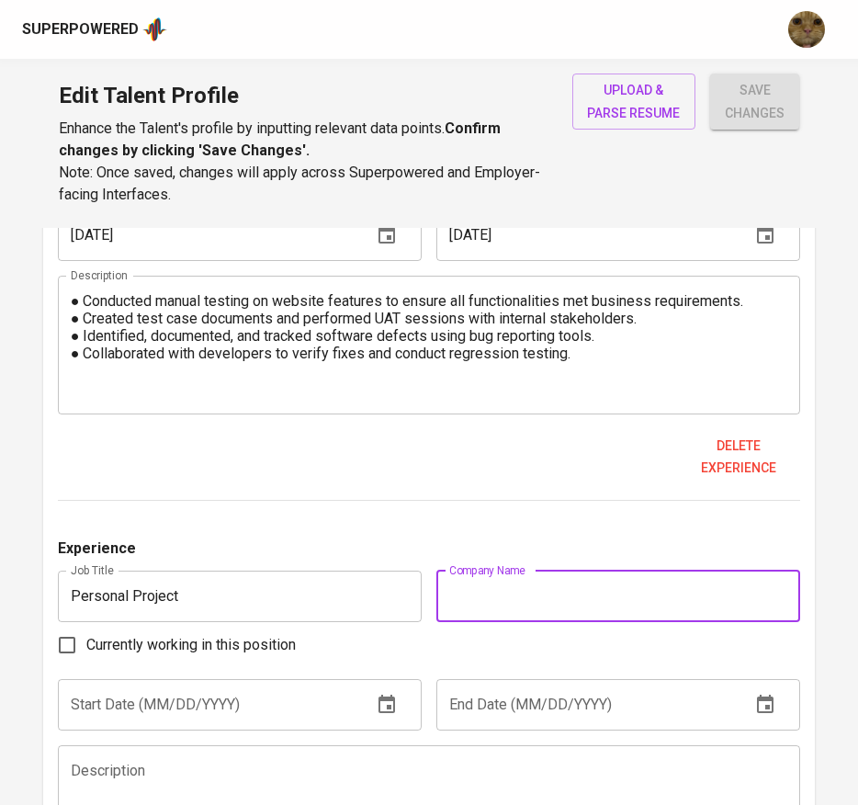
click at [518, 614] on input "text" at bounding box center [618, 596] width 364 height 51
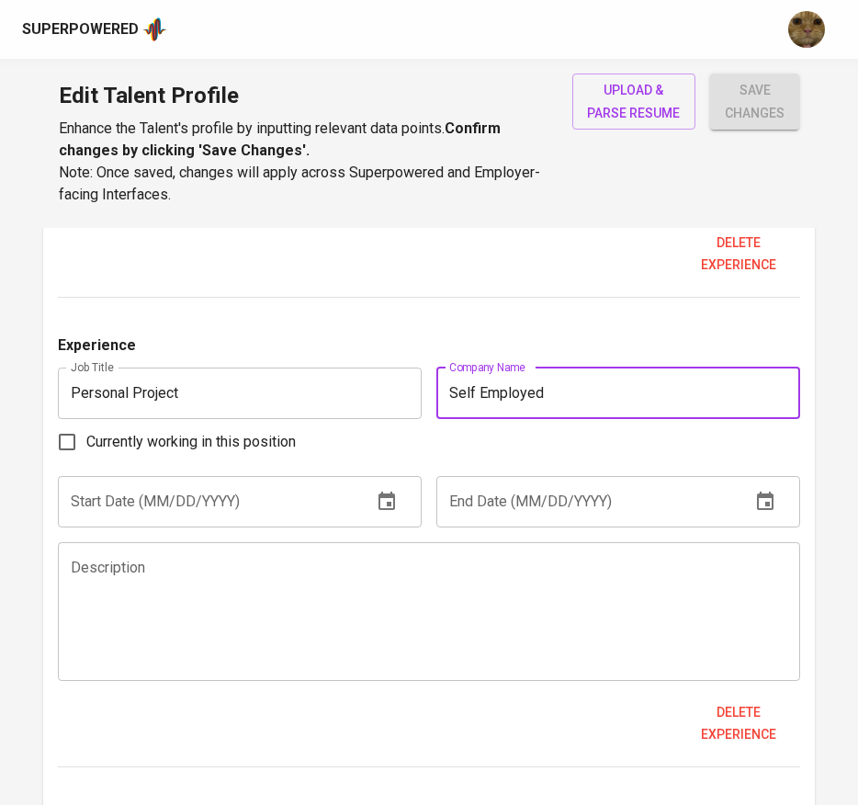
scroll to position [1515, 0]
type input "Self Employed"
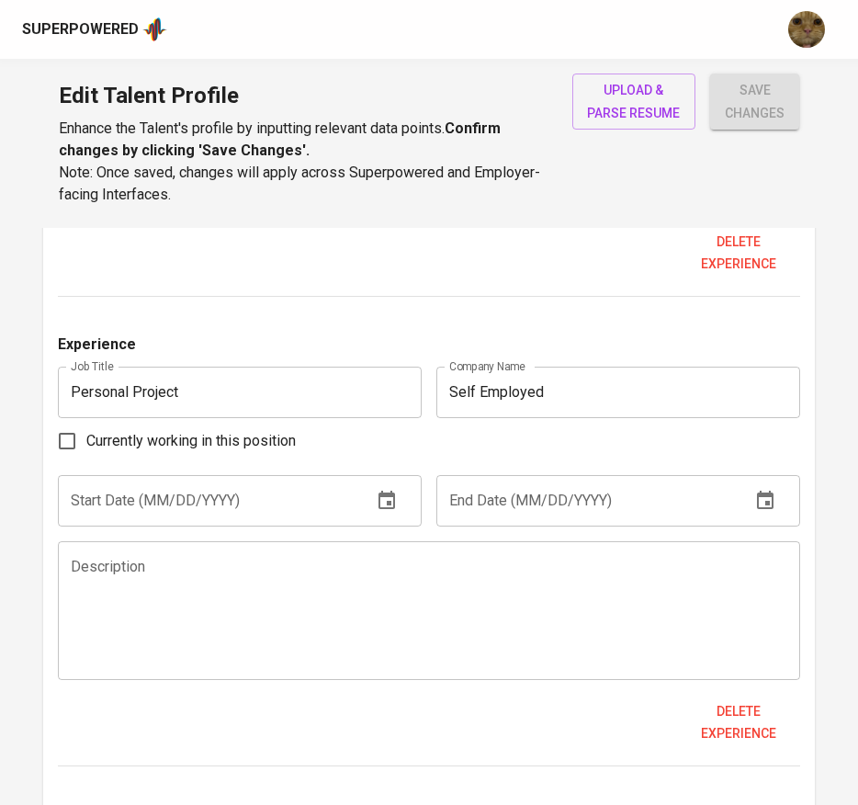
click at [420, 390] on input "Personal Project" at bounding box center [240, 392] width 364 height 51
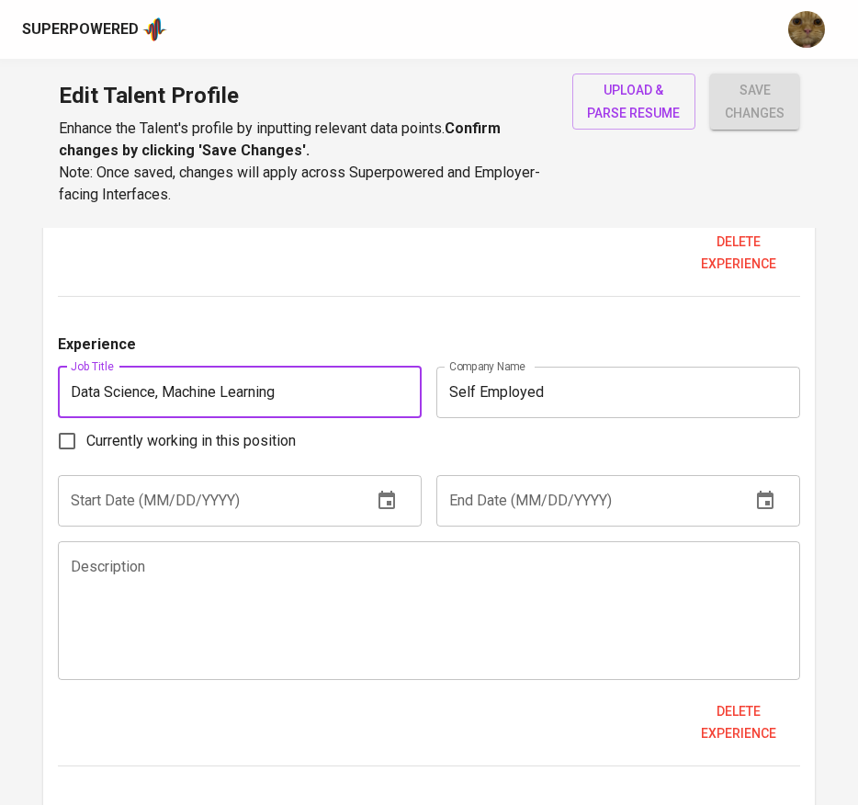
type input "Data Science, Machine Learning"
click at [277, 507] on input "text" at bounding box center [208, 500] width 300 height 51
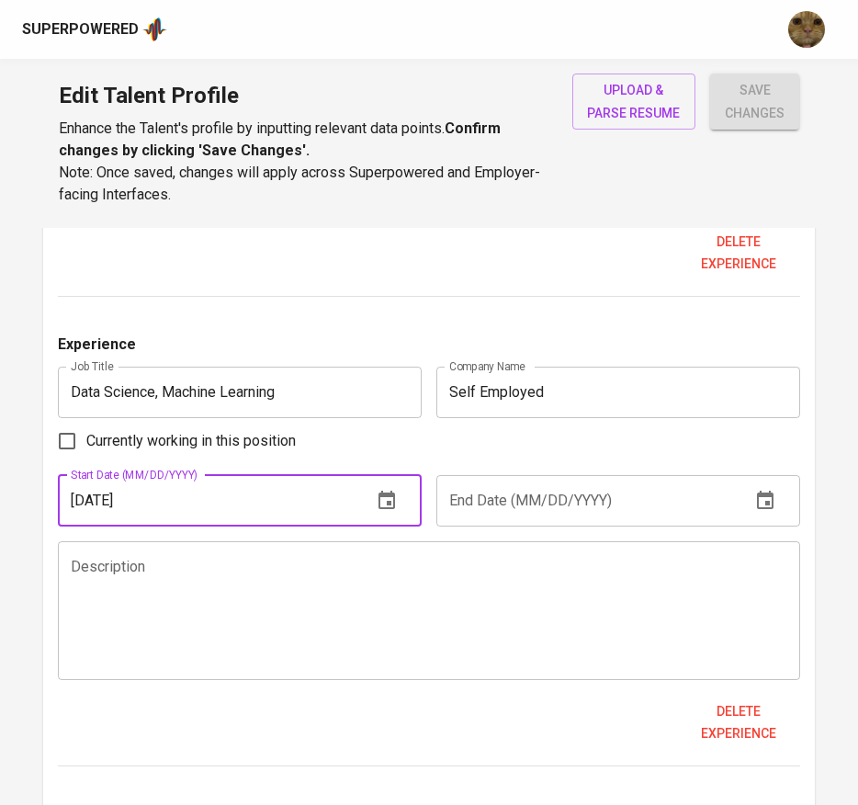
type input "[DATE]"
click at [71, 439] on input "Currently working in this position" at bounding box center [67, 441] width 39 height 39
checkbox input "true"
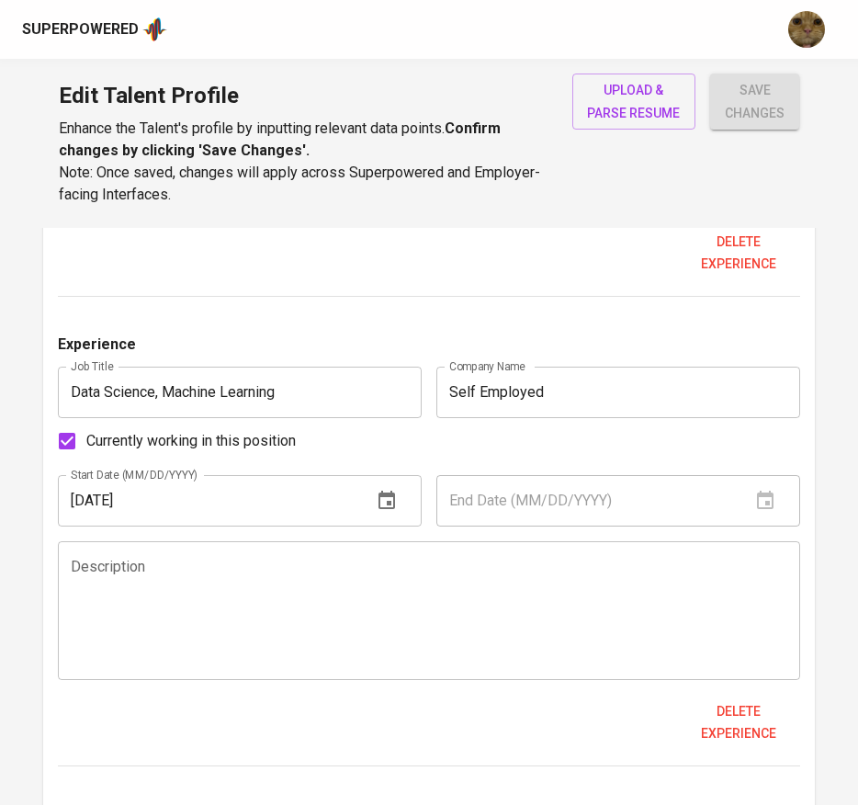
click at [499, 408] on input "Self Employed" at bounding box center [618, 392] width 364 height 51
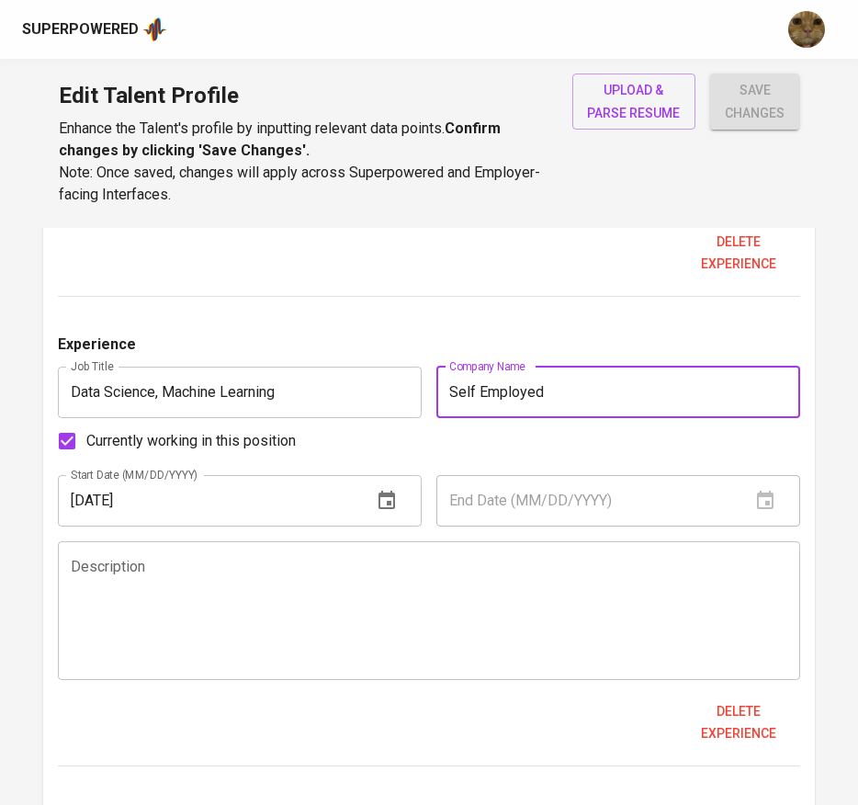
click at [545, 429] on div "Currently working in this position" at bounding box center [429, 441] width 743 height 39
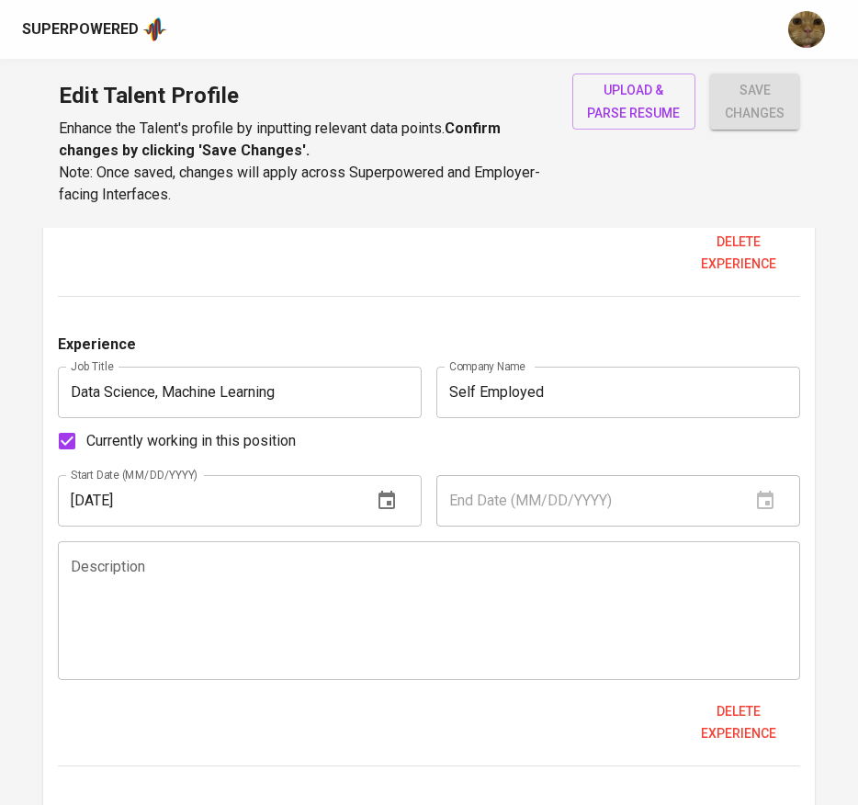
click at [332, 568] on textarea at bounding box center [430, 610] width 718 height 105
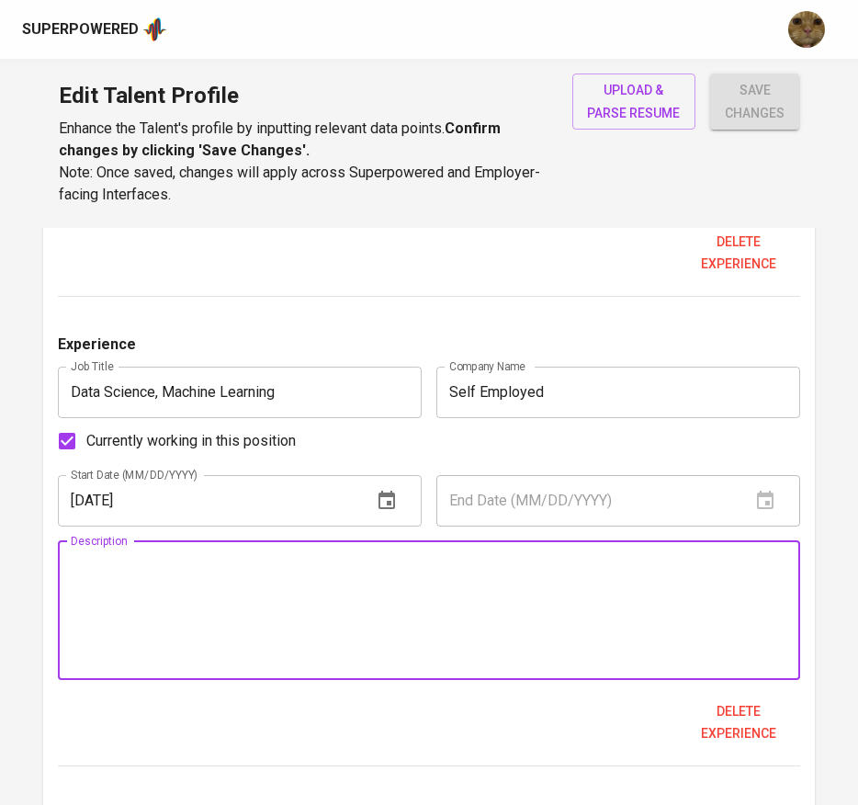
paste textarea "HalalCheck - Halal/Haram Food Classification using NLP and OCR method [DATE] De…"
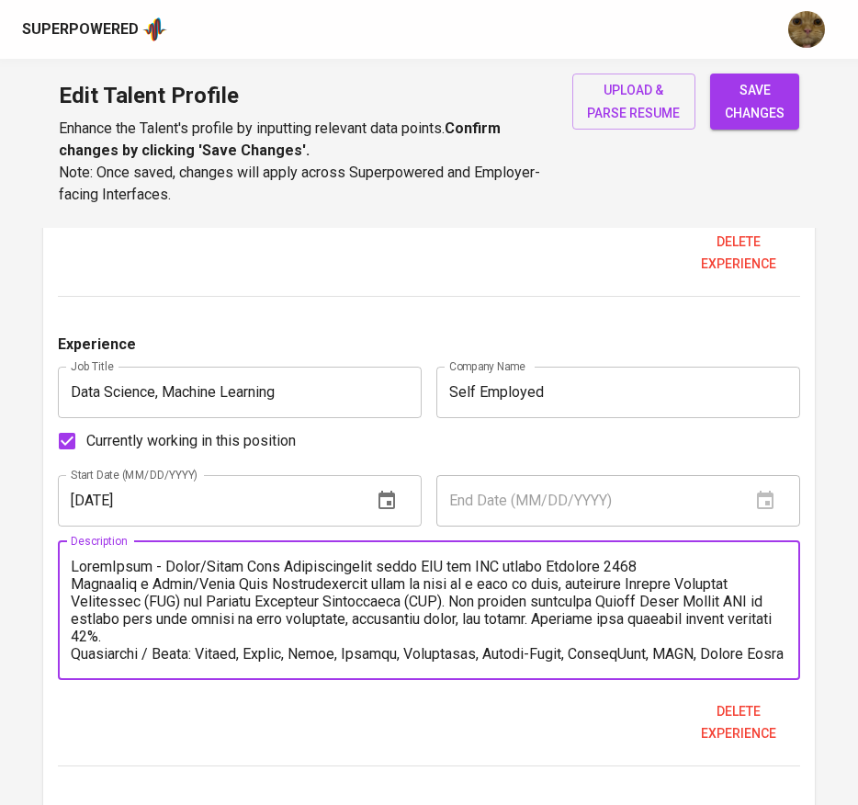
scroll to position [1476, 0]
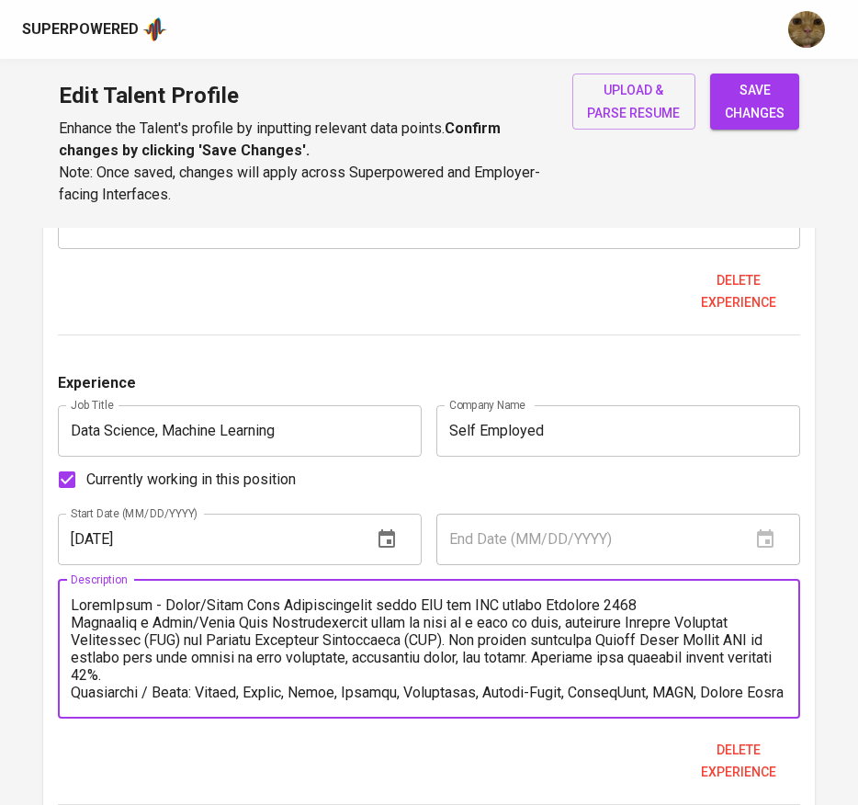
click at [658, 605] on textarea at bounding box center [430, 648] width 718 height 105
click at [73, 609] on textarea at bounding box center [430, 648] width 718 height 105
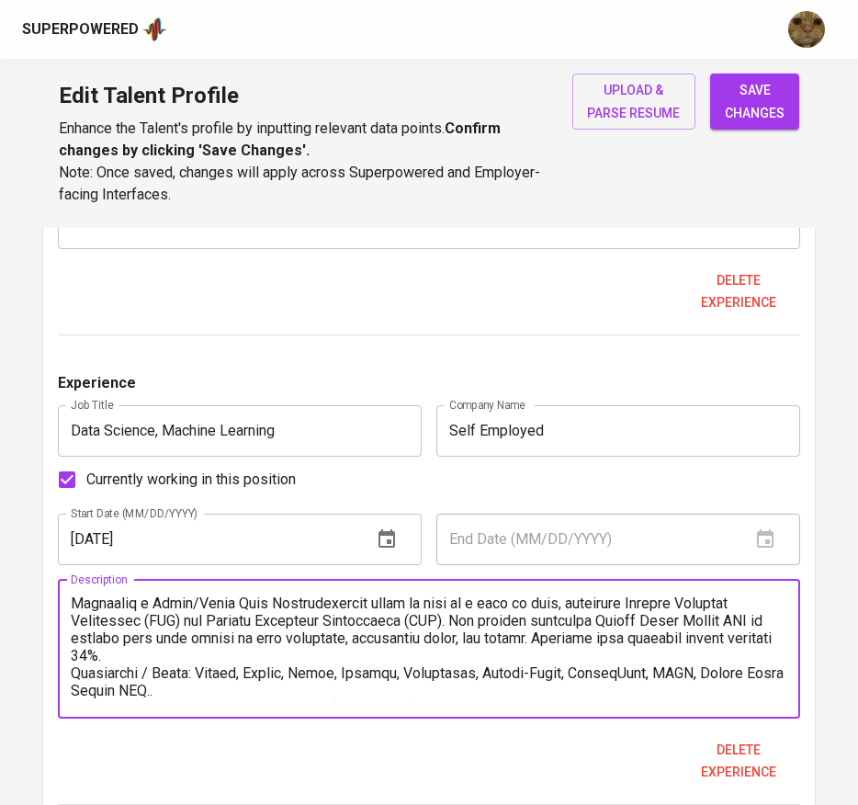
click at [209, 654] on textarea at bounding box center [430, 648] width 718 height 105
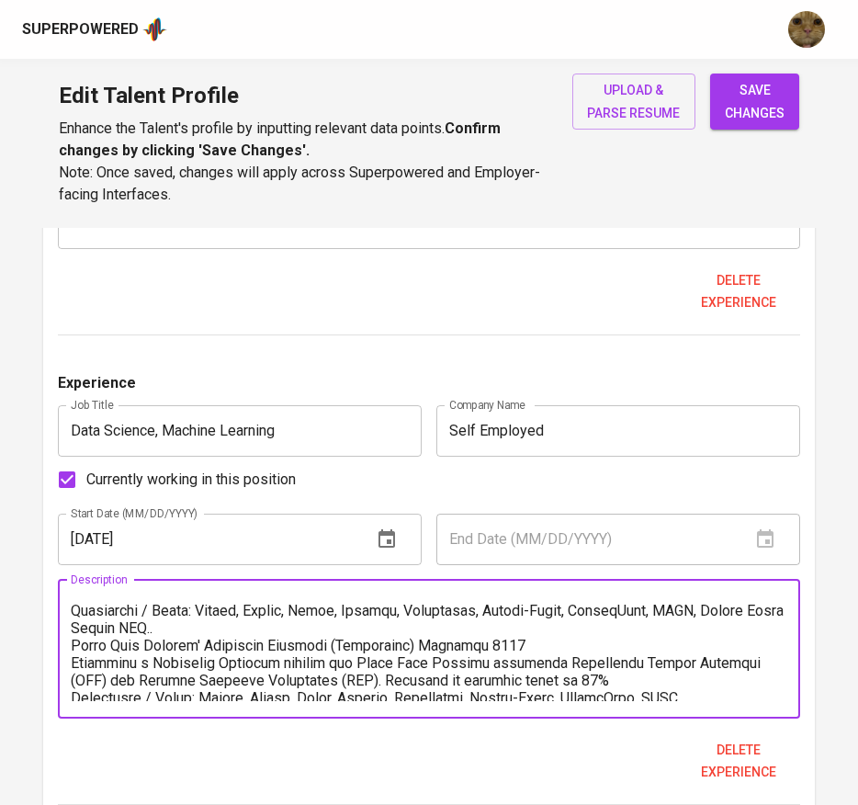
scroll to position [102, 0]
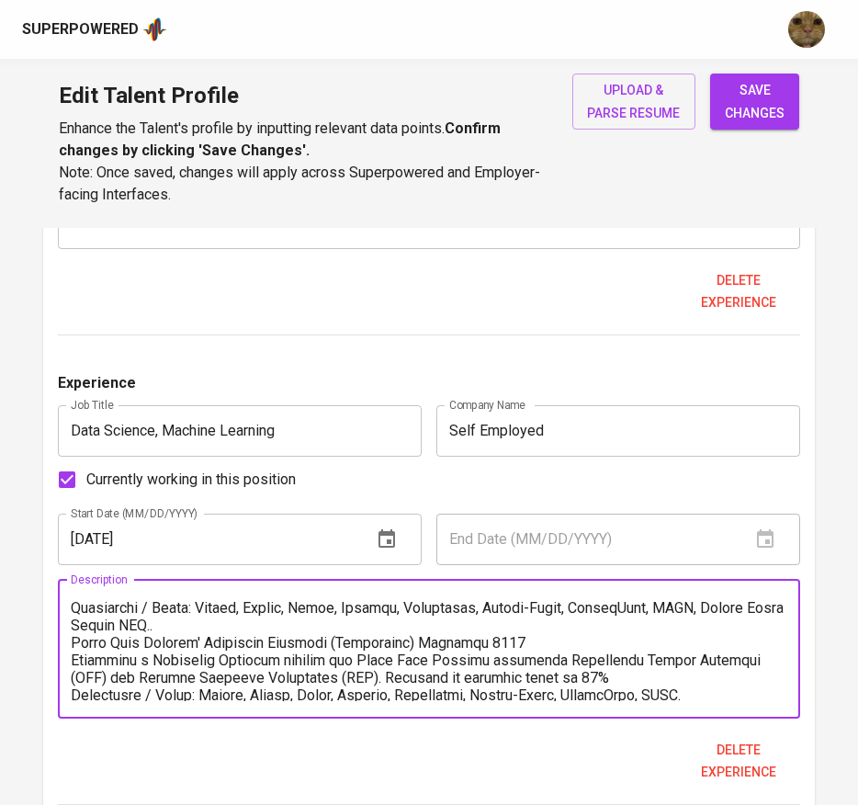
click at [201, 616] on textarea at bounding box center [430, 648] width 718 height 105
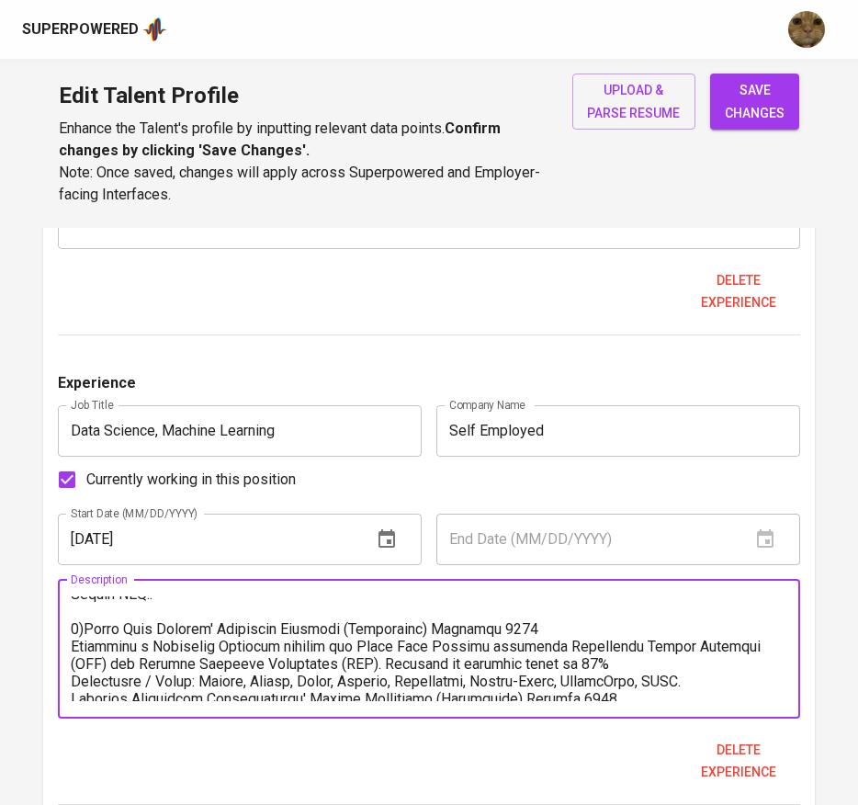
scroll to position [134, 0]
click at [592, 660] on textarea at bounding box center [430, 648] width 718 height 105
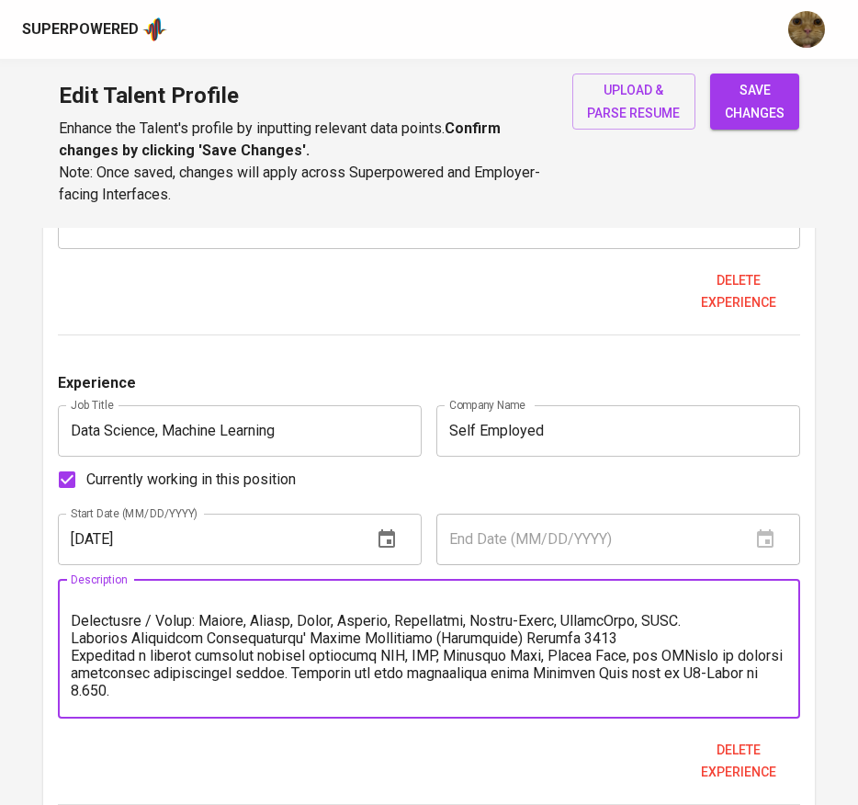
scroll to position [214, 0]
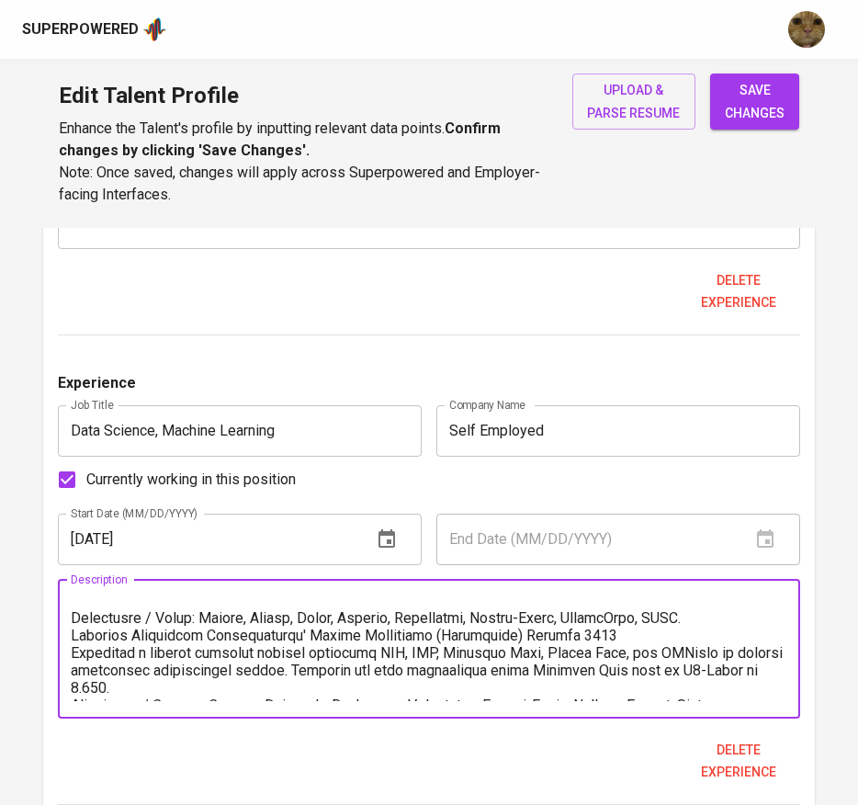
click at [670, 647] on textarea at bounding box center [430, 648] width 718 height 105
click at [650, 636] on textarea at bounding box center [430, 648] width 718 height 105
click at [710, 601] on textarea at bounding box center [430, 648] width 718 height 105
click at [707, 616] on textarea at bounding box center [430, 648] width 718 height 105
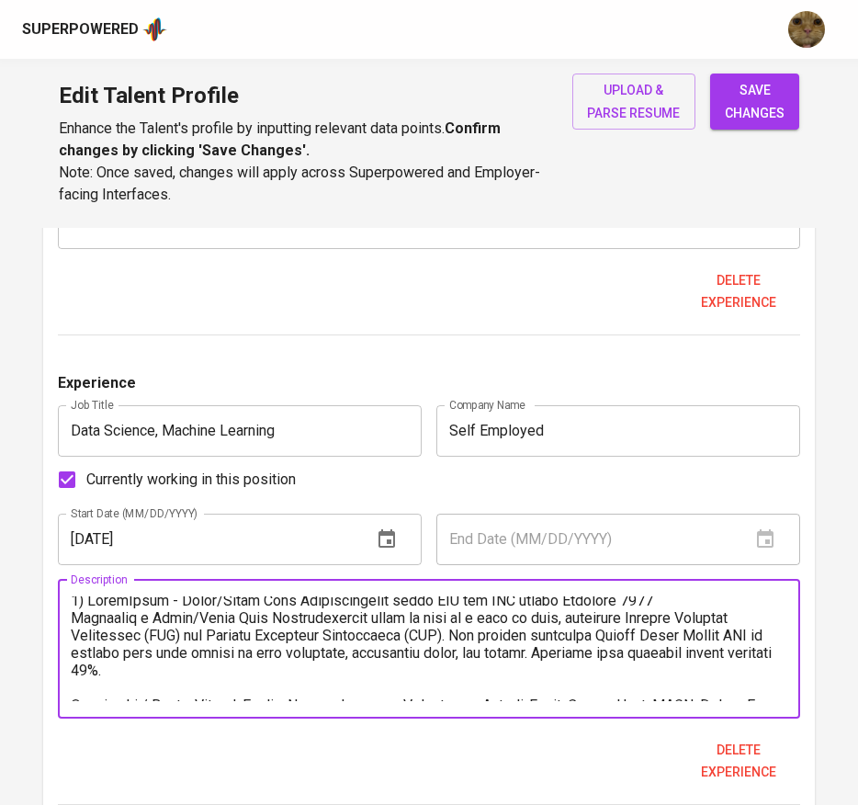
scroll to position [0, 0]
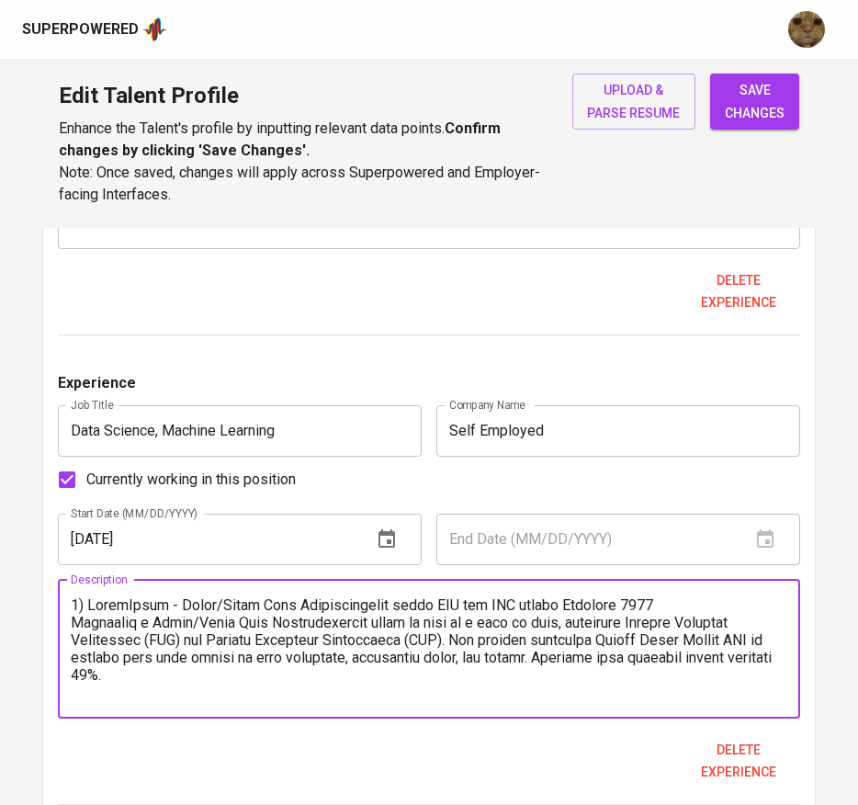
click at [575, 607] on textarea at bounding box center [430, 648] width 718 height 105
click at [699, 601] on textarea at bounding box center [430, 648] width 718 height 105
drag, startPoint x: 678, startPoint y: 614, endPoint x: 576, endPoint y: 605, distance: 102.4
click at [576, 605] on textarea at bounding box center [430, 648] width 718 height 105
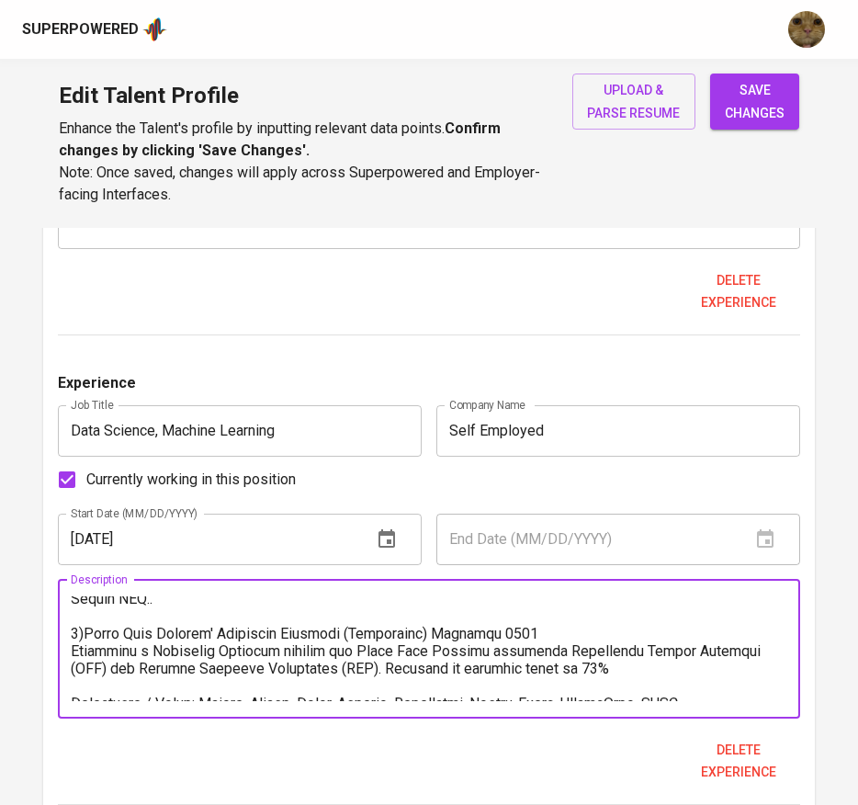
scroll to position [132, 0]
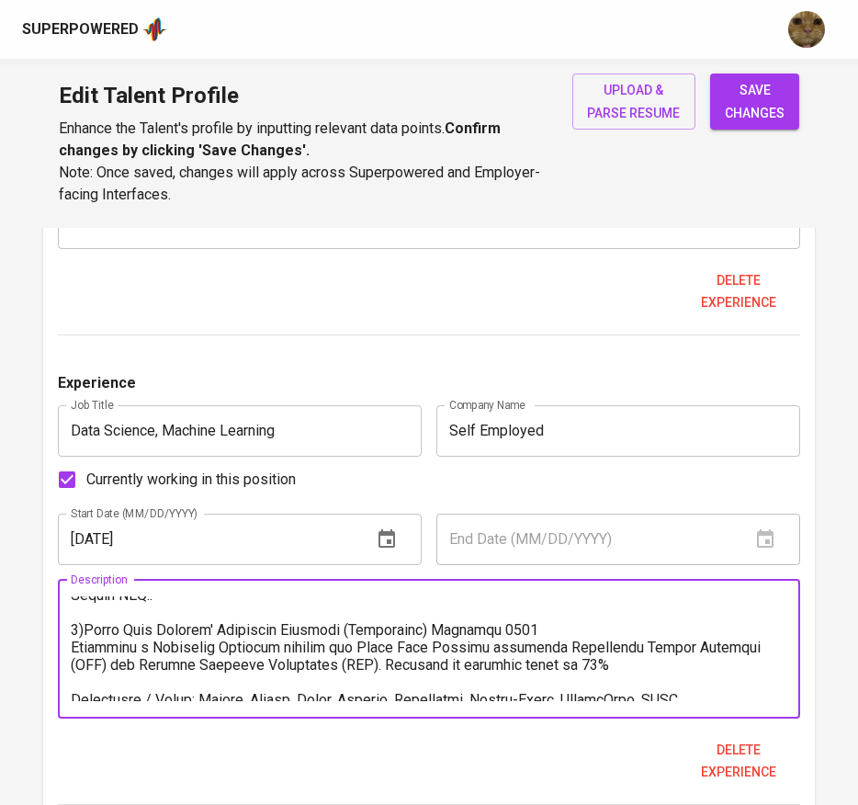
click at [559, 627] on textarea at bounding box center [430, 648] width 718 height 105
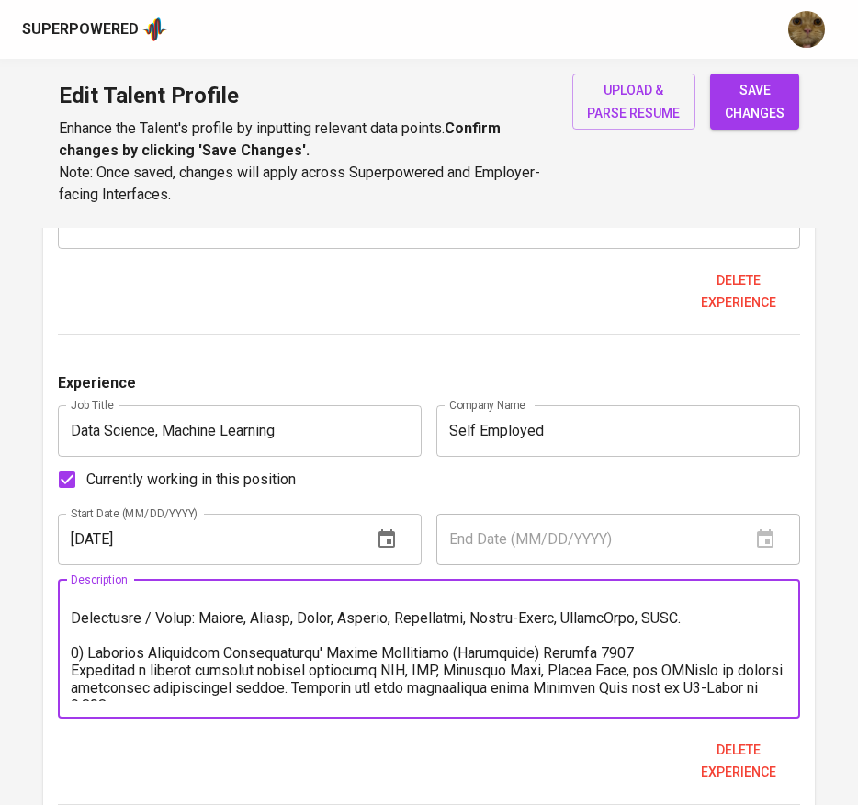
scroll to position [217, 0]
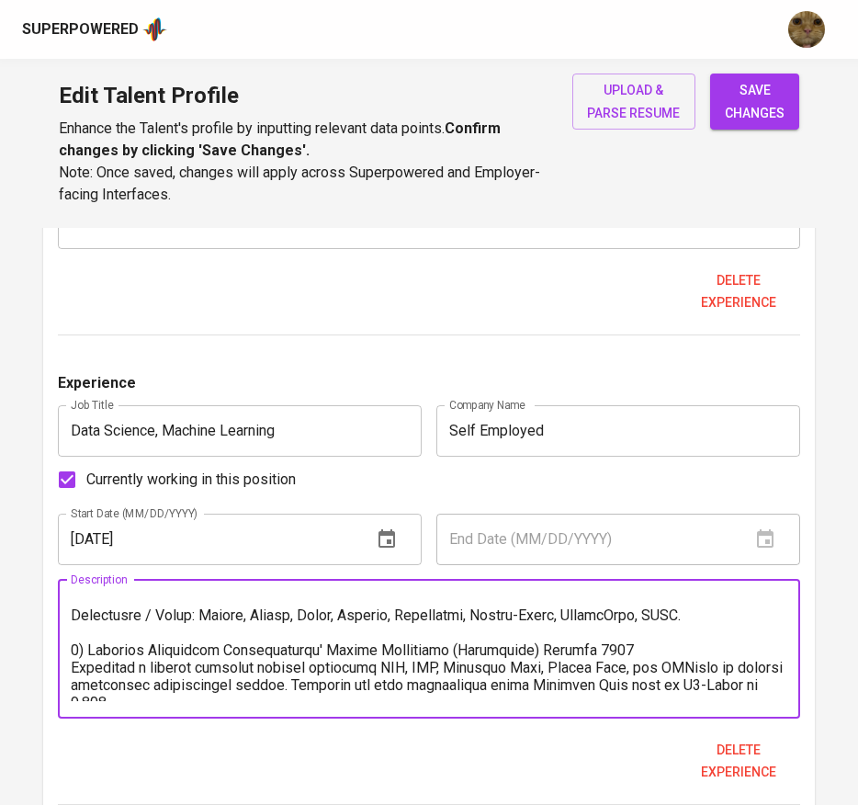
click at [632, 644] on textarea at bounding box center [430, 648] width 718 height 105
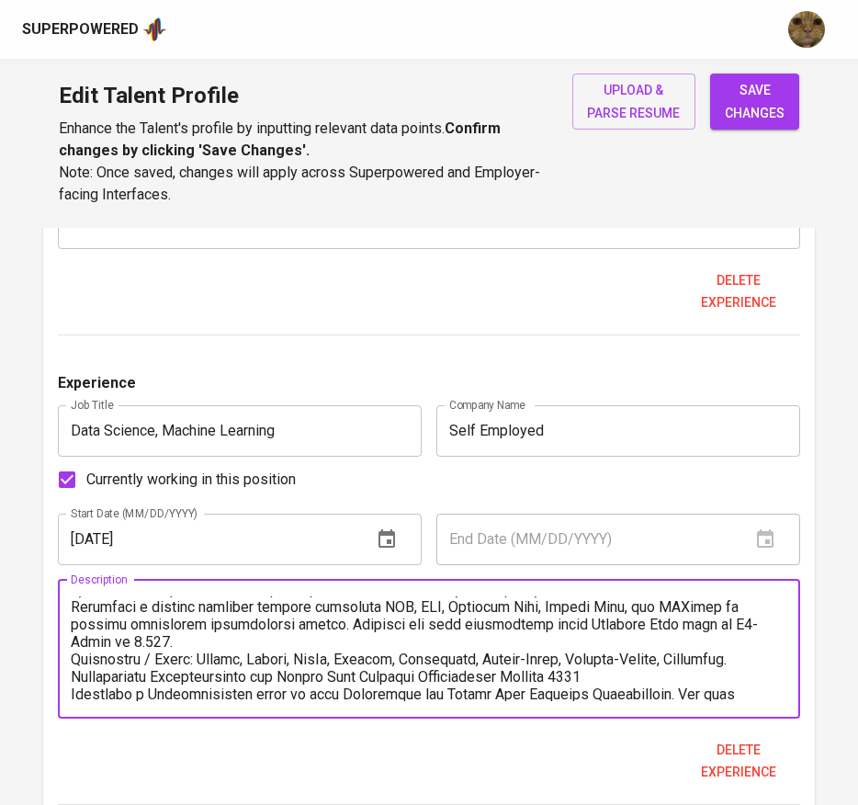
scroll to position [281, 0]
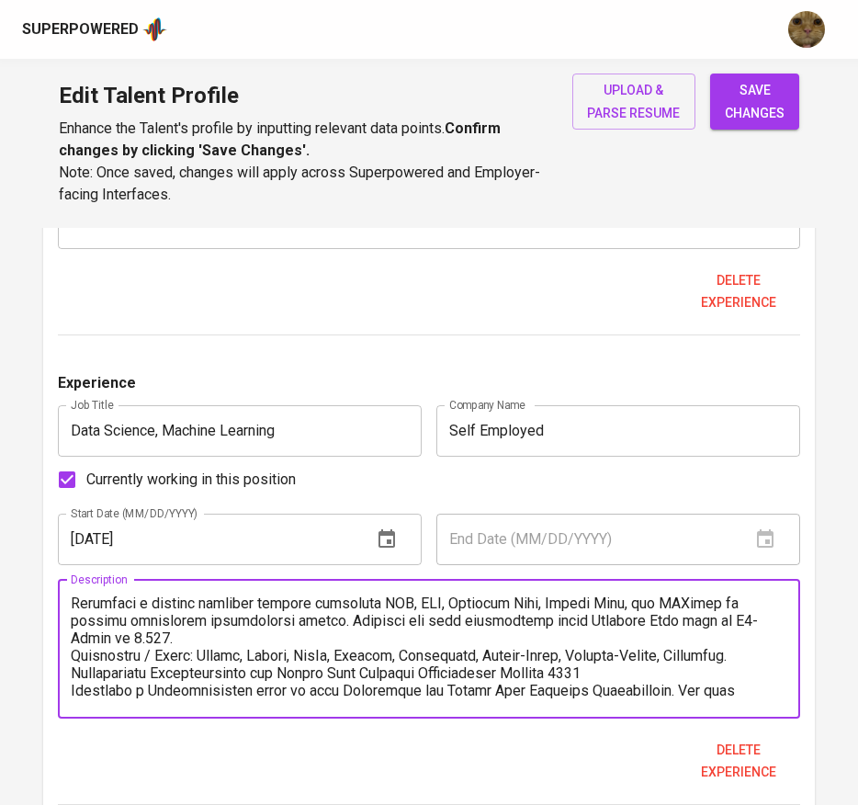
click at [224, 642] on textarea at bounding box center [430, 648] width 718 height 105
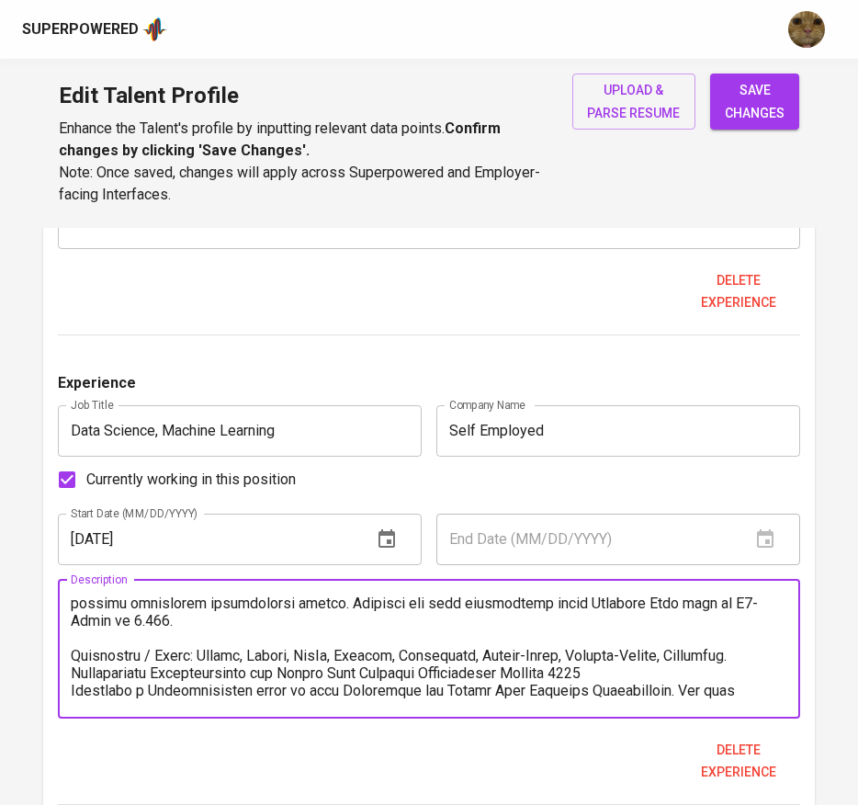
scroll to position [309, 0]
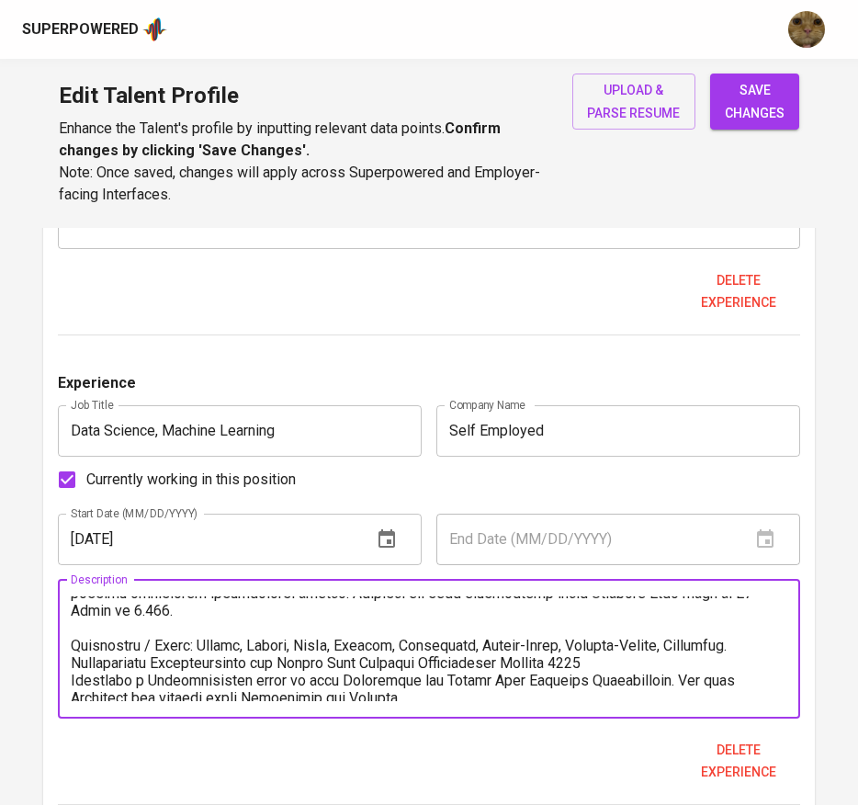
click at [605, 660] on textarea at bounding box center [430, 648] width 718 height 105
click at [754, 653] on textarea at bounding box center [430, 648] width 718 height 105
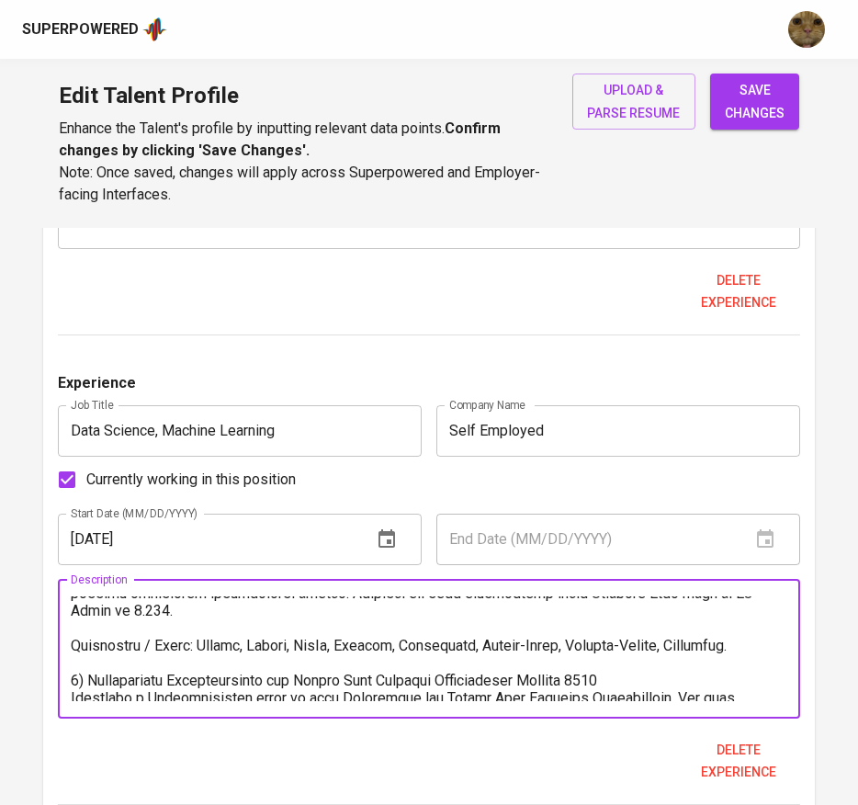
scroll to position [380, 0]
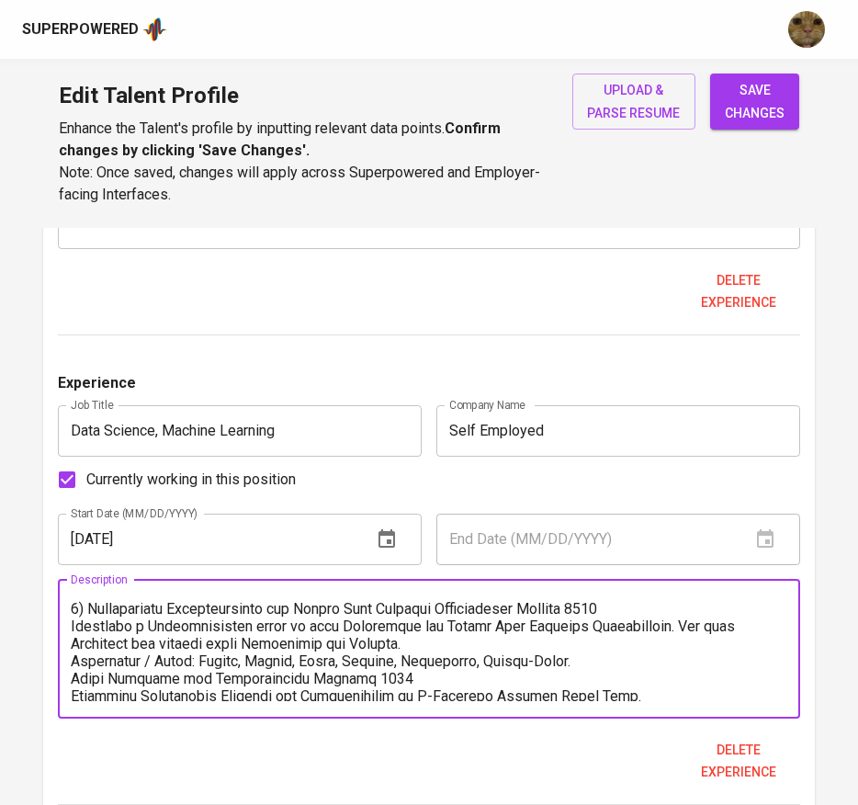
click at [650, 617] on textarea at bounding box center [430, 648] width 718 height 105
click at [628, 604] on textarea at bounding box center [430, 648] width 718 height 105
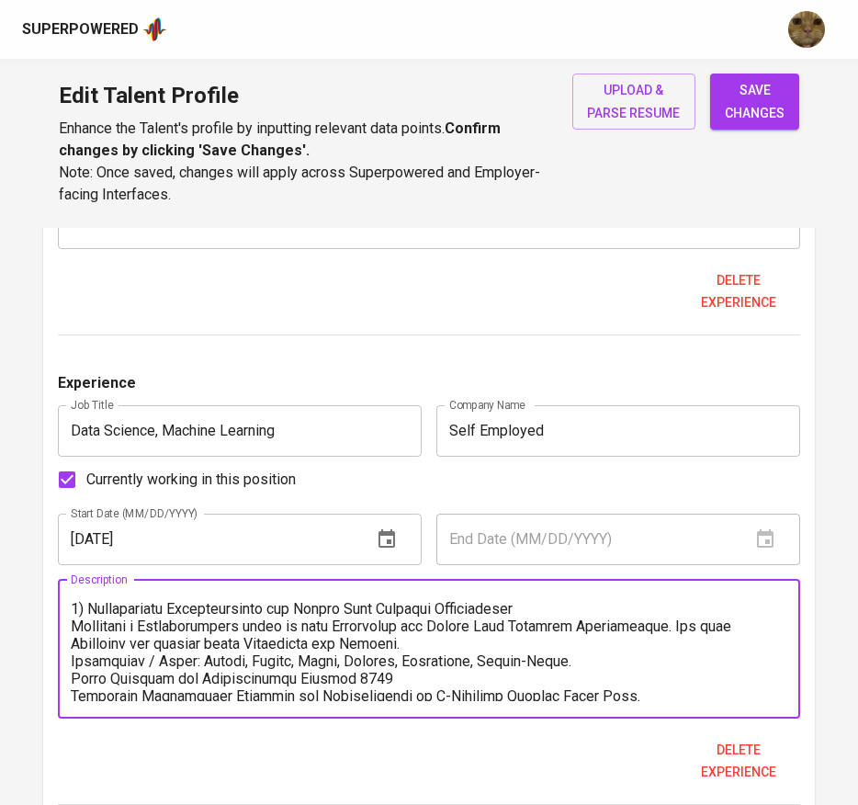
click at [536, 636] on textarea at bounding box center [430, 648] width 718 height 105
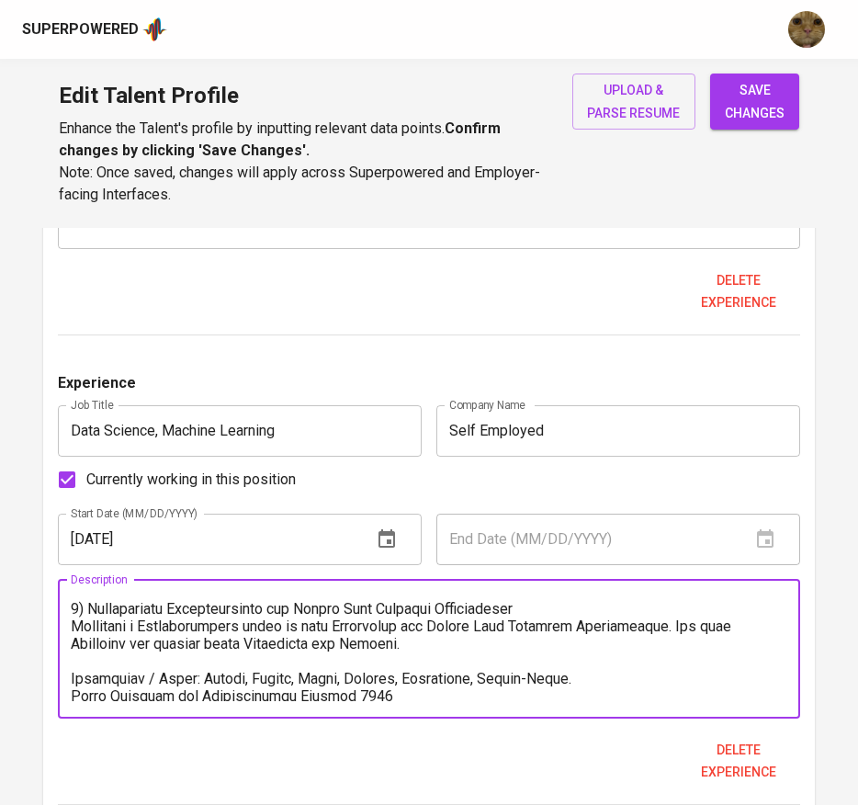
scroll to position [397, 0]
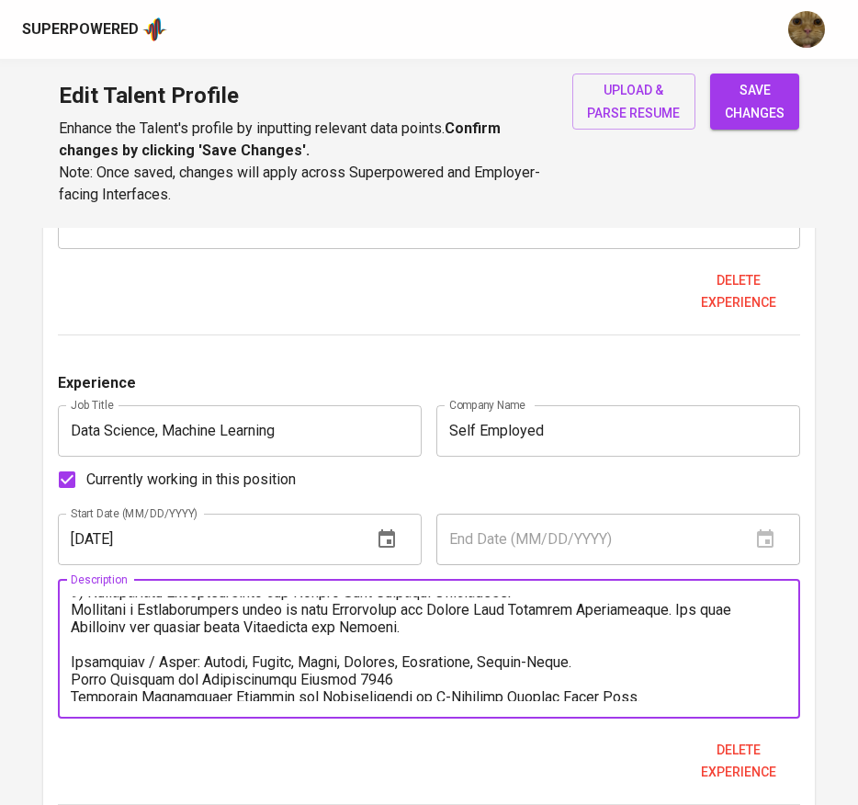
click at [614, 665] on textarea at bounding box center [430, 648] width 718 height 105
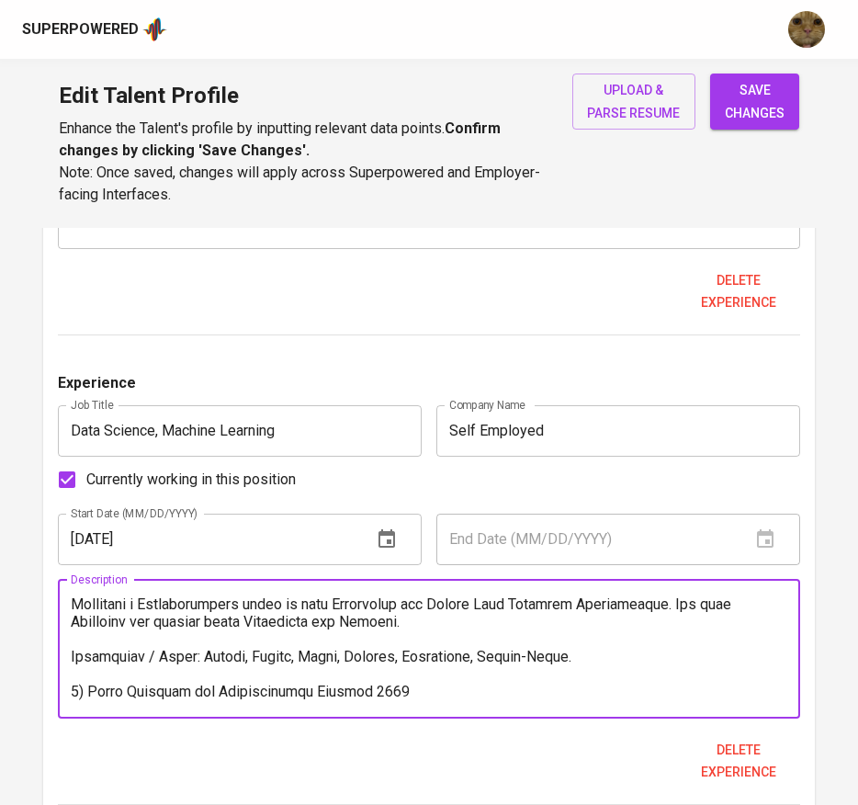
scroll to position [420, 0]
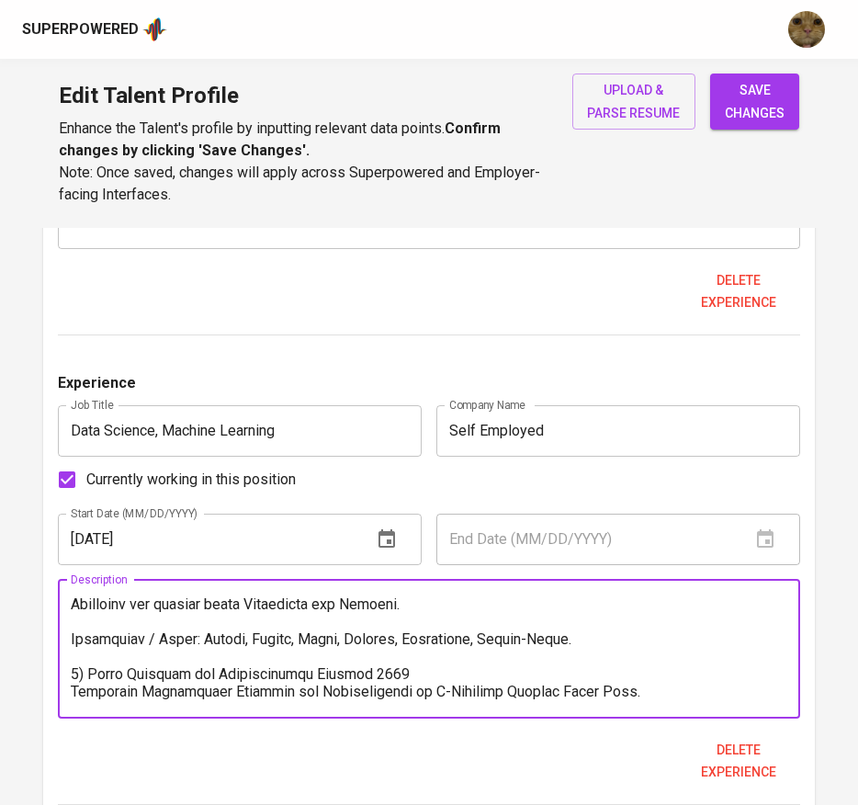
click at [426, 665] on textarea at bounding box center [430, 648] width 718 height 105
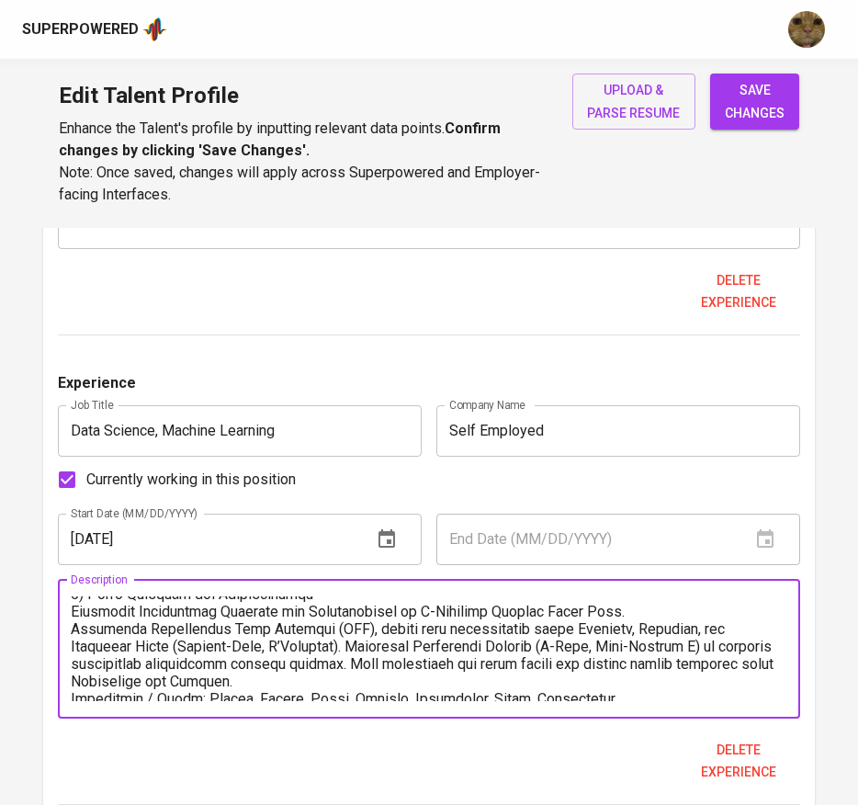
scroll to position [506, 0]
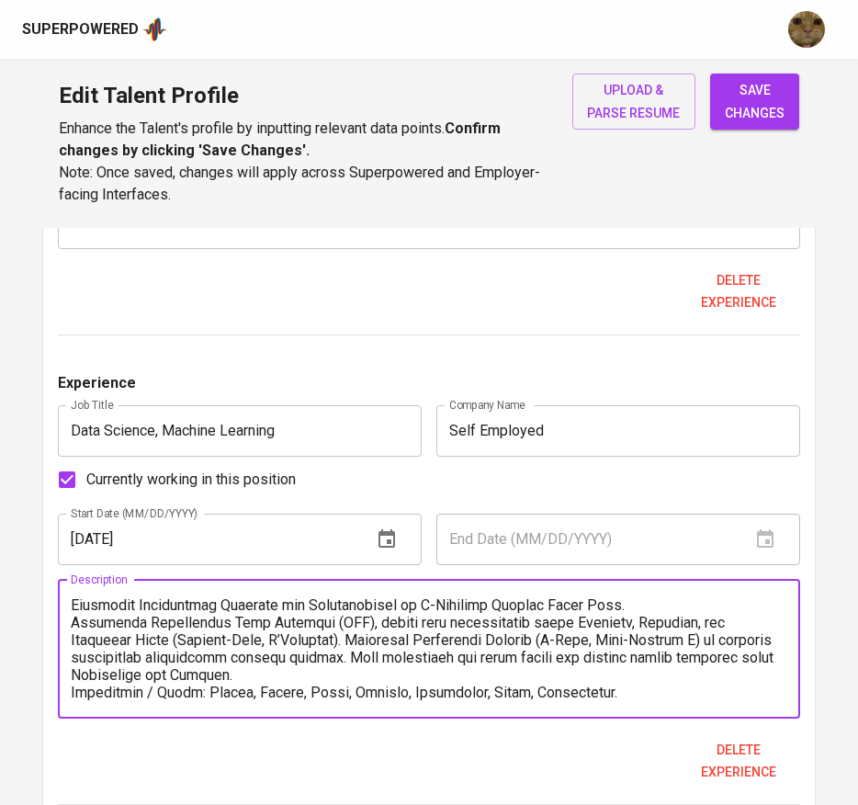
click at [370, 673] on textarea at bounding box center [430, 648] width 718 height 105
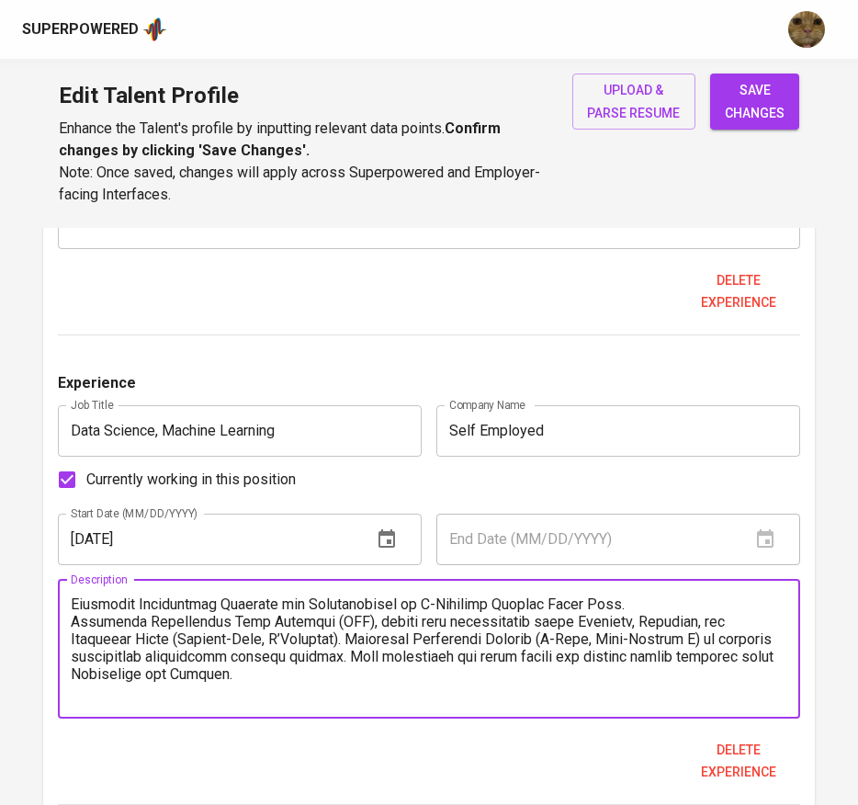
scroll to position [524, 0]
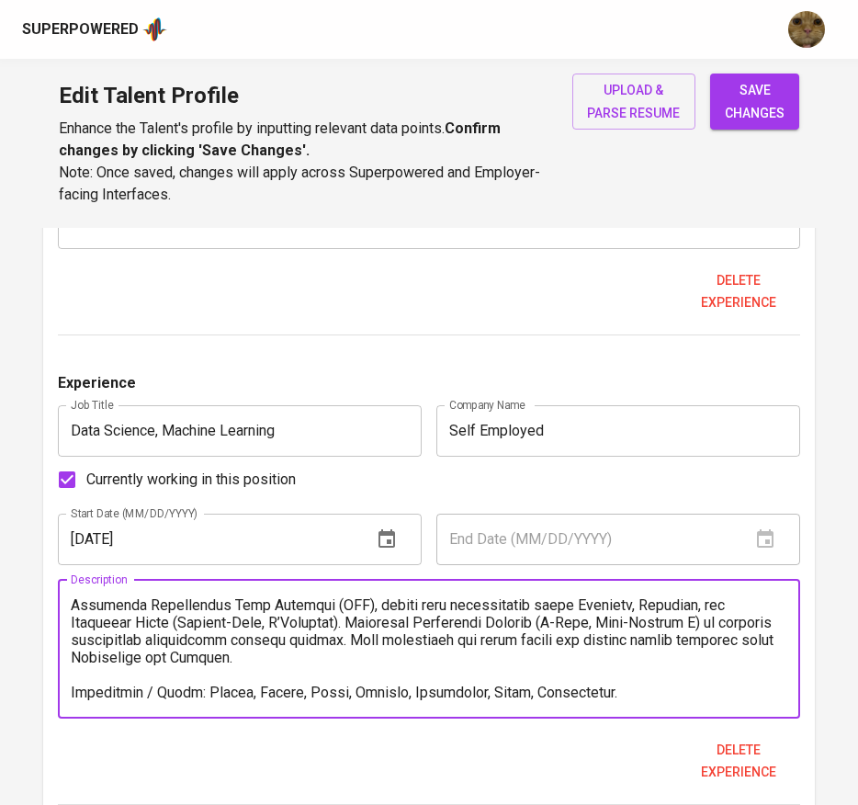
type textarea "1) HalalCheck - Halal/Haram Food Classification using NLP and OCR method Develo…"
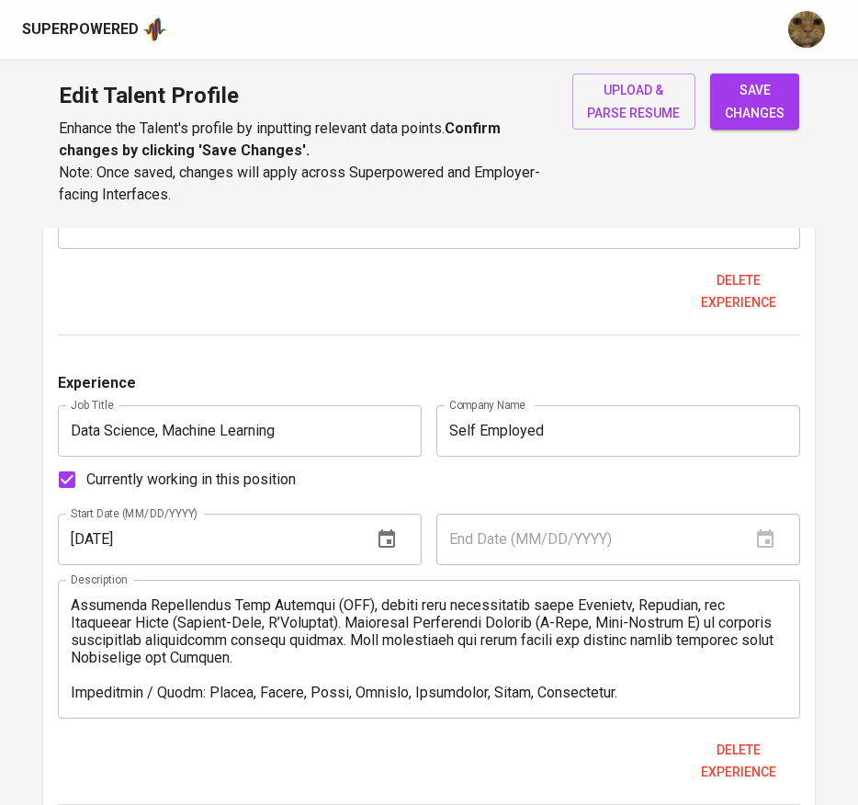
click at [742, 98] on span "save changes" at bounding box center [755, 101] width 60 height 45
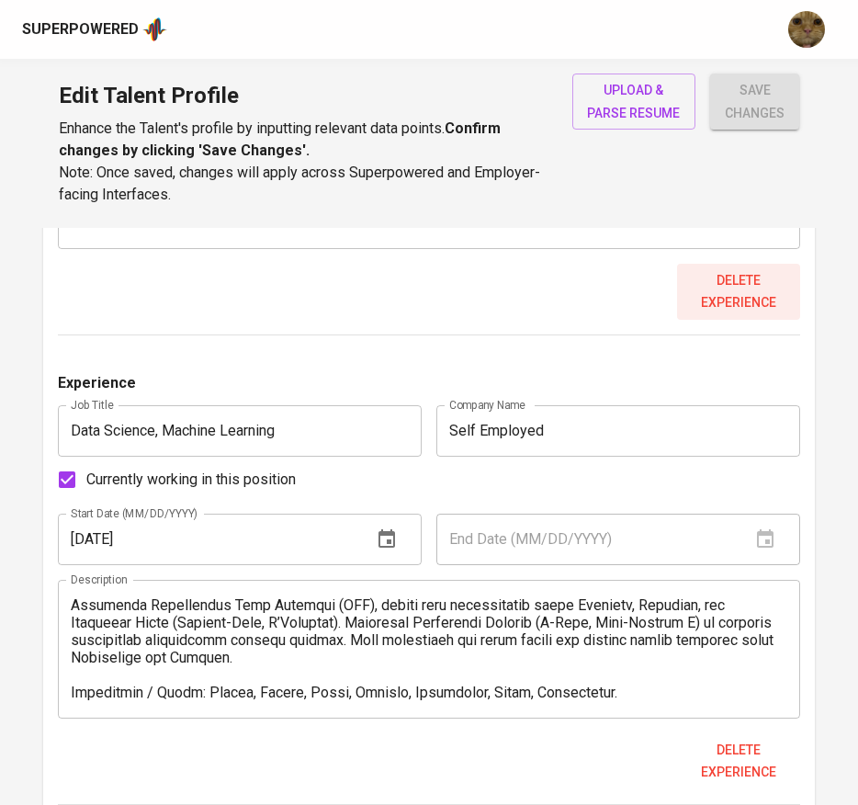
type input "Data Science, Machine Learning"
type input "Self Employed"
checkbox input "true"
type input "[DATE]"
type textarea "1) HalalCheck - Halal/Haram Food Classification using NLP and OCR method Develo…"
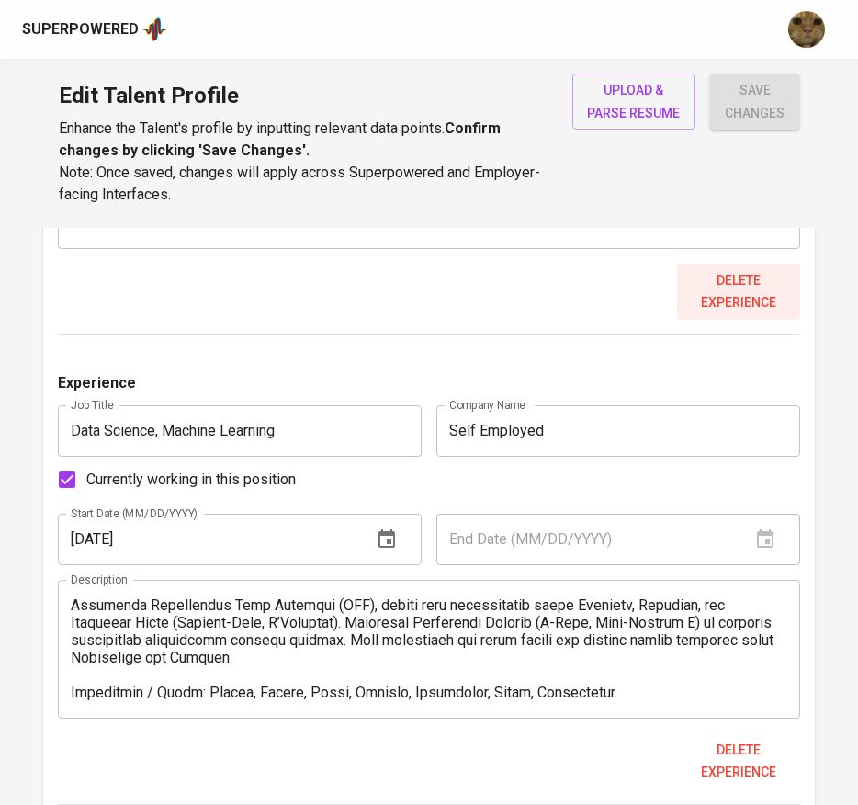
type input "Quality Assurance (Internship)"
type input "Waizly Technology"
checkbox input "false"
type input "[DATE]"
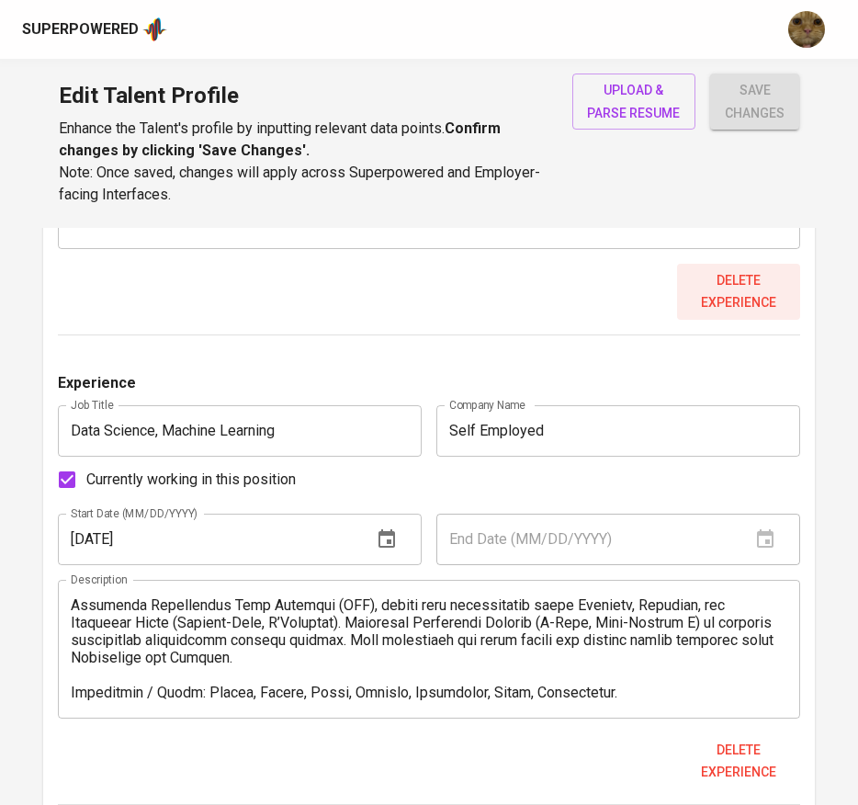
type textarea "● Conducted manual testing on website features to ensure all functionalities me…"
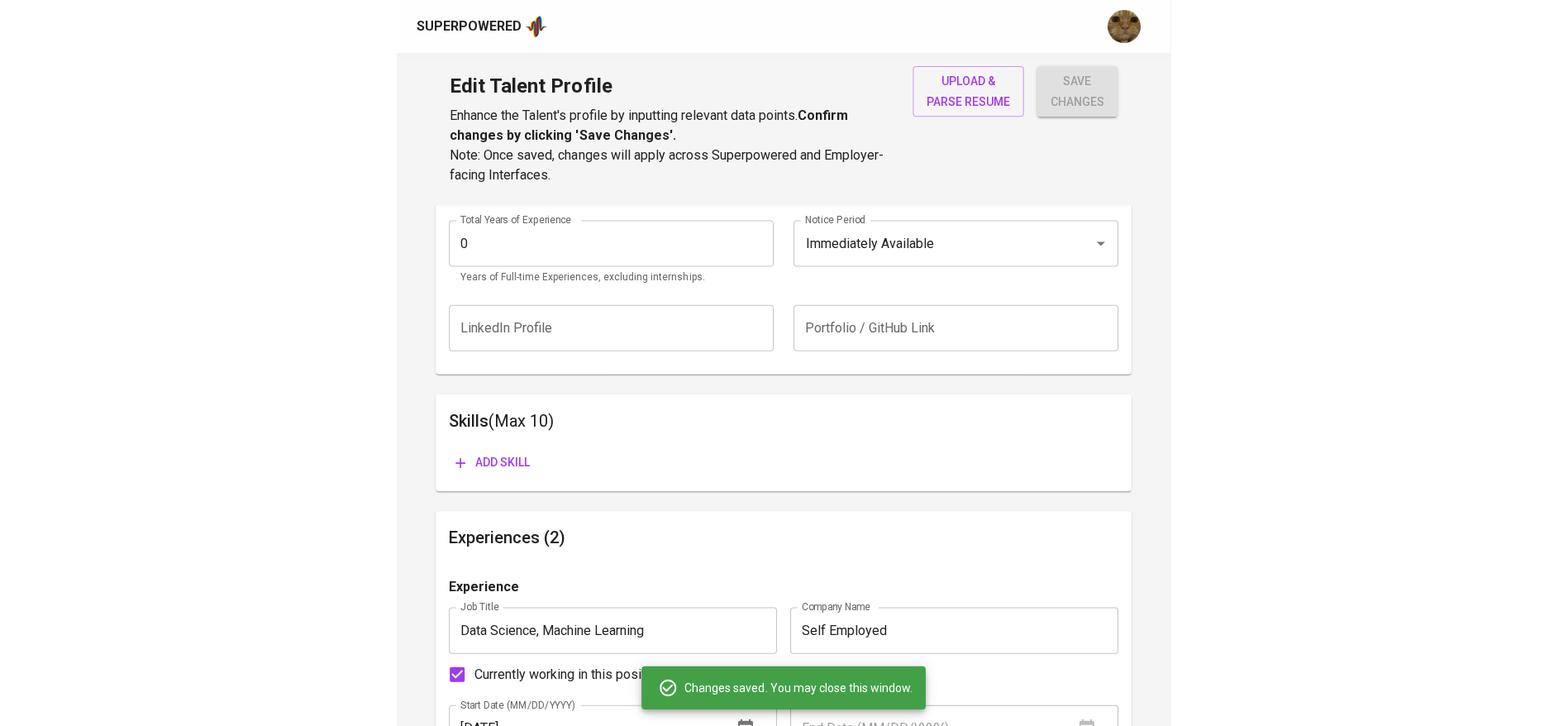
scroll to position [625, 0]
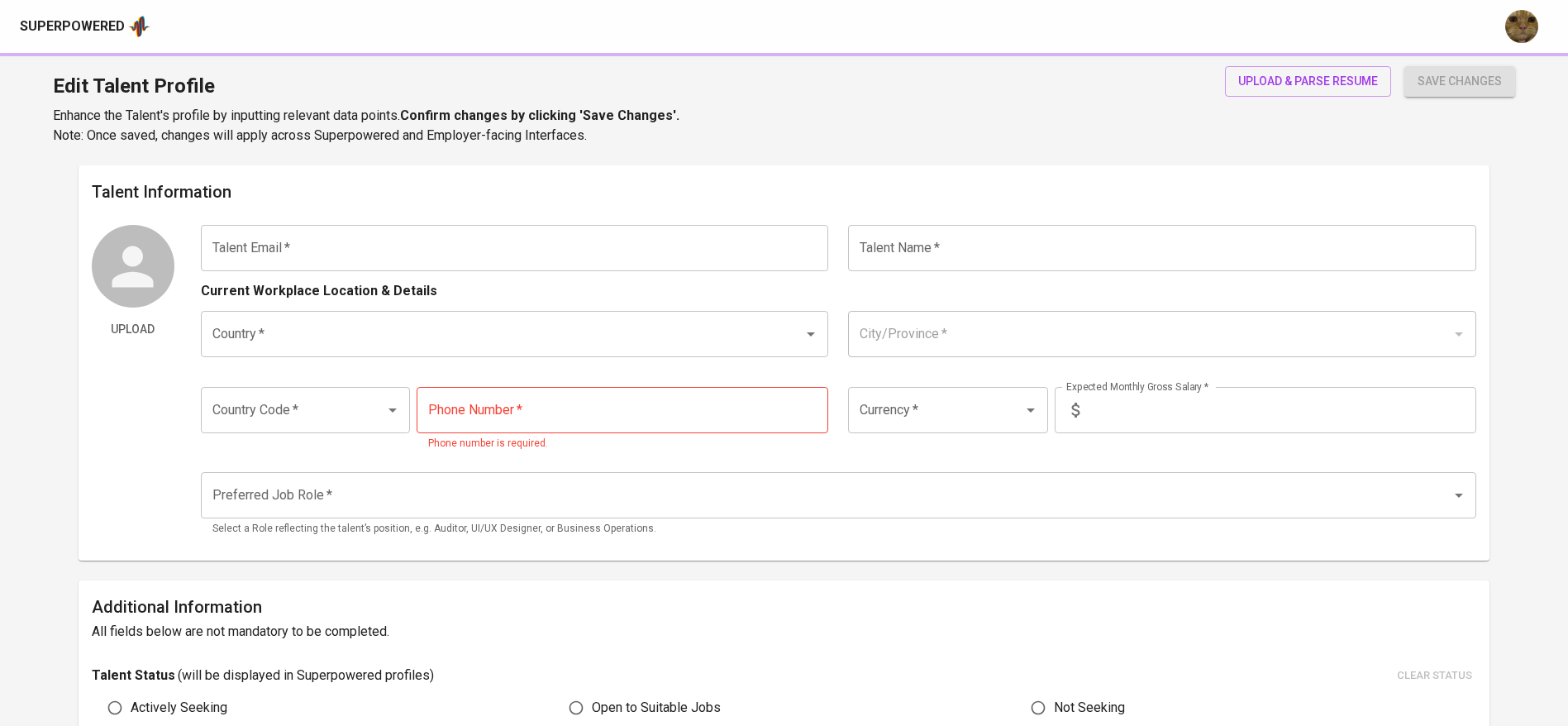
type input "[EMAIL_ADDRESS][DOMAIN_NAME]"
type input "[PERSON_NAME]"
type input "[GEOGRAPHIC_DATA]"
type input "[GEOGRAPHIC_DATA], [GEOGRAPHIC_DATA]"
type input "+62"
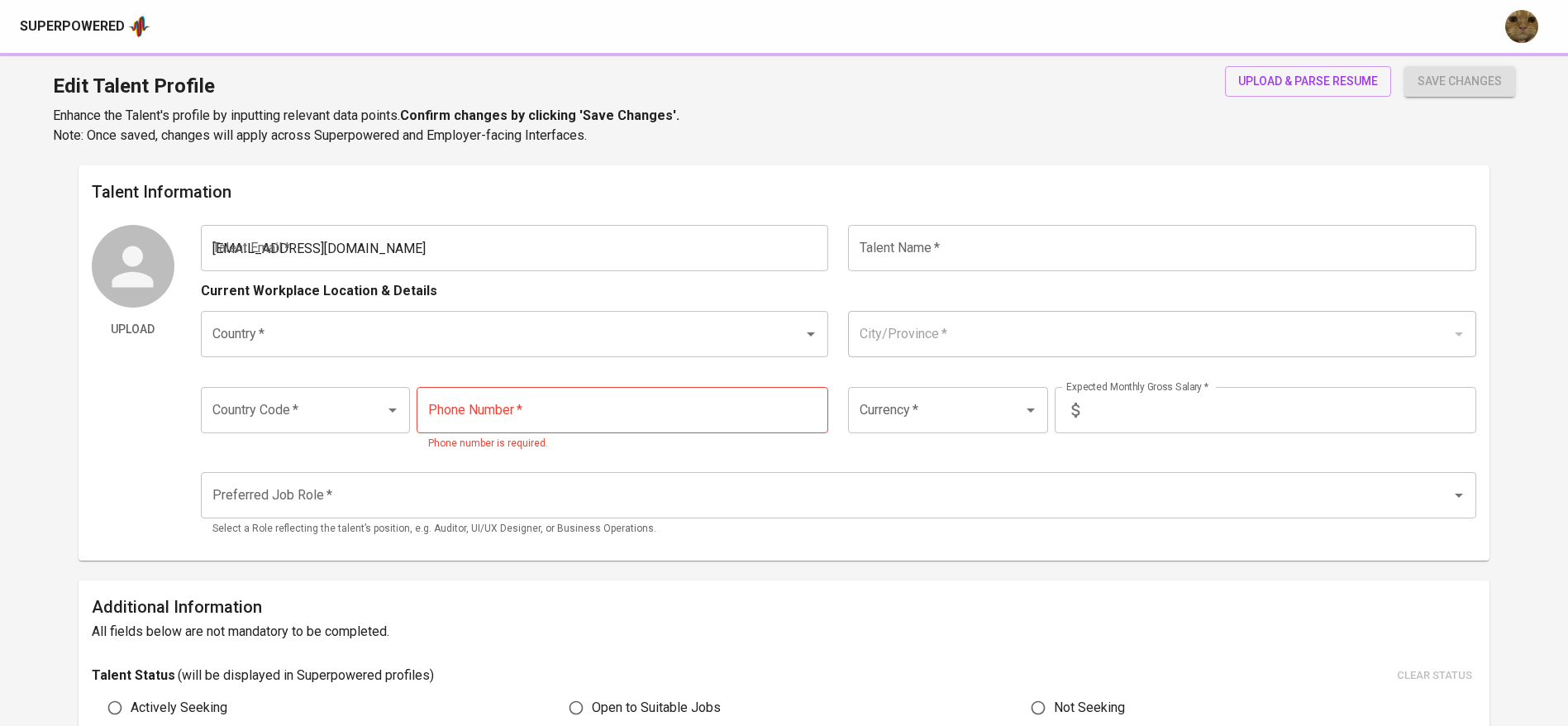
type input "[PHONE_NUMBER]"
type input "IDR"
type input "QA Engineer"
type input "0"
type input "Immediately Available"
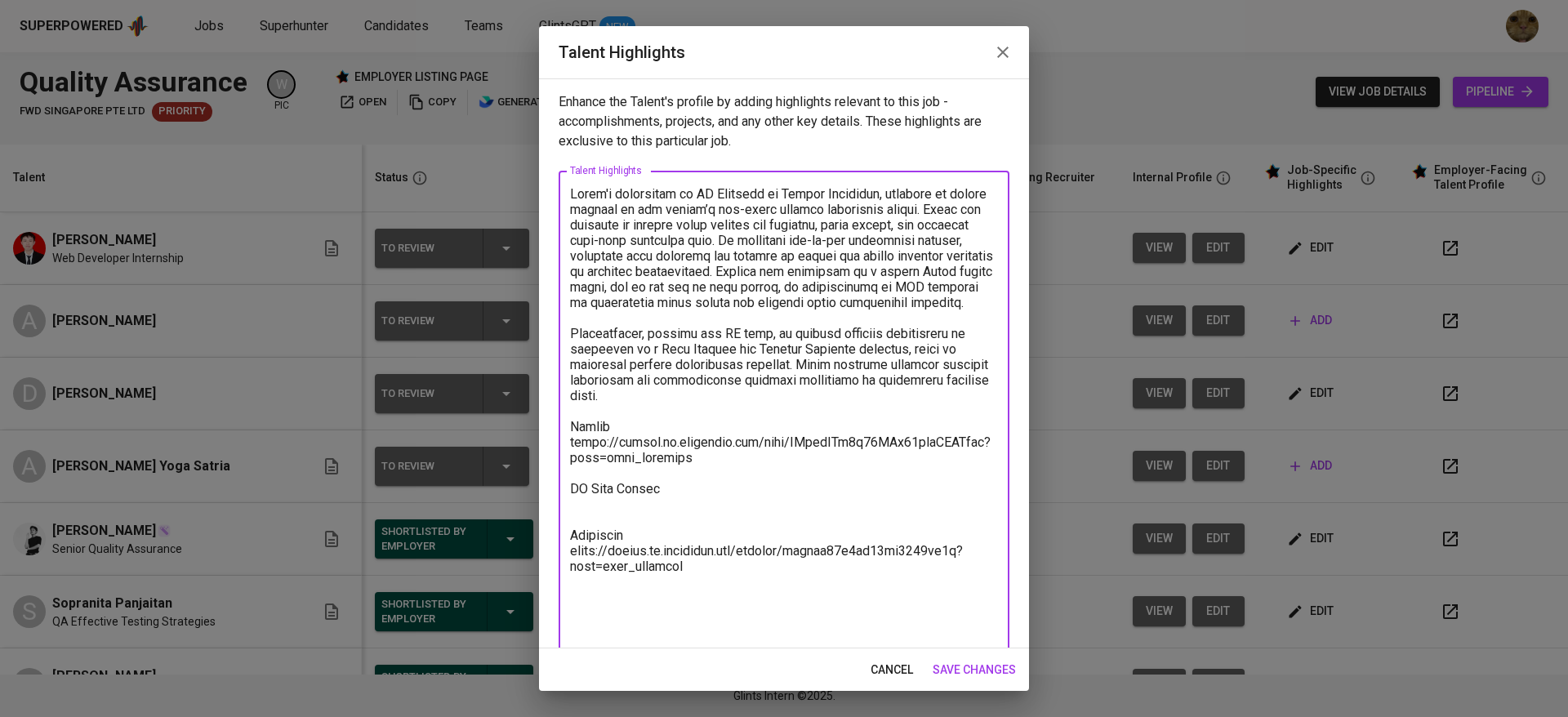
paste textarea "https://glints.sg.larksuite.com/file/KJEtbPJ8poaJdJx428Mlcf4Fg5i?from=from_copy…"
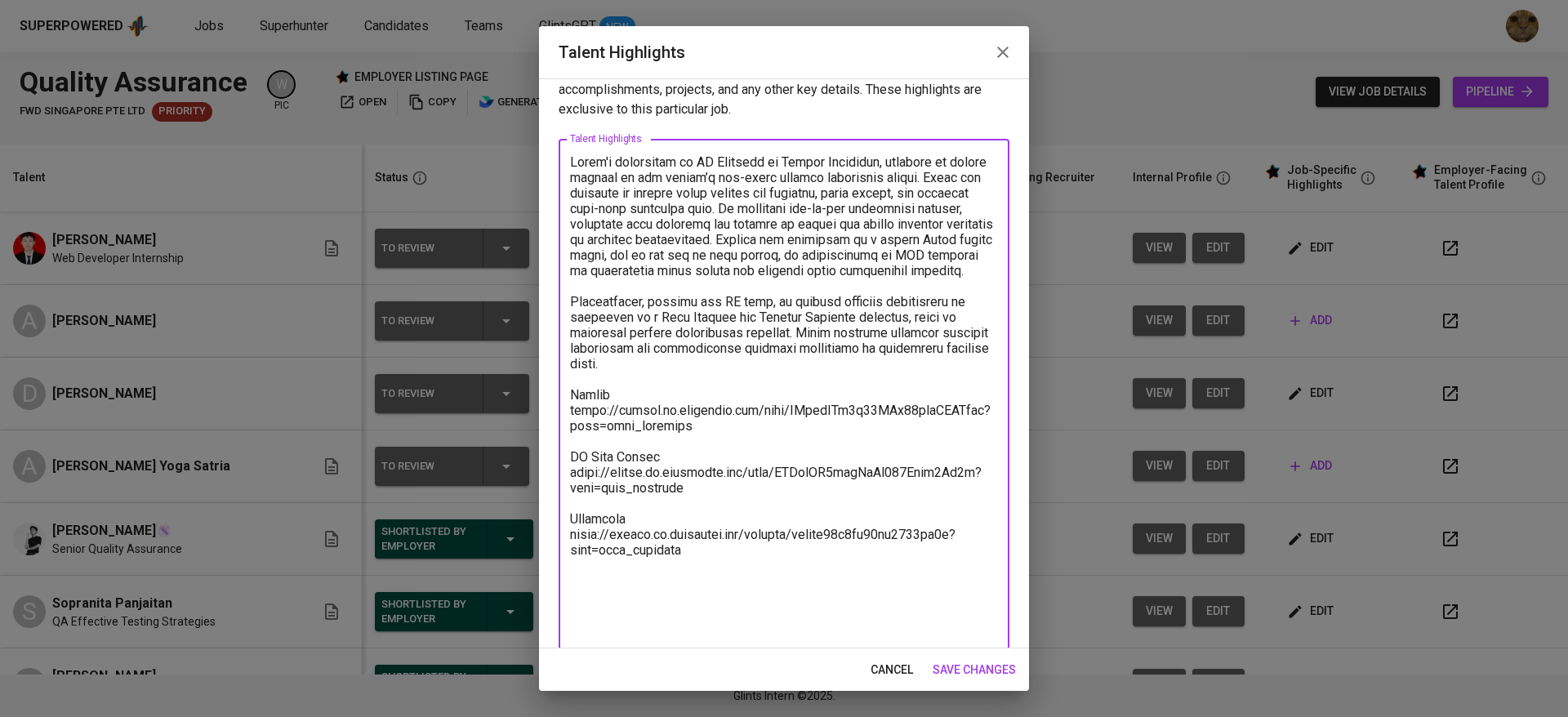
scroll to position [47, 0]
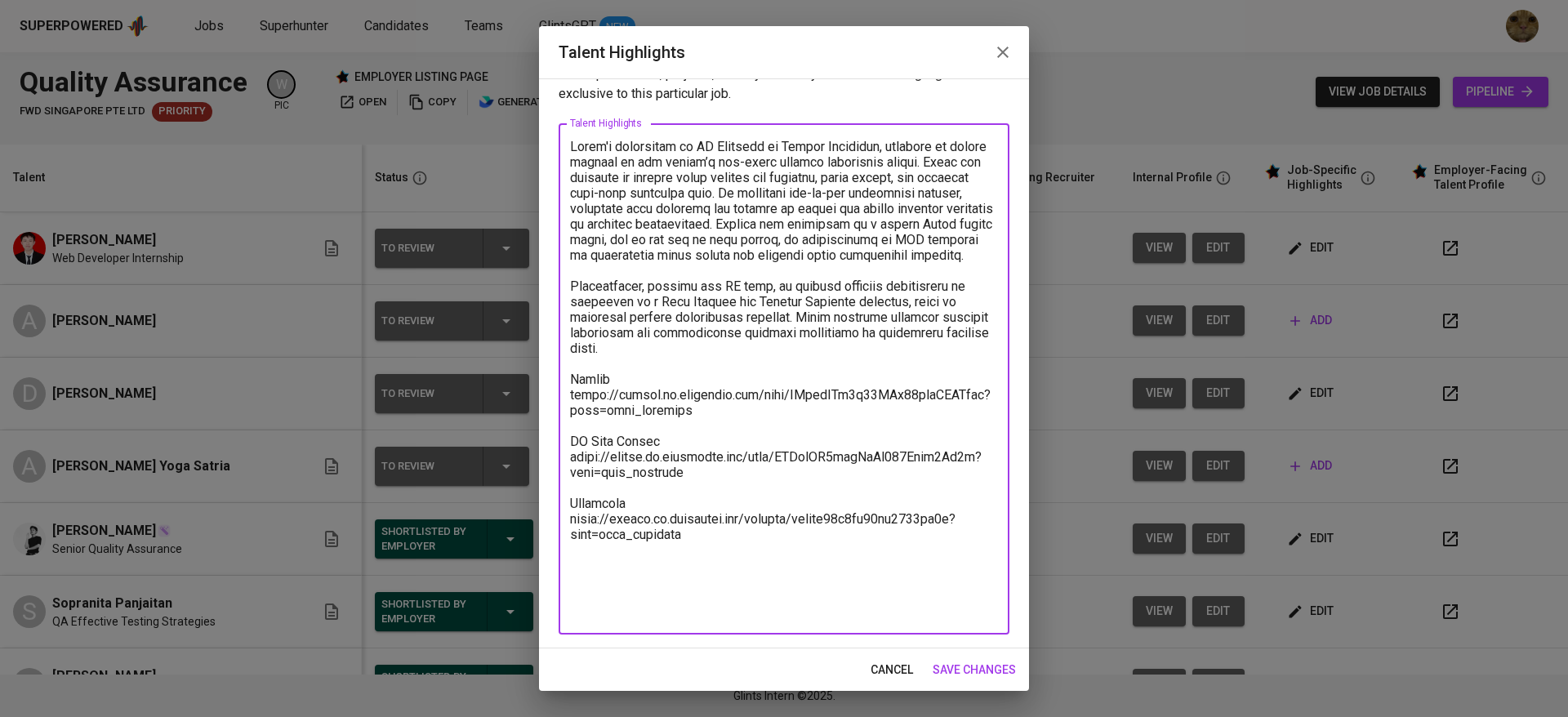
click at [768, 593] on textarea at bounding box center [783, 378] width 428 height 481
type textarea "Dzaki's experience in QA Engineer at Waizly Indonesia, involved in manual testi…"
click at [932, 658] on button "save changes" at bounding box center [974, 670] width 96 height 30
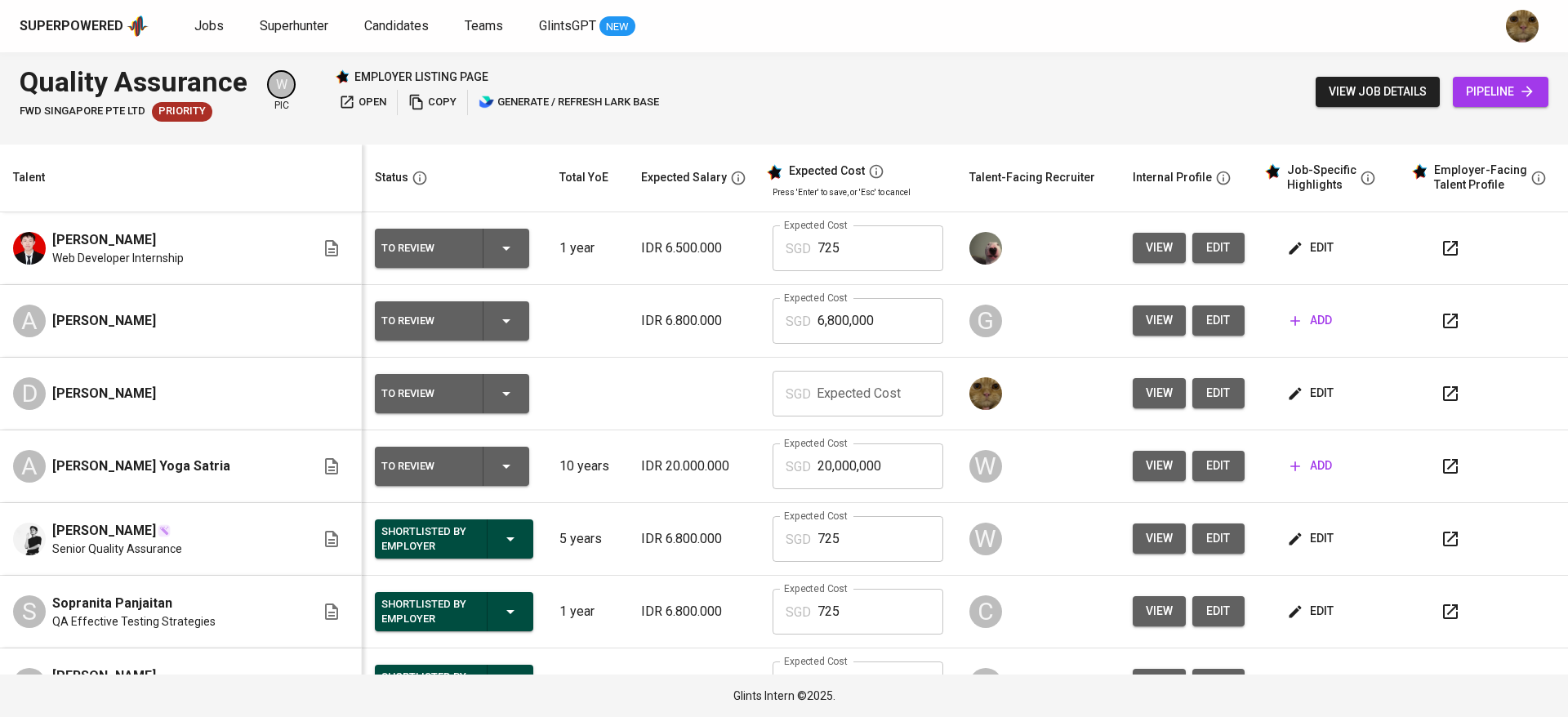
click at [1302, 394] on span "edit" at bounding box center [1312, 393] width 44 height 20
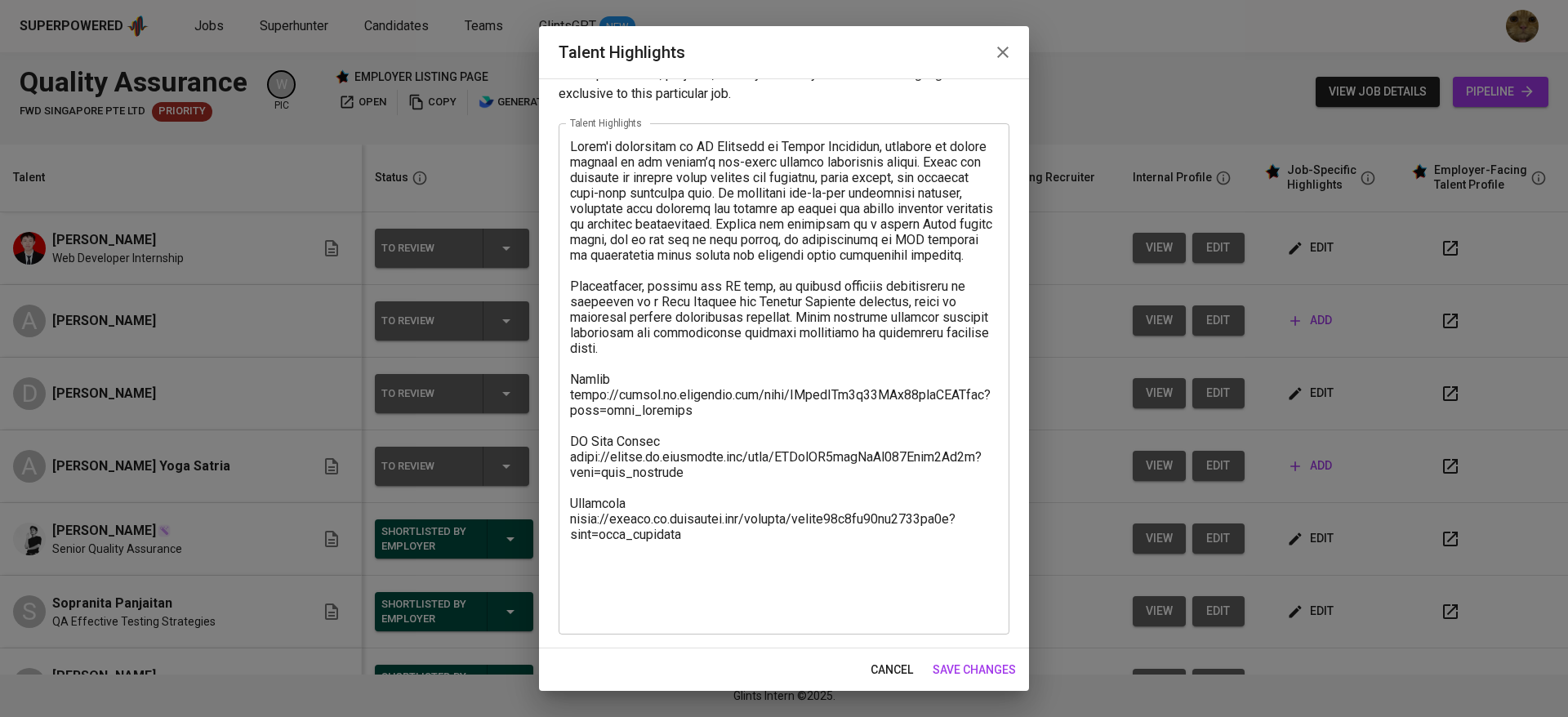
click at [762, 616] on textarea at bounding box center [783, 378] width 428 height 481
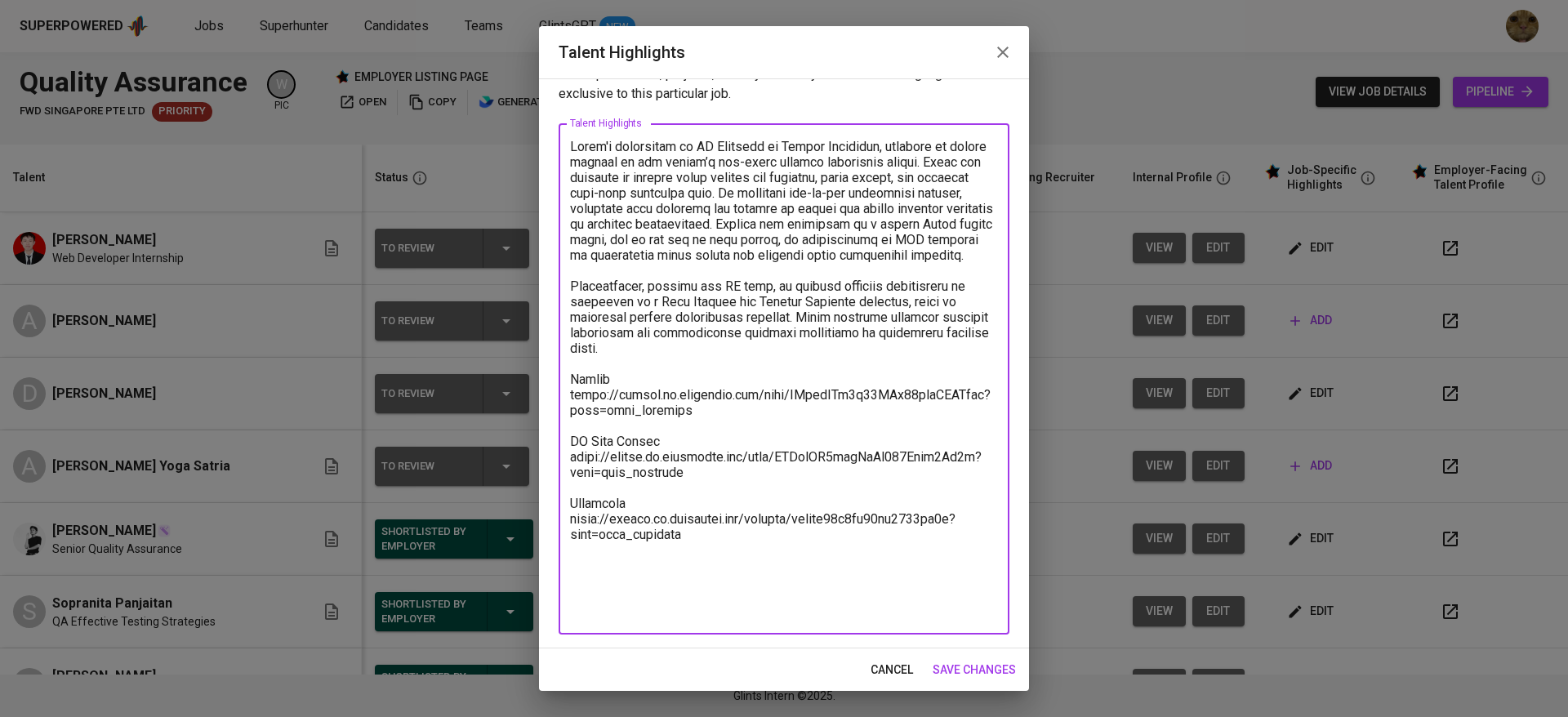
click at [720, 565] on textarea at bounding box center [783, 378] width 428 height 481
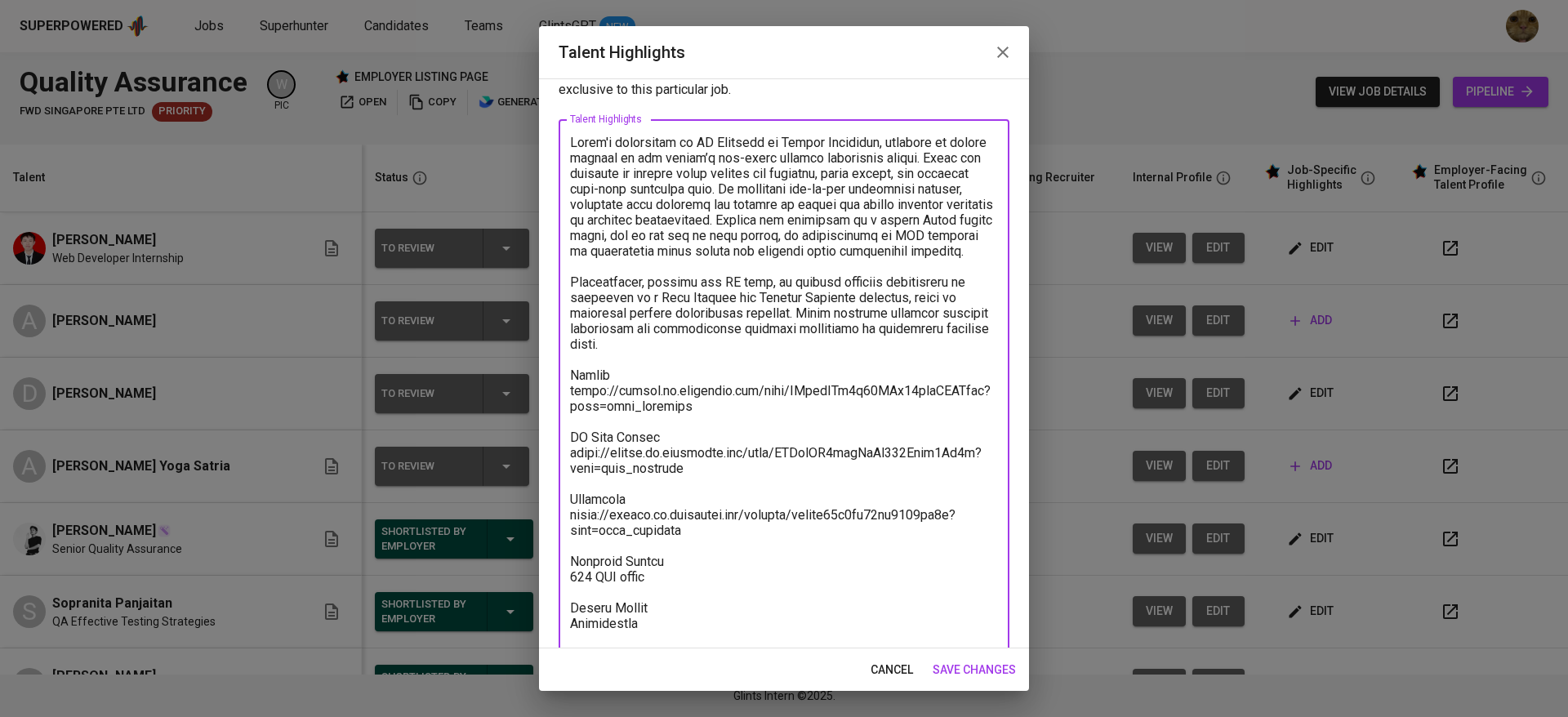
scroll to position [125, 0]
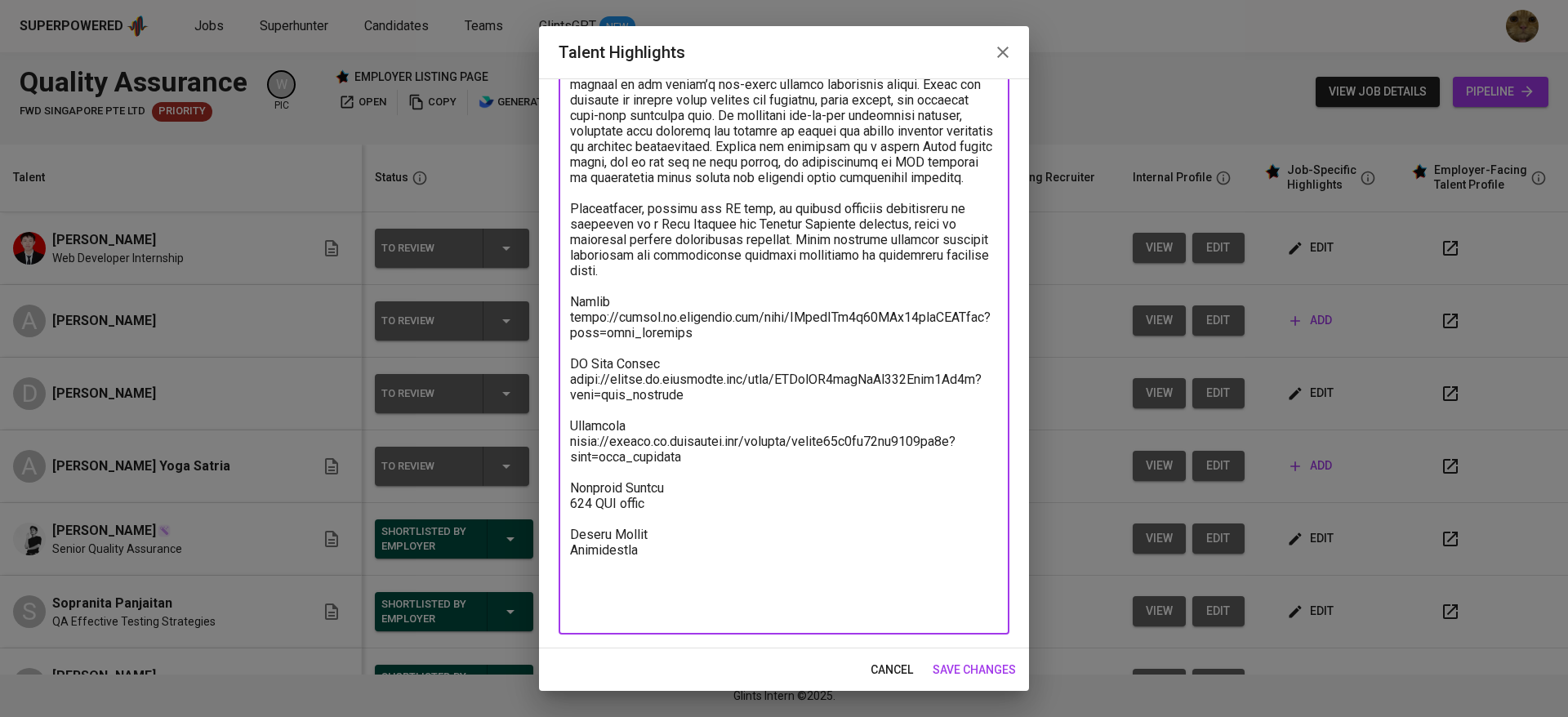
drag, startPoint x: 707, startPoint y: 474, endPoint x: 564, endPoint y: 437, distance: 147.7
click at [564, 437] on div "x Talent Highlights" at bounding box center [783, 339] width 451 height 588
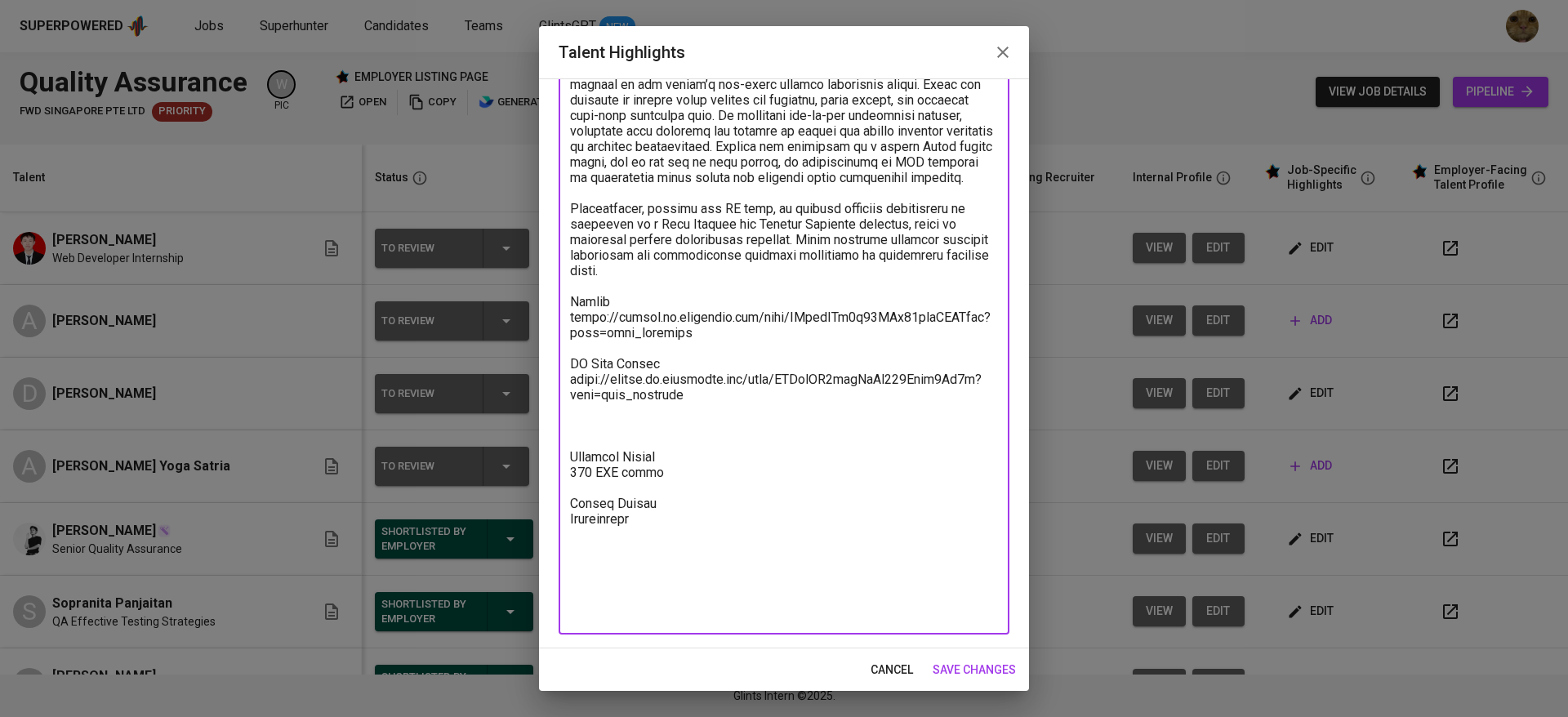
scroll to position [94, 0]
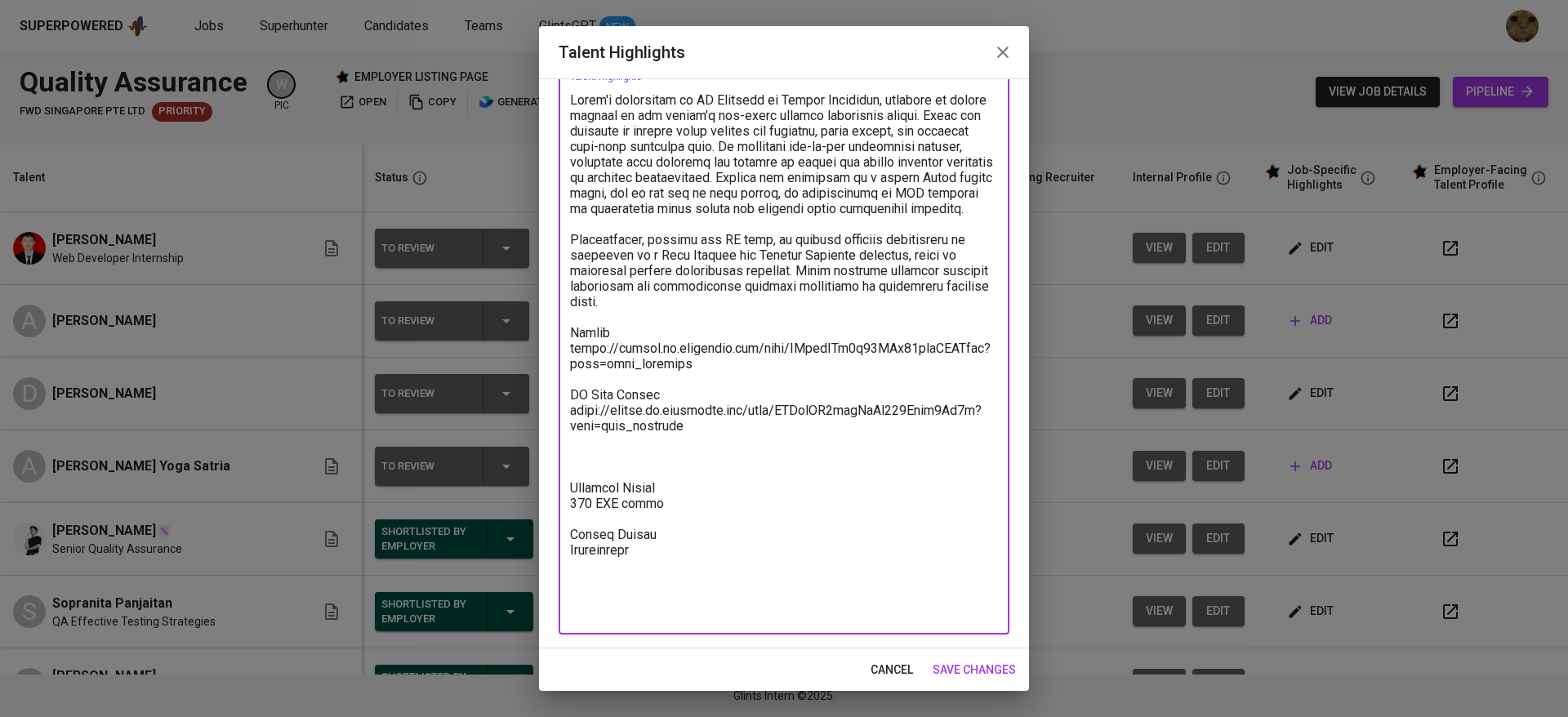
click at [632, 596] on textarea at bounding box center [783, 356] width 428 height 528
paste textarea "Recording https://glints.sg.larksuite.com/minutes/obsgdg72d3ye96jk7559lq8n?from…"
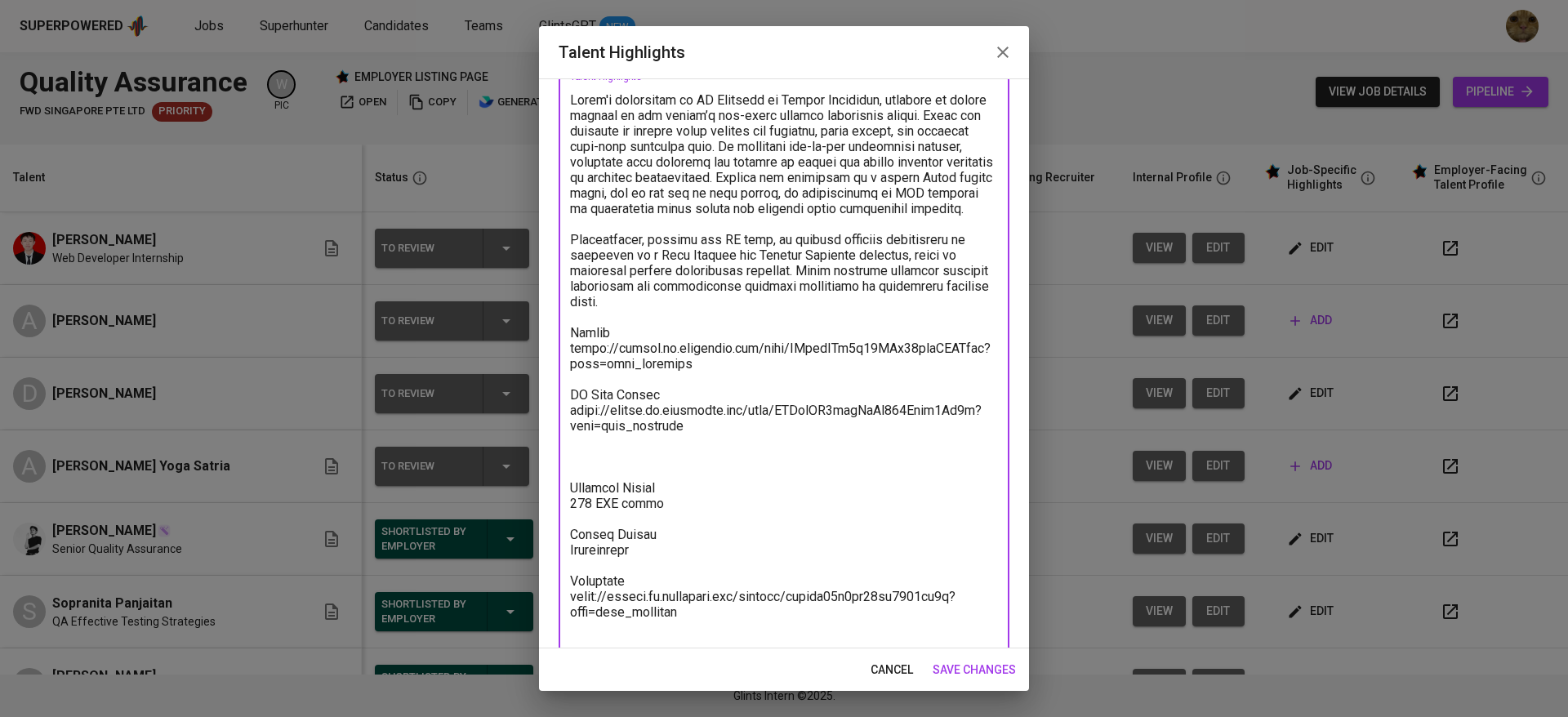
click at [622, 463] on textarea at bounding box center [783, 371] width 428 height 558
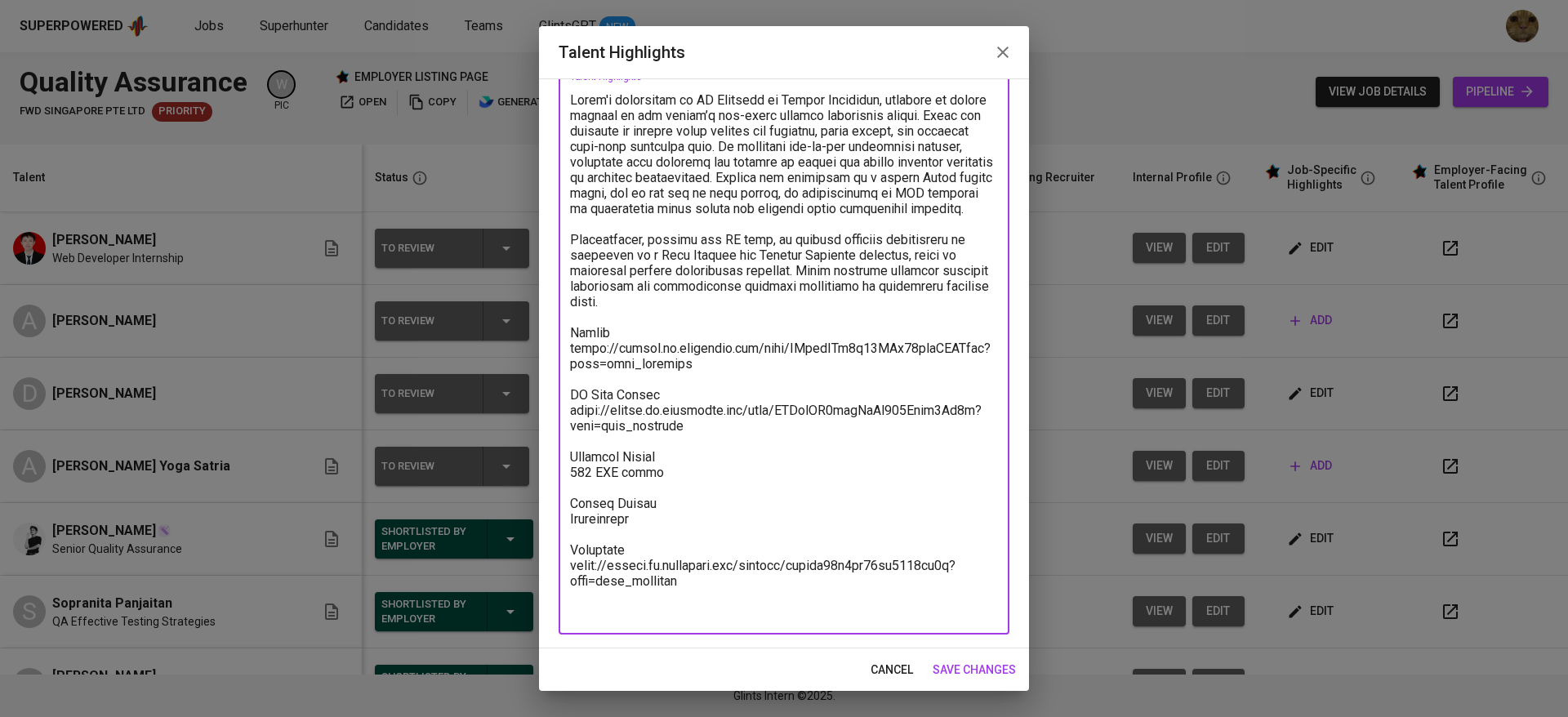
drag, startPoint x: 574, startPoint y: 347, endPoint x: 732, endPoint y: 616, distance: 312.0
click at [732, 616] on textarea at bounding box center [783, 356] width 428 height 528
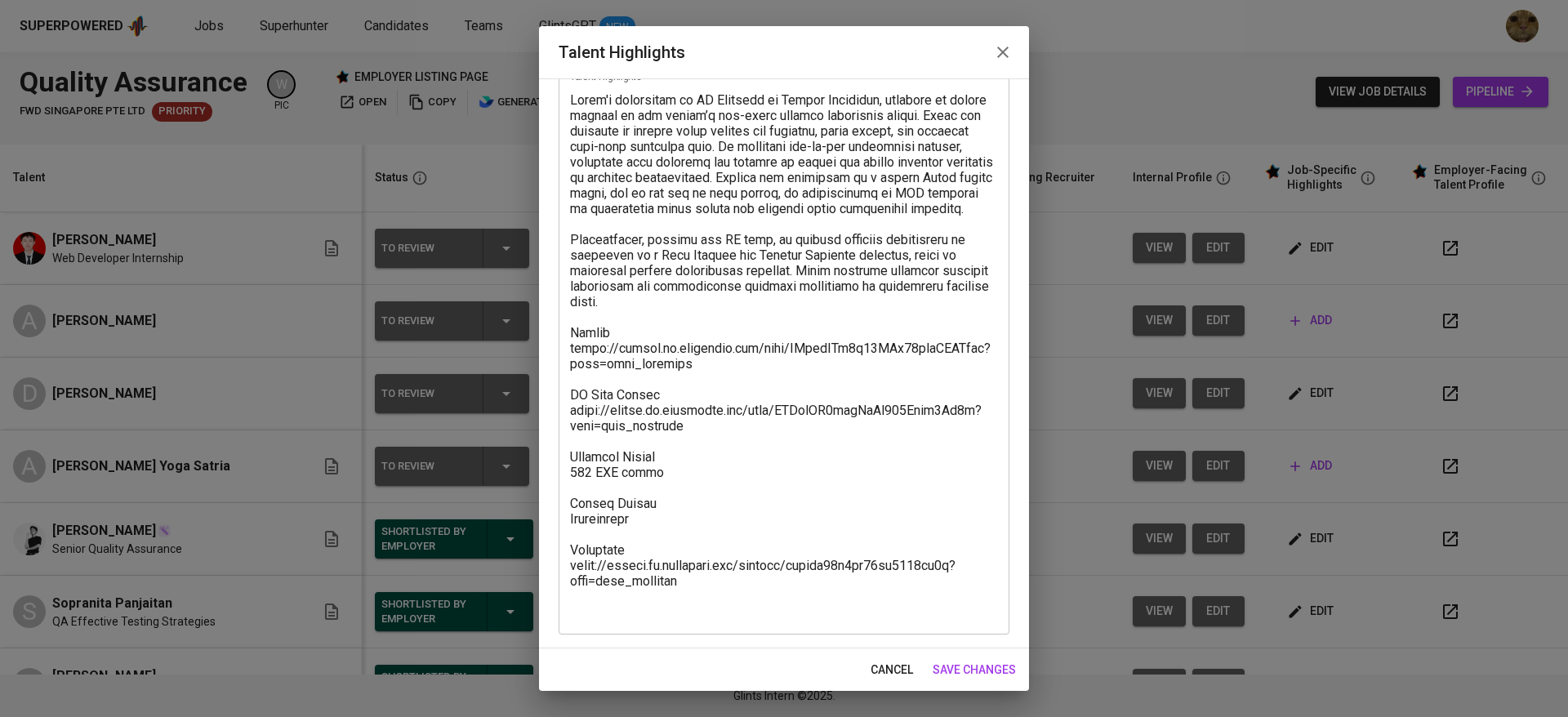
click at [747, 628] on div "x Talent Highlights" at bounding box center [783, 355] width 451 height 558
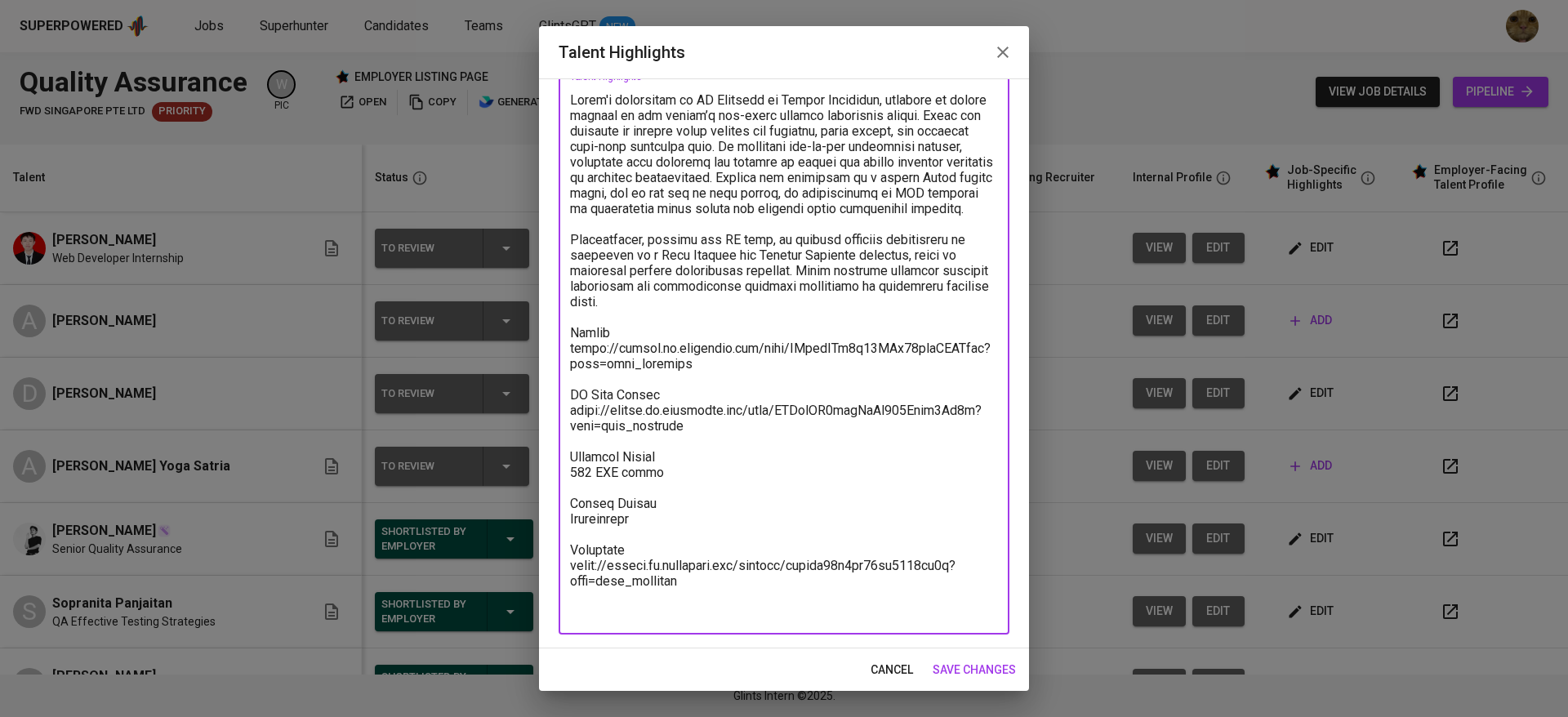
click at [745, 602] on textarea at bounding box center [783, 356] width 428 height 528
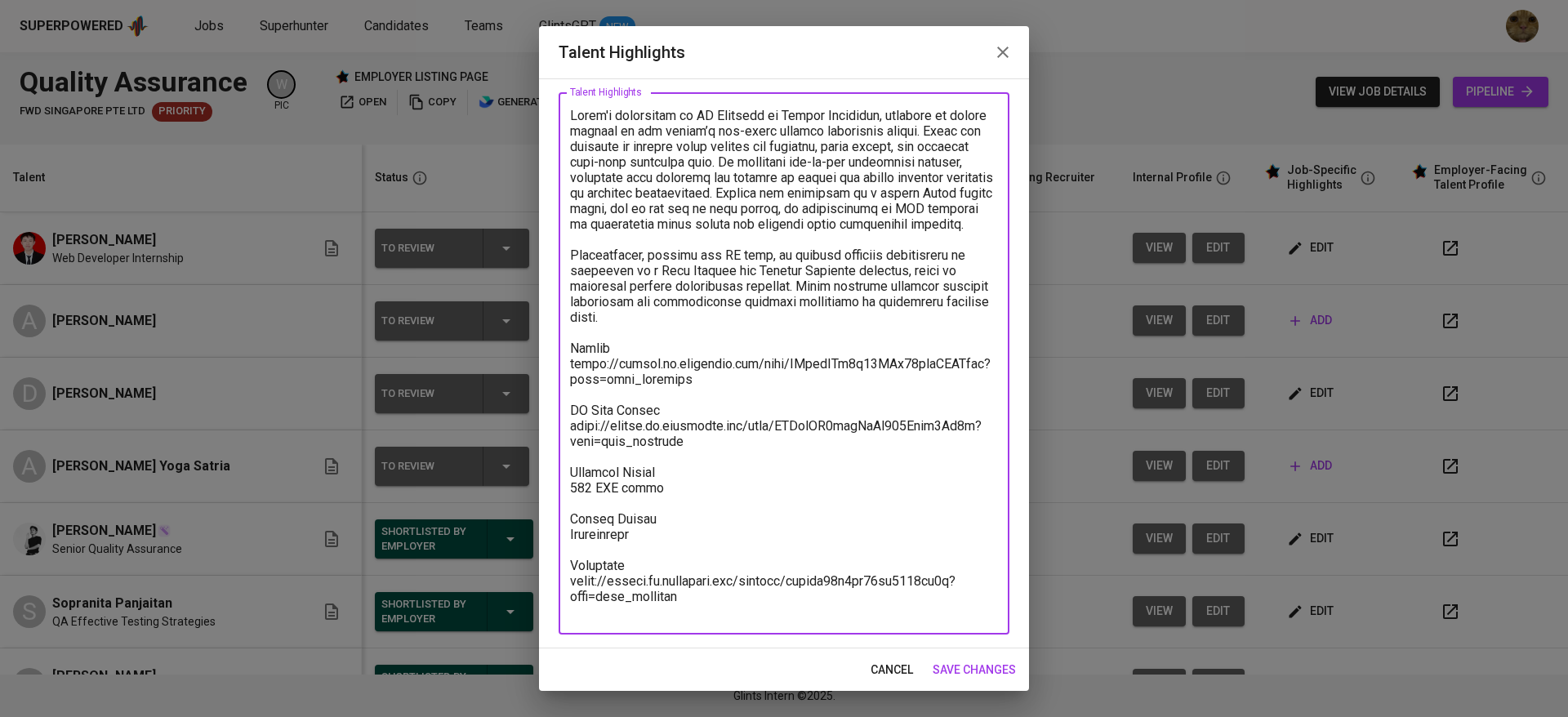
type textarea "Dzaki's experience in QA Engineer at Waizly Indonesia, involved in manual testi…"
click at [962, 668] on span "save changes" at bounding box center [974, 669] width 84 height 20
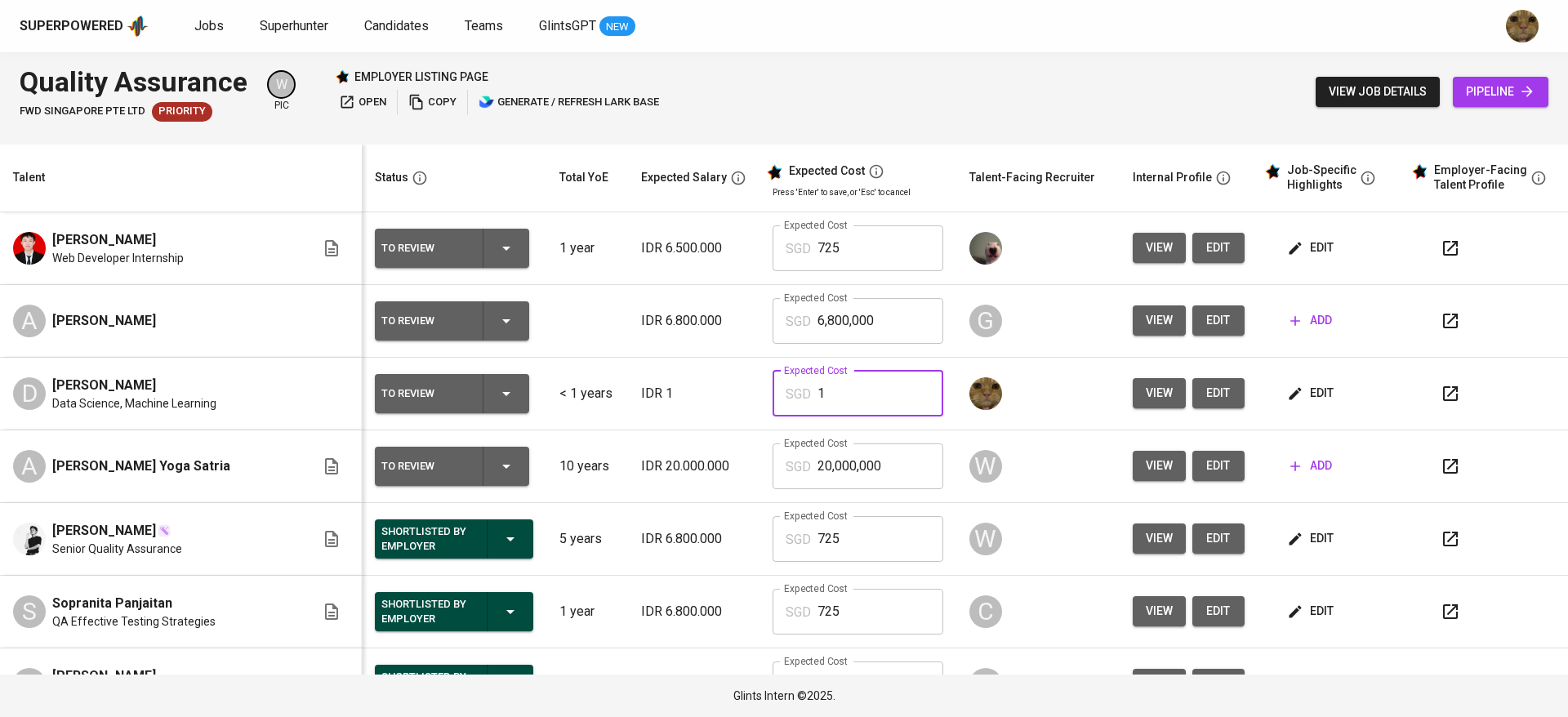
drag, startPoint x: 876, startPoint y: 393, endPoint x: 774, endPoint y: 376, distance: 103.4
click at [774, 376] on div "SGD 1 Expected Cost" at bounding box center [858, 393] width 171 height 45
type input "725"
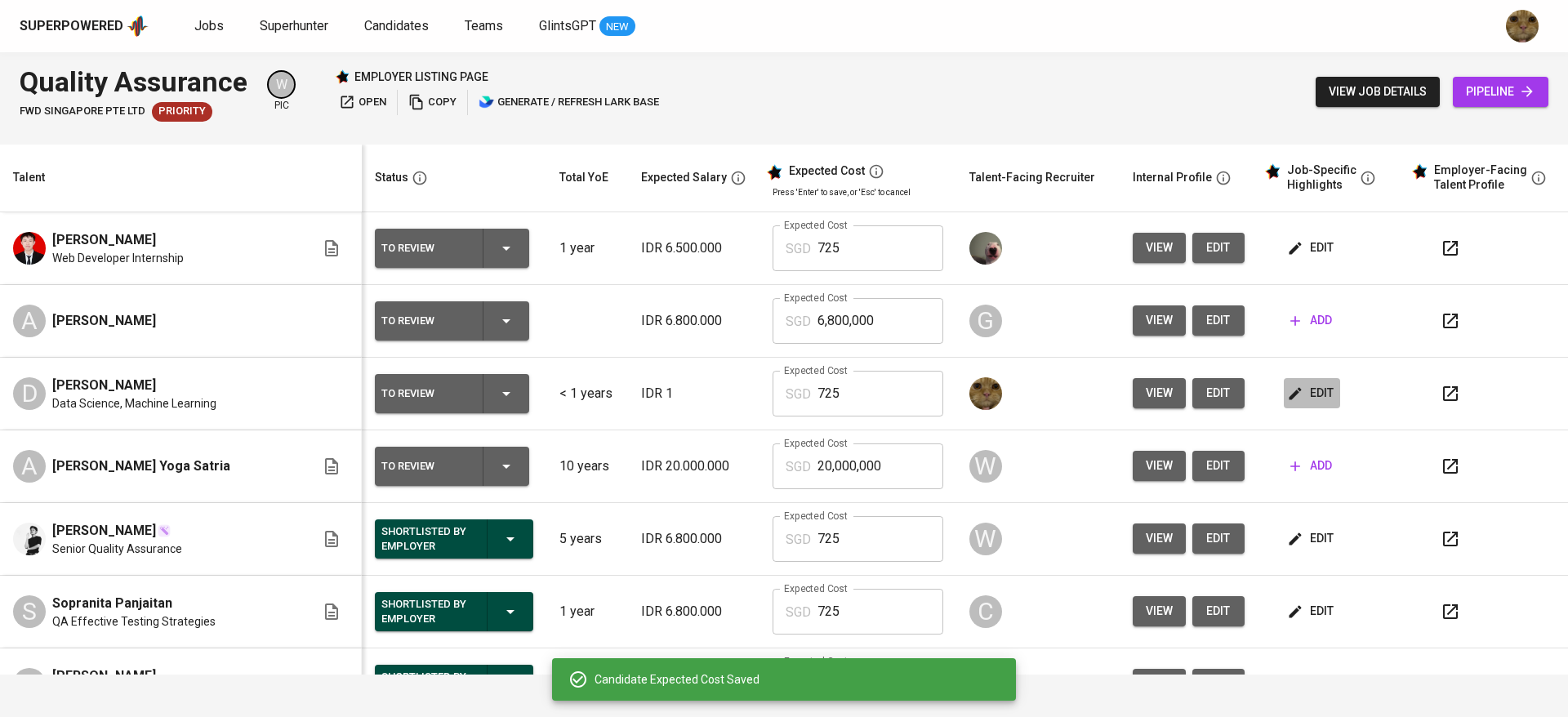
click at [1292, 394] on span "edit" at bounding box center [1312, 393] width 44 height 20
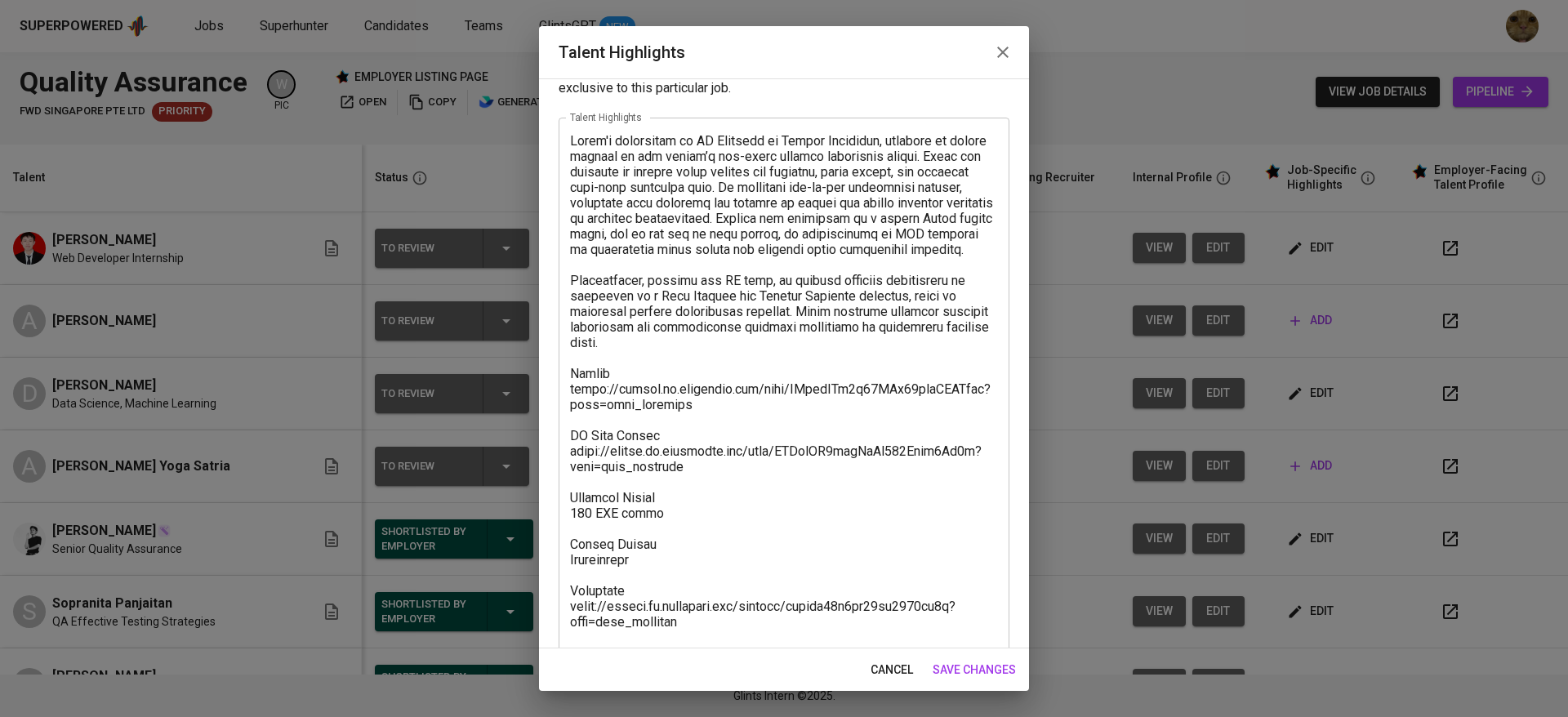
scroll to position [78, 0]
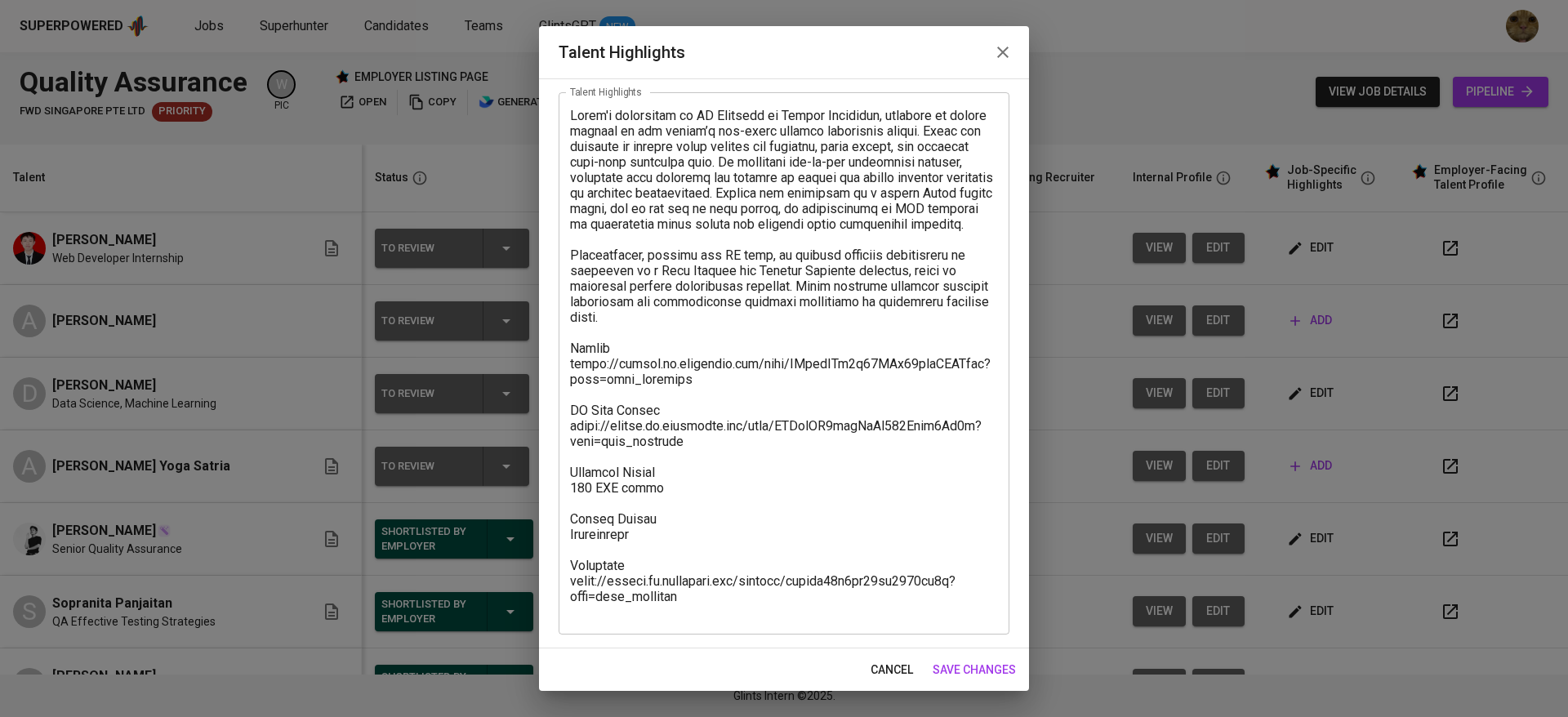
click at [890, 671] on span "cancel" at bounding box center [892, 669] width 43 height 20
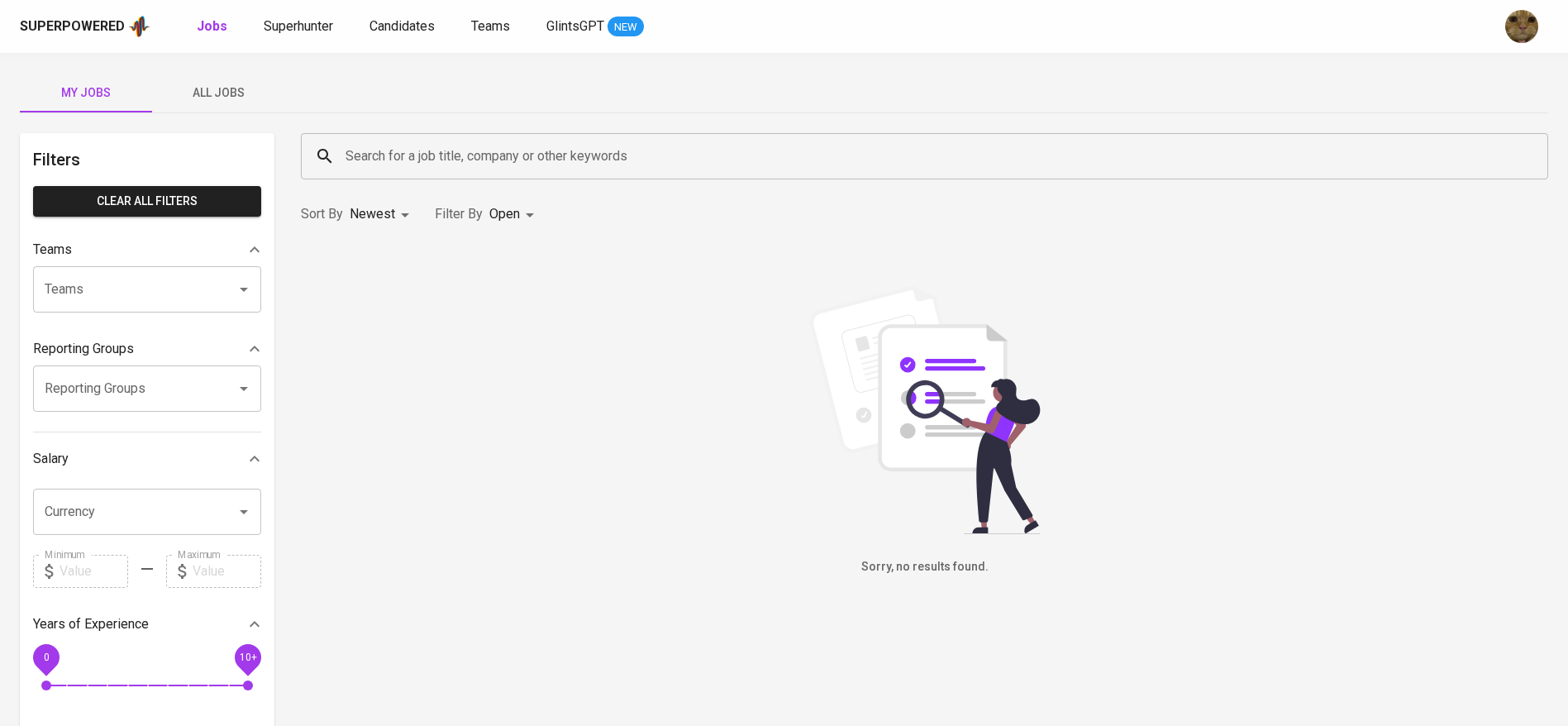
click at [382, 36] on div "Superpowered Jobs Superhunter Candidates Teams GlintsGPT NEW" at bounding box center [757, 27] width 1475 height 25
click at [383, 16] on link "Candidates" at bounding box center [404, 26] width 68 height 21
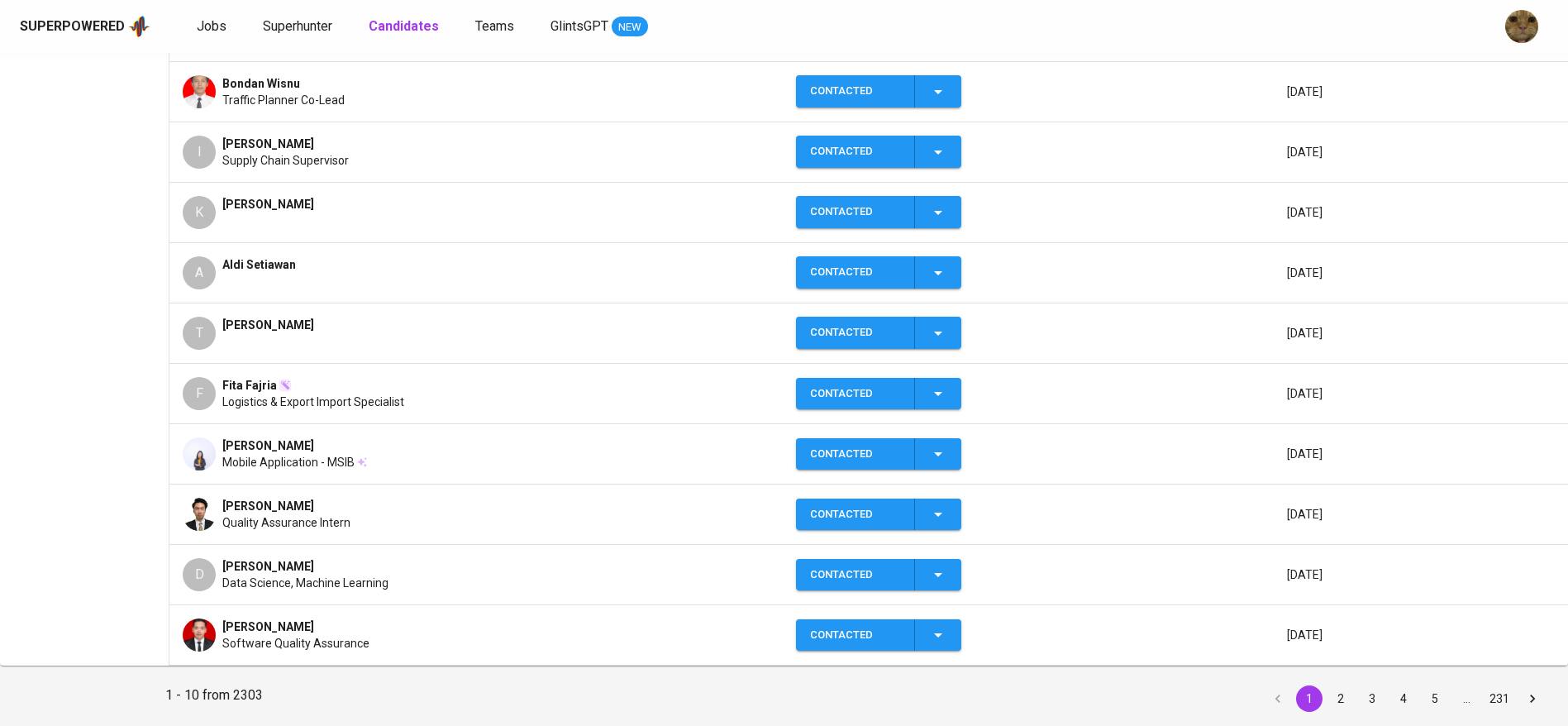
scroll to position [372, 0]
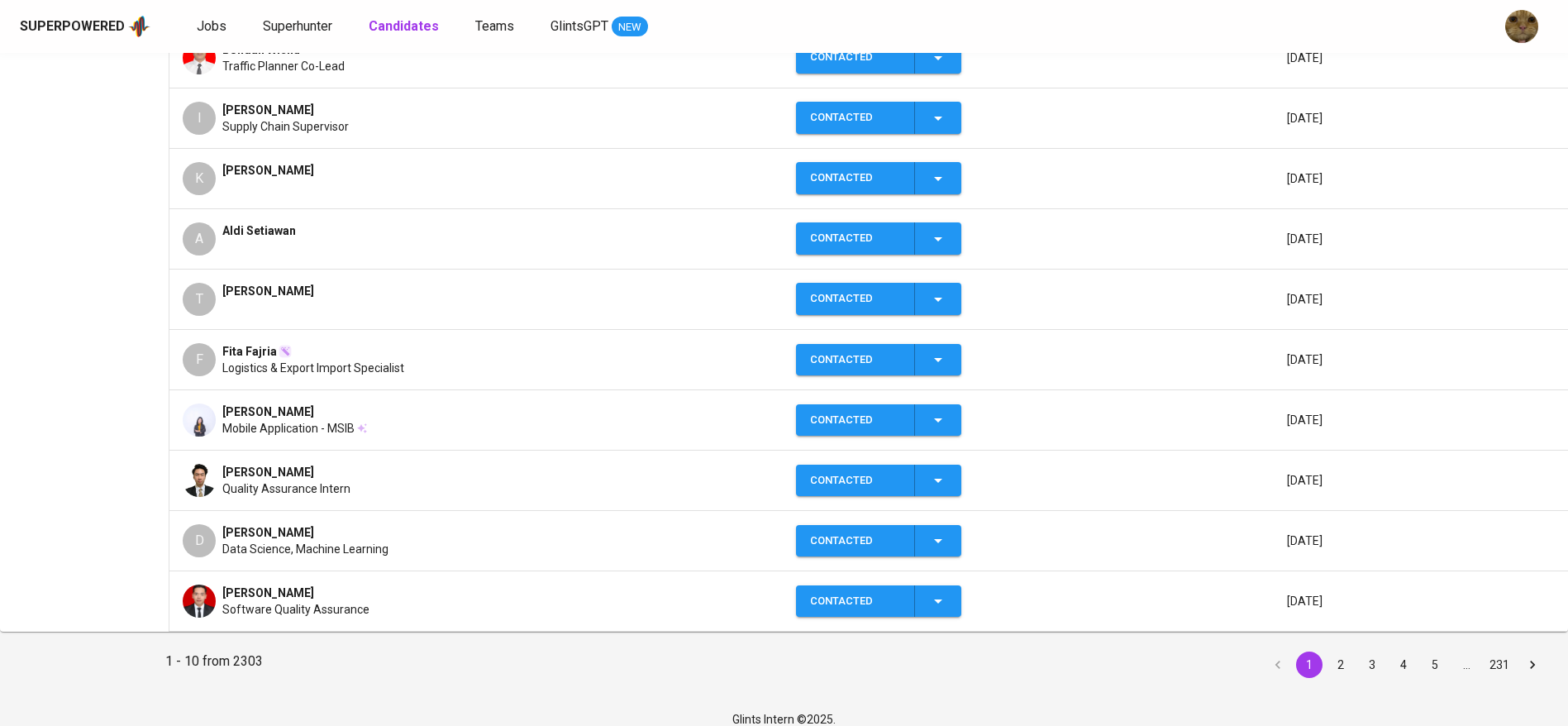
click at [1333, 655] on button "2" at bounding box center [1340, 664] width 26 height 26
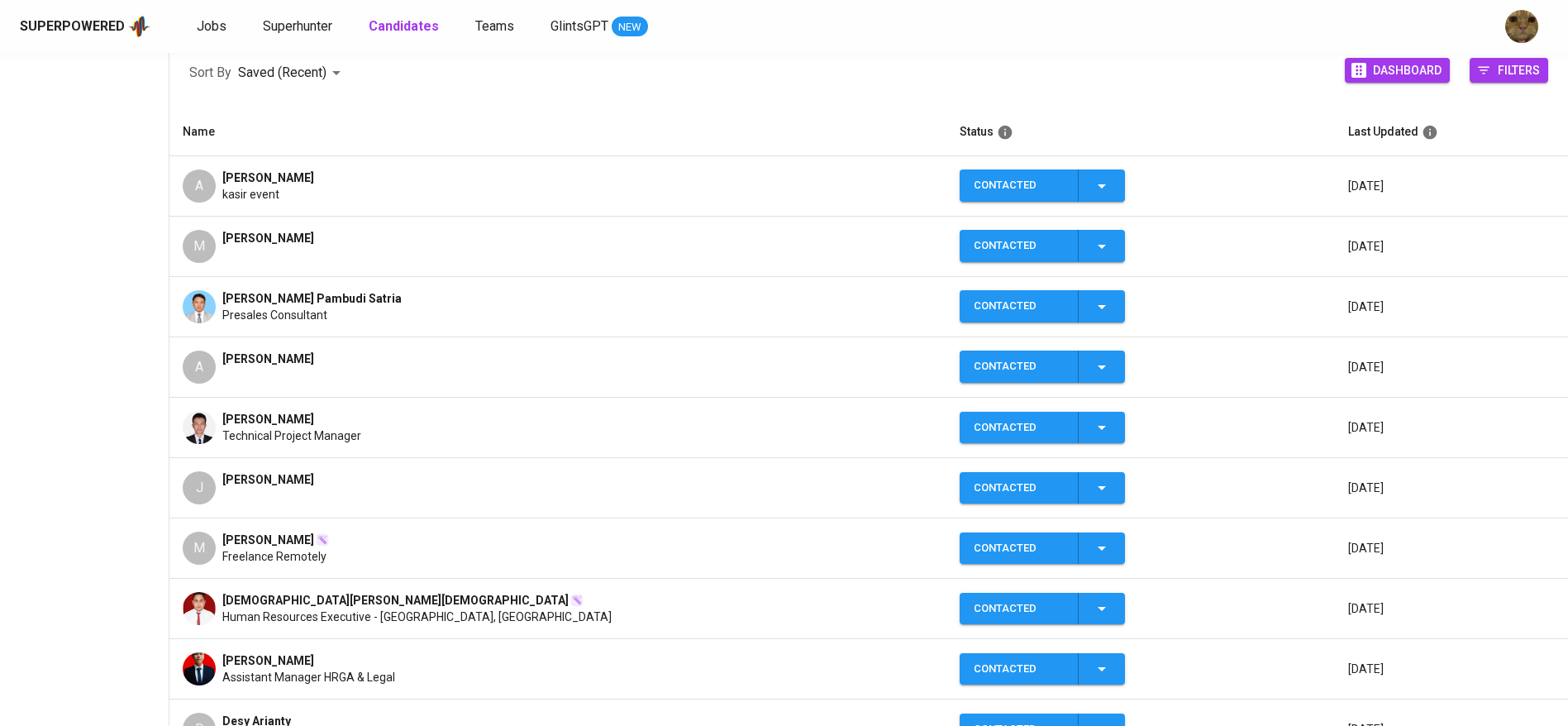
scroll to position [248, 0]
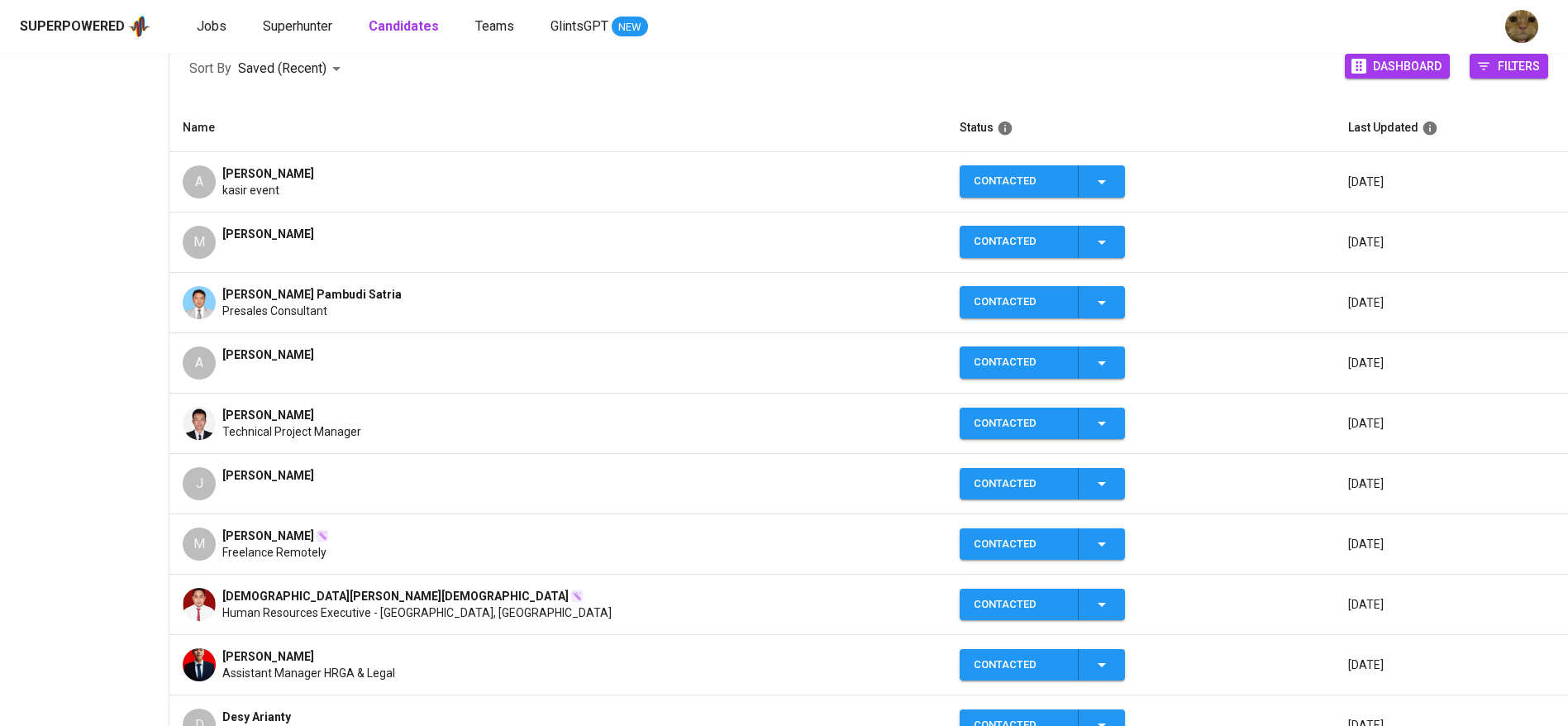
click at [181, 180] on td "A [PERSON_NAME] Cayadewi kasir event" at bounding box center [558, 182] width 777 height 60
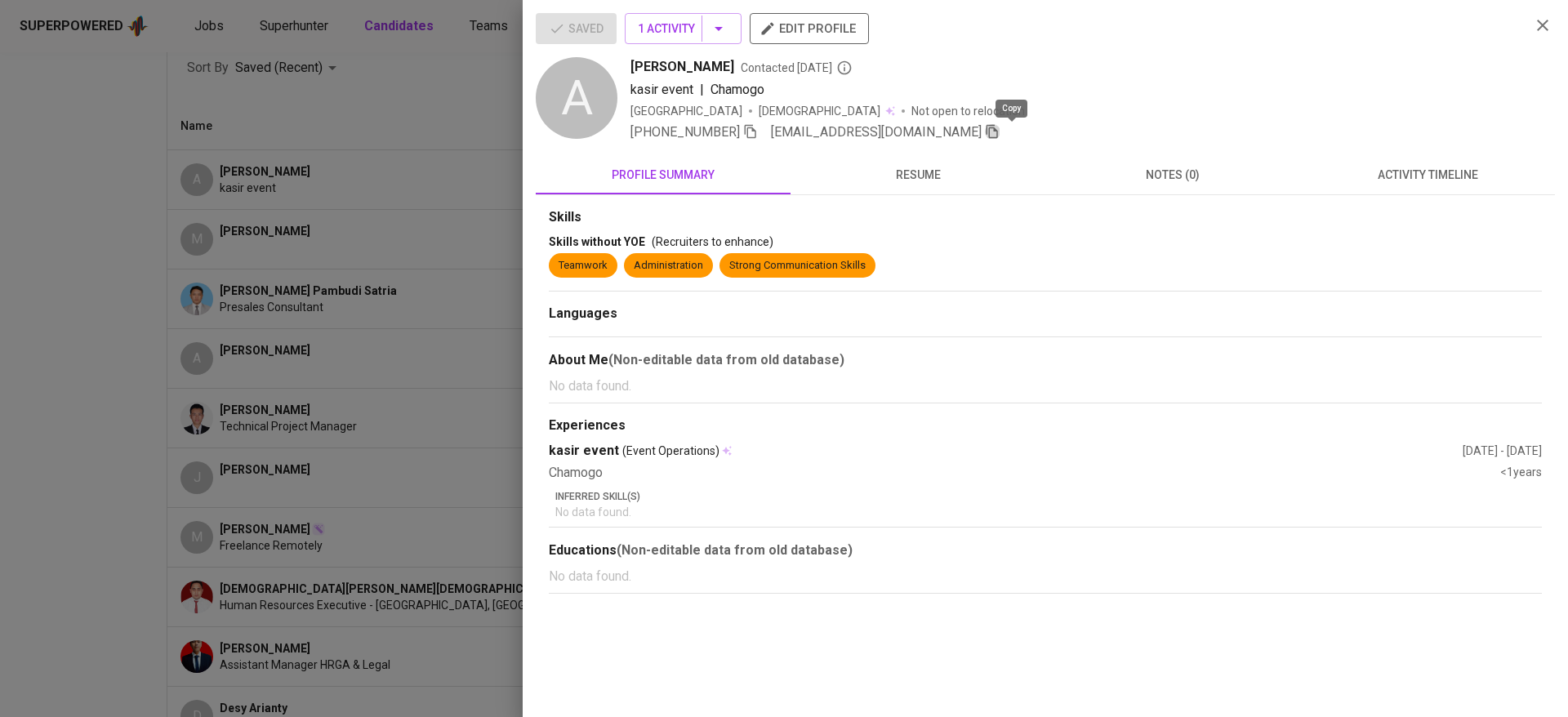
click at [1000, 127] on icon "button" at bounding box center [992, 131] width 15 height 15
click at [921, 176] on span "resume" at bounding box center [917, 175] width 236 height 20
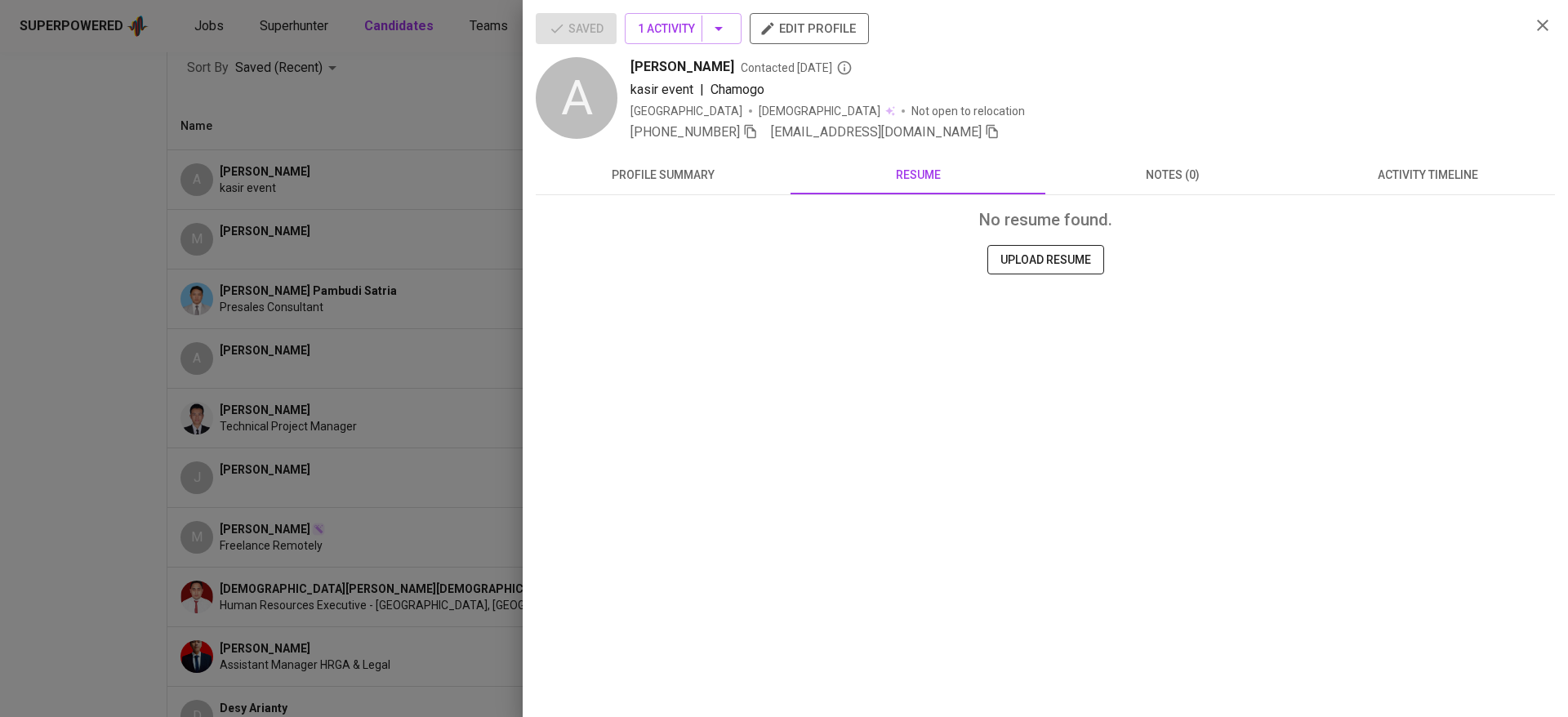
click at [407, 181] on div at bounding box center [784, 358] width 1568 height 717
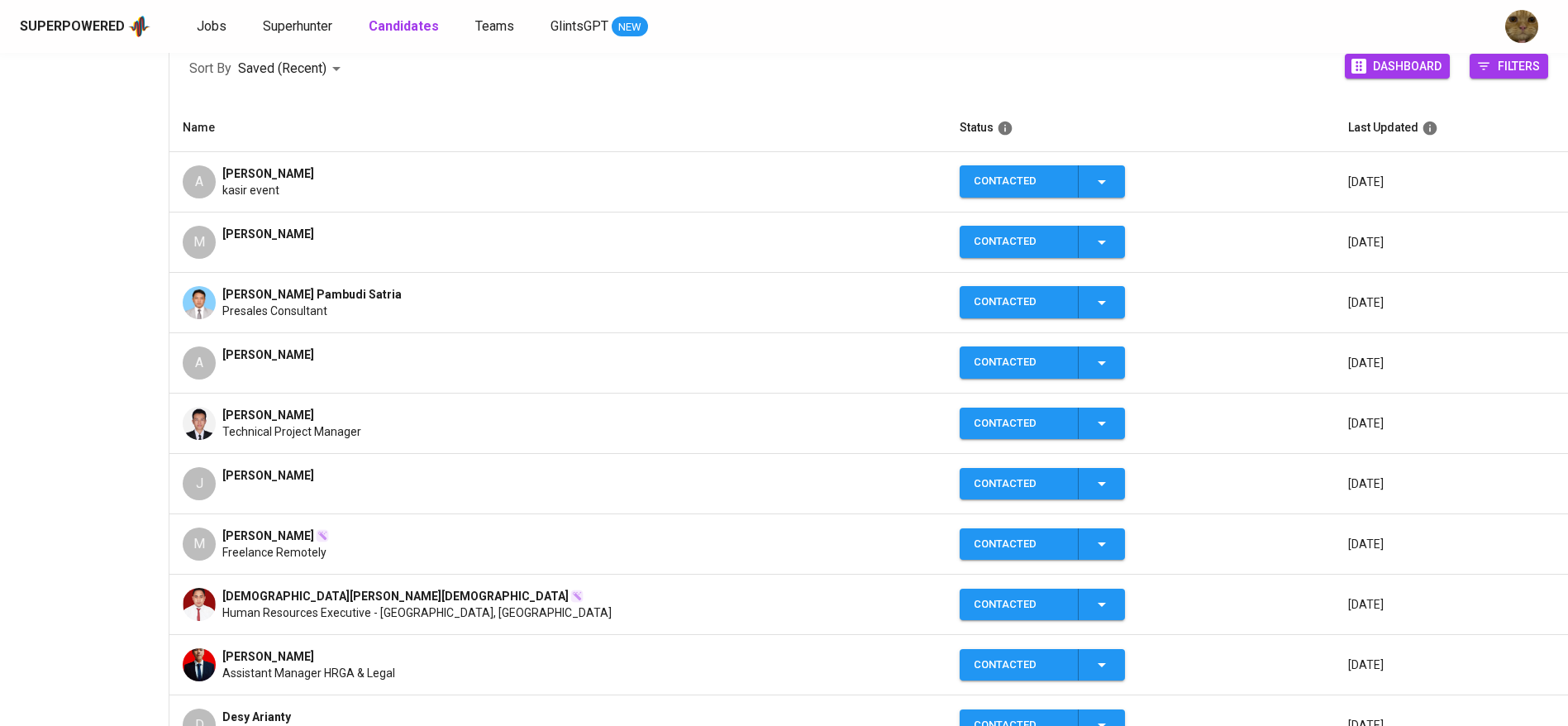
scroll to position [0, 0]
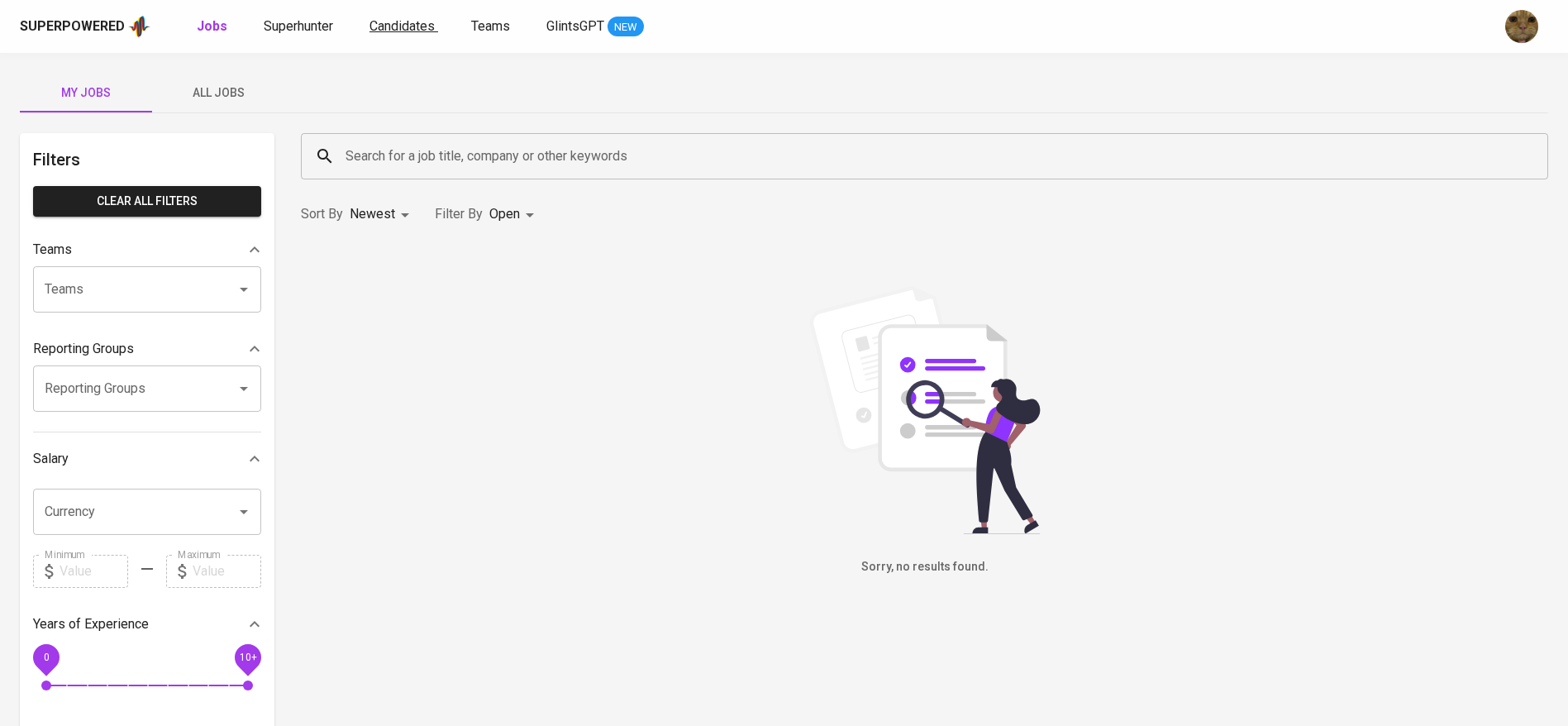
click at [412, 21] on span "Candidates" at bounding box center [402, 25] width 66 height 15
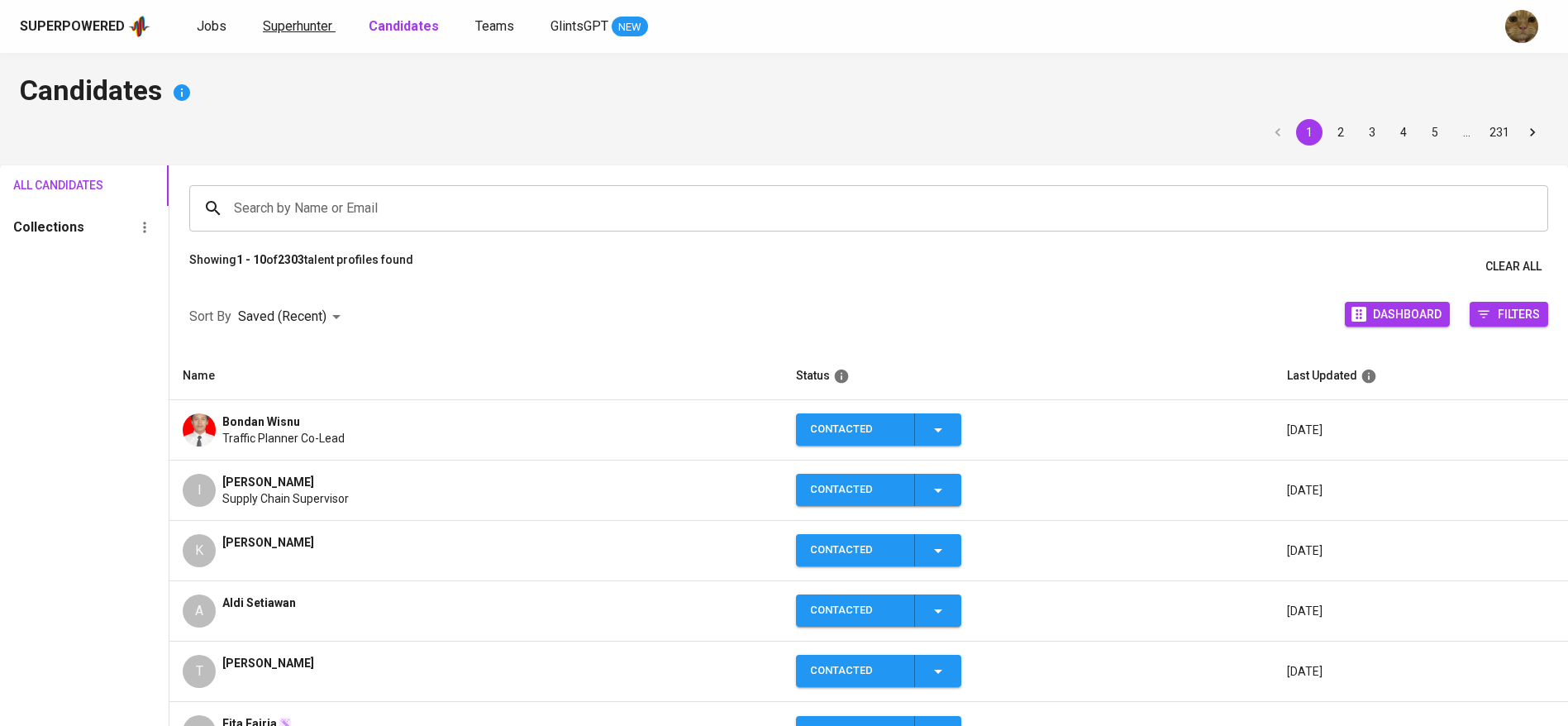
click at [323, 29] on span "Superhunter" at bounding box center [297, 25] width 69 height 15
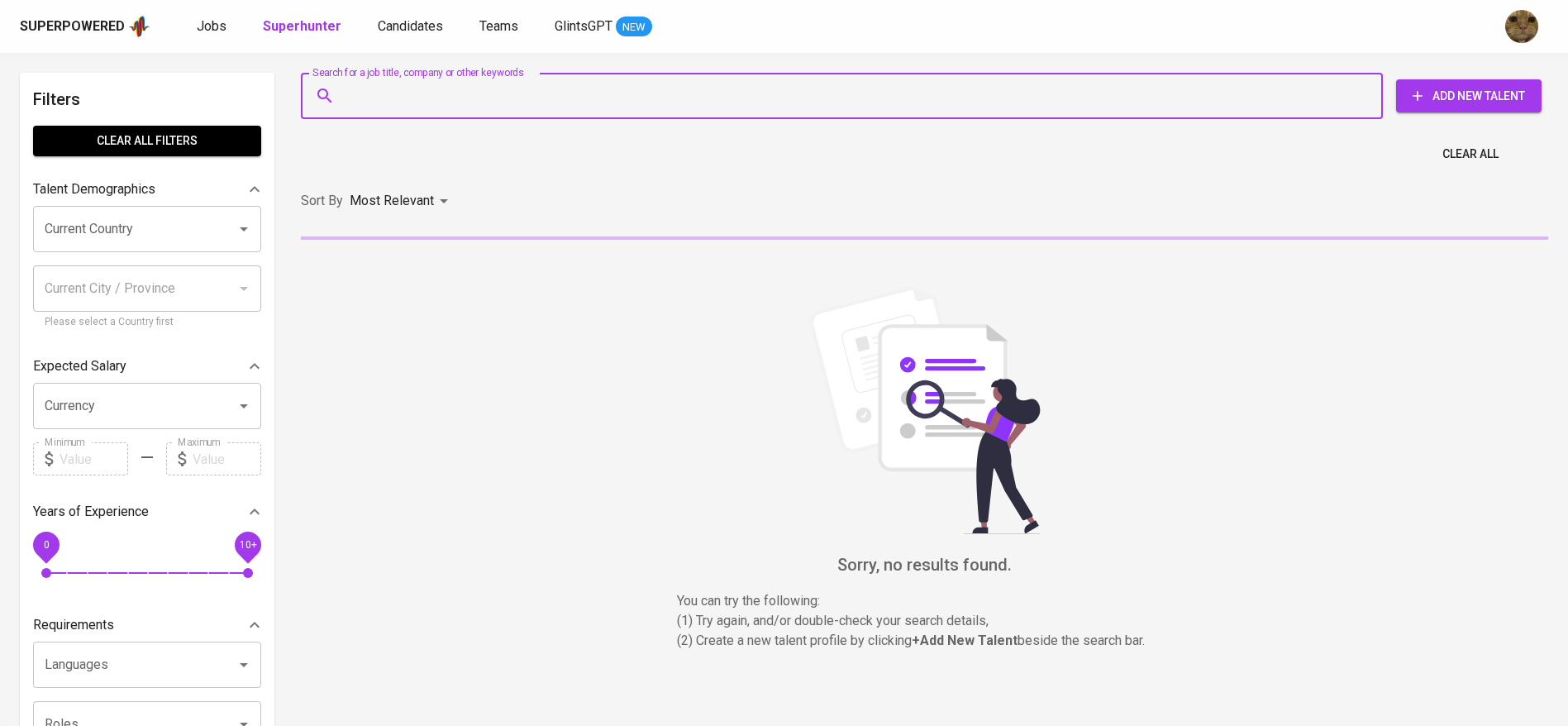
click at [460, 104] on input "Search for a job title, company or other keywords" at bounding box center [846, 95] width 1009 height 31
paste input "[EMAIL_ADDRESS][DOMAIN_NAME]"
type input "[EMAIL_ADDRESS][DOMAIN_NAME]"
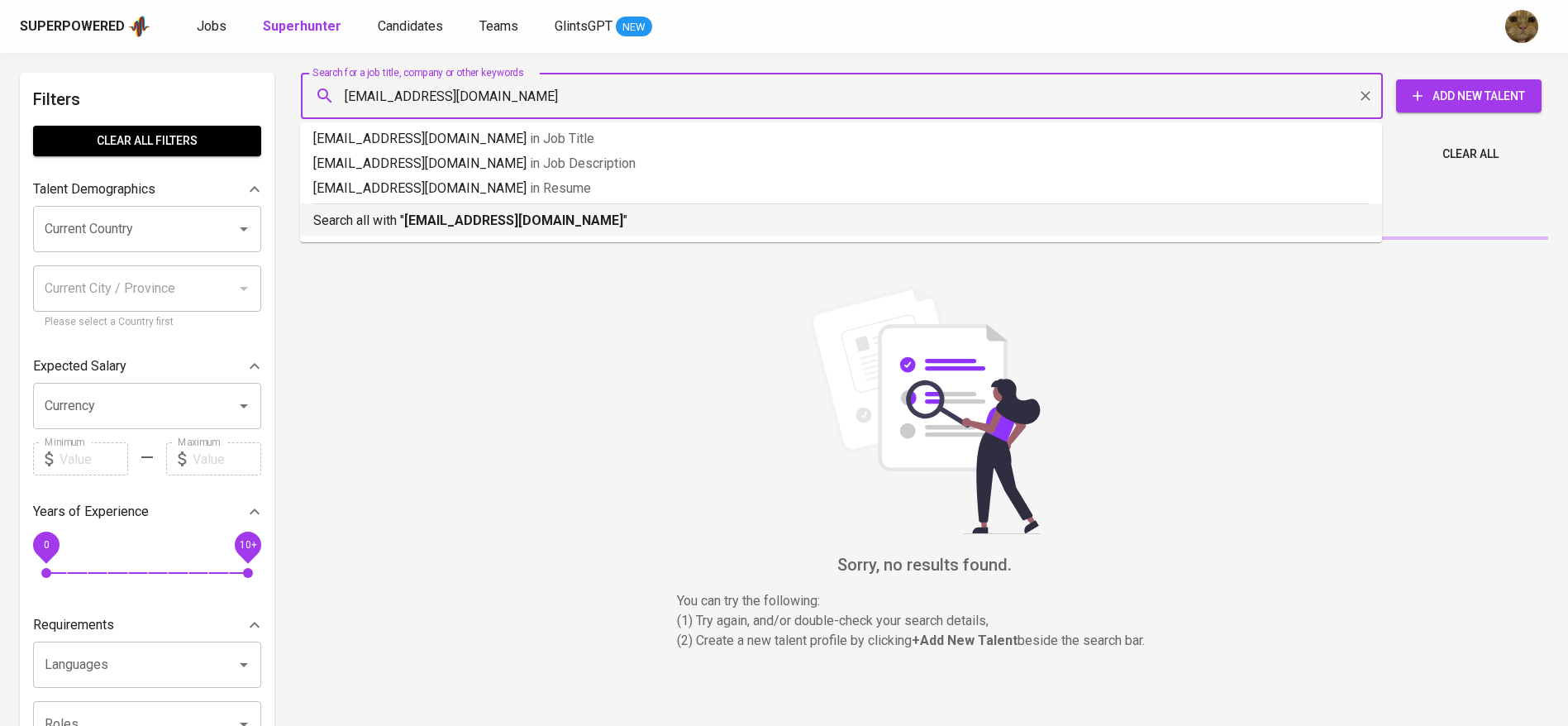
click at [474, 203] on hr at bounding box center [840, 203] width 1055 height 1
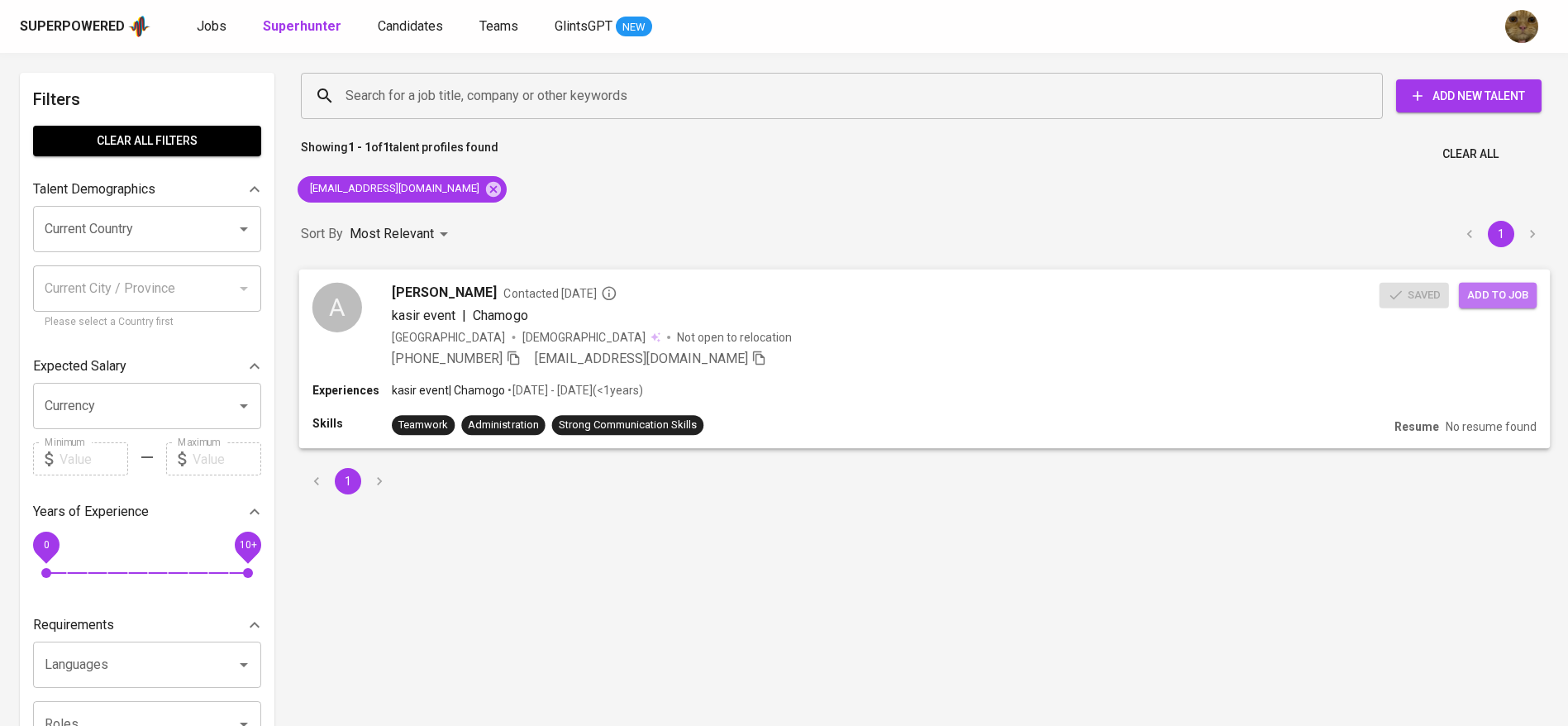
click at [1476, 298] on span "Add to job" at bounding box center [1498, 294] width 61 height 19
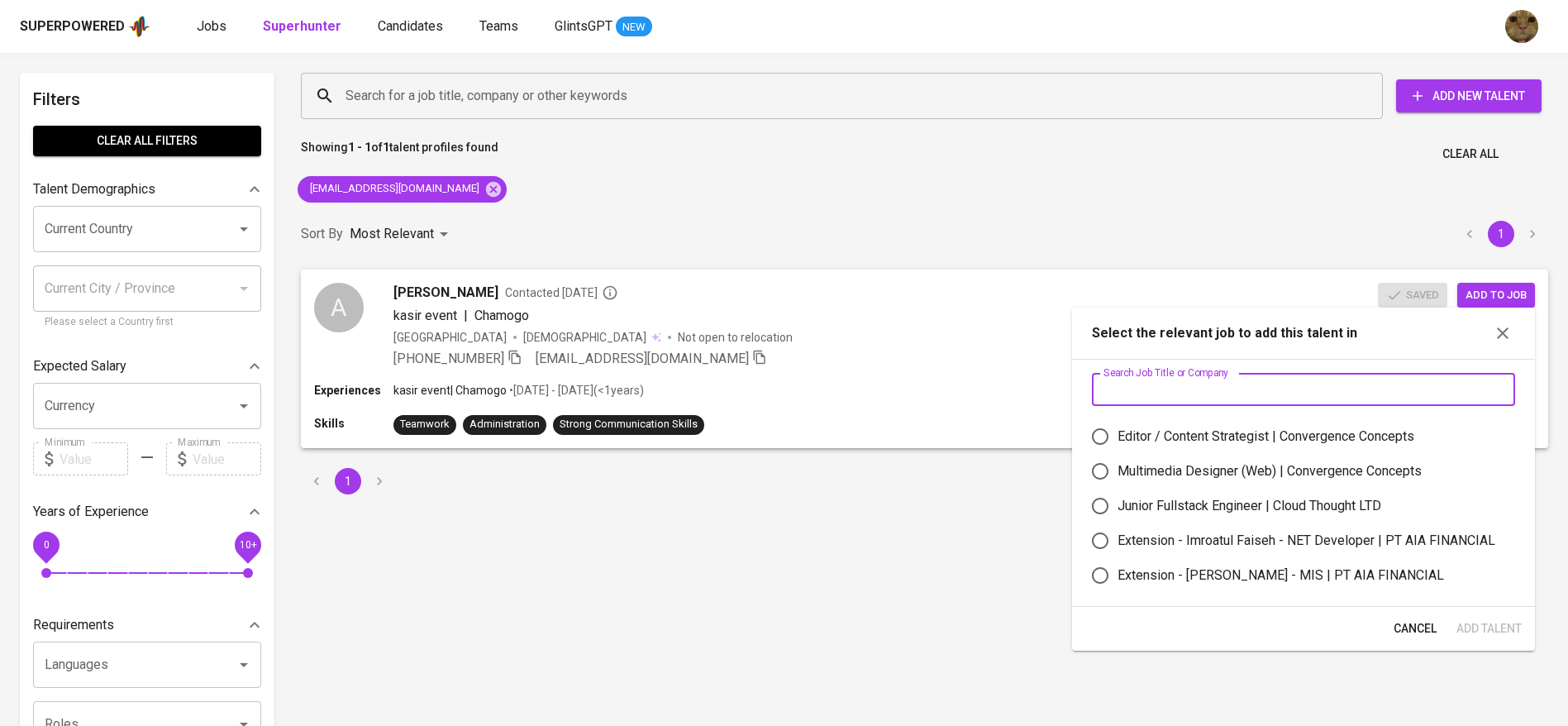
click at [1307, 391] on input "text" at bounding box center [1304, 389] width 423 height 33
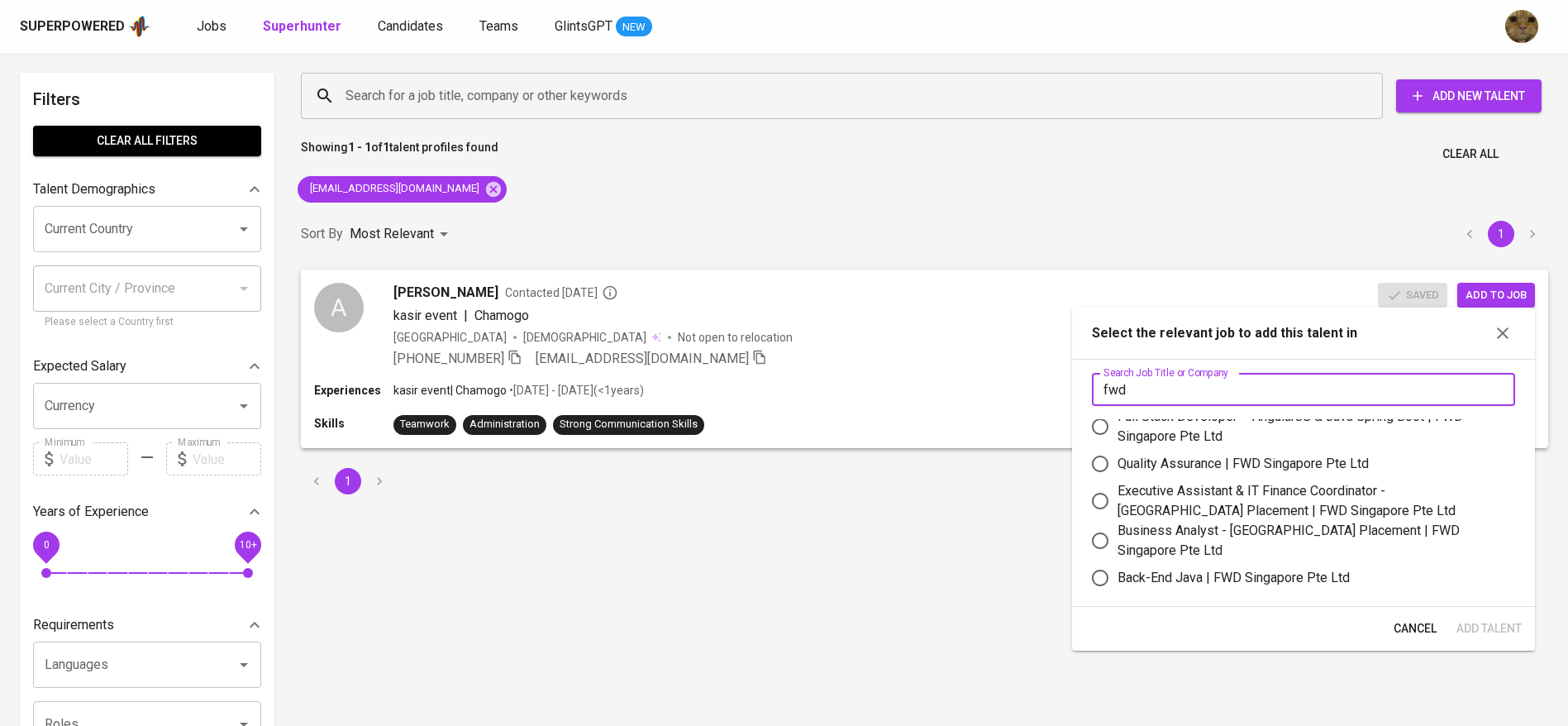
scroll to position [15, 0]
type input "fwd"
click at [1202, 454] on div "Quality Assurance | FWD Singapore Pte Ltd" at bounding box center [1242, 462] width 251 height 20
click at [1117, 454] on input "Quality Assurance | FWD Singapore Pte Ltd" at bounding box center [1100, 461] width 35 height 35
radio input "true"
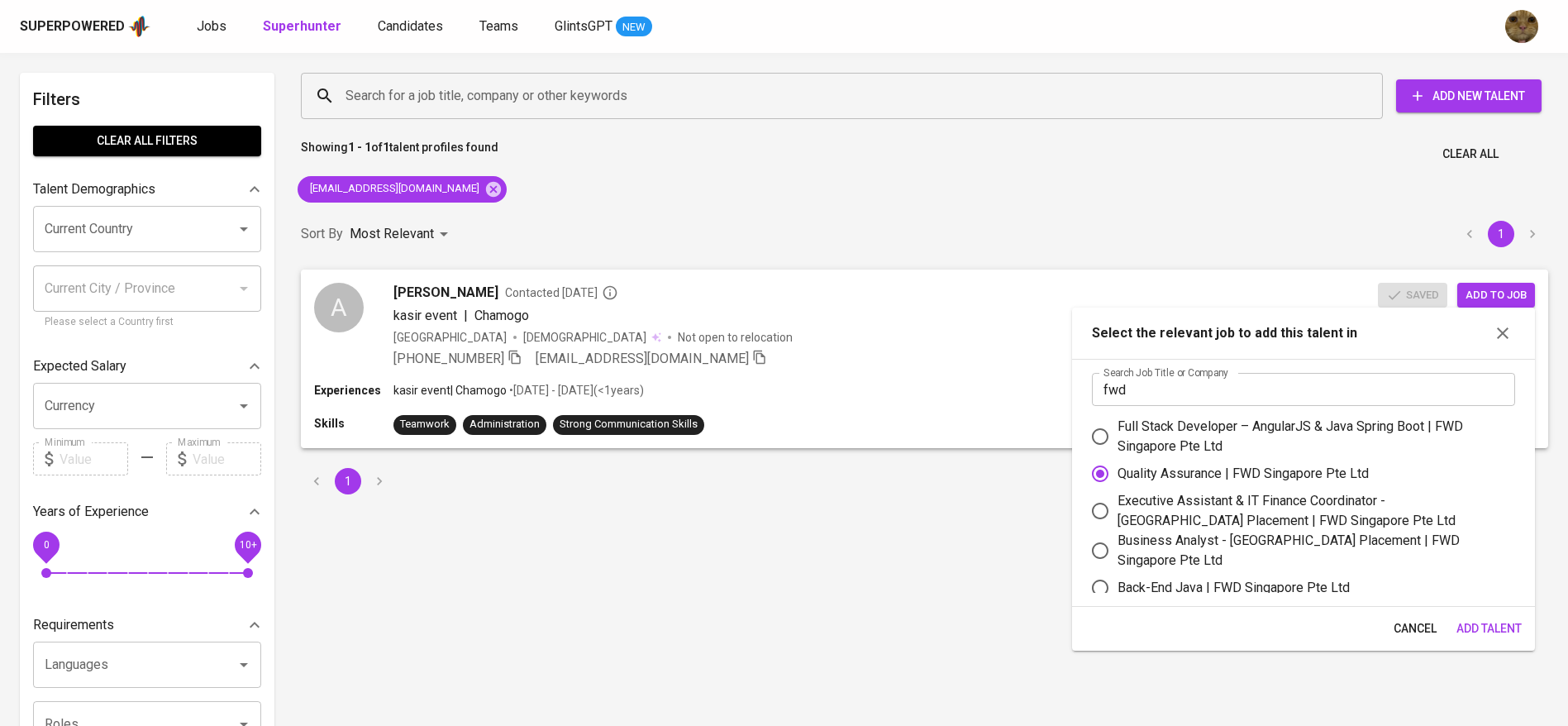
scroll to position [0, 0]
click at [1481, 625] on span "Add Talent" at bounding box center [1489, 628] width 66 height 21
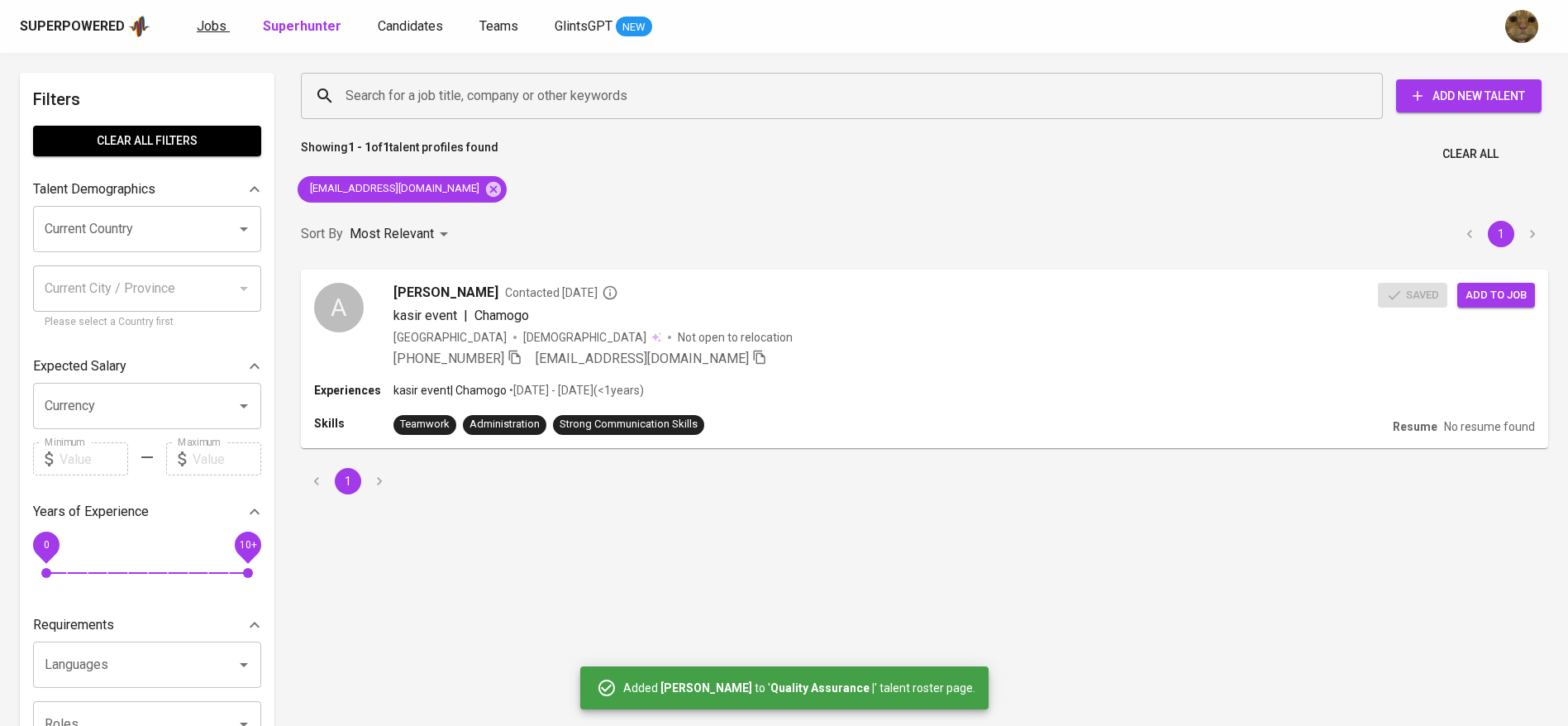
click at [205, 22] on span "Jobs" at bounding box center [211, 25] width 30 height 15
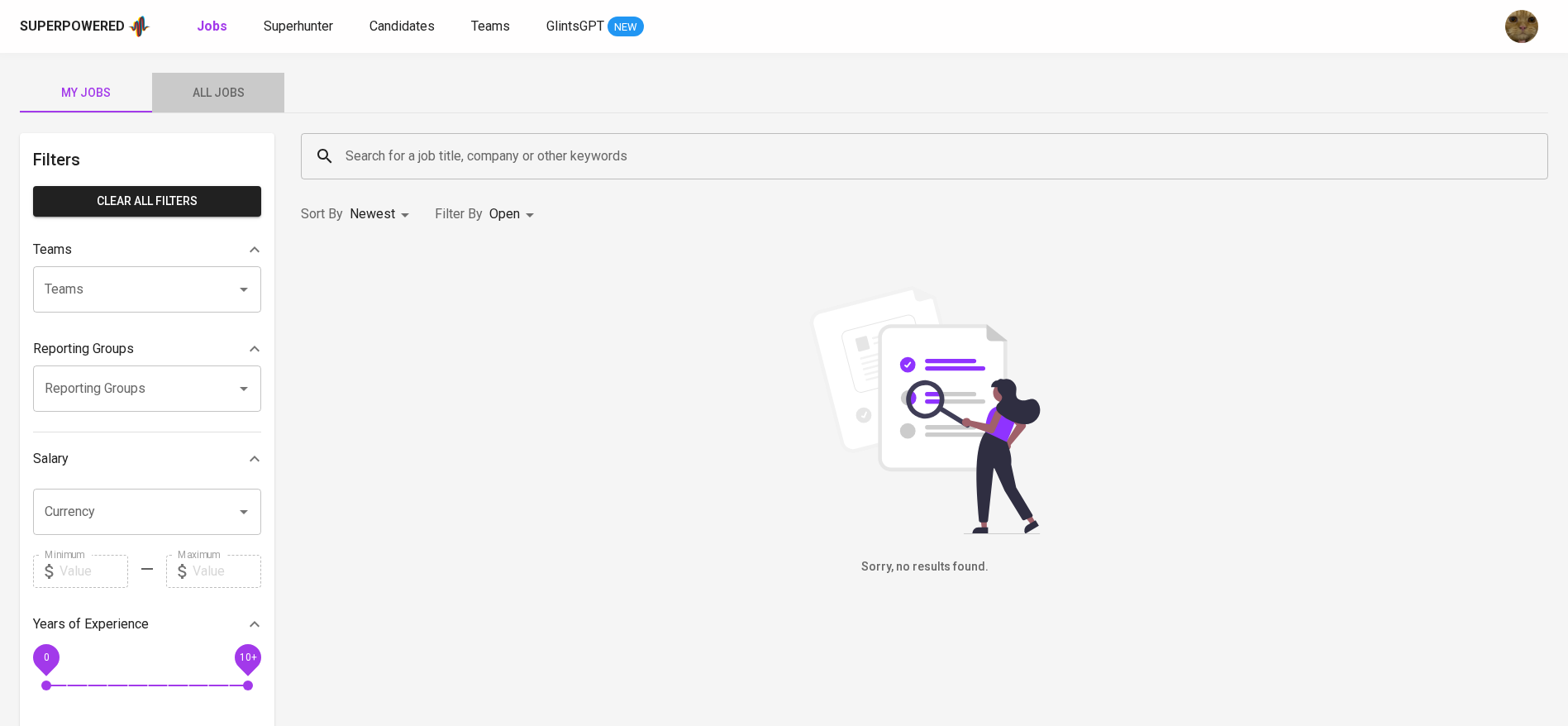
click at [234, 96] on span "All Jobs" at bounding box center [218, 93] width 112 height 21
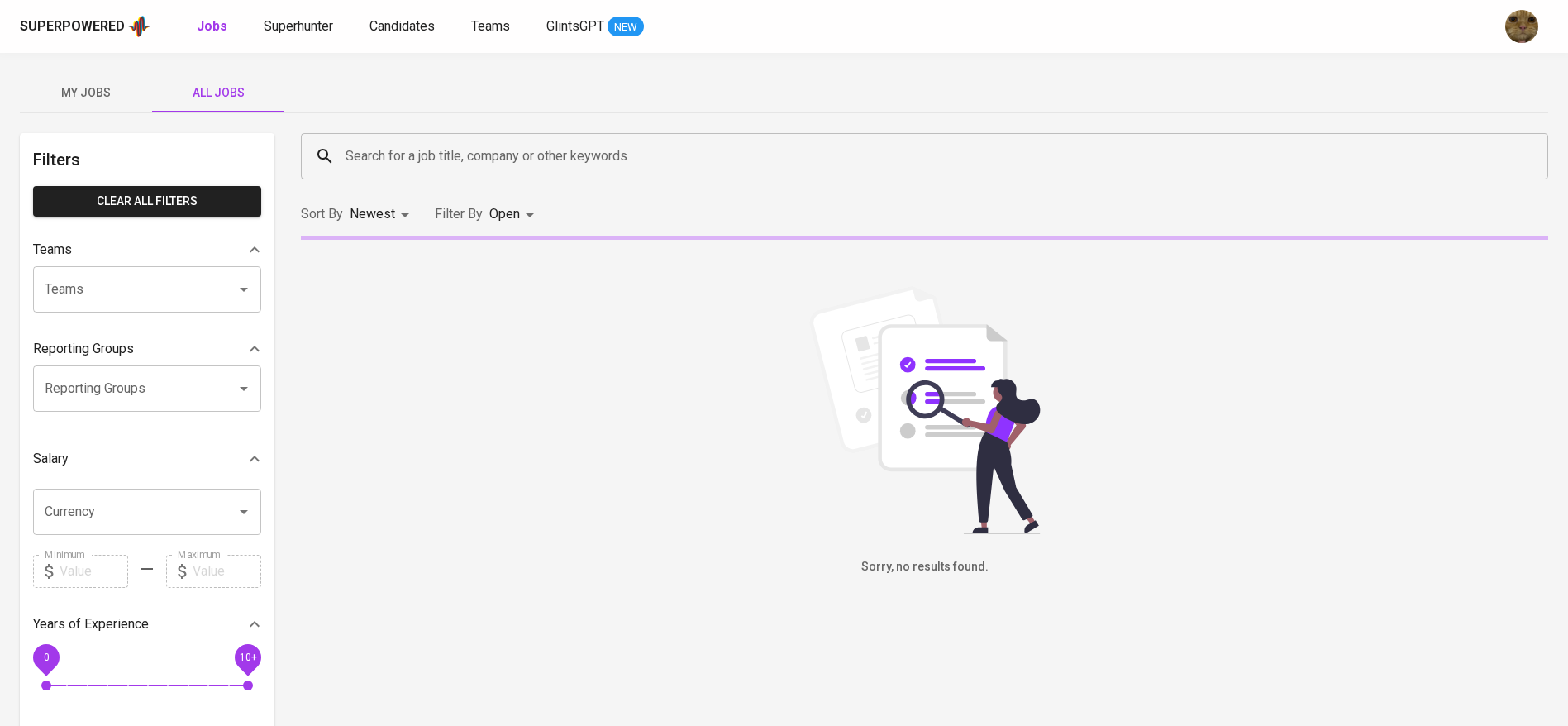
click at [383, 136] on div "Search for a job title, company or other keywords" at bounding box center [924, 156] width 1247 height 46
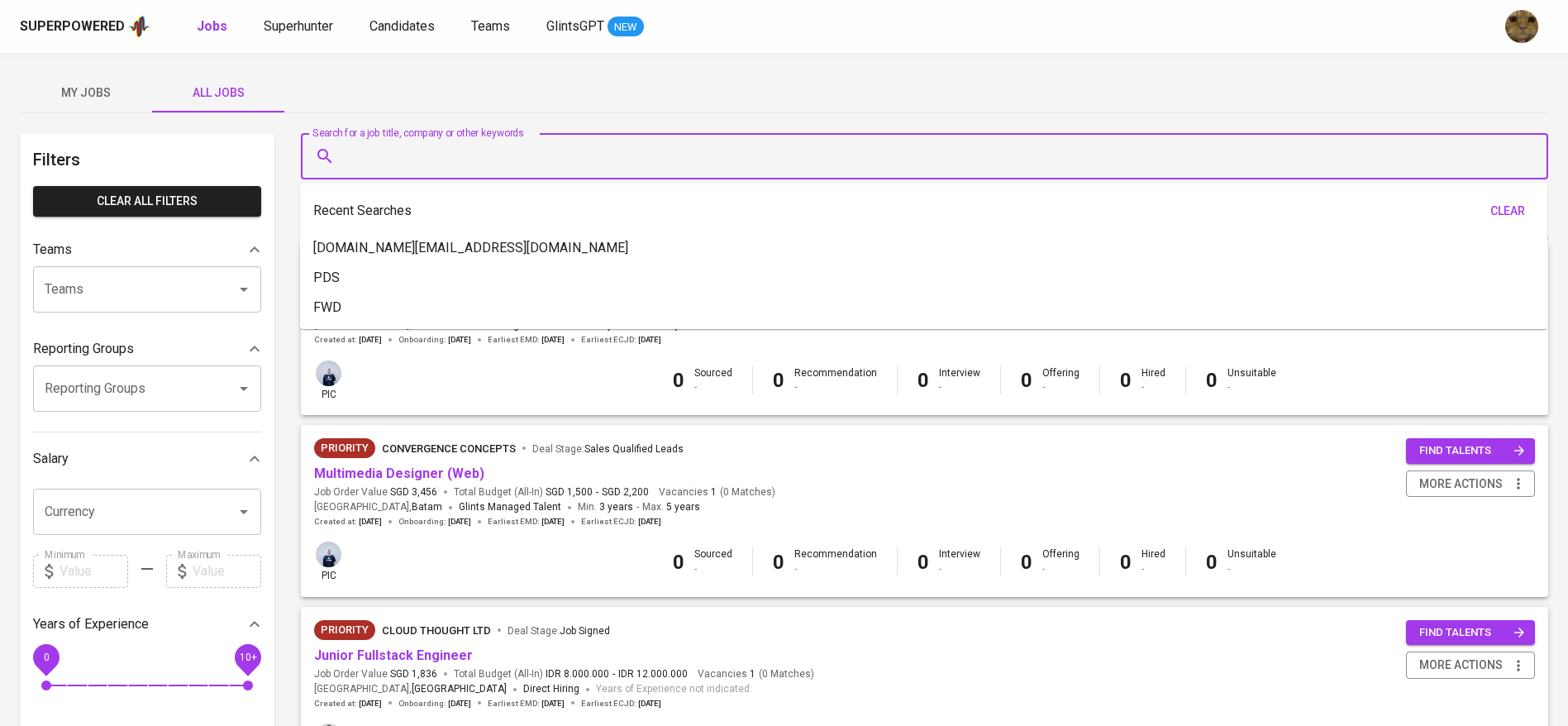
click at [400, 148] on input "Search for a job title, company or other keywords" at bounding box center [928, 156] width 1175 height 31
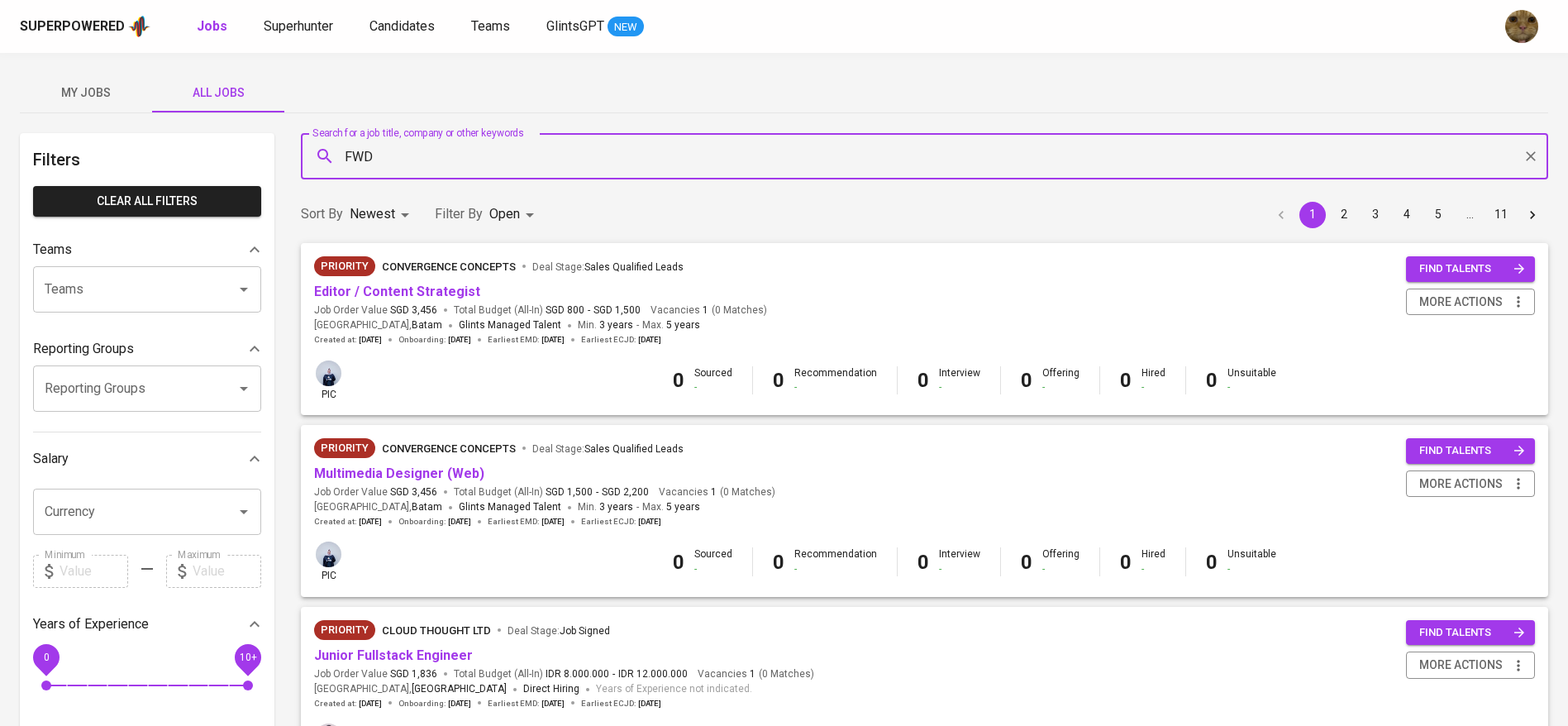
type input "FWD"
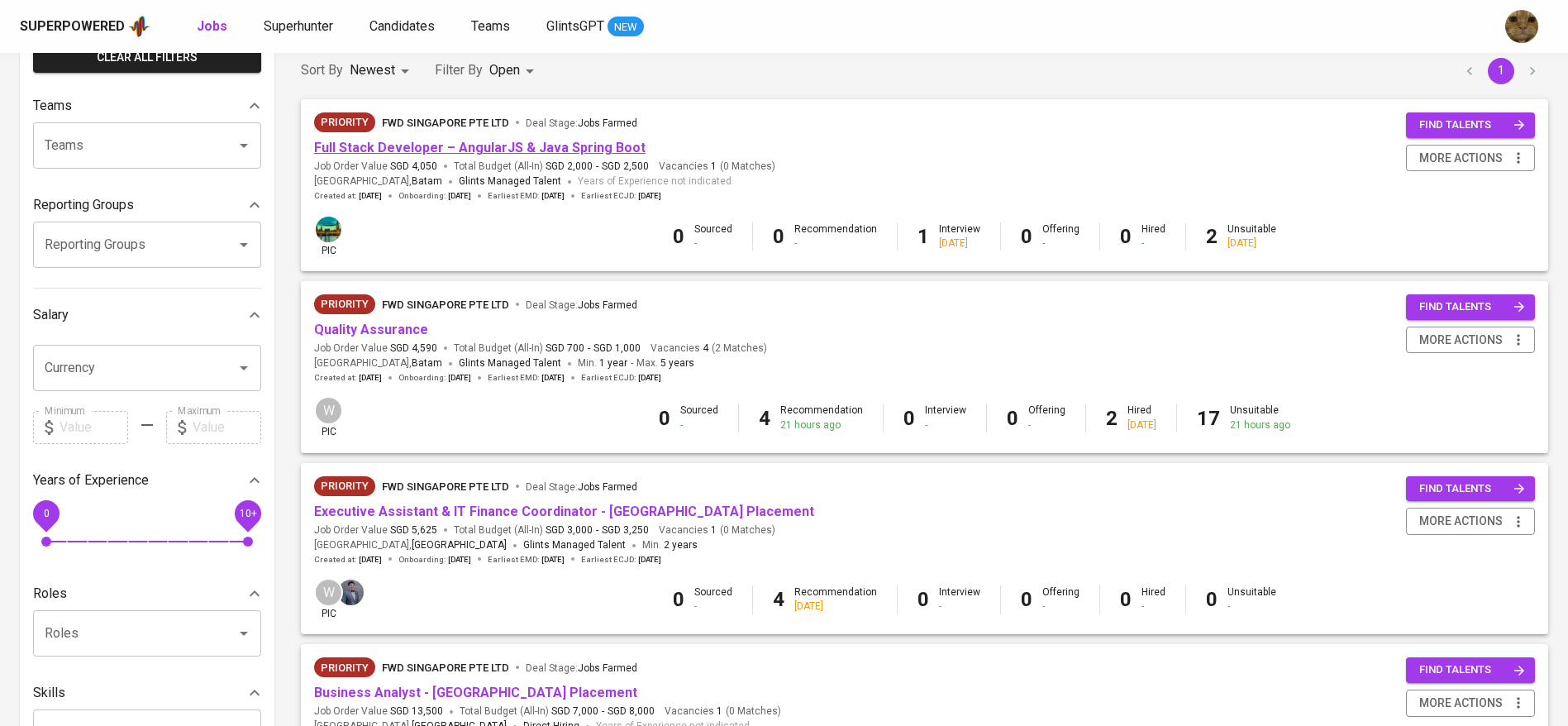
scroll to position [124, 0]
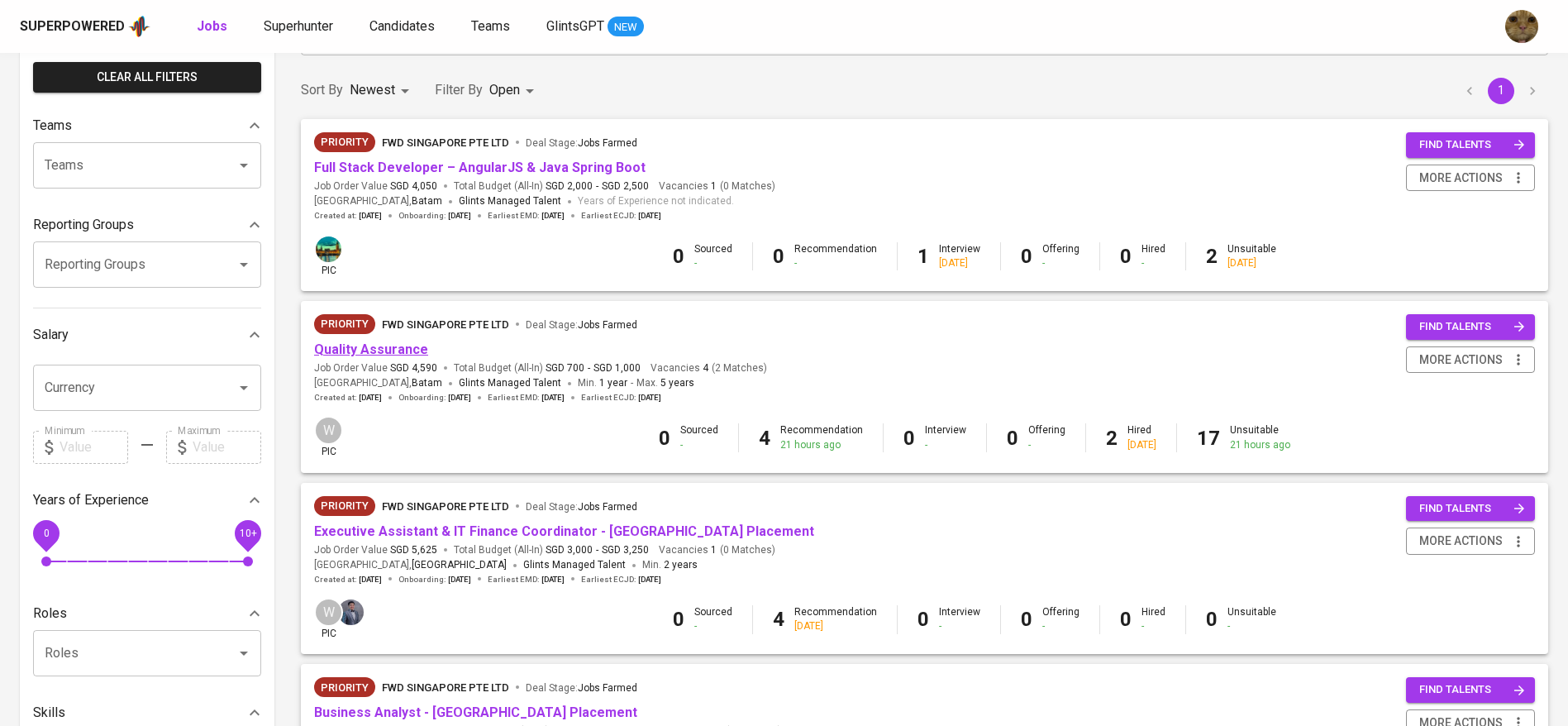
click at [384, 354] on link "Quality Assurance" at bounding box center [371, 348] width 114 height 15
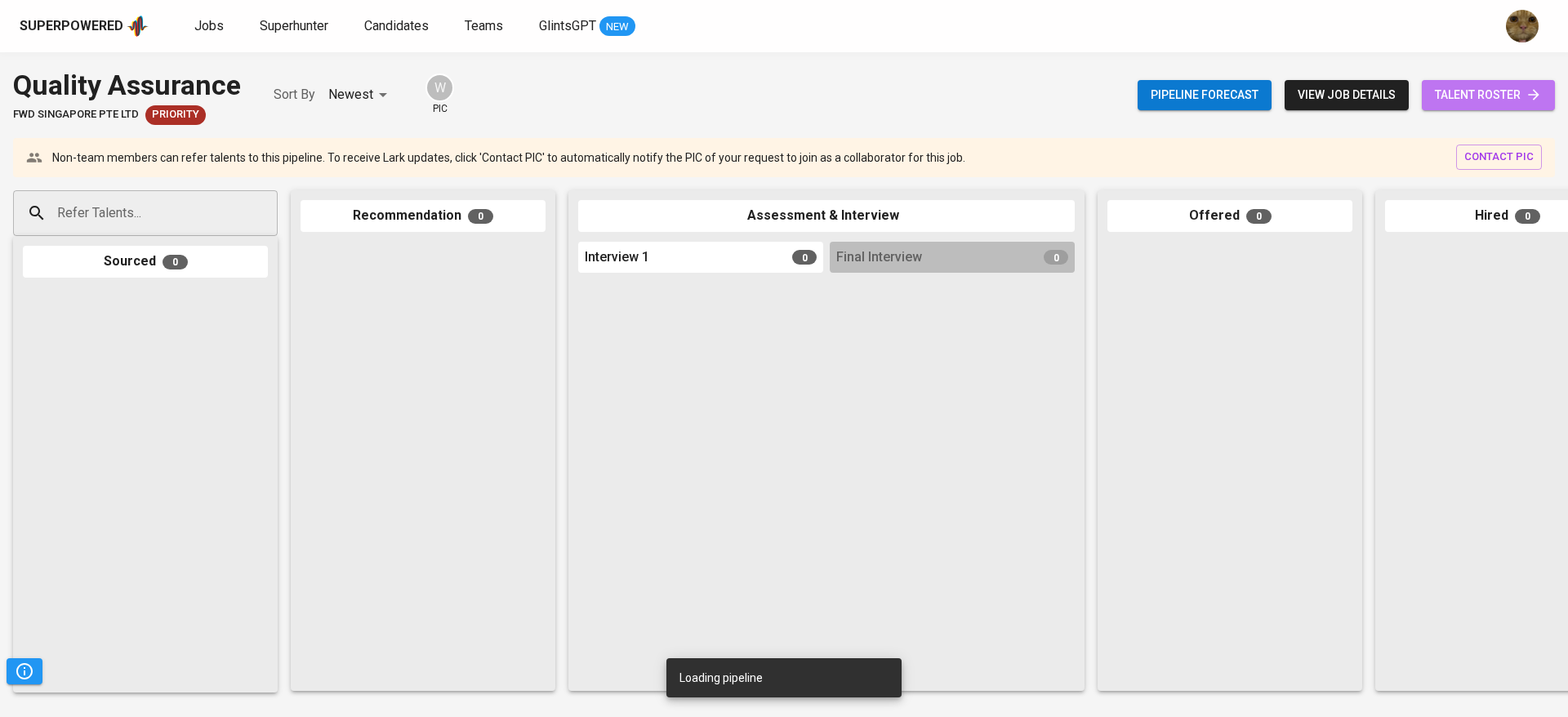
click at [1461, 87] on span "talent roster" at bounding box center [1488, 95] width 107 height 20
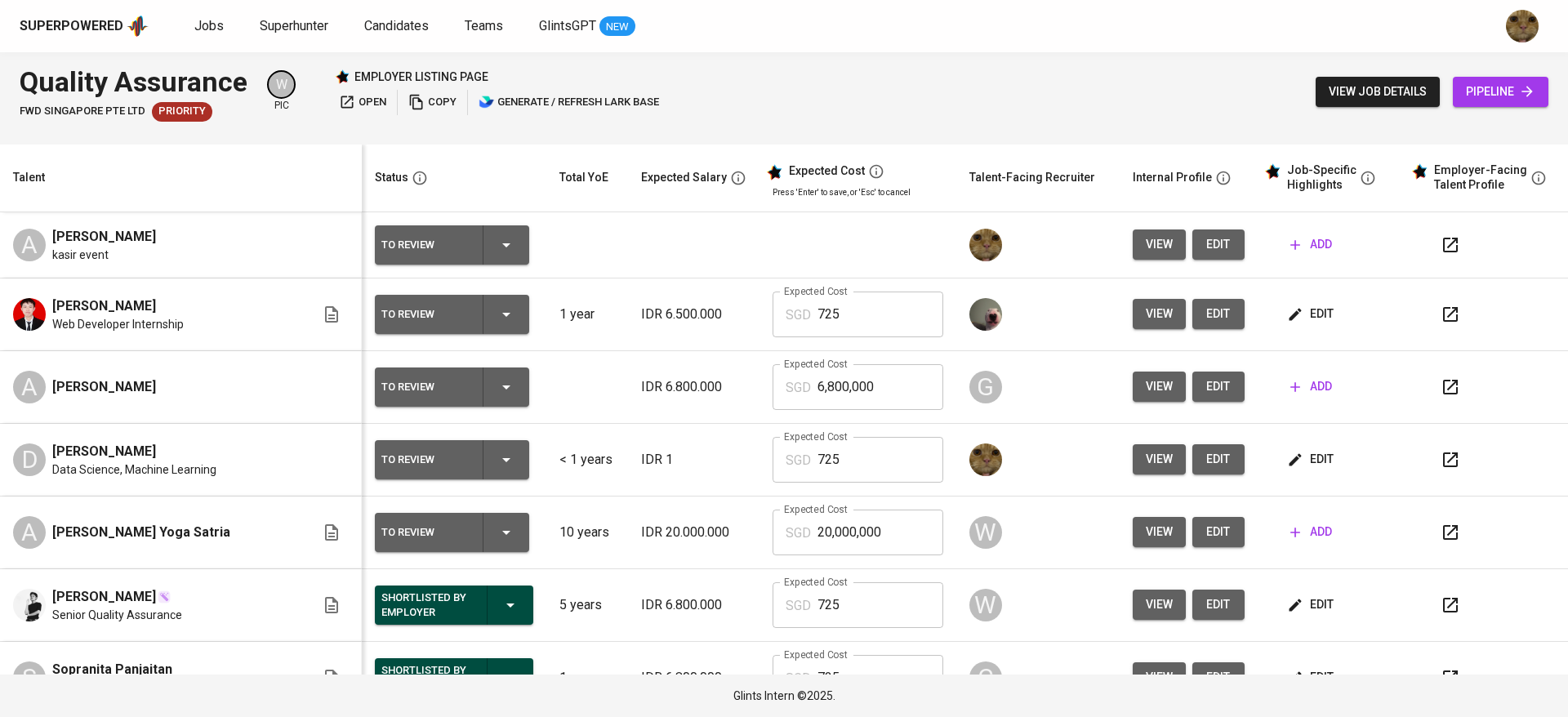
click at [1213, 244] on button "edit" at bounding box center [1218, 244] width 52 height 30
click at [1291, 450] on span "edit" at bounding box center [1312, 458] width 44 height 20
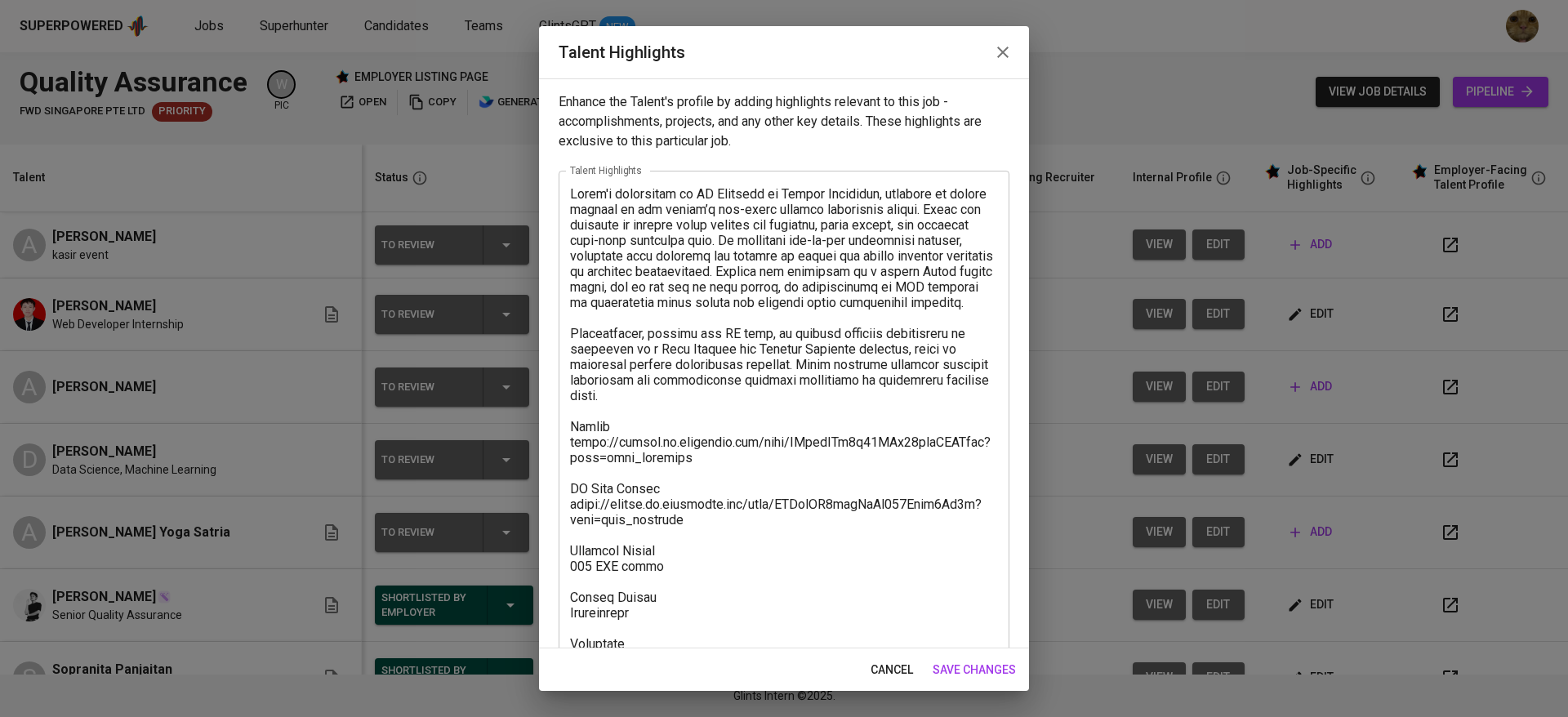
scroll to position [78, 0]
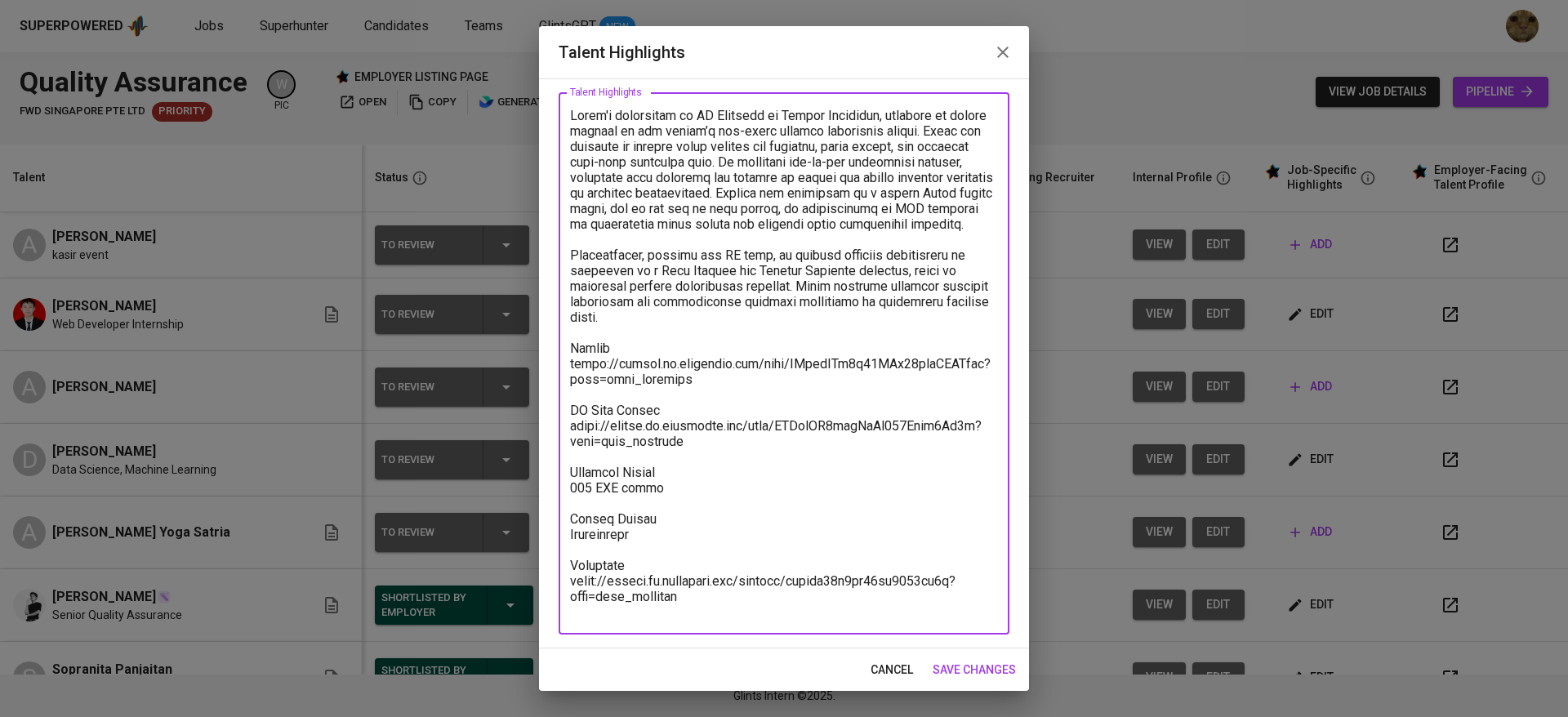
drag, startPoint x: 572, startPoint y: 364, endPoint x: 869, endPoint y: 648, distance: 410.9
click at [869, 648] on div "Talent Highlights Enhance the Talent's profile by adding highlights relevant to…" at bounding box center [783, 358] width 490 height 665
click at [901, 668] on span "cancel" at bounding box center [892, 669] width 43 height 20
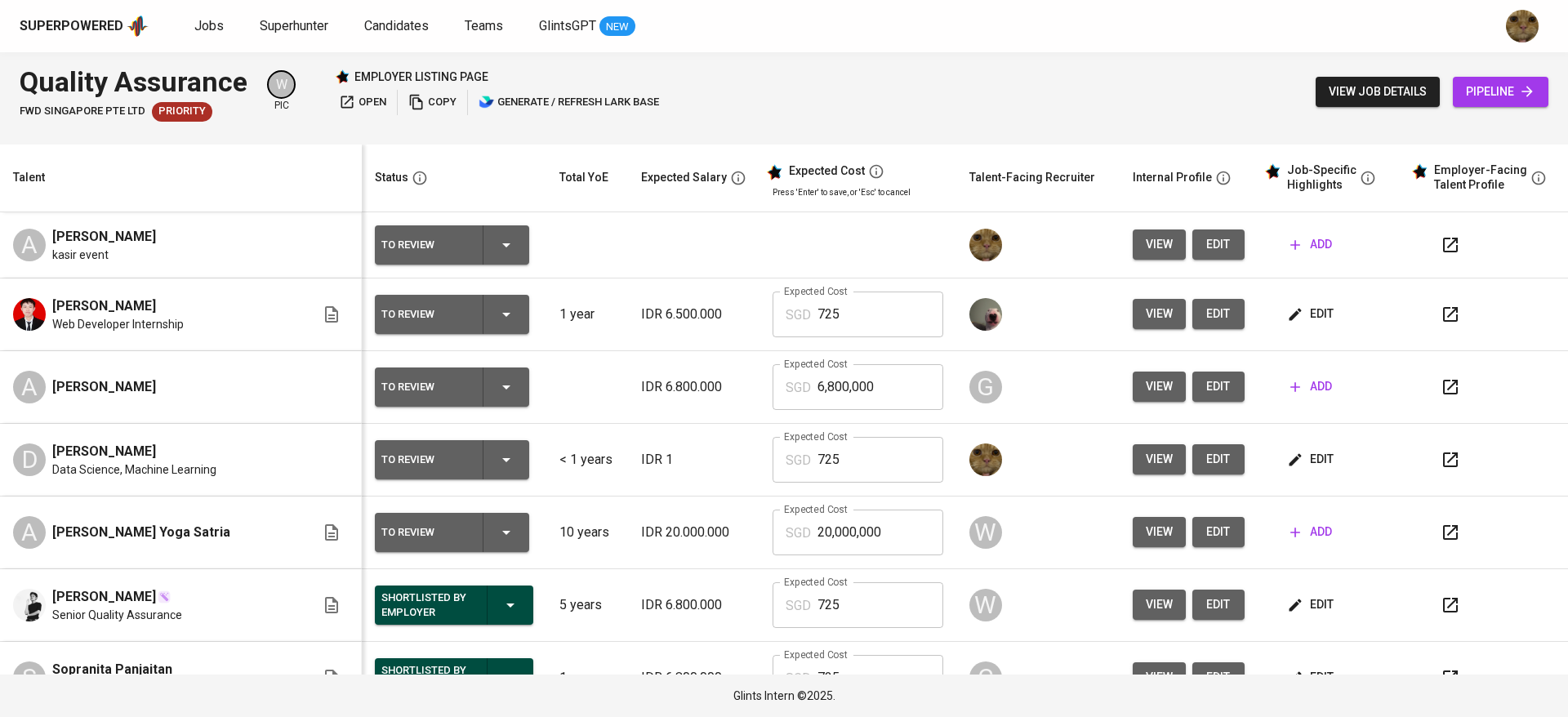
click at [1284, 234] on button "add" at bounding box center [1311, 244] width 55 height 30
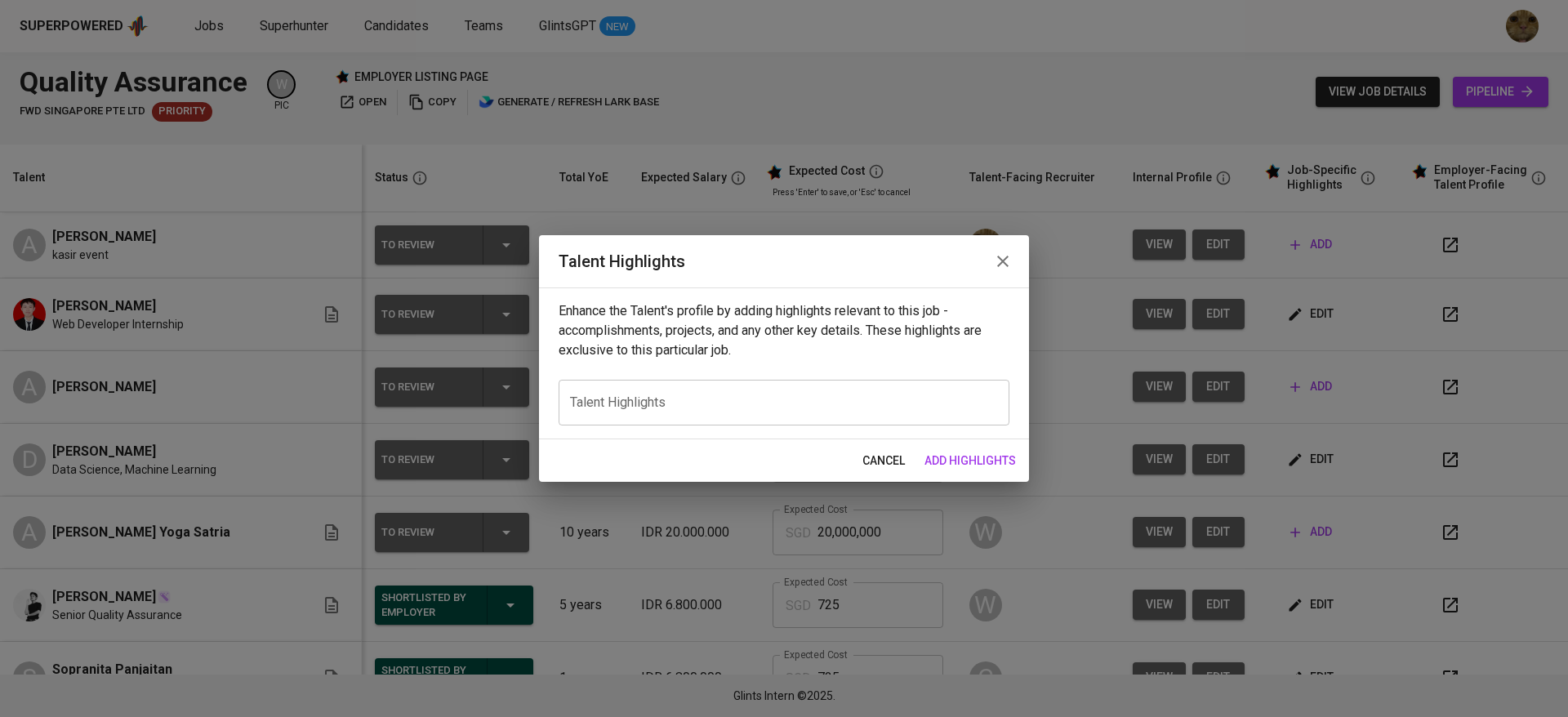
click at [656, 392] on div "x Talent Highlights" at bounding box center [783, 402] width 451 height 45
paste textarea "Resume https://glints.sg.larksuite.com/file/MVqjbGUm8o69EPx51dilNMILgvc?from=fr…"
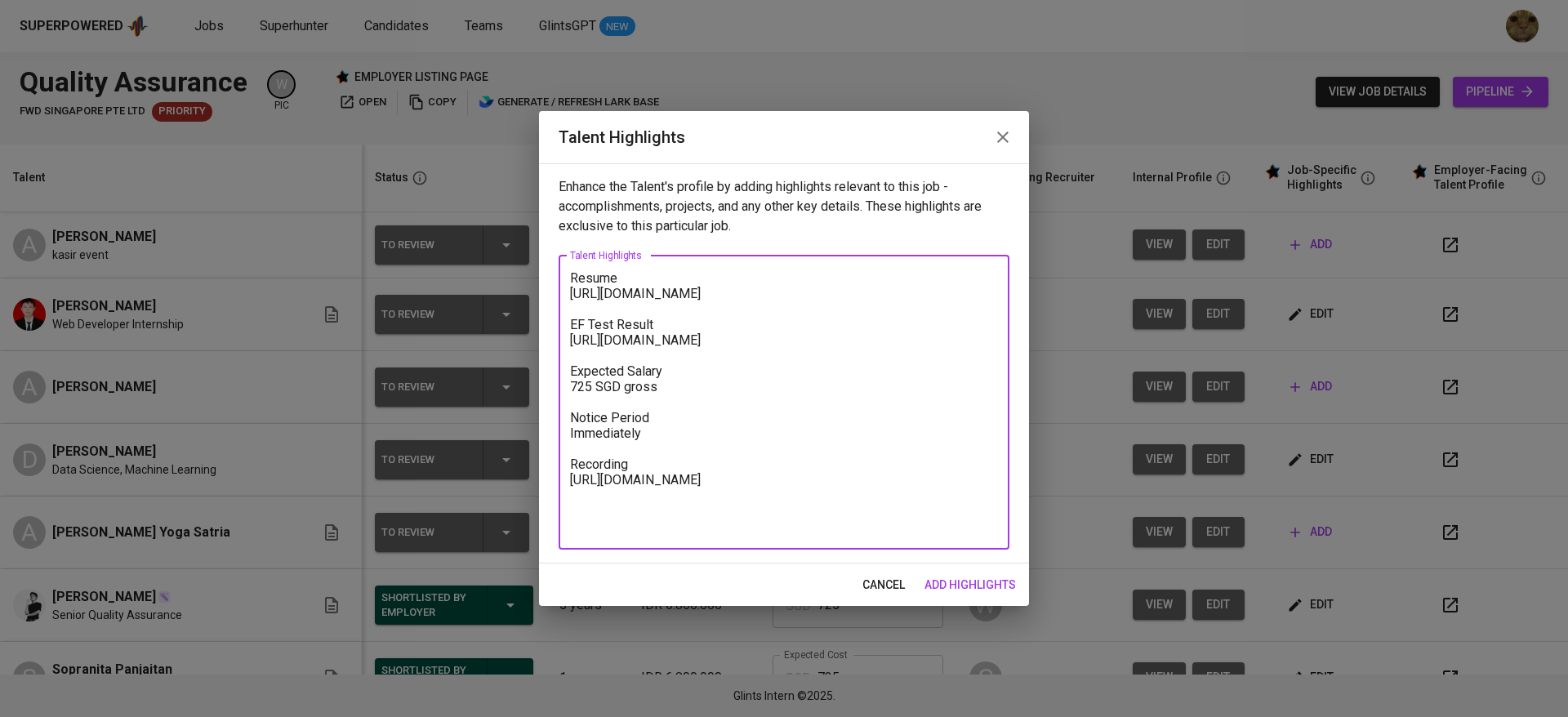
click at [568, 274] on div "Resume https://glints.sg.larksuite.com/file/MVqjbGUm8o69EPx51dilNMILgvc?from=fr…" at bounding box center [783, 402] width 451 height 294
drag, startPoint x: 688, startPoint y: 310, endPoint x: 559, endPoint y: 299, distance: 129.5
click at [559, 299] on div "Resume https://glints.sg.larksuite.com/file/MVqjbGUm8o69EPx51dilNMILgvc?from=fr…" at bounding box center [783, 402] width 451 height 294
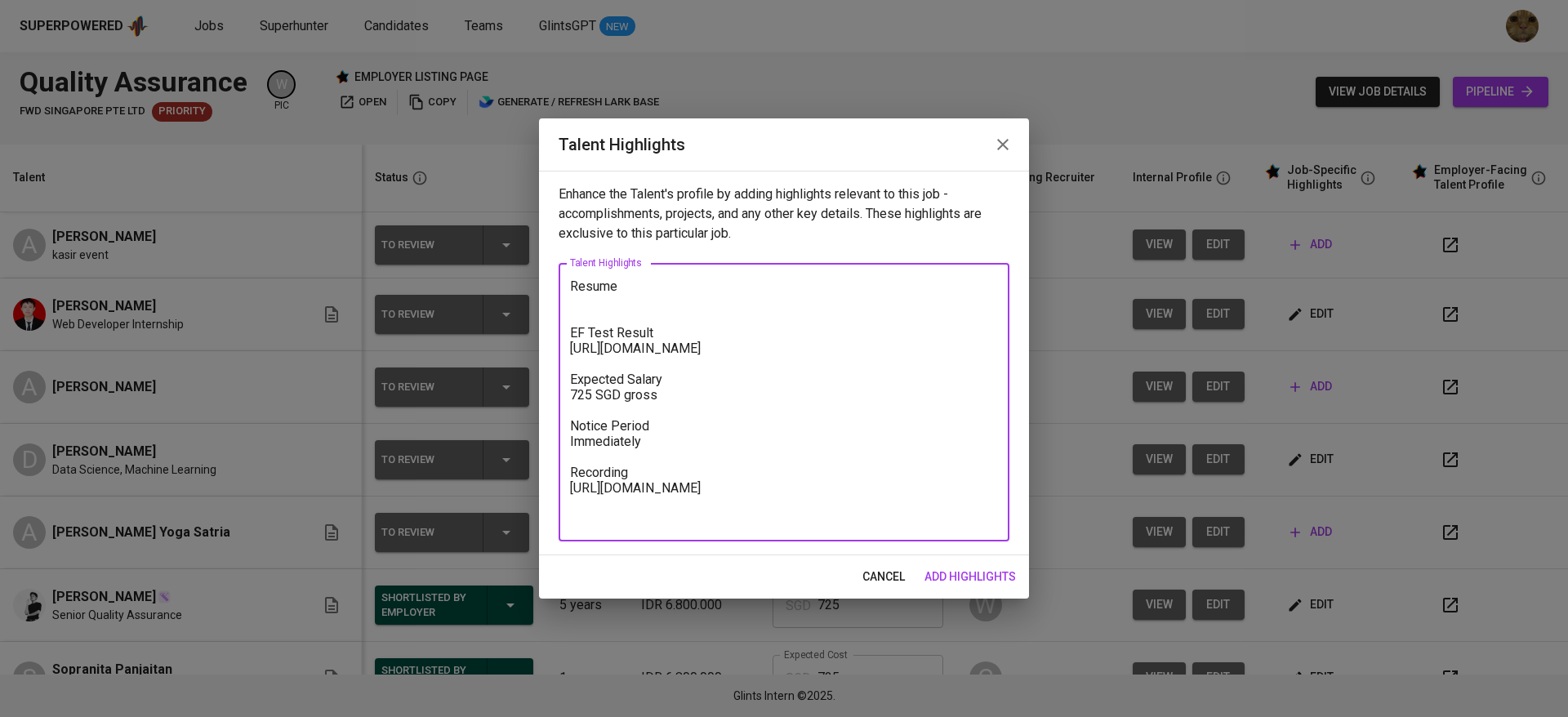
drag, startPoint x: 707, startPoint y: 361, endPoint x: 562, endPoint y: 337, distance: 147.0
click at [562, 337] on div "Resume EF Test Result https://glints.sg.larksuite.com/file/KJEtbPJ8poaJdJx428Ml…" at bounding box center [783, 402] width 451 height 278
click at [613, 357] on textarea "Resume EF Test Result https://glints.sg.larksuite.com/file/KJEtbPJ8poaJdJx428Ml…" at bounding box center [783, 402] width 428 height 248
drag, startPoint x: 702, startPoint y: 364, endPoint x: 564, endPoint y: 347, distance: 139.0
click at [564, 347] on div "Resume EF Test Result https://glints.sg.larksuite.com/file/KJEtbPJ8poaJdJx428Ml…" at bounding box center [783, 402] width 451 height 278
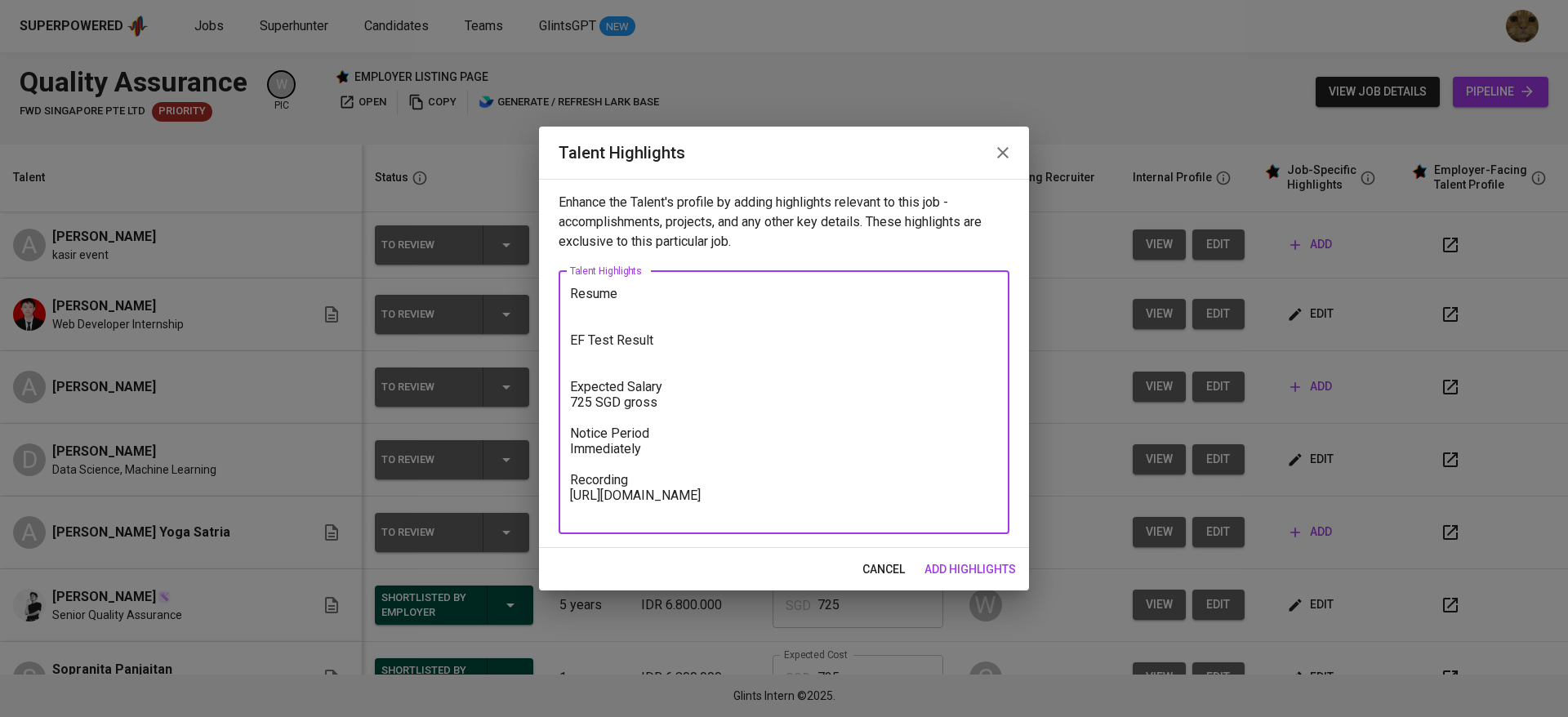
drag, startPoint x: 656, startPoint y: 447, endPoint x: 569, endPoint y: 446, distance: 87.0
click at [569, 446] on div "Resume EF Test Result Expected Salary 725 SGD gross Notice Period Immediately R…" at bounding box center [783, 402] width 451 height 263
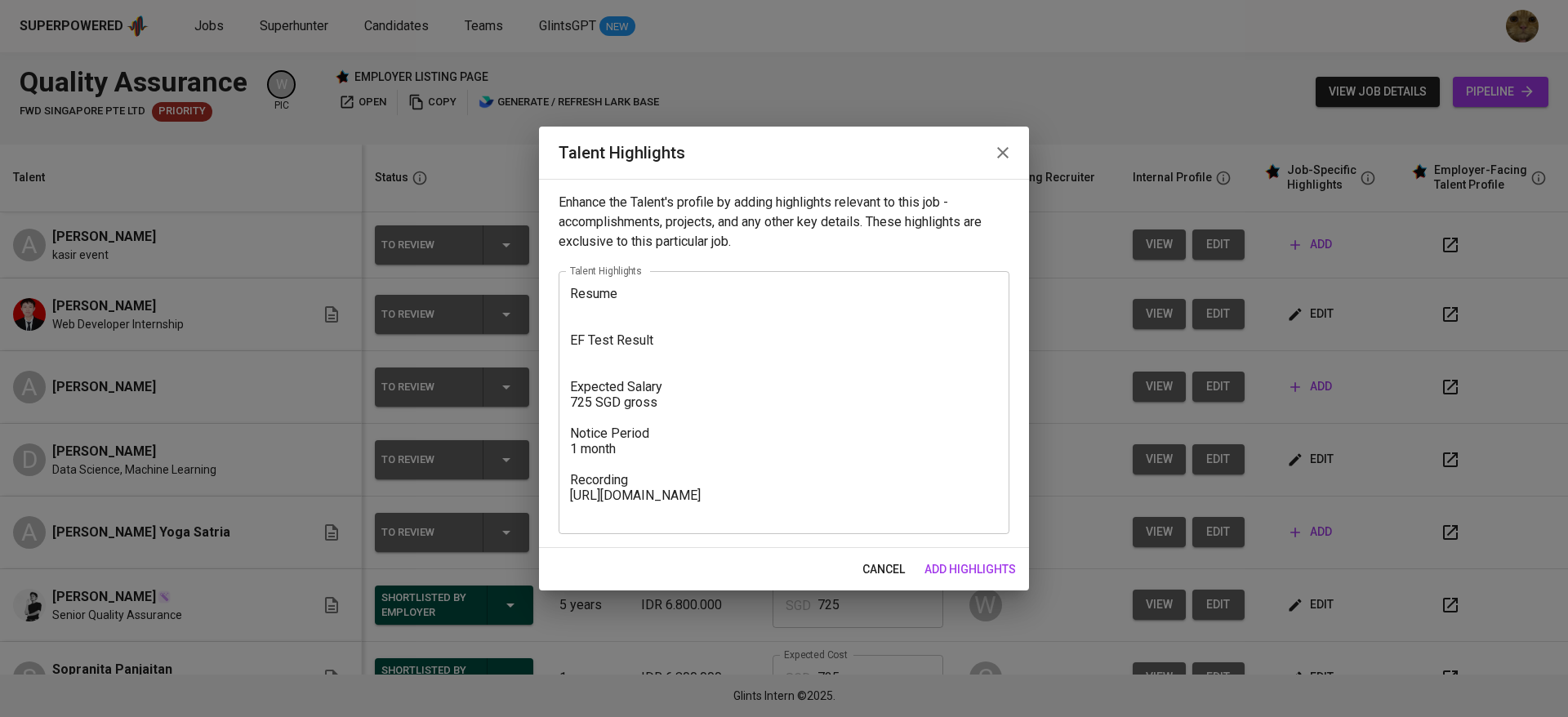
drag, startPoint x: 696, startPoint y: 525, endPoint x: 633, endPoint y: 507, distance: 65.5
click at [633, 507] on div "Resume EF Test Result Expected Salary 725 SGD gross Notice Period 1 month Recor…" at bounding box center [783, 402] width 451 height 263
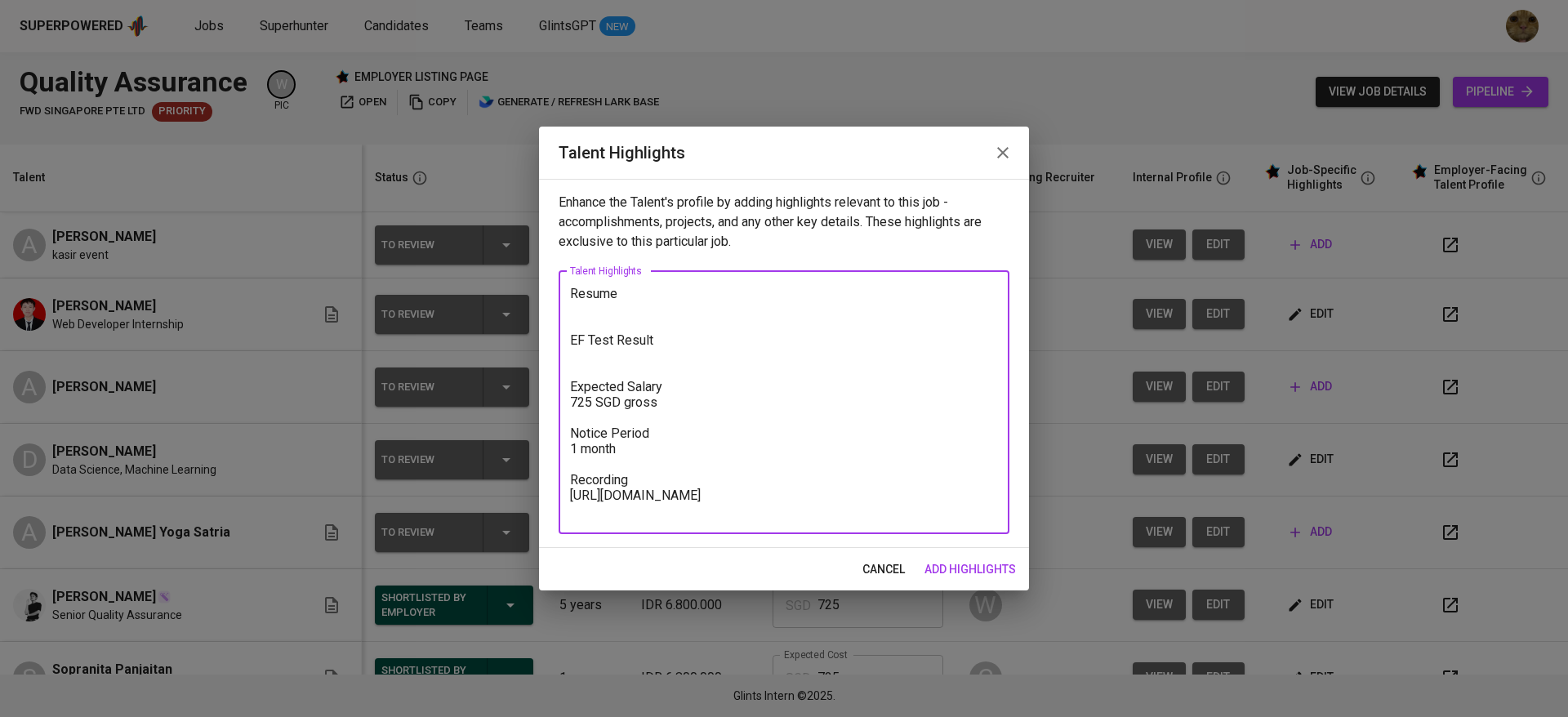
drag, startPoint x: 710, startPoint y: 507, endPoint x: 537, endPoint y: 489, distance: 173.9
click at [537, 489] on div "Talent Highlights Enhance the Talent's profile by adding highlights relevant to…" at bounding box center [784, 358] width 1568 height 717
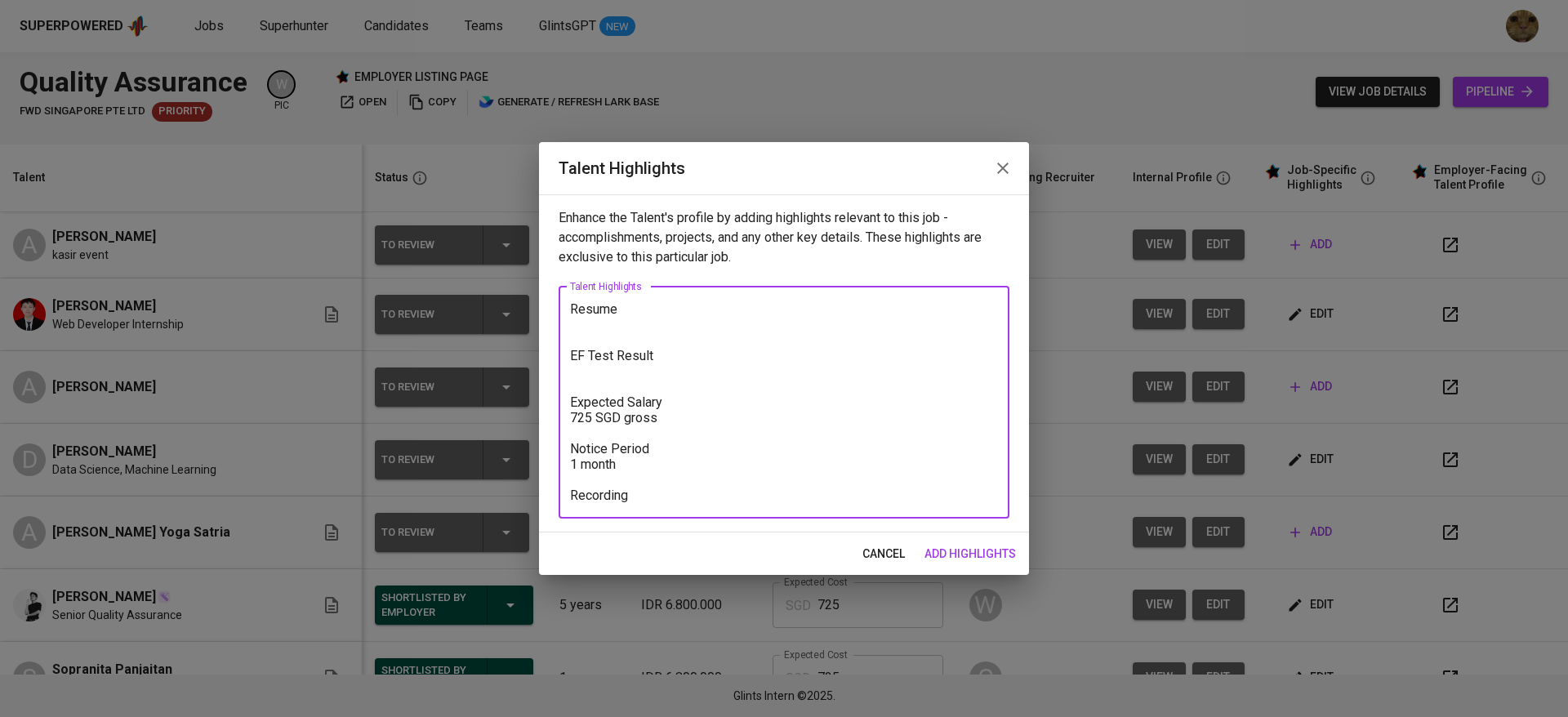
type textarea "Resume EF Test Result Expected Salary 725 SGD gross Notice Period 1 month Recor…"
click at [944, 546] on span "add highlights" at bounding box center [970, 554] width 92 height 20
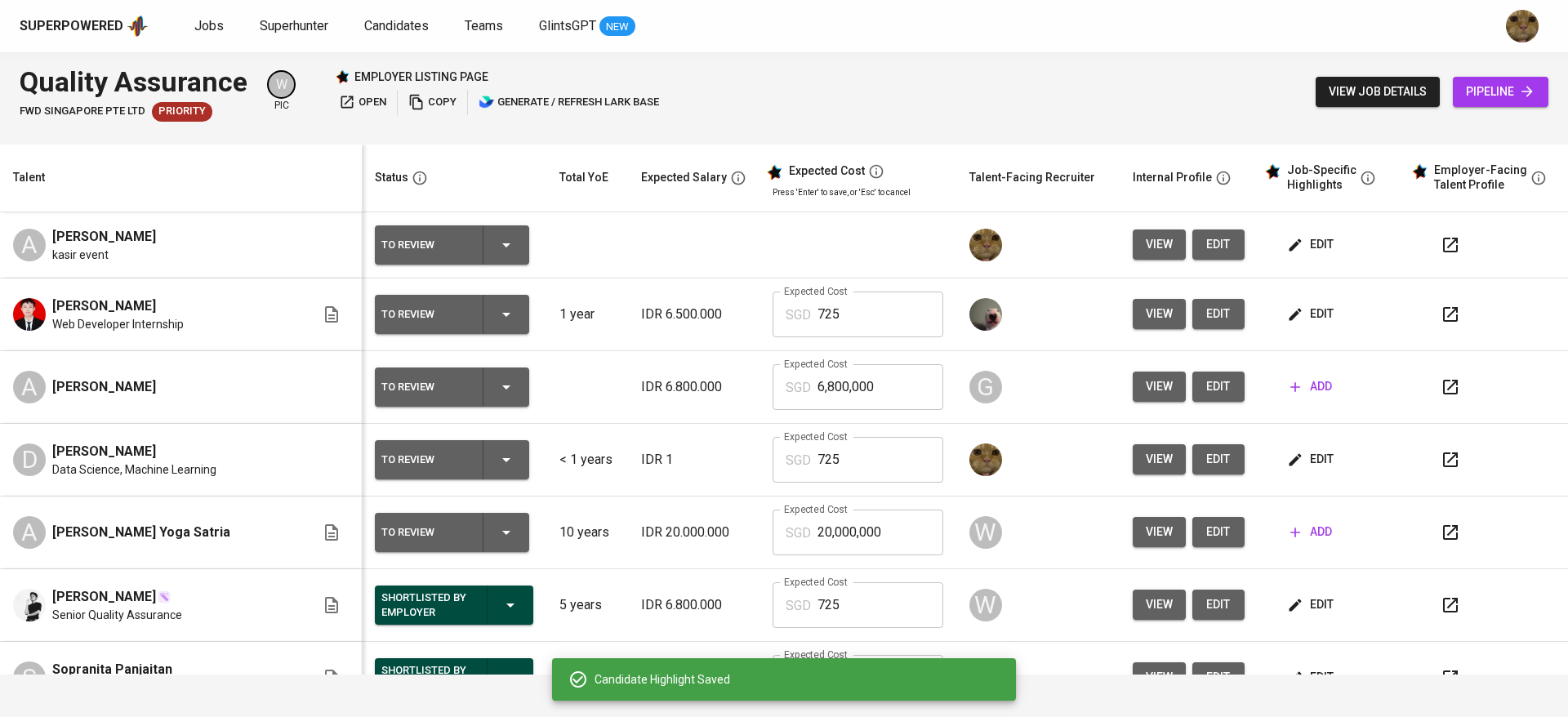
click at [662, 321] on p "IDR 6.500.000" at bounding box center [693, 315] width 106 height 20
click at [1292, 236] on span "edit" at bounding box center [1312, 244] width 44 height 20
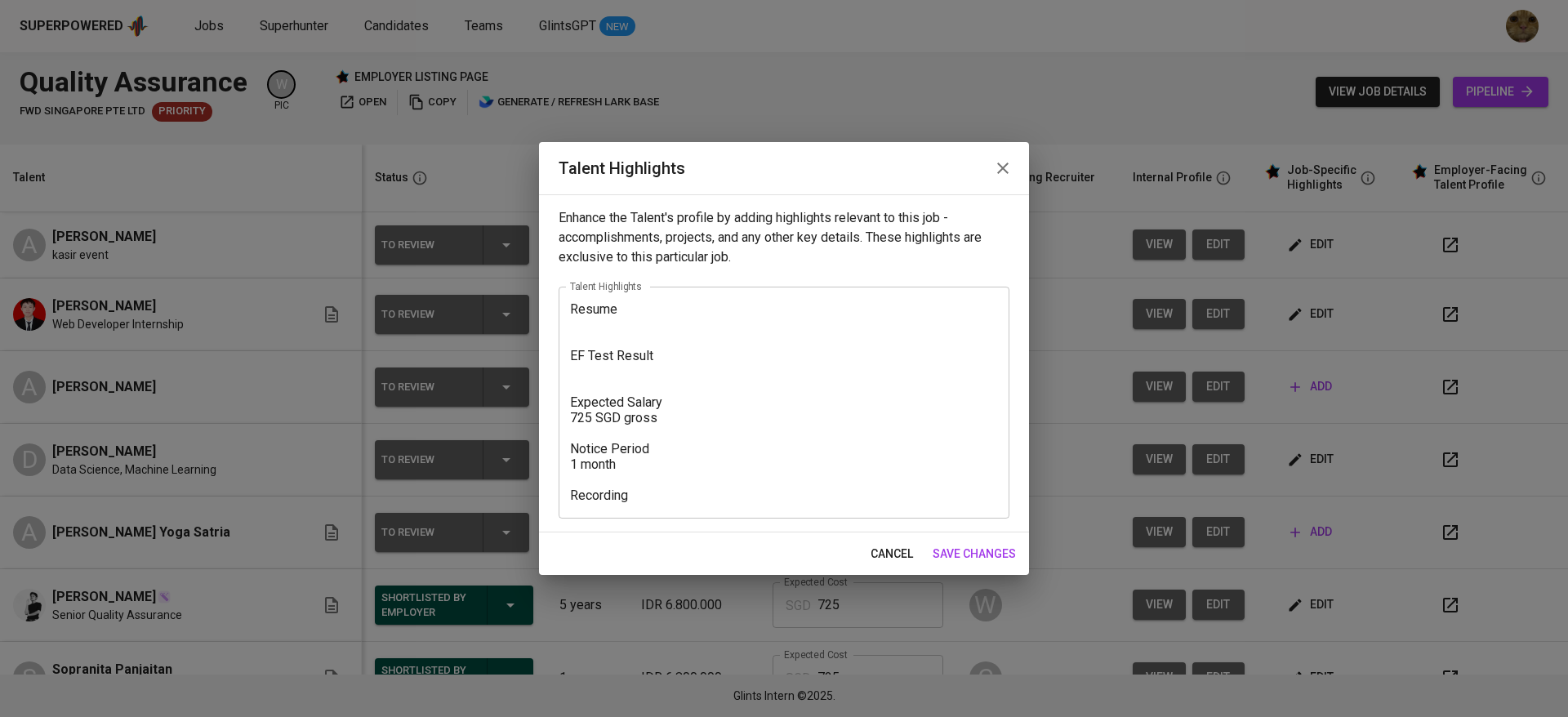
click at [729, 495] on textarea "Resume EF Test Result Expected Salary 725 SGD gross Notice Period 1 month Recor…" at bounding box center [783, 402] width 428 height 202
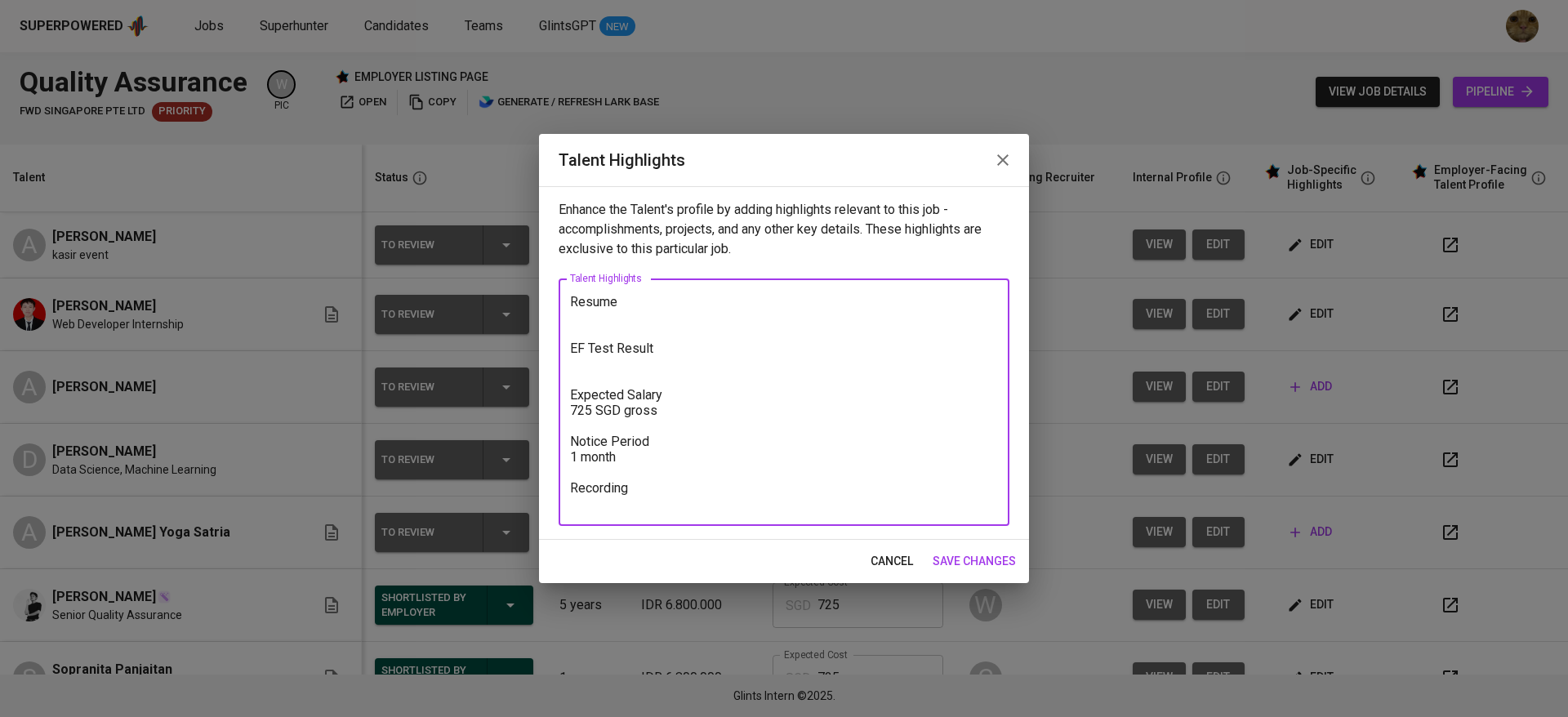
click at [583, 363] on textarea "Resume EF Test Result Expected Salary 725 SGD gross Notice Period 1 month Recor…" at bounding box center [783, 402] width 428 height 217
paste textarea "https://glints.sg.larksuite.com/file/XiJgbQXDGoAtxqxCUAFlPkcog6c?from=from_copy…"
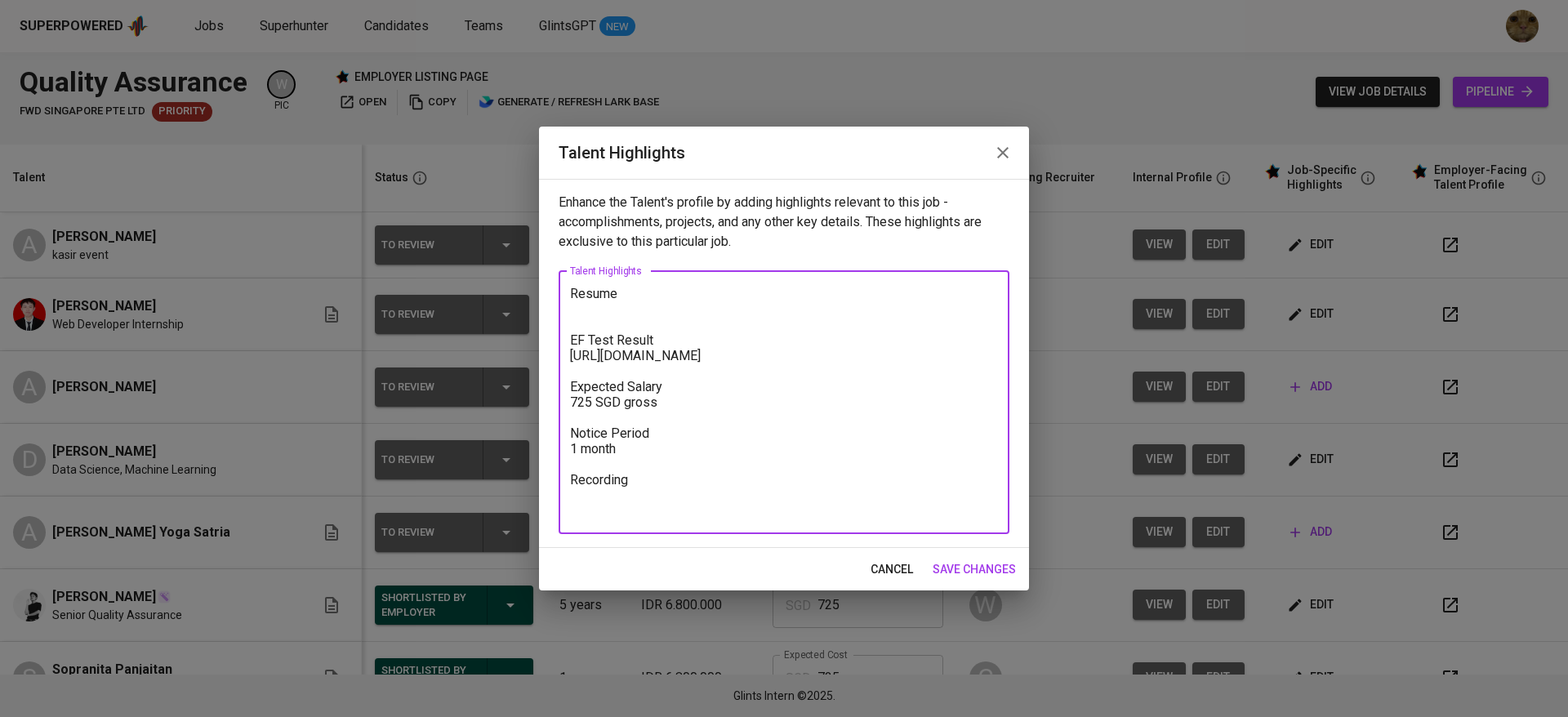
type textarea "Resume EF Test Result https://glints.sg.larksuite.com/file/XiJgbQXDGoAtxqxCUAFl…"
click at [975, 577] on span "save changes" at bounding box center [974, 569] width 84 height 20
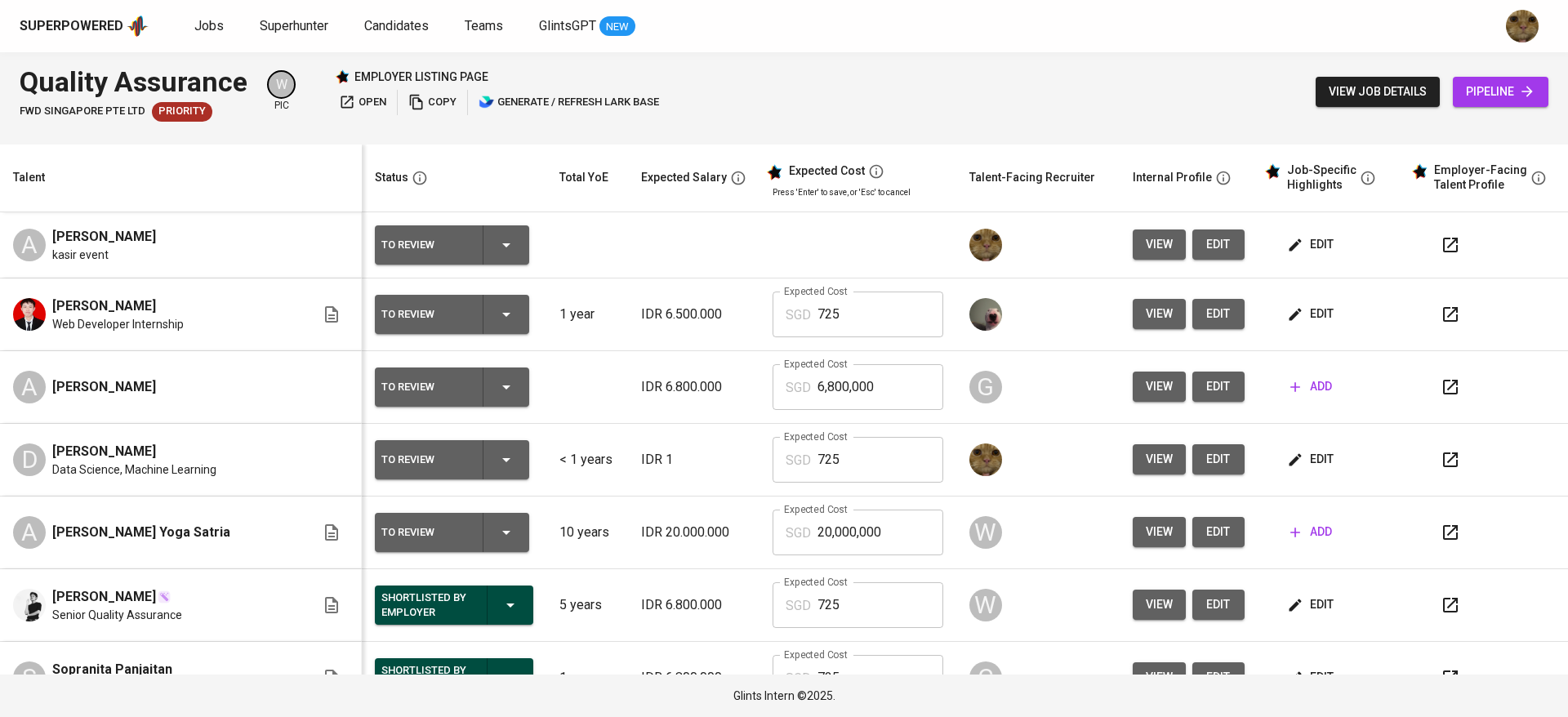
click at [1316, 245] on button "edit" at bounding box center [1311, 244] width 56 height 30
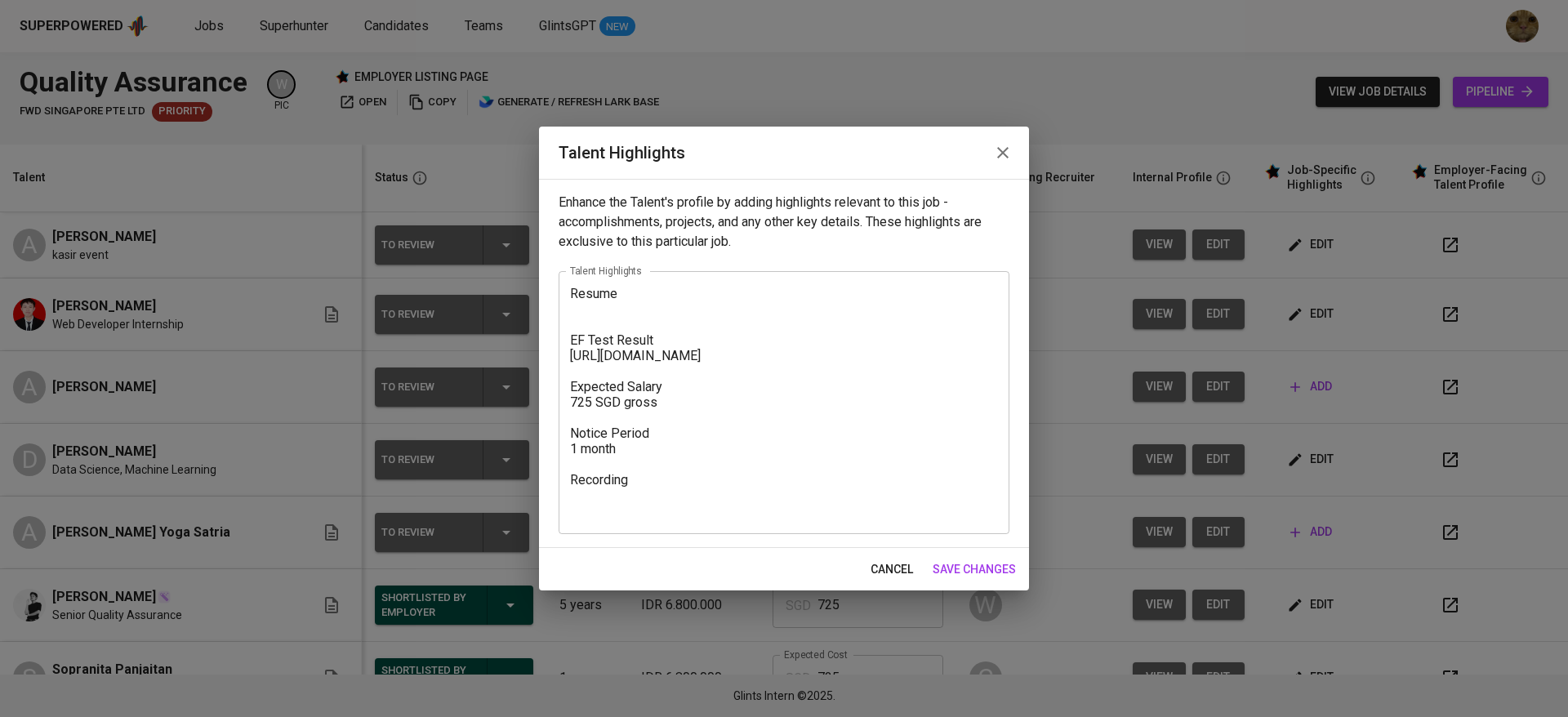
click at [616, 522] on div "Resume EF Test Result https://glints.sg.larksuite.com/file/XiJgbQXDGoAtxqxCUAFl…" at bounding box center [783, 402] width 451 height 263
click at [624, 520] on div "Resume EF Test Result https://glints.sg.larksuite.com/file/XiJgbQXDGoAtxqxCUAFl…" at bounding box center [783, 402] width 451 height 263
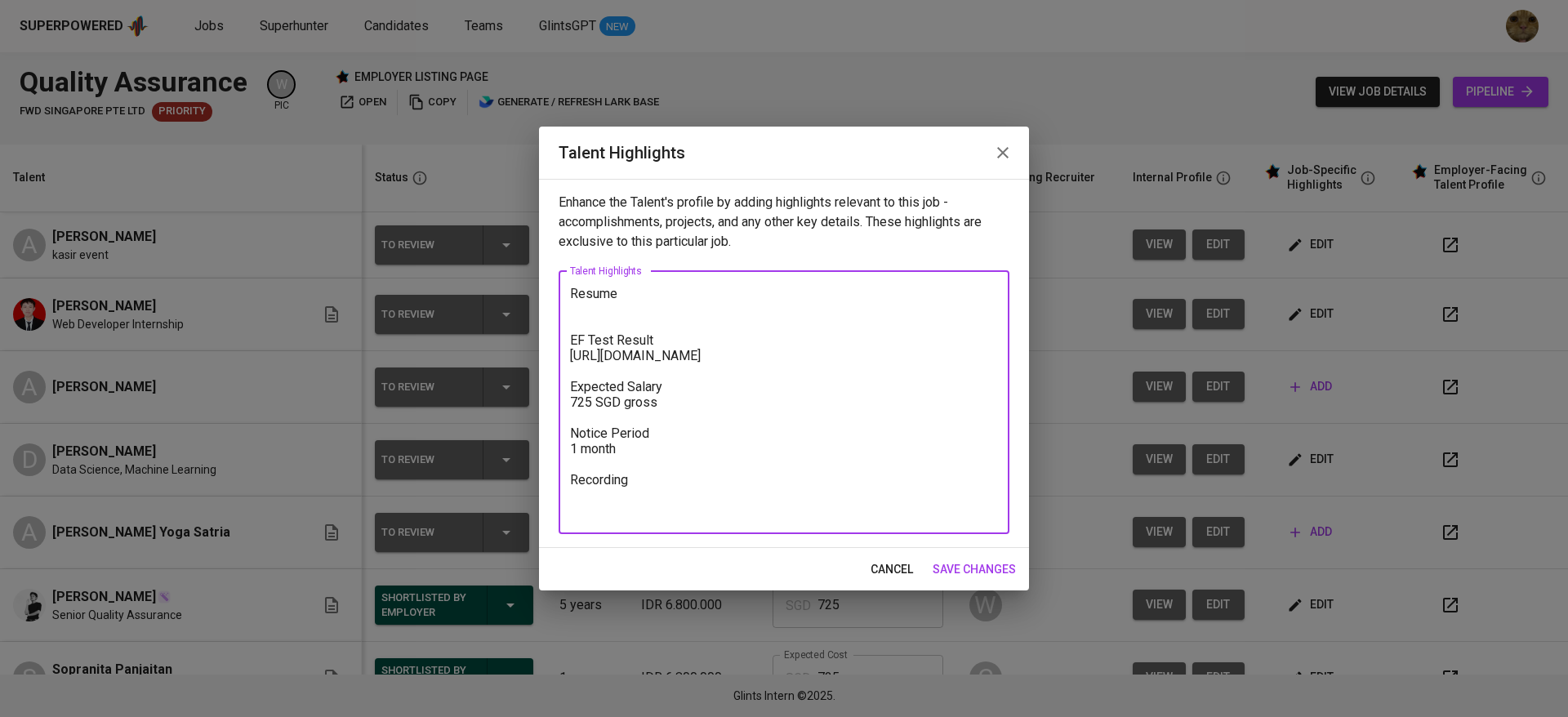
click at [633, 503] on textarea "Resume EF Test Result https://glints.sg.larksuite.com/file/XiJgbQXDGoAtxqxCUAFl…" at bounding box center [783, 402] width 428 height 233
paste textarea "https://glints.sg.larksuite.com/minutes/obsgdg9hr1jjgaj4zlx82422?from=from_copy…"
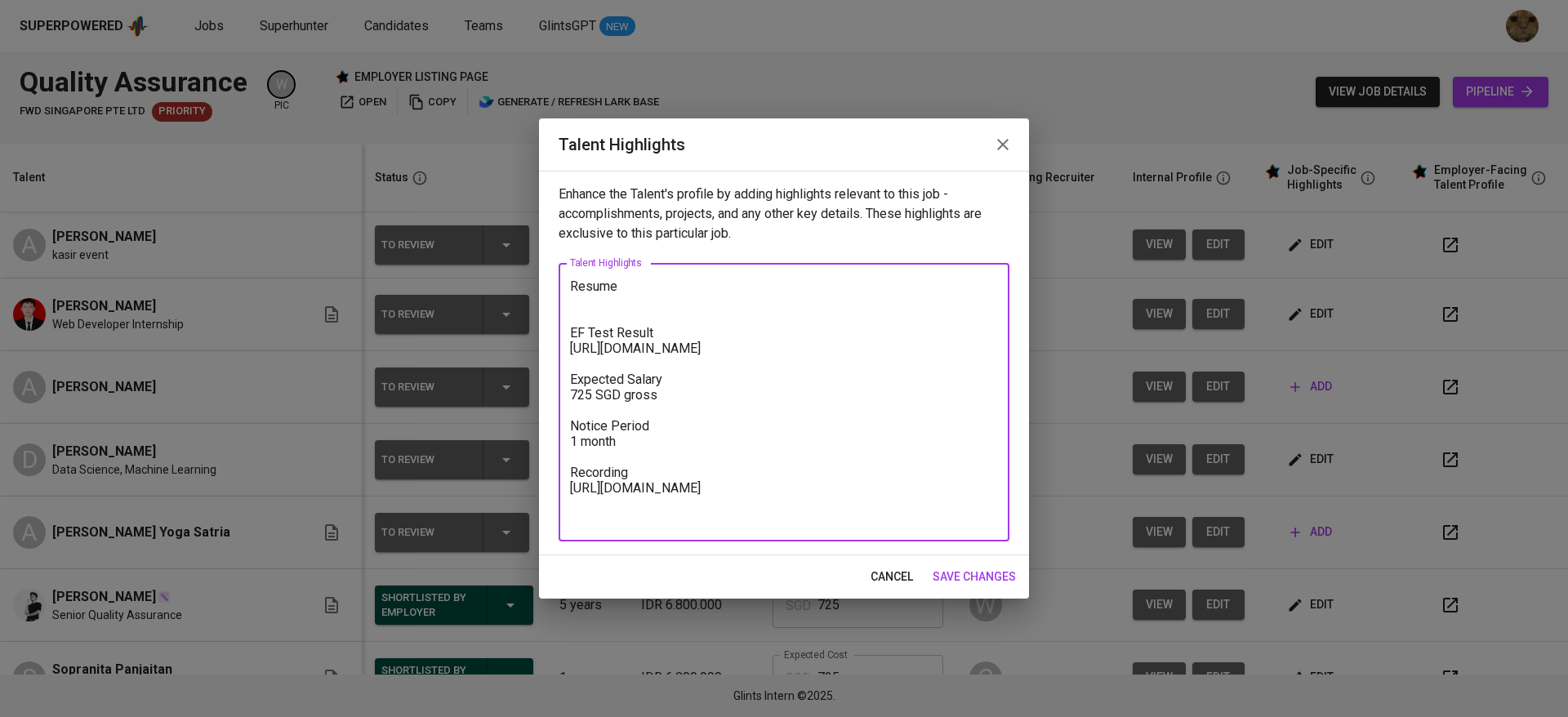
type textarea "Resume EF Test Result https://glints.sg.larksuite.com/file/XiJgbQXDGoAtxqxCUAFl…"
click at [972, 579] on span "save changes" at bounding box center [974, 577] width 84 height 20
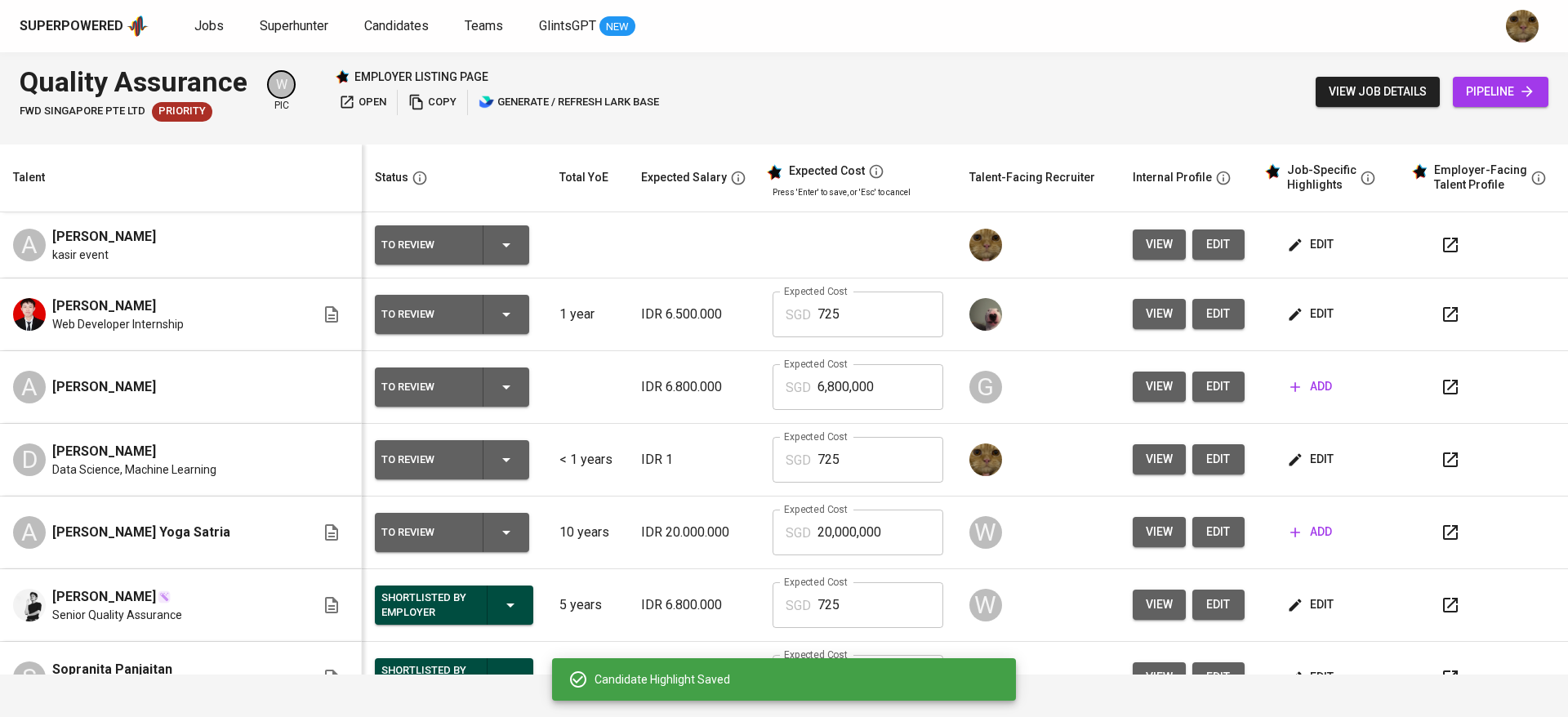
click at [1258, 246] on td "edit" at bounding box center [1331, 245] width 147 height 66
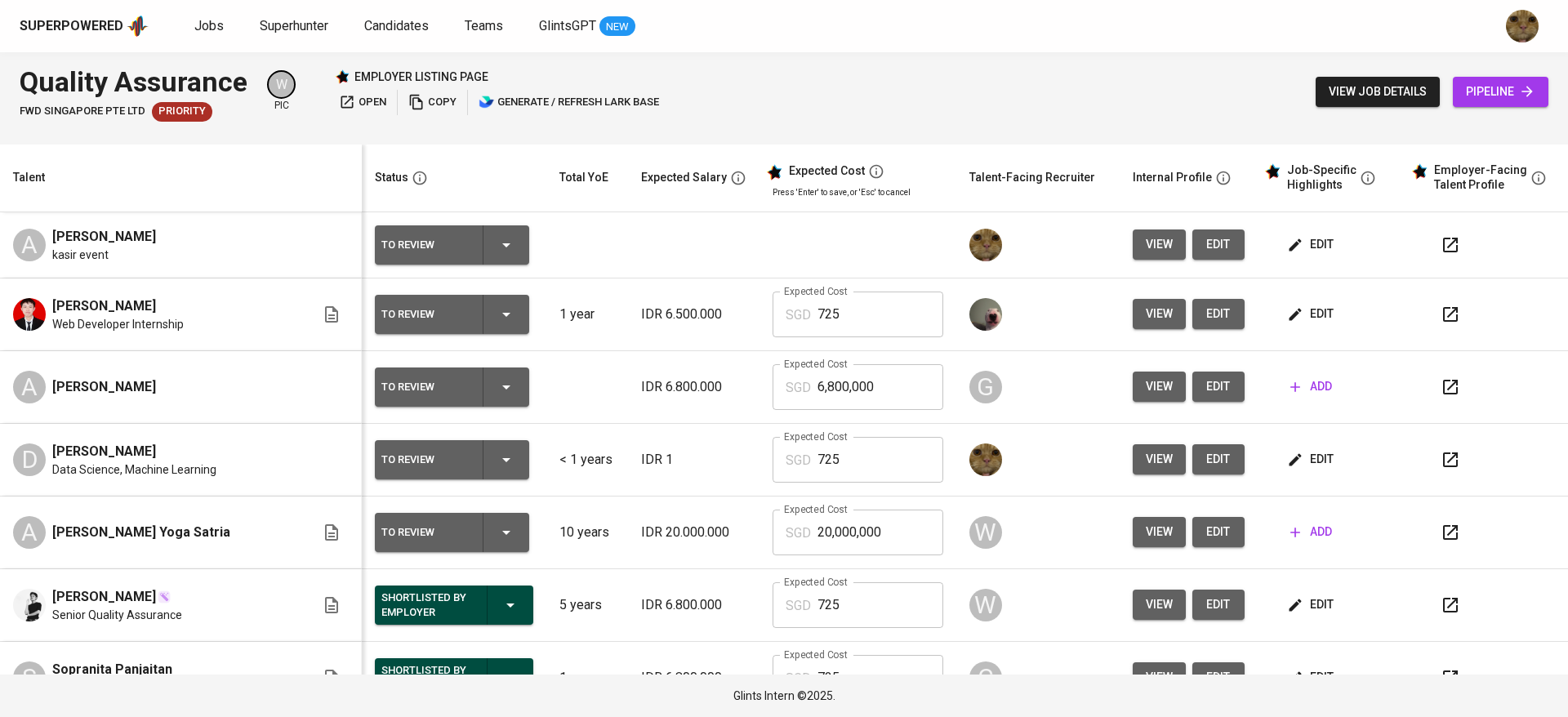
click at [1289, 245] on icon "button" at bounding box center [1295, 244] width 12 height 12
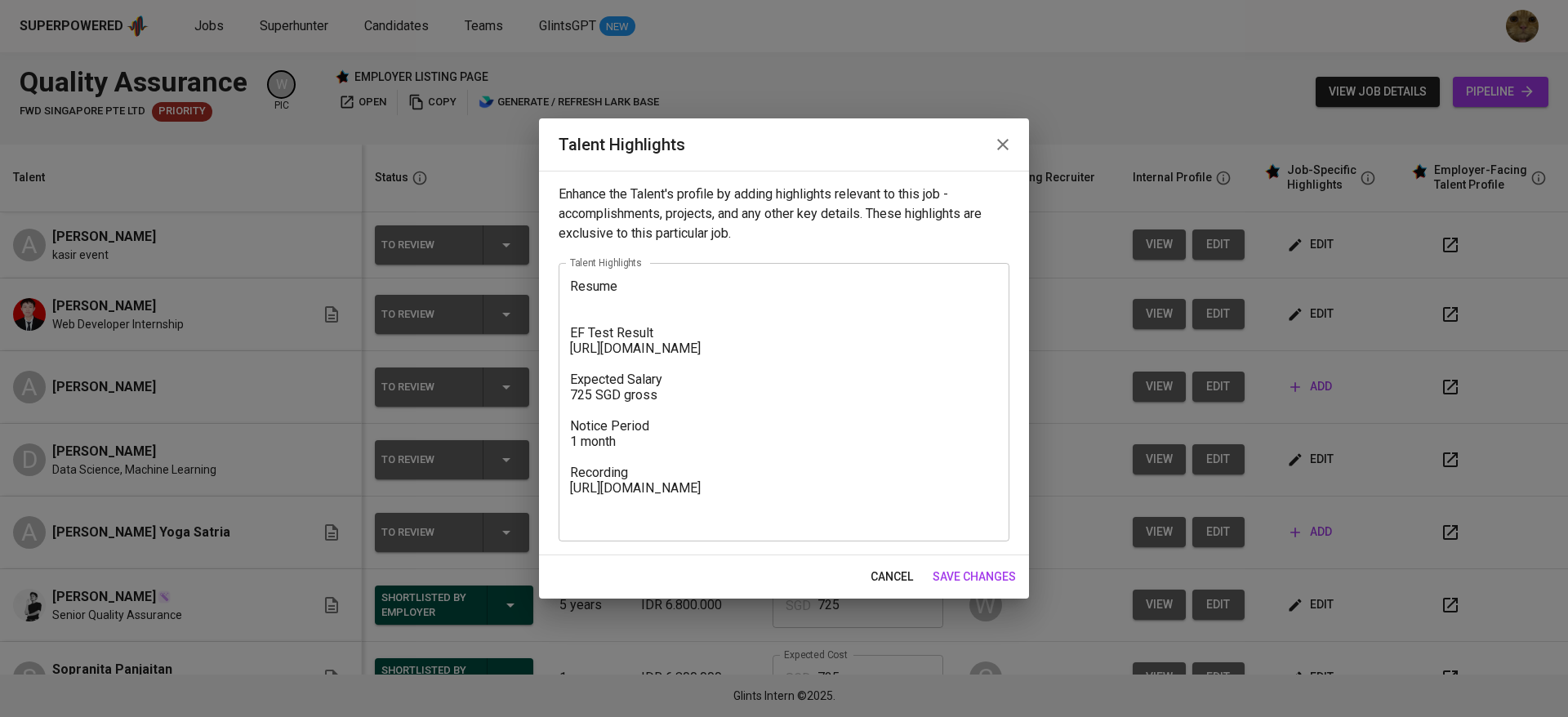
click at [621, 316] on textarea "Resume EF Test Result https://glints.sg.larksuite.com/file/XiJgbQXDGoAtxqxCUAFl…" at bounding box center [783, 402] width 428 height 248
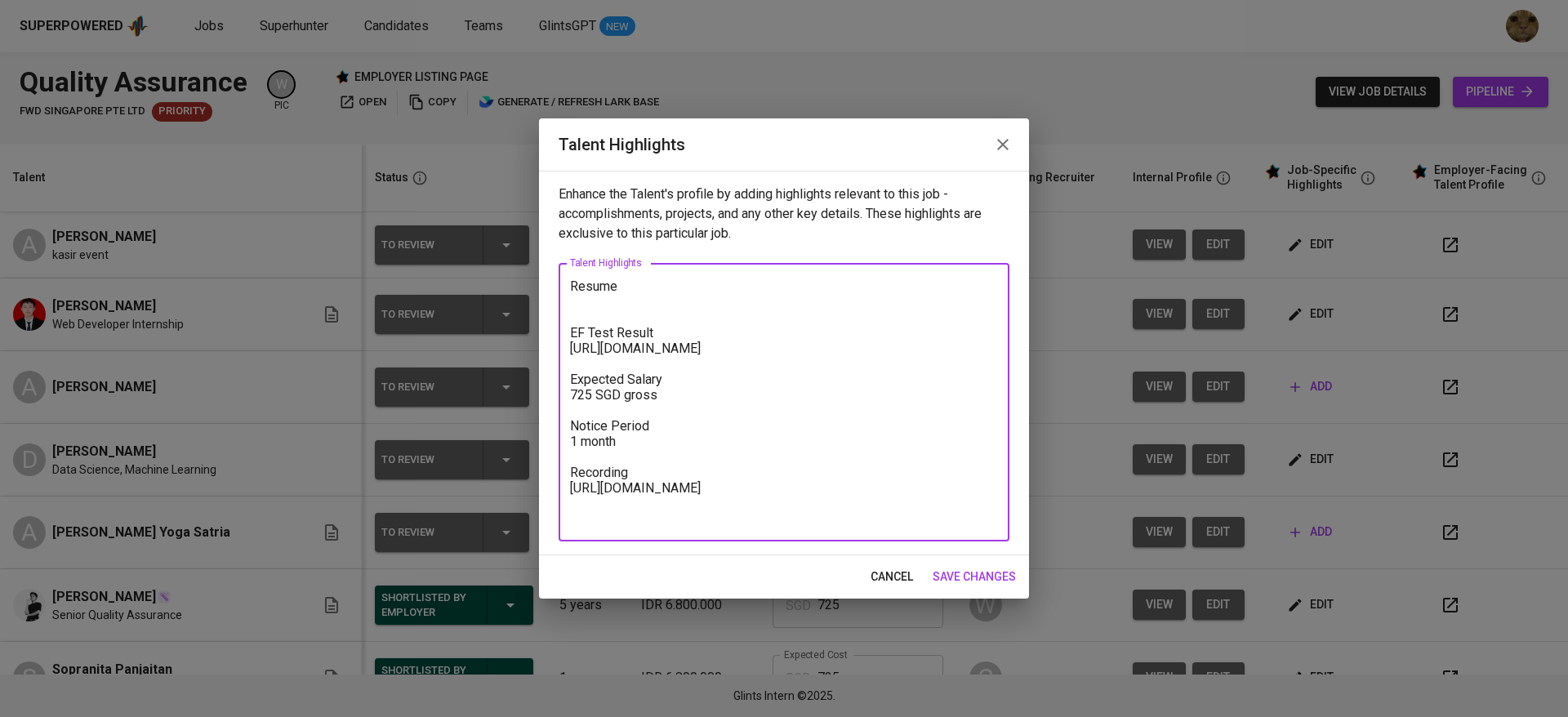
paste textarea "https://glints.sg.larksuite.com/file/NBjQbrAGsomXoGxHMLtl3uYsgqf?from=from_copy…"
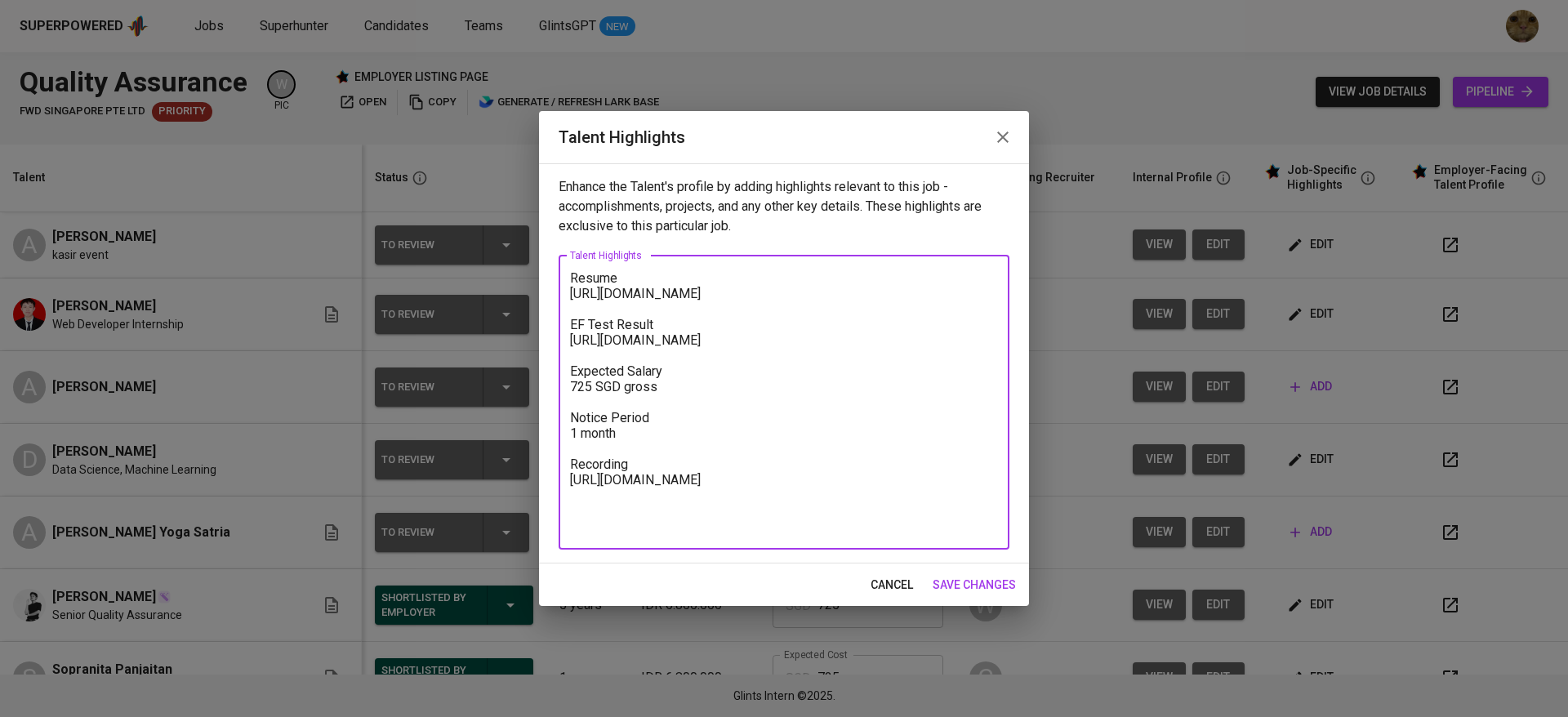
type textarea "Resume https://glints.sg.larksuite.com/file/NBjQbrAGsomXoGxHMLtl3uYsgqf?from=fr…"
click at [940, 578] on span "save changes" at bounding box center [974, 585] width 84 height 20
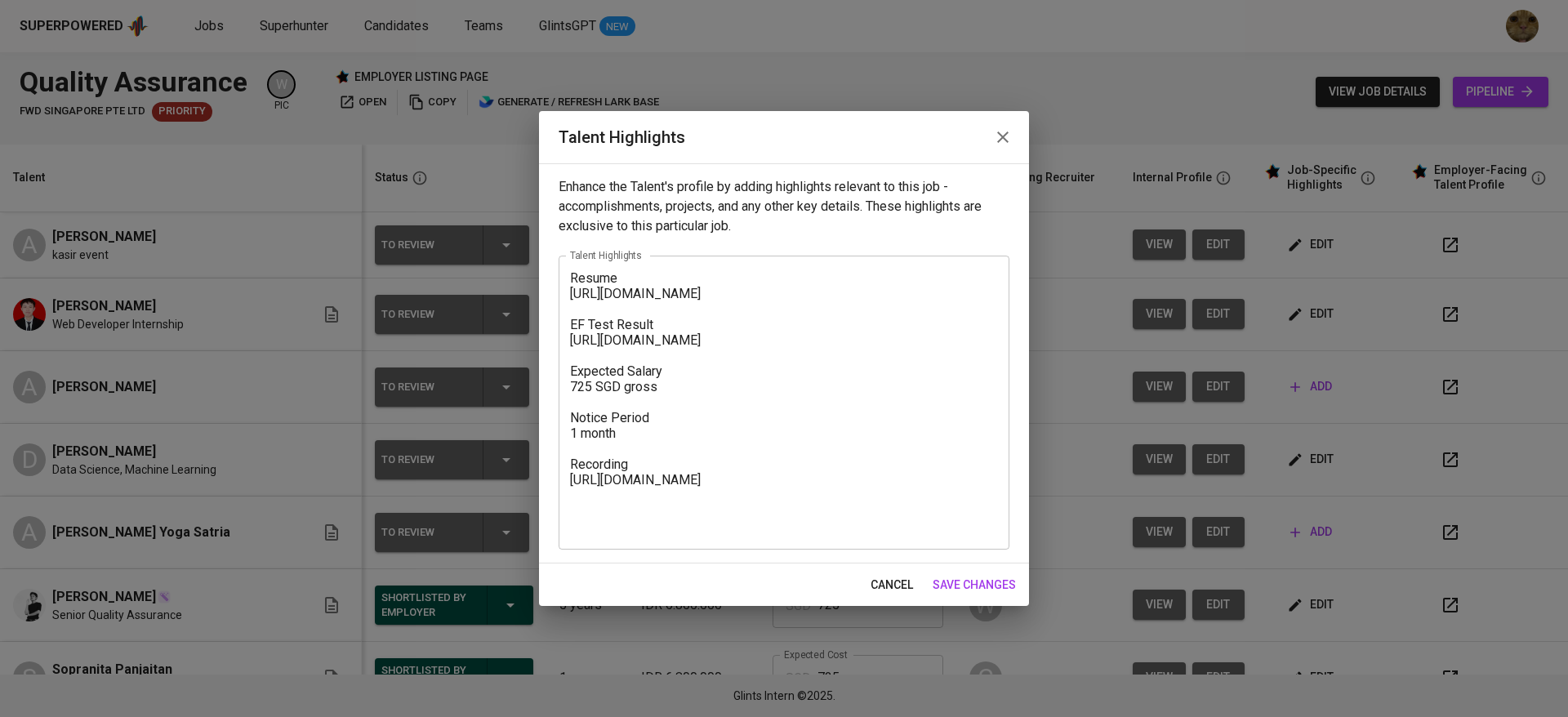
click at [956, 578] on td "W" at bounding box center [1038, 605] width 164 height 73
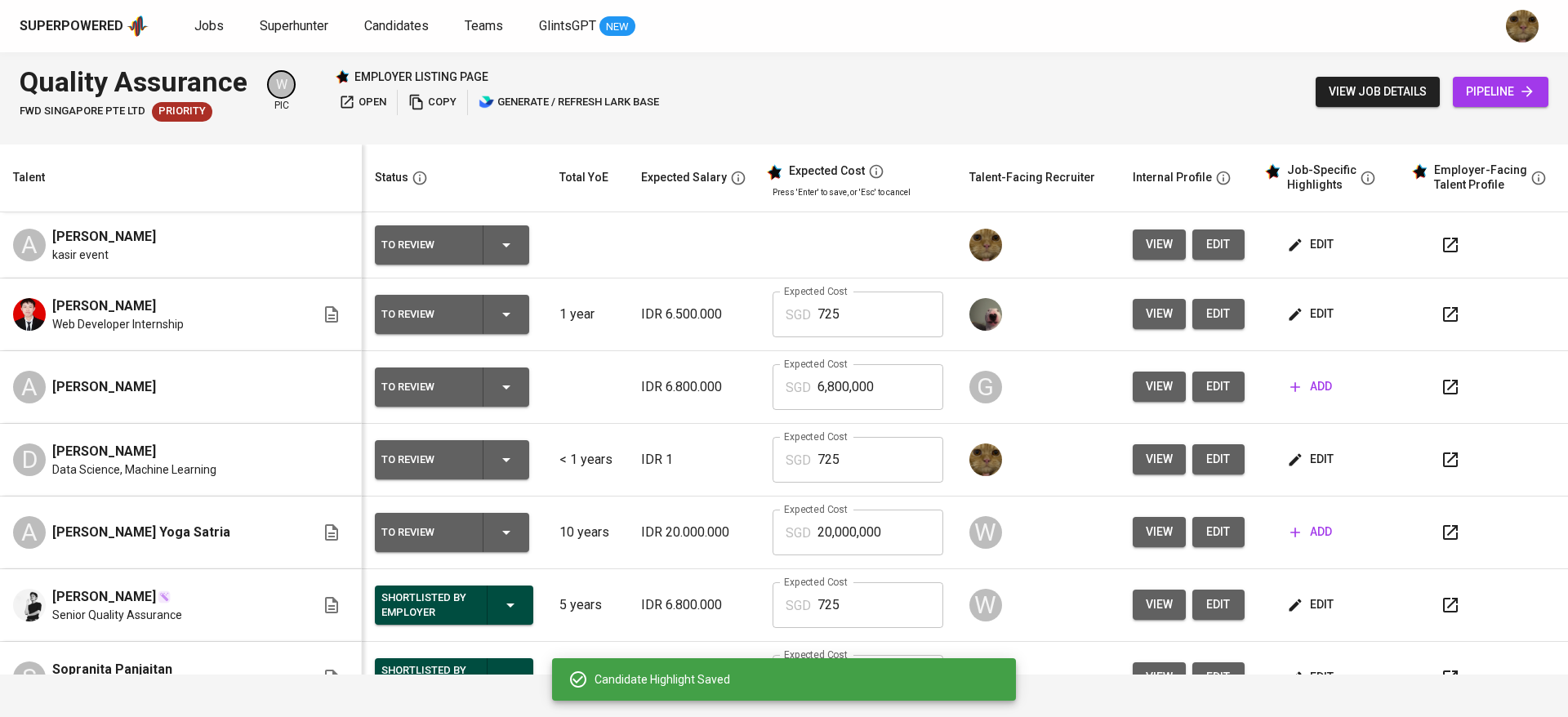
click at [1205, 235] on span "edit" at bounding box center [1218, 244] width 26 height 20
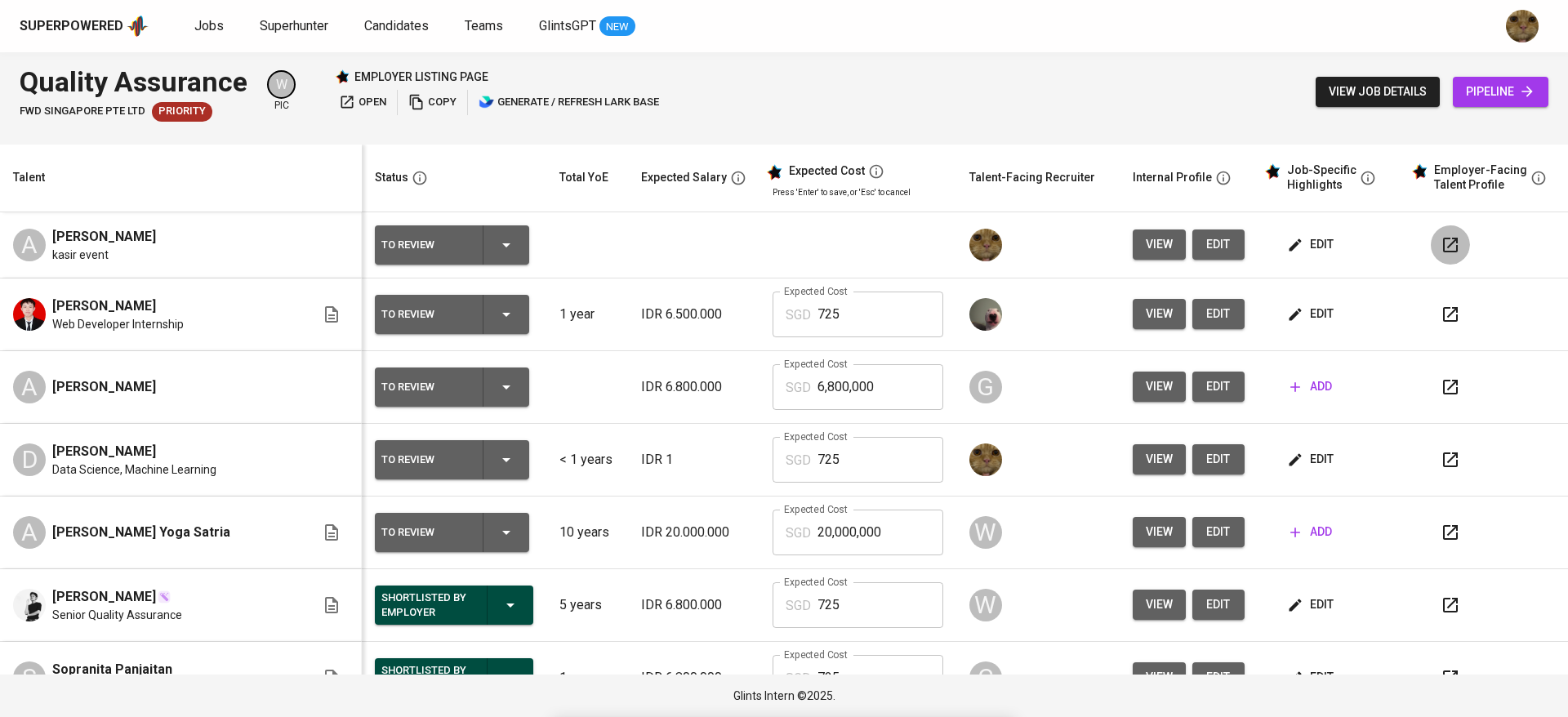
click at [1443, 238] on icon "button" at bounding box center [1450, 244] width 15 height 15
click at [1211, 236] on span "edit" at bounding box center [1218, 244] width 26 height 20
click at [1441, 228] on button "button" at bounding box center [1451, 245] width 39 height 39
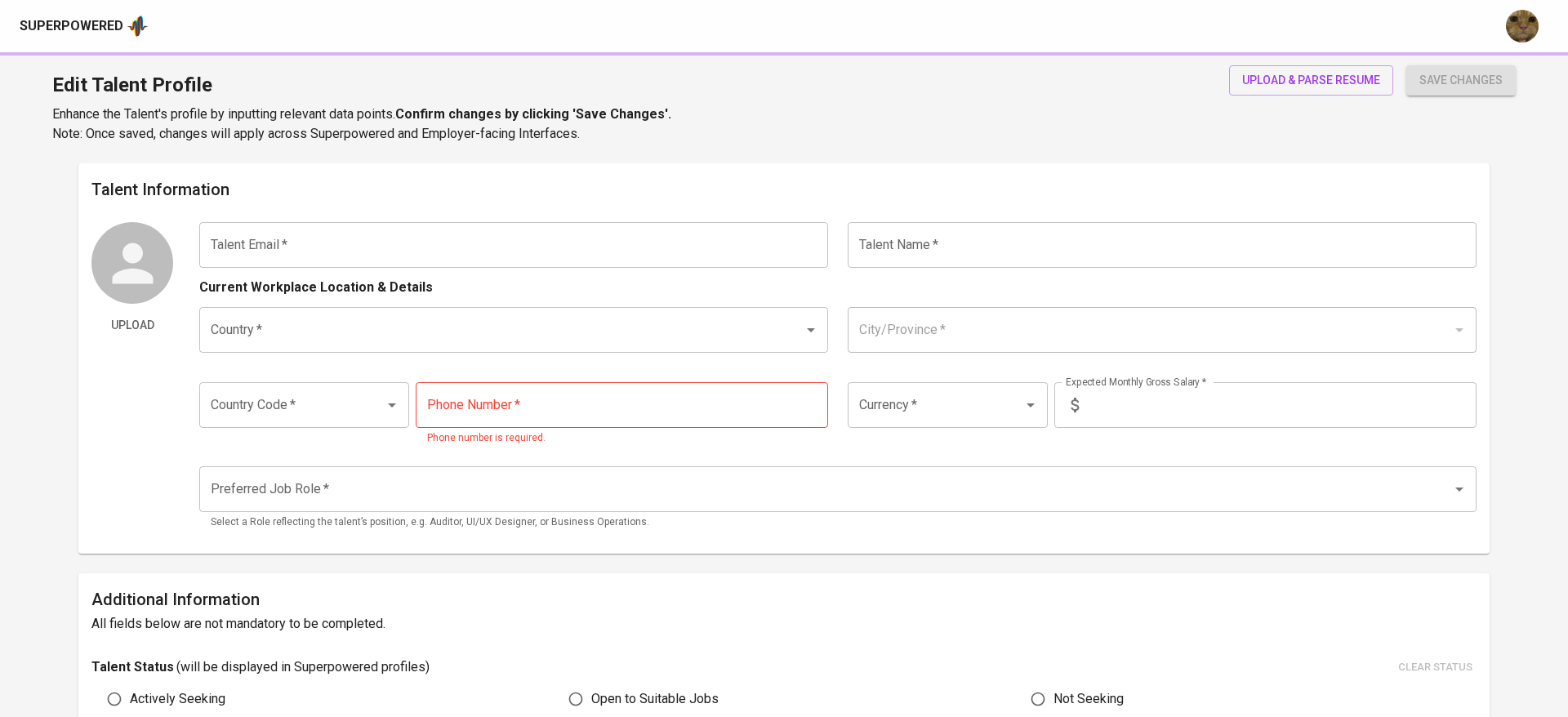
type input "[EMAIL_ADDRESS][DOMAIN_NAME]"
type input "[PERSON_NAME]"
type input "[GEOGRAPHIC_DATA]"
type input "+62"
type input "[PHONE_NUMBER]"
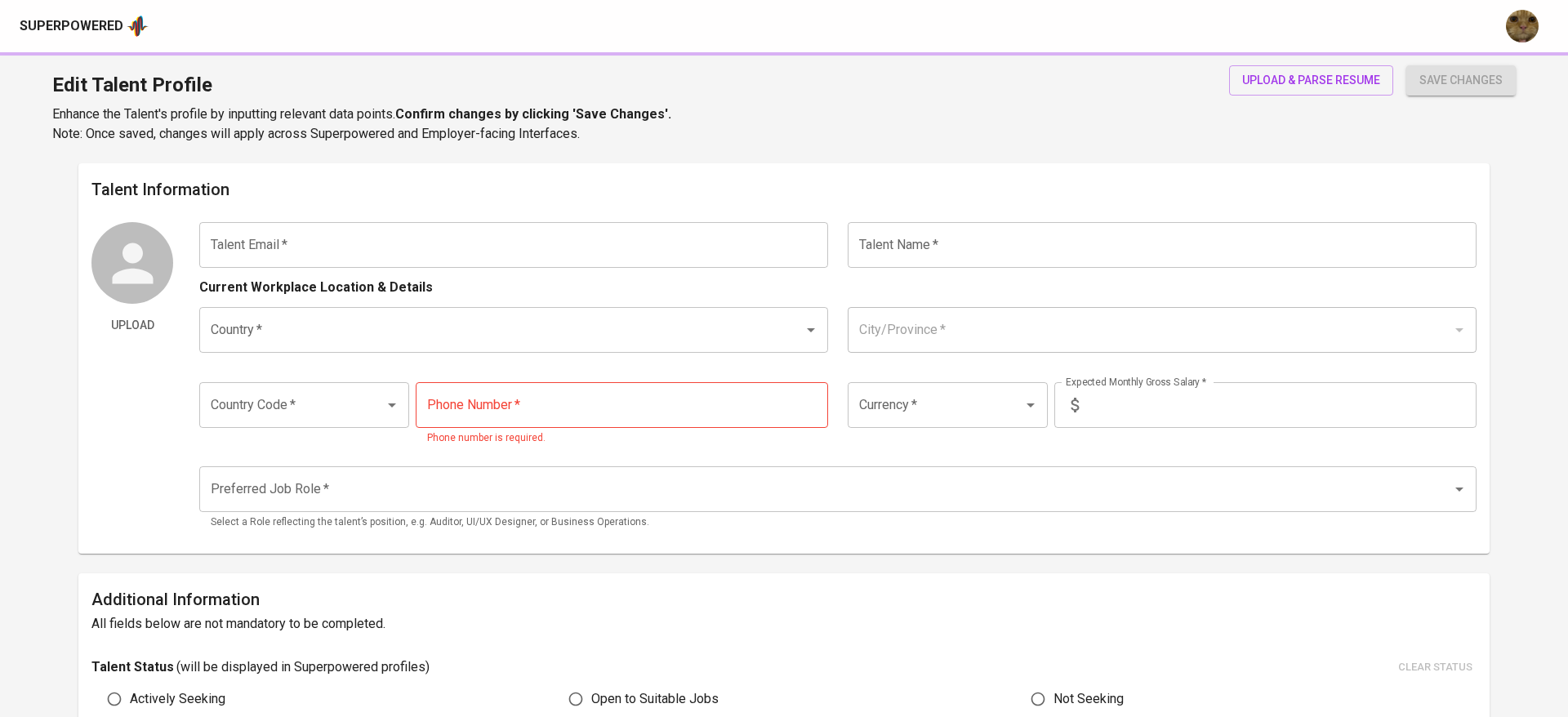
type input "IDR"
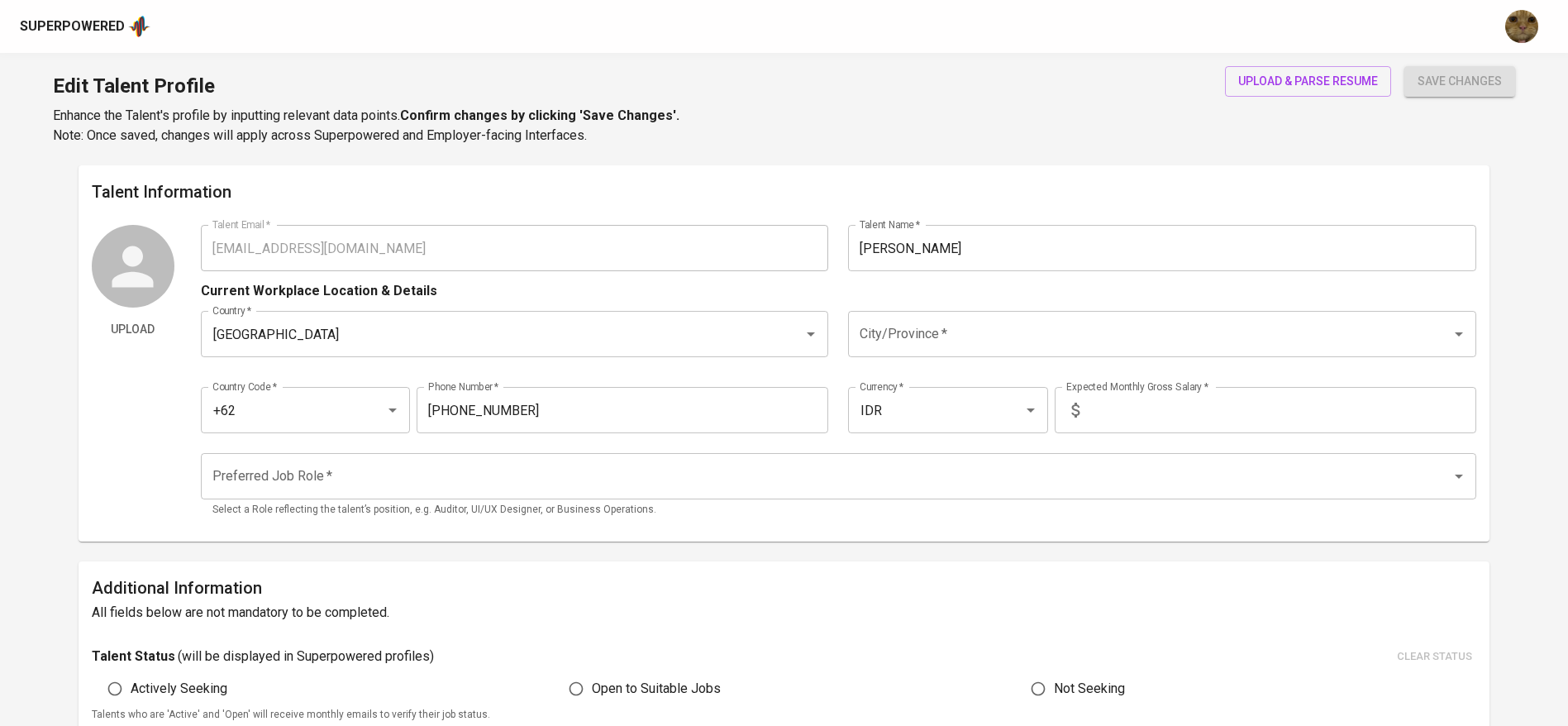
click at [1108, 426] on input "text" at bounding box center [1281, 409] width 390 height 46
type input "1"
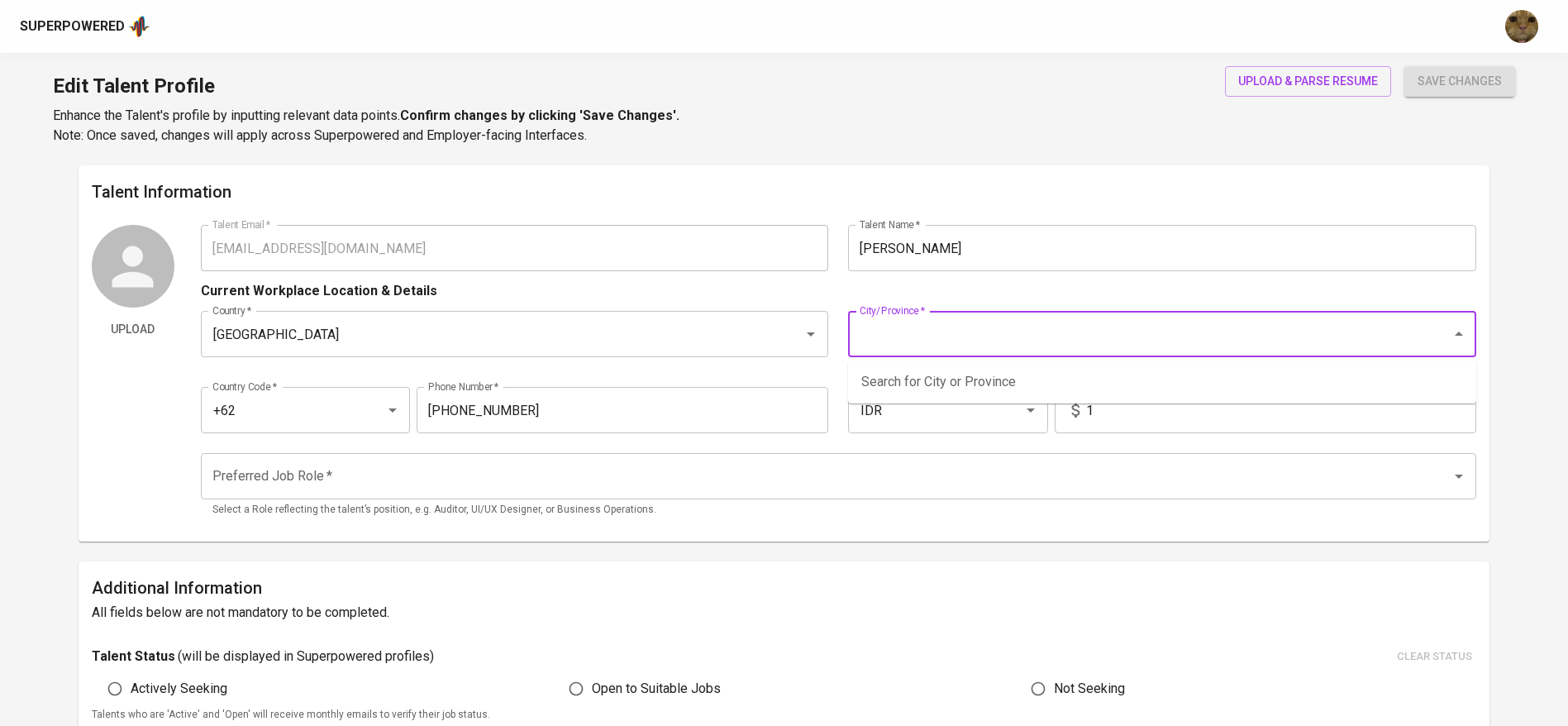
click at [954, 348] on input "City/Province   *" at bounding box center [1139, 334] width 567 height 31
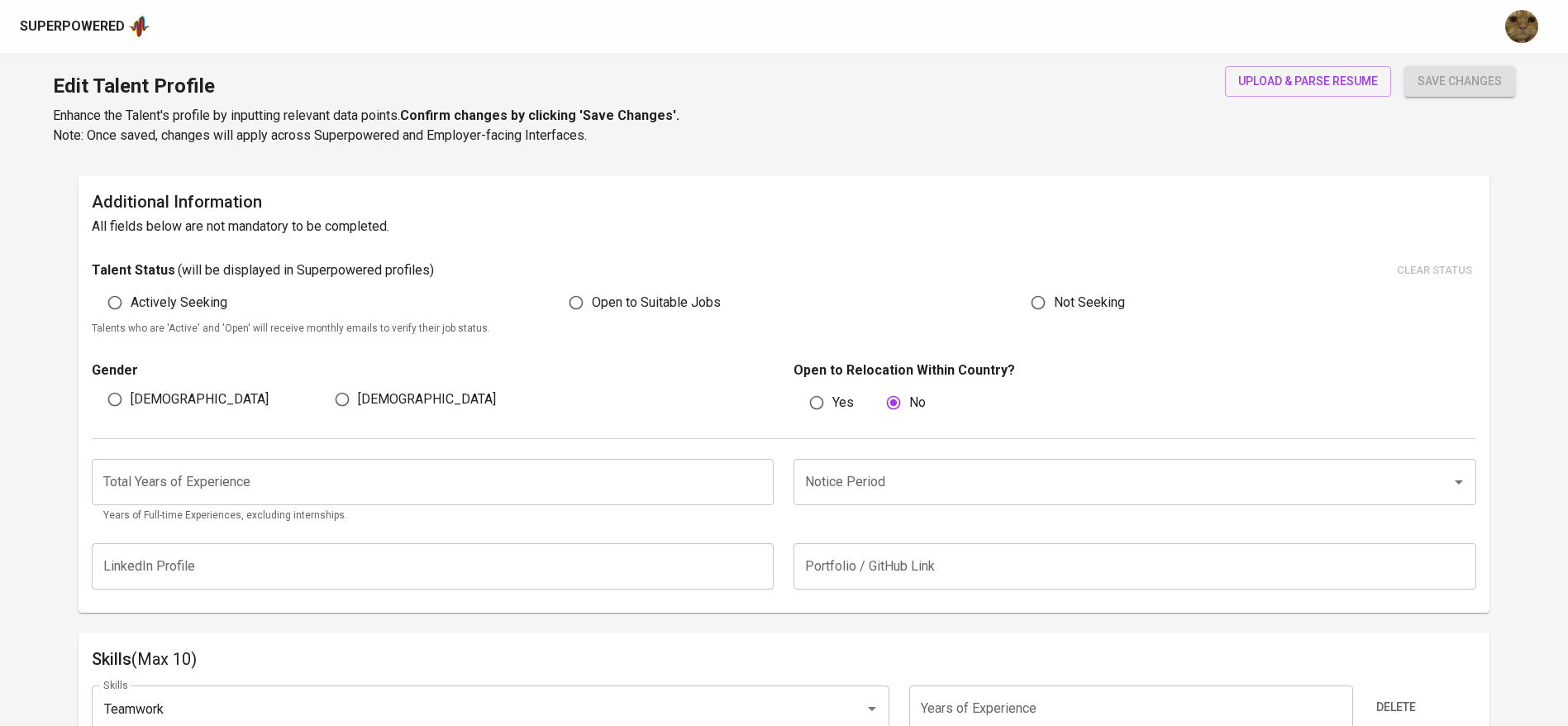
scroll to position [329, 0]
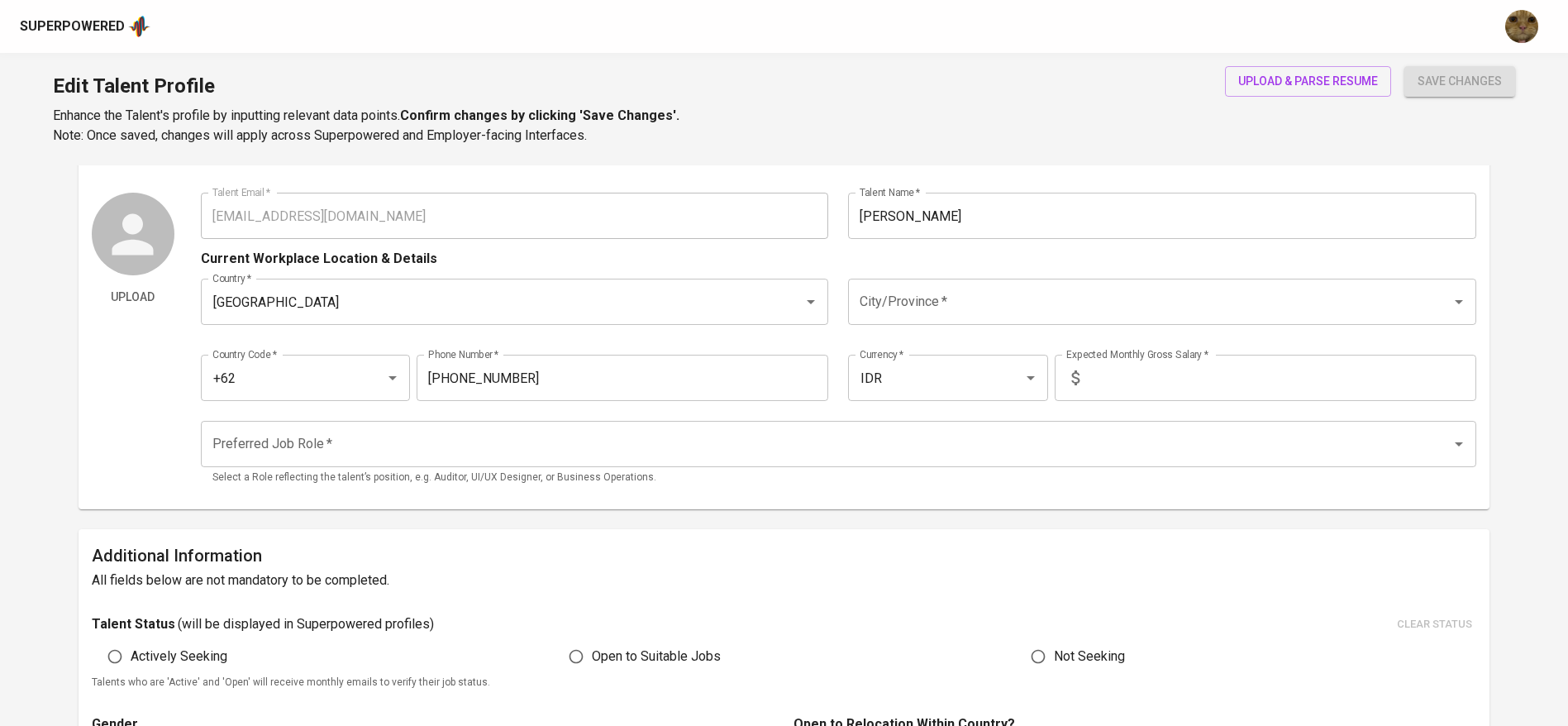
scroll to position [147, 0]
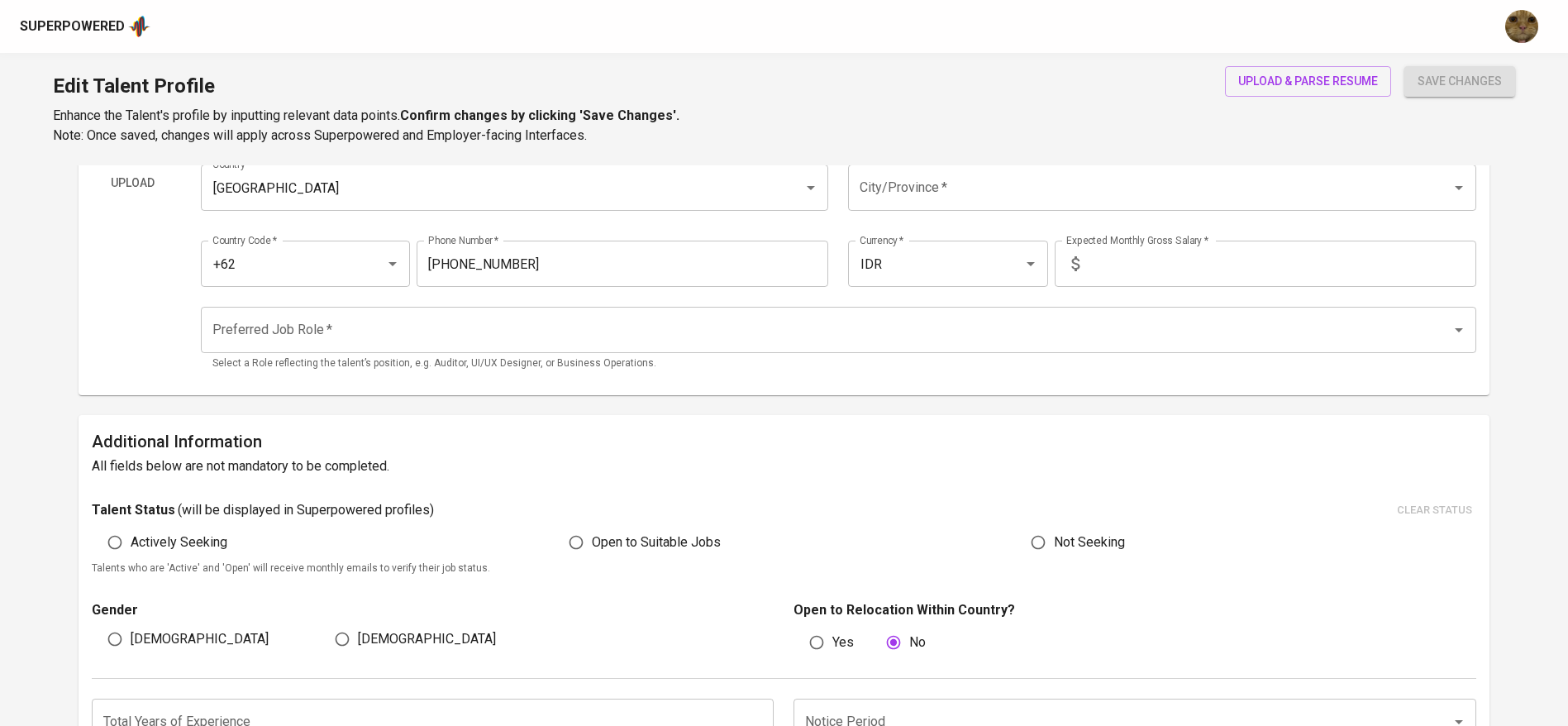
click at [1086, 274] on input "text" at bounding box center [1281, 263] width 390 height 46
type input "1"
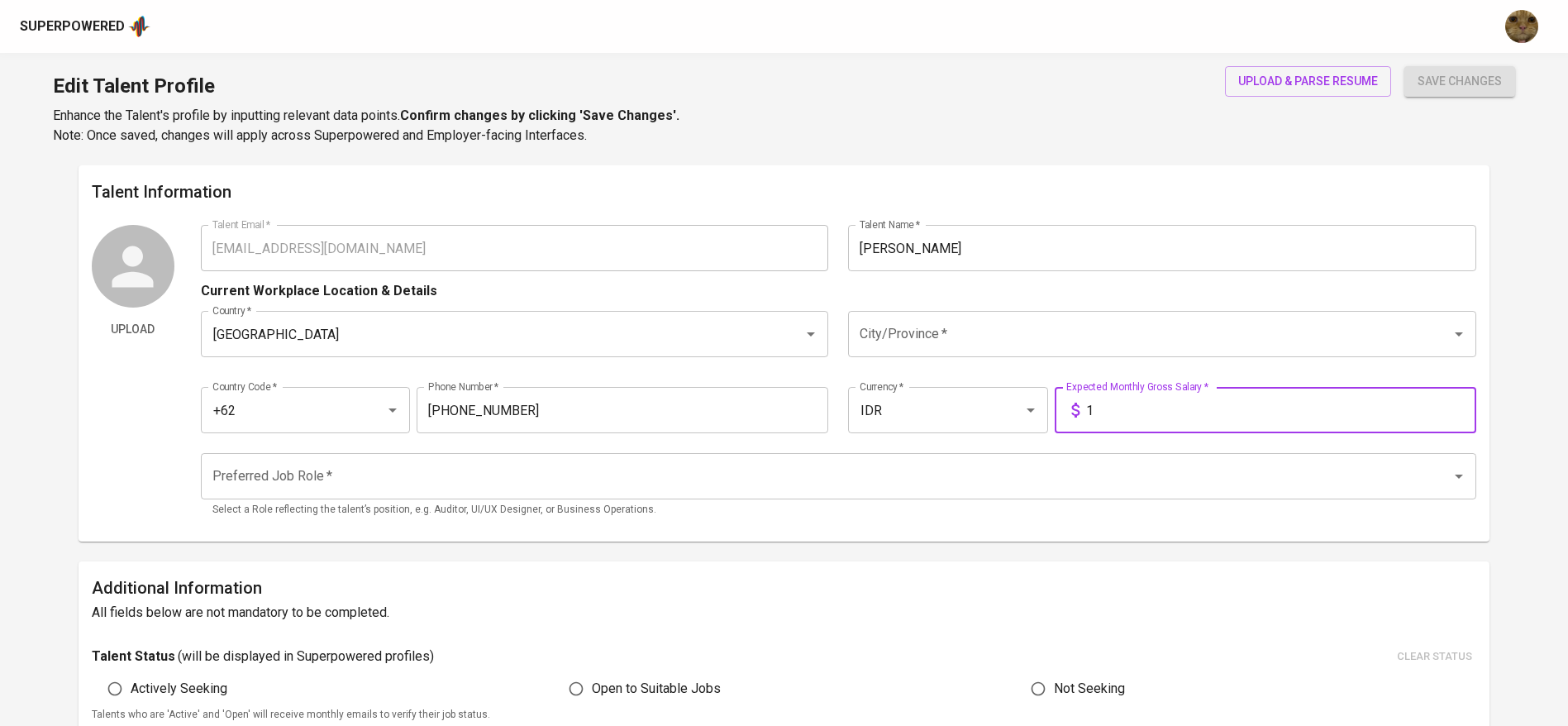
click at [998, 315] on div "City/Province *" at bounding box center [1162, 333] width 628 height 46
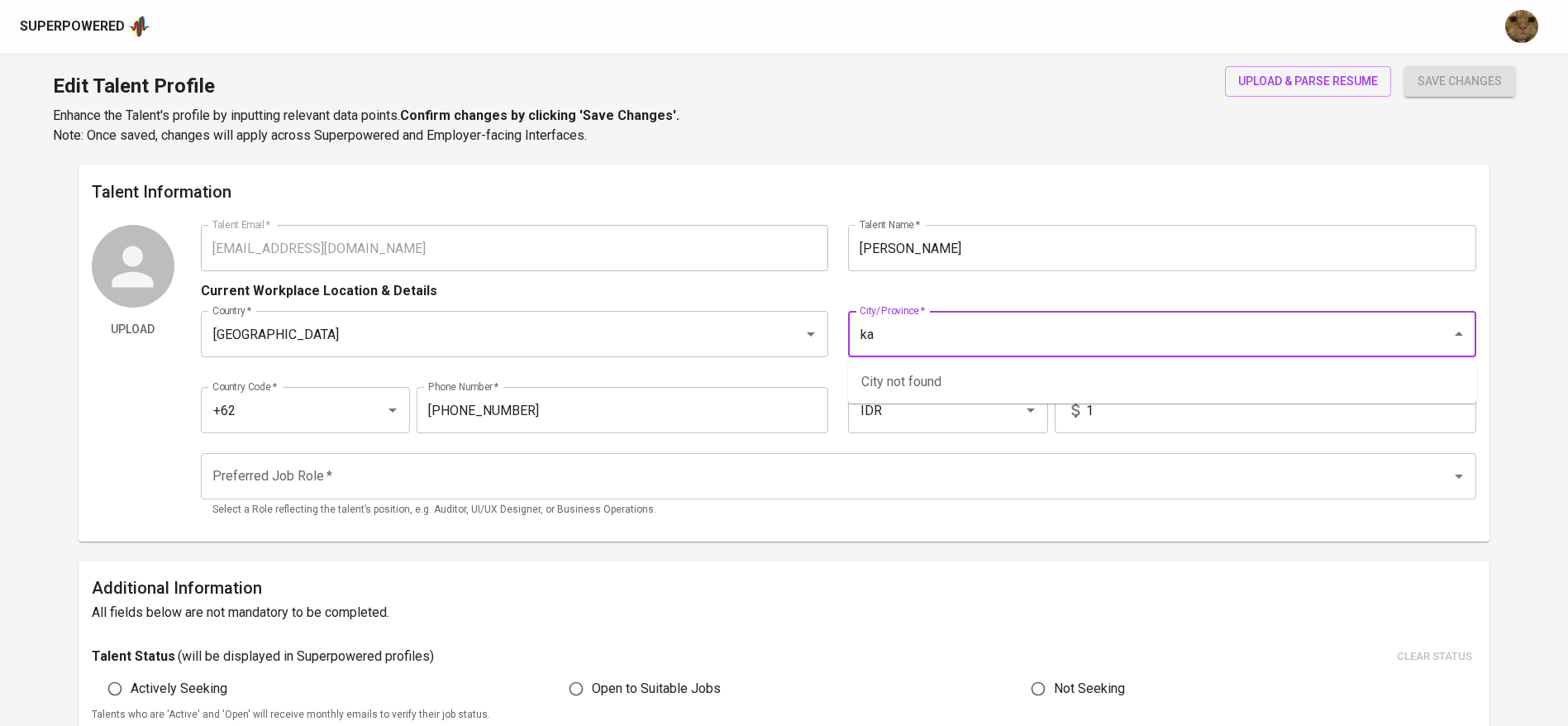
type input "k"
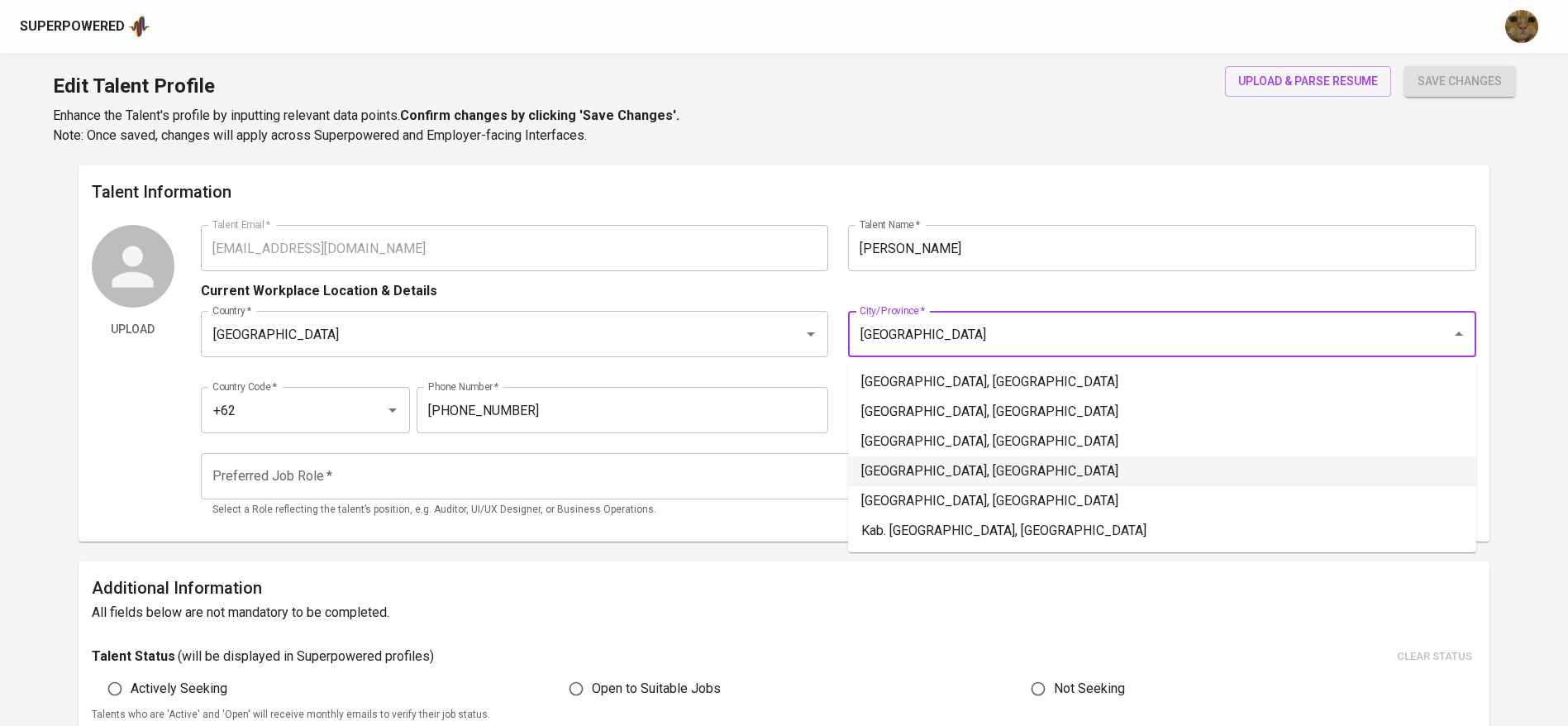
click at [910, 462] on li "[GEOGRAPHIC_DATA], [GEOGRAPHIC_DATA]" at bounding box center [1162, 471] width 628 height 30
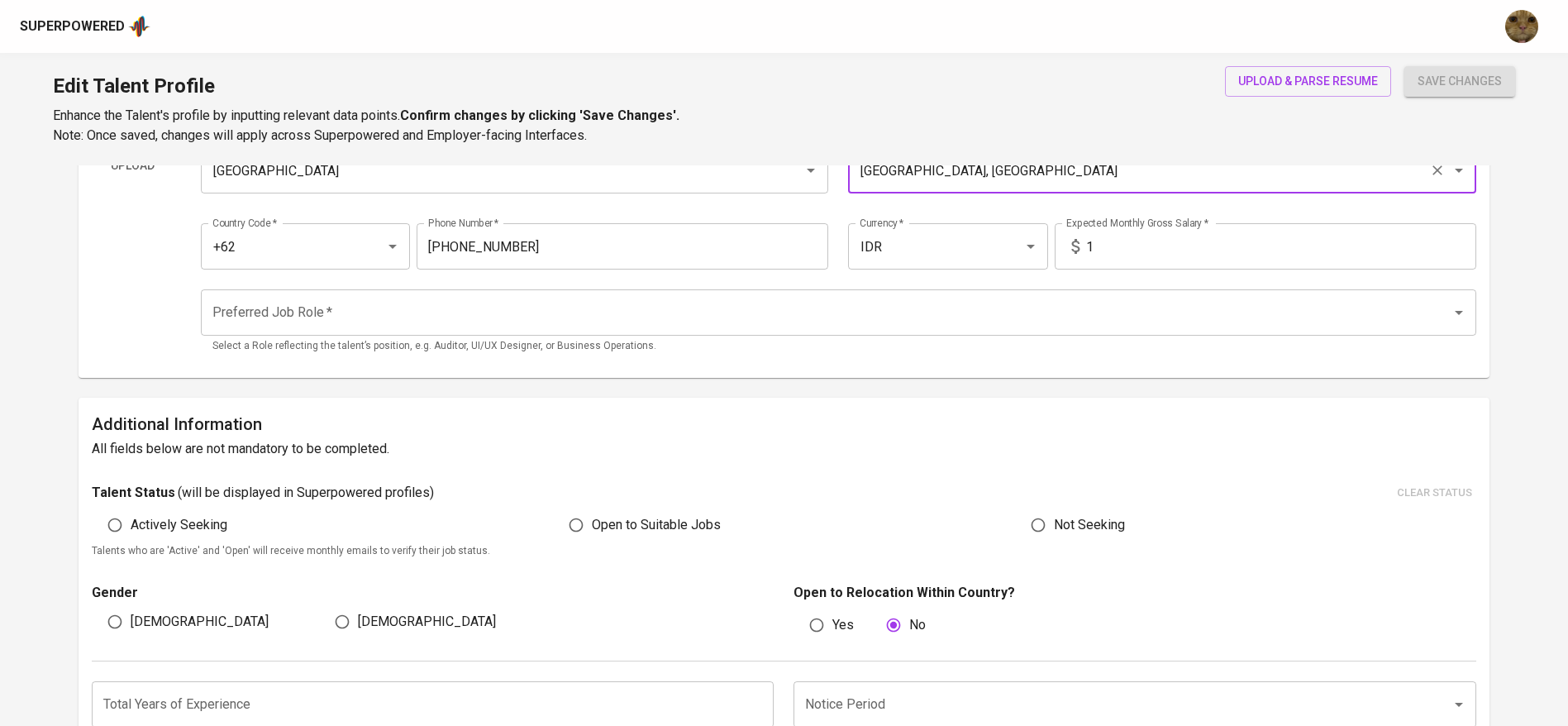
scroll to position [171, 0]
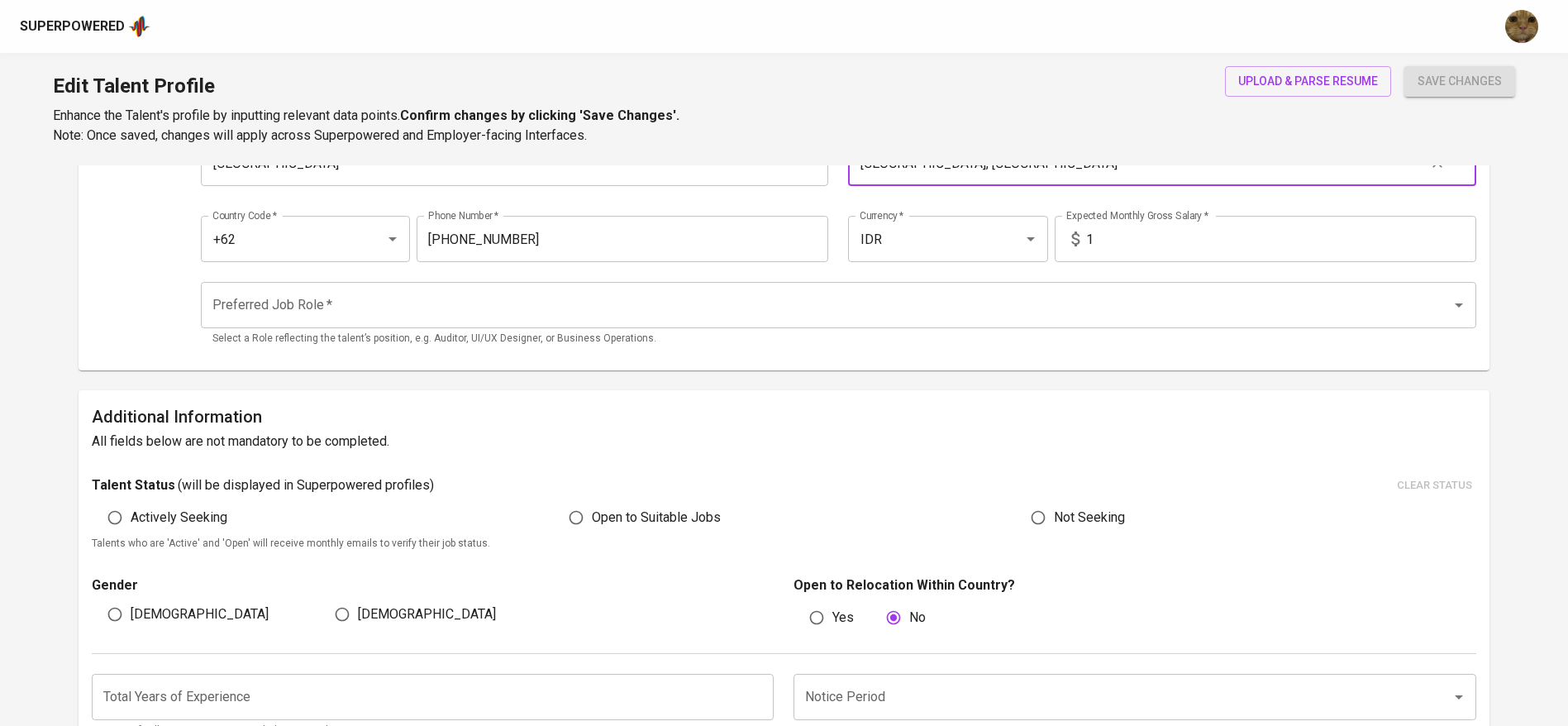
type input "[GEOGRAPHIC_DATA], [GEOGRAPHIC_DATA]"
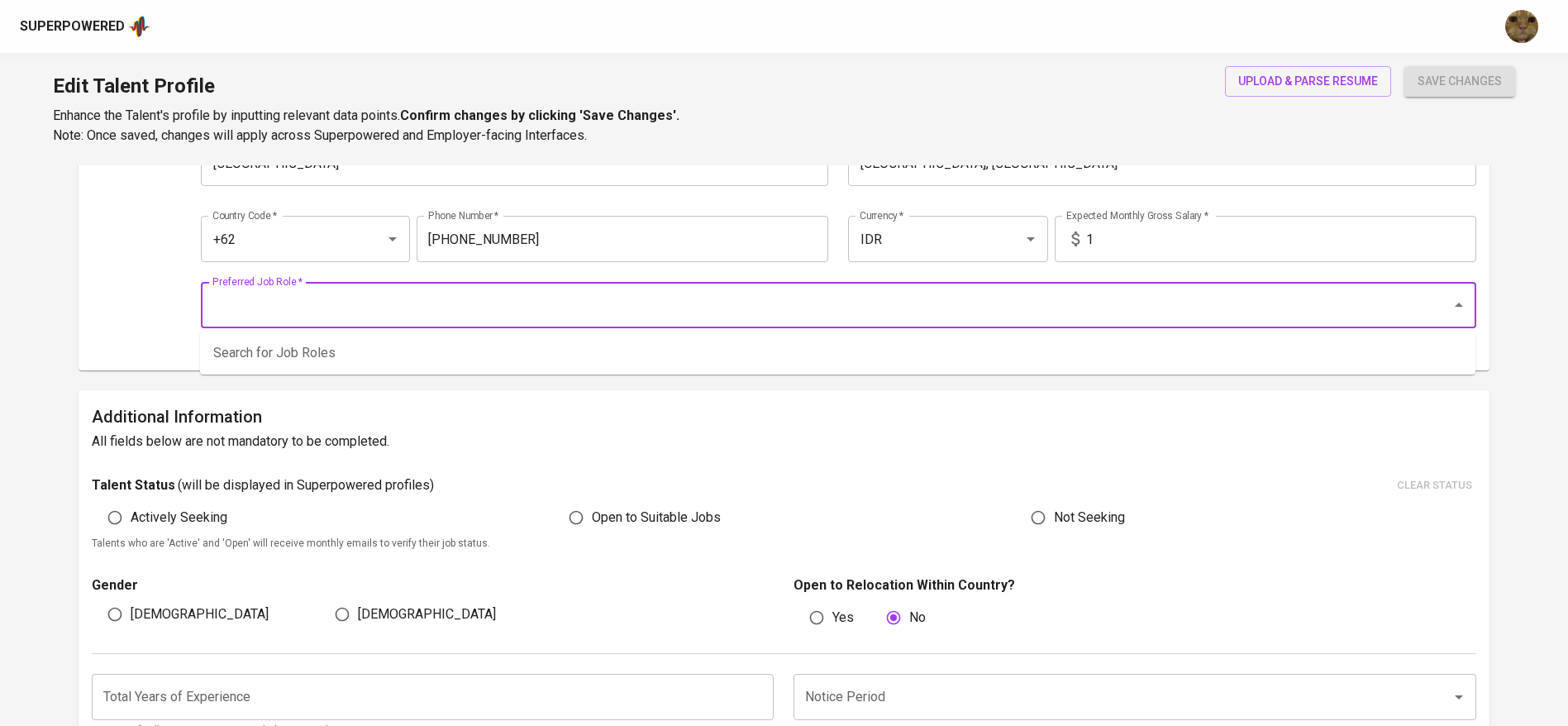
click at [435, 309] on input "Preferred Job Role   *" at bounding box center [816, 305] width 1214 height 31
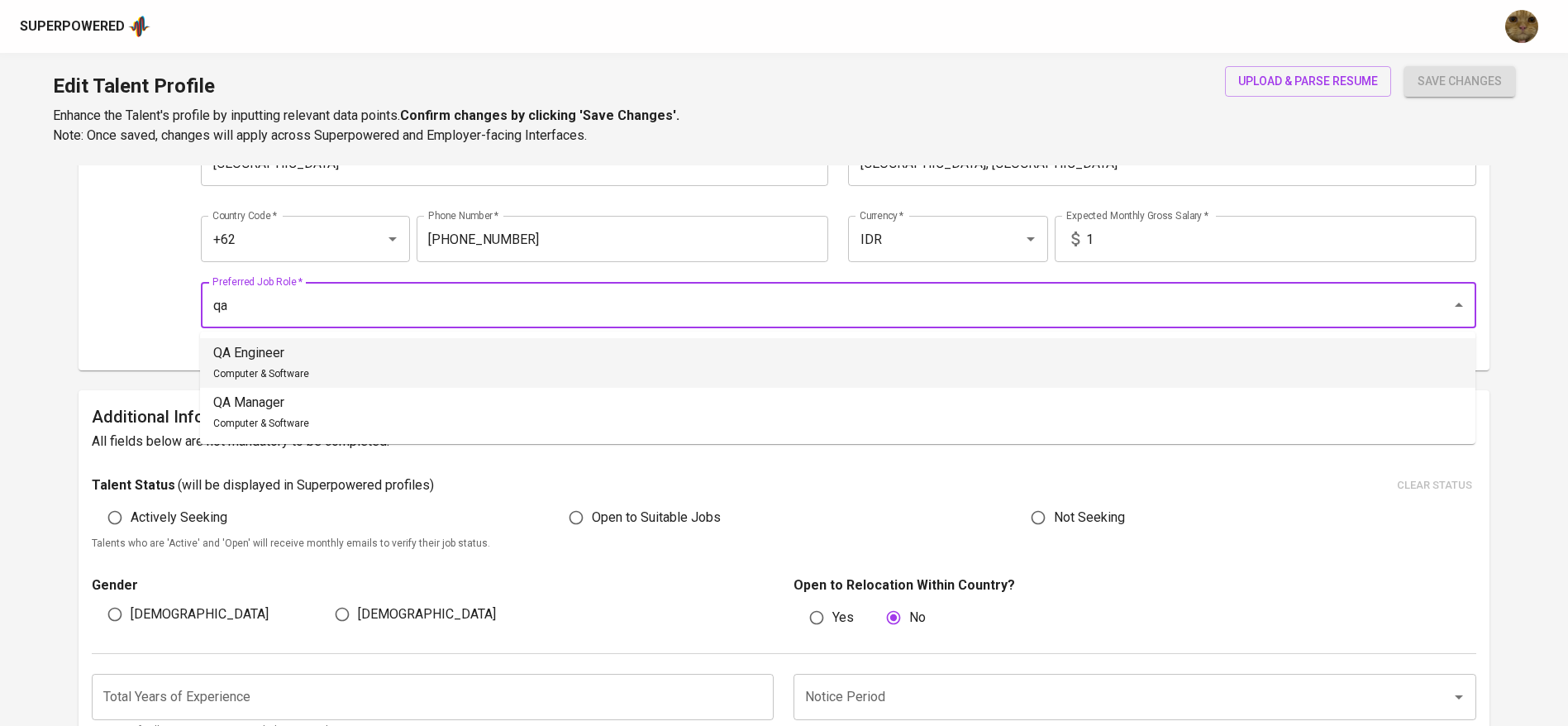
click at [324, 372] on li "QA Engineer Computer & Software" at bounding box center [838, 363] width 1276 height 49
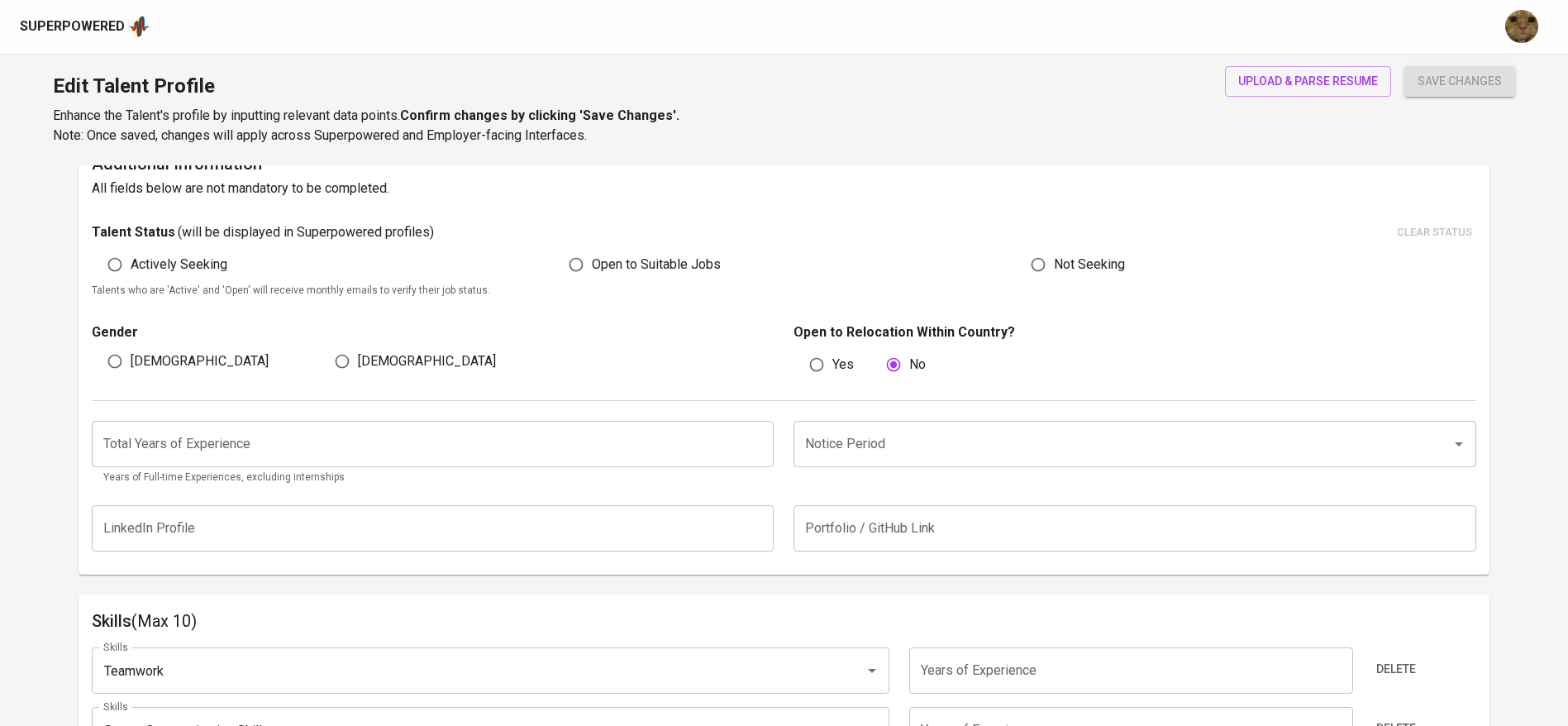
scroll to position [426, 0]
type input "QA Engineer"
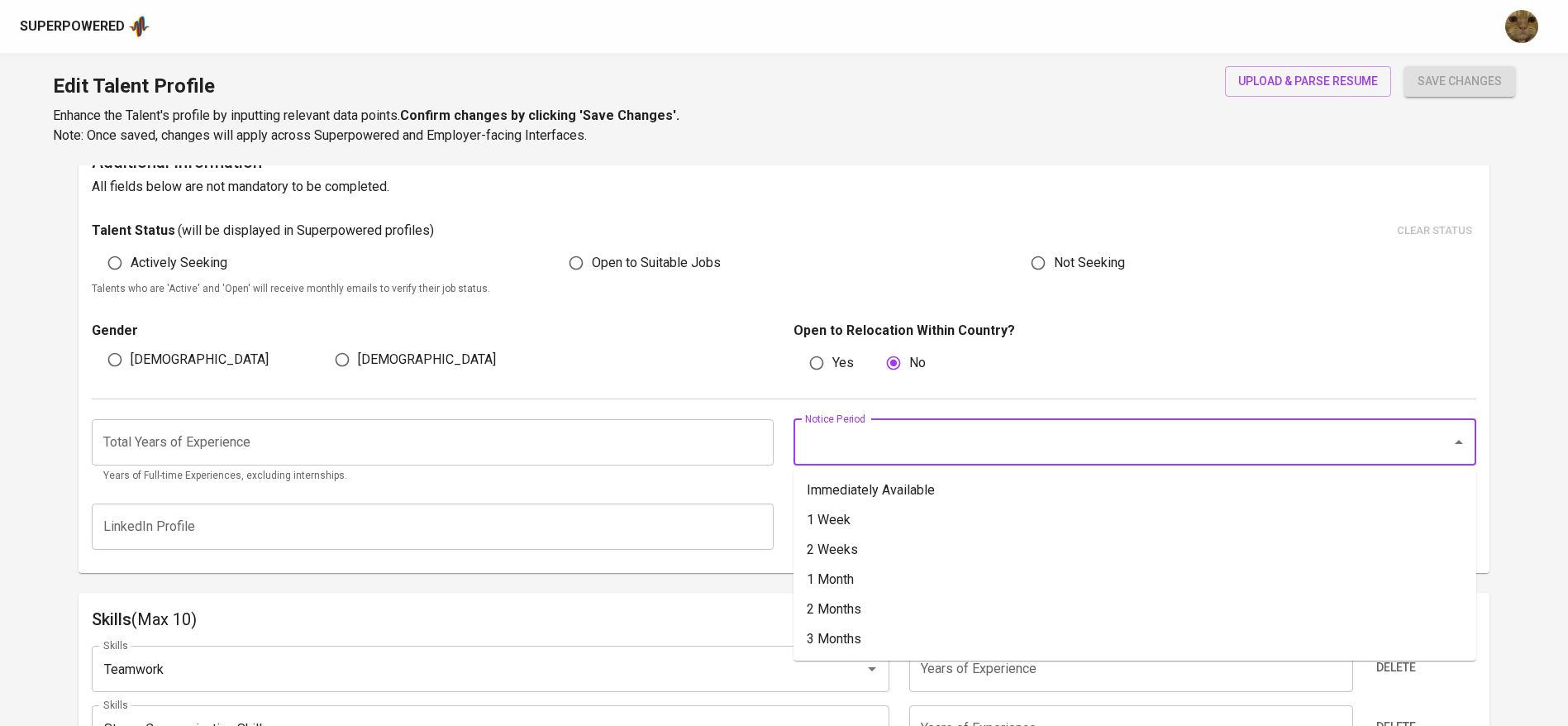
click at [870, 431] on input "Notice Period" at bounding box center [1111, 442] width 622 height 31
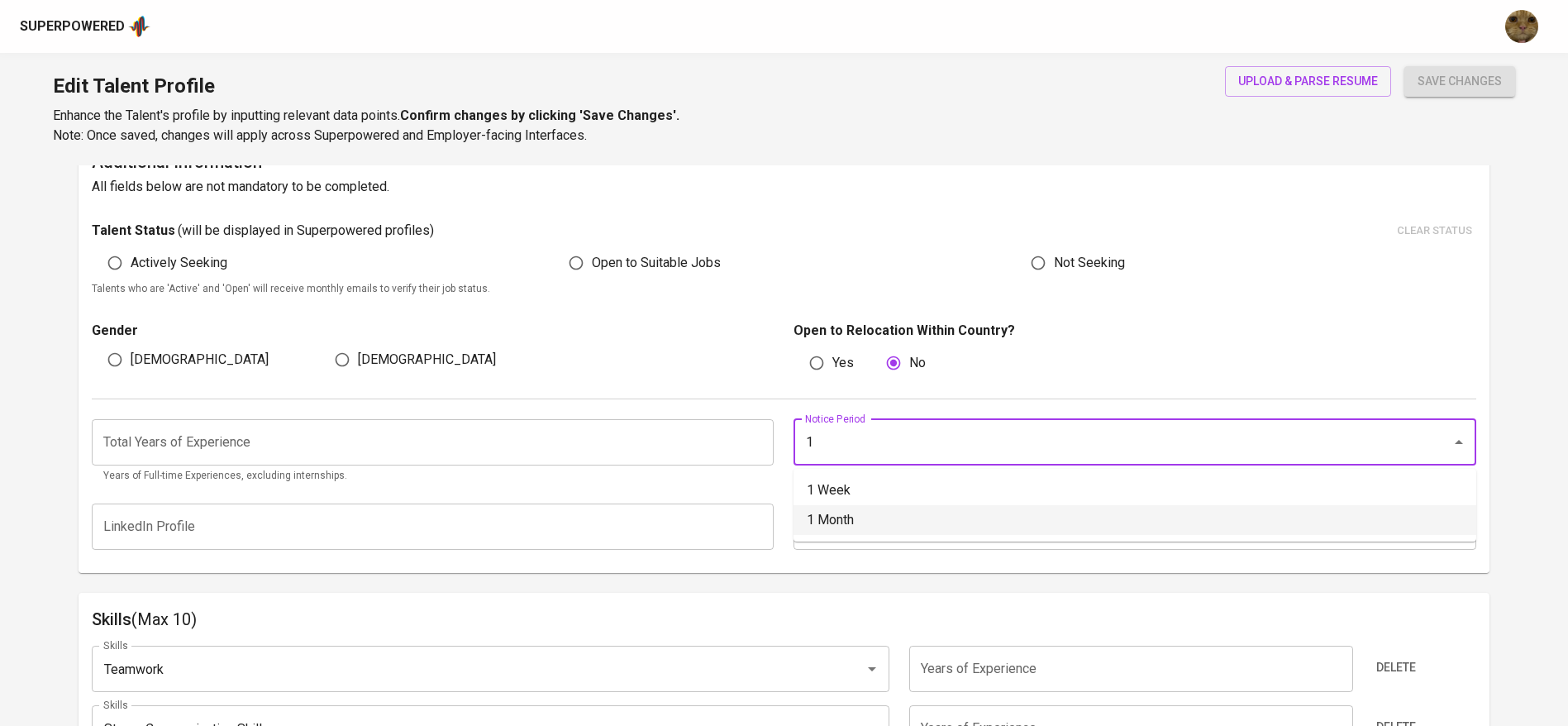
click at [842, 521] on li "1 Month" at bounding box center [1134, 519] width 683 height 30
type input "1 Month"
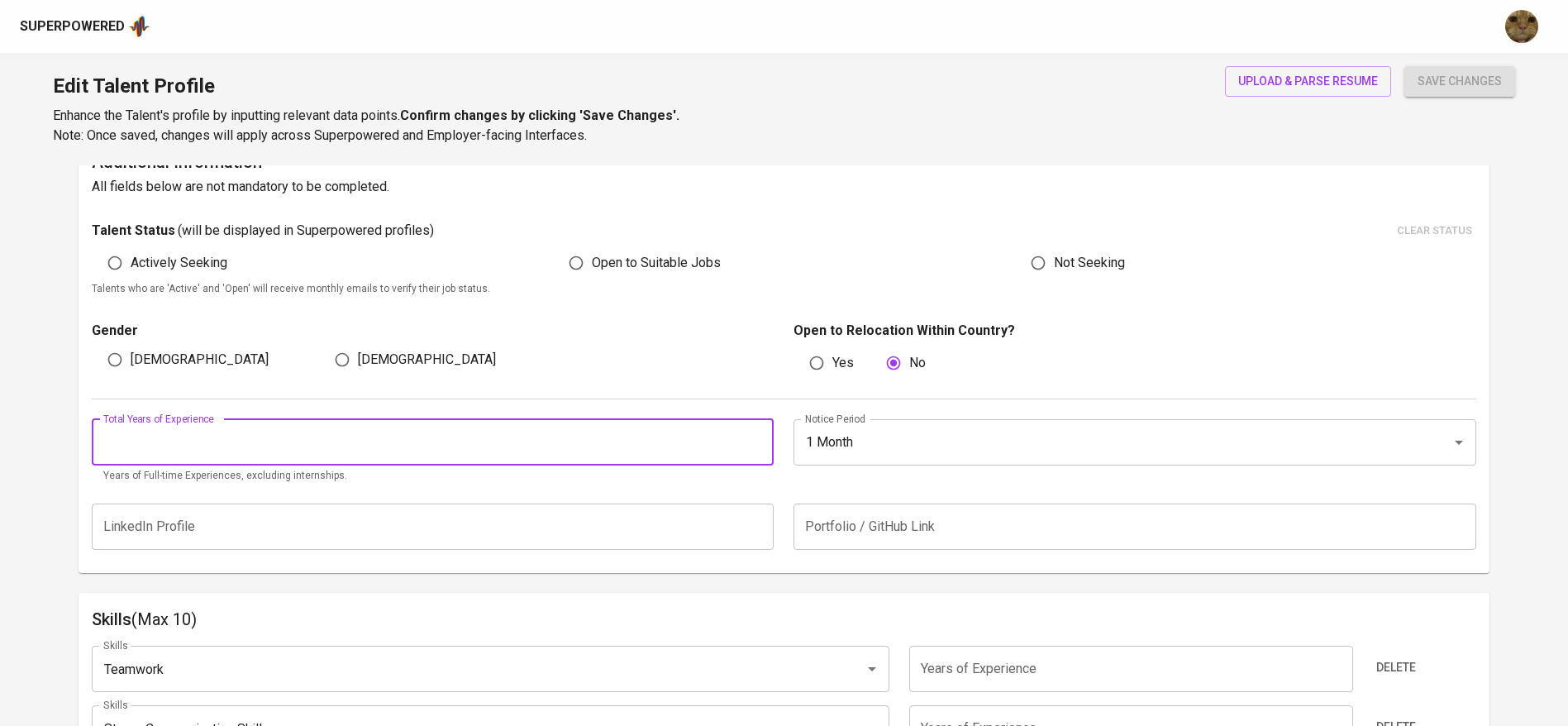
click at [495, 449] on input "number" at bounding box center [433, 442] width 683 height 46
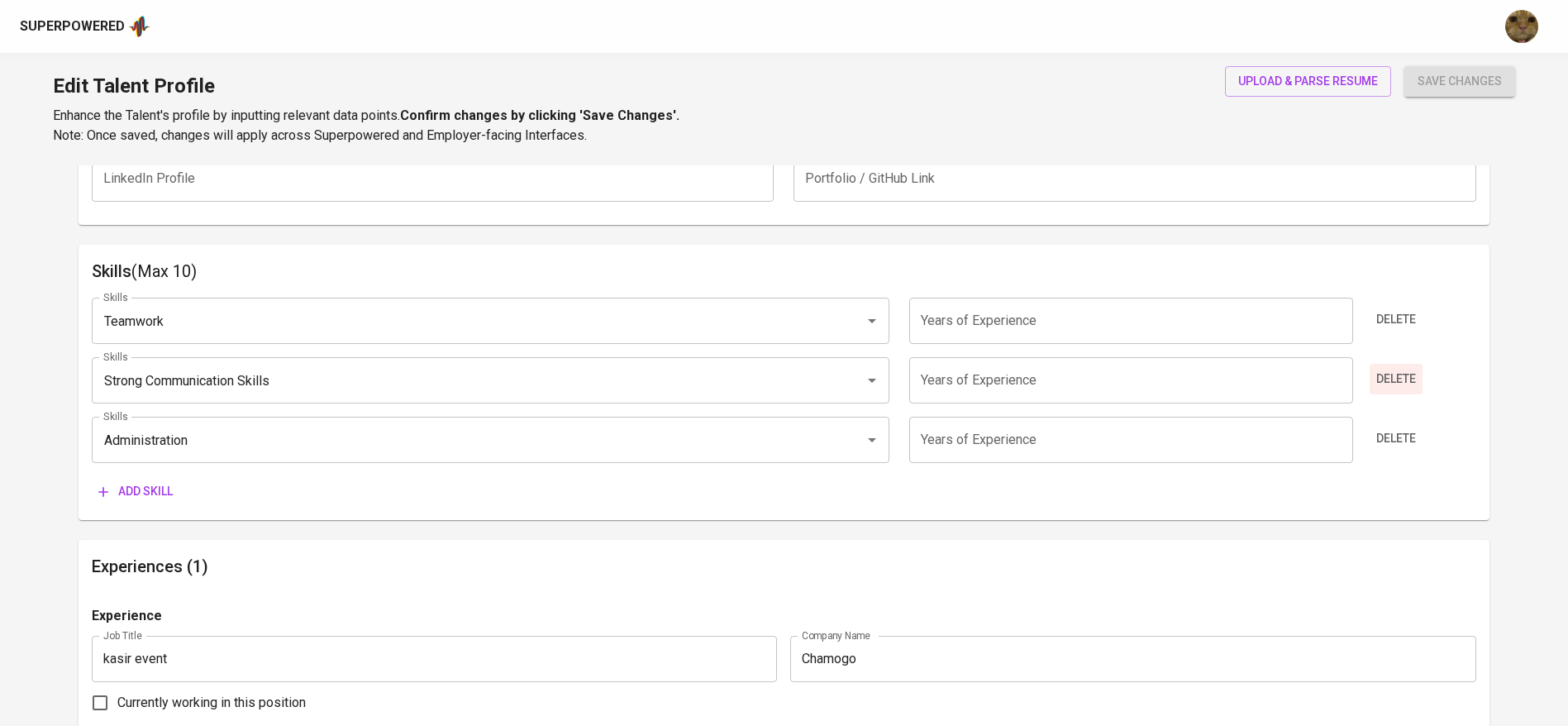
scroll to position [776, 0]
type input "1"
click at [1393, 319] on span "Delete" at bounding box center [1396, 317] width 40 height 21
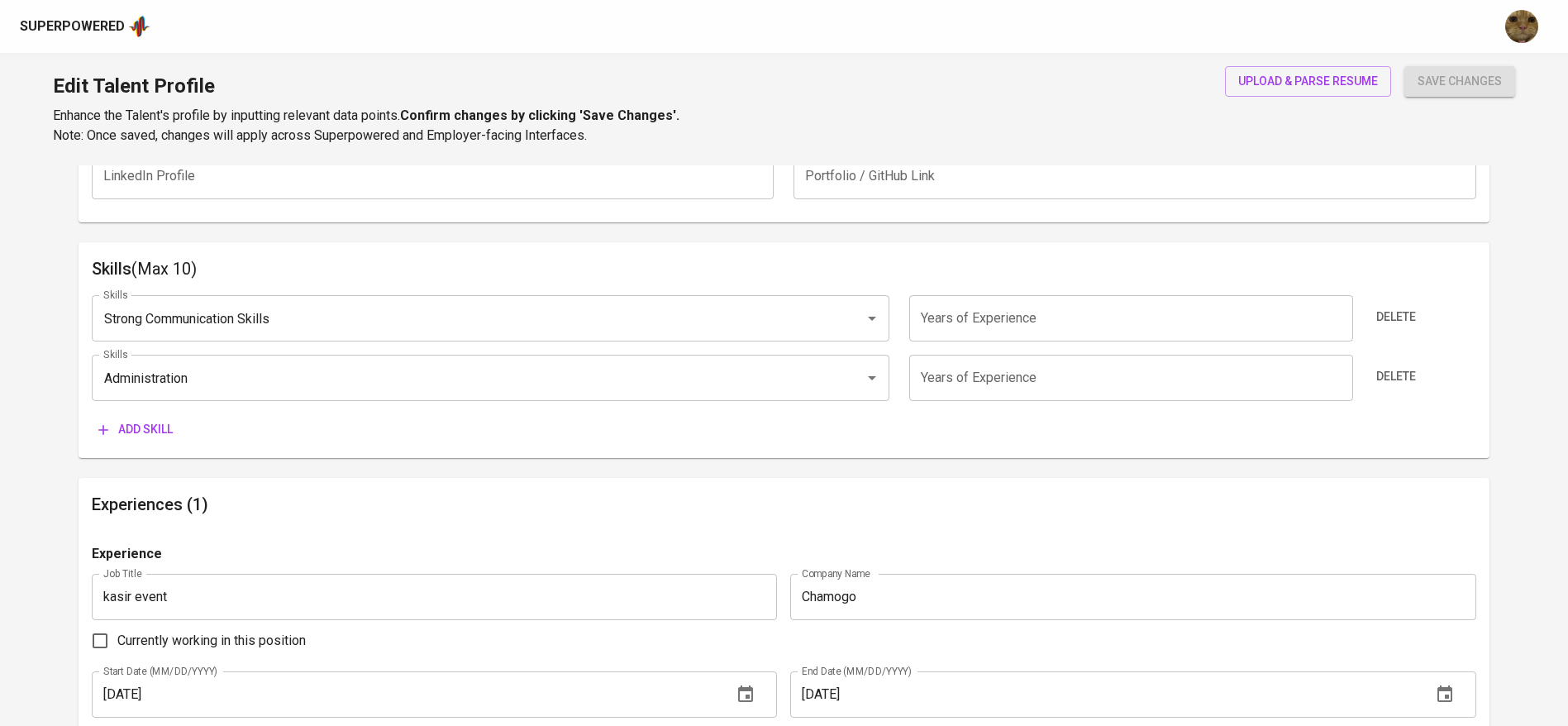
click at [1393, 319] on span "Delete" at bounding box center [1396, 317] width 40 height 21
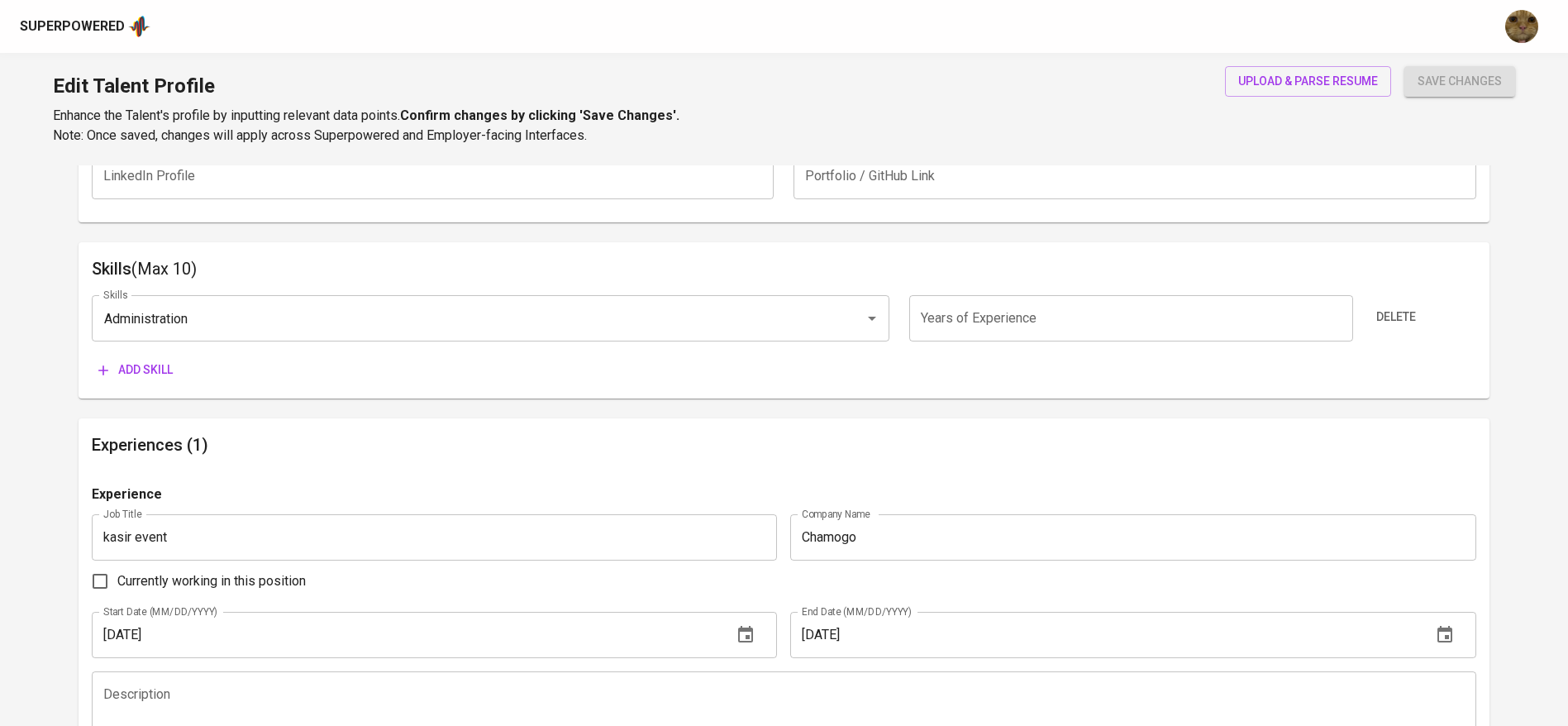
click at [1393, 319] on span "Delete" at bounding box center [1396, 317] width 40 height 21
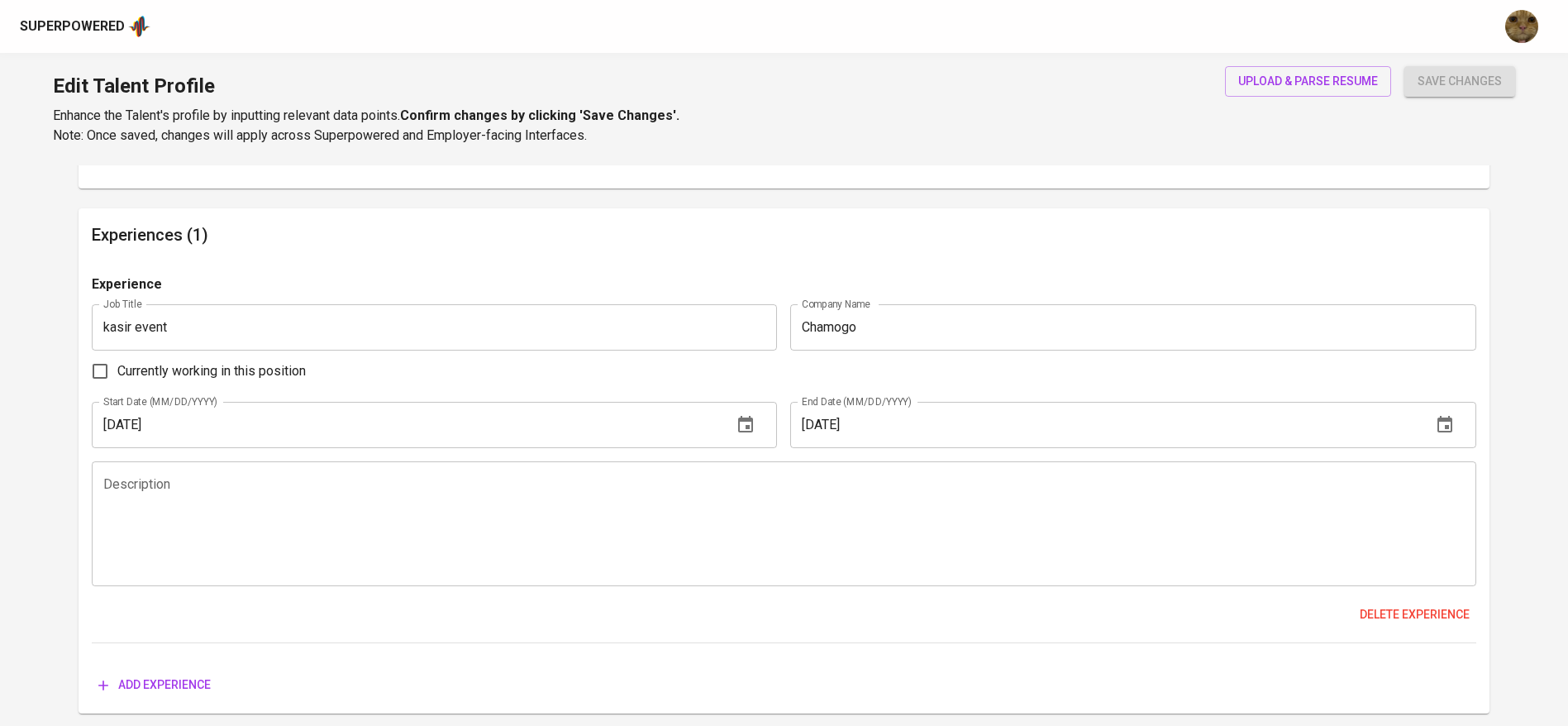
scroll to position [928, 0]
click at [1384, 630] on div "Experience Job Title kasir event Job Title Company Name Chamogo Company Name Cu…" at bounding box center [784, 458] width 1384 height 370
click at [1378, 618] on span "Delete experience" at bounding box center [1414, 614] width 110 height 21
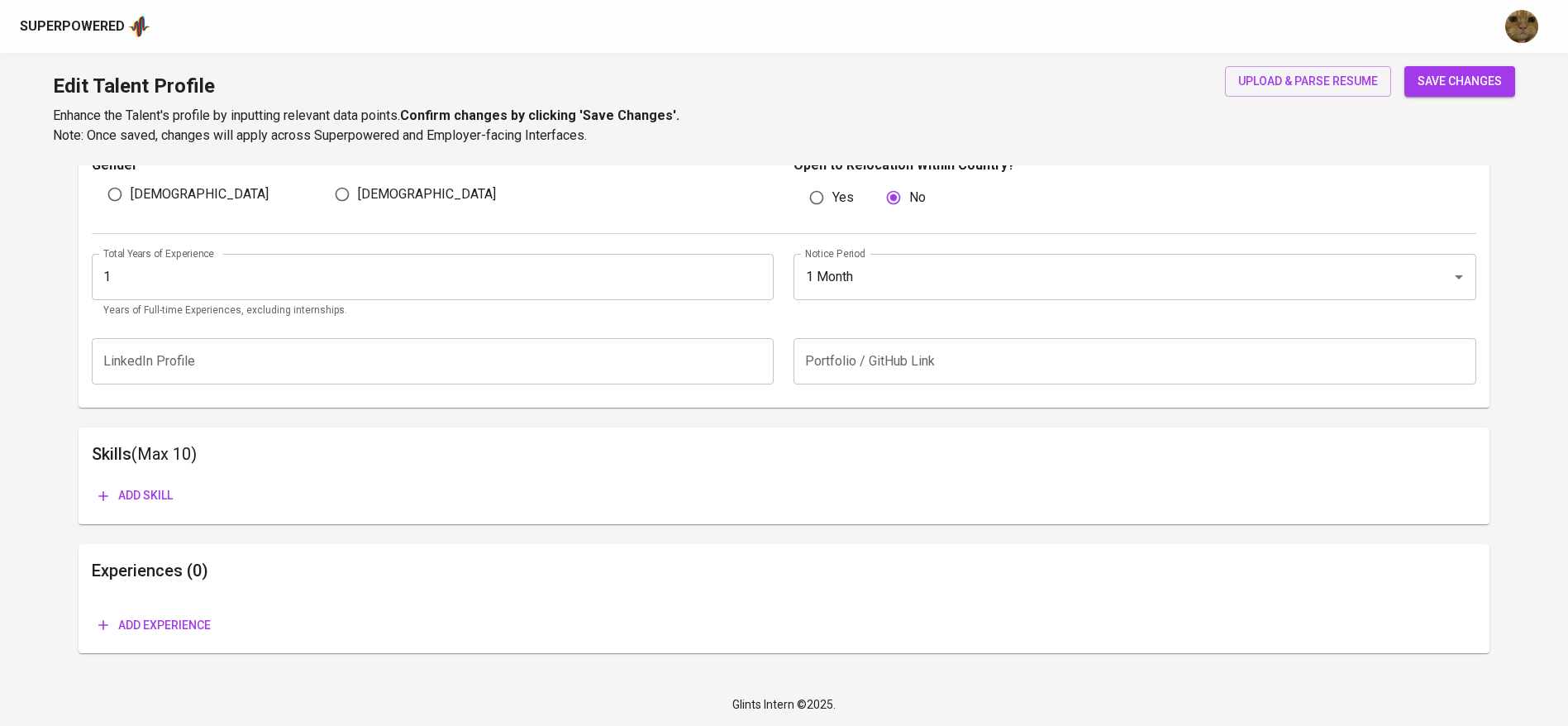
scroll to position [591, 0]
click at [176, 618] on span "Add experience" at bounding box center [154, 625] width 112 height 21
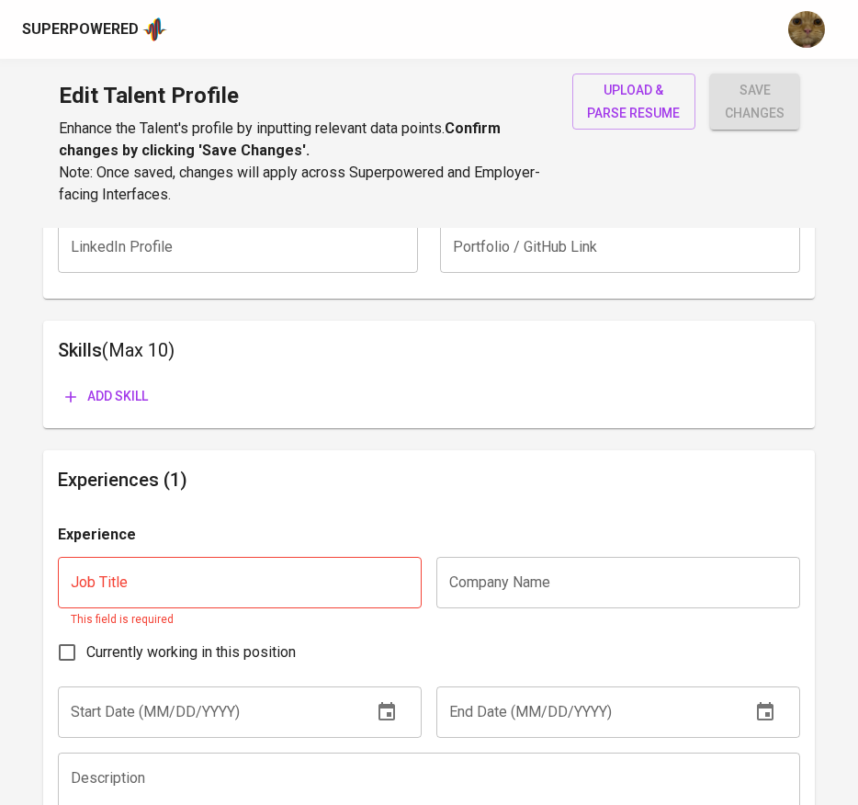
scroll to position [897, 0]
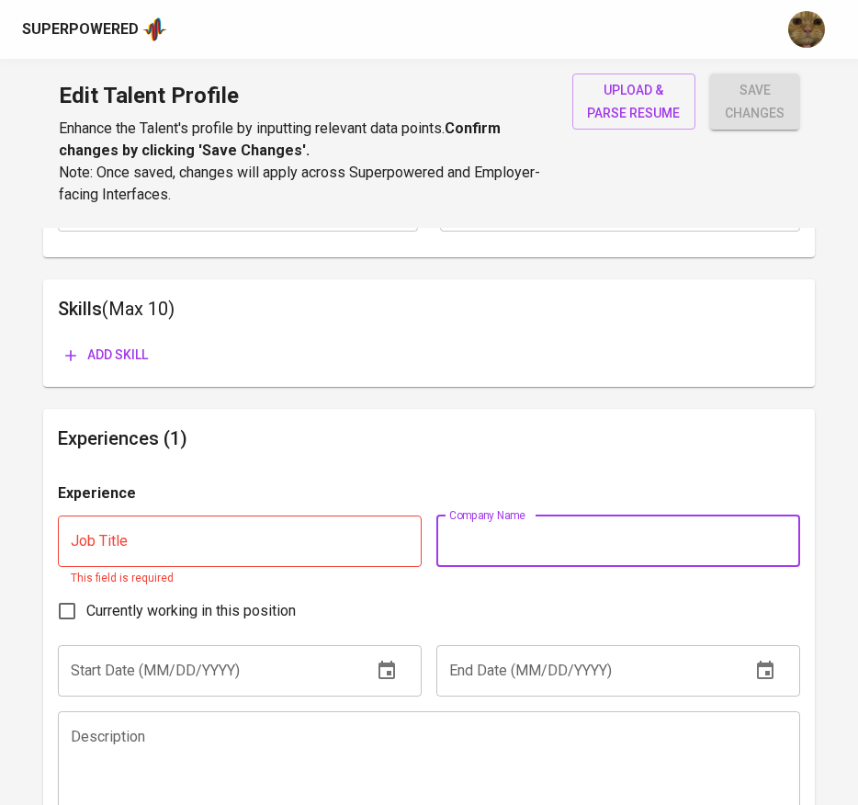
click at [481, 554] on input "text" at bounding box center [618, 540] width 364 height 51
paste input "Chubb Life Insurance"
type input "Chubb Life Insurance"
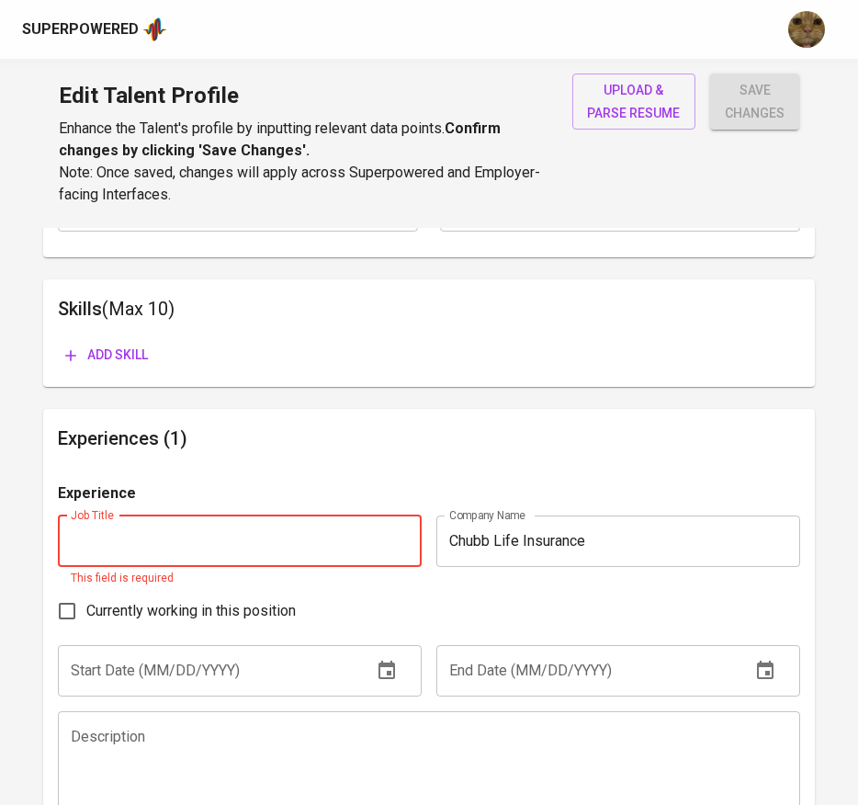
click at [305, 531] on input "text" at bounding box center [240, 540] width 364 height 51
type input "Proe"
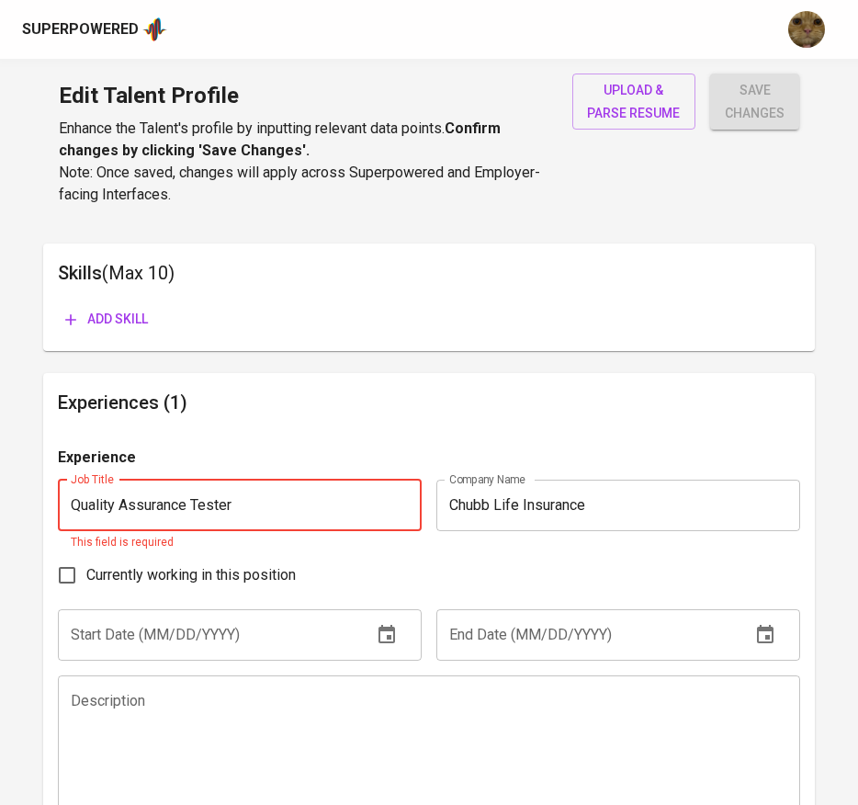
scroll to position [937, 0]
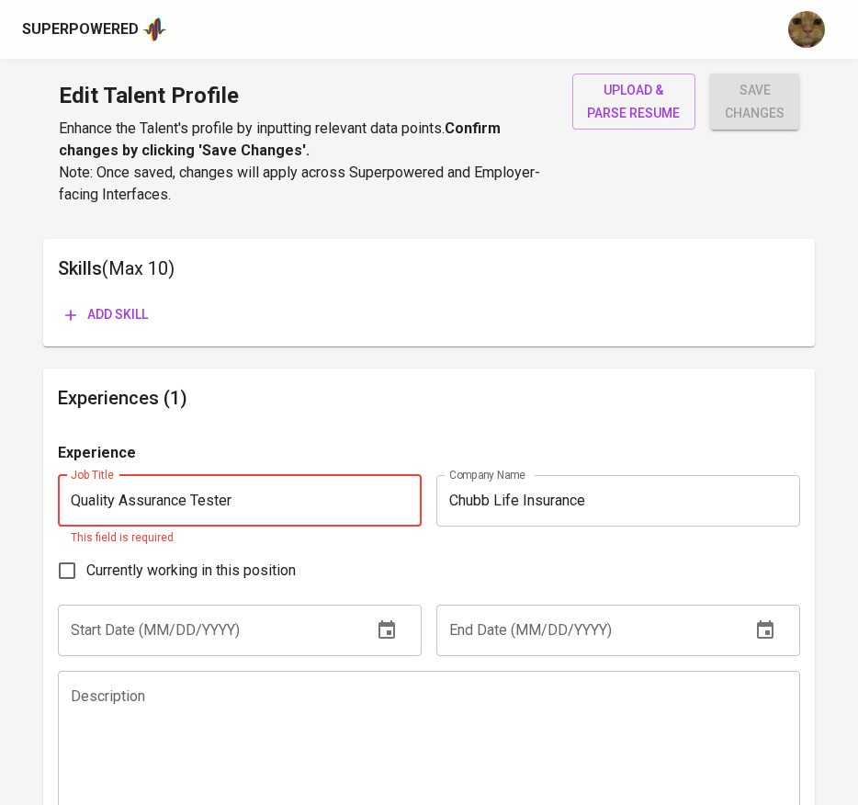
type input "Quality Assurance Tester"
click at [318, 641] on div "Experience Job Title Quality Assurance Tester Job Title This field is required …" at bounding box center [429, 669] width 743 height 454
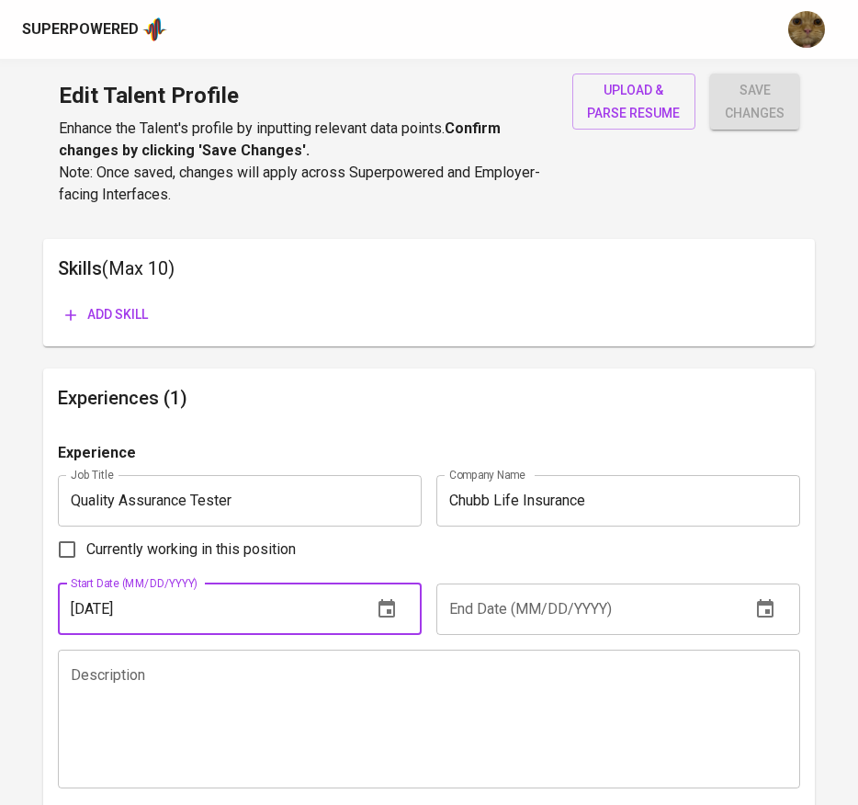
type input "12/01/2024"
click at [62, 542] on input "Currently working in this position" at bounding box center [67, 549] width 39 height 39
checkbox input "true"
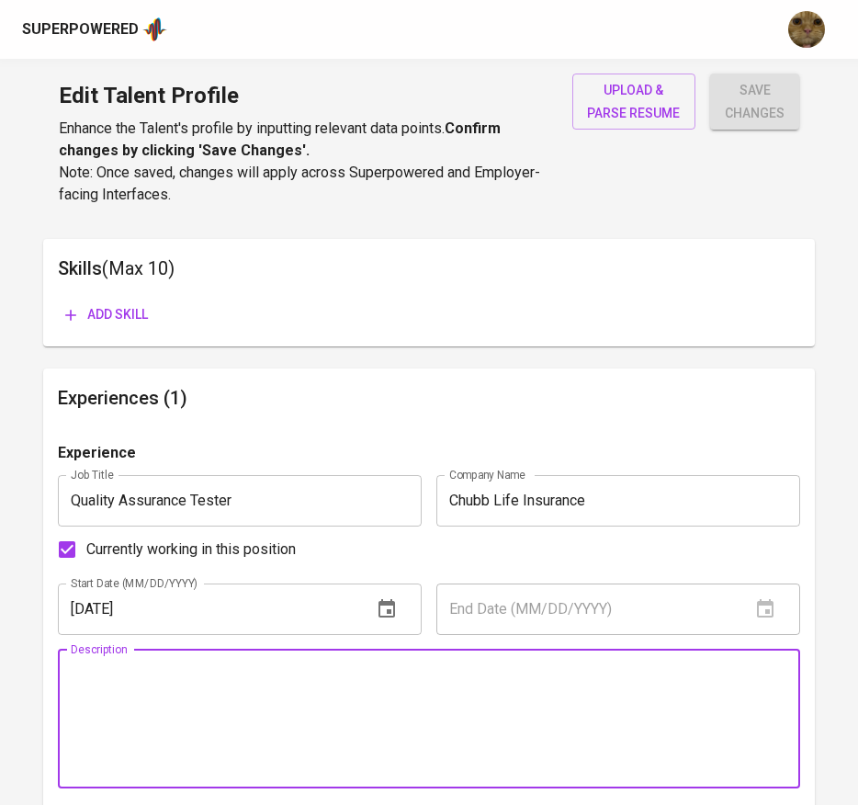
click at [440, 683] on textarea at bounding box center [430, 718] width 718 height 105
paste textarea "Executed comprehensive QA testing for key insurance platforms (e - Smart, e - B…"
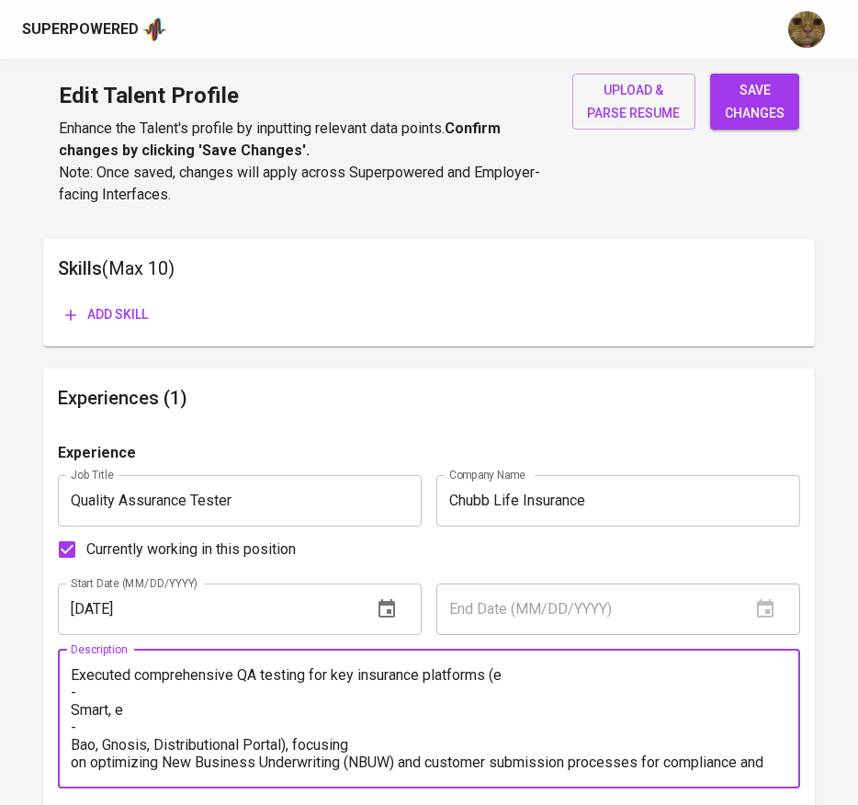
scroll to position [72, 0]
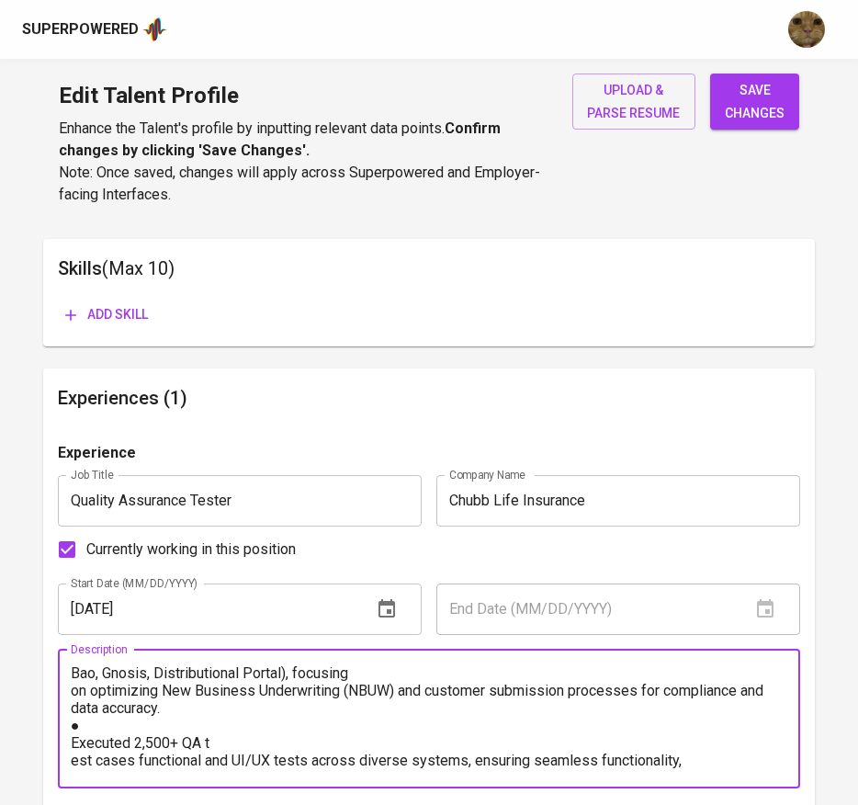
click at [94, 719] on textarea "Executed comprehensive QA testing for key insurance platforms (e - Smart, e - B…" at bounding box center [430, 718] width 718 height 105
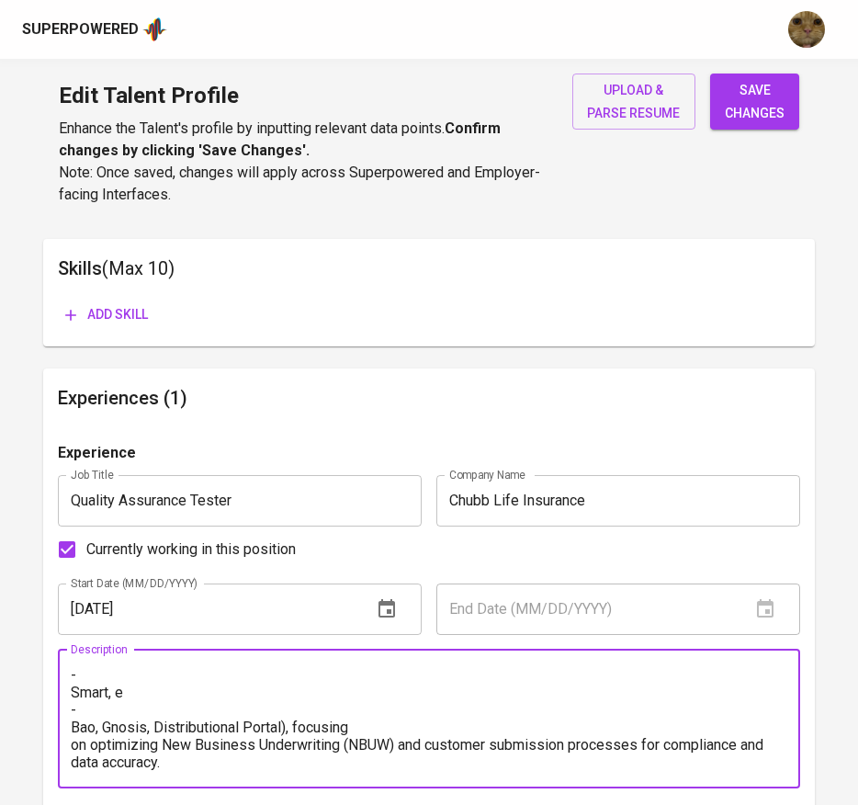
scroll to position [0, 0]
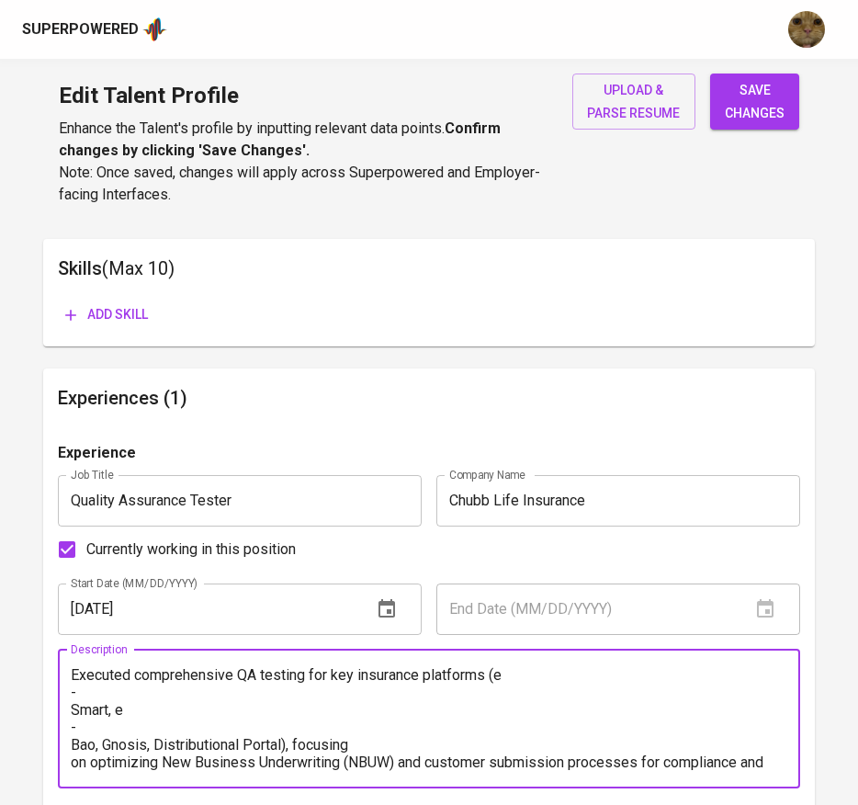
paste textarea "●"
click at [563, 684] on textarea "● Executed comprehensive QA testing for key insurance platforms (e - Smart, e -…" at bounding box center [430, 718] width 718 height 105
click at [536, 666] on textarea "● Executed comprehensive QA testing for key insurance platforms (e - Smart, e -…" at bounding box center [430, 718] width 718 height 105
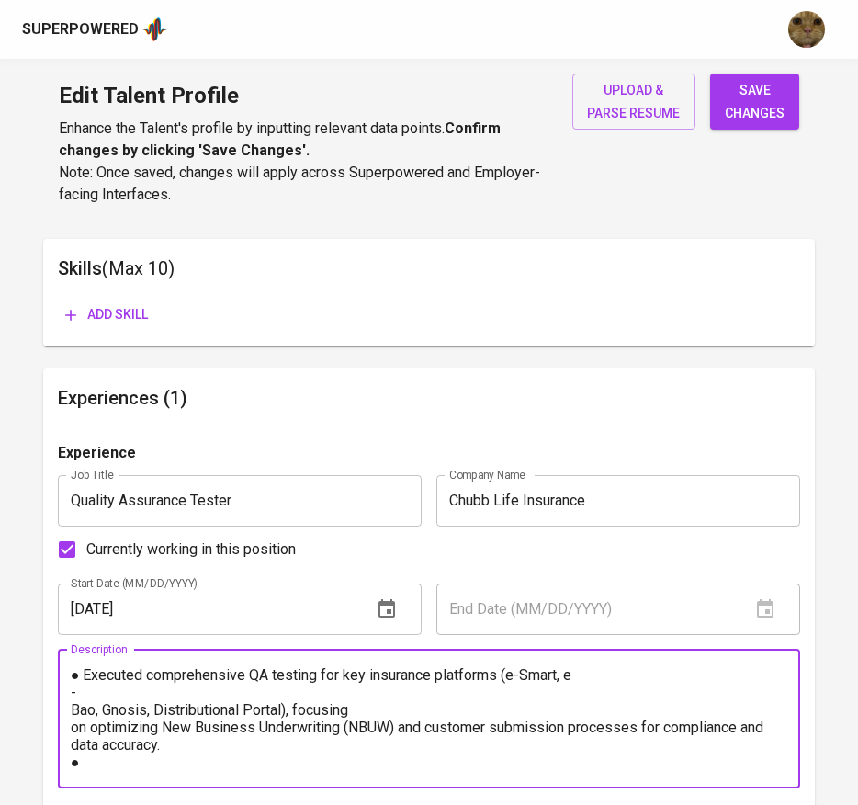
click at [597, 683] on textarea "● Executed comprehensive QA testing for key insurance platforms (e-Smart, e - B…" at bounding box center [430, 718] width 718 height 105
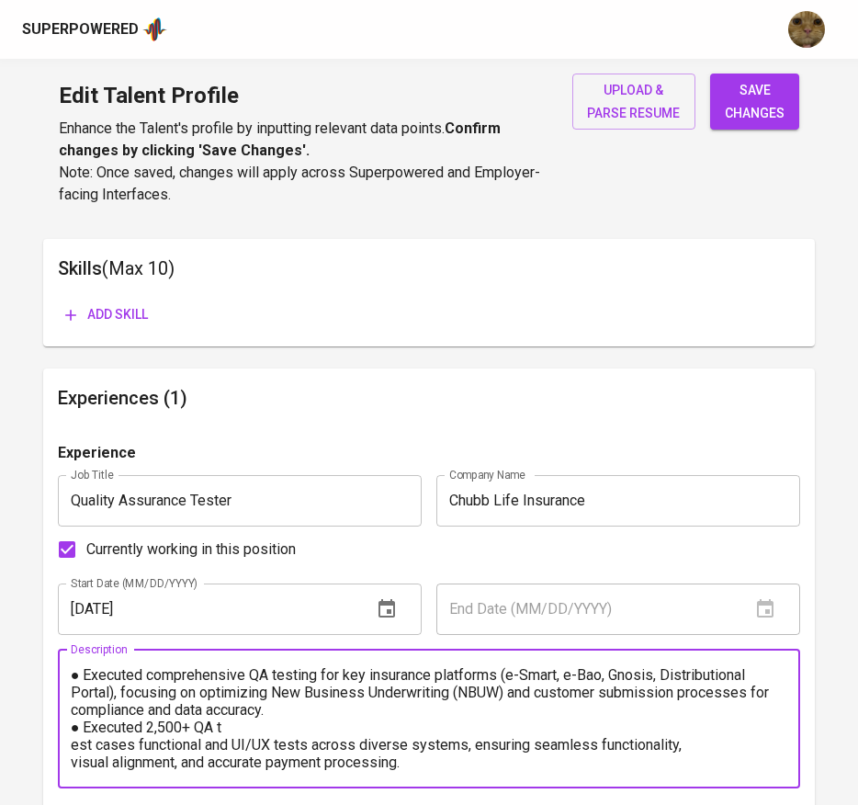
click at [360, 719] on textarea "● Executed comprehensive QA testing for key insurance platforms (e-Smart, e-Bao…" at bounding box center [430, 718] width 718 height 105
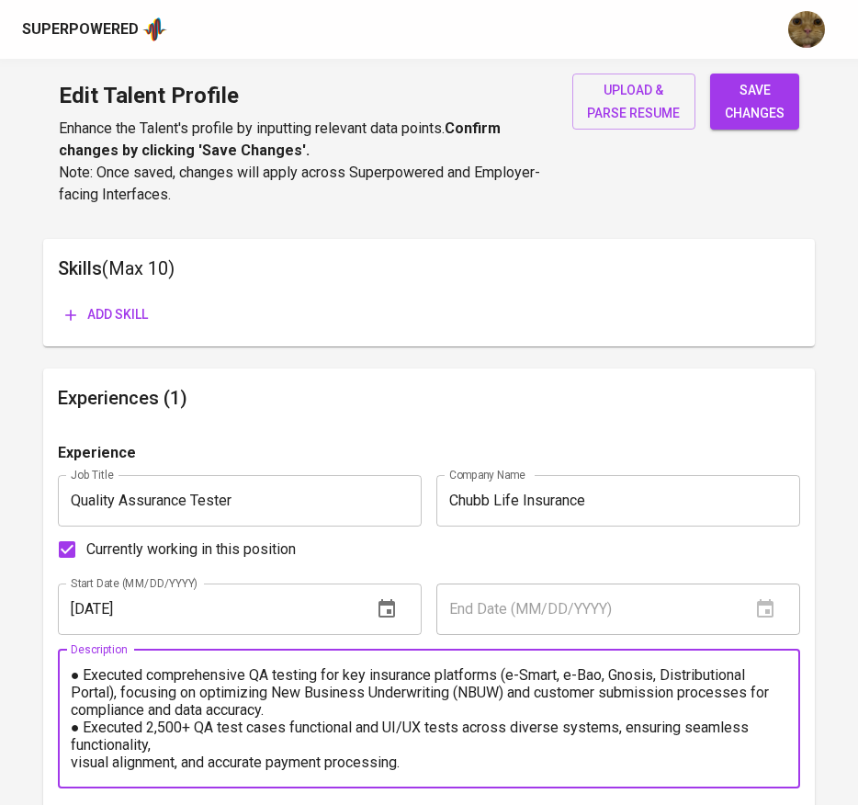
scroll to position [39, 0]
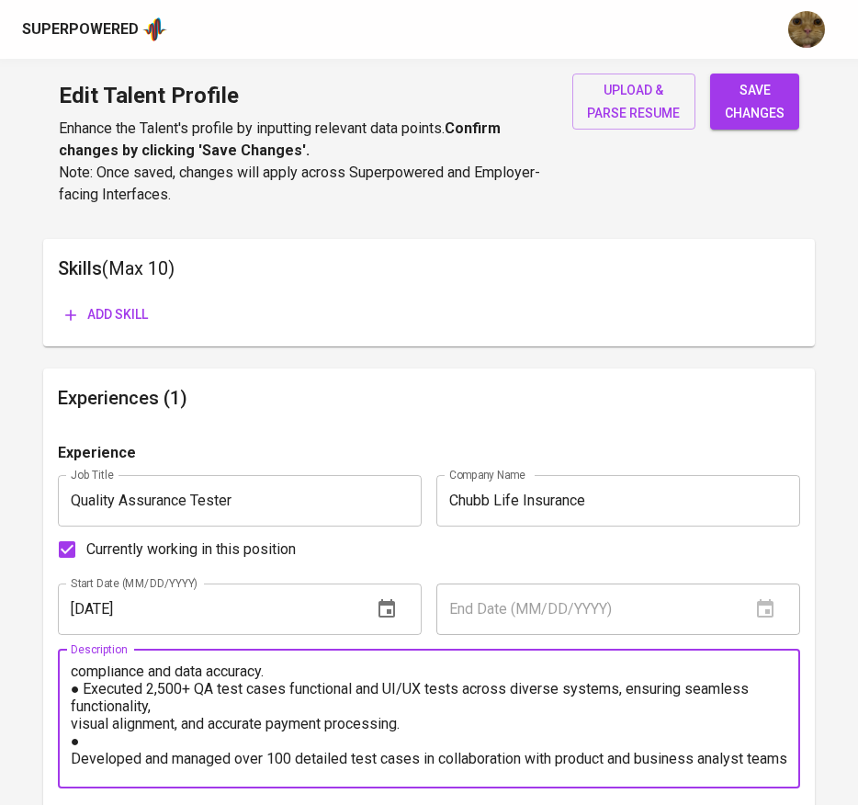
click at [209, 709] on textarea "● Executed comprehensive QA testing for key insurance platforms (e-Smart, e-Bao…" at bounding box center [430, 718] width 718 height 105
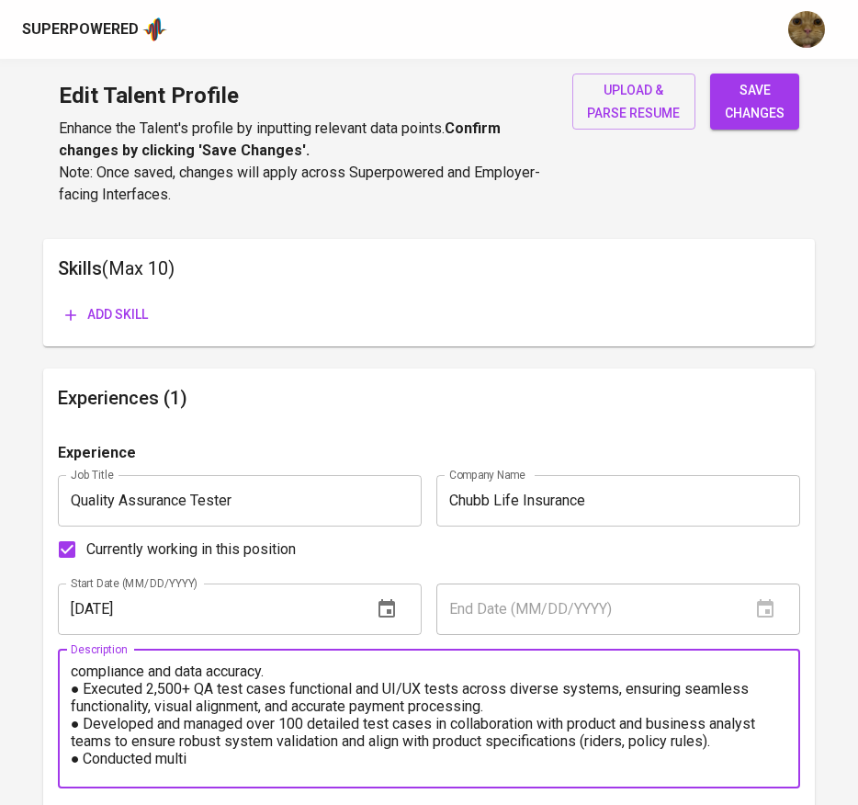
scroll to position [53, 0]
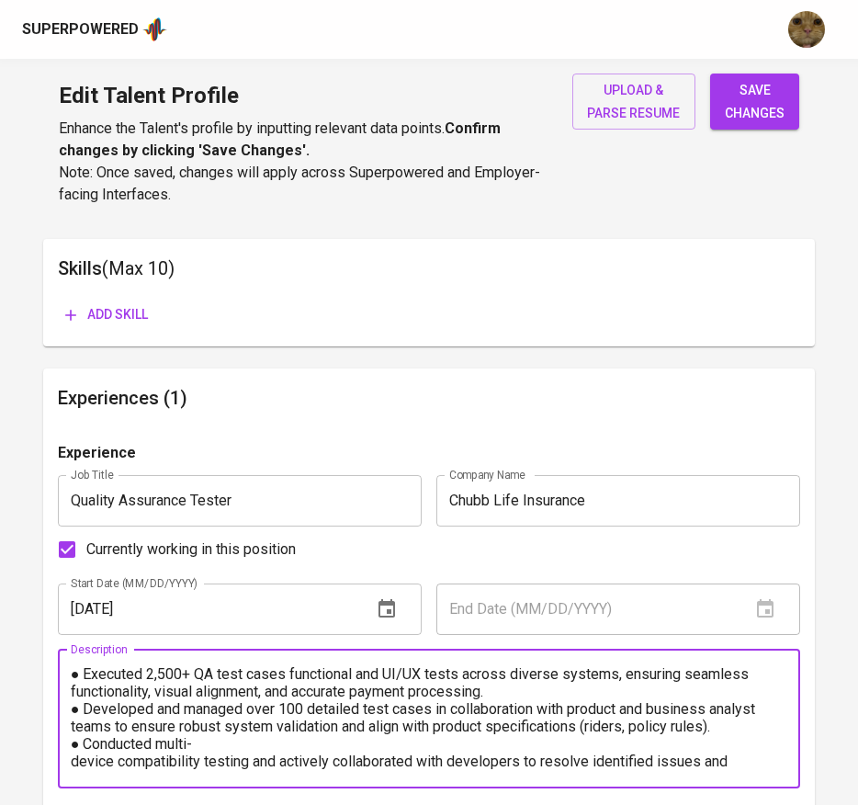
click at [212, 752] on textarea "● Executed comprehensive QA testing for key insurance platforms (e-Smart, e-Bao…" at bounding box center [430, 718] width 718 height 105
click at [209, 741] on textarea "● Executed comprehensive QA testing for key insurance platforms (e-Smart, e-Bao…" at bounding box center [430, 718] width 718 height 105
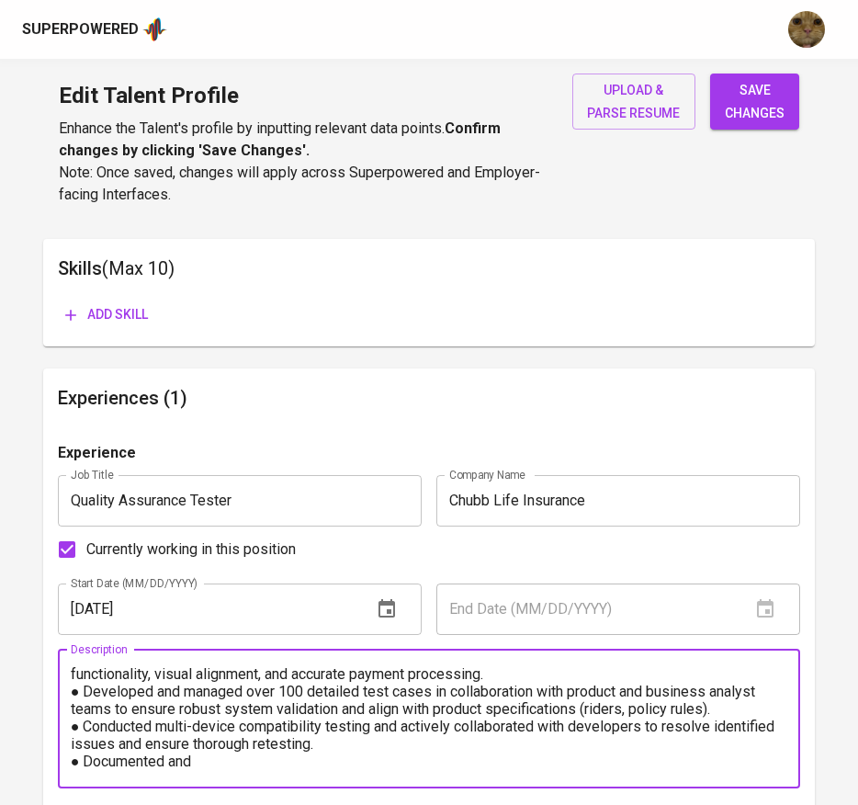
scroll to position [88, 0]
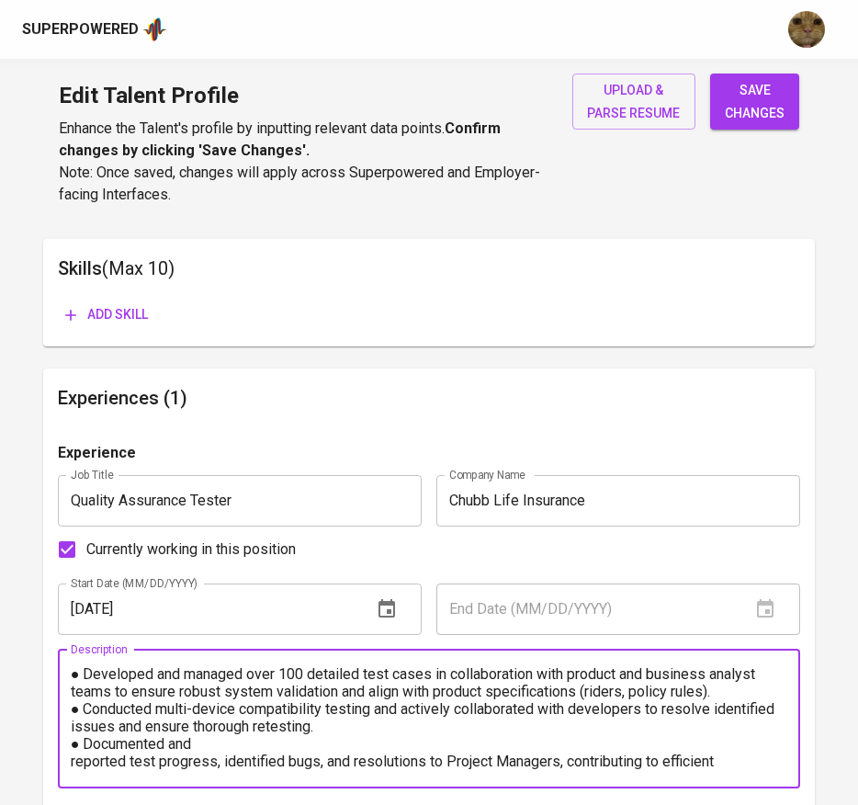
click at [209, 741] on textarea "● Executed comprehensive QA testing for key insurance platforms (e-Smart, e-Bao…" at bounding box center [430, 718] width 718 height 105
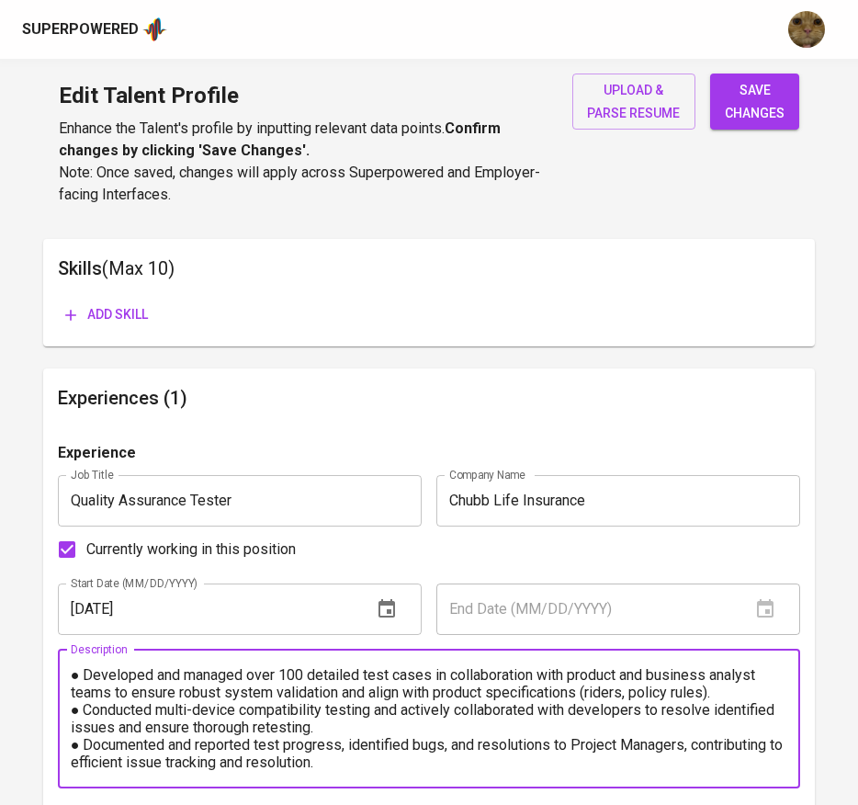
scroll to position [1165, 0]
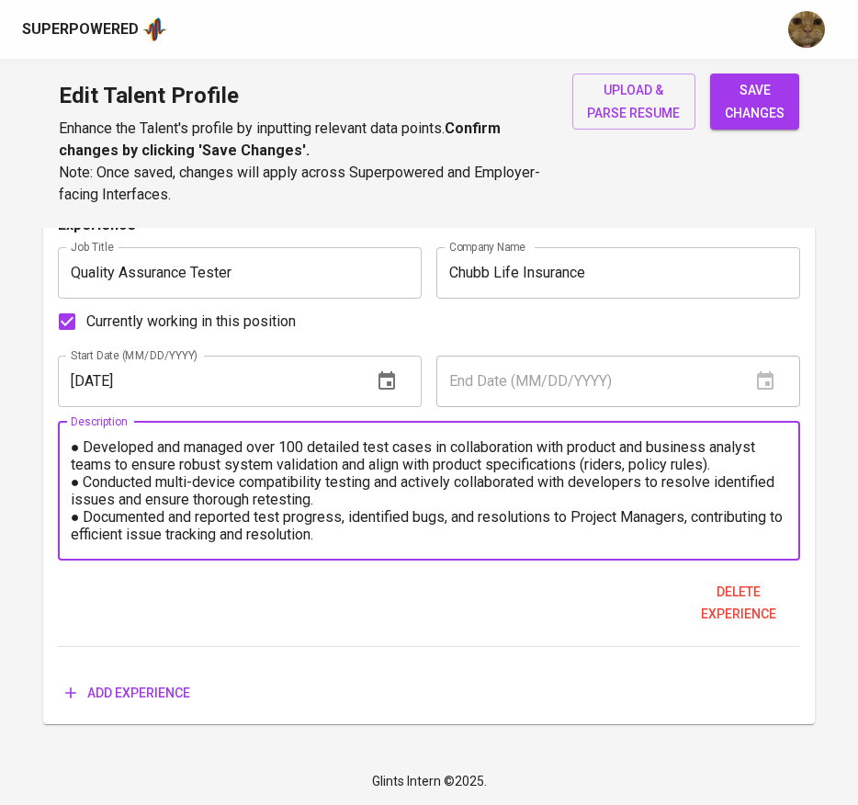
type textarea "● Executed comprehensive QA testing for key insurance platforms (e-Smart, e-Bao…"
click at [757, 109] on span "save changes" at bounding box center [755, 101] width 60 height 45
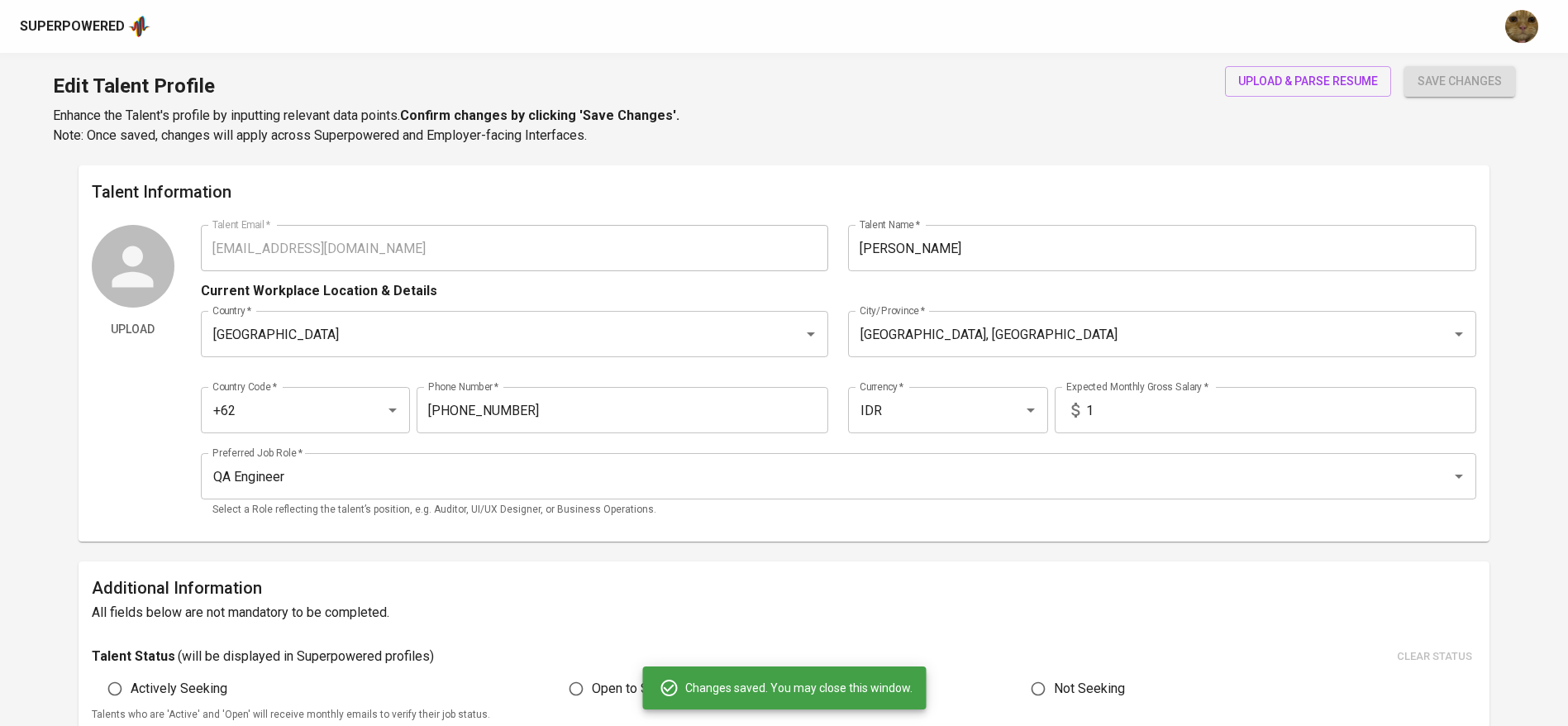
scroll to position [0, 0]
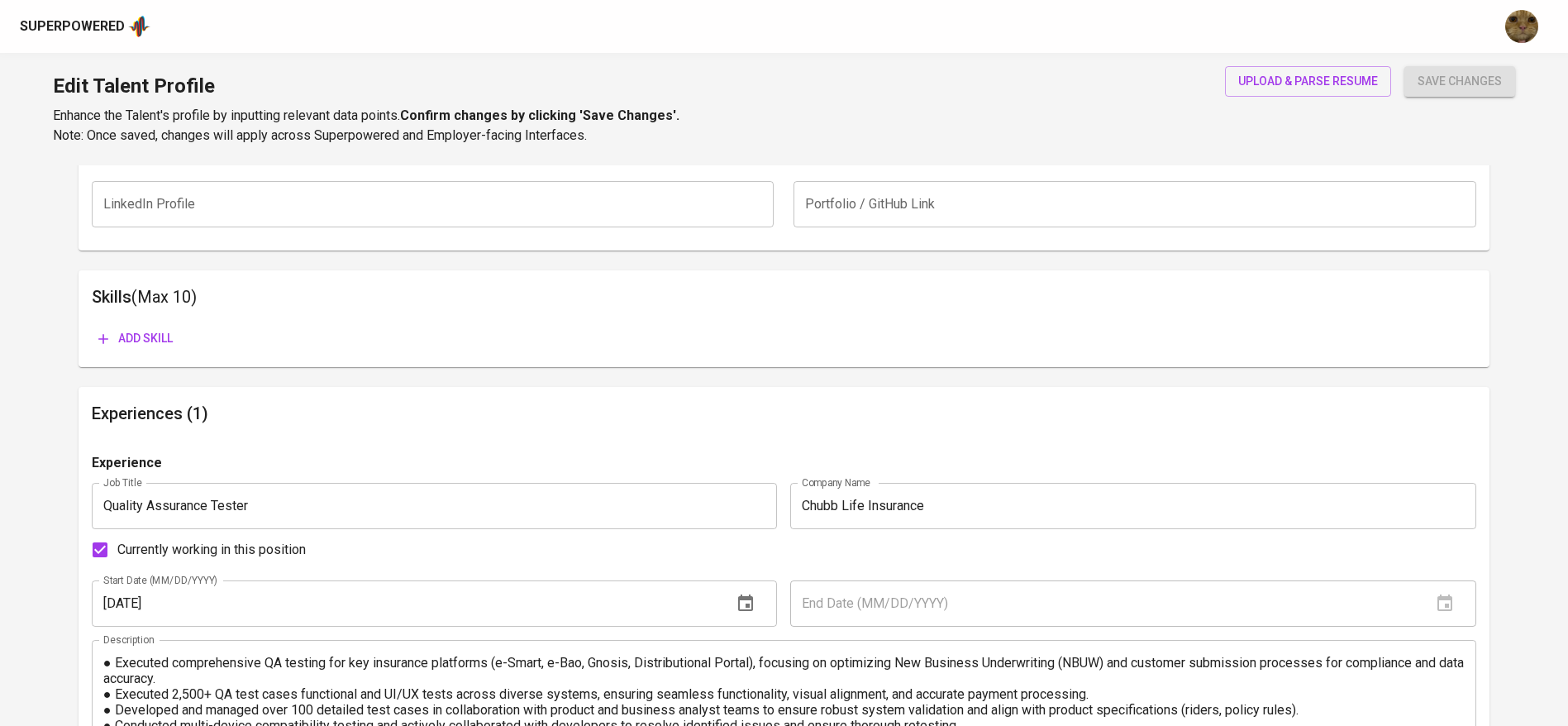
scroll to position [781, 0]
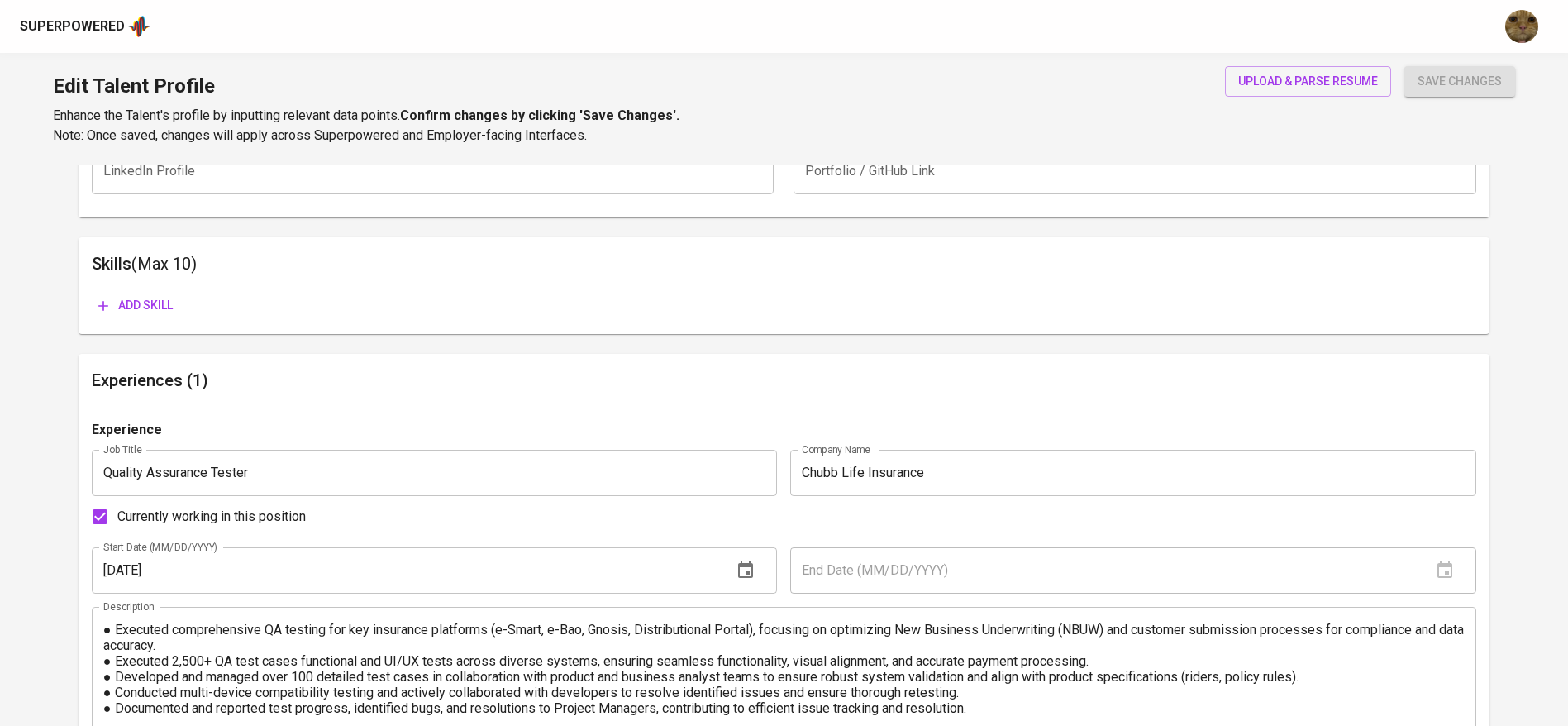
click at [92, 515] on input "Currently working in this position" at bounding box center [100, 516] width 35 height 35
checkbox input "false"
click at [784, 564] on div "End Date (MM/DD/YYYY) End Date (MM/DD/YYYY)" at bounding box center [1130, 569] width 693 height 46
click at [809, 568] on input "text" at bounding box center [1104, 569] width 628 height 46
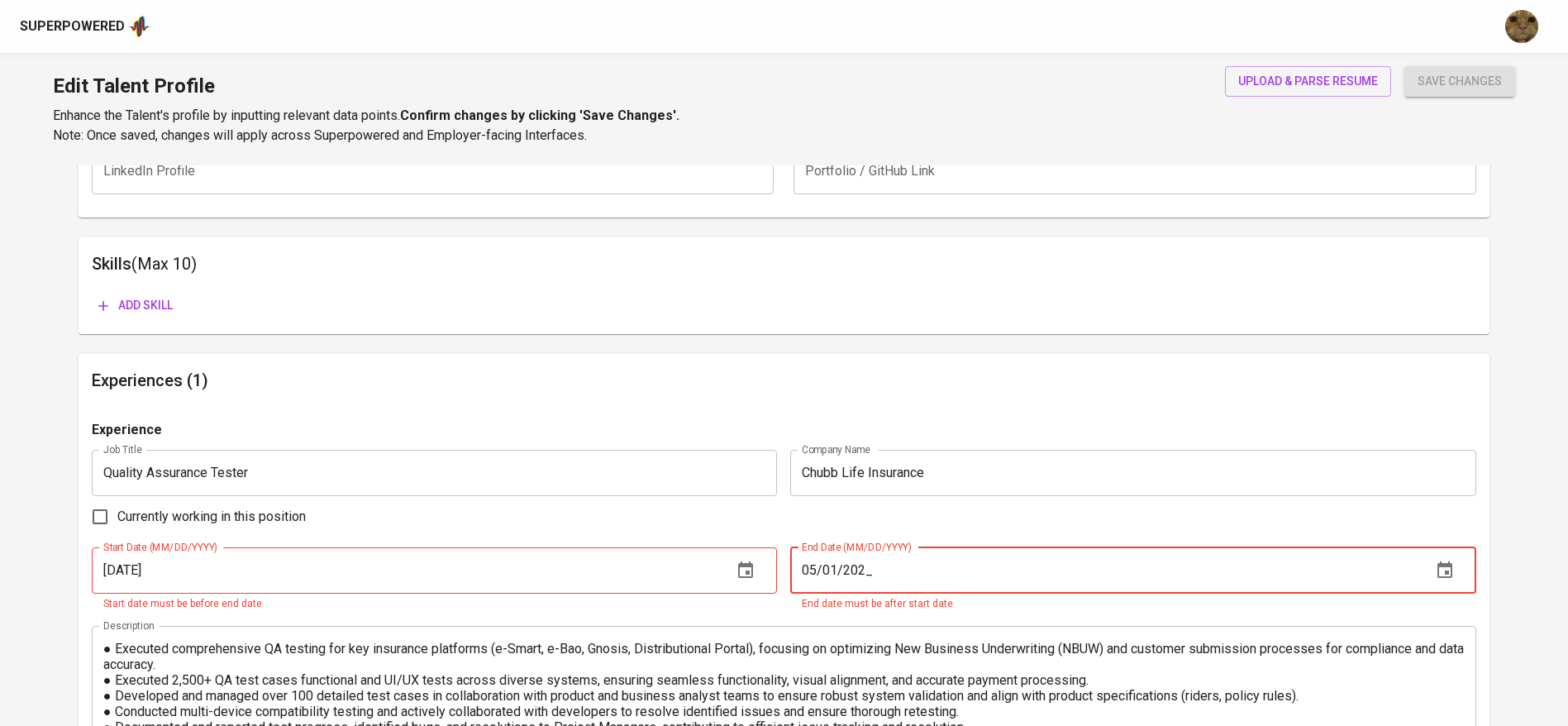
type input "[DATE]"
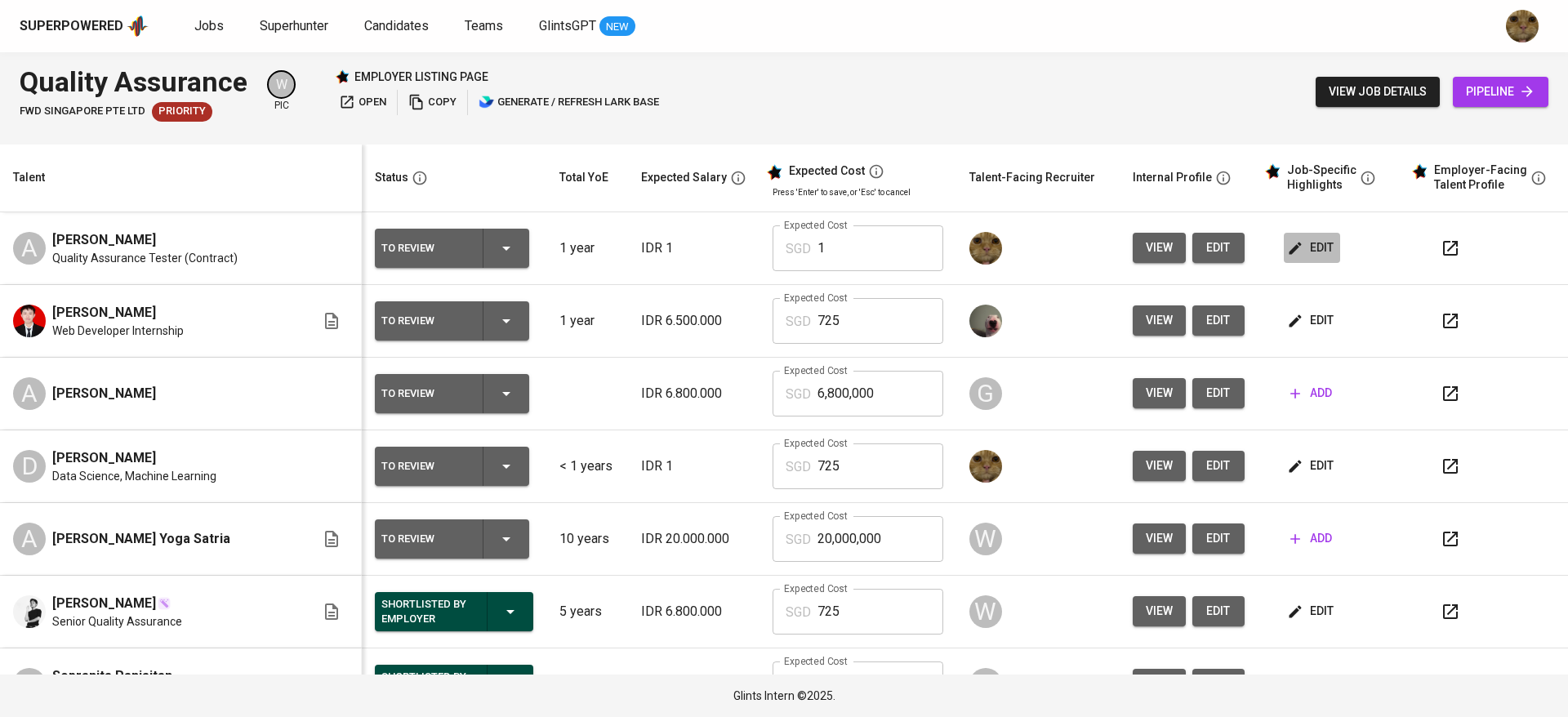
click at [1292, 254] on span "edit" at bounding box center [1312, 247] width 44 height 20
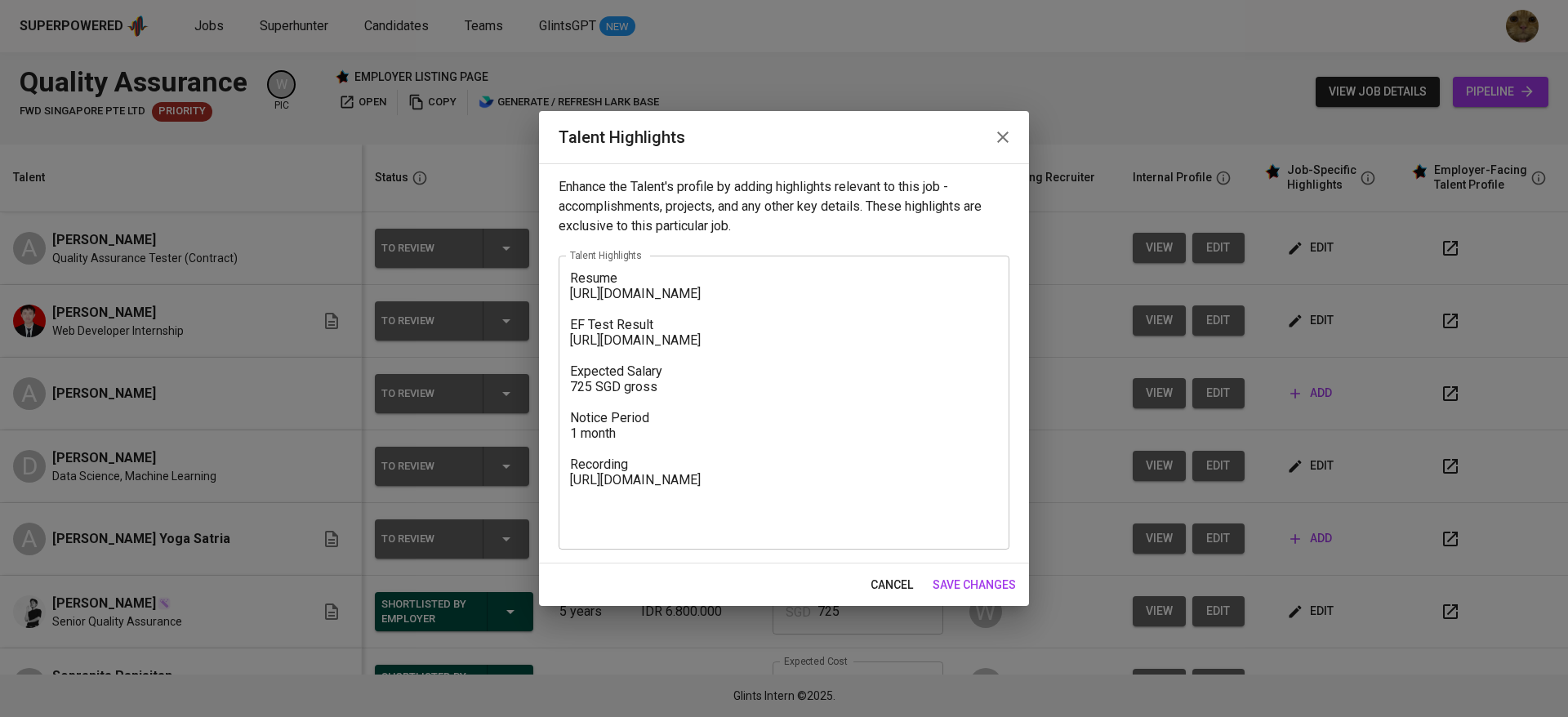
scroll to position [85, 0]
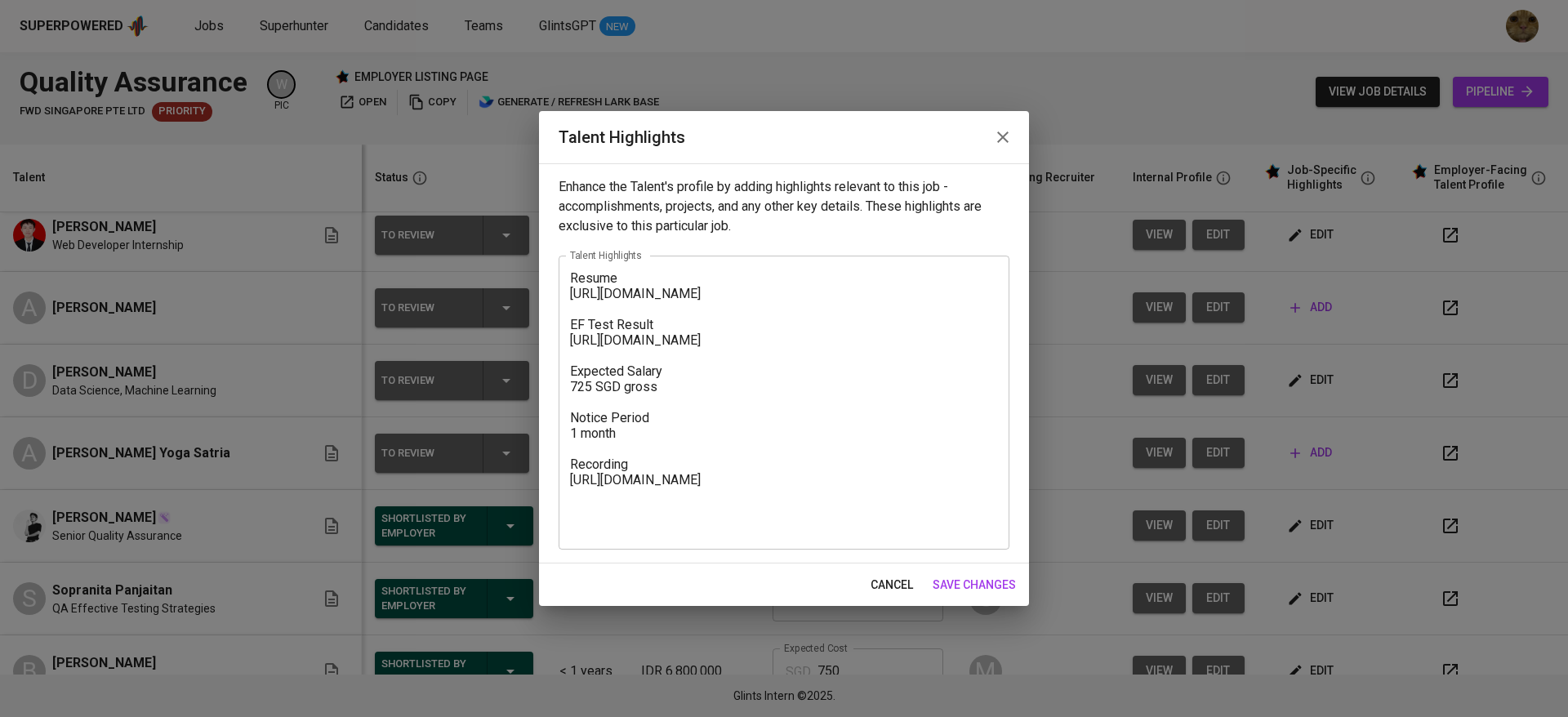
click at [893, 575] on span "cancel" at bounding box center [892, 585] width 43 height 20
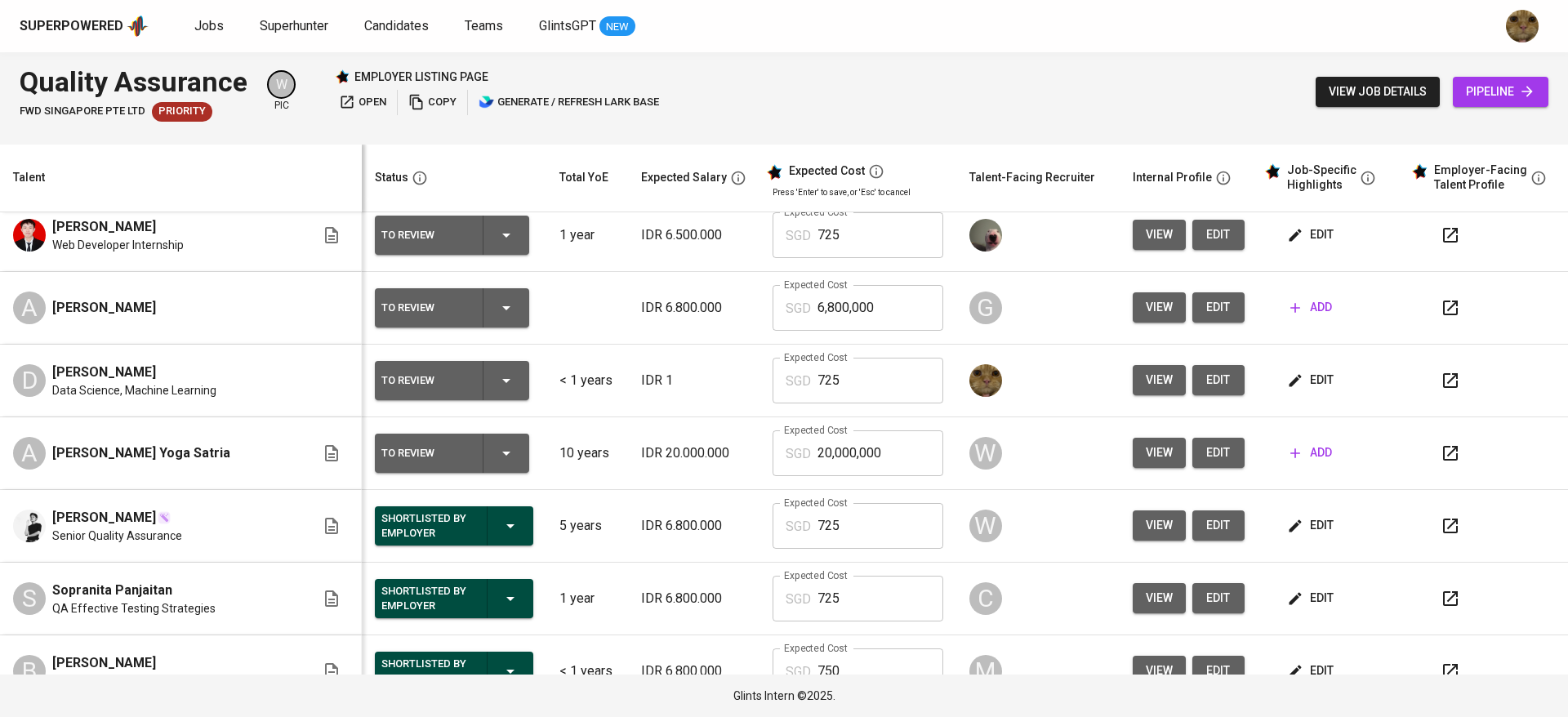
scroll to position [0, 0]
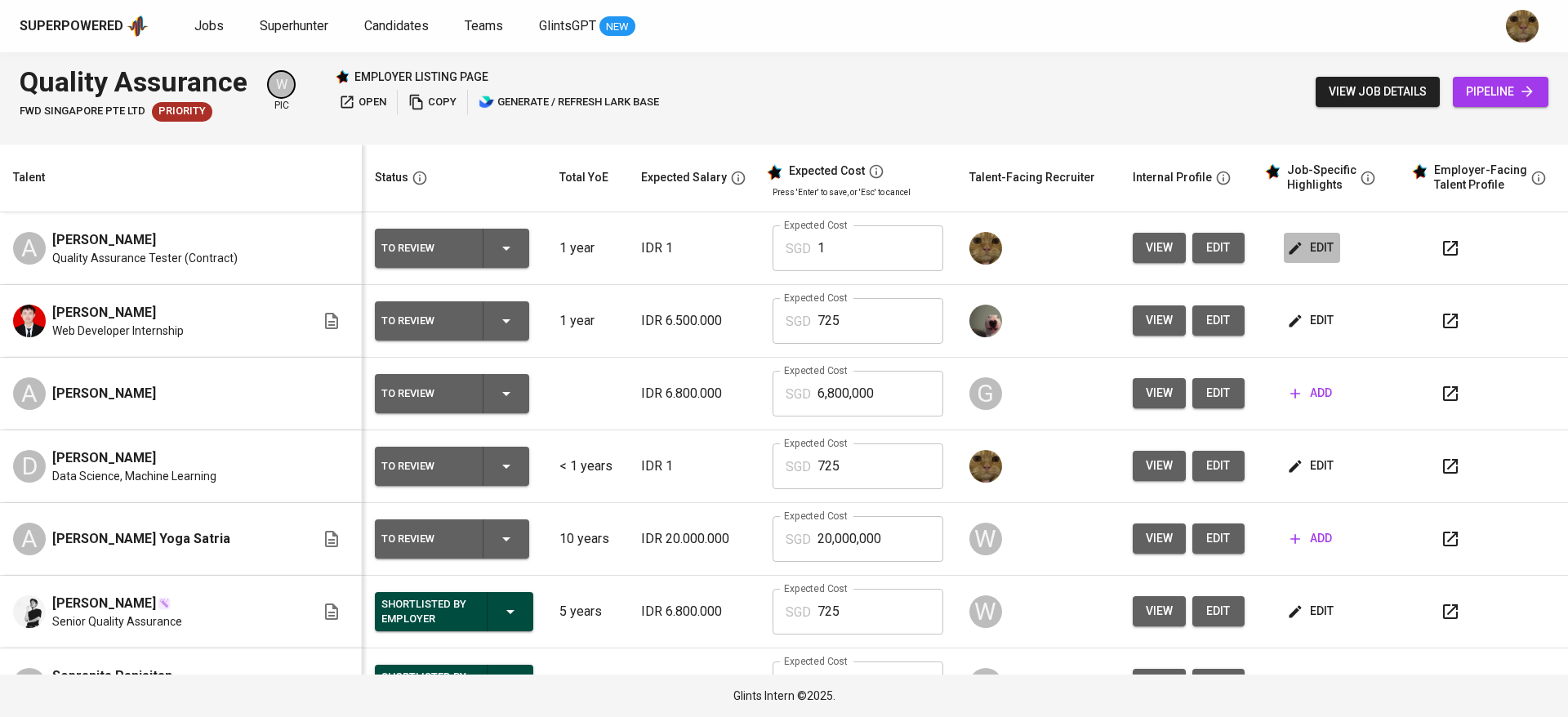
click at [1284, 259] on button "edit" at bounding box center [1311, 248] width 56 height 30
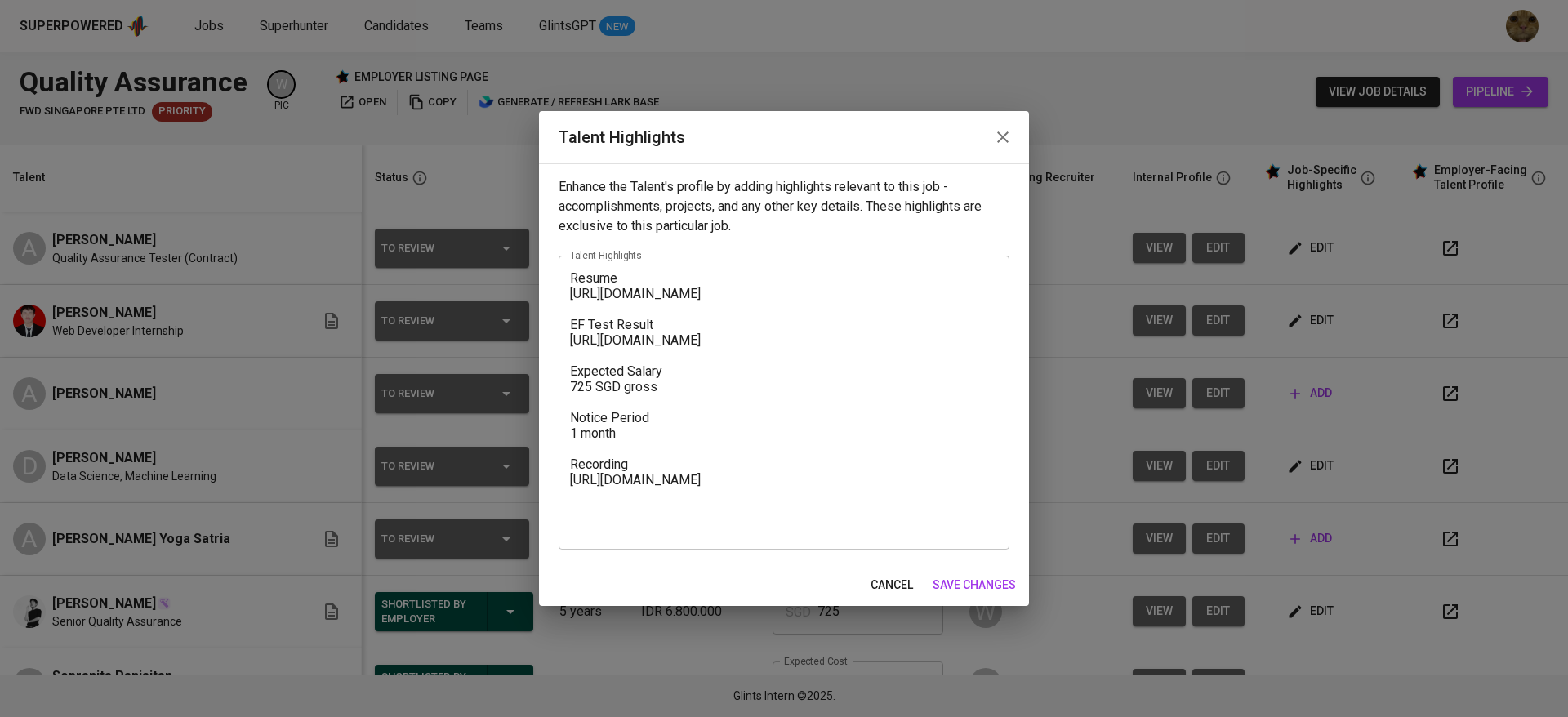
click at [570, 283] on textarea "Resume https://glints.sg.larksuite.com/file/NBjQbrAGsomXoGxHMLtl3uYsgqf?from=fr…" at bounding box center [783, 402] width 428 height 264
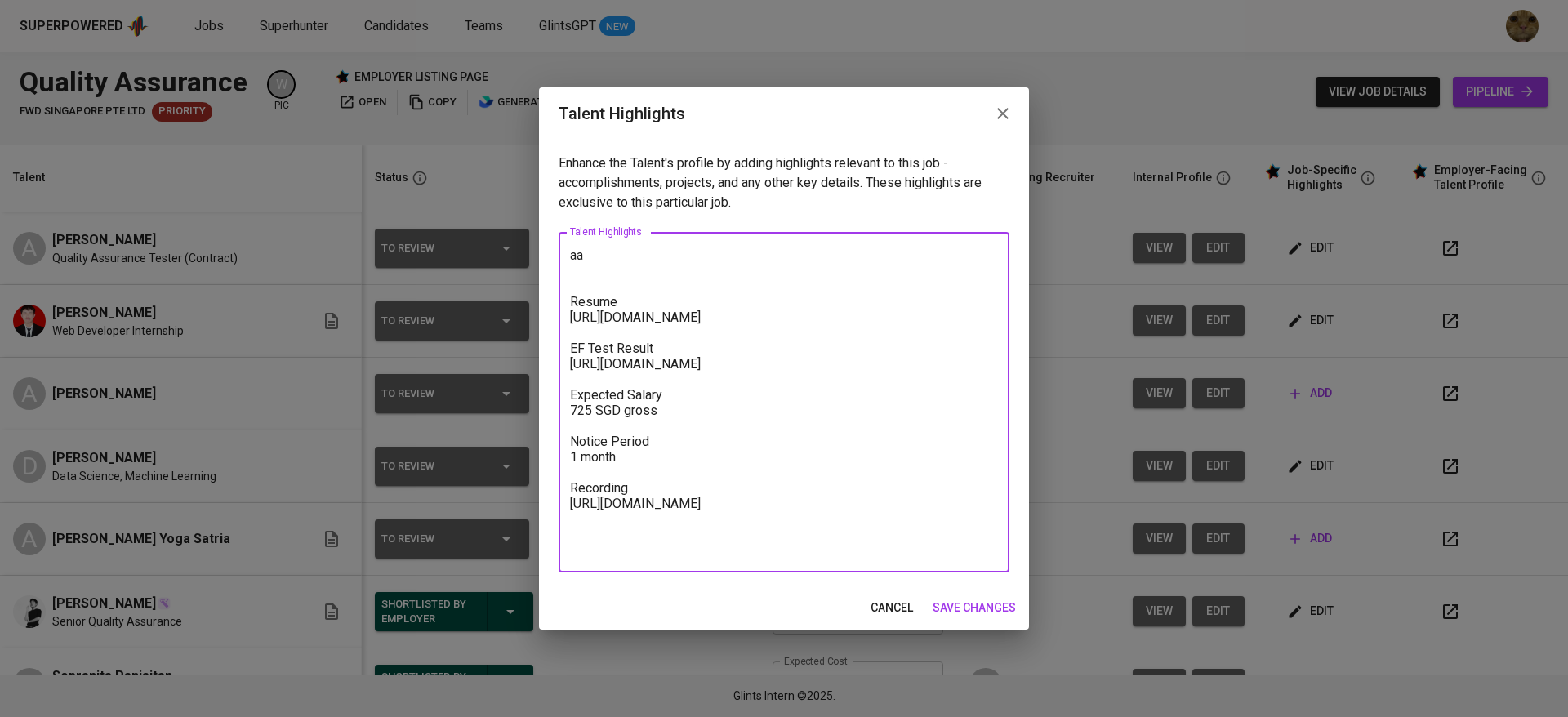
click at [618, 267] on textarea "aa Resume https://glints.sg.larksuite.com/file/NBjQbrAGsomXoGxHMLtl3uYsgqf?from…" at bounding box center [783, 402] width 428 height 310
paste textarea "Good afternoon, Mr. No. My name is Allya Ismaraja Lily, and you can call me All…"
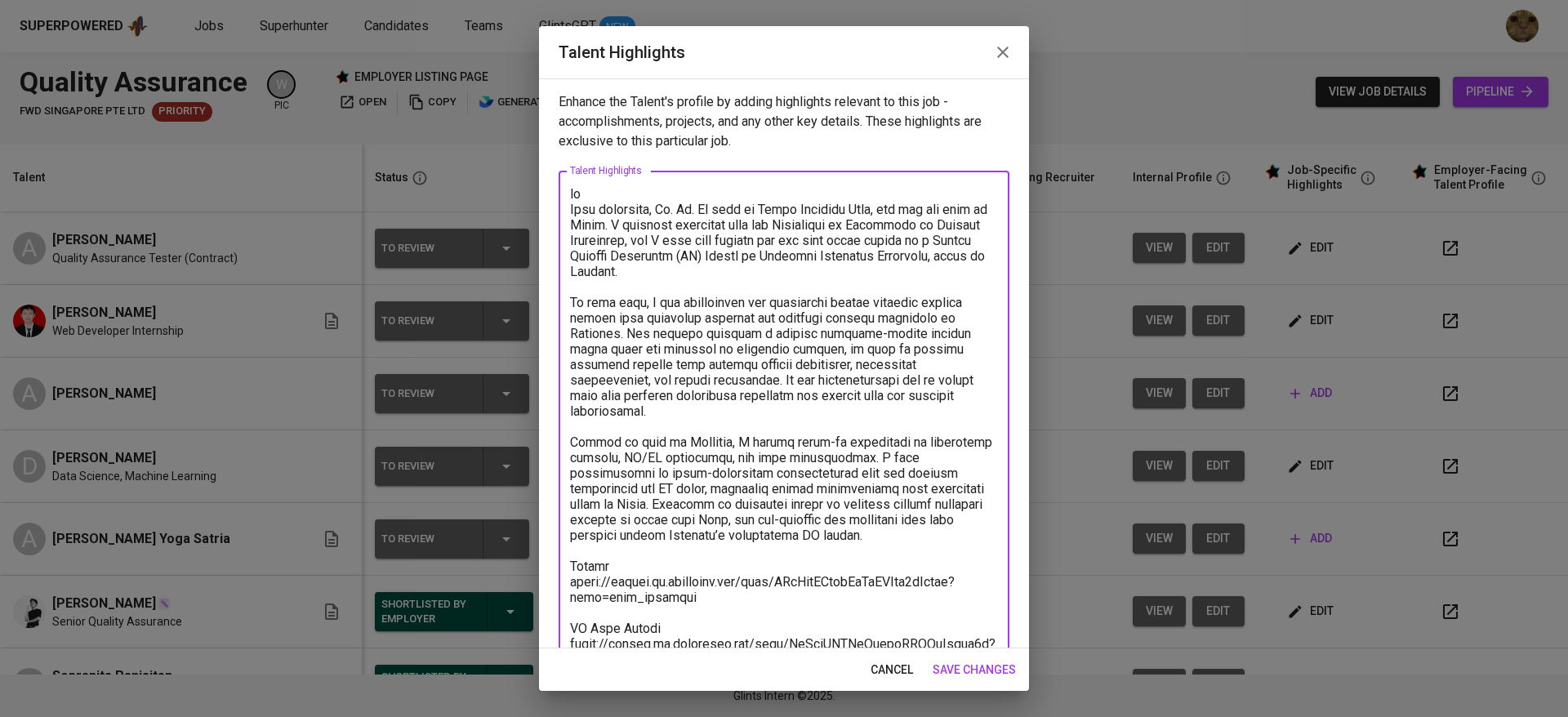
drag, startPoint x: 722, startPoint y: 240, endPoint x: 526, endPoint y: 183, distance: 204.1
click at [526, 183] on div "Talent Highlights Enhance the Talent's profile by adding highlights relevant to…" at bounding box center [784, 358] width 1568 height 717
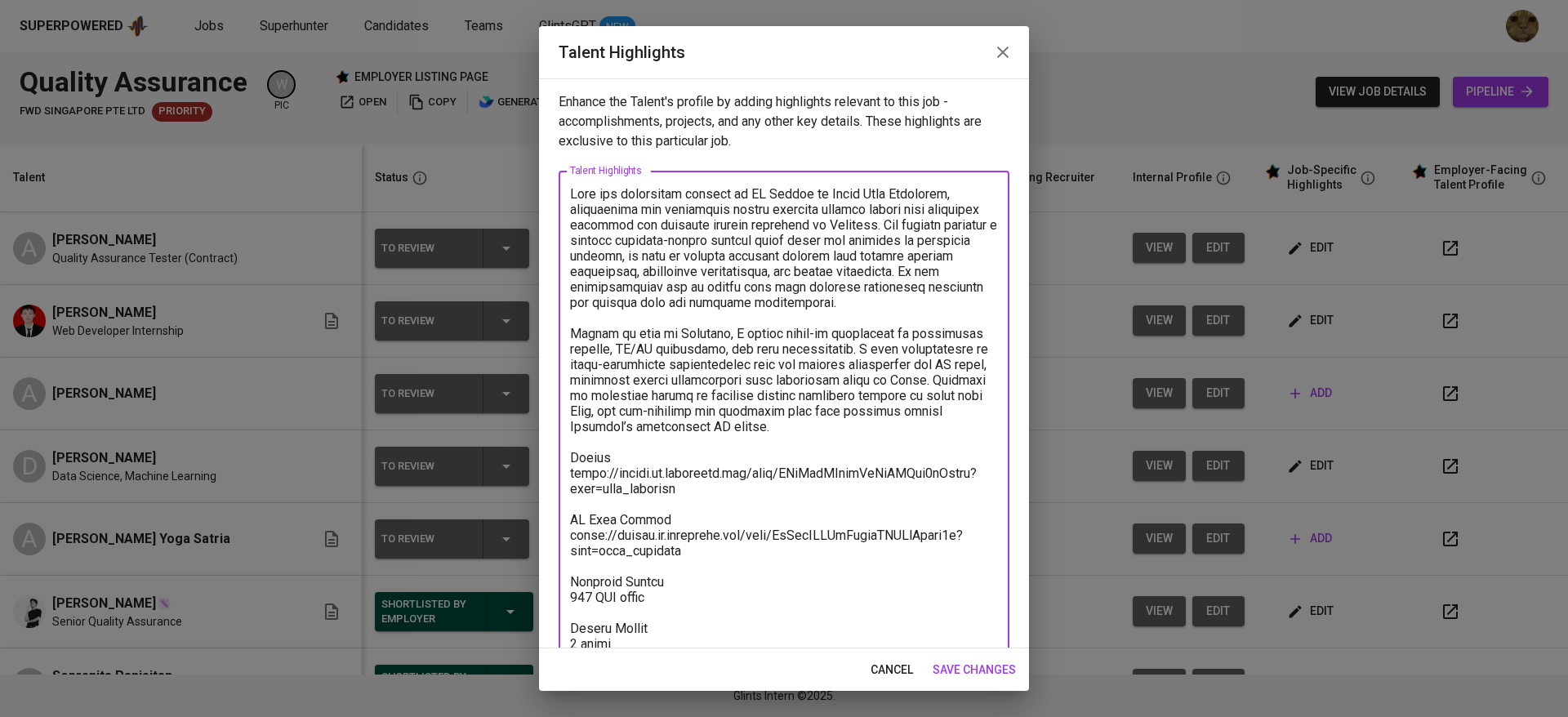
drag, startPoint x: 914, startPoint y: 211, endPoint x: 948, endPoint y: 215, distance: 34.2
click at [948, 215] on textarea at bounding box center [783, 457] width 428 height 543
click at [870, 226] on textarea at bounding box center [783, 450] width 428 height 528
click at [664, 280] on textarea at bounding box center [783, 450] width 428 height 528
click at [624, 329] on textarea at bounding box center [783, 450] width 428 height 528
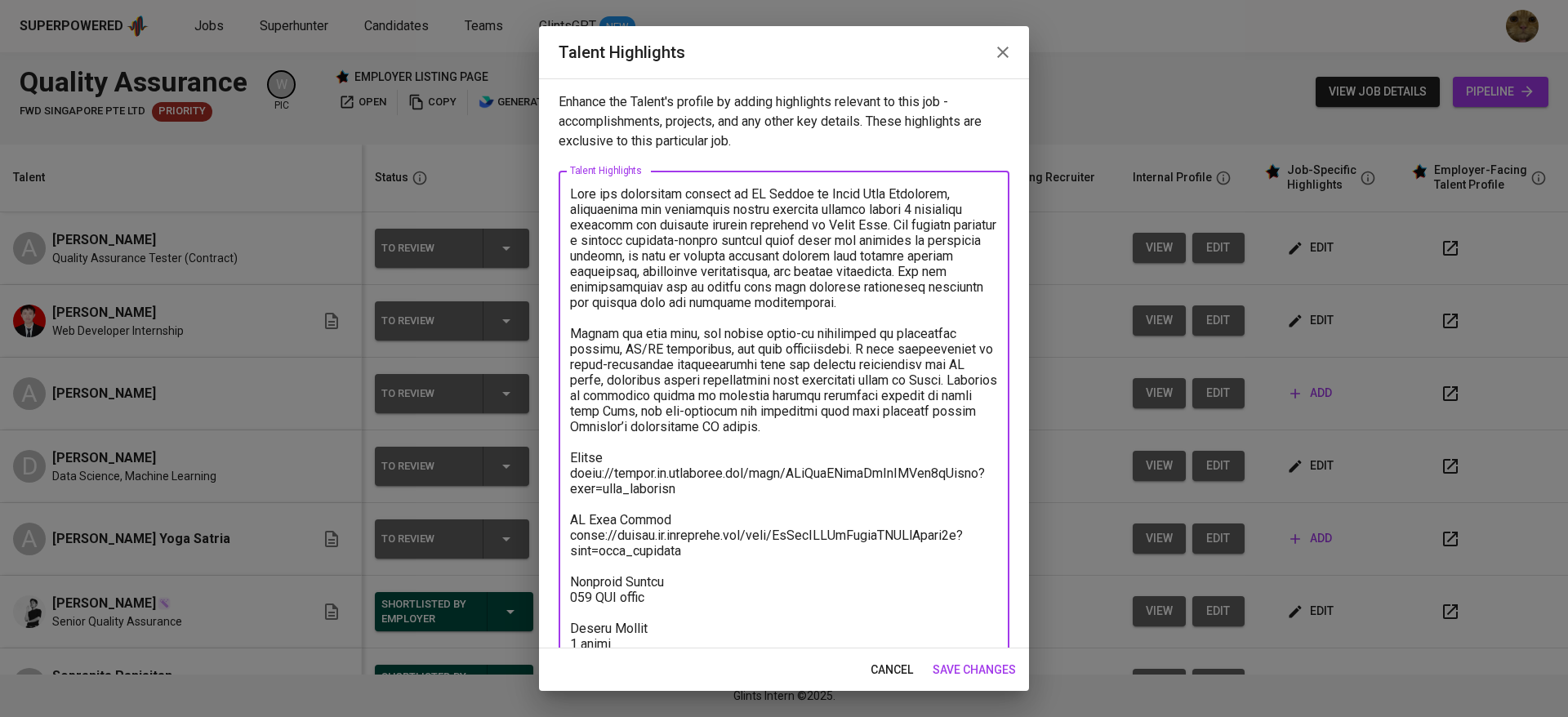
click at [844, 345] on textarea at bounding box center [783, 450] width 428 height 528
drag, startPoint x: 807, startPoint y: 424, endPoint x: 550, endPoint y: 393, distance: 258.9
click at [550, 393] on div "Enhance the Talent's profile by adding highlights relevant to this job - accomp…" at bounding box center [783, 362] width 490 height 570
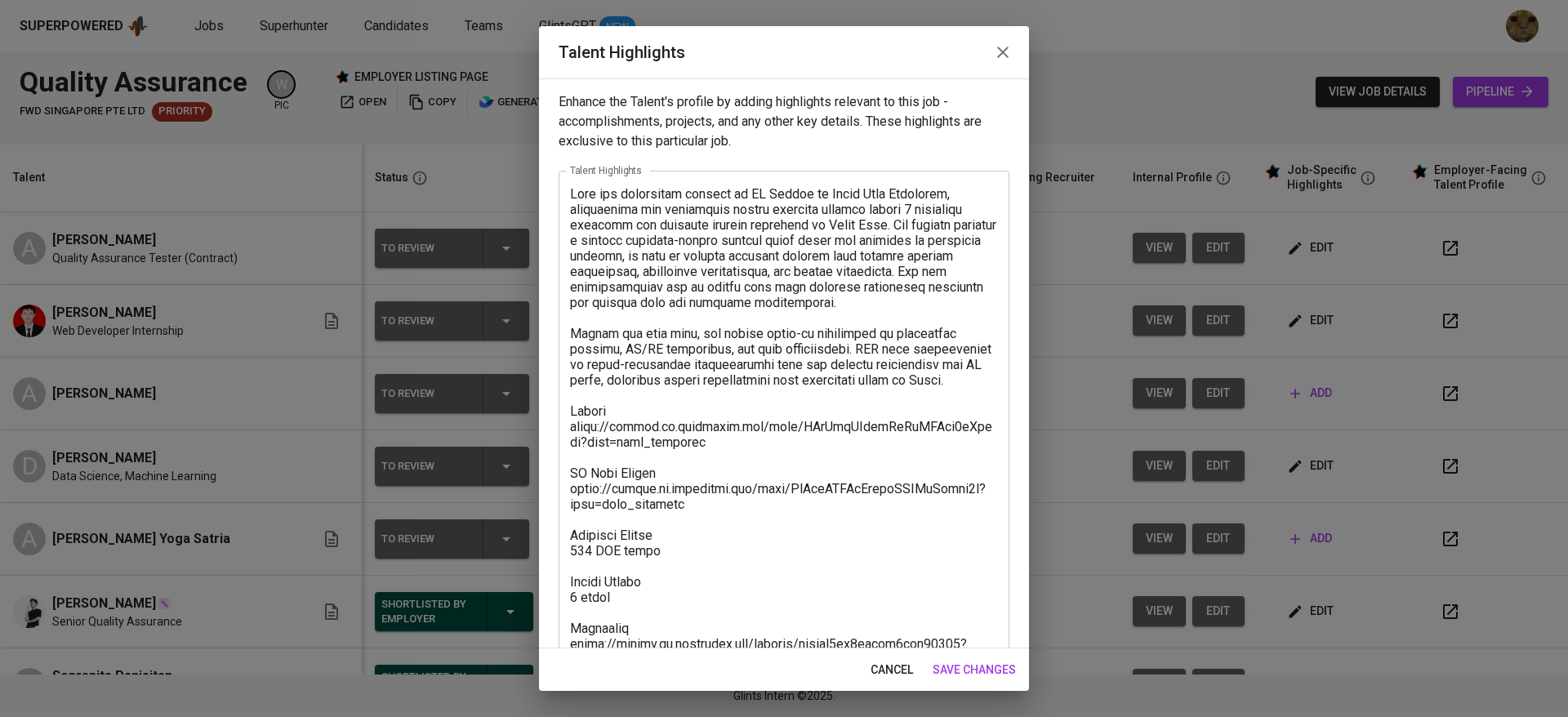
click at [681, 365] on textarea at bounding box center [783, 426] width 428 height 481
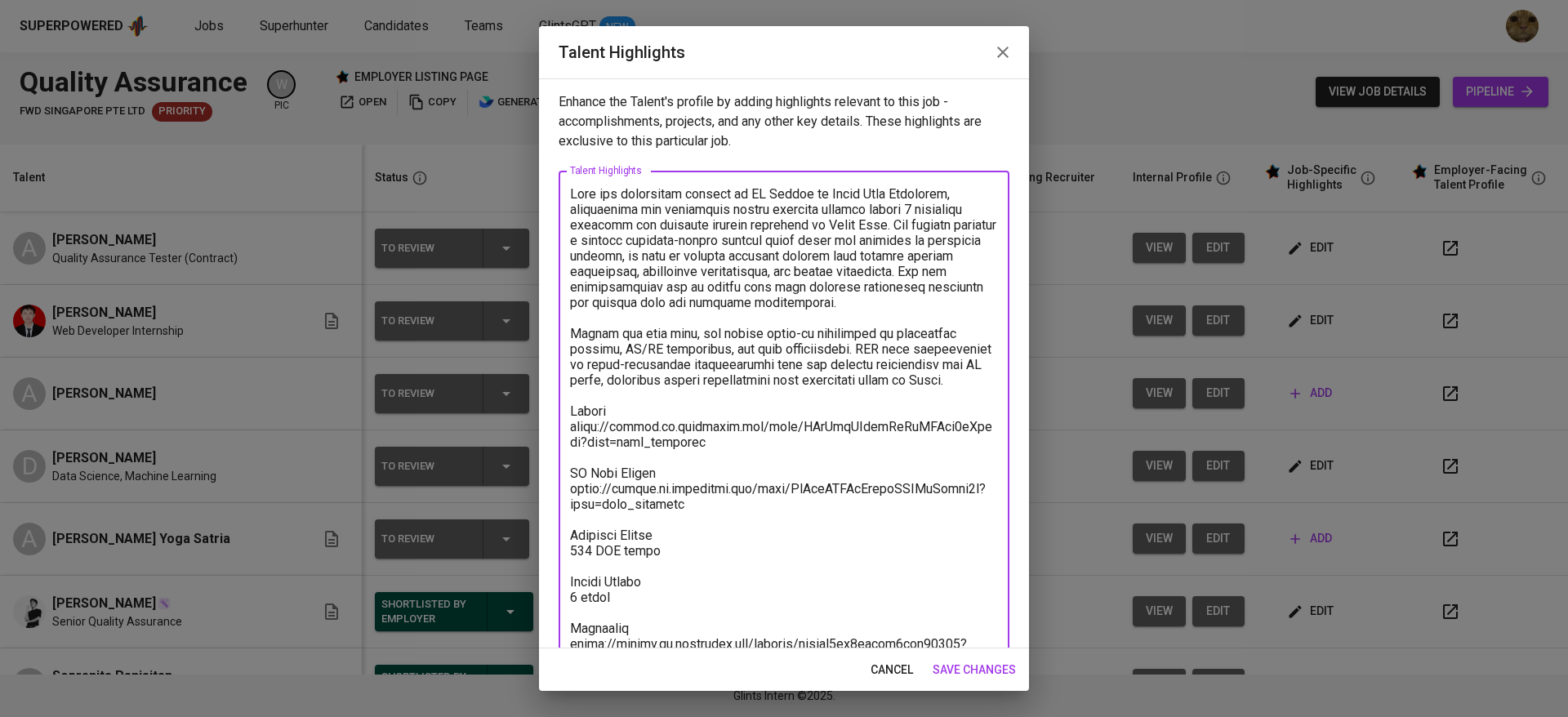
click at [852, 357] on textarea at bounding box center [783, 426] width 428 height 481
drag, startPoint x: 692, startPoint y: 331, endPoint x: 837, endPoint y: 345, distance: 145.7
click at [837, 345] on textarea at bounding box center [783, 426] width 428 height 481
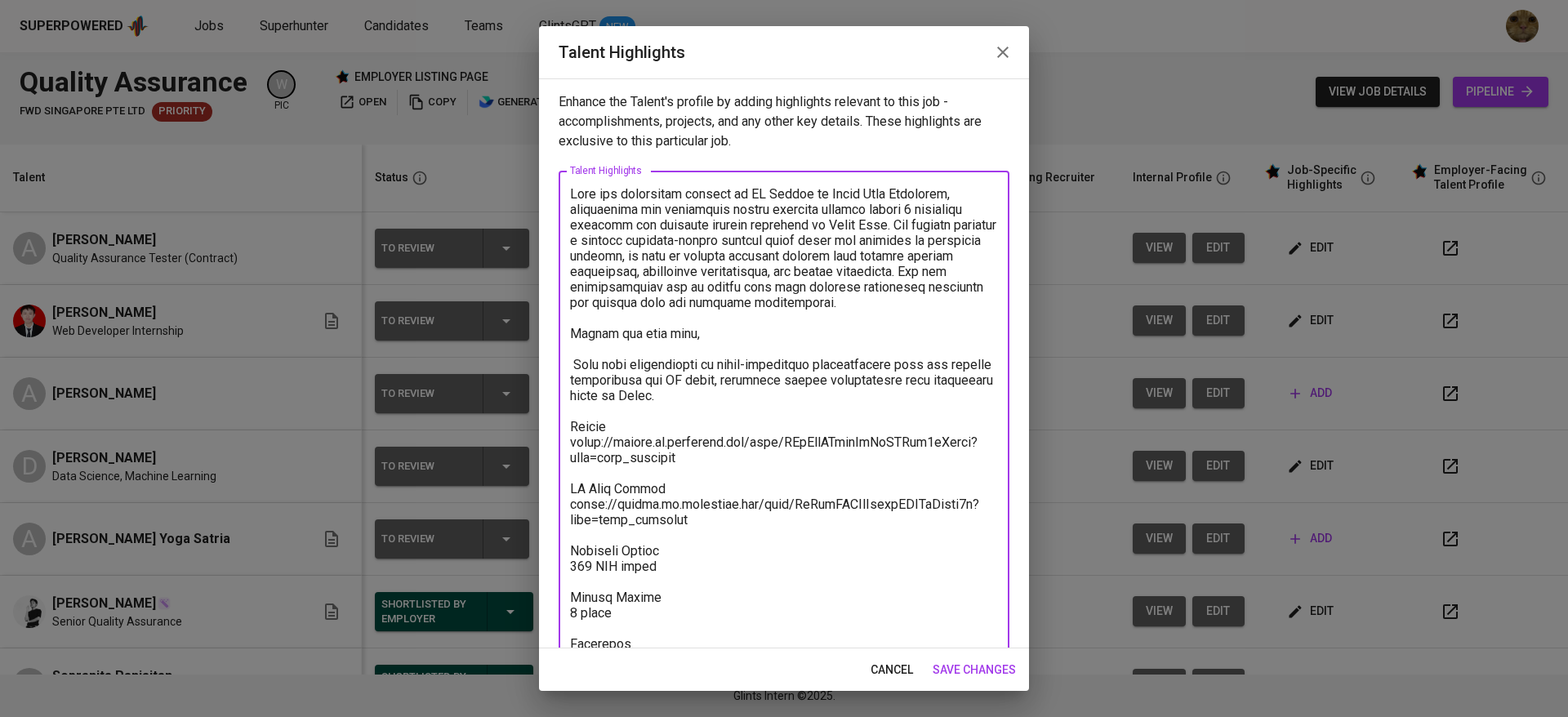
click at [749, 333] on textarea at bounding box center [783, 434] width 428 height 497
paste textarea "Executed 2,500+ QA test cases functional and UI/UX tests across diverse systems…"
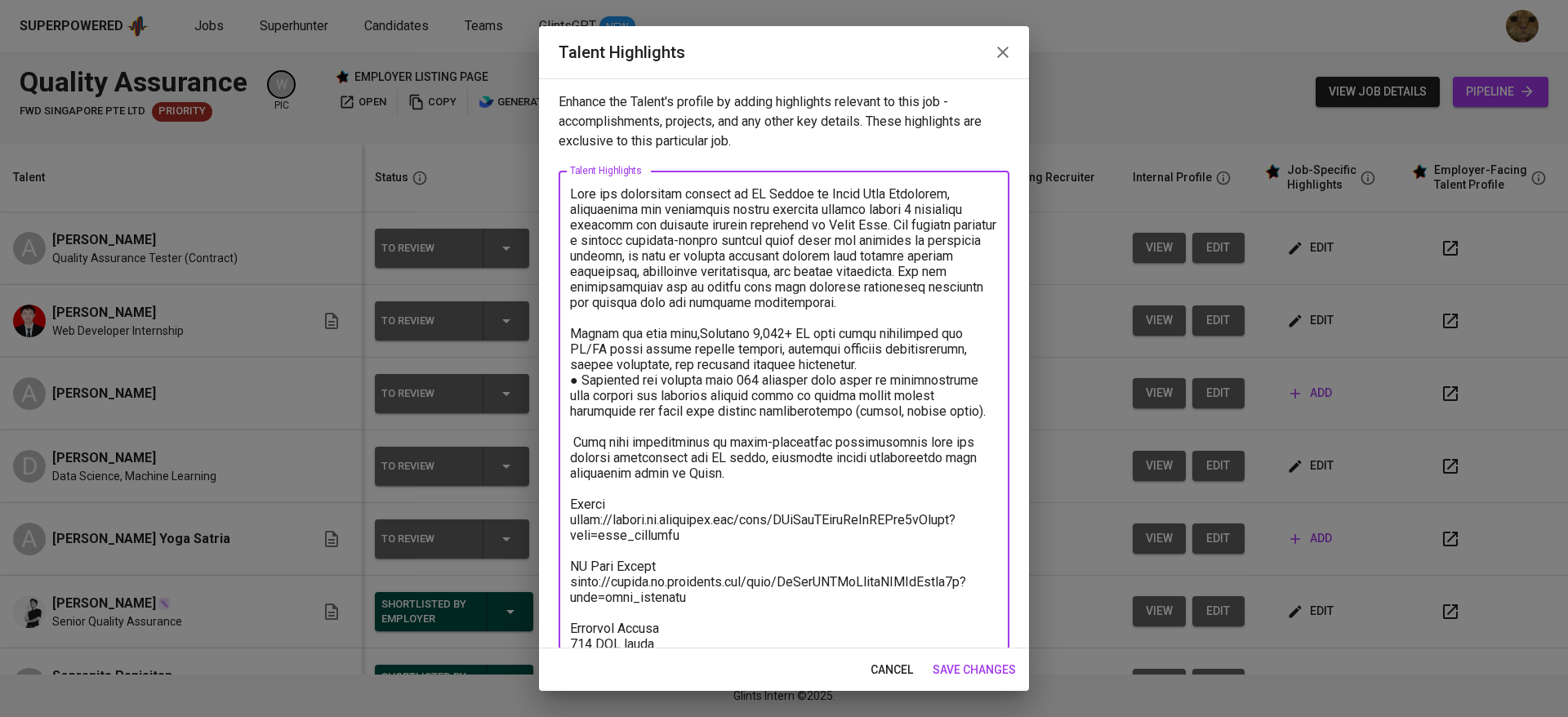
click at [696, 332] on textarea at bounding box center [783, 480] width 428 height 589
drag, startPoint x: 862, startPoint y: 349, endPoint x: 944, endPoint y: 350, distance: 82.0
click at [944, 350] on textarea at bounding box center [783, 480] width 428 height 589
click at [920, 358] on textarea at bounding box center [783, 480] width 428 height 589
drag, startPoint x: 785, startPoint y: 480, endPoint x: 548, endPoint y: 448, distance: 239.2
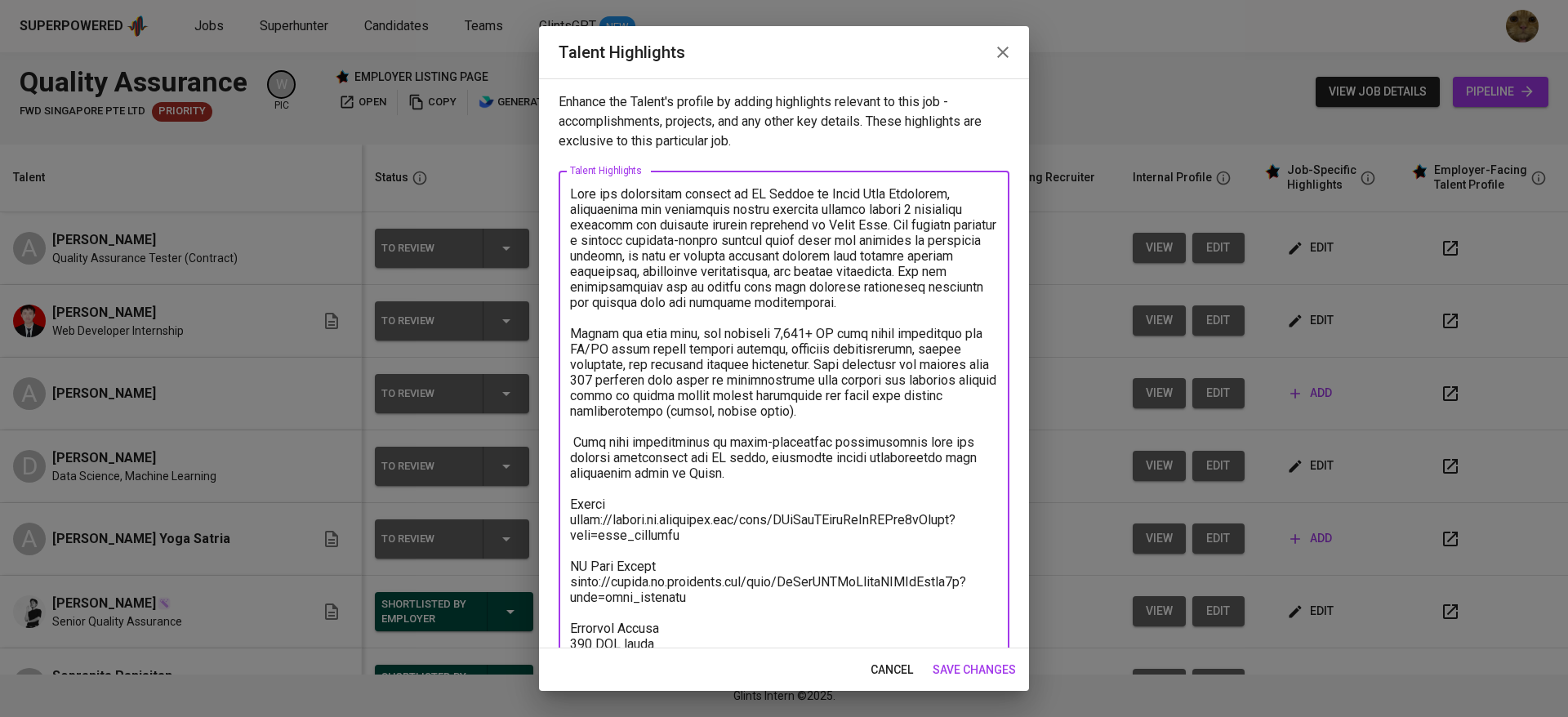
click at [548, 448] on div "Enhance the Talent's profile by adding highlights relevant to this job - accomp…" at bounding box center [783, 362] width 490 height 570
drag, startPoint x: 778, startPoint y: 468, endPoint x: 572, endPoint y: 441, distance: 207.8
click at [572, 441] on textarea at bounding box center [783, 473] width 428 height 574
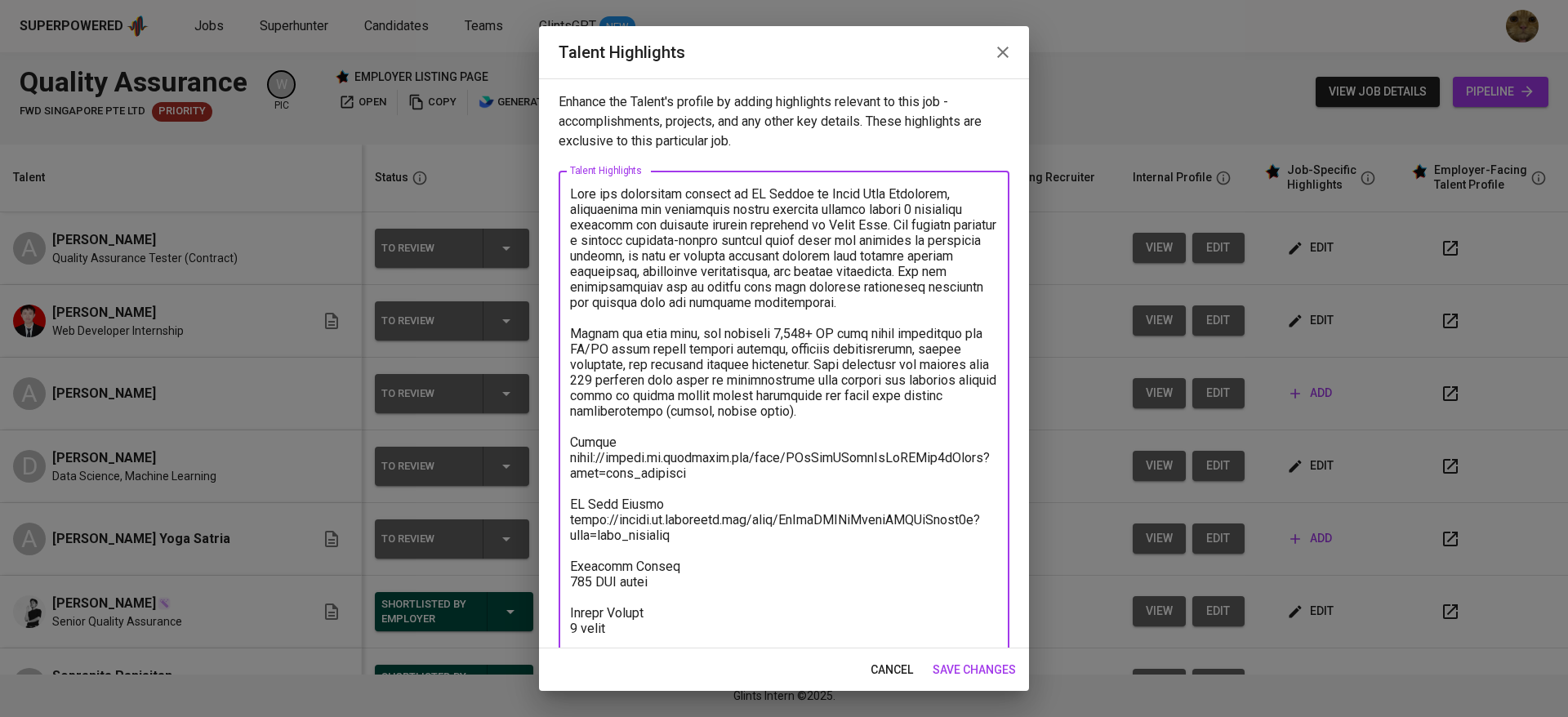
click at [943, 252] on textarea at bounding box center [783, 442] width 428 height 512
click at [578, 269] on textarea at bounding box center [783, 442] width 428 height 512
click at [568, 316] on div "x Talent Highlights" at bounding box center [783, 442] width 451 height 542
click at [578, 321] on textarea at bounding box center [783, 442] width 428 height 512
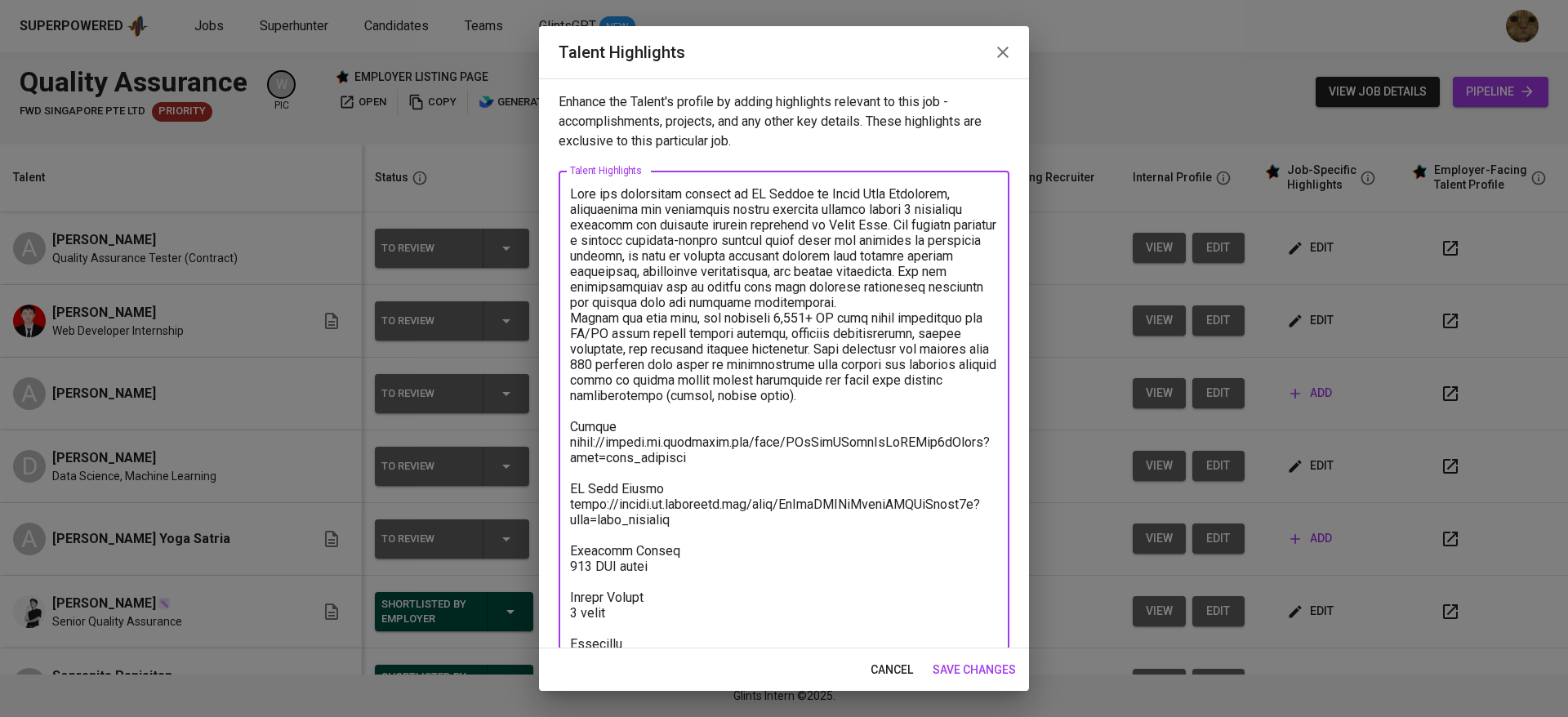
click at [668, 317] on textarea at bounding box center [783, 434] width 428 height 497
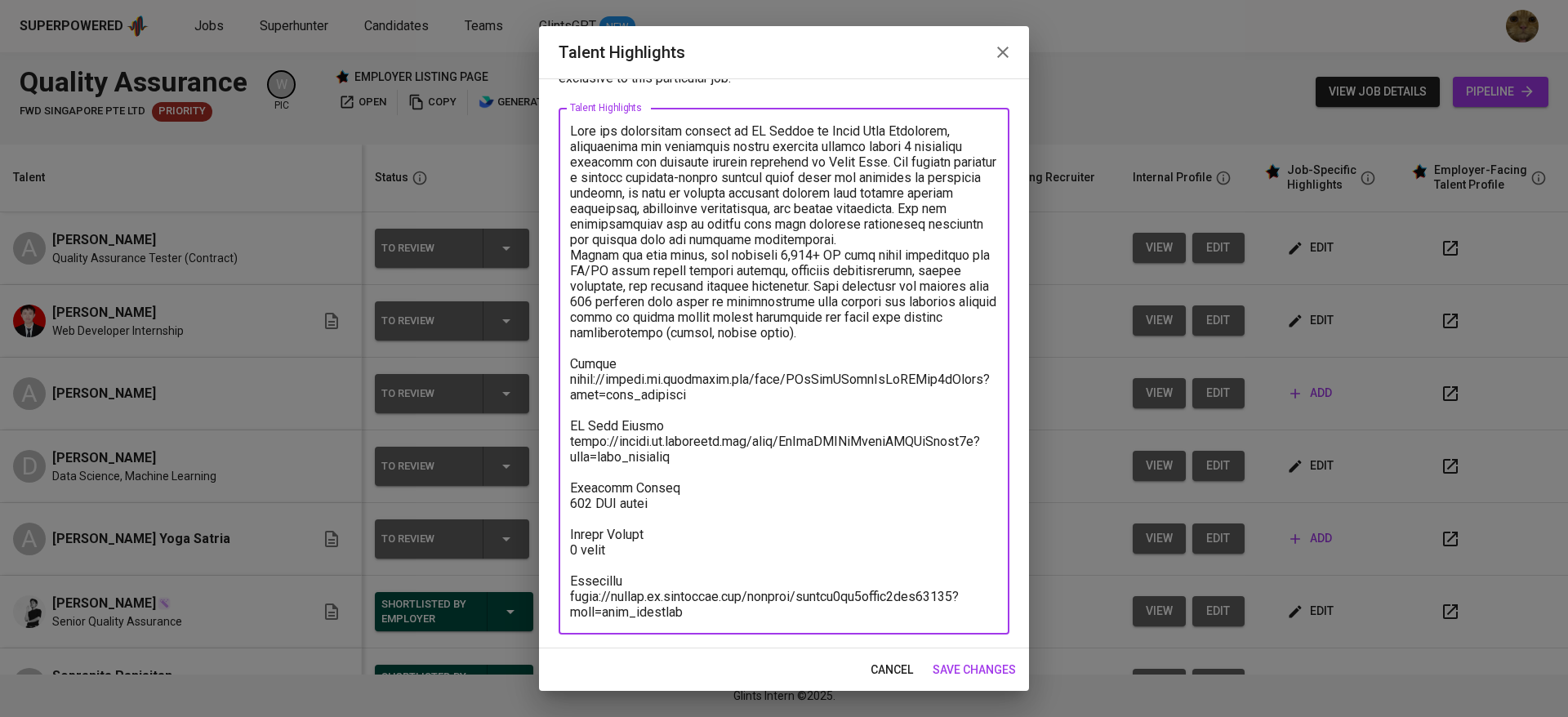
type textarea "Alya has experience working as QA Manual at Chubb Life Insurance, responsible f…"
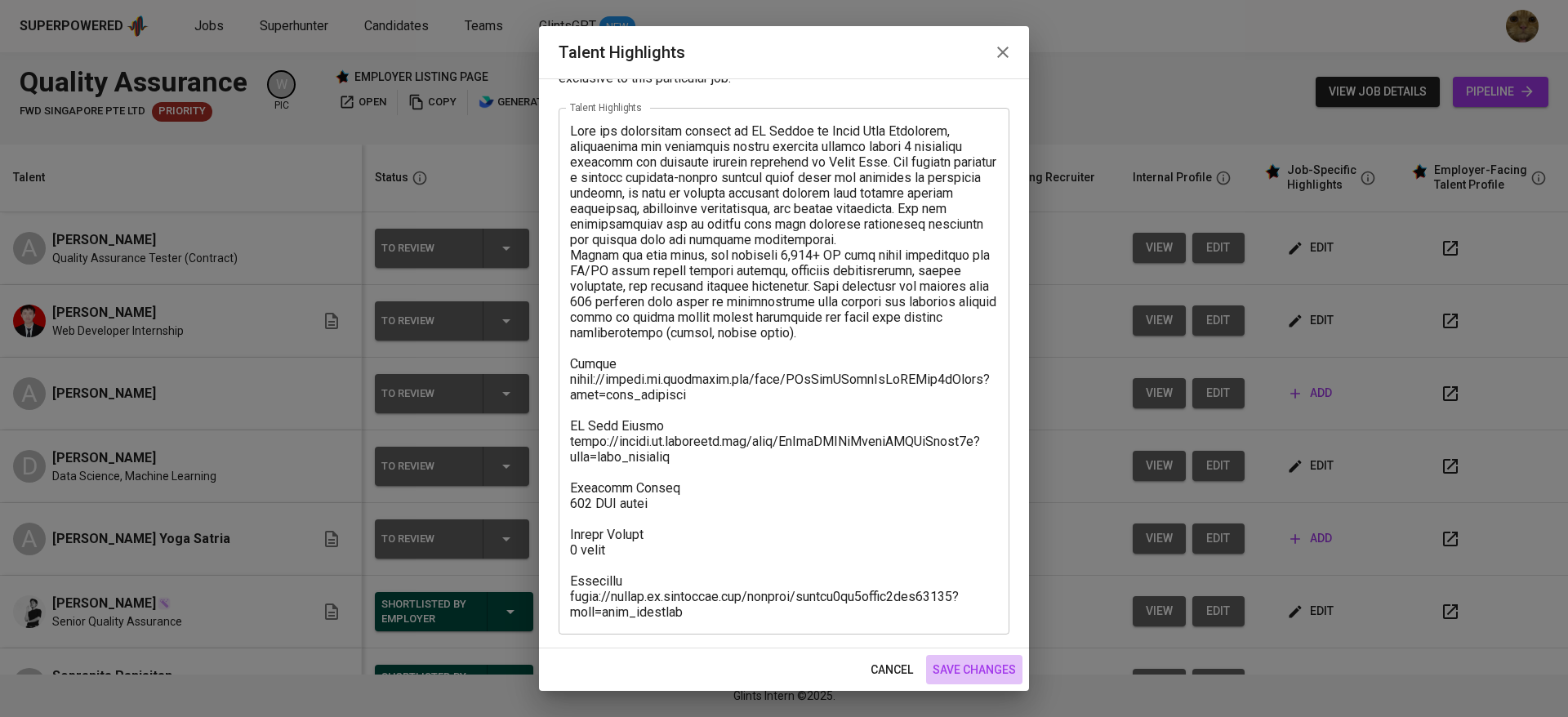
click at [948, 665] on span "save changes" at bounding box center [974, 669] width 84 height 20
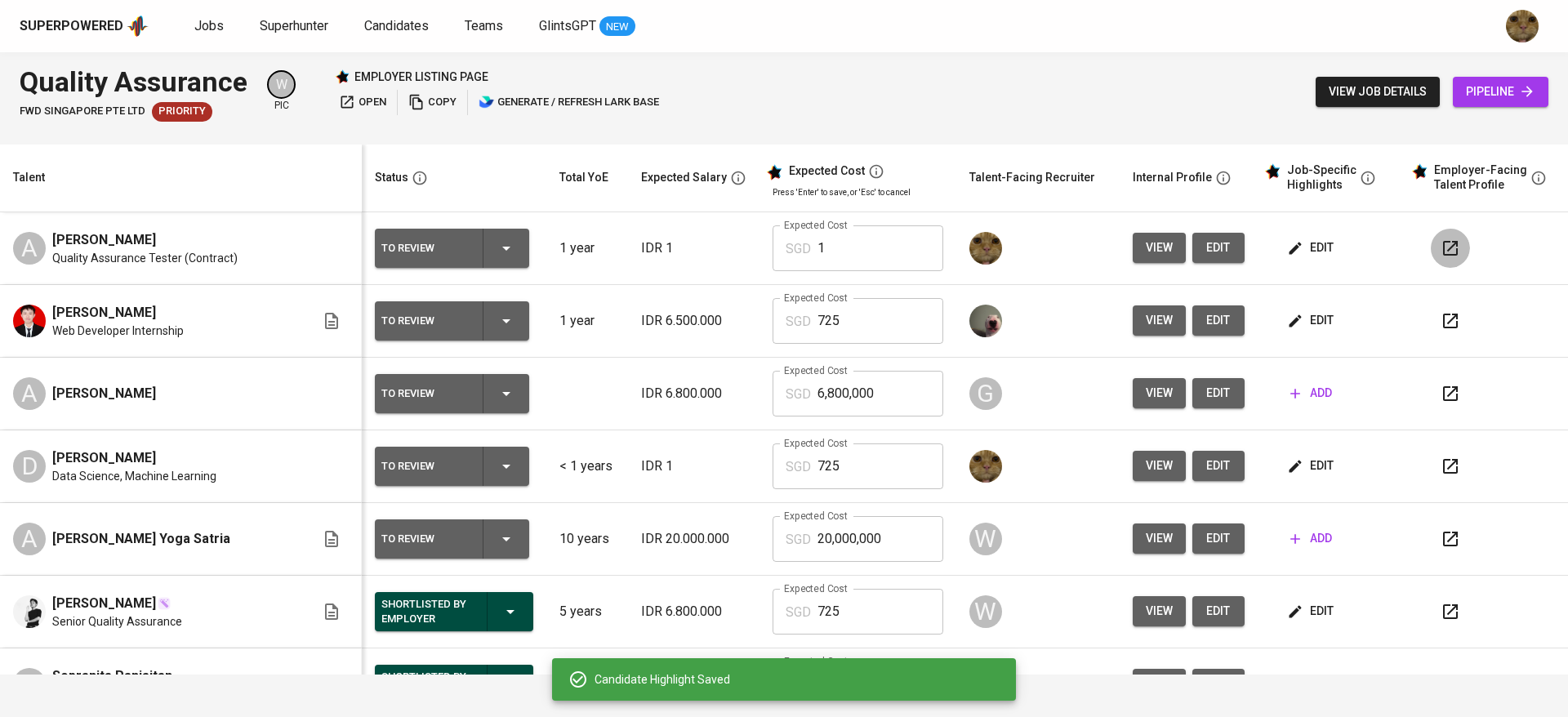
click at [1431, 245] on button "button" at bounding box center [1451, 248] width 39 height 39
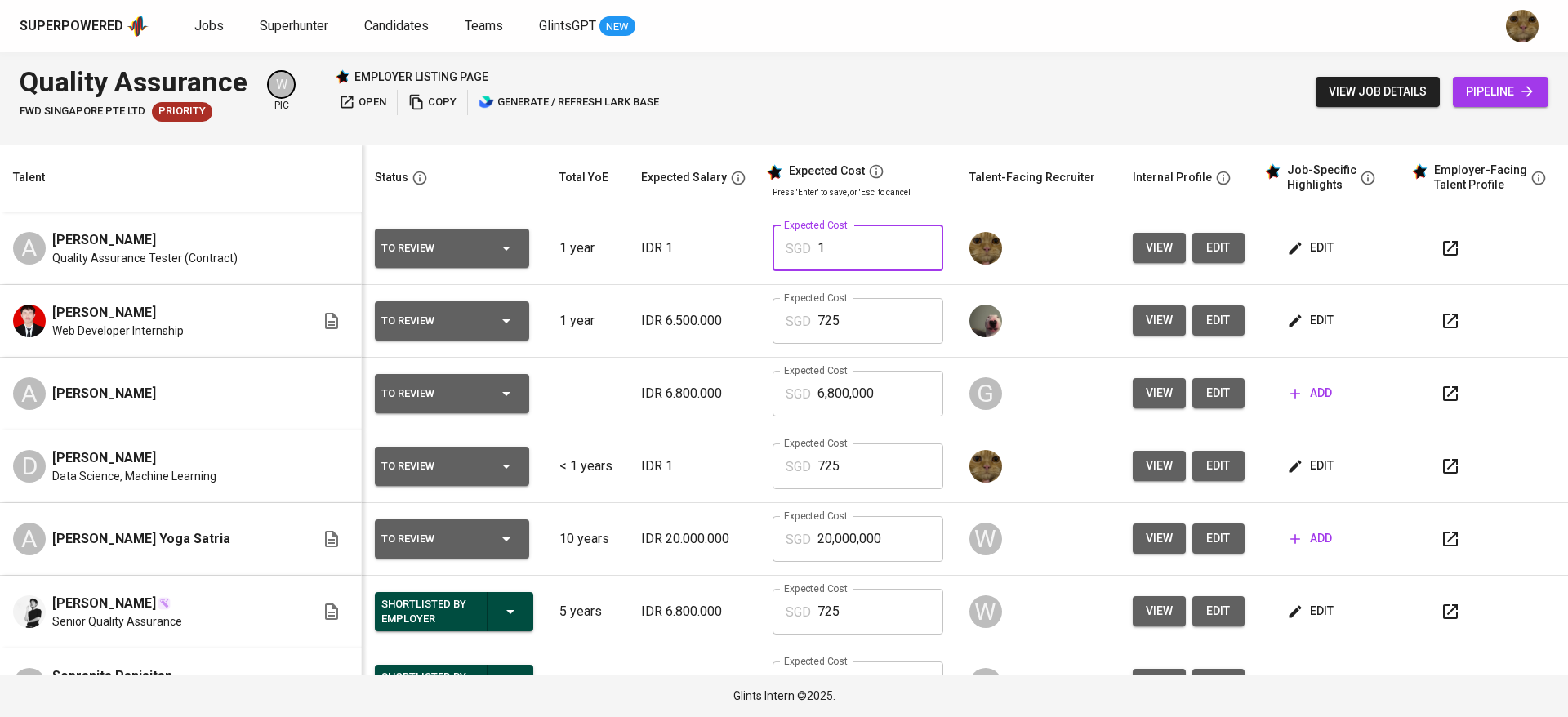
click at [829, 254] on input "1" at bounding box center [880, 248] width 125 height 45
type input "725"
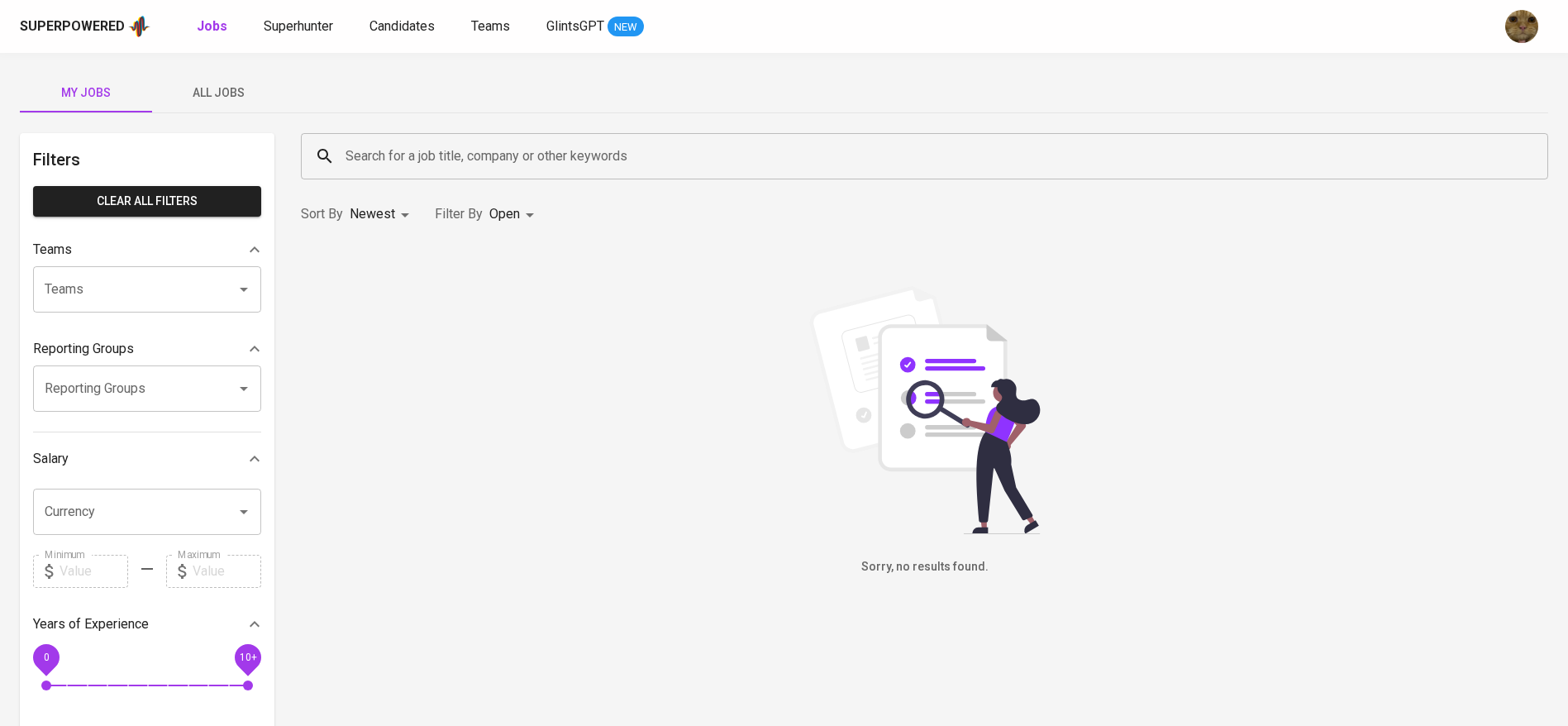
click at [228, 65] on div "My Jobs All Jobs Filters Clear All filters Teams Teams Teams Reporting Groups R…" at bounding box center [784, 569] width 1568 height 1033
click at [228, 80] on button "All Jobs" at bounding box center [218, 93] width 132 height 40
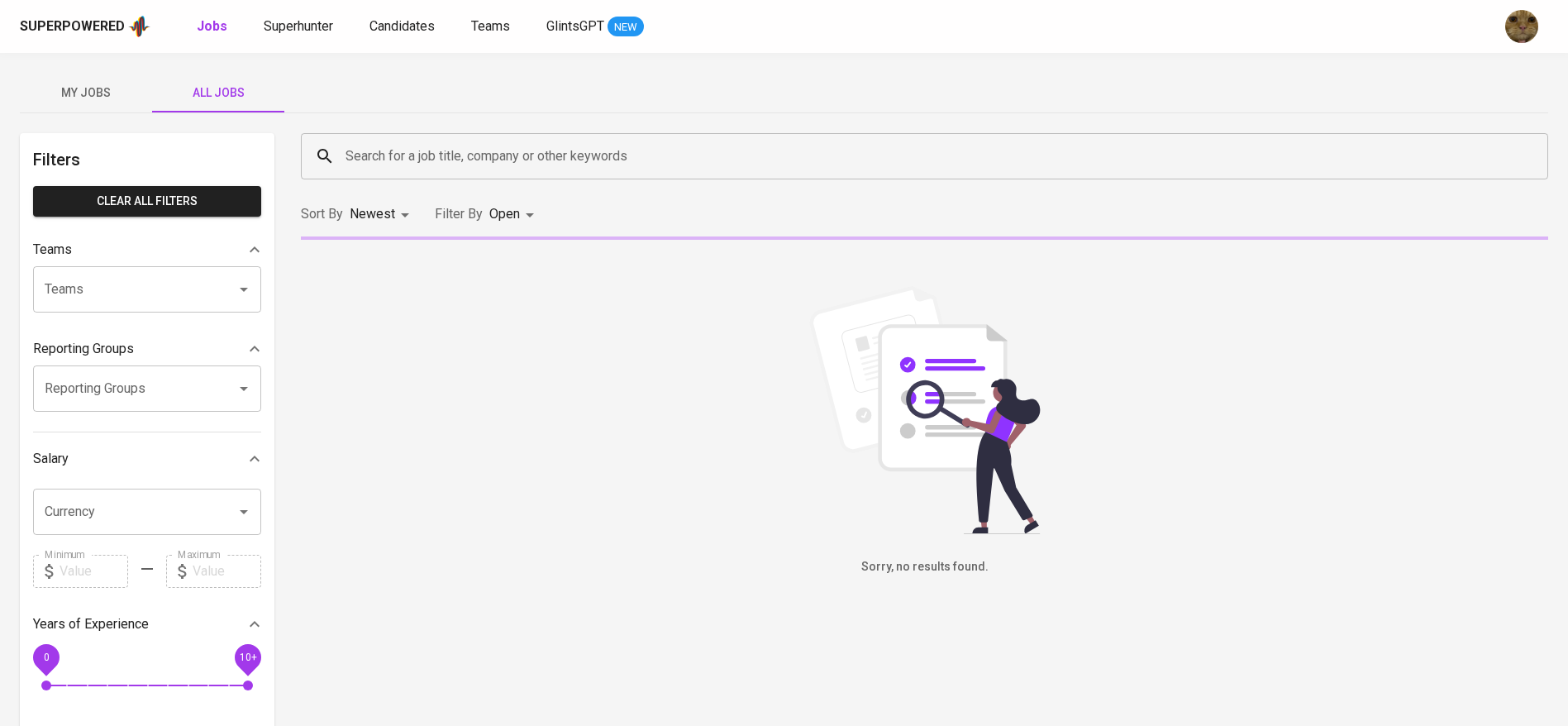
click at [413, 151] on input "Search for a job title, company or other keywords" at bounding box center [928, 156] width 1175 height 31
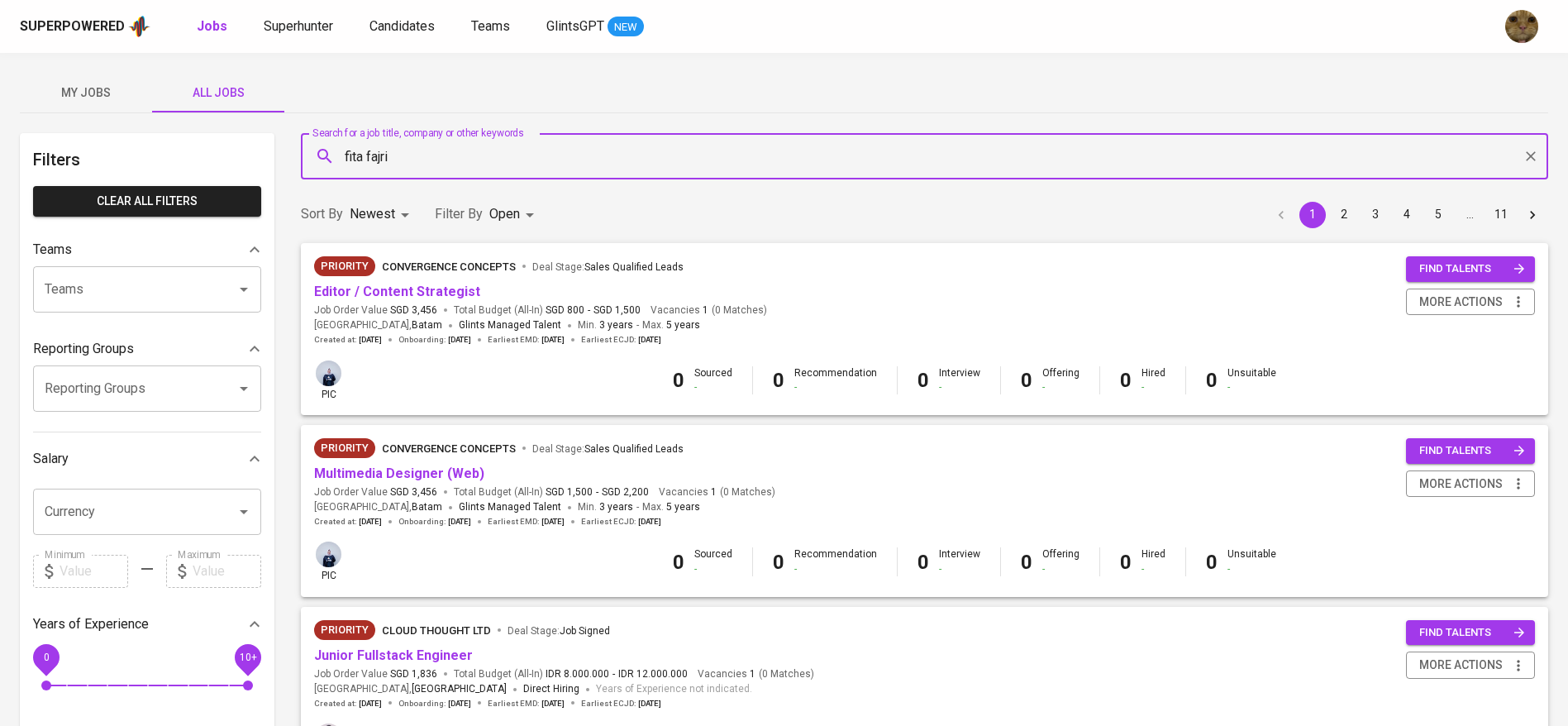
type input "f"
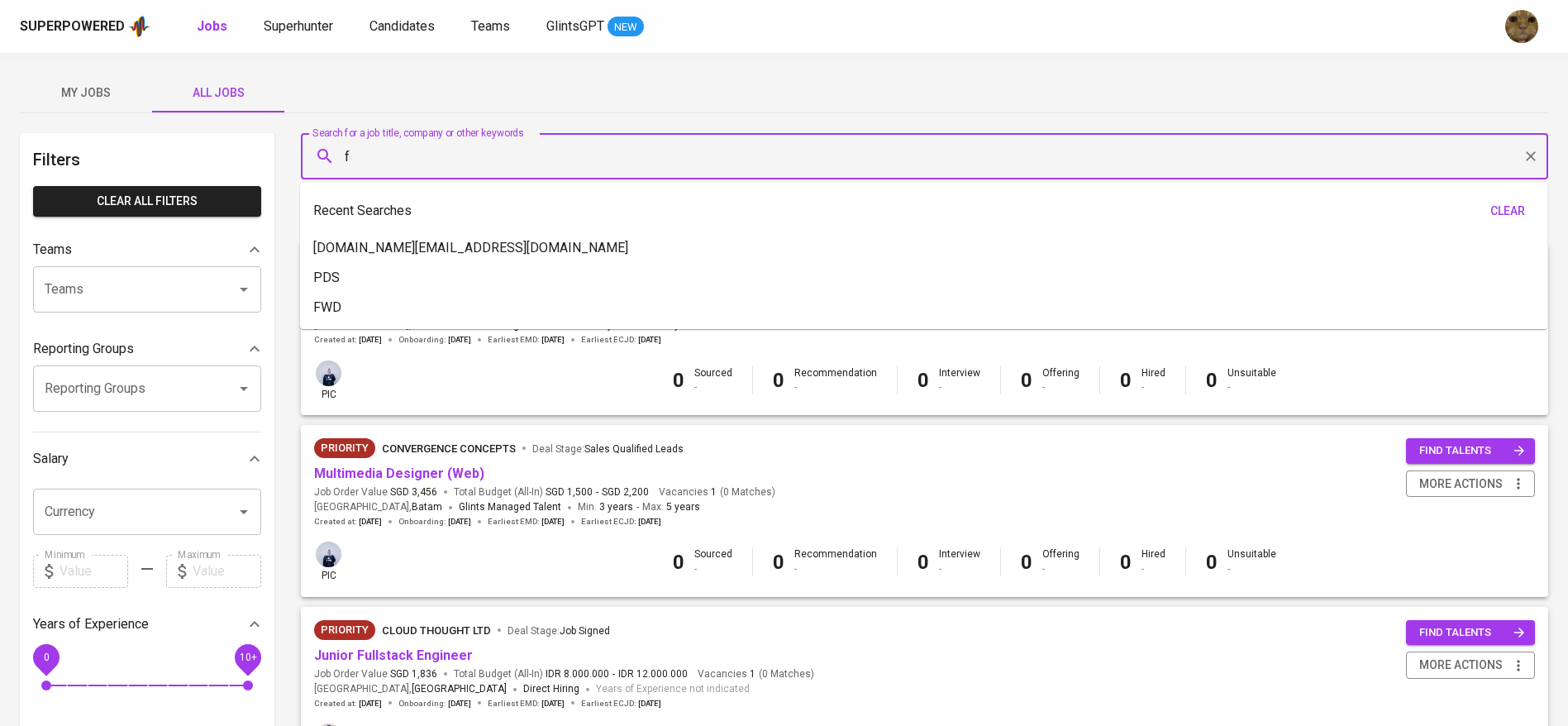
type input "fo"
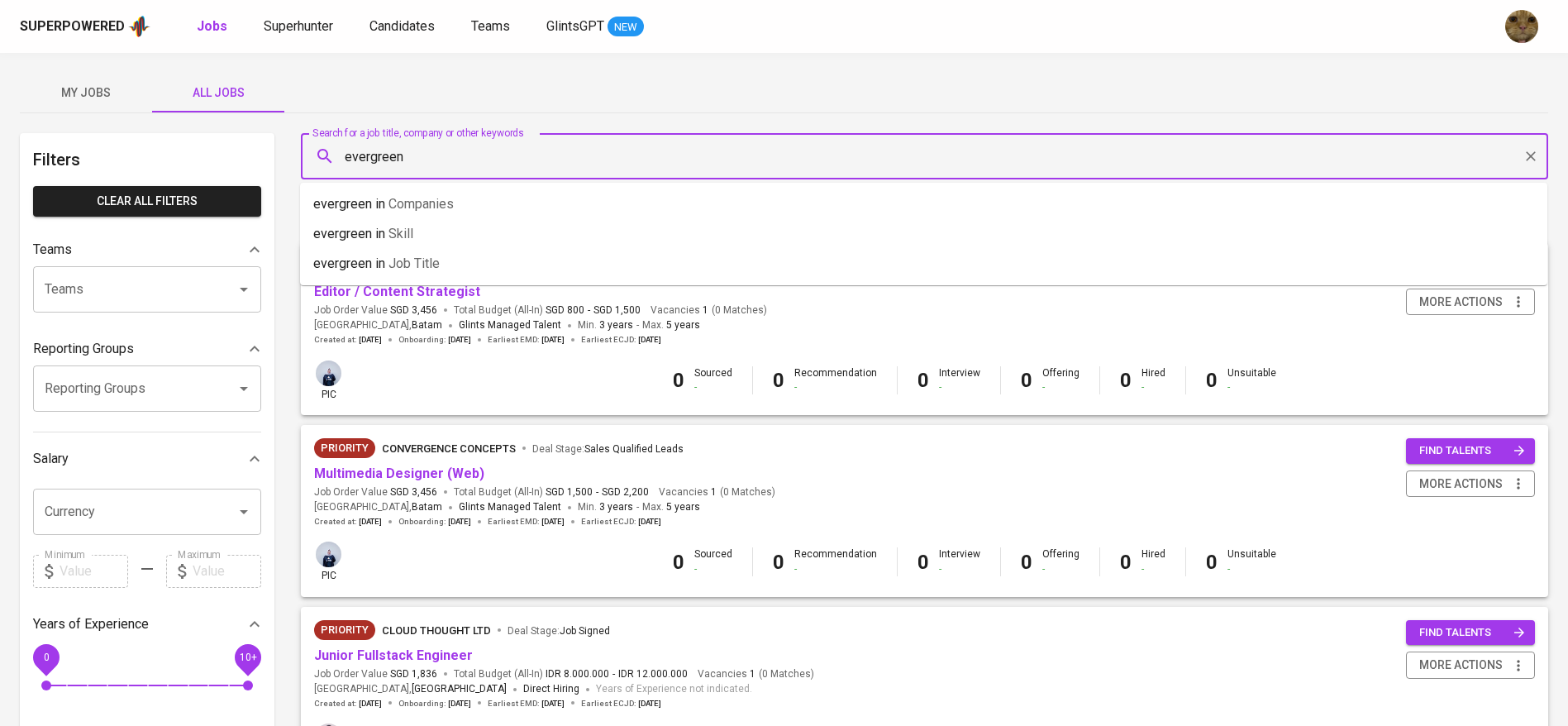
type input "evergreen"
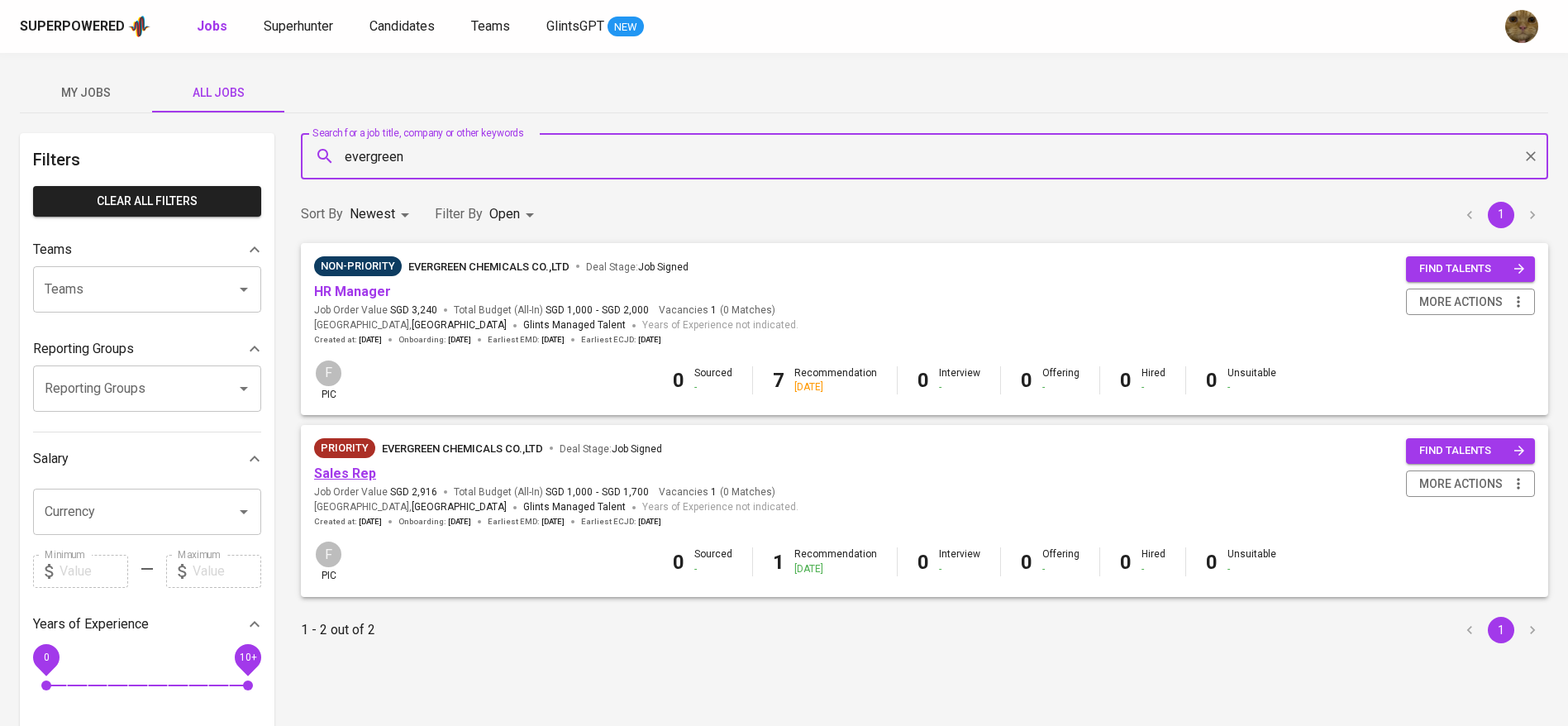
click at [329, 477] on link "Sales Rep" at bounding box center [345, 472] width 62 height 15
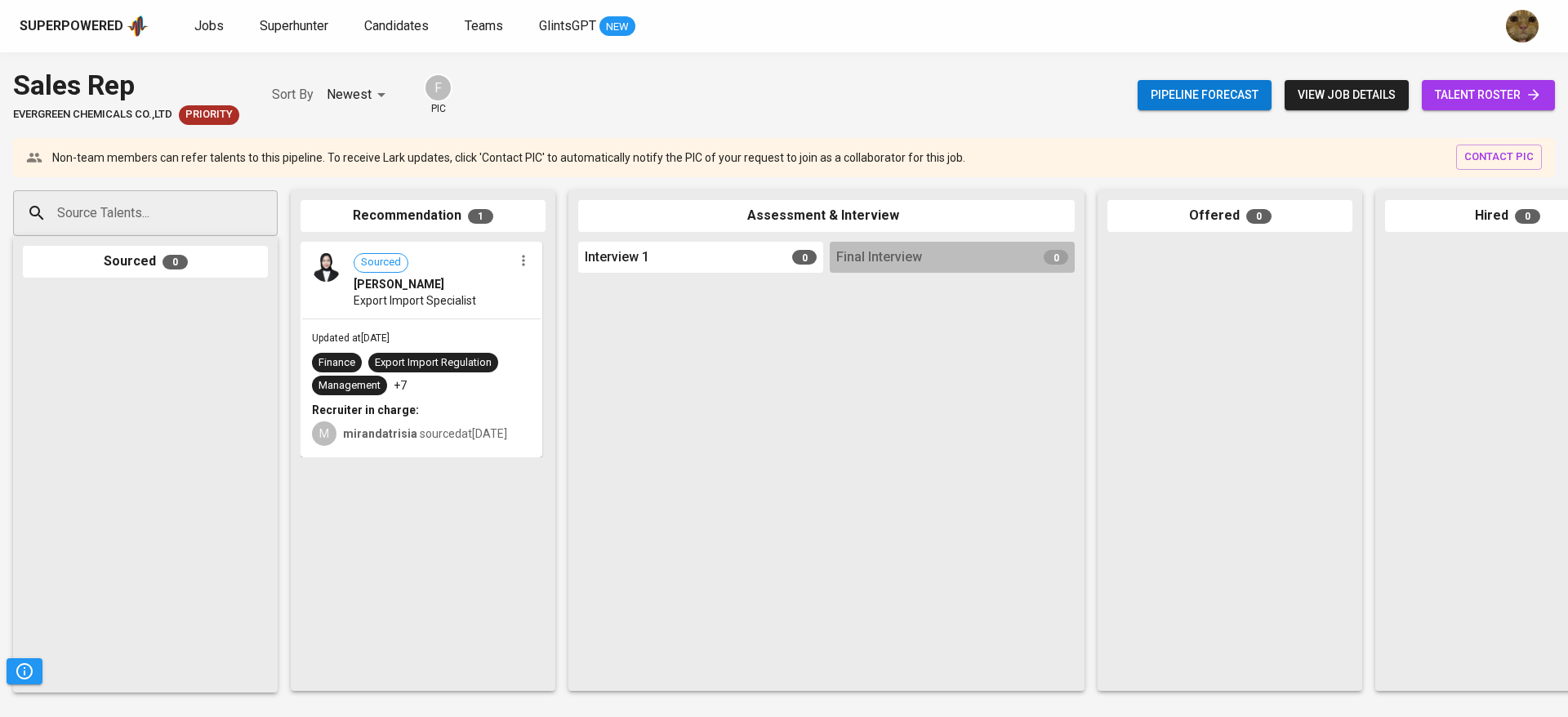
click at [1455, 82] on link "talent roster" at bounding box center [1489, 95] width 133 height 30
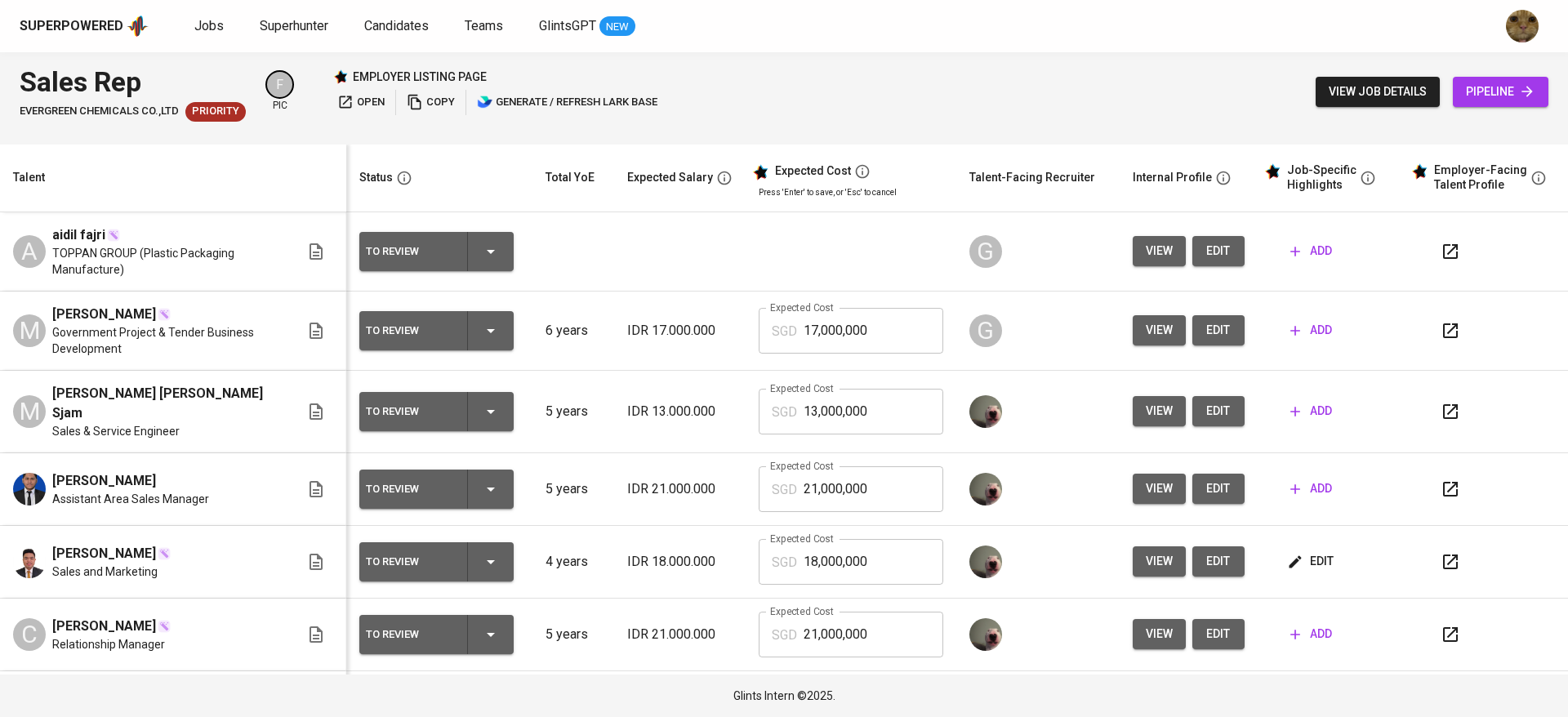
scroll to position [133, 0]
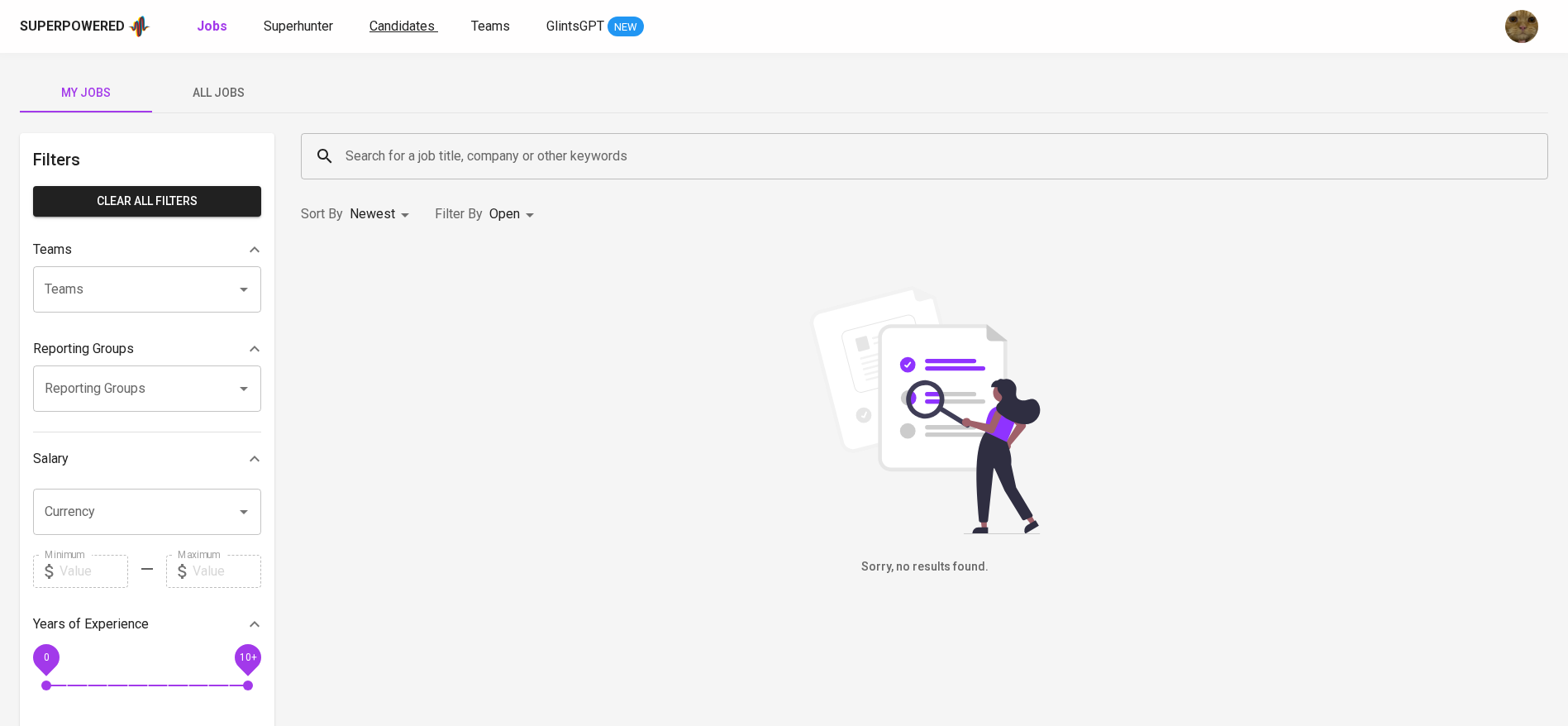
click at [399, 23] on span "Candidates" at bounding box center [402, 25] width 66 height 15
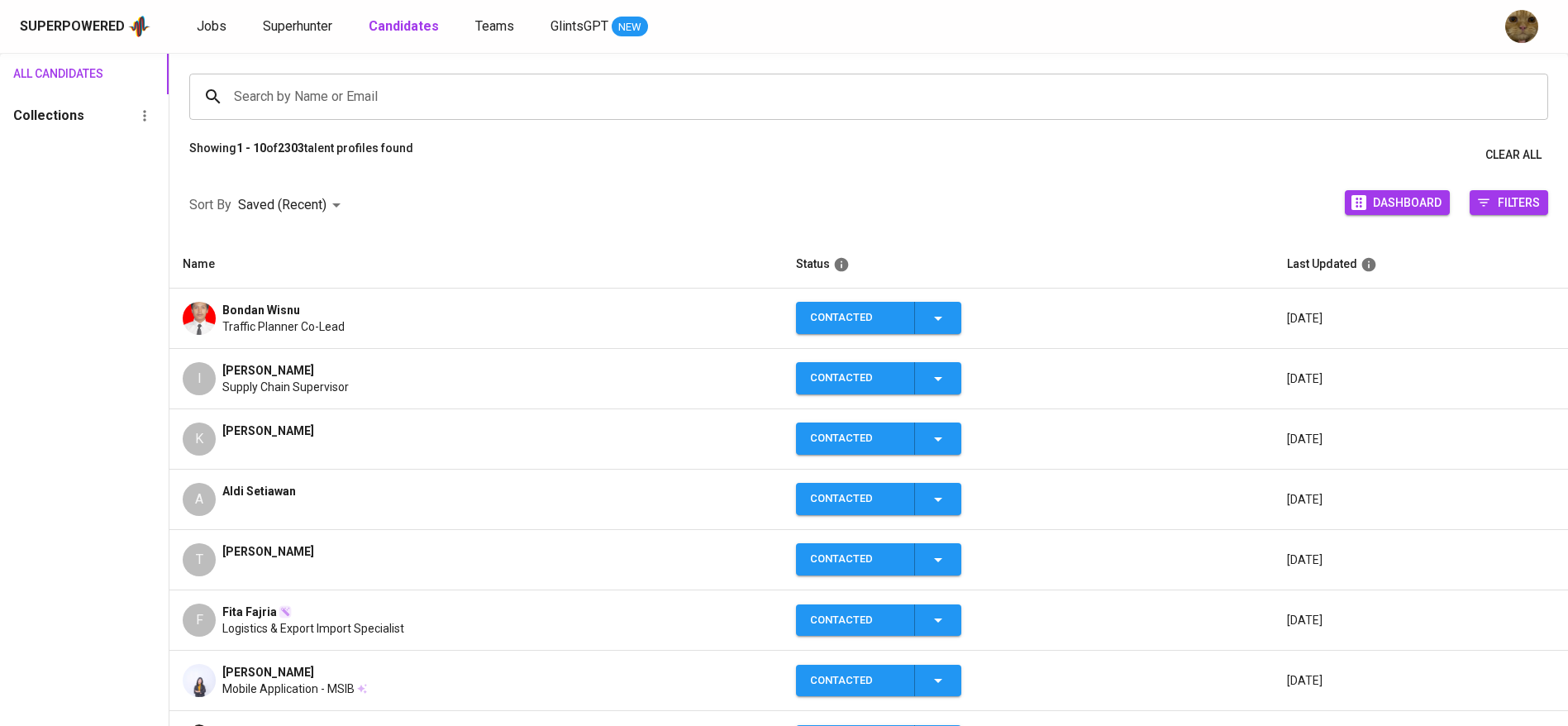
scroll to position [127, 0]
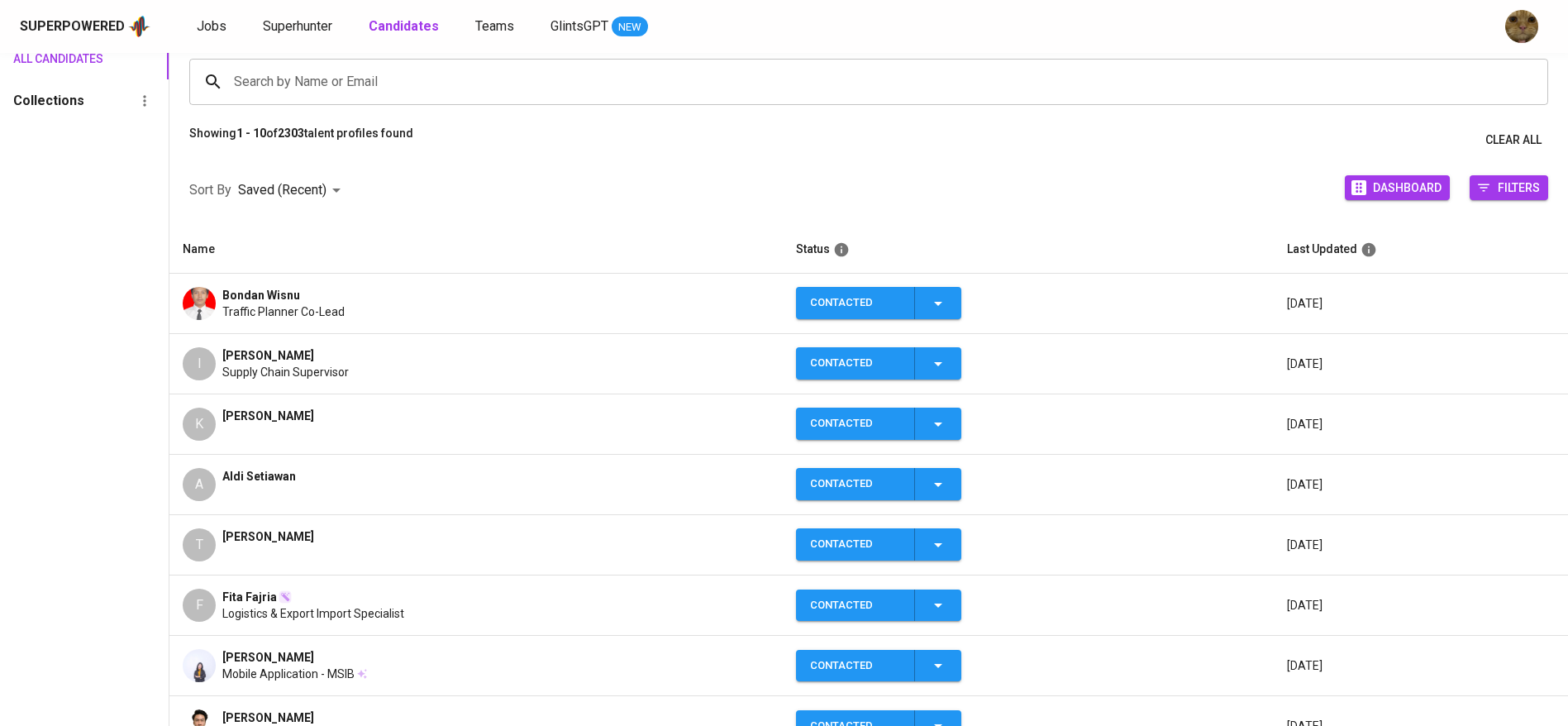
click at [534, 300] on div "Bondan Wisnu Traffic Planner Co-Lead" at bounding box center [476, 303] width 587 height 33
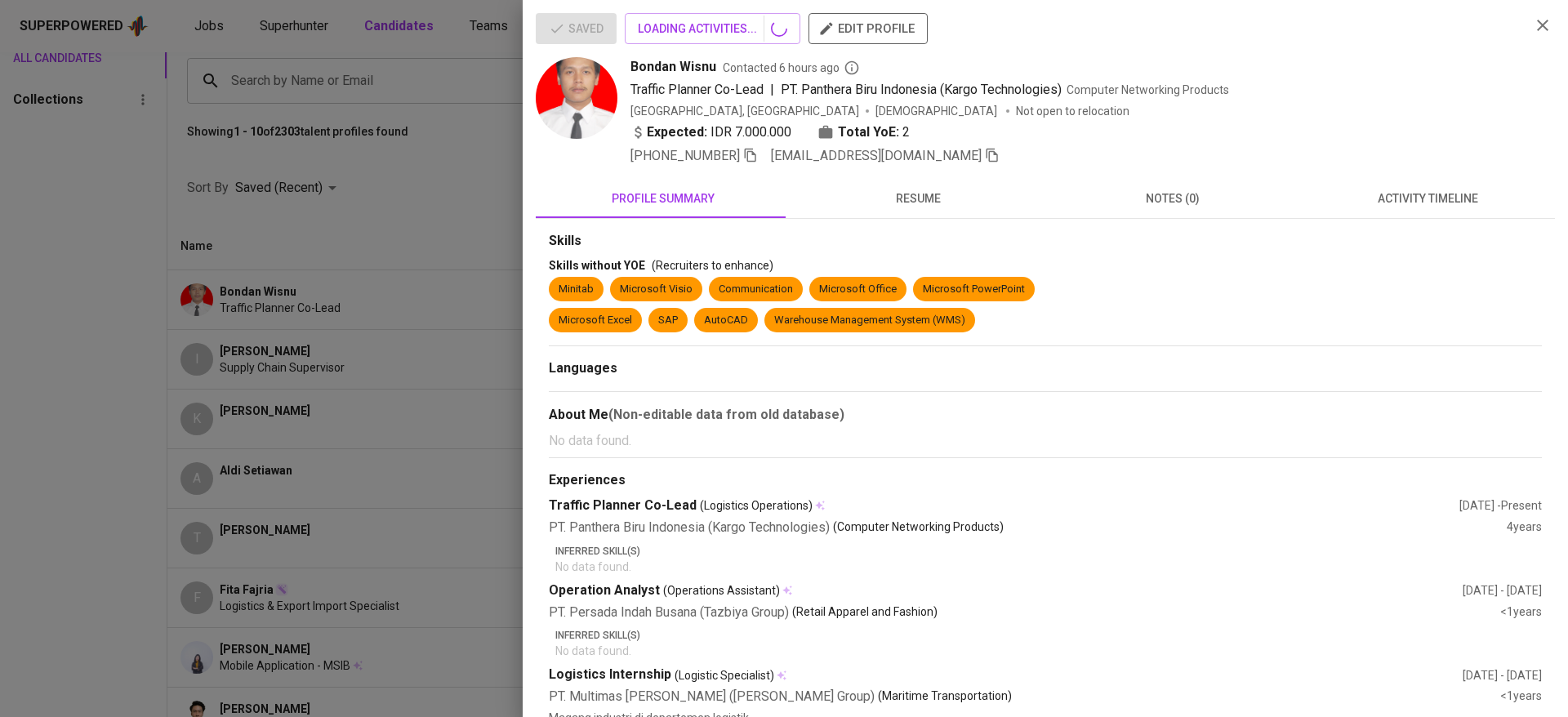
click at [274, 378] on div at bounding box center [784, 358] width 1568 height 717
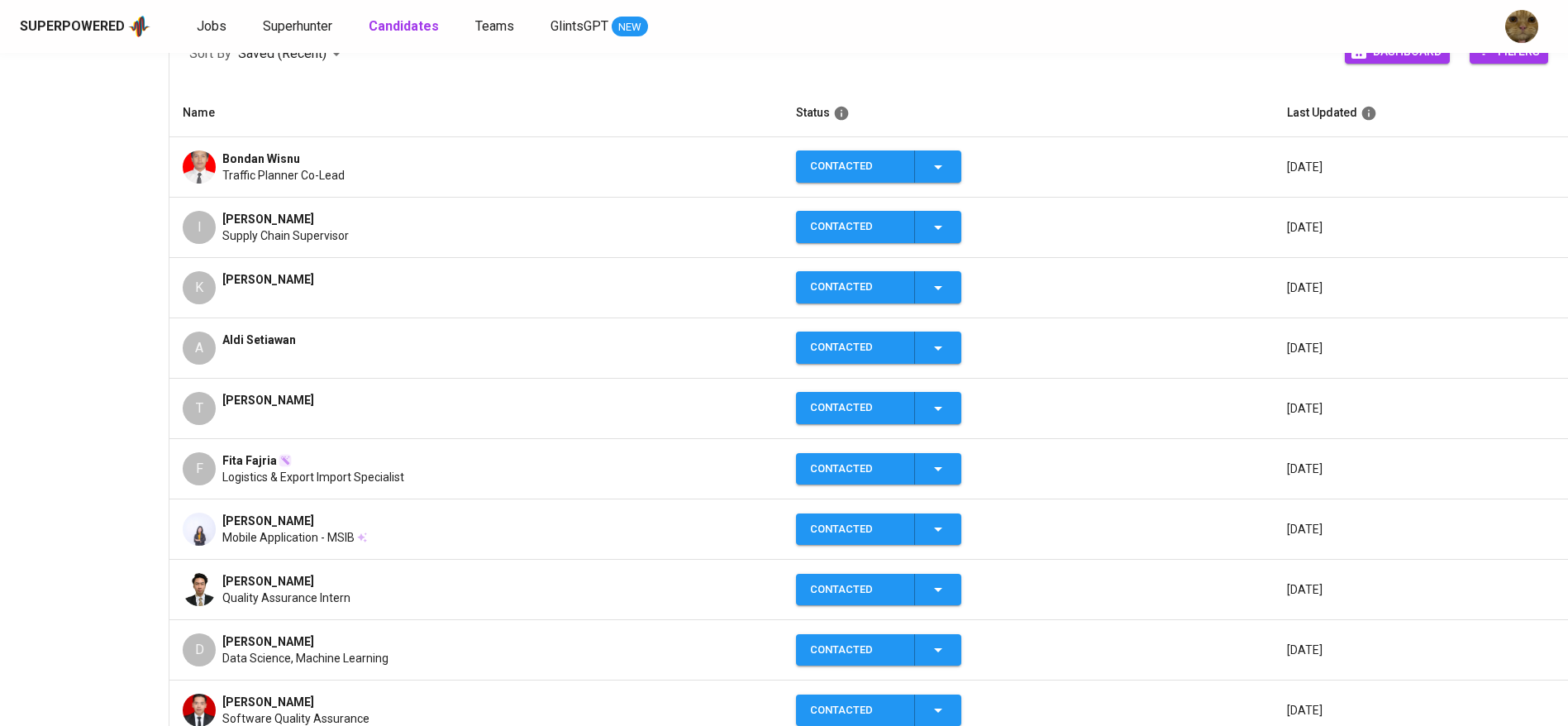
scroll to position [264, 0]
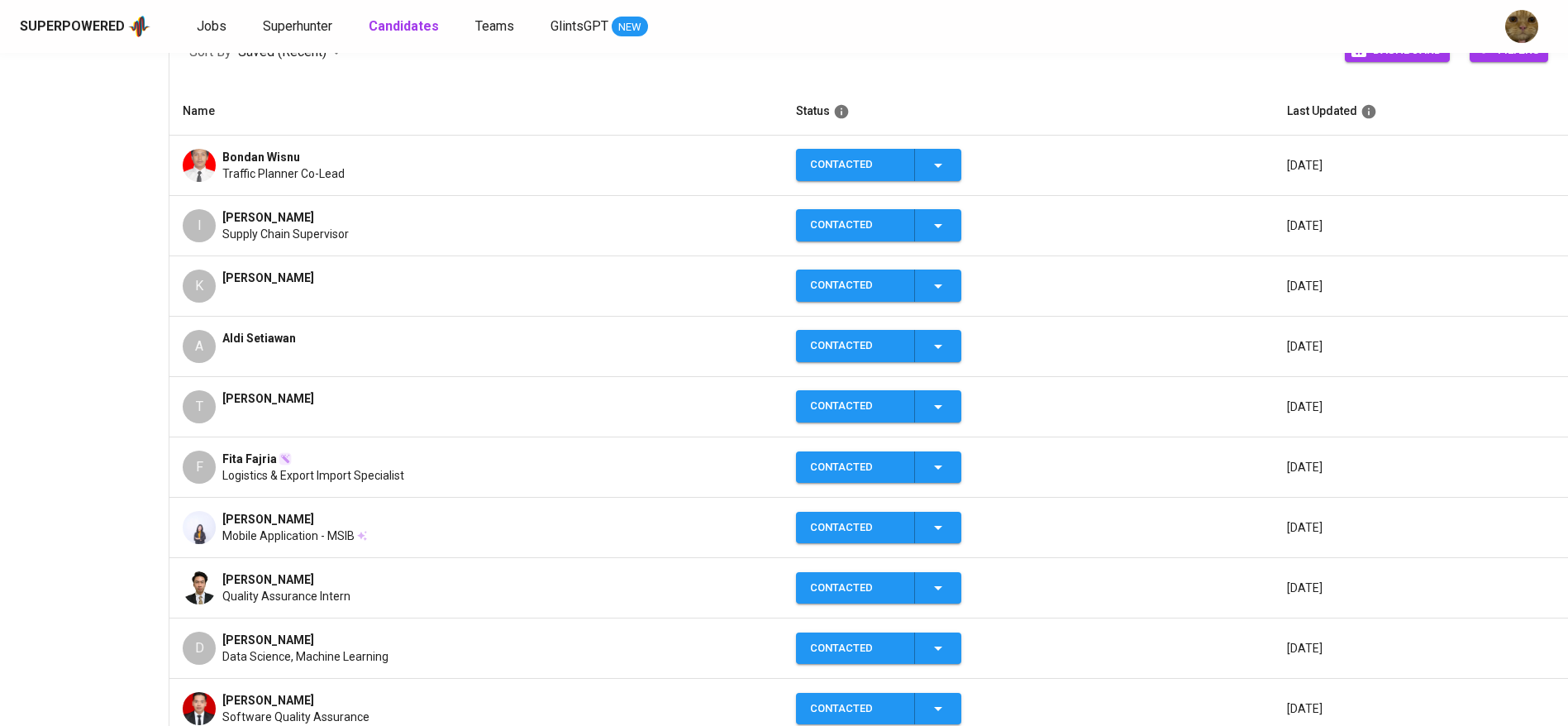
click at [222, 458] on div "F Fita Fajria Logistics & Export Import Specialist" at bounding box center [476, 467] width 587 height 33
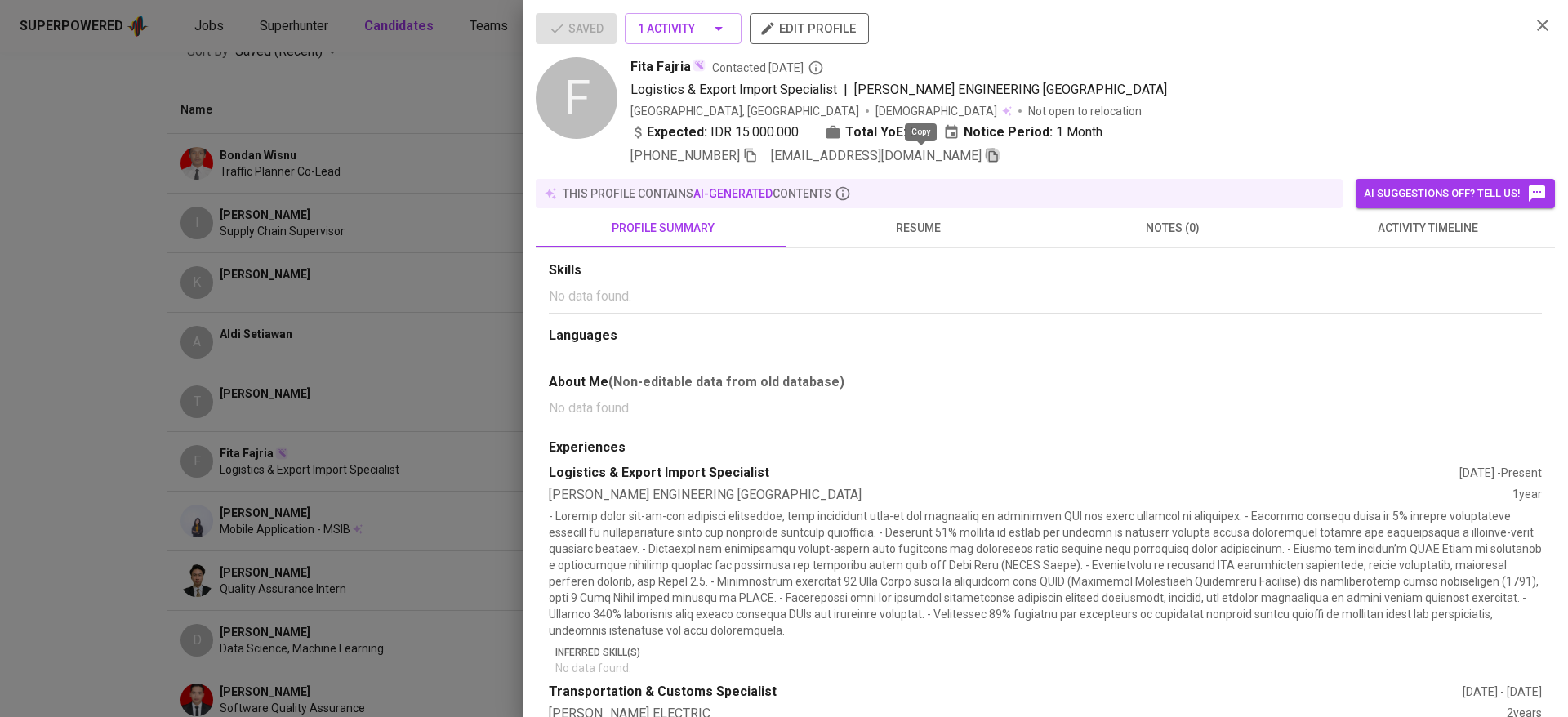
click at [985, 160] on icon "button" at bounding box center [992, 155] width 15 height 15
click at [326, 220] on div at bounding box center [784, 358] width 1568 height 717
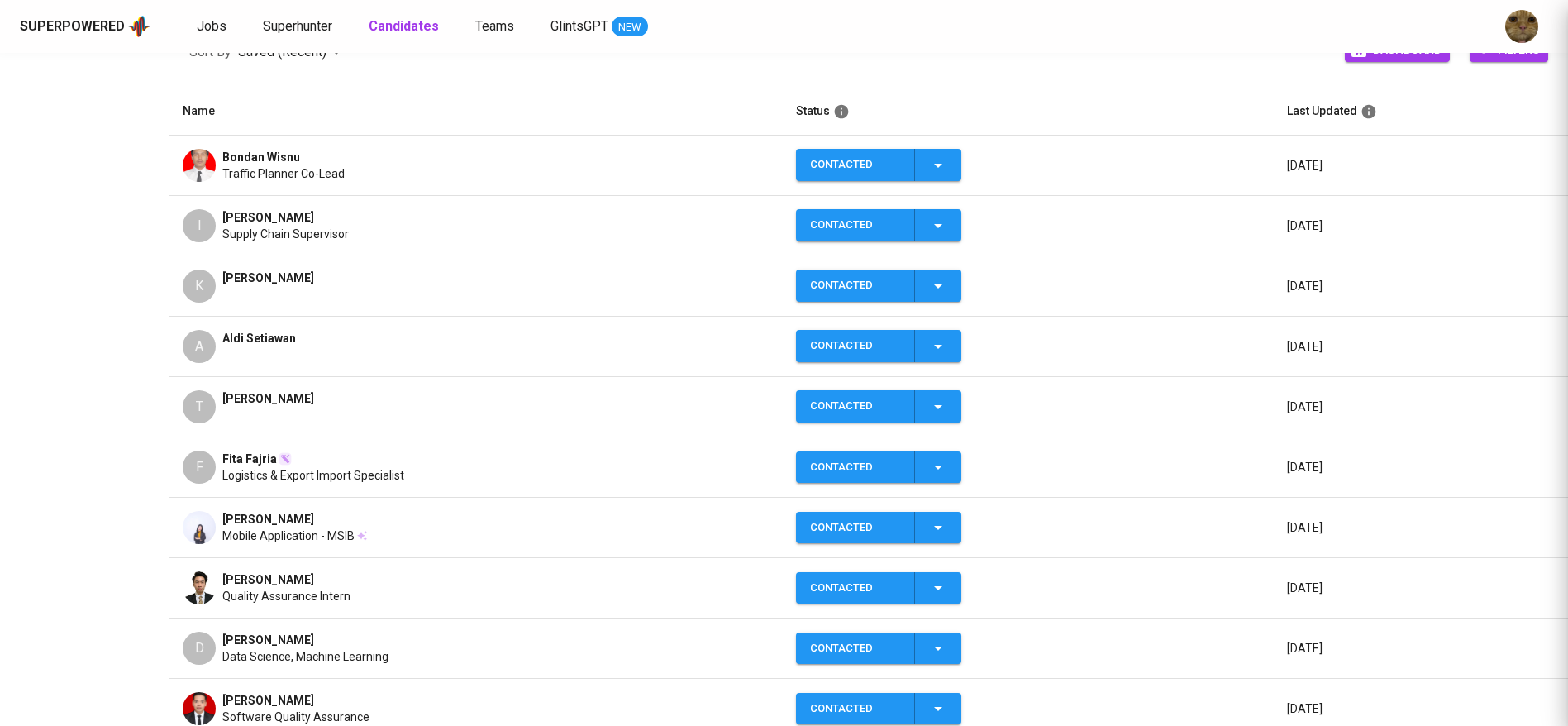
scroll to position [0, 0]
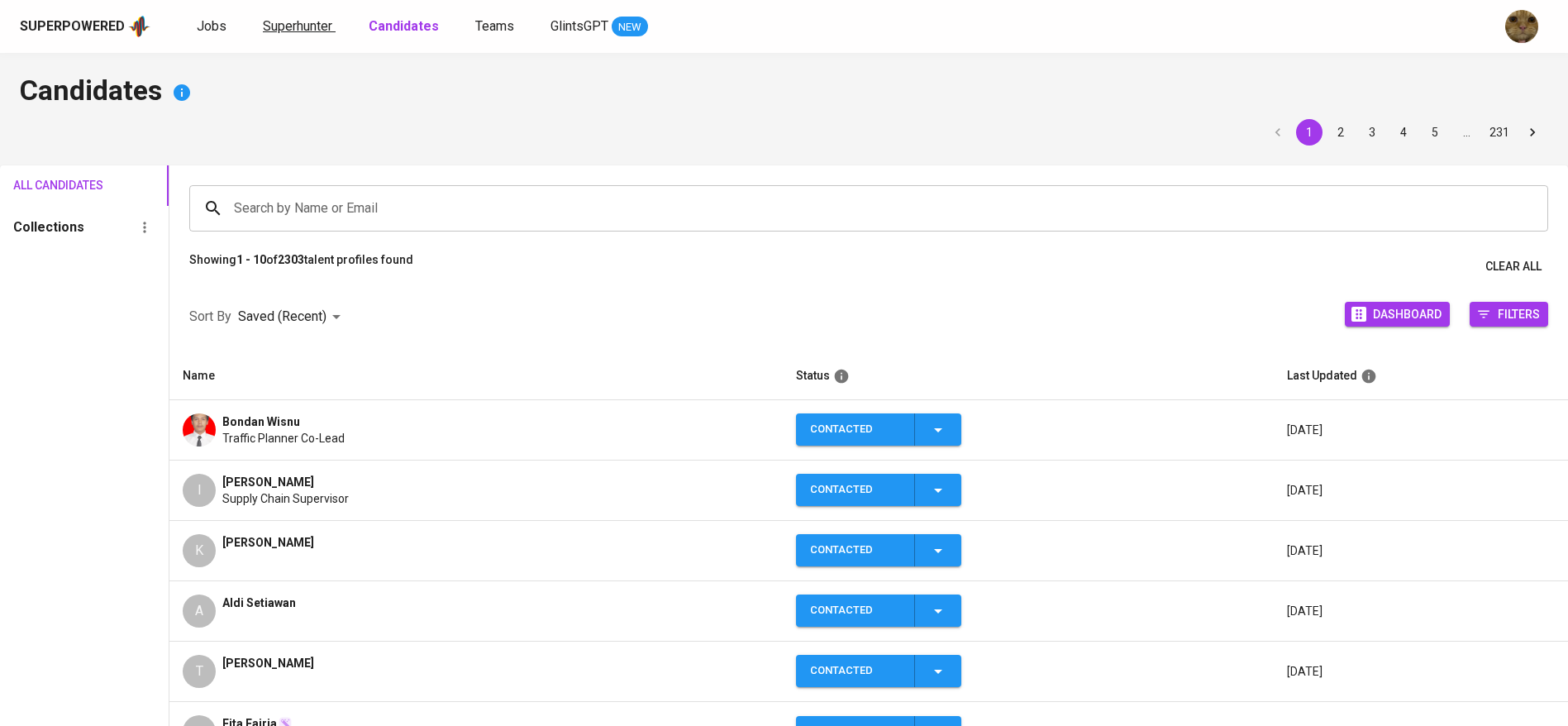
click at [272, 24] on span "Superhunter" at bounding box center [297, 25] width 69 height 15
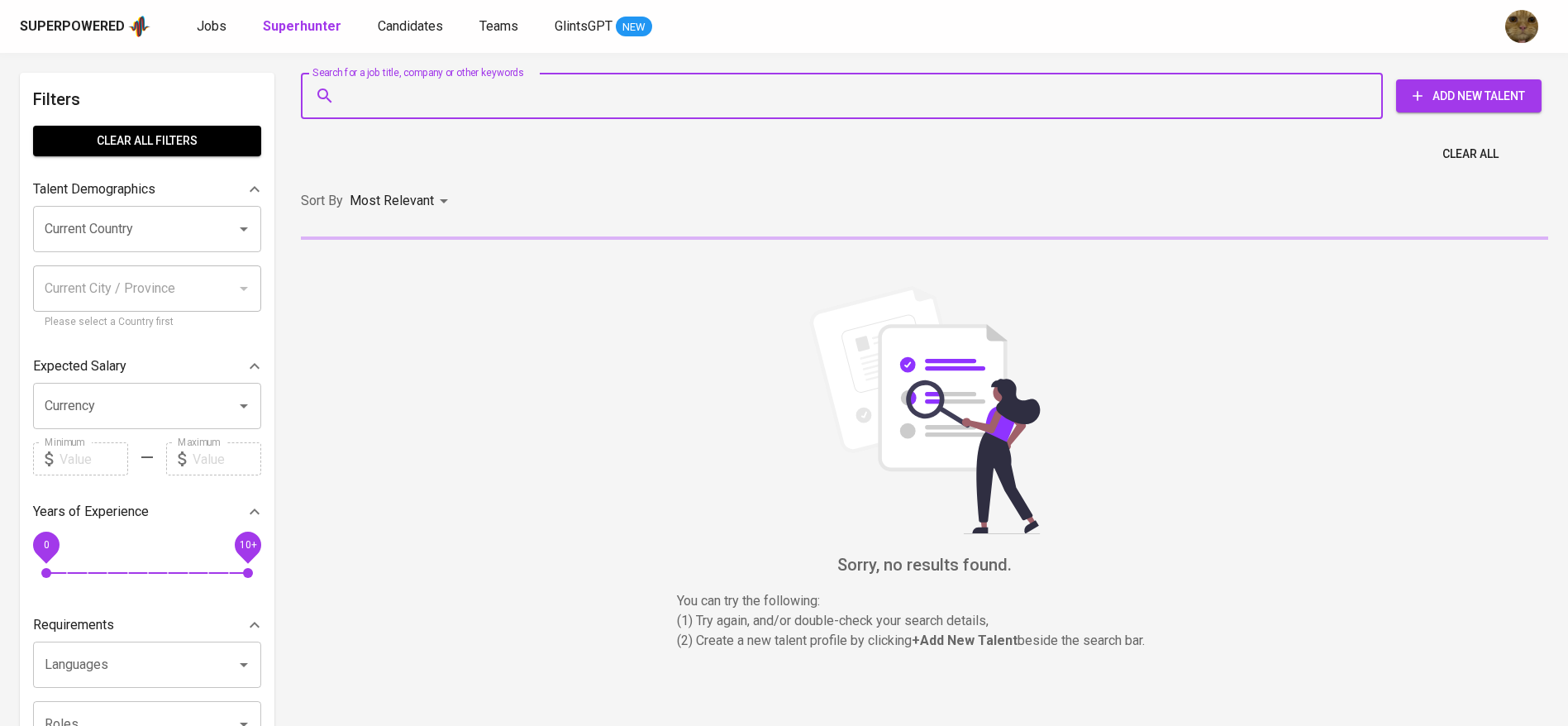
click at [431, 81] on input "Search for a job title, company or other keywords" at bounding box center [846, 95] width 1009 height 31
paste input "[EMAIL_ADDRESS][DOMAIN_NAME]"
type input "[EMAIL_ADDRESS][DOMAIN_NAME]"
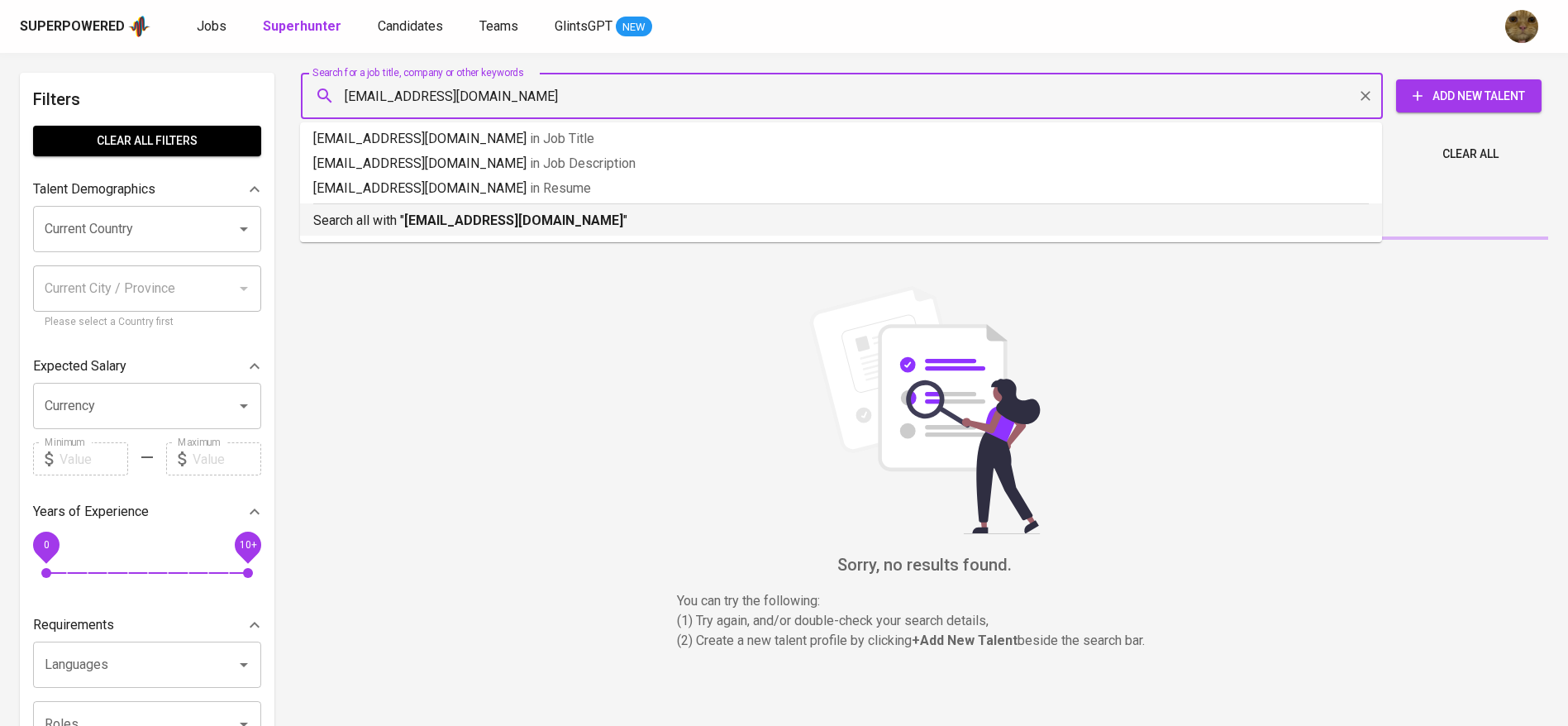
click at [409, 212] on b "[EMAIL_ADDRESS][DOMAIN_NAME]" at bounding box center [513, 220] width 219 height 15
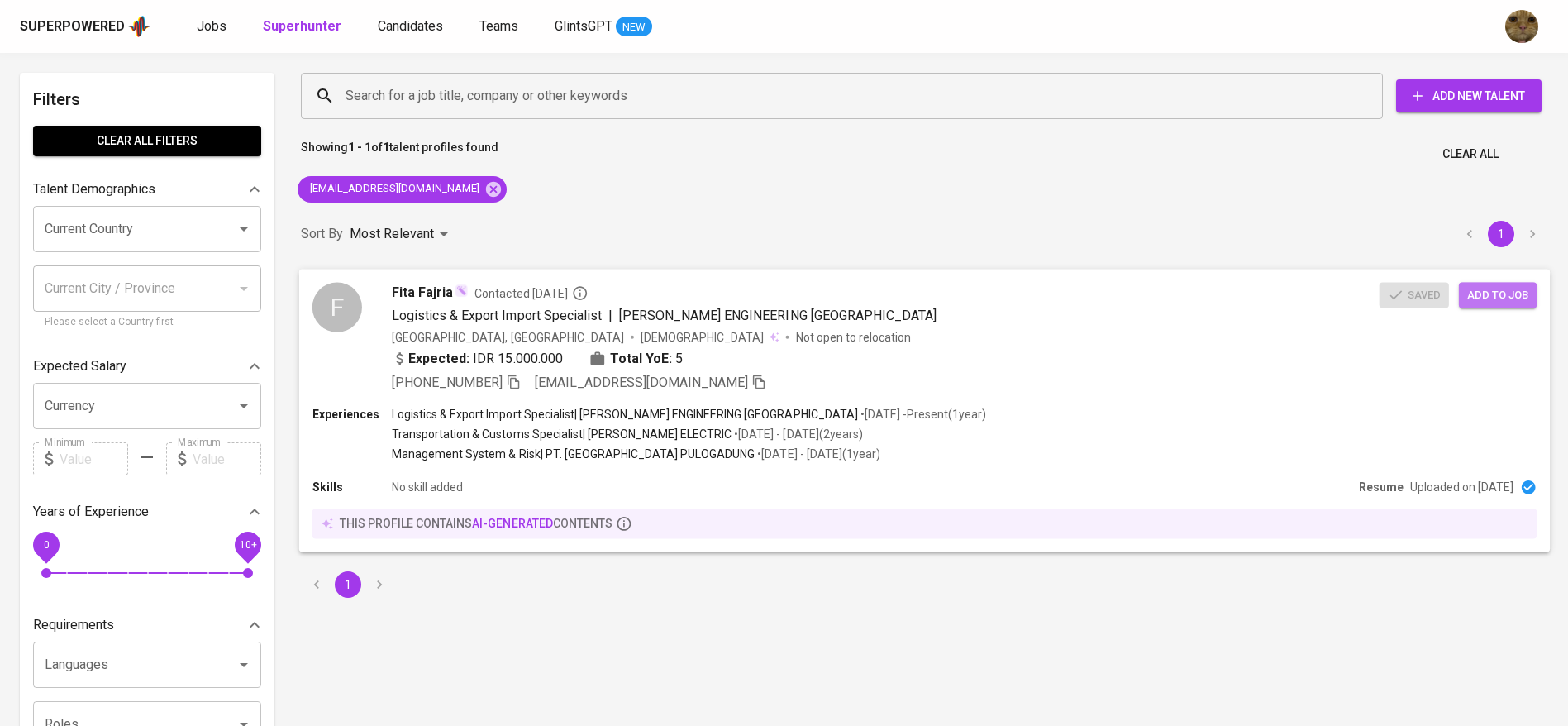
click at [1484, 298] on span "Add to job" at bounding box center [1498, 294] width 61 height 19
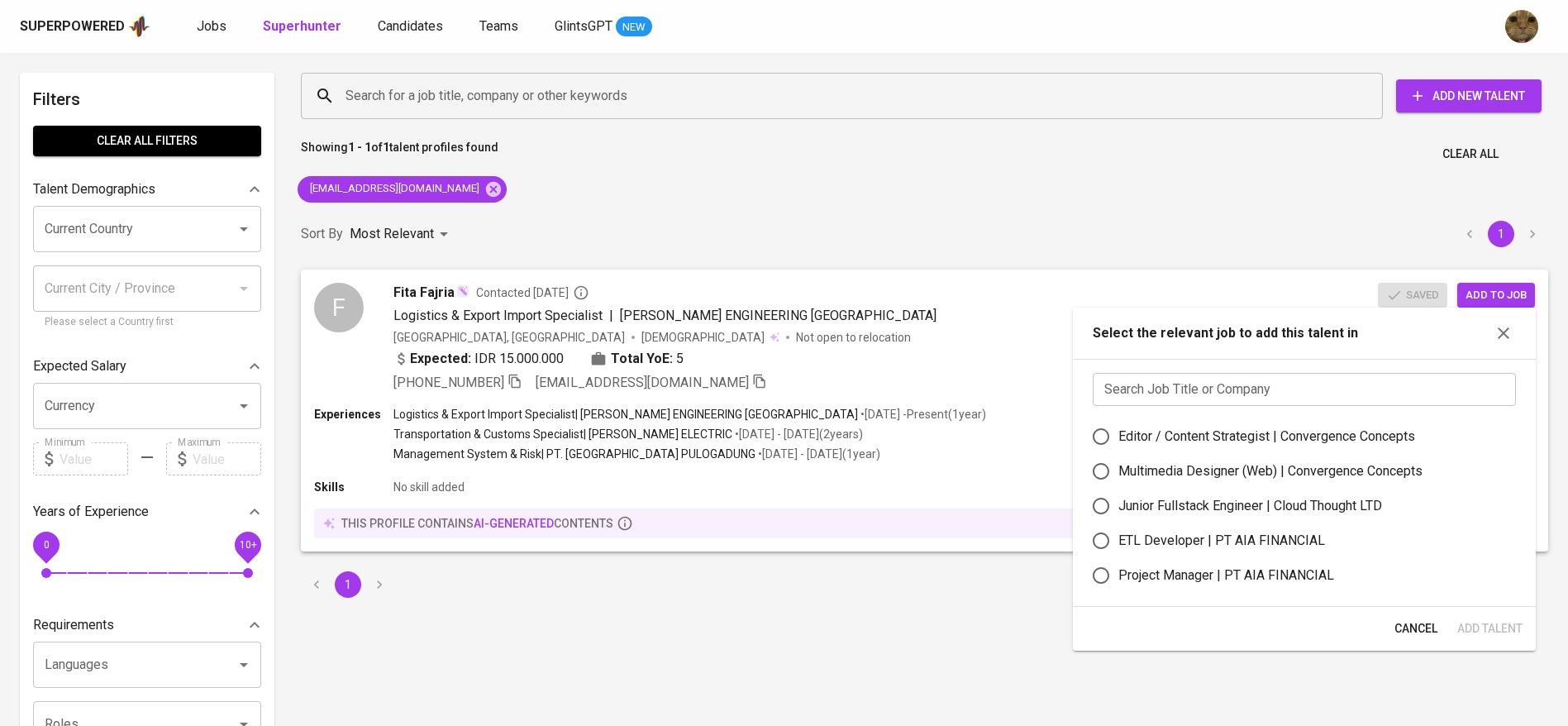
click at [1197, 394] on input "text" at bounding box center [1304, 389] width 423 height 33
type input "ever"
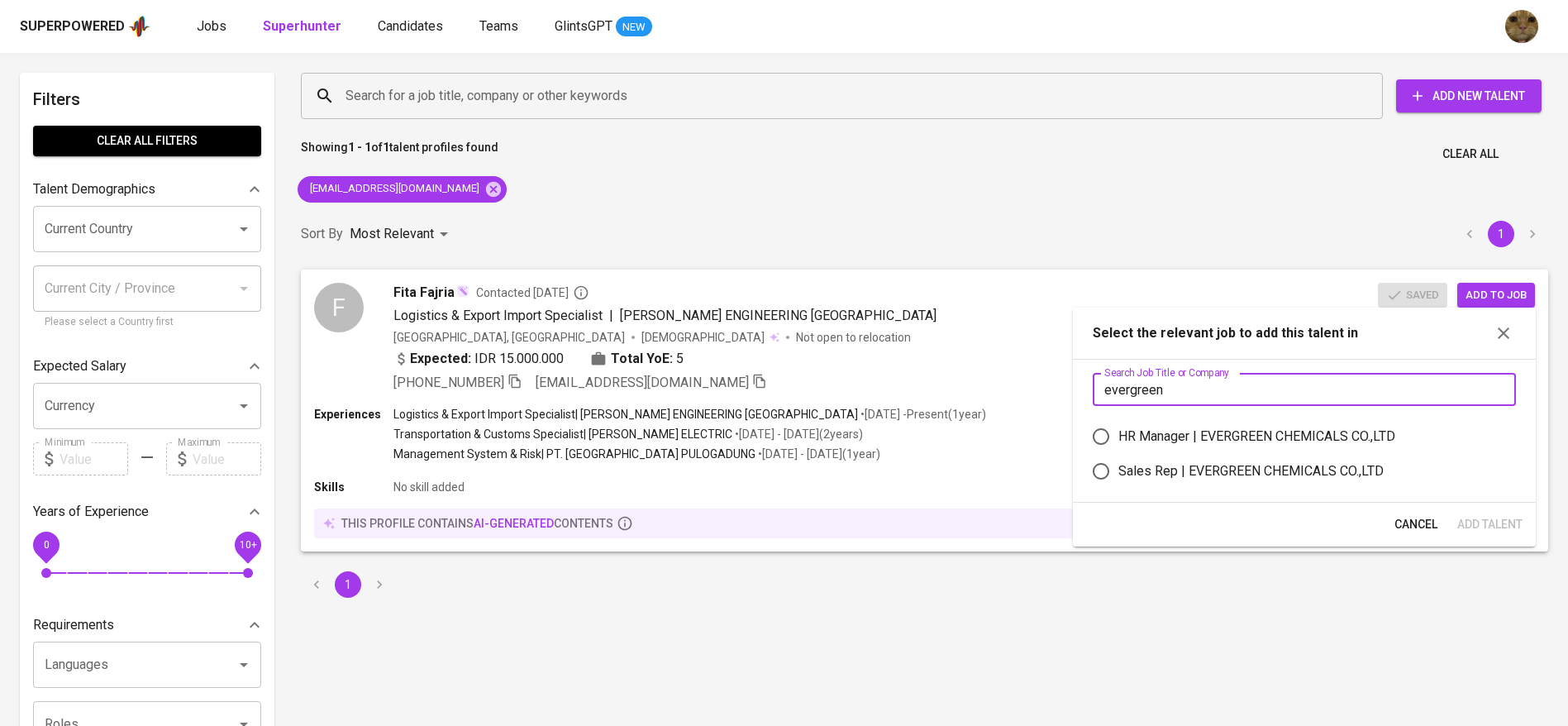
type input "evergreen"
click at [1134, 473] on div "Sales Rep | EVERGREEN CHEMICALS CO.,LTD" at bounding box center [1250, 471] width 265 height 20
click at [1118, 473] on input "Sales Rep | EVERGREEN CHEMICALS CO.,LTD" at bounding box center [1100, 471] width 35 height 35
radio input "true"
click at [1486, 523] on span "Add Talent" at bounding box center [1490, 524] width 66 height 21
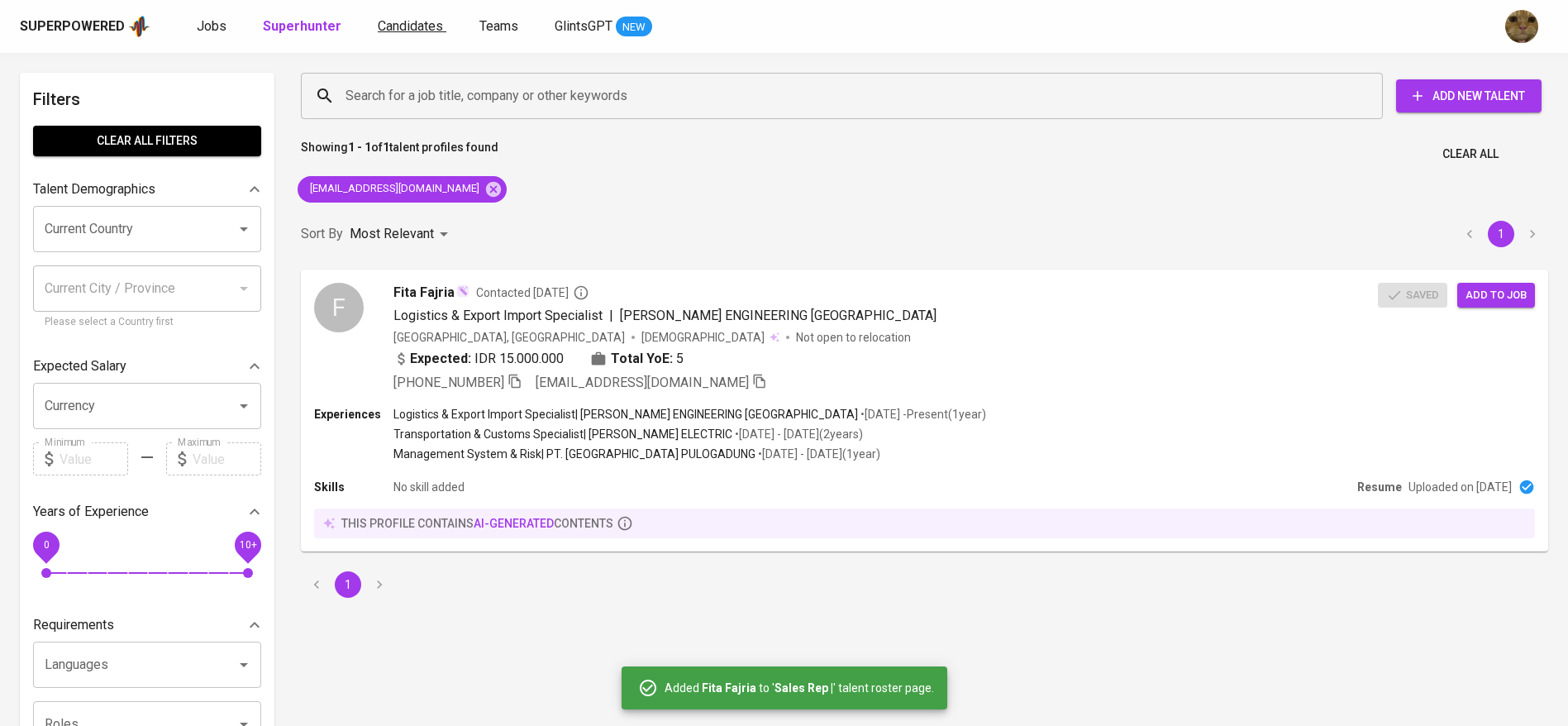
click at [406, 31] on span "Candidates" at bounding box center [410, 25] width 66 height 15
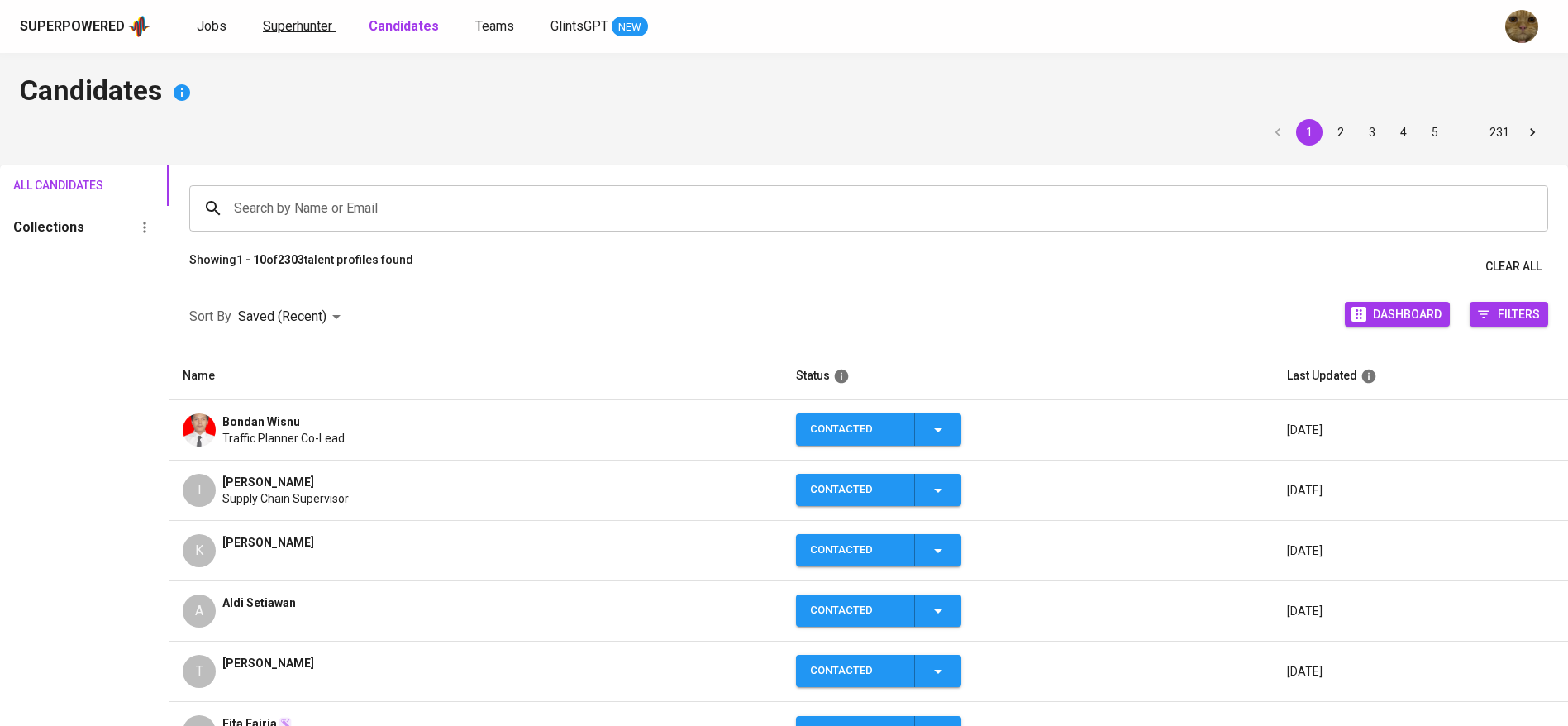
click at [303, 32] on span "Superhunter" at bounding box center [297, 25] width 69 height 15
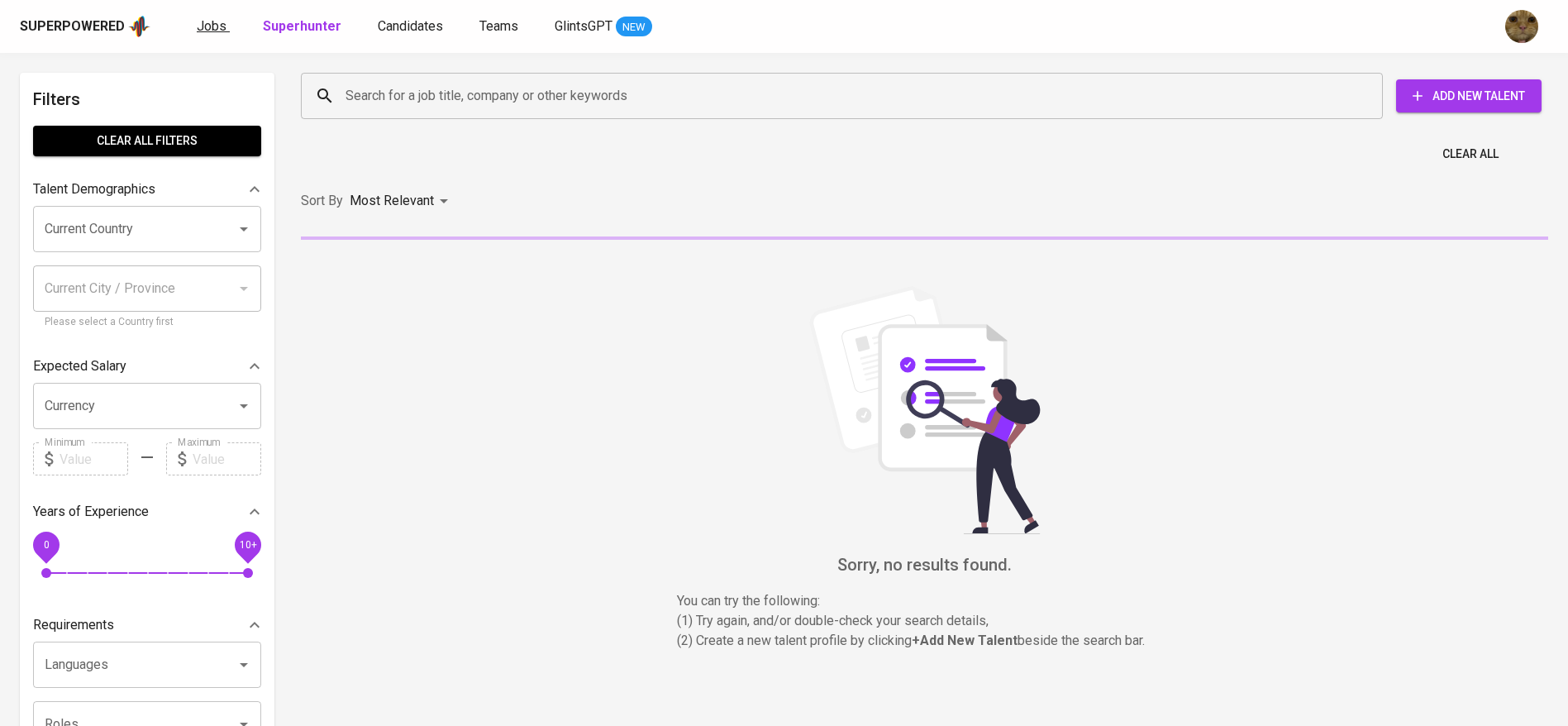
click at [209, 22] on span "Jobs" at bounding box center [211, 25] width 30 height 15
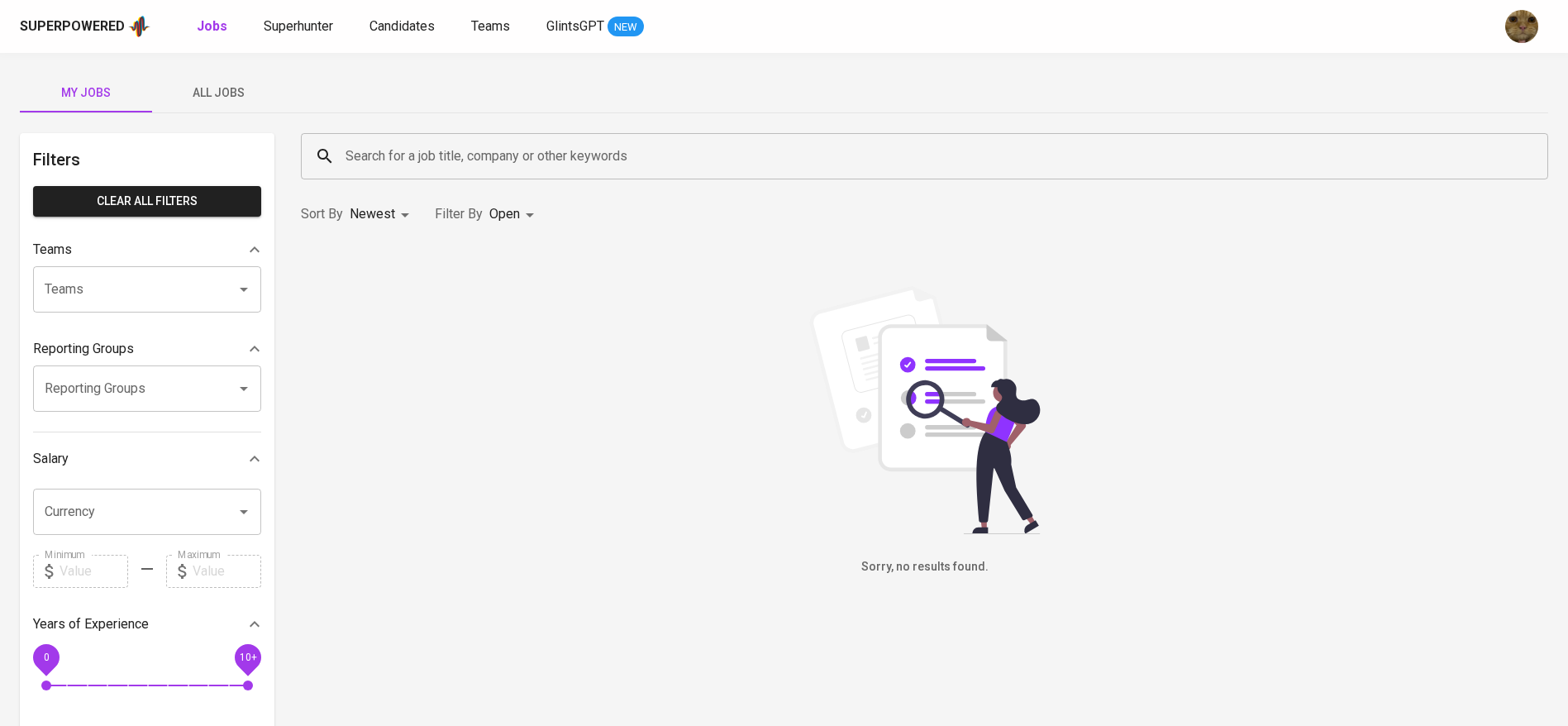
click at [200, 73] on button "All Jobs" at bounding box center [218, 93] width 132 height 40
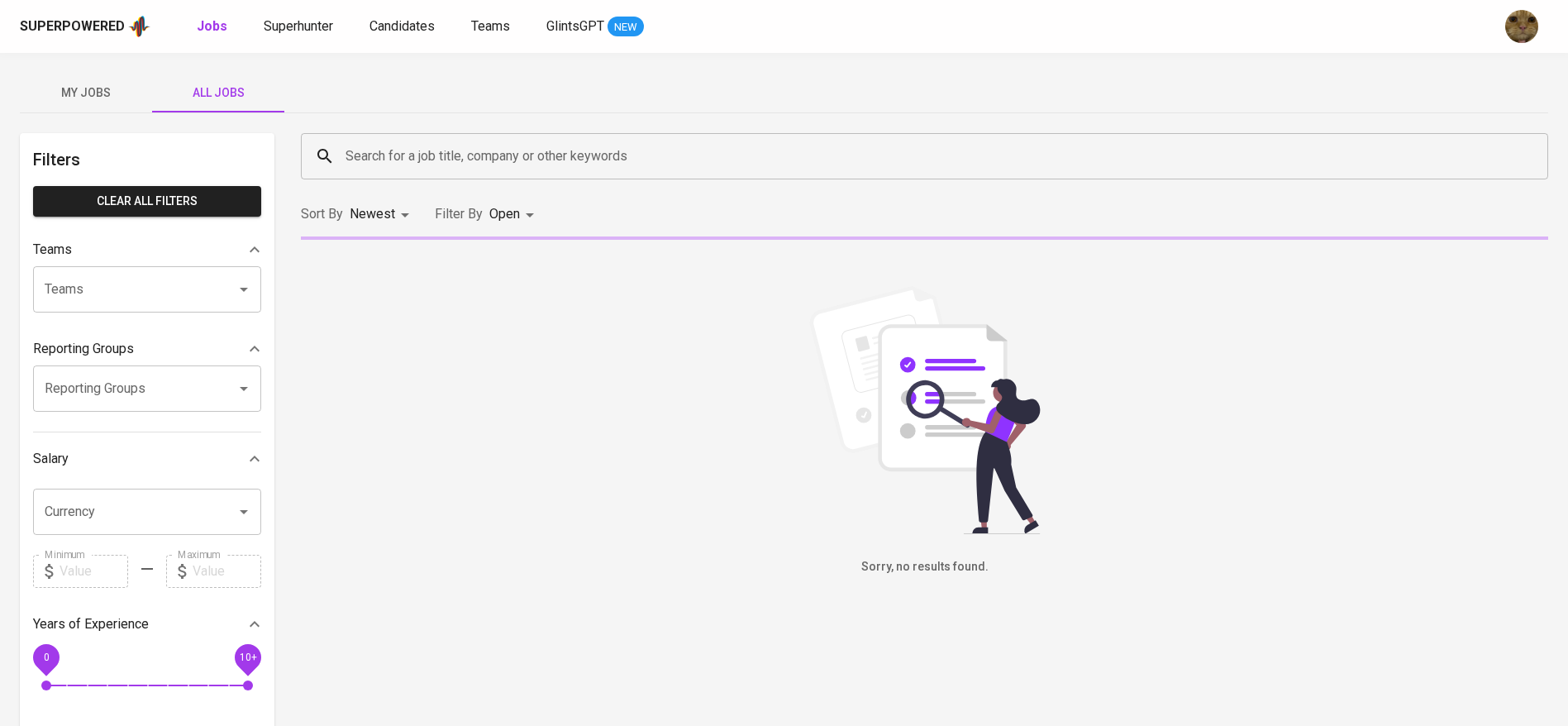
click at [411, 156] on input "Search for a job title, company or other keywords" at bounding box center [928, 156] width 1175 height 31
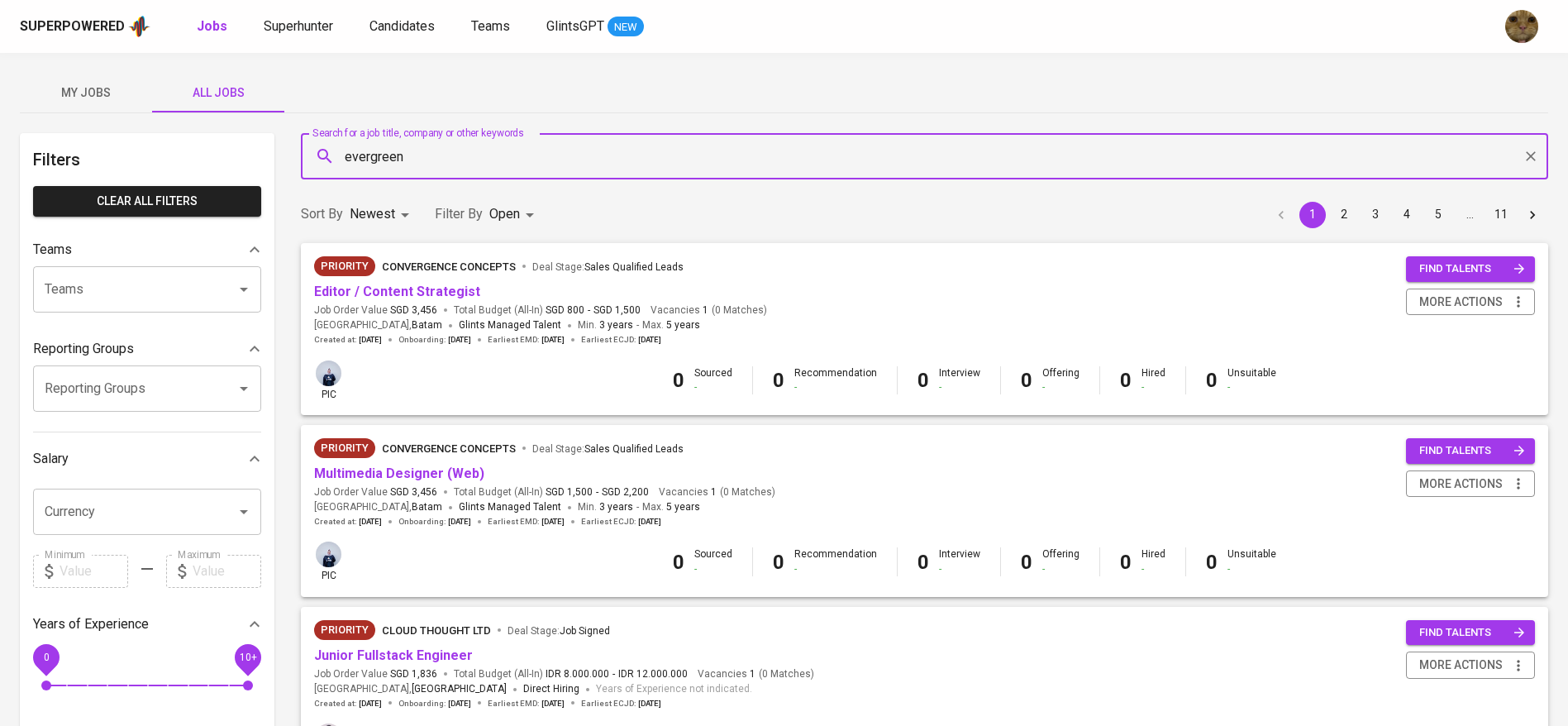
type input "evergreen"
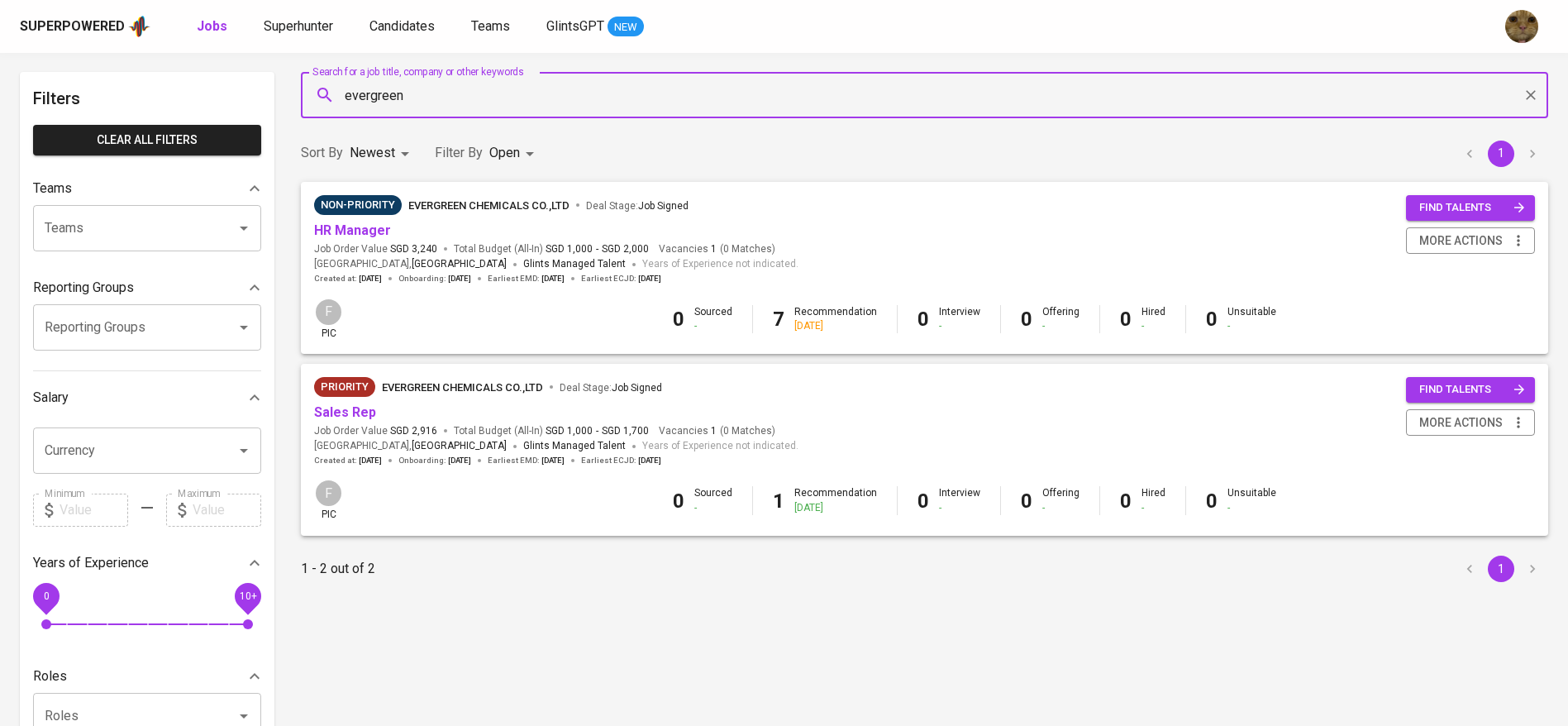
scroll to position [66, 0]
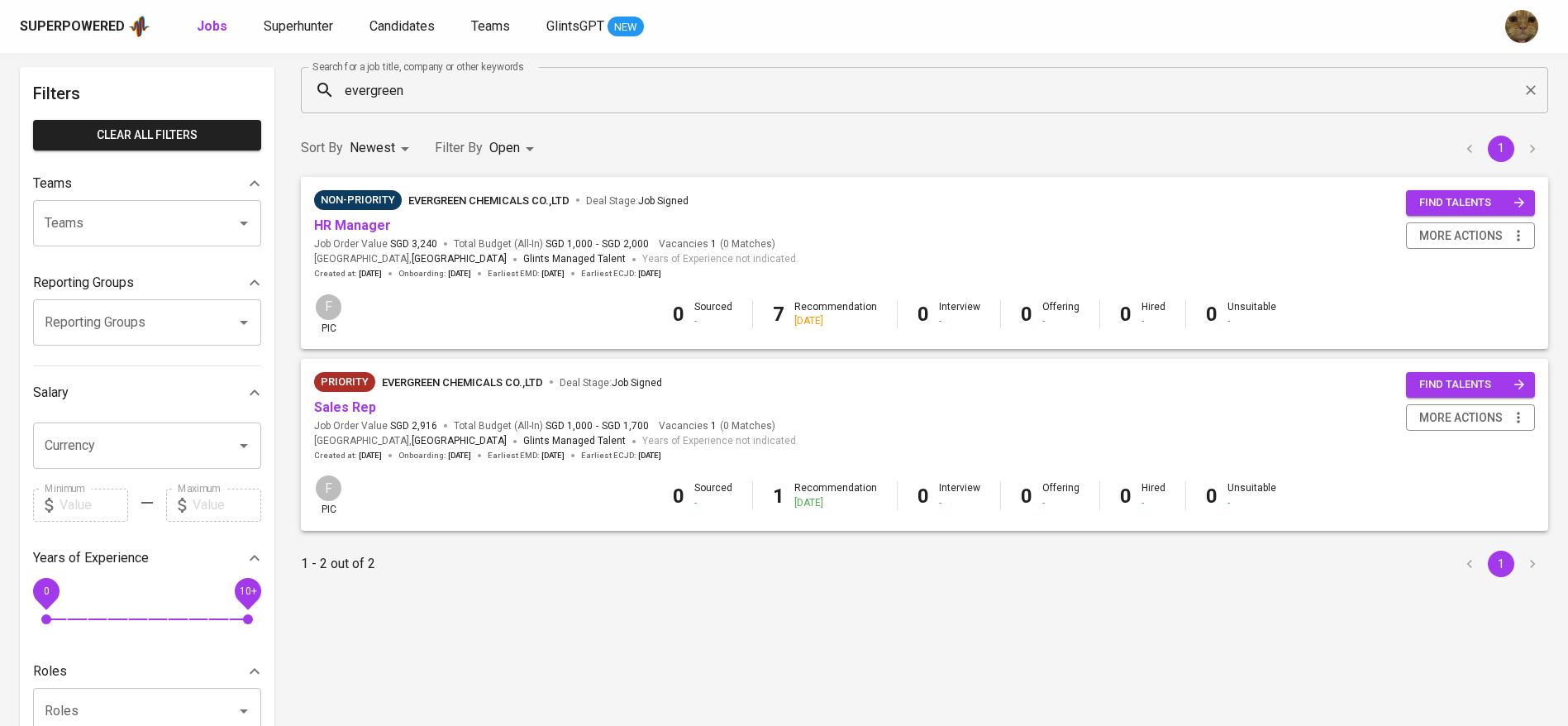
click at [352, 399] on span "Sales Rep" at bounding box center [345, 408] width 62 height 19
click at [329, 414] on link "Sales Rep" at bounding box center [345, 407] width 62 height 15
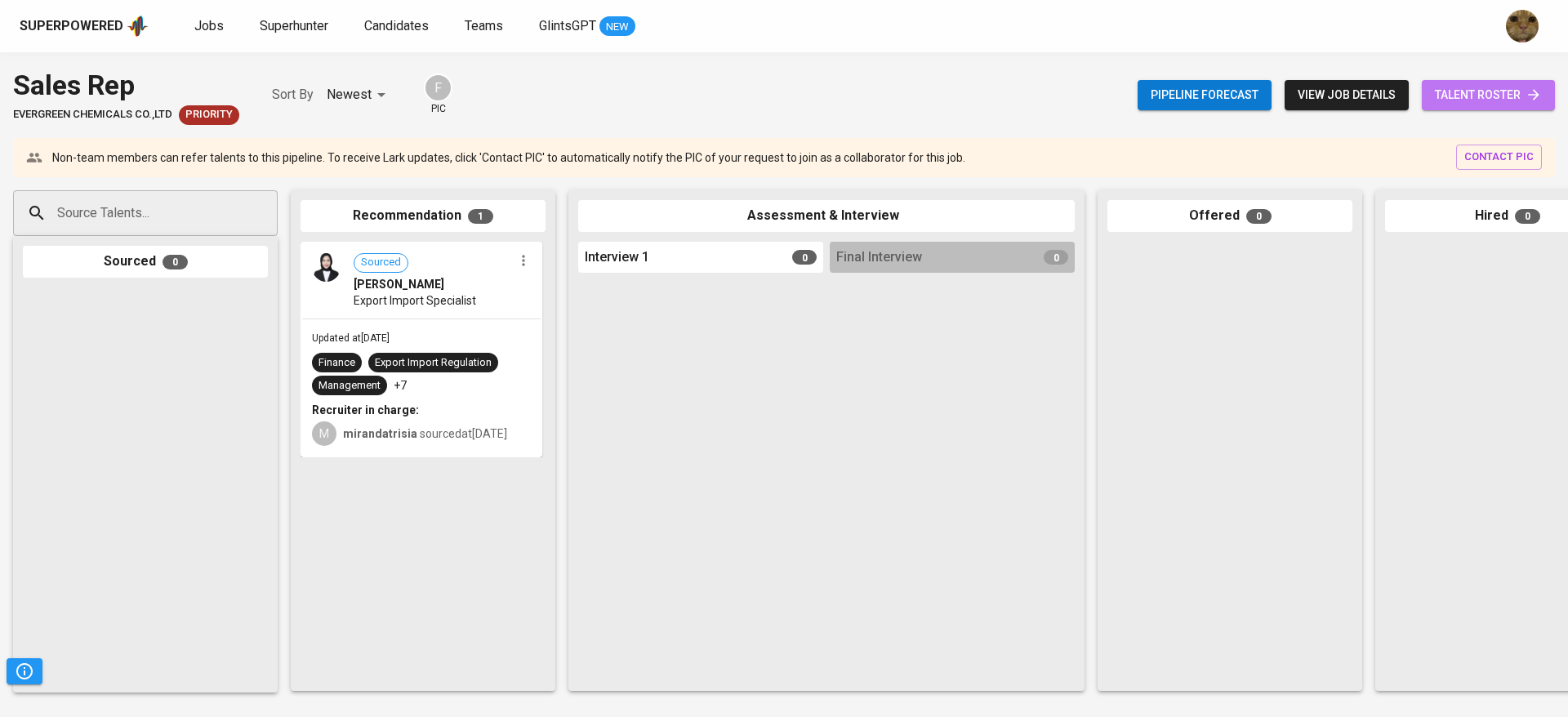
click at [1473, 88] on span "talent roster" at bounding box center [1488, 95] width 107 height 20
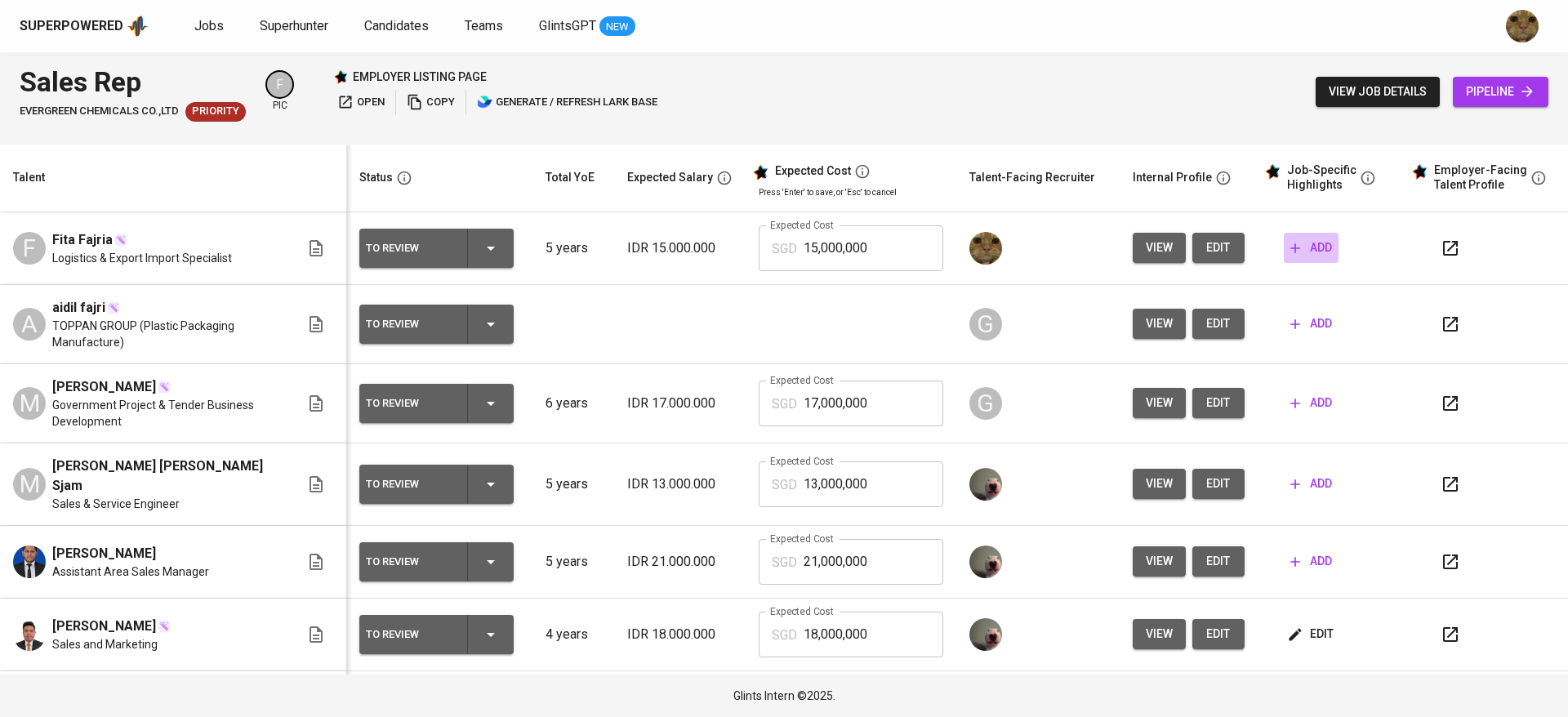
click at [1284, 260] on button "add" at bounding box center [1311, 248] width 55 height 30
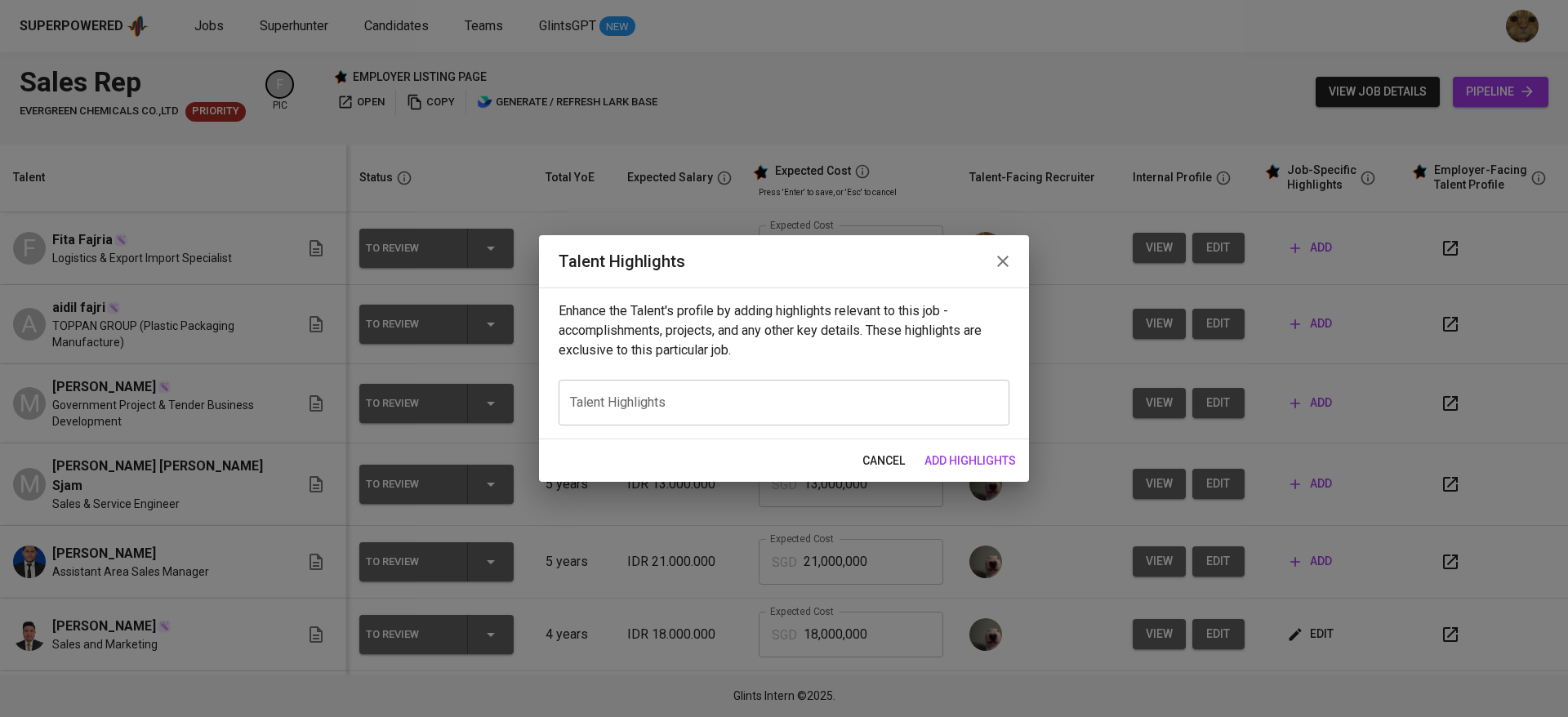
click at [728, 410] on div "x Talent Highlights" at bounding box center [783, 402] width 451 height 45
paste textarea ""Fita has 5+ extensive experience in global sales, export-import operations, an…"
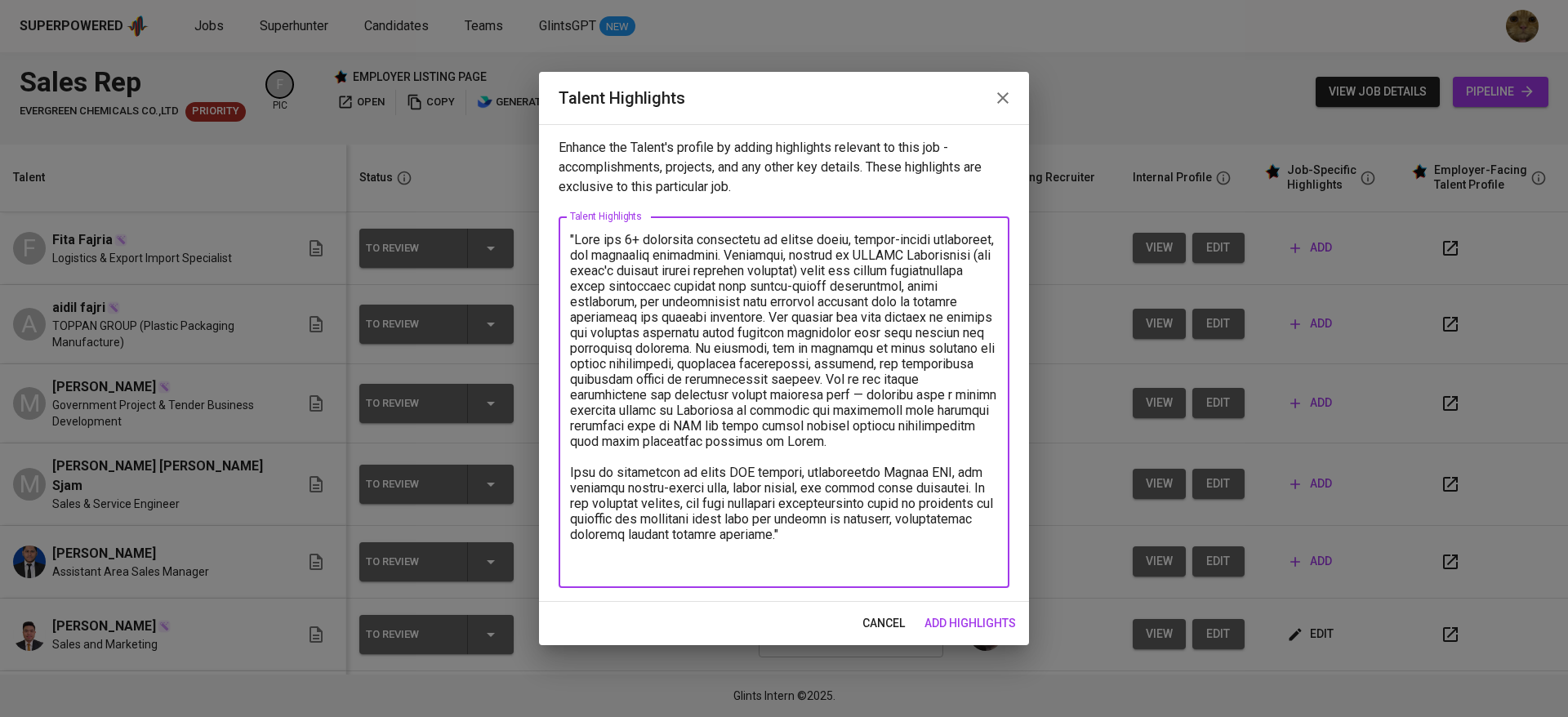
type textarea ""Fita has 5+ extensive experience in global sales, export-import operations, an…"
click at [973, 618] on span "add highlights" at bounding box center [970, 623] width 92 height 20
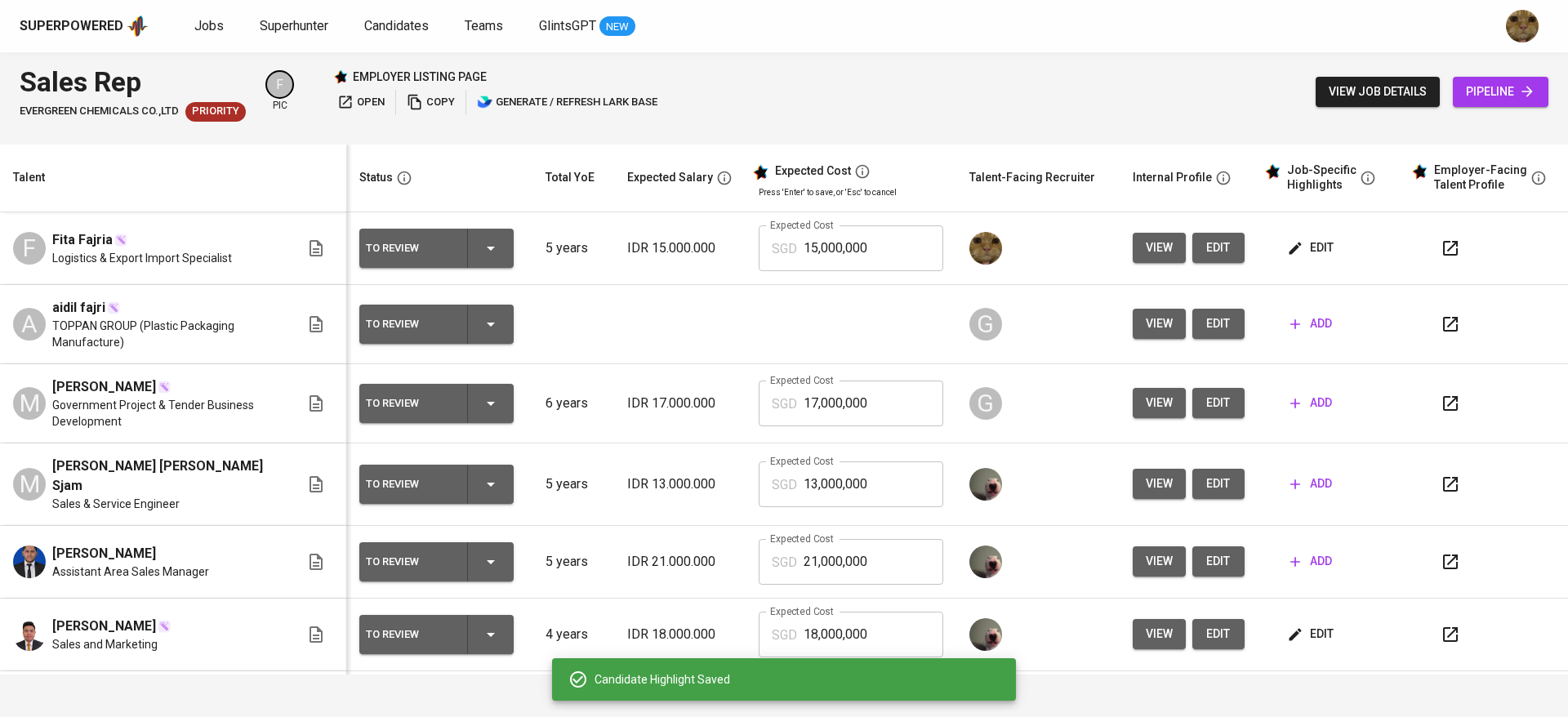
click at [1291, 239] on span "edit" at bounding box center [1312, 247] width 44 height 20
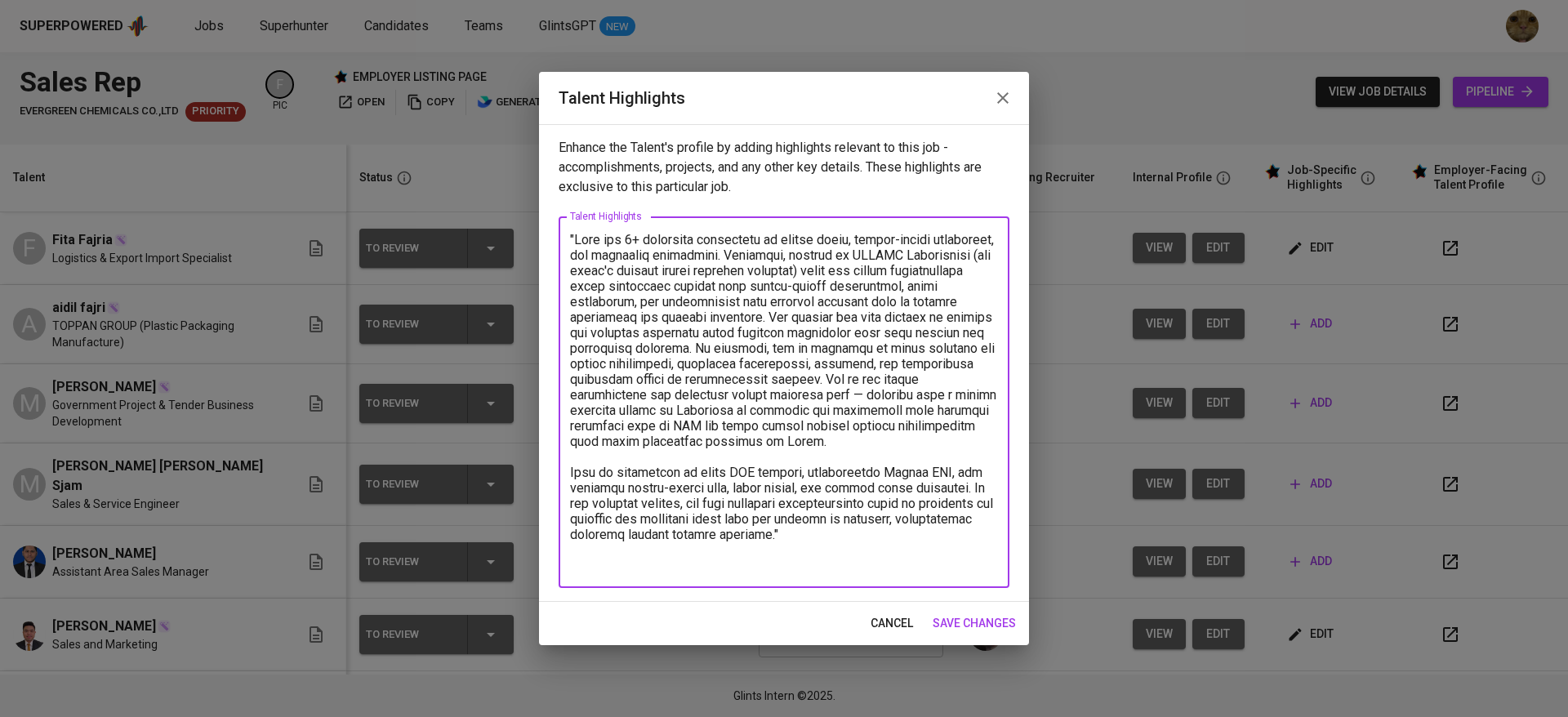
click at [698, 565] on textarea at bounding box center [783, 402] width 428 height 341
paste textarea ""Total Monthly Pricing: 2,218.97 SGD Basic Salary: 1,600.21 SGD BPJS Health: 49…"
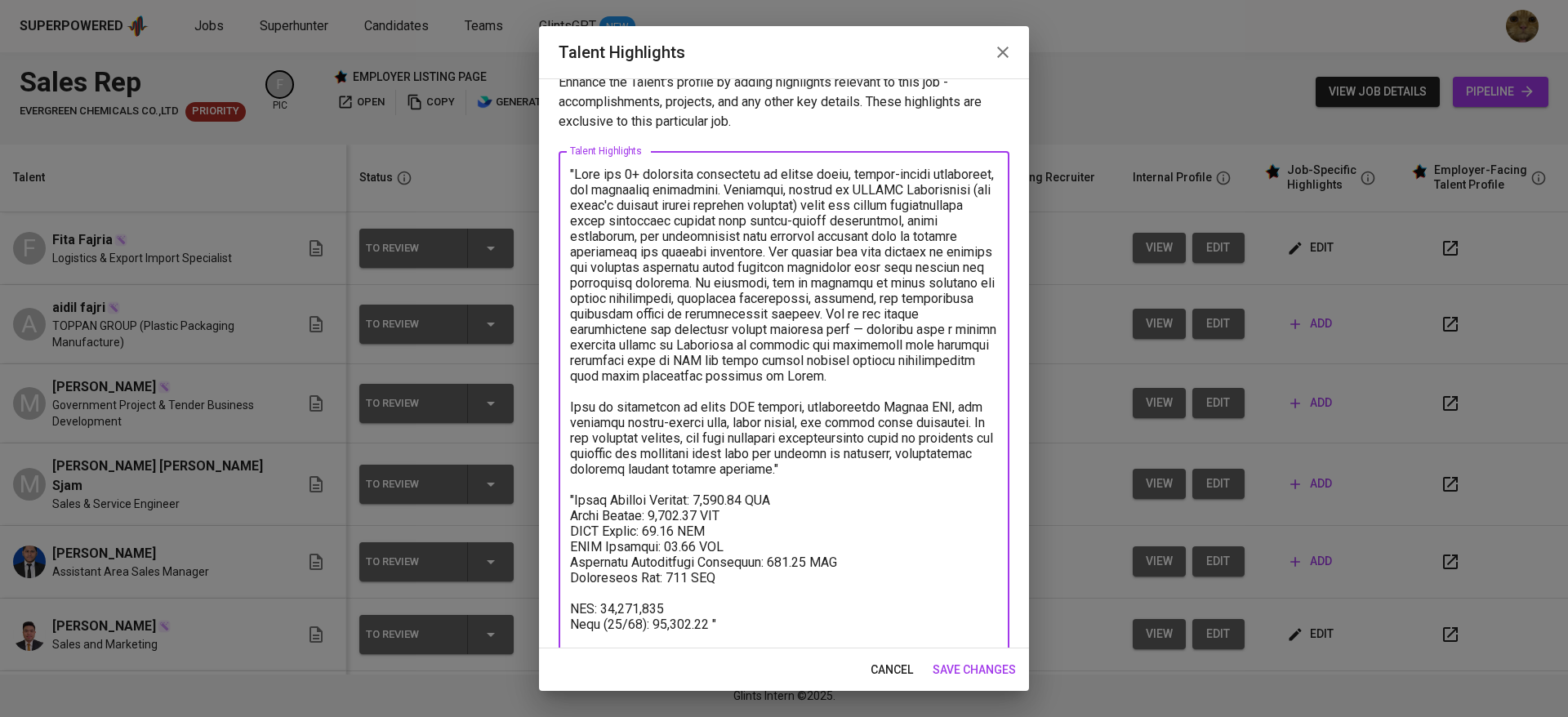
scroll to position [36, 0]
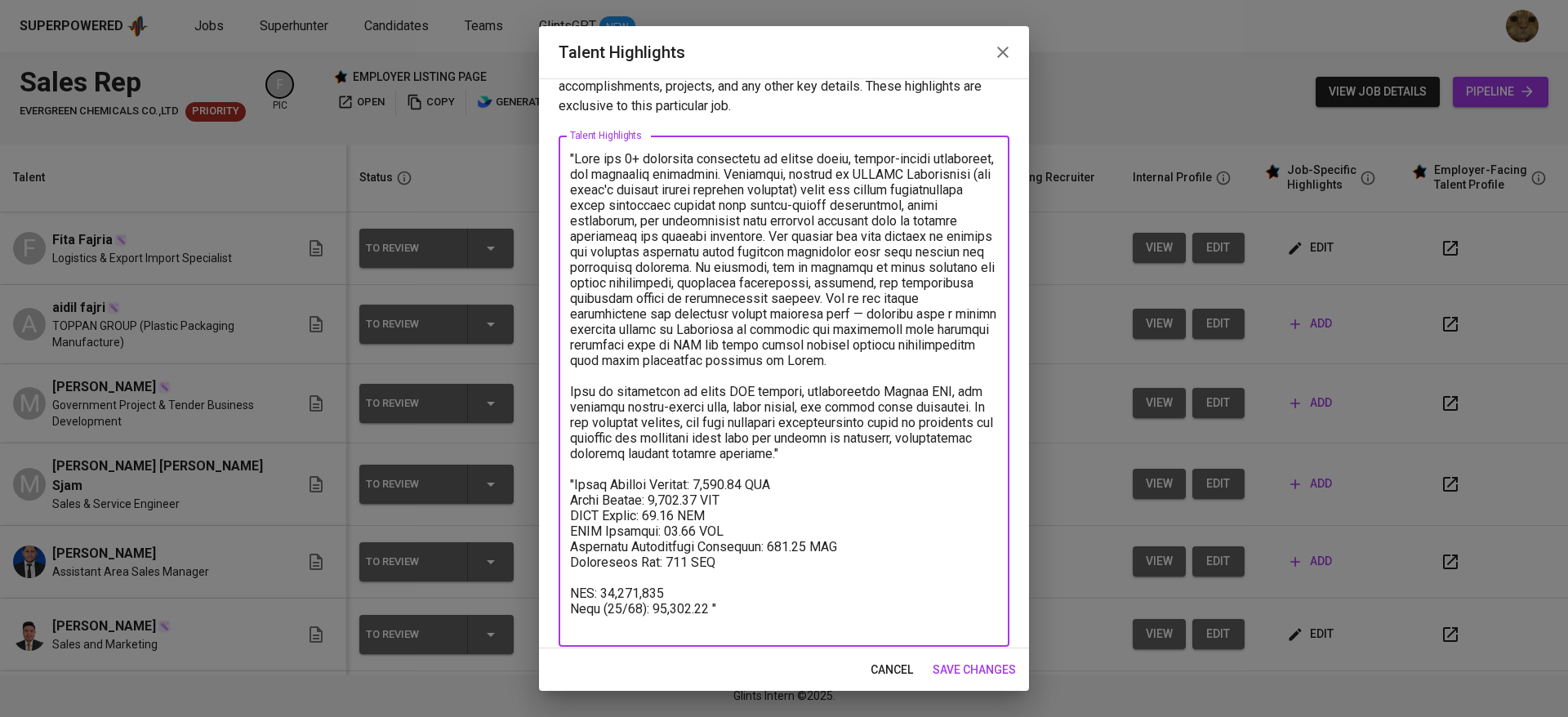
drag, startPoint x: 738, startPoint y: 635, endPoint x: 552, endPoint y: 601, distance: 189.1
click at [552, 601] on div "Enhance the Talent's profile by adding highlights relevant to this job - accomp…" at bounding box center [783, 362] width 490 height 570
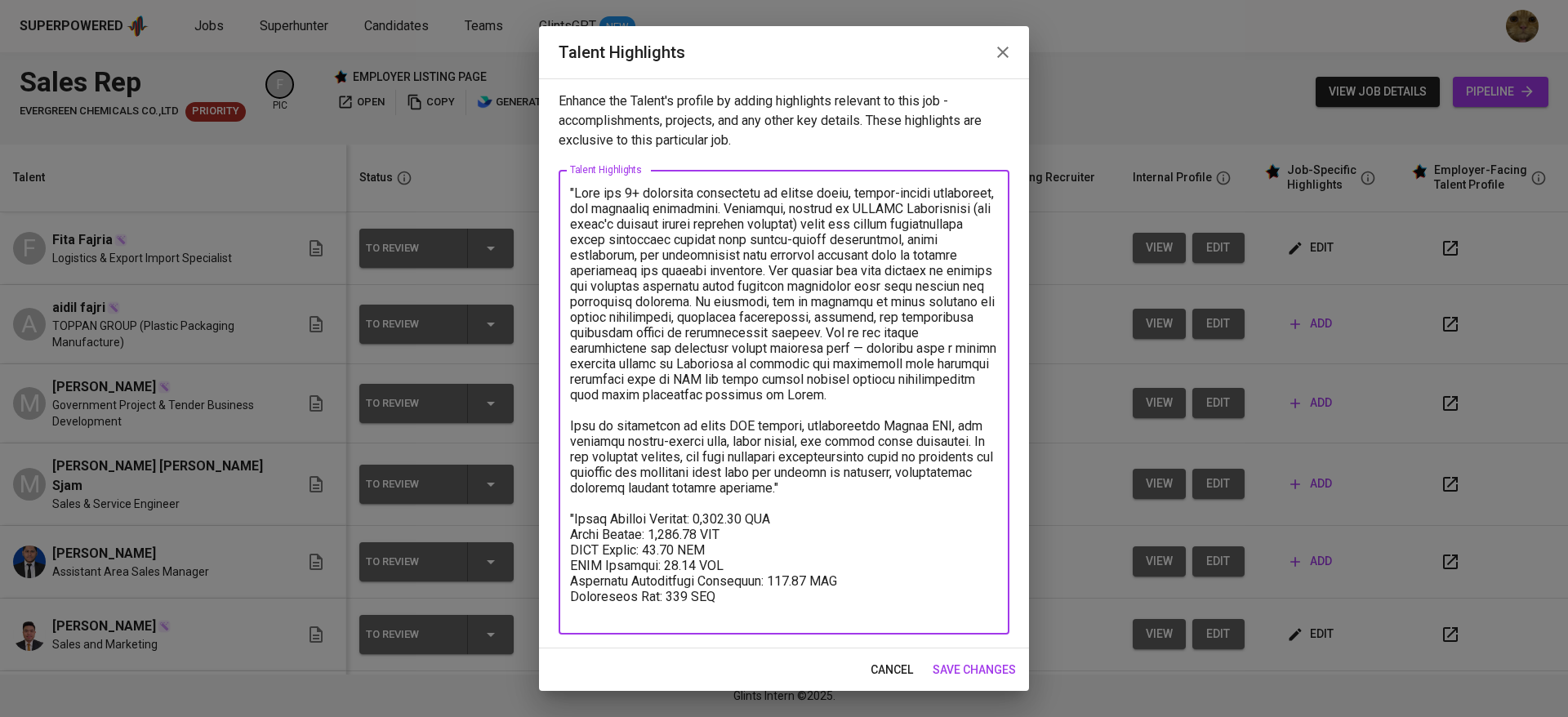
scroll to position [1, 0]
click at [575, 526] on textarea at bounding box center [783, 402] width 428 height 434
click at [900, 508] on textarea at bounding box center [783, 402] width 428 height 434
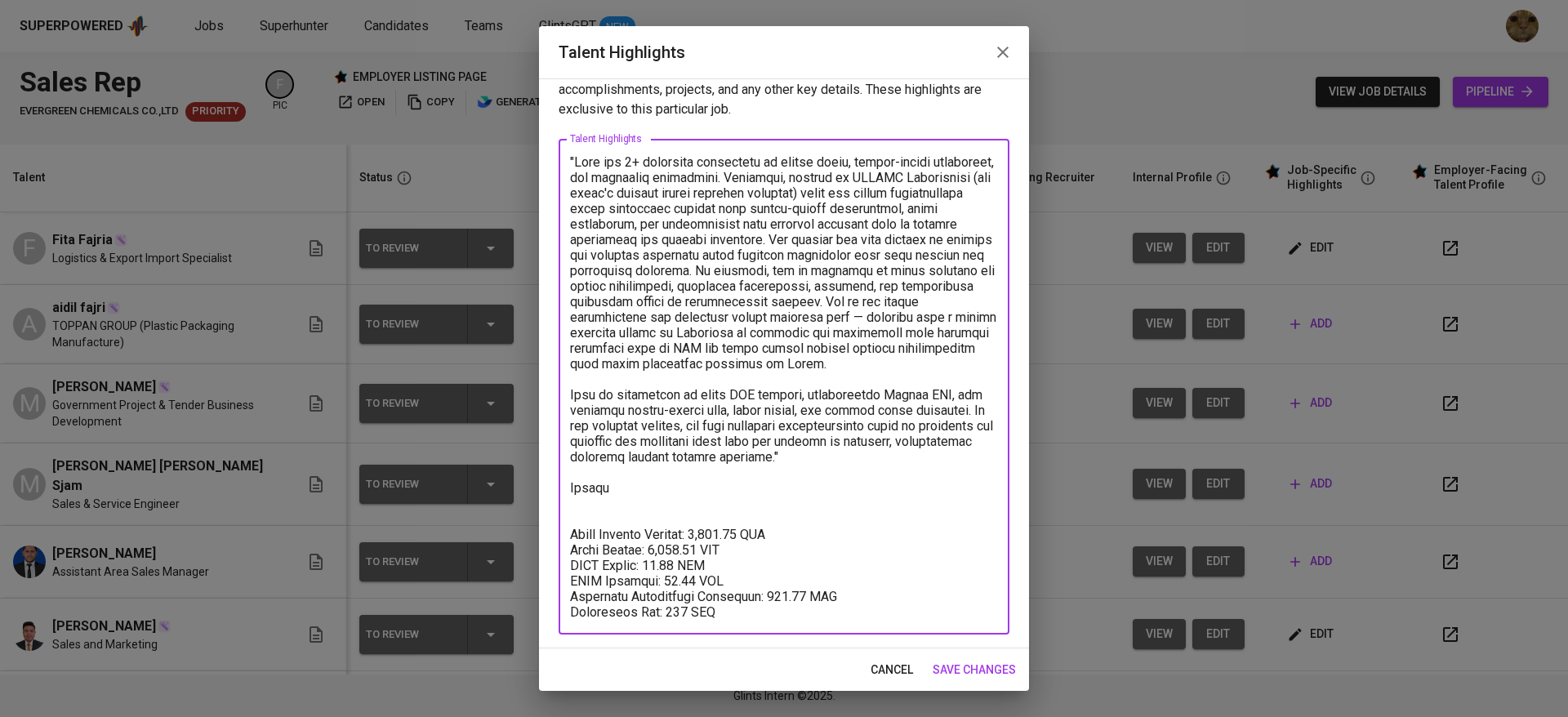
scroll to position [36, 0]
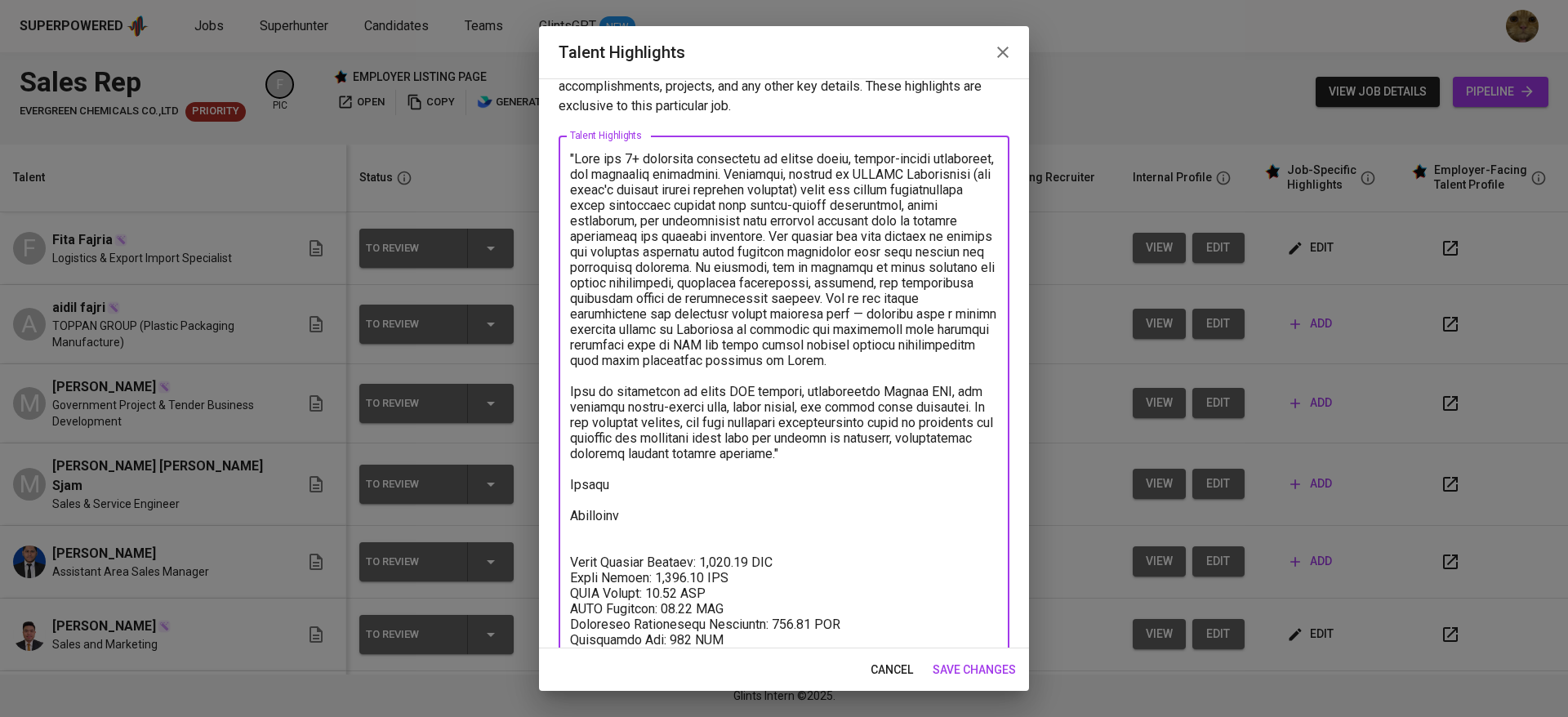
paste textarea "https://glints.sg.larksuite.com/minutes/obsgcu3o82b7sts66f7t9s6c?from=from_copy…"
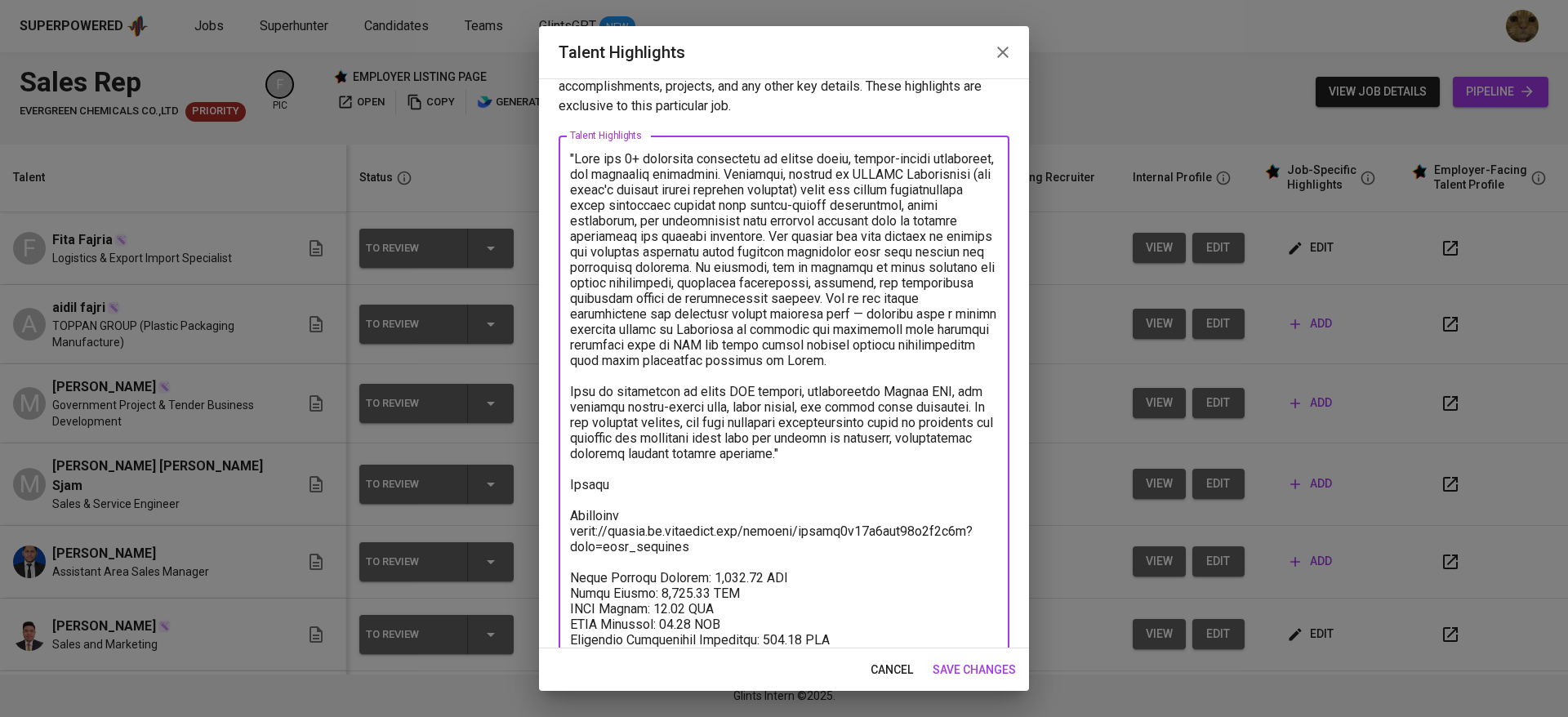
click at [660, 498] on textarea at bounding box center [783, 415] width 428 height 528
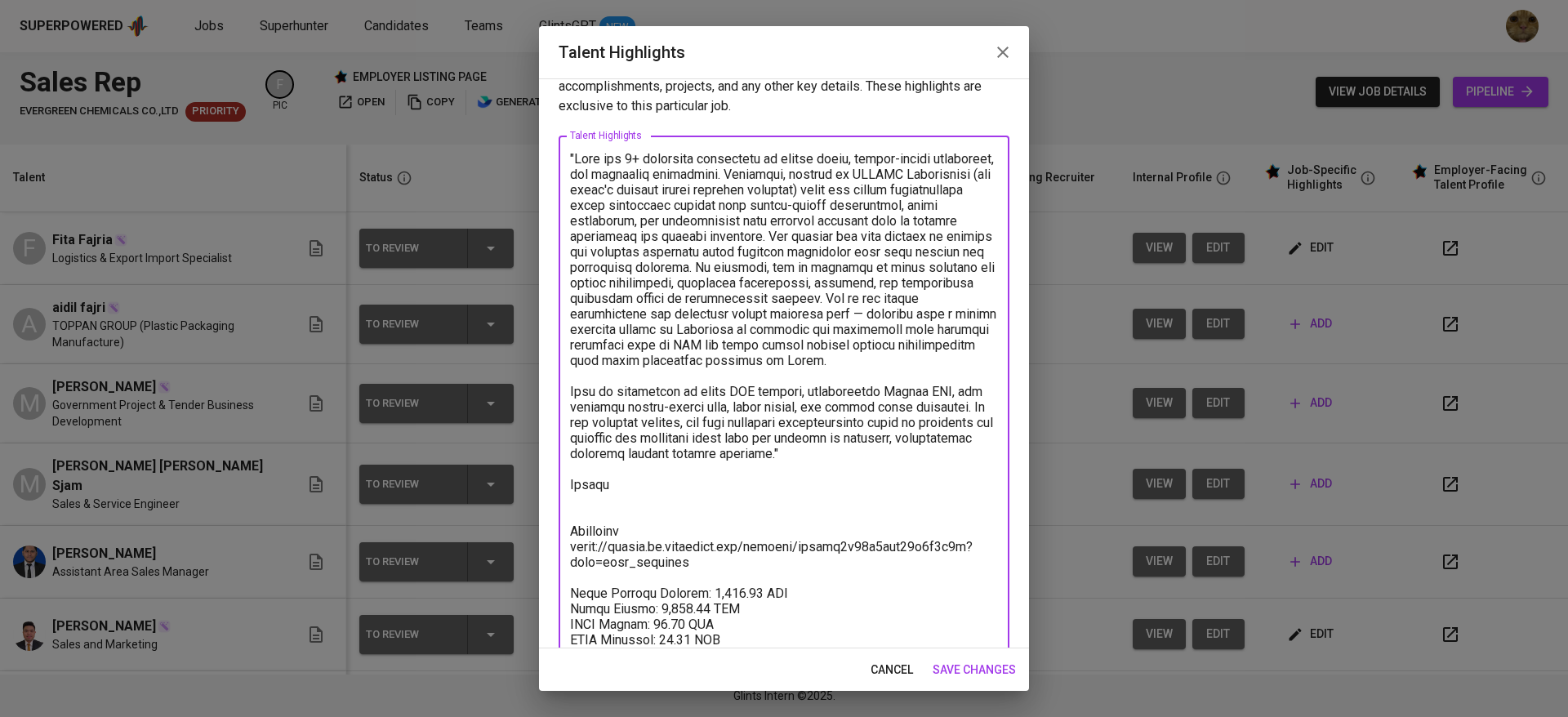
paste textarea "CV Fita Fajria (eximp).pdf"
drag, startPoint x: 749, startPoint y: 506, endPoint x: 811, endPoint y: 518, distance: 63.2
click at [811, 518] on textarea at bounding box center [783, 422] width 428 height 543
paste textarea "https://glints.sg.larksuite.com/file/QSdtbbiIaoTDp4xcsD4lbq4xgIb?from=from_copy…"
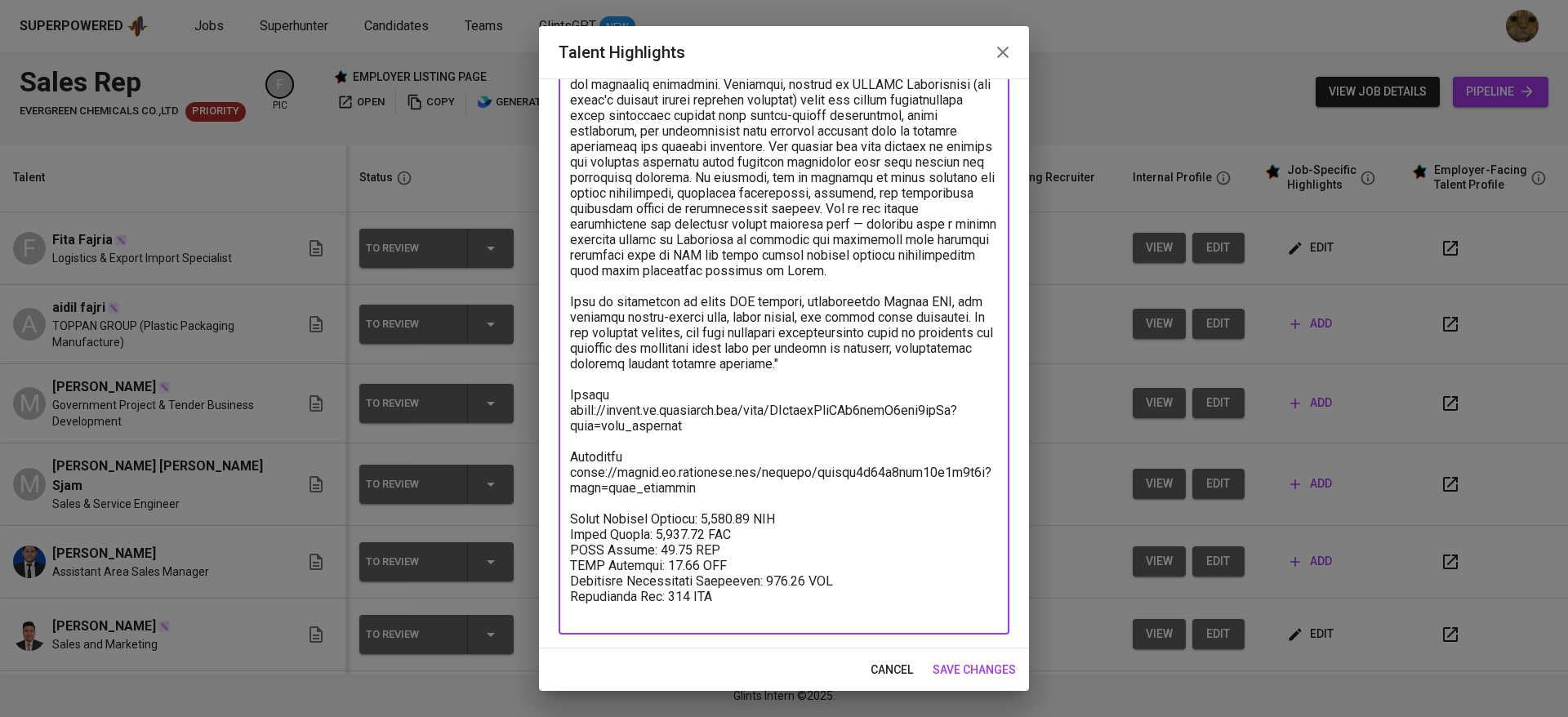
scroll to position [0, 0]
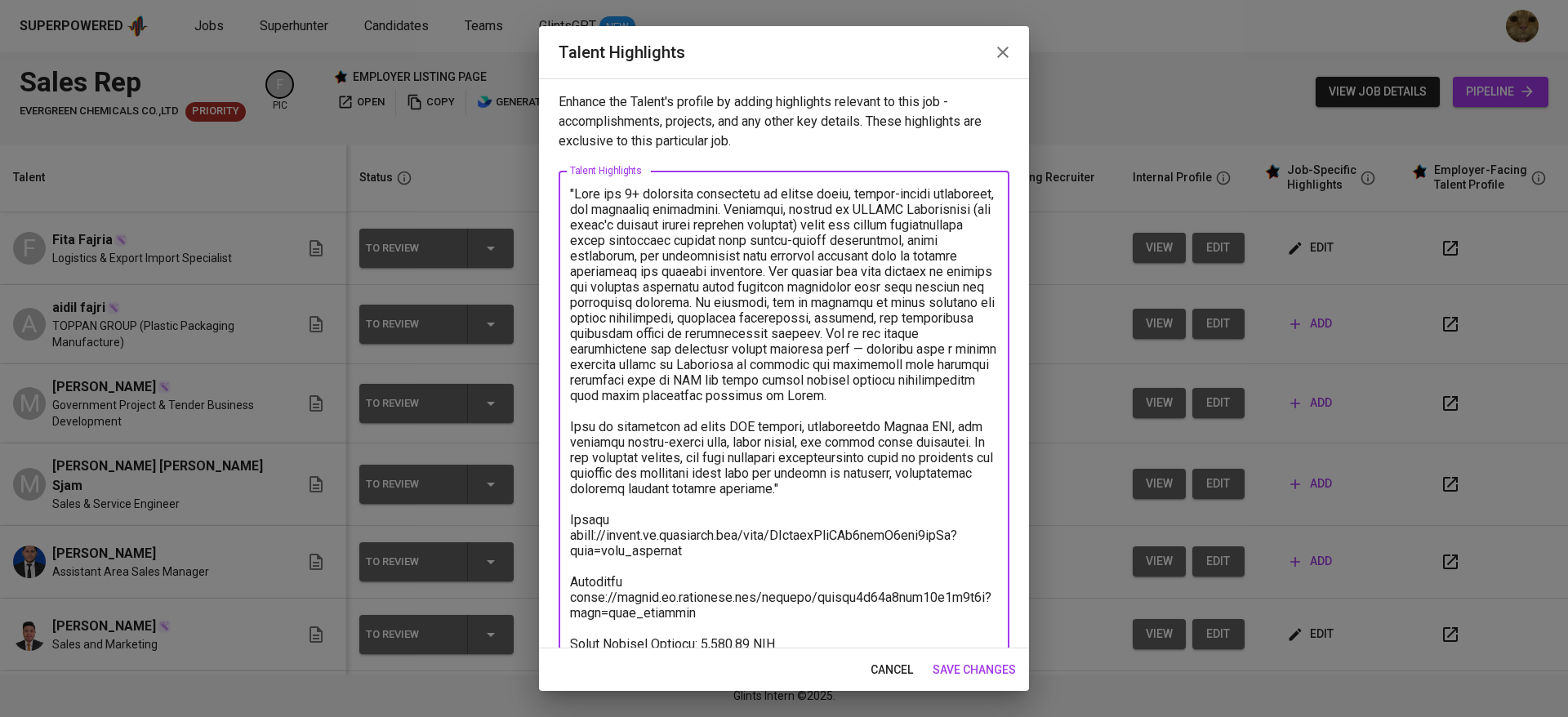
type textarea ""Fita has 5+ extensive experience in global sales, export-import operations, an…"
click at [960, 673] on span "save changes" at bounding box center [974, 669] width 84 height 20
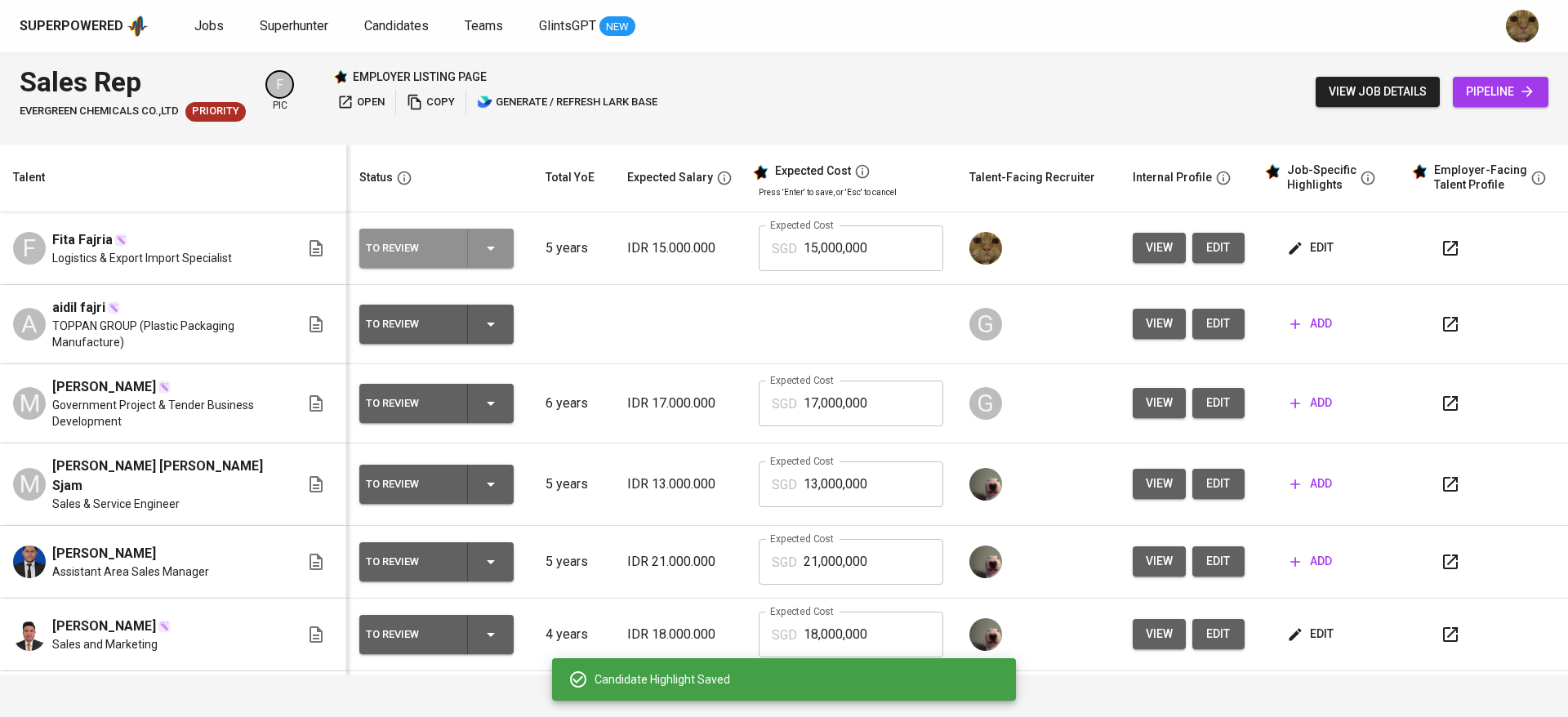
click at [468, 233] on div "To Review" at bounding box center [436, 248] width 141 height 39
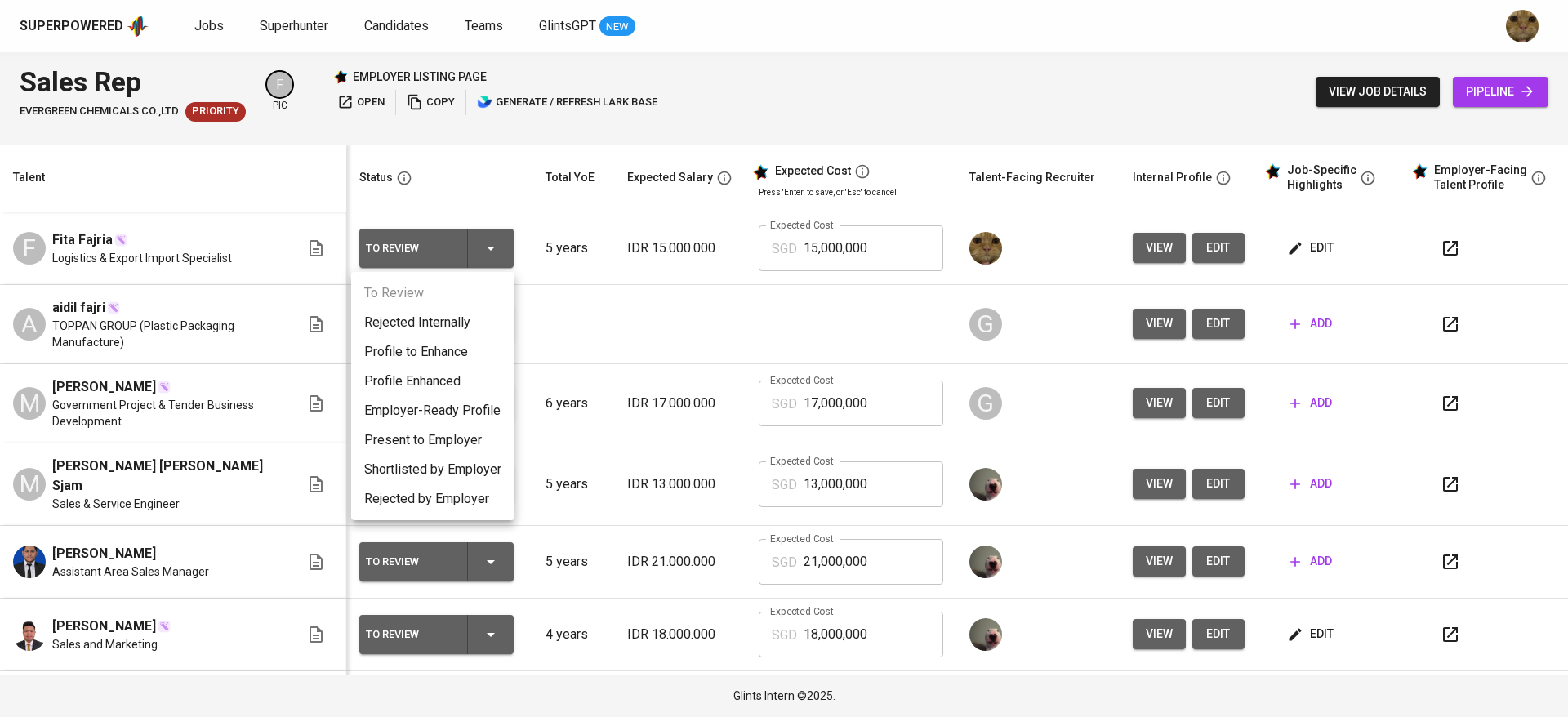
click at [404, 374] on li "Profile Enhanced" at bounding box center [433, 381] width 164 height 29
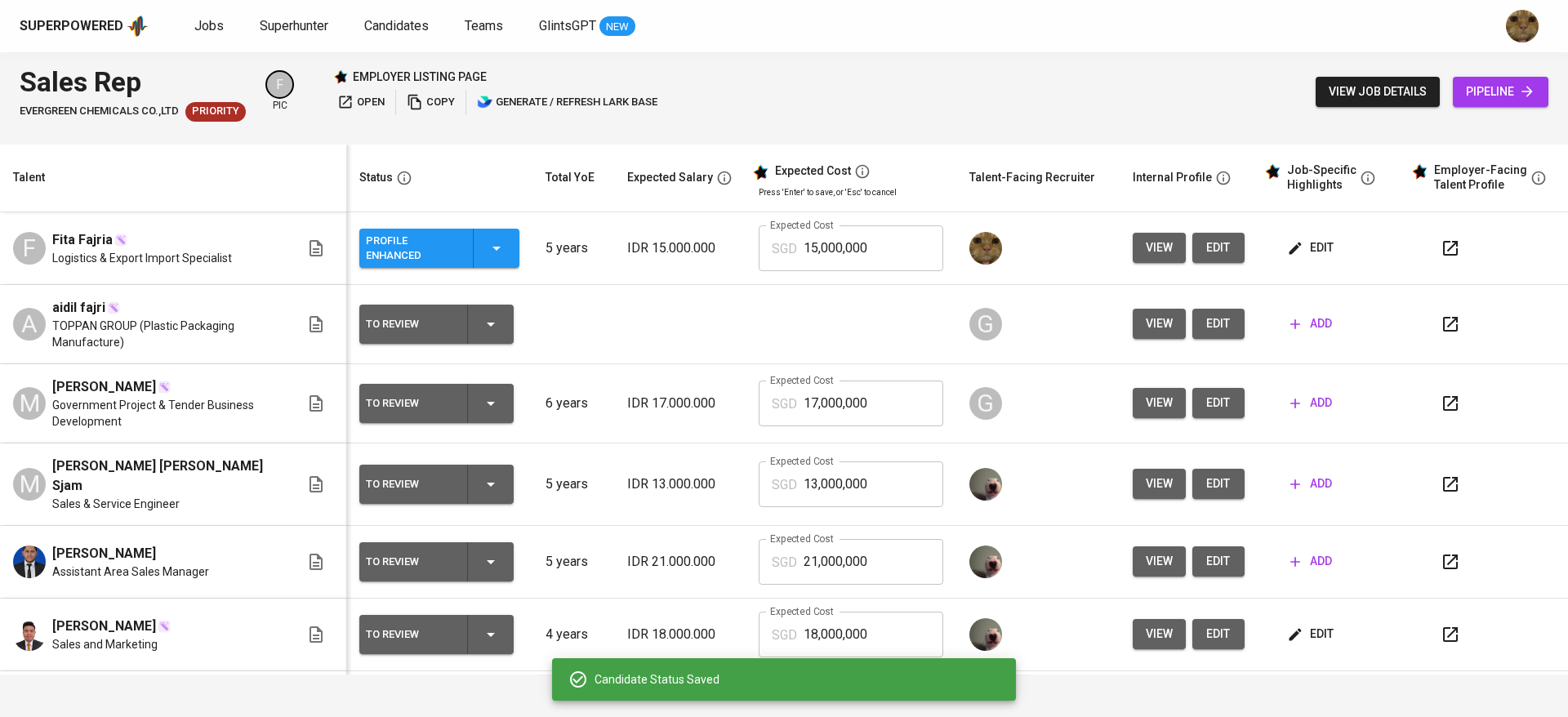
click at [1441, 251] on icon "button" at bounding box center [1451, 248] width 20 height 20
click at [1303, 252] on span "edit" at bounding box center [1312, 247] width 44 height 20
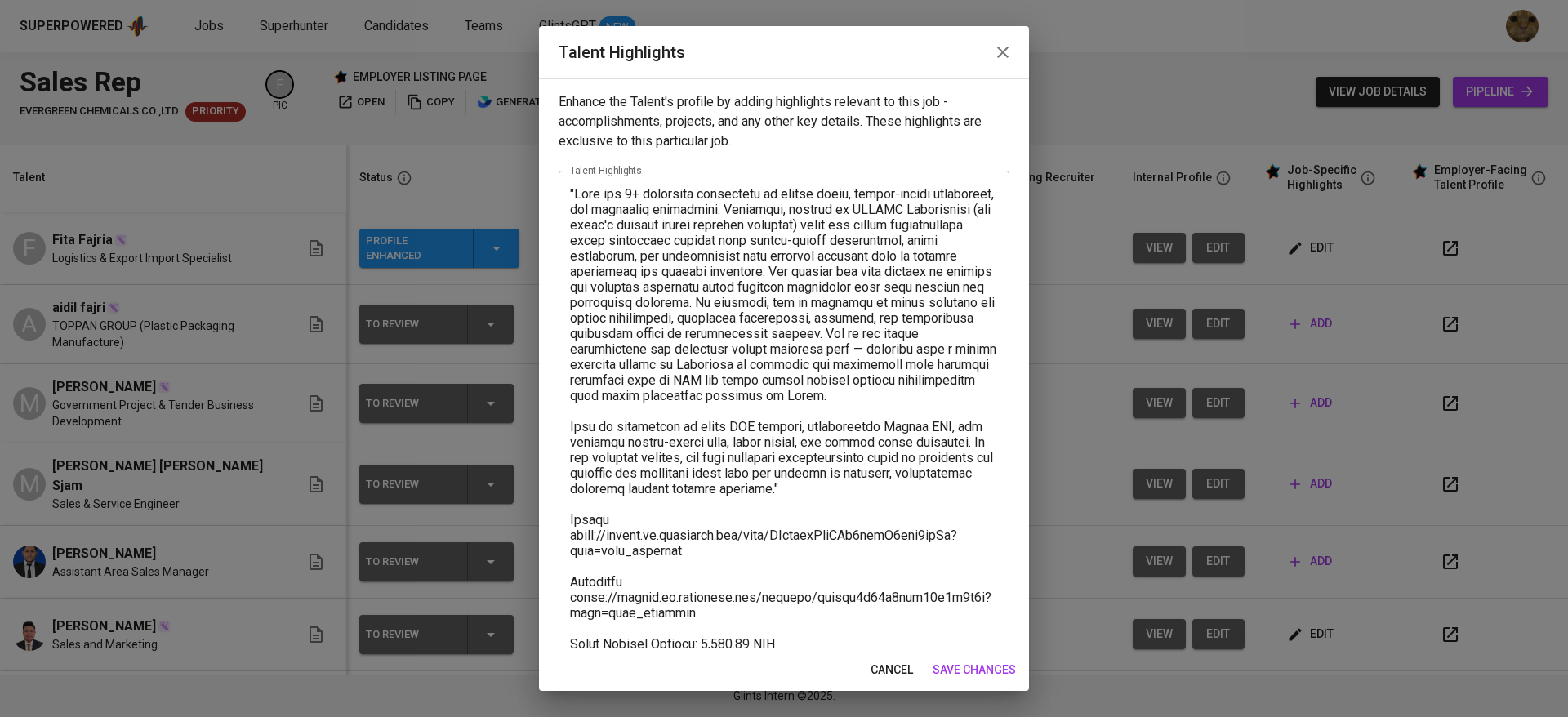
click at [568, 187] on div "x Talent Highlights" at bounding box center [783, 465] width 451 height 588
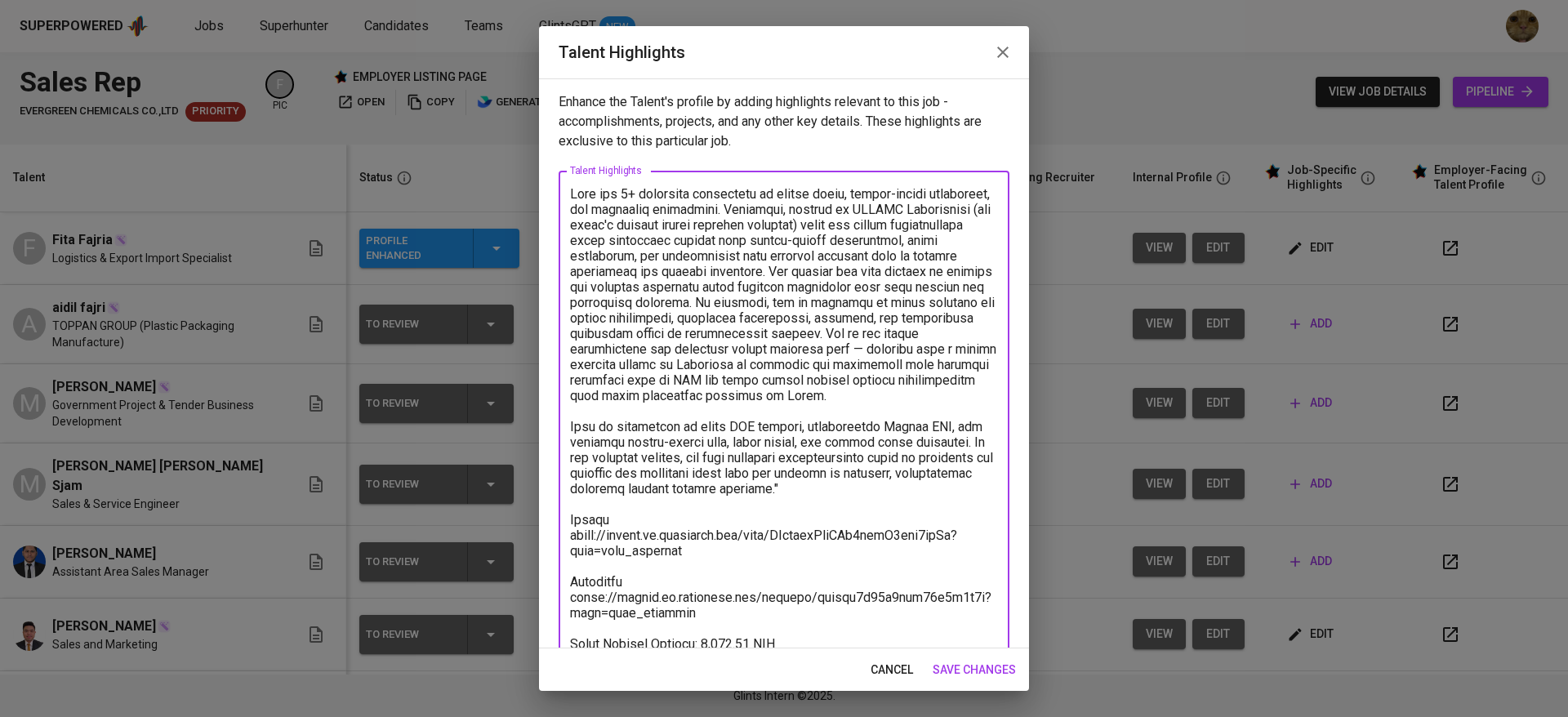
click at [910, 498] on textarea at bounding box center [783, 465] width 428 height 558
type textarea "Fita has 5+ extensive experience in global sales, export-import operations, and…"
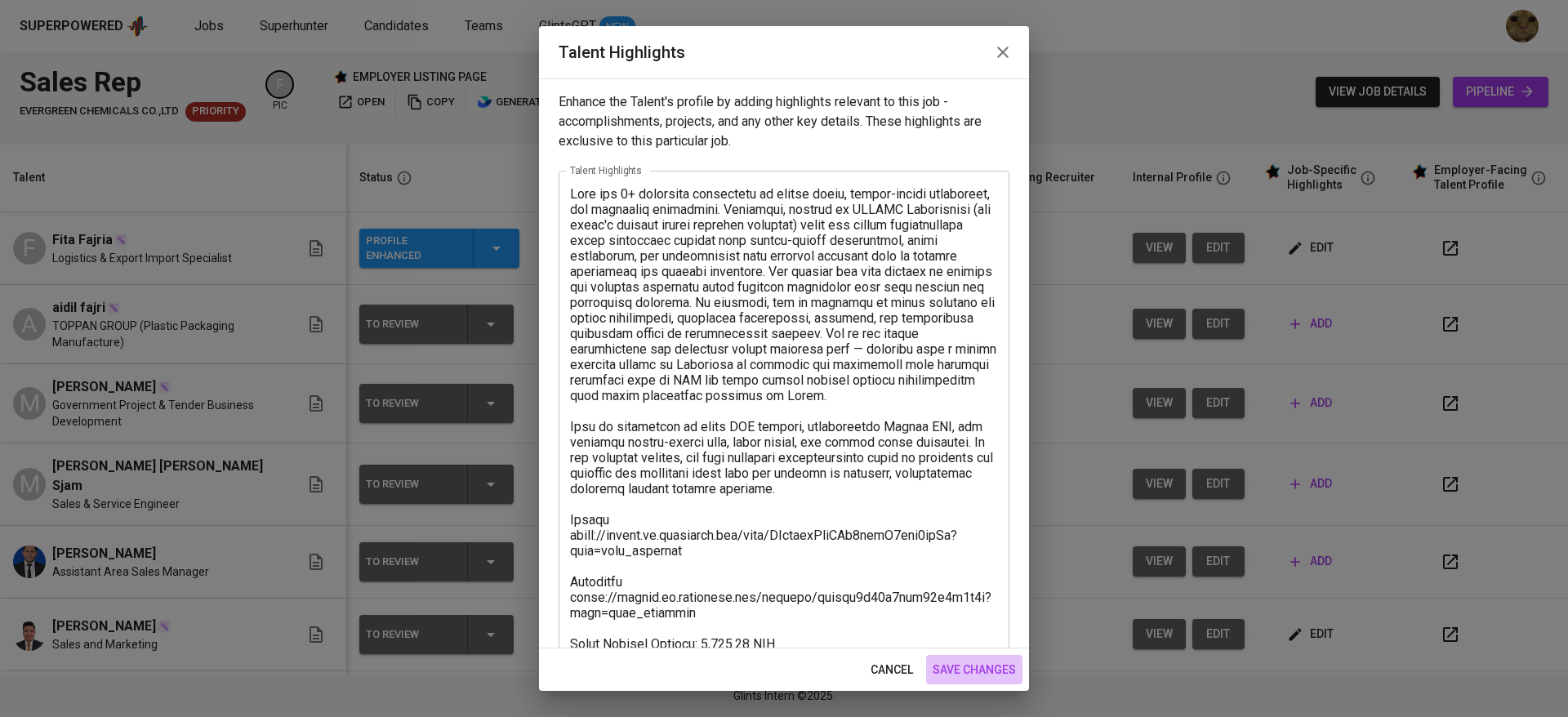
click at [991, 676] on span "save changes" at bounding box center [974, 669] width 84 height 20
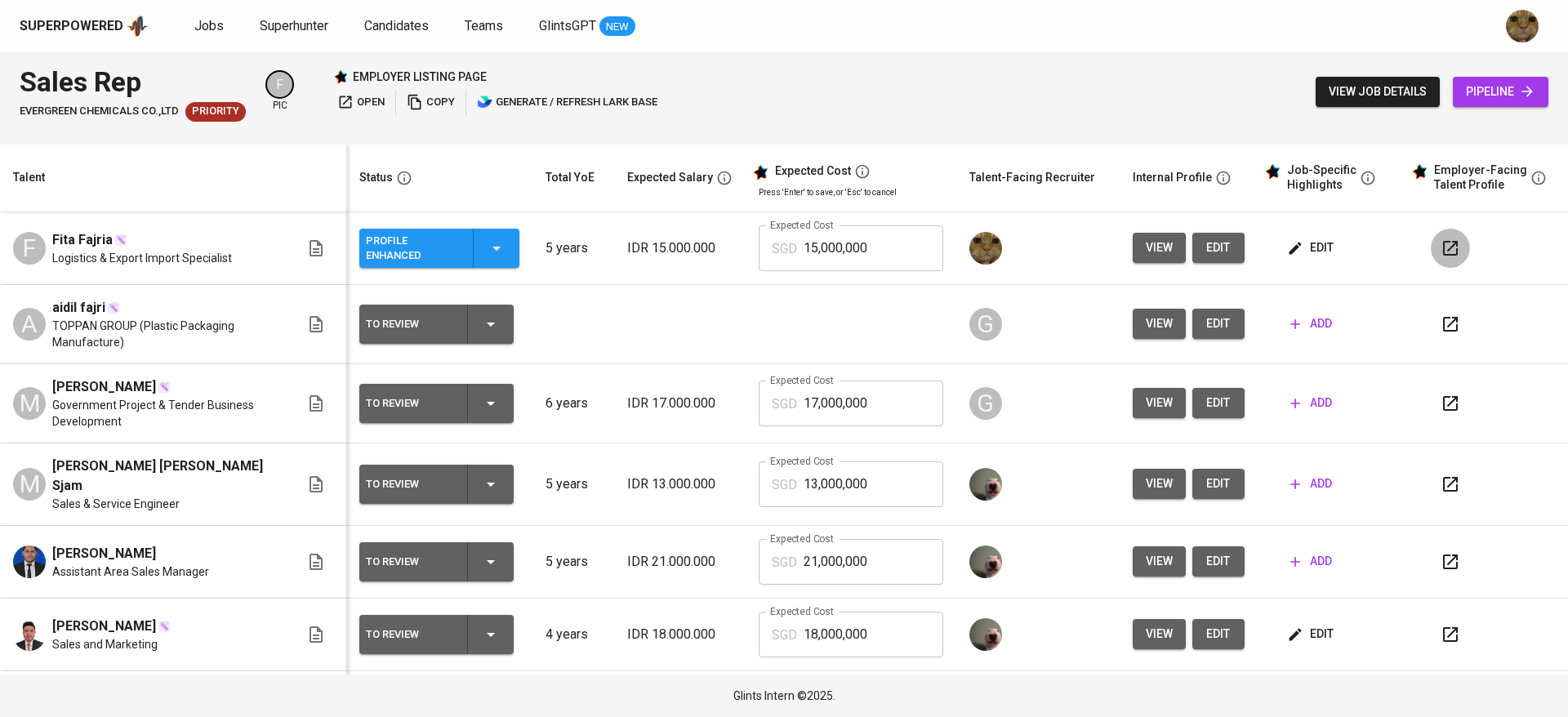
click at [1442, 254] on button "button" at bounding box center [1451, 248] width 39 height 39
click at [1431, 245] on button "button" at bounding box center [1451, 248] width 39 height 39
drag, startPoint x: 879, startPoint y: 249, endPoint x: 789, endPoint y: 248, distance: 90.0
click at [789, 248] on div "SGD 15,000,000 Expected Cost" at bounding box center [852, 248] width 185 height 45
click at [1319, 235] on button "edit" at bounding box center [1311, 248] width 56 height 30
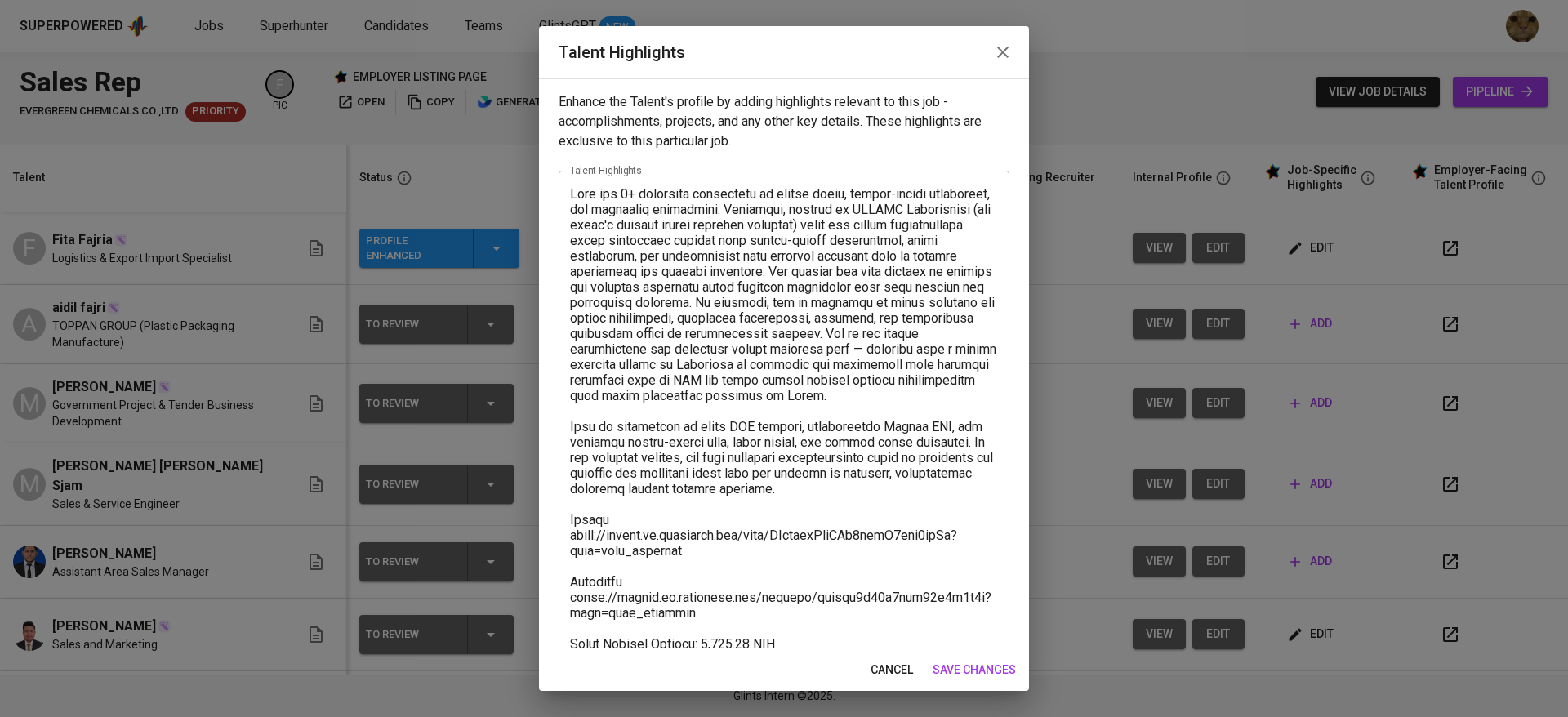
scroll to position [125, 0]
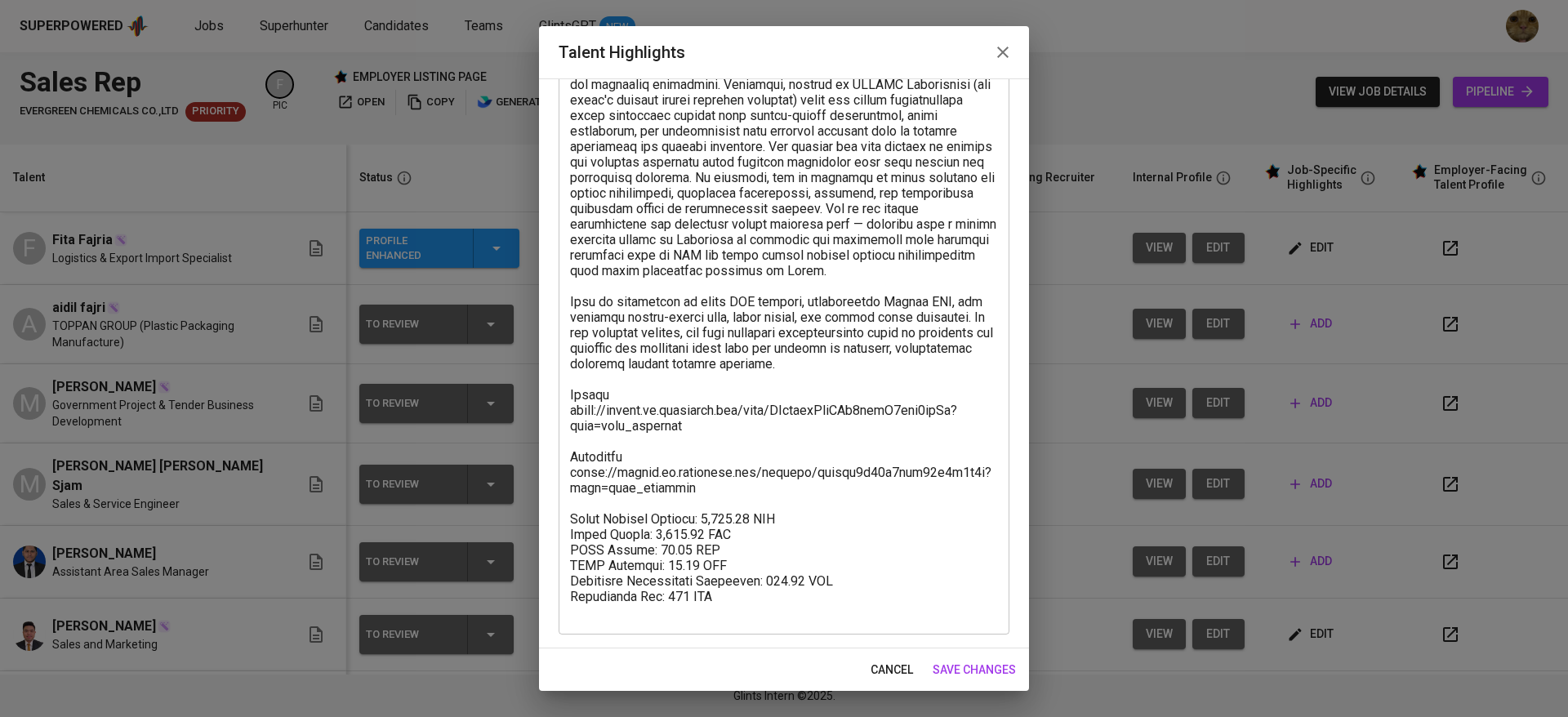
click at [879, 666] on span "cancel" at bounding box center [892, 669] width 43 height 20
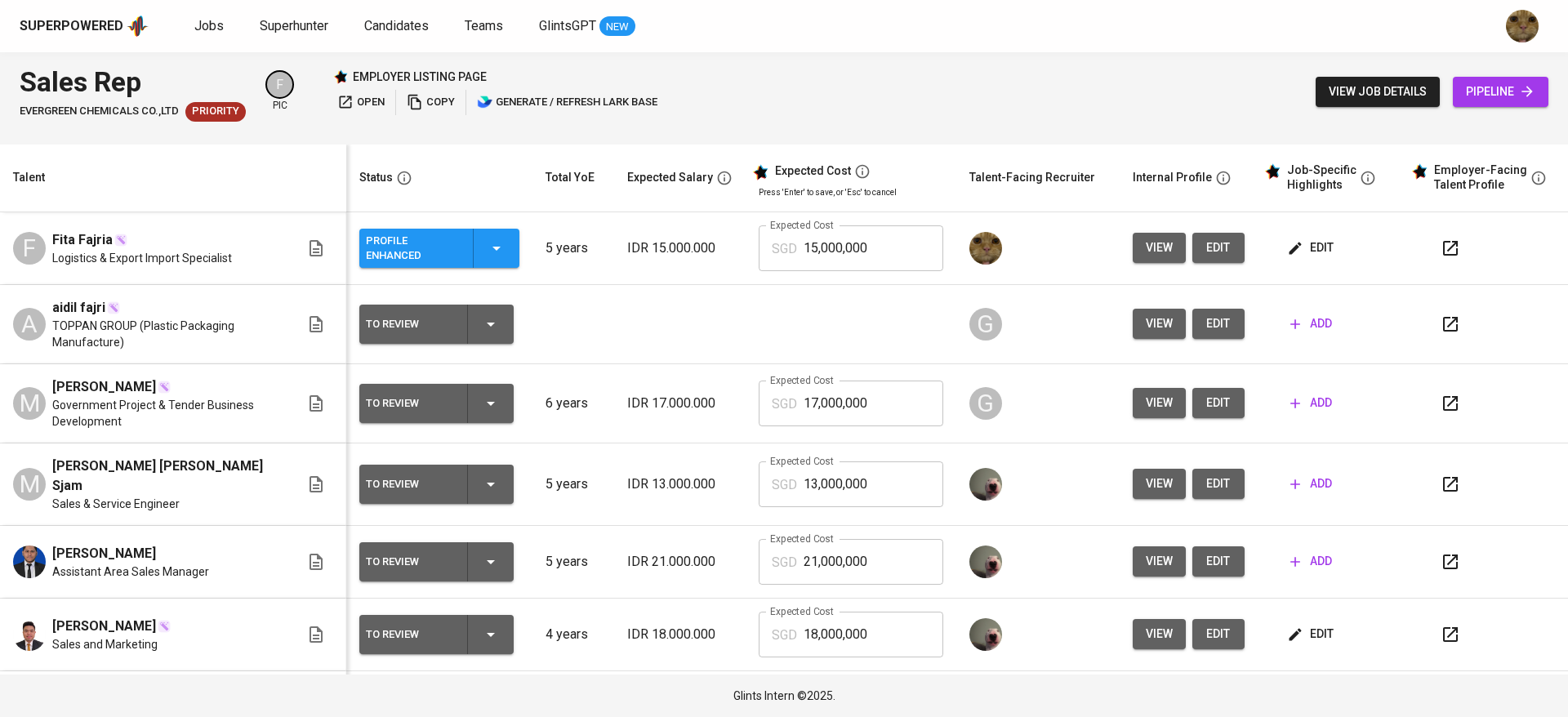
click at [804, 260] on input "15,000,000" at bounding box center [873, 248] width 140 height 45
type input "2,219"
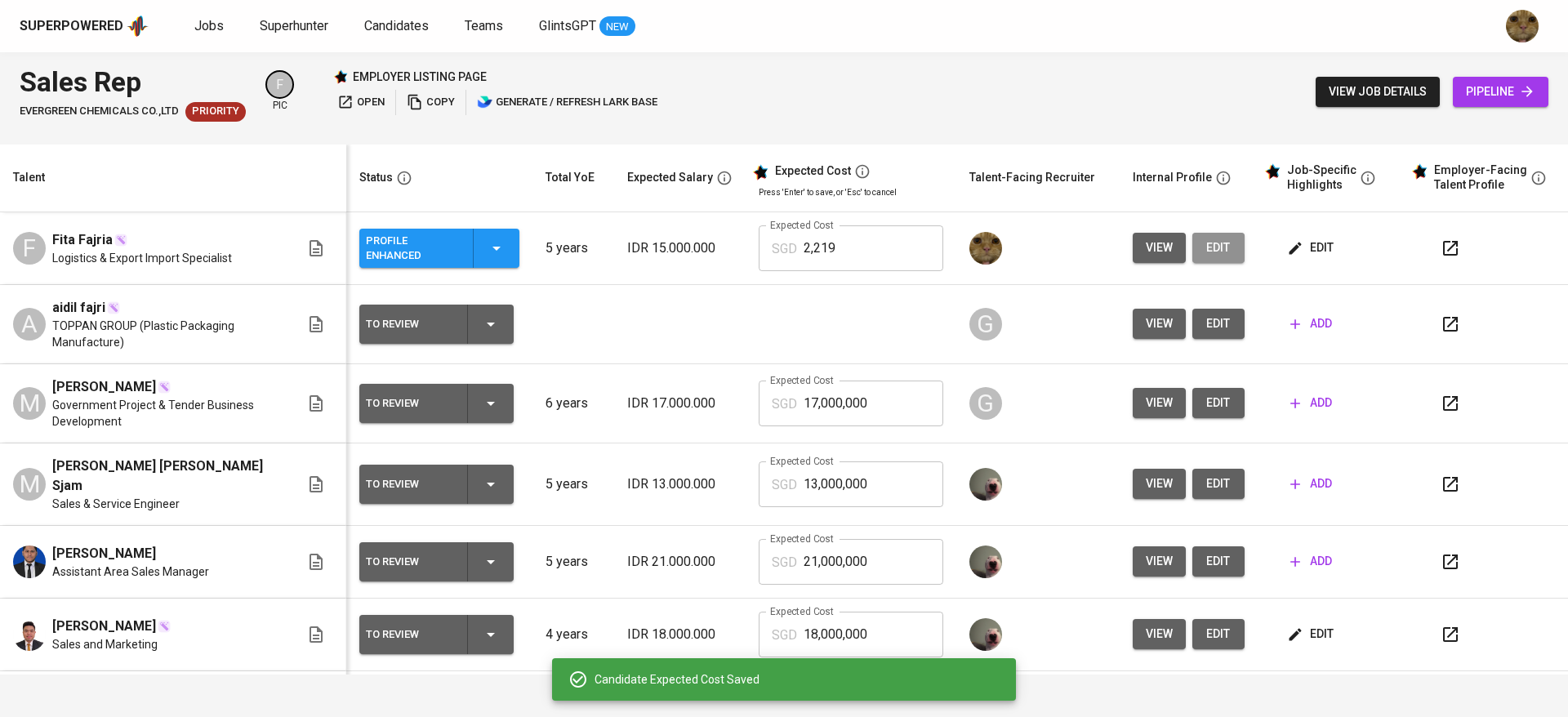
click at [1205, 253] on span "edit" at bounding box center [1218, 247] width 26 height 20
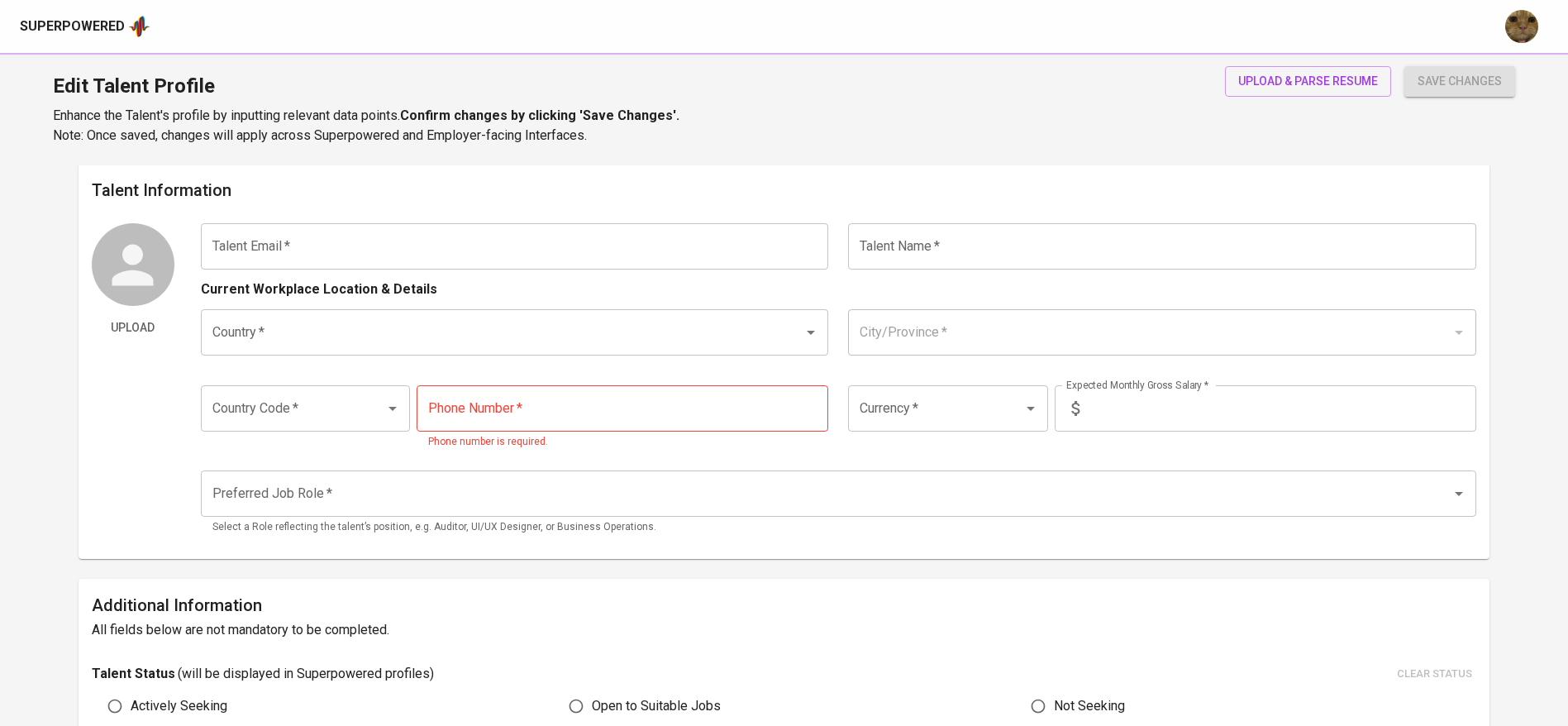
scroll to position [131, 0]
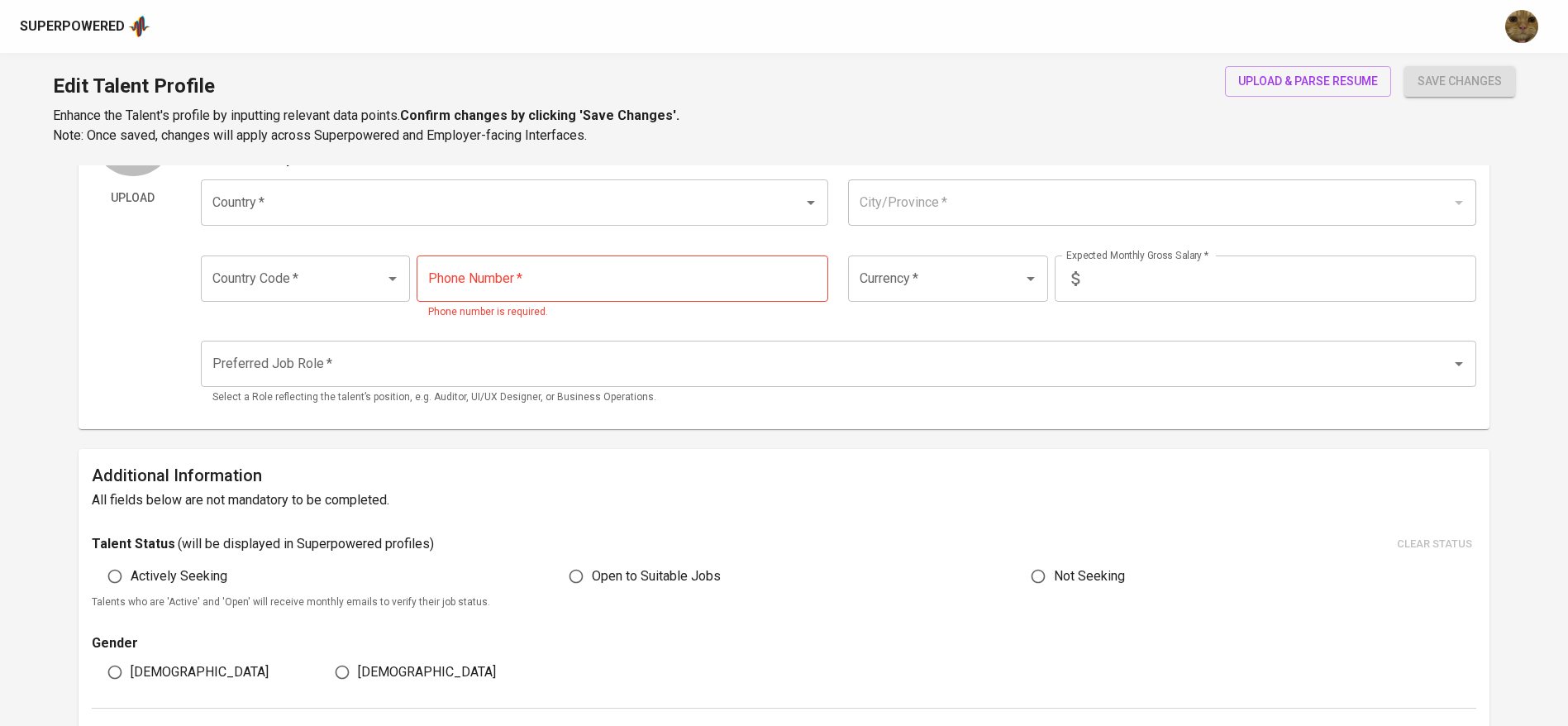
type input "[EMAIL_ADDRESS][DOMAIN_NAME]"
type input "Fita Fajria"
type input "[GEOGRAPHIC_DATA]"
type input "[GEOGRAPHIC_DATA], [GEOGRAPHIC_DATA]"
type input "+62"
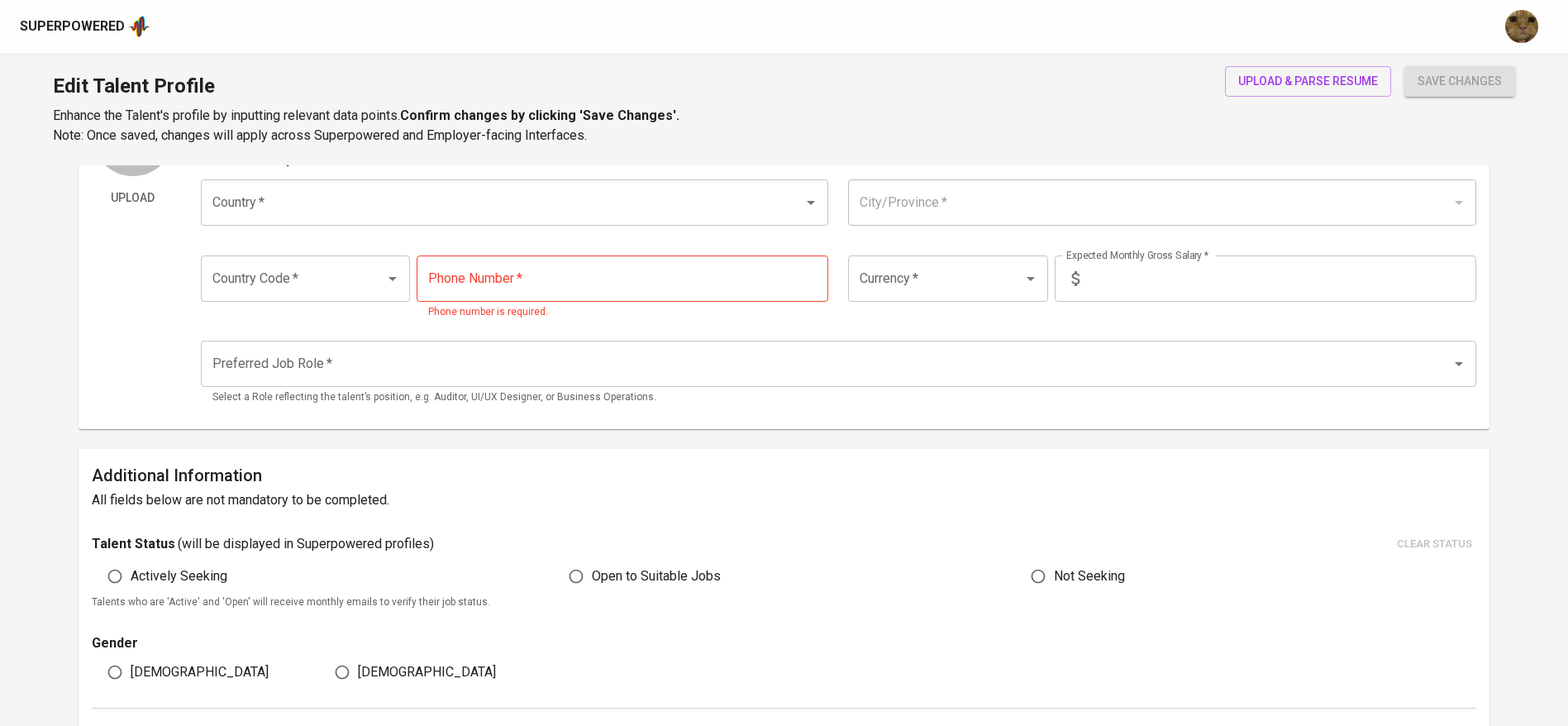
type input "[PHONE_NUMBER]"
type input "IDR"
type input "Supply Chain Manager"
type input "5"
type input "1 Month"
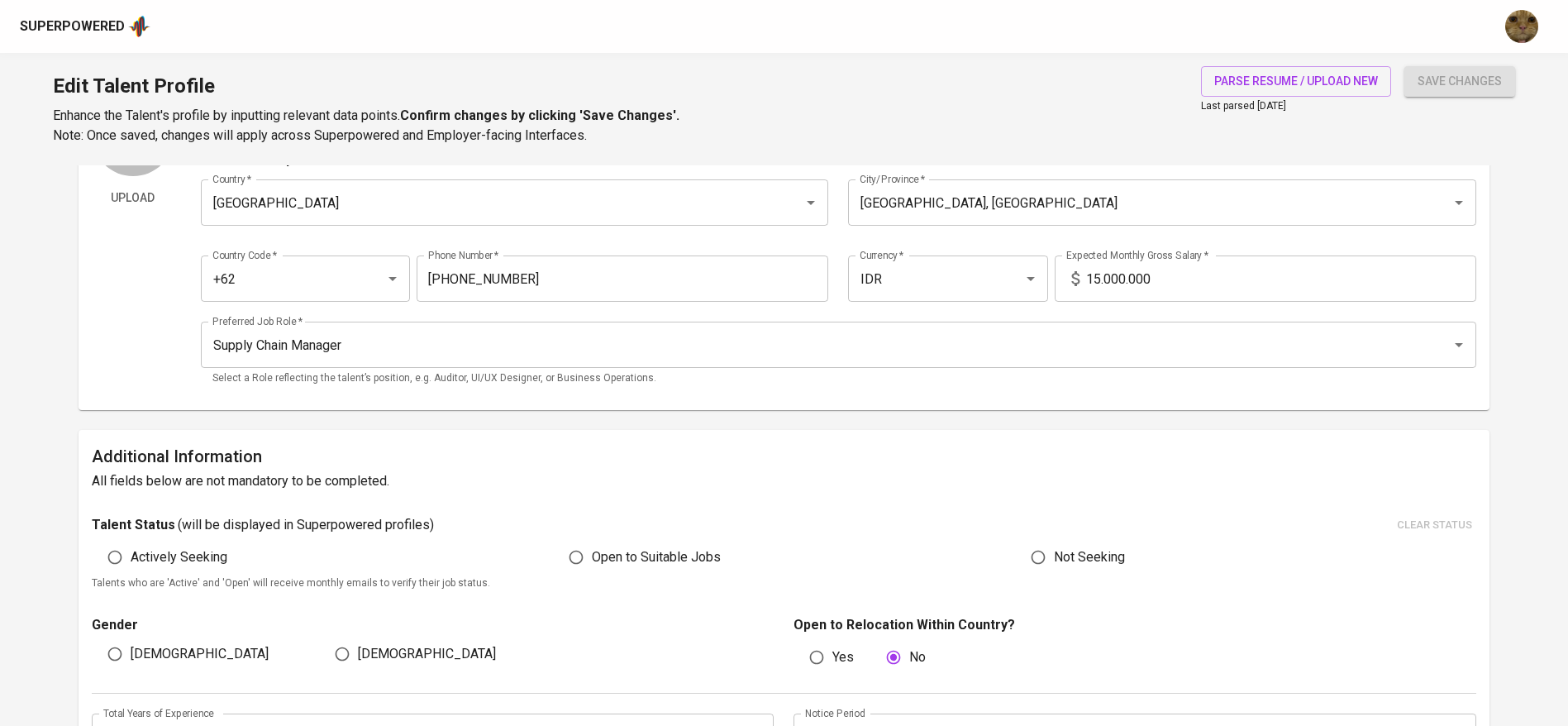
click at [1142, 272] on input "15.000.000" at bounding box center [1281, 278] width 390 height 46
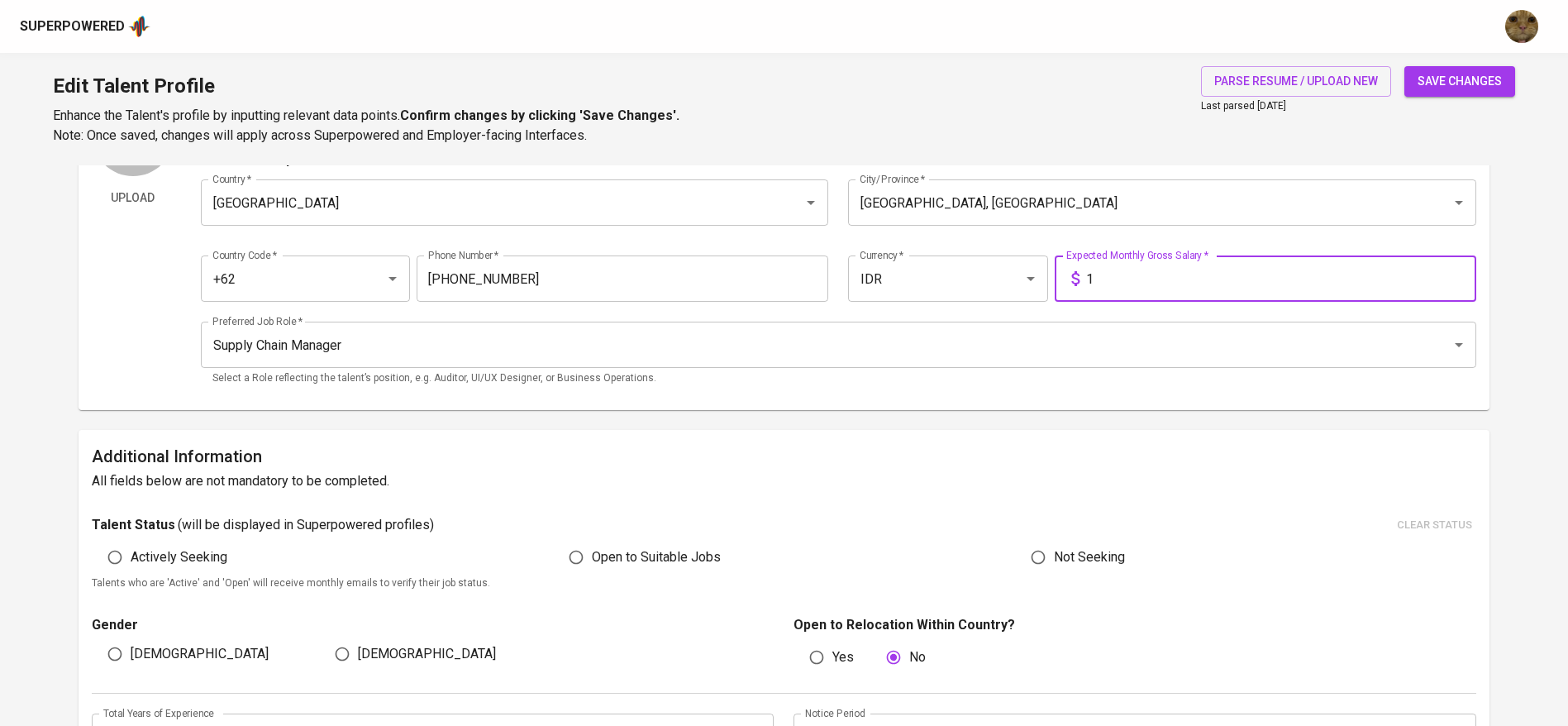
type input "1"
click at [1438, 94] on button "save changes" at bounding box center [1459, 81] width 111 height 31
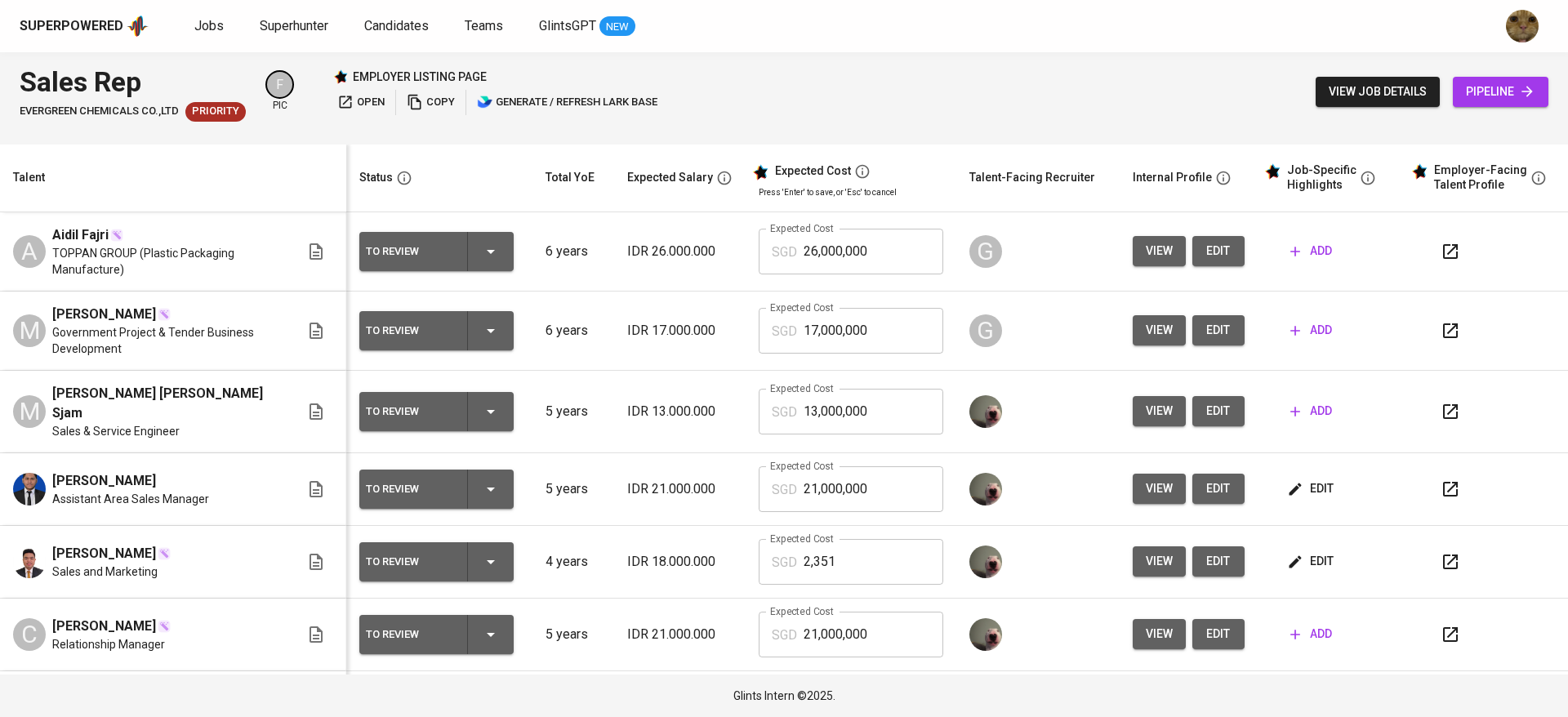
scroll to position [206, 0]
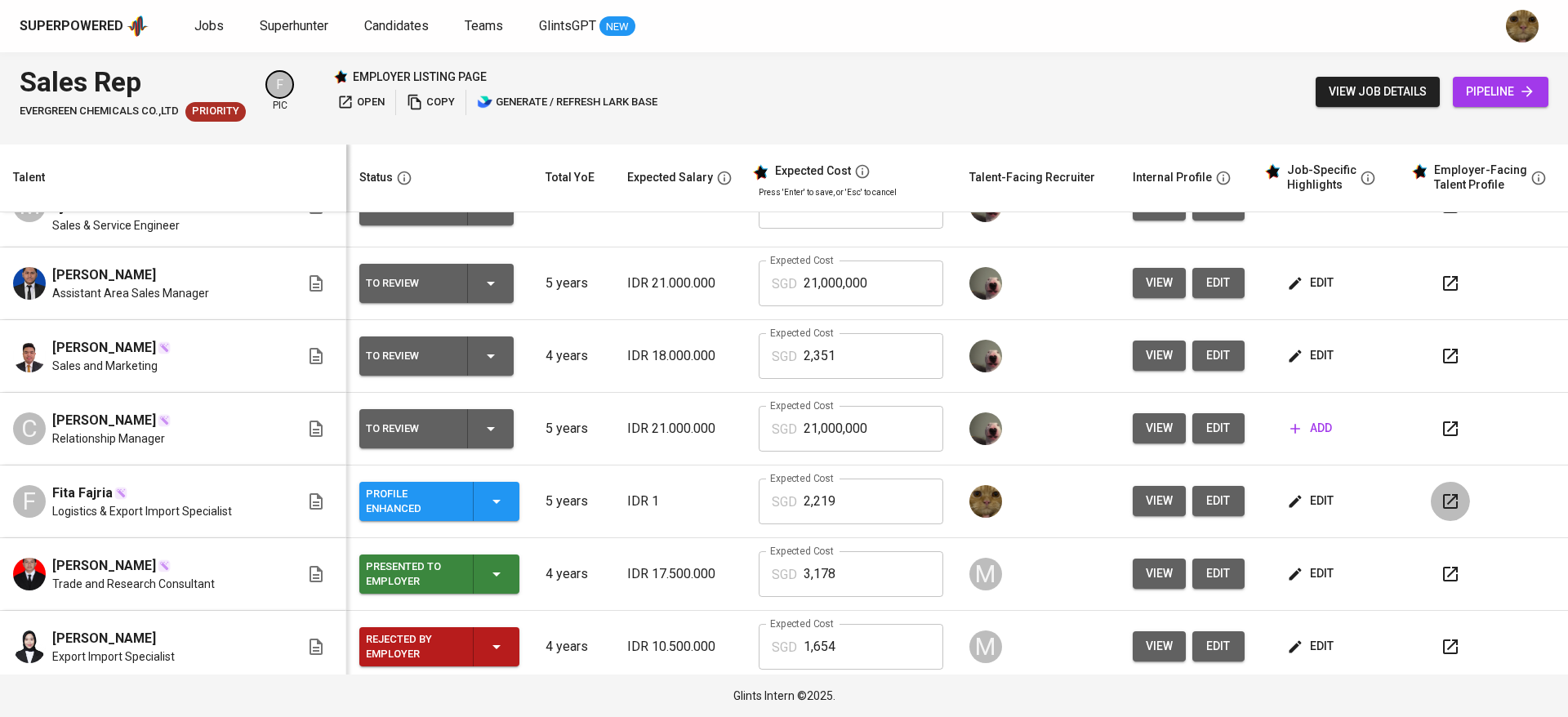
click at [1441, 491] on icon "button" at bounding box center [1451, 501] width 20 height 20
click at [1441, 564] on icon "button" at bounding box center [1451, 574] width 20 height 20
